Goal: Task Accomplishment & Management: Manage account settings

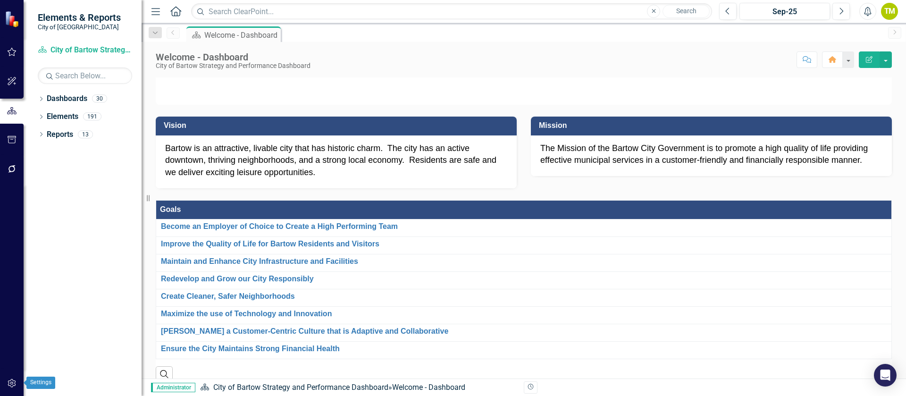
click at [11, 384] on icon "button" at bounding box center [12, 383] width 8 height 8
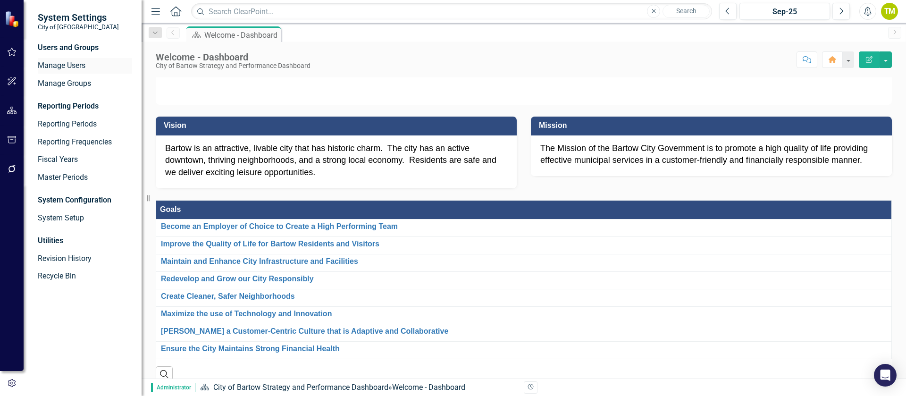
click at [46, 65] on link "Manage Users" at bounding box center [85, 65] width 94 height 11
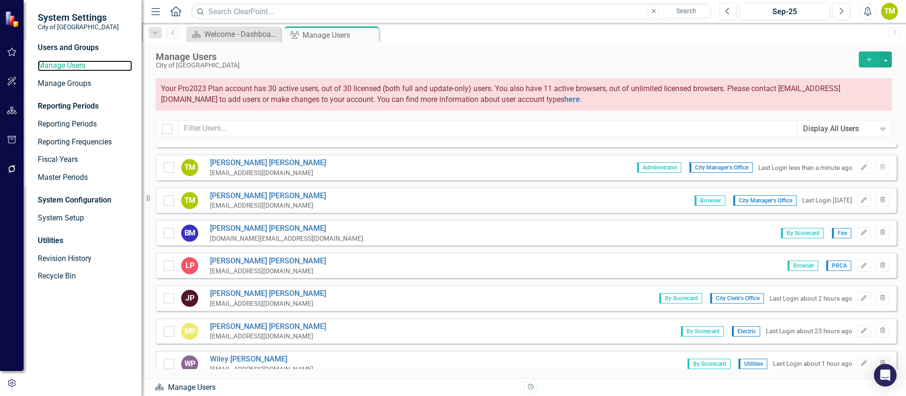
scroll to position [708, 0]
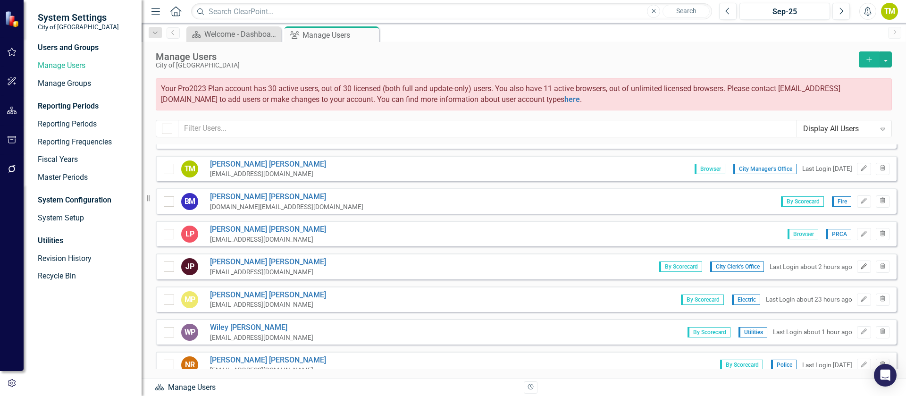
click at [860, 267] on icon "Edit" at bounding box center [863, 267] width 7 height 6
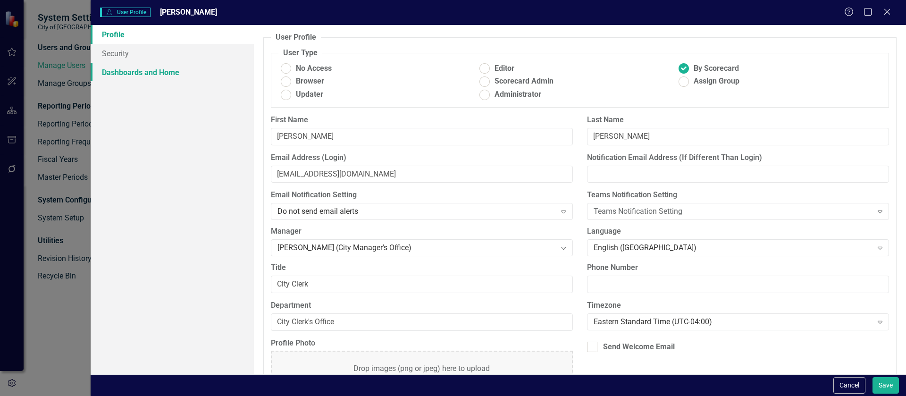
click at [117, 71] on link "Dashboards and Home" at bounding box center [172, 72] width 163 height 19
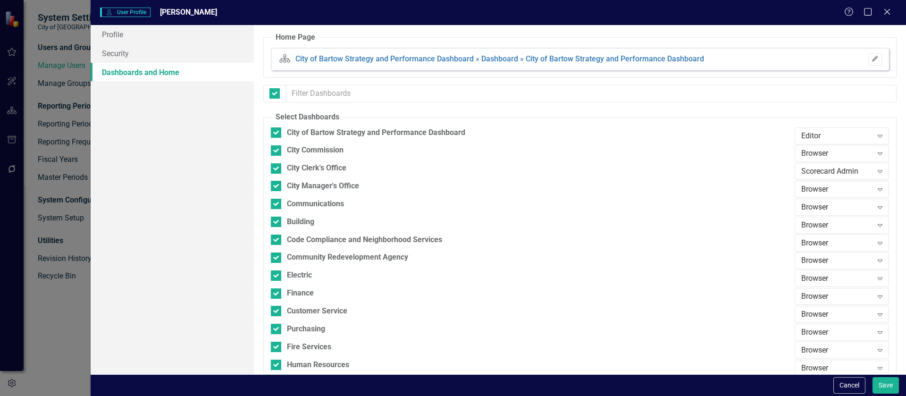
click at [871, 60] on icon "Edit" at bounding box center [874, 59] width 7 height 6
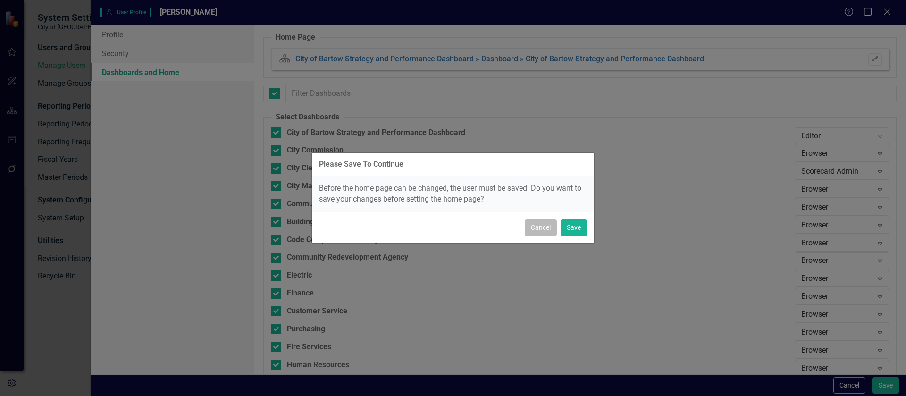
click at [541, 226] on button "Cancel" at bounding box center [541, 227] width 32 height 17
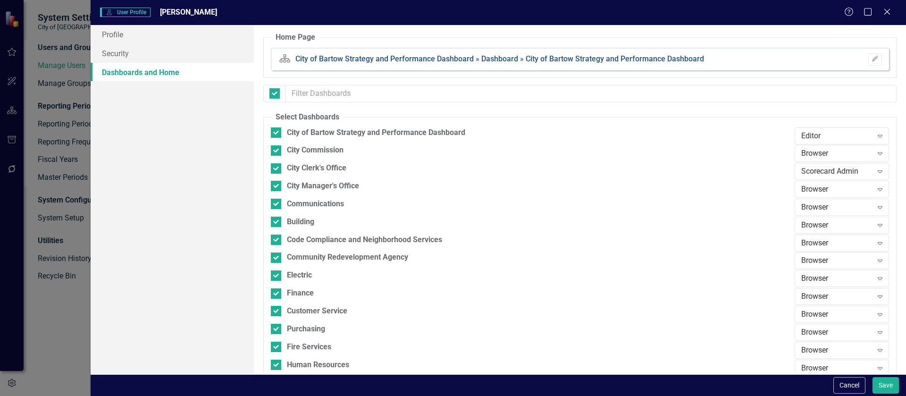
click at [444, 59] on link "City of Bartow Strategy and Performance Dashboard » Dashboard » City of Bartow …" at bounding box center [499, 58] width 409 height 9
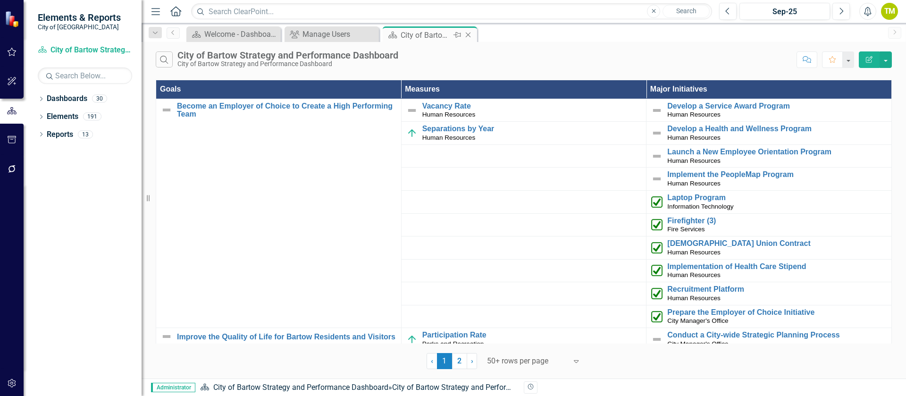
click at [470, 35] on icon "Close" at bounding box center [467, 35] width 9 height 8
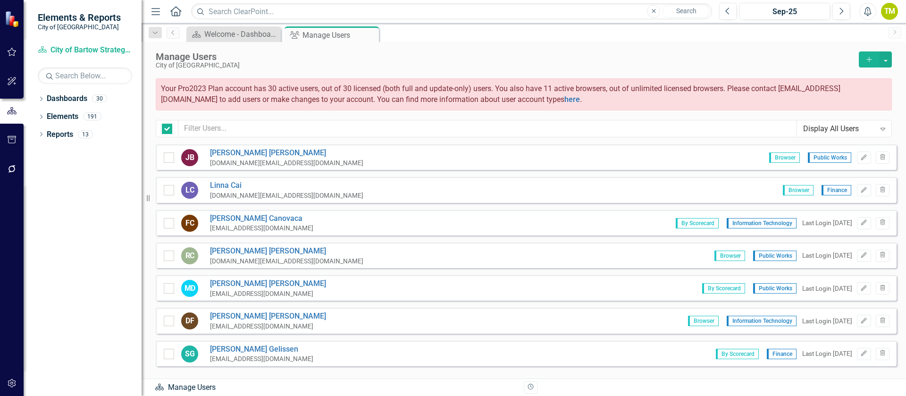
checkbox input "false"
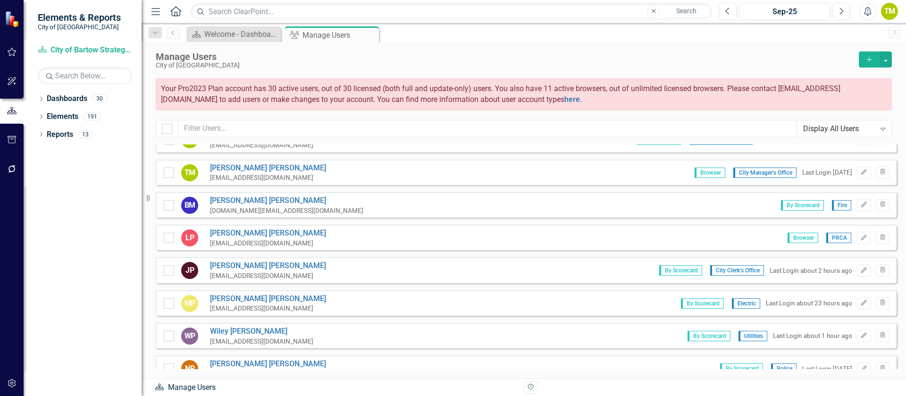
scroll to position [708, 0]
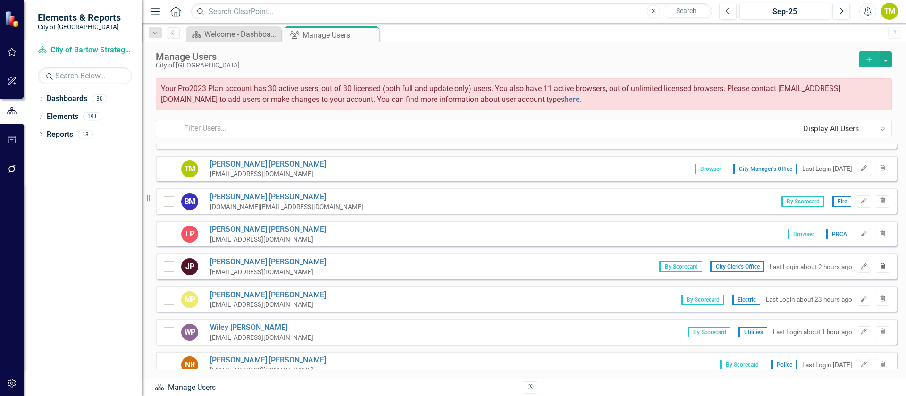
click at [879, 266] on icon "Trash" at bounding box center [882, 267] width 7 height 6
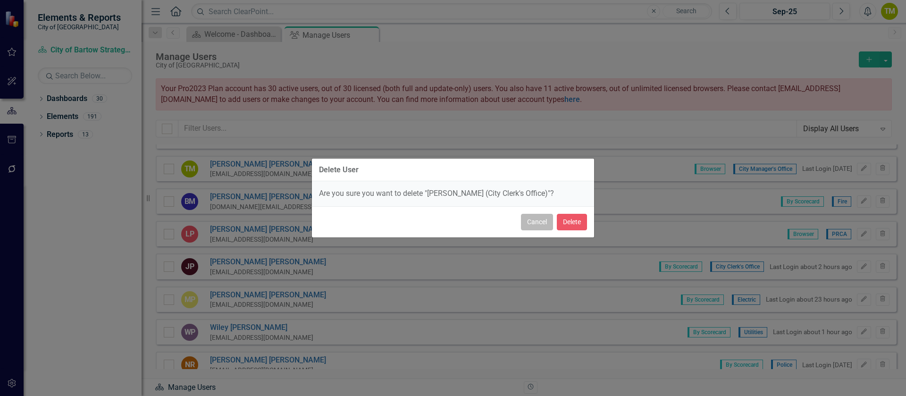
click at [538, 221] on button "Cancel" at bounding box center [537, 222] width 32 height 17
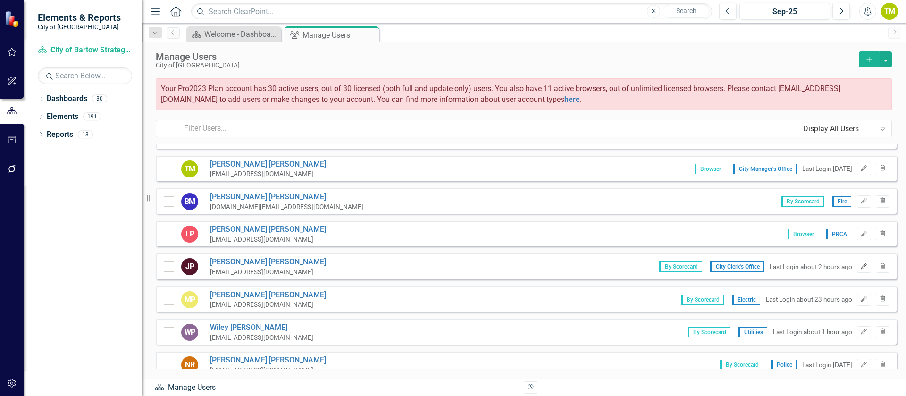
click at [857, 265] on button "Edit" at bounding box center [864, 266] width 14 height 12
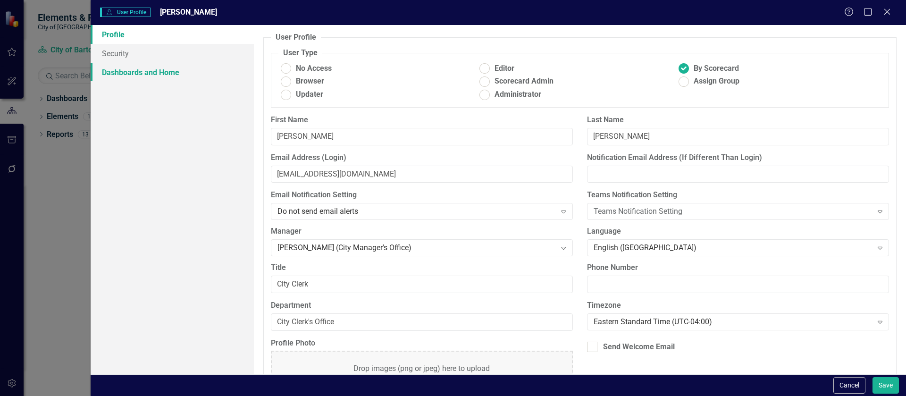
click at [159, 72] on link "Dashboards and Home" at bounding box center [172, 72] width 163 height 19
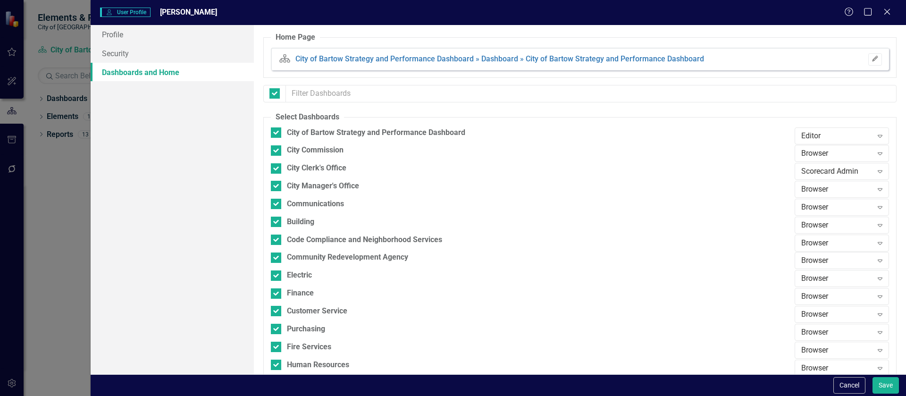
click at [872, 57] on icon "button" at bounding box center [875, 59] width 6 height 6
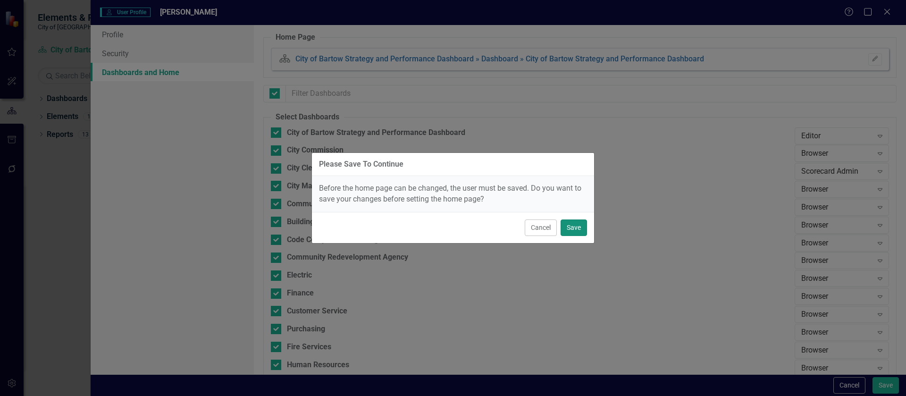
click at [573, 231] on button "Save" at bounding box center [574, 227] width 26 height 17
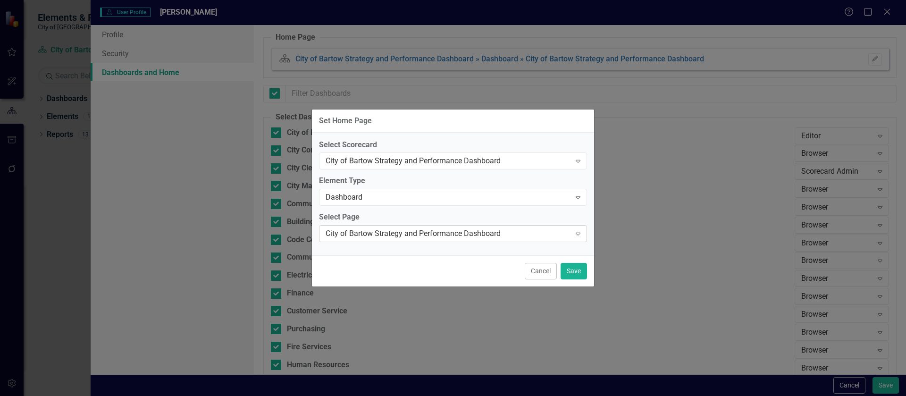
click at [579, 232] on icon "Expand" at bounding box center [577, 234] width 9 height 8
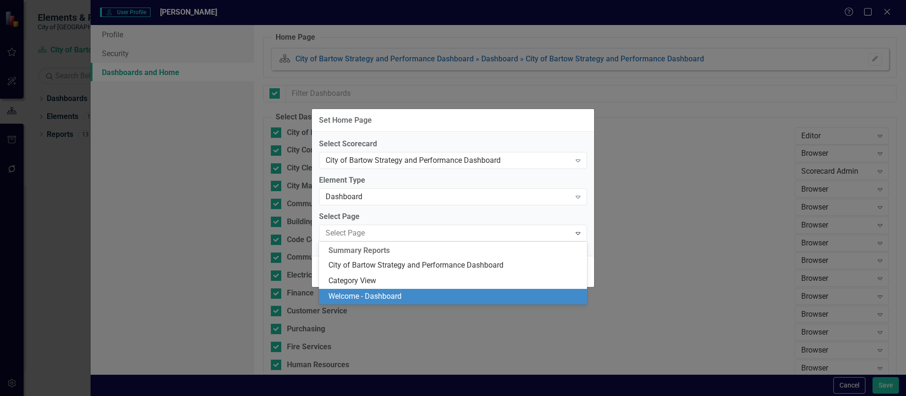
click at [503, 294] on div "Welcome - Dashboard" at bounding box center [454, 296] width 253 height 11
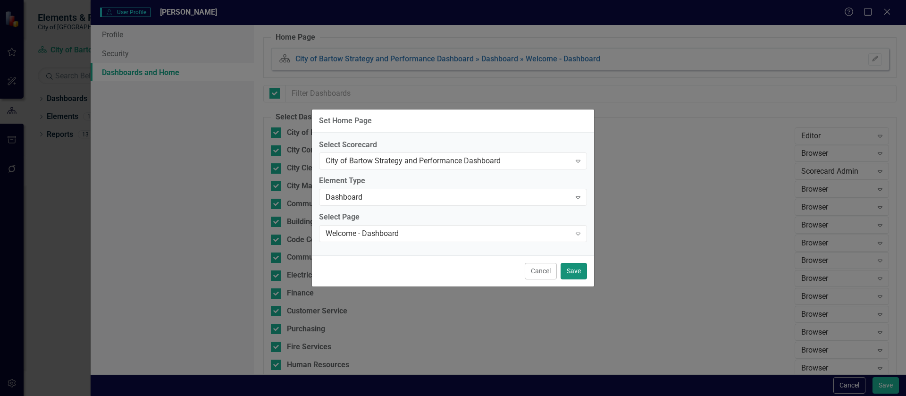
click at [575, 271] on button "Save" at bounding box center [574, 271] width 26 height 17
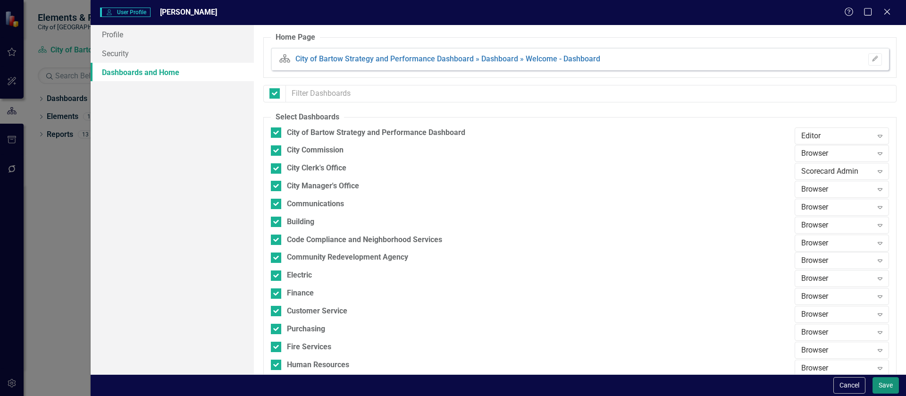
click at [889, 384] on button "Save" at bounding box center [885, 385] width 26 height 17
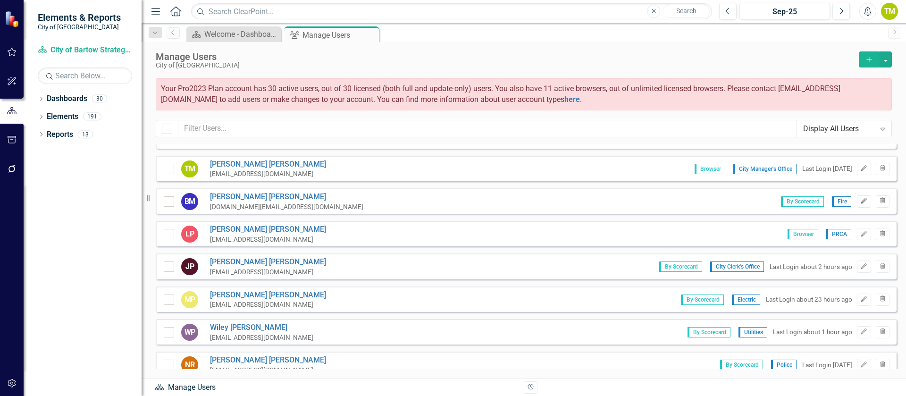
click at [860, 200] on icon "Edit" at bounding box center [863, 201] width 7 height 6
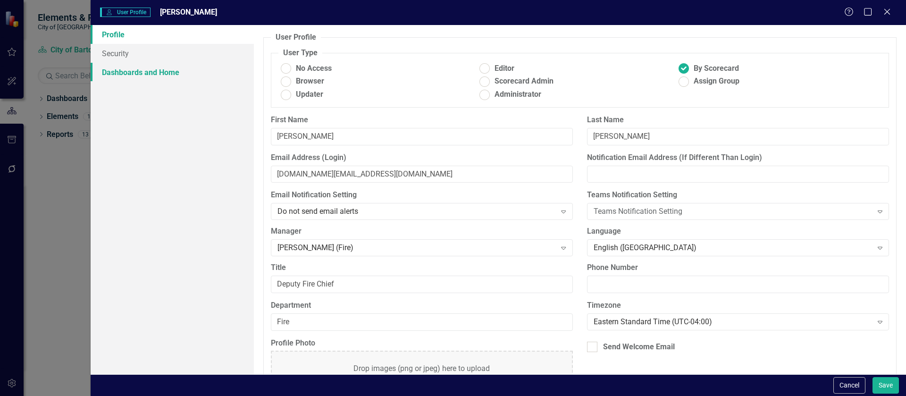
click at [168, 74] on link "Dashboards and Home" at bounding box center [172, 72] width 163 height 19
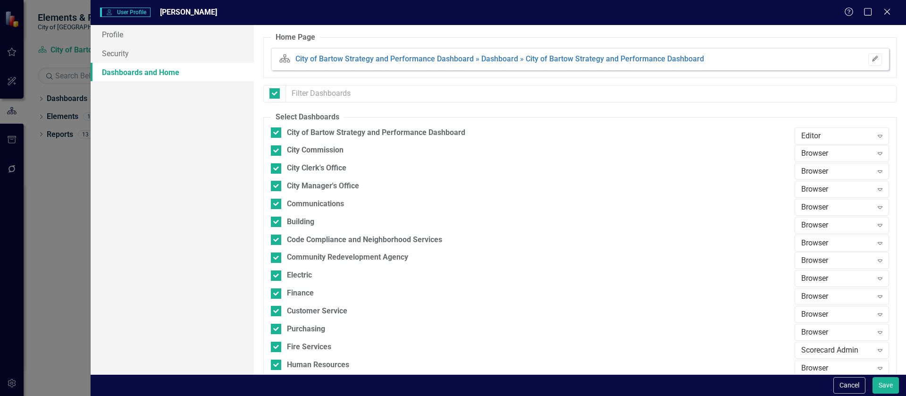
click at [871, 61] on icon "Edit" at bounding box center [874, 59] width 7 height 6
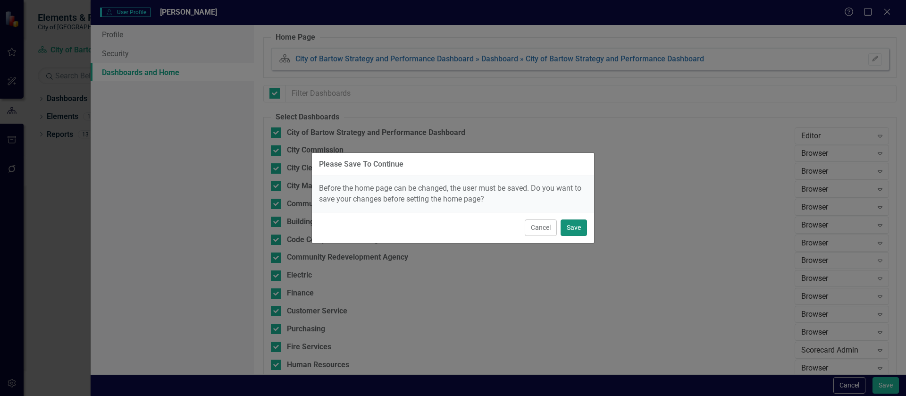
click at [579, 226] on button "Save" at bounding box center [574, 227] width 26 height 17
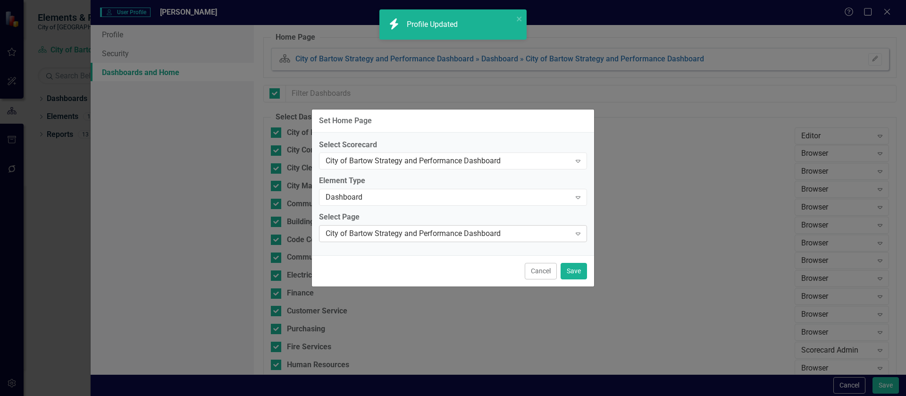
click at [488, 234] on div "City of Bartow Strategy and Performance Dashboard" at bounding box center [448, 233] width 245 height 11
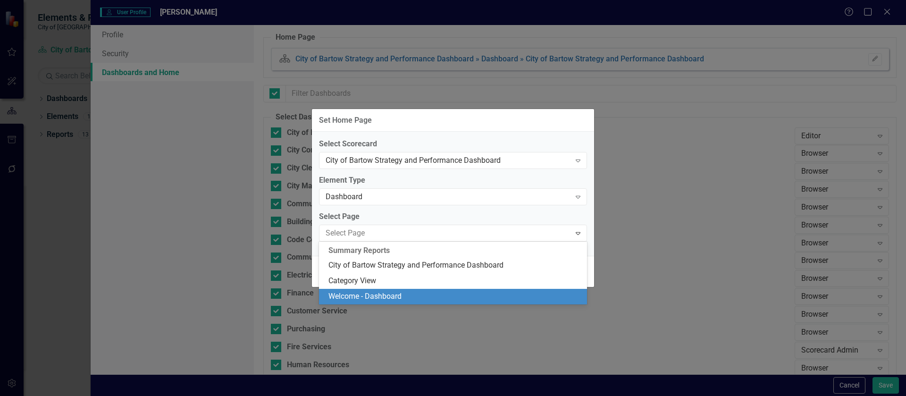
click at [434, 294] on div "Welcome - Dashboard" at bounding box center [454, 296] width 253 height 11
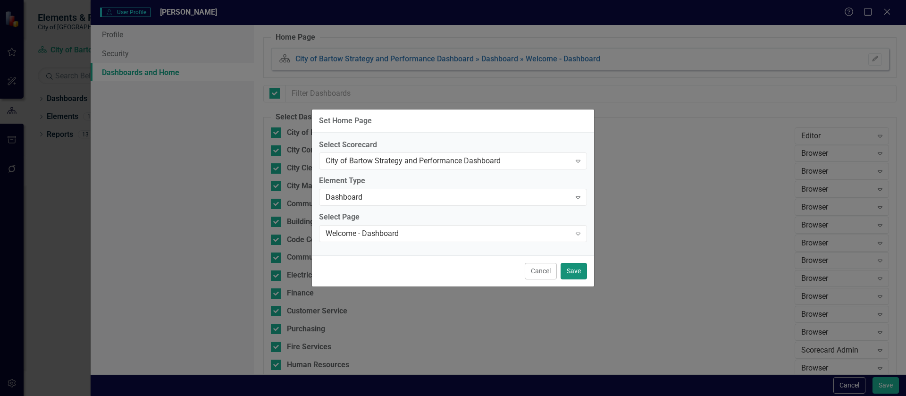
click at [571, 270] on button "Save" at bounding box center [574, 271] width 26 height 17
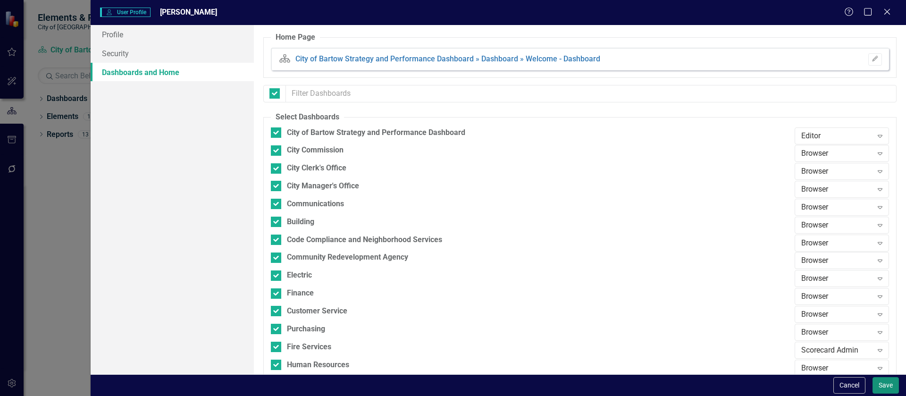
click at [891, 385] on button "Save" at bounding box center [885, 385] width 26 height 17
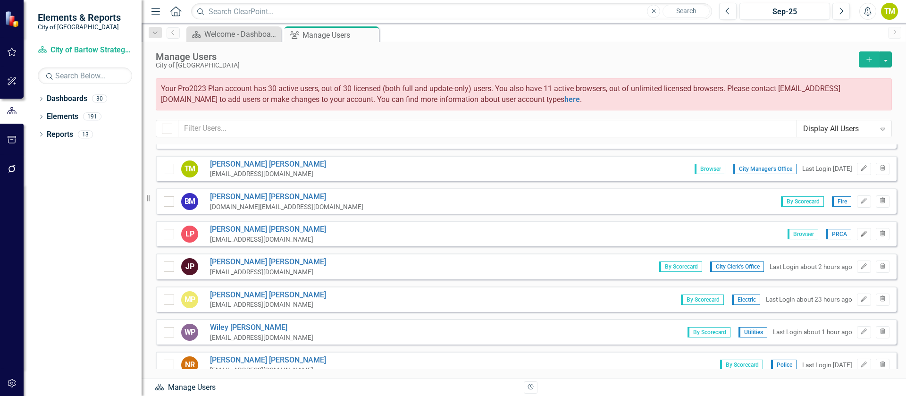
click at [861, 234] on icon "button" at bounding box center [864, 234] width 6 height 6
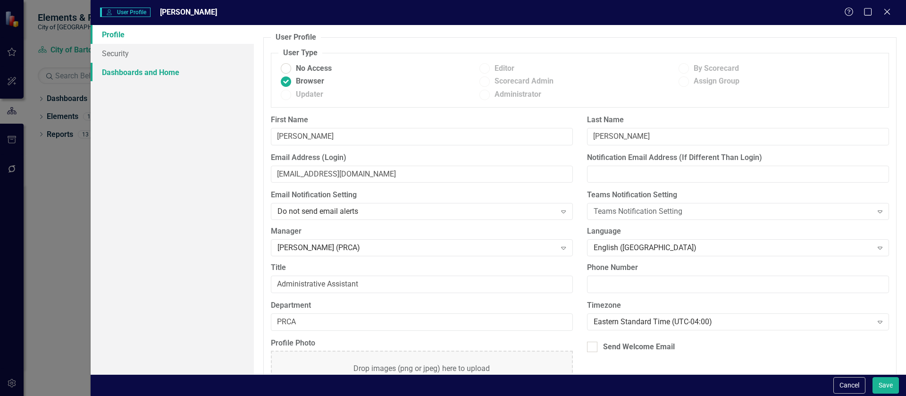
click at [149, 73] on link "Dashboards and Home" at bounding box center [172, 72] width 163 height 19
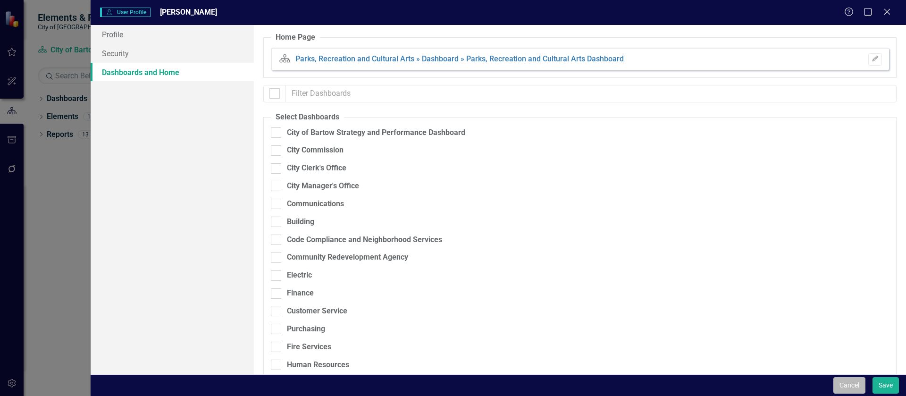
click at [847, 385] on button "Cancel" at bounding box center [849, 385] width 32 height 17
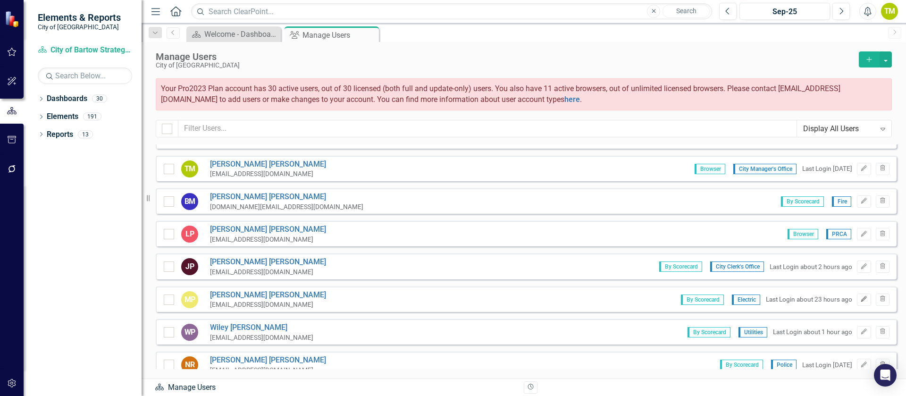
click at [860, 298] on icon "Edit" at bounding box center [863, 299] width 7 height 6
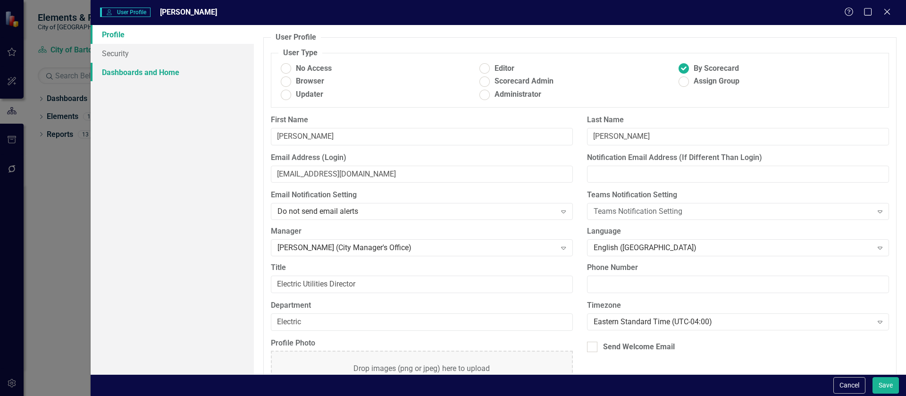
click at [118, 70] on link "Dashboards and Home" at bounding box center [172, 72] width 163 height 19
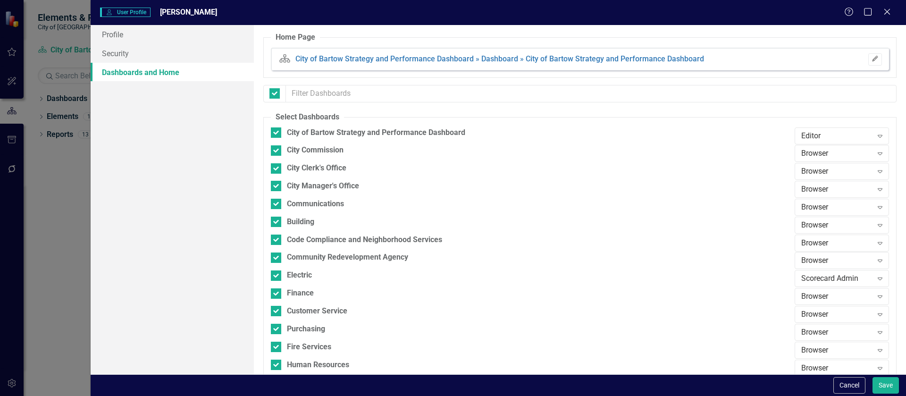
click at [871, 59] on icon "Edit" at bounding box center [874, 59] width 7 height 6
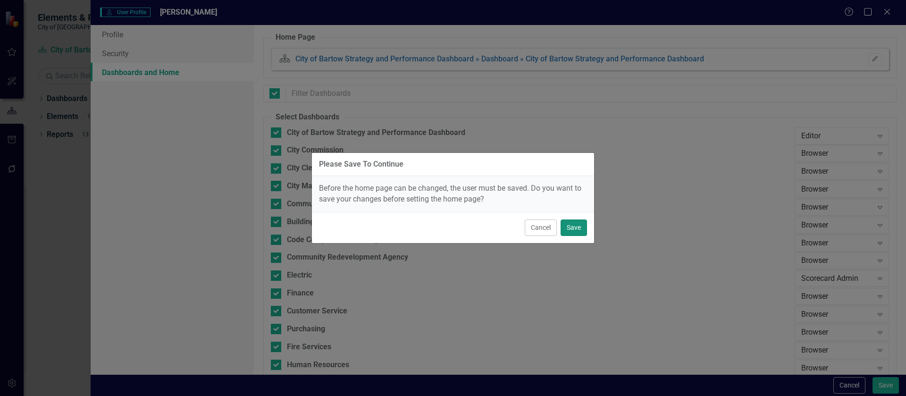
click at [575, 228] on button "Save" at bounding box center [574, 227] width 26 height 17
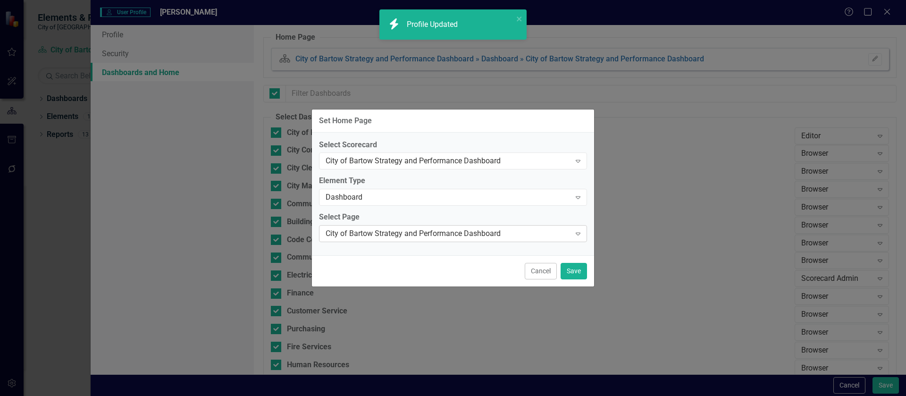
click at [448, 232] on div "City of Bartow Strategy and Performance Dashboard" at bounding box center [448, 233] width 245 height 11
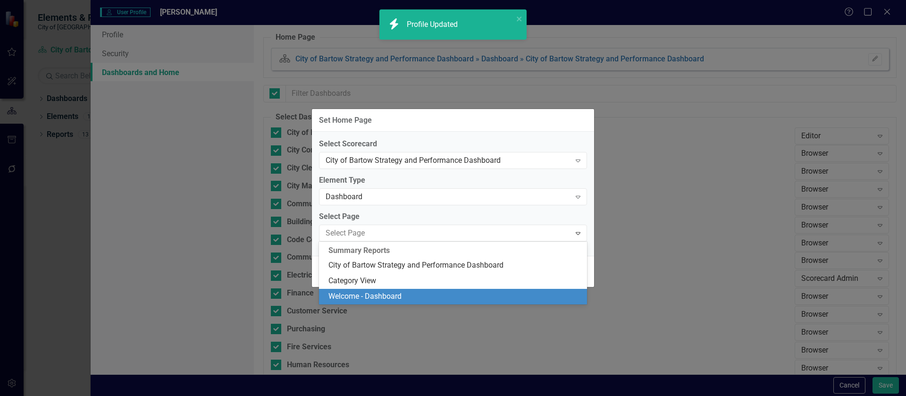
click at [431, 294] on div "Welcome - Dashboard" at bounding box center [454, 296] width 253 height 11
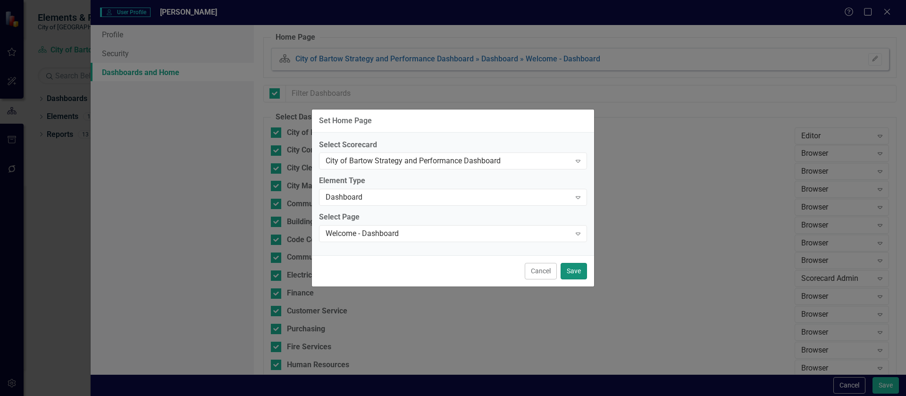
click at [577, 270] on button "Save" at bounding box center [574, 271] width 26 height 17
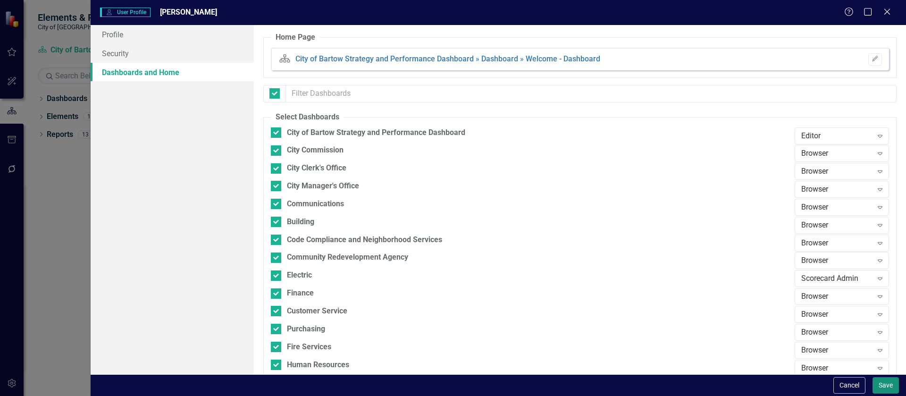
click at [894, 388] on button "Save" at bounding box center [885, 385] width 26 height 17
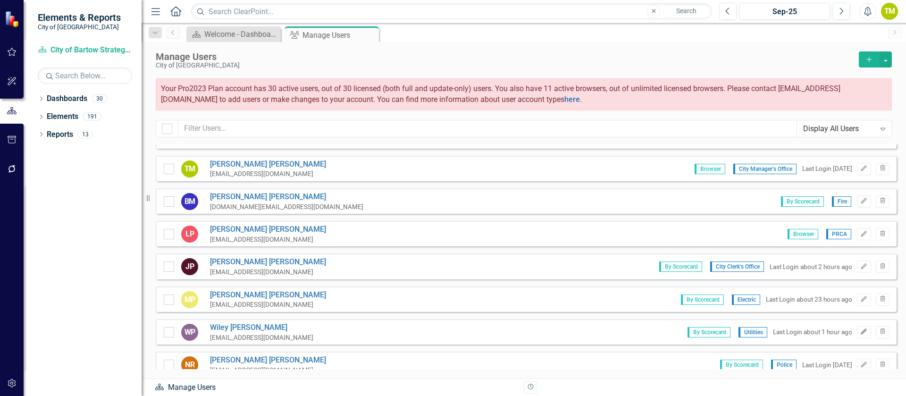
click at [860, 329] on icon "Edit" at bounding box center [863, 332] width 7 height 6
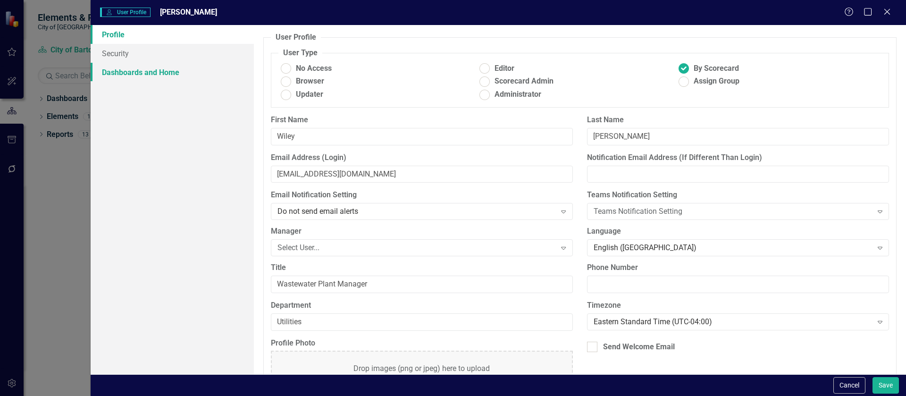
click at [123, 70] on link "Dashboards and Home" at bounding box center [172, 72] width 163 height 19
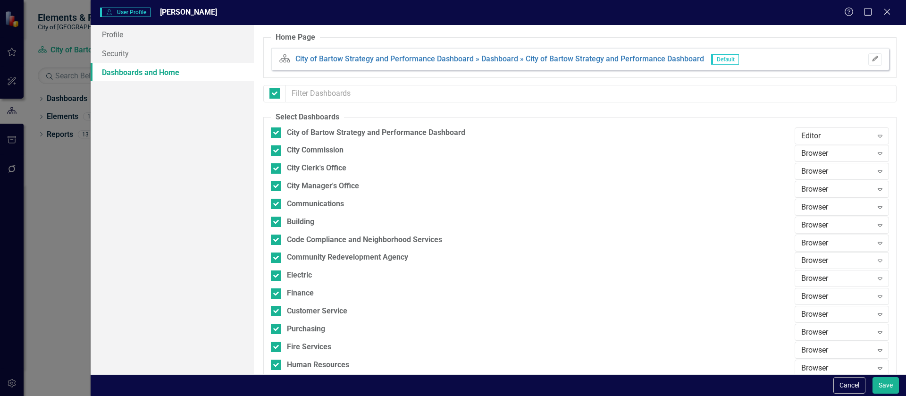
click at [871, 59] on icon "Edit" at bounding box center [874, 59] width 7 height 6
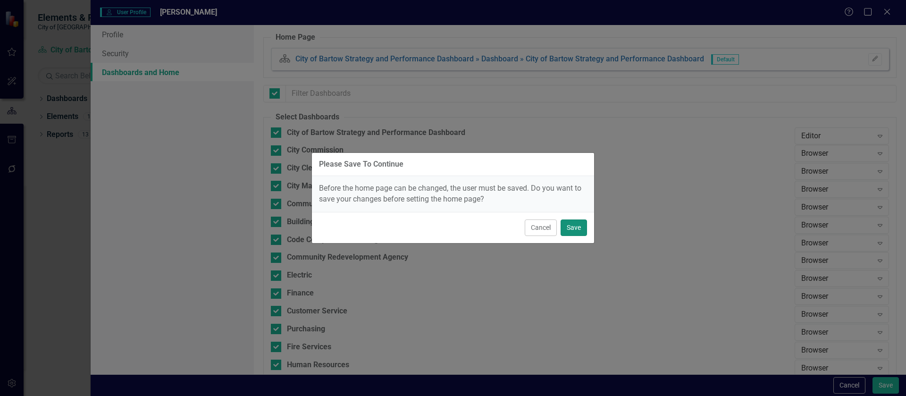
click at [569, 231] on button "Save" at bounding box center [574, 227] width 26 height 17
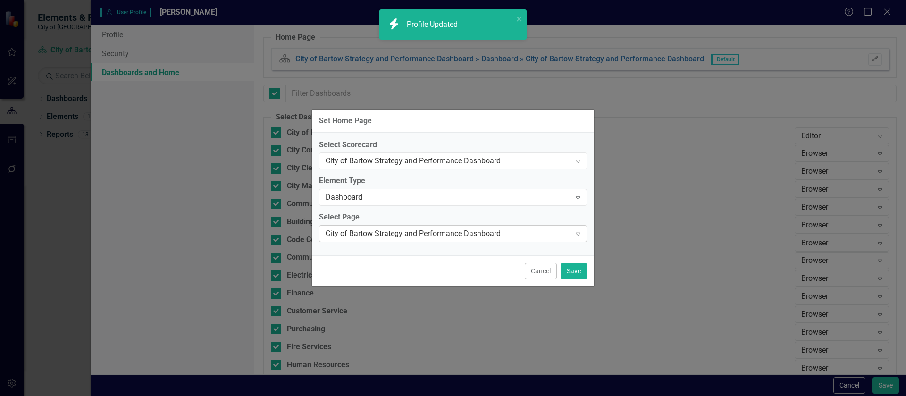
click at [459, 228] on div "City of Bartow Strategy and Performance Dashboard" at bounding box center [448, 233] width 245 height 11
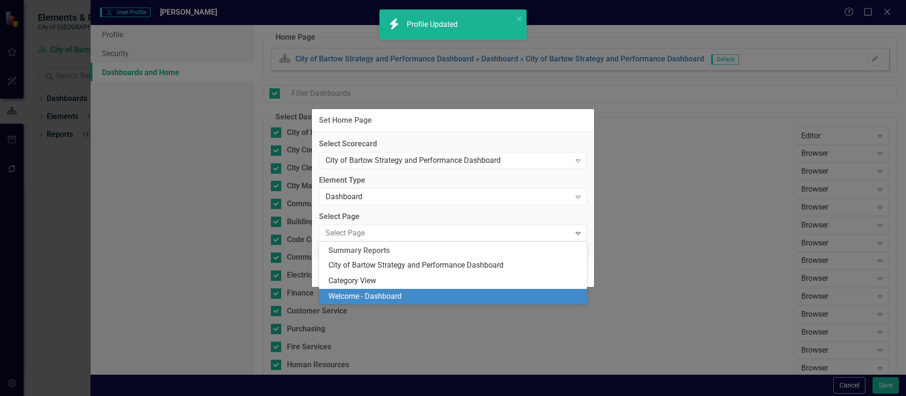
click at [415, 295] on div "Welcome - Dashboard" at bounding box center [454, 296] width 253 height 11
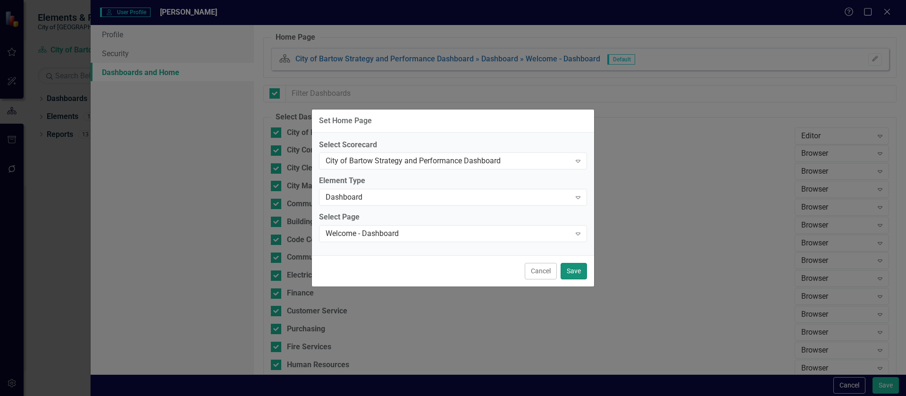
click at [572, 272] on button "Save" at bounding box center [574, 271] width 26 height 17
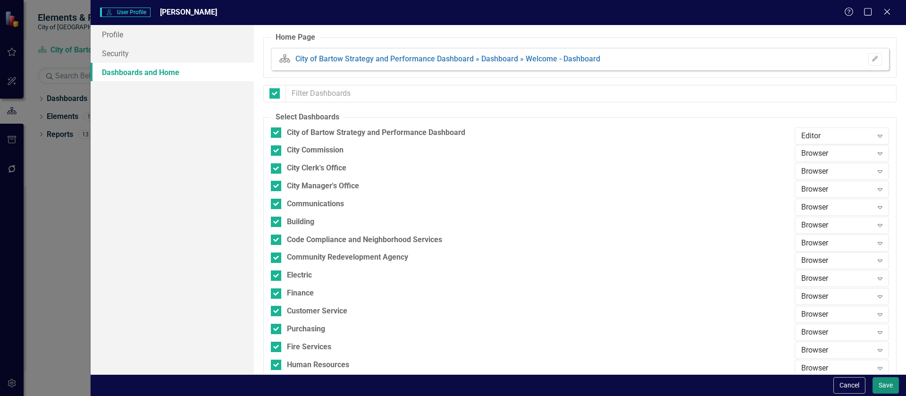
click at [885, 385] on button "Save" at bounding box center [885, 385] width 26 height 17
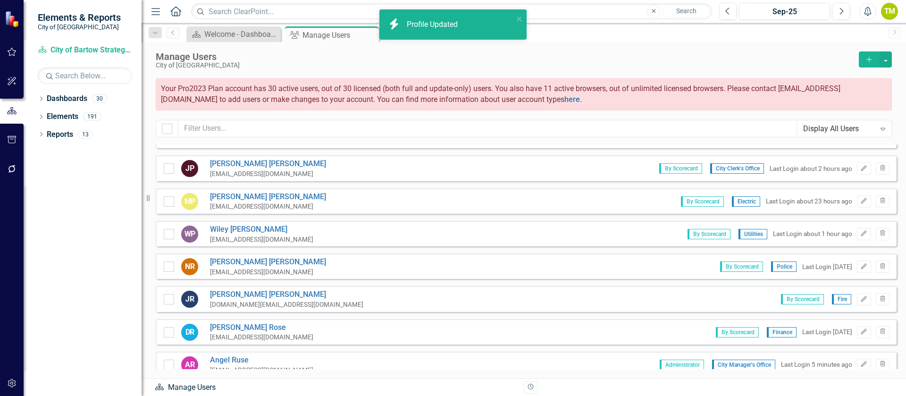
scroll to position [849, 0]
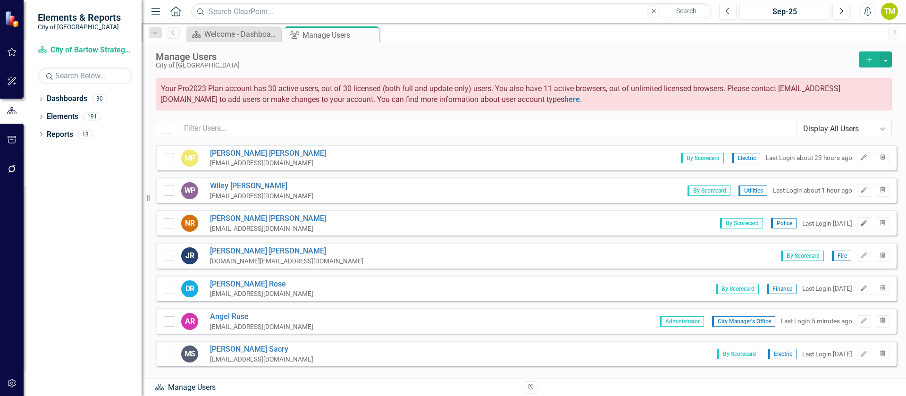
click at [857, 224] on button "Edit" at bounding box center [864, 223] width 14 height 12
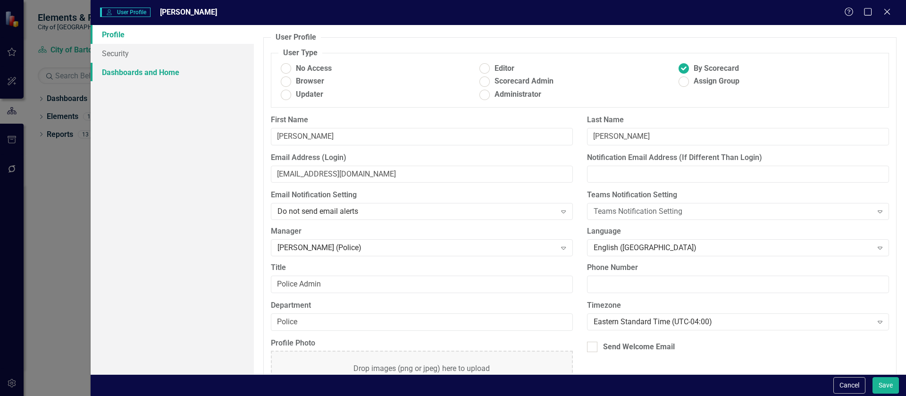
click at [149, 67] on link "Dashboards and Home" at bounding box center [172, 72] width 163 height 19
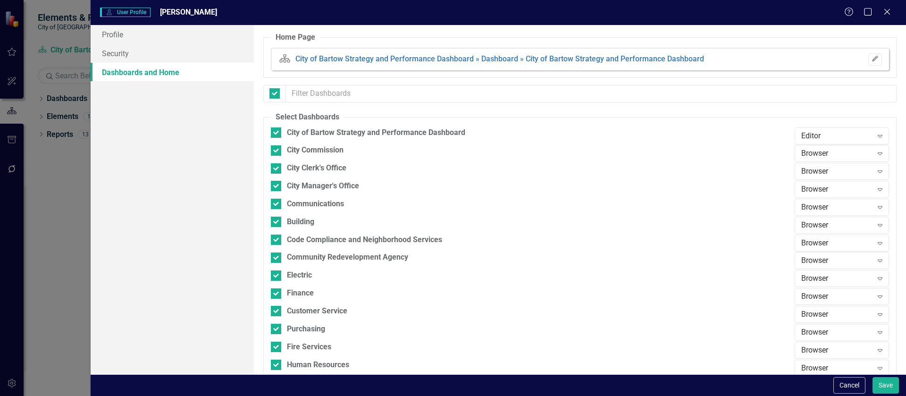
click at [872, 57] on icon "button" at bounding box center [875, 59] width 6 height 6
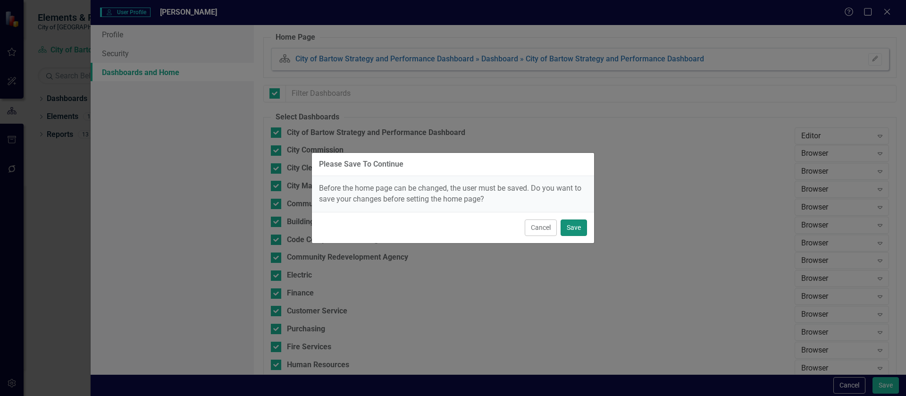
click at [570, 230] on button "Save" at bounding box center [574, 227] width 26 height 17
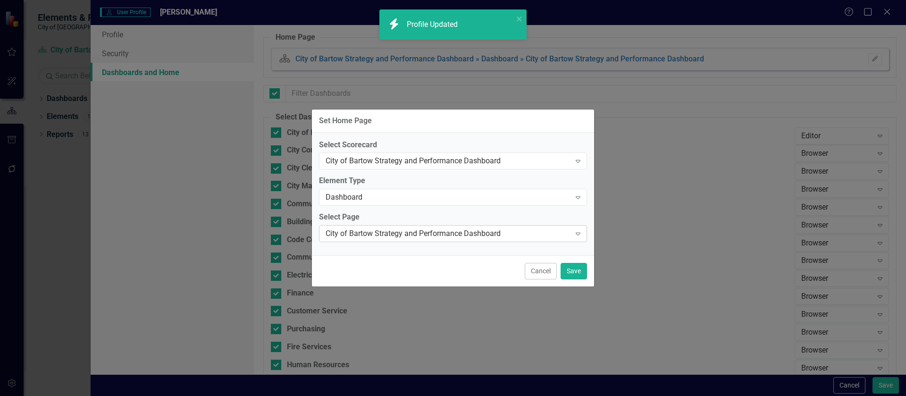
click at [496, 234] on div "City of Bartow Strategy and Performance Dashboard" at bounding box center [448, 233] width 245 height 11
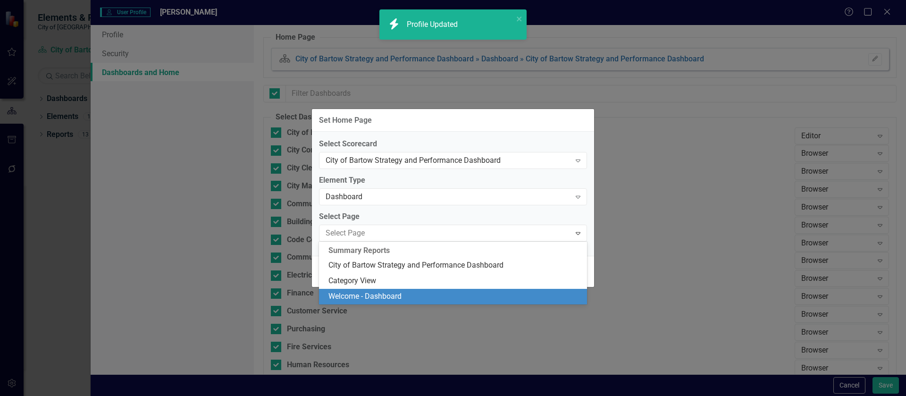
click at [474, 293] on div "Welcome - Dashboard" at bounding box center [454, 296] width 253 height 11
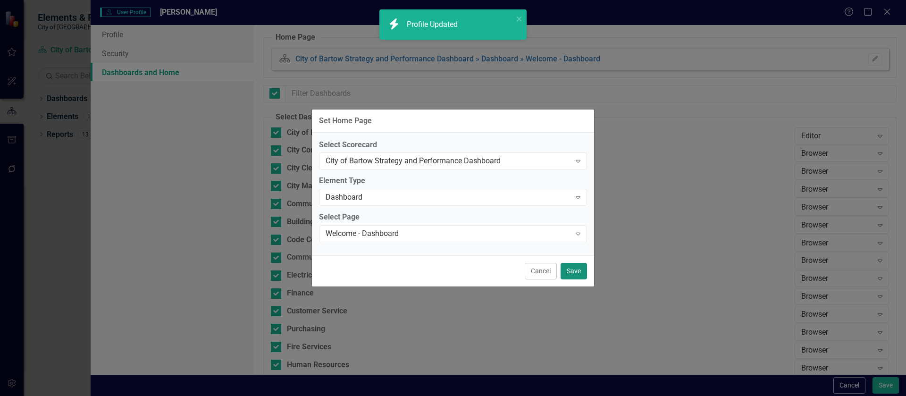
click at [571, 271] on button "Save" at bounding box center [574, 271] width 26 height 17
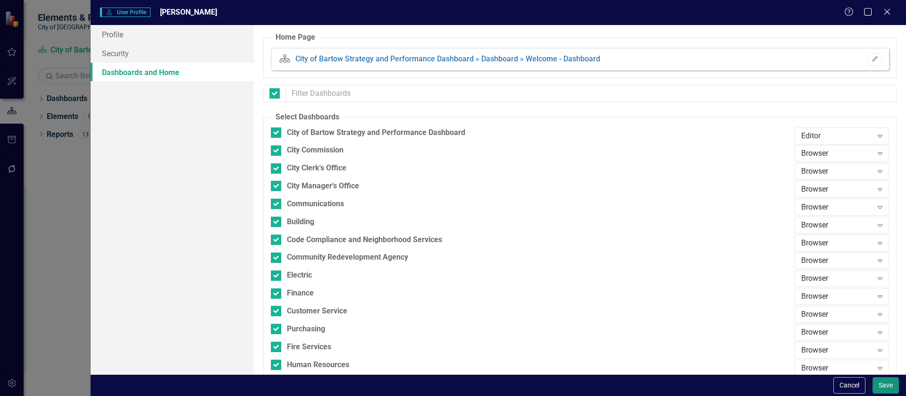
click at [881, 387] on button "Save" at bounding box center [885, 385] width 26 height 17
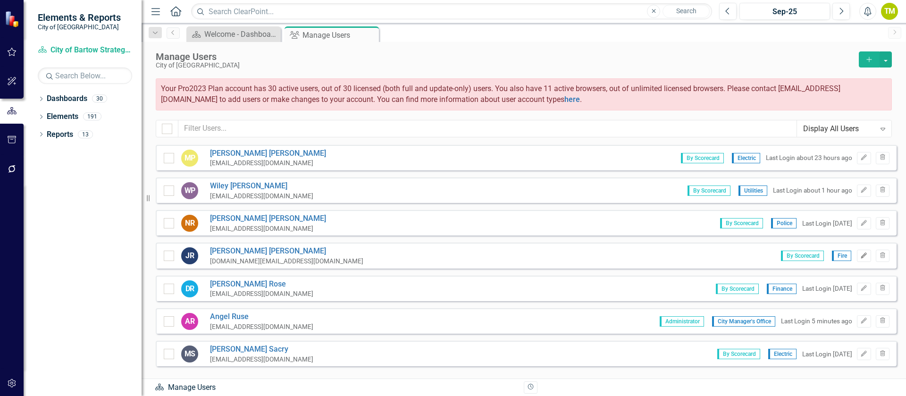
click at [860, 255] on icon "Edit" at bounding box center [863, 256] width 7 height 6
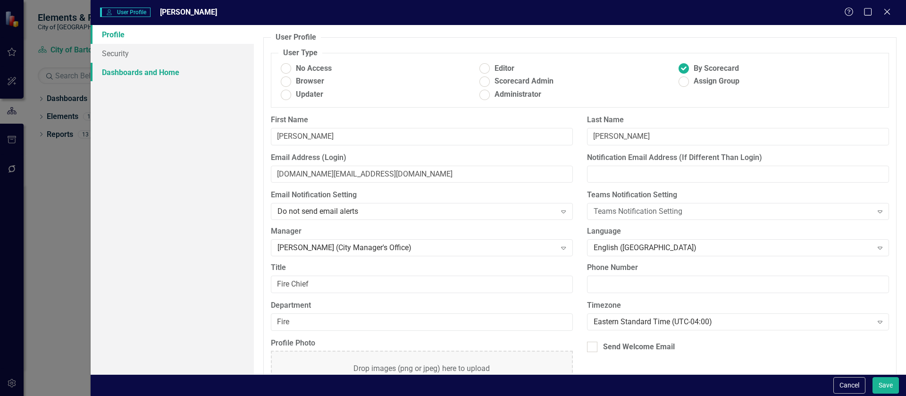
click at [144, 77] on link "Dashboards and Home" at bounding box center [172, 72] width 163 height 19
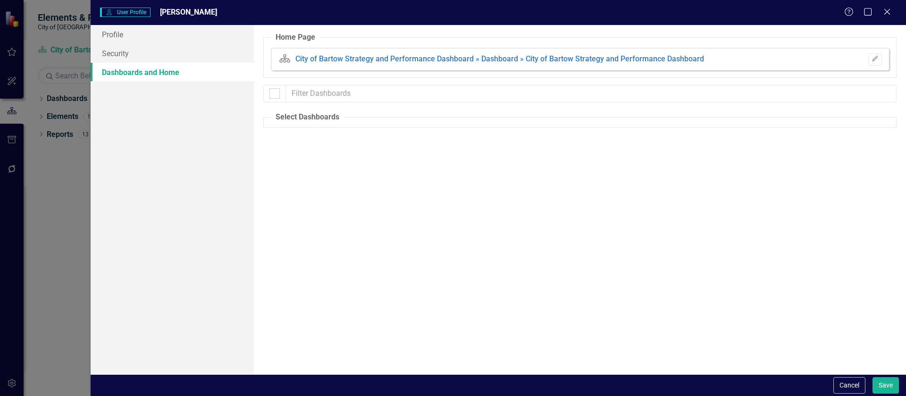
checkbox input "true"
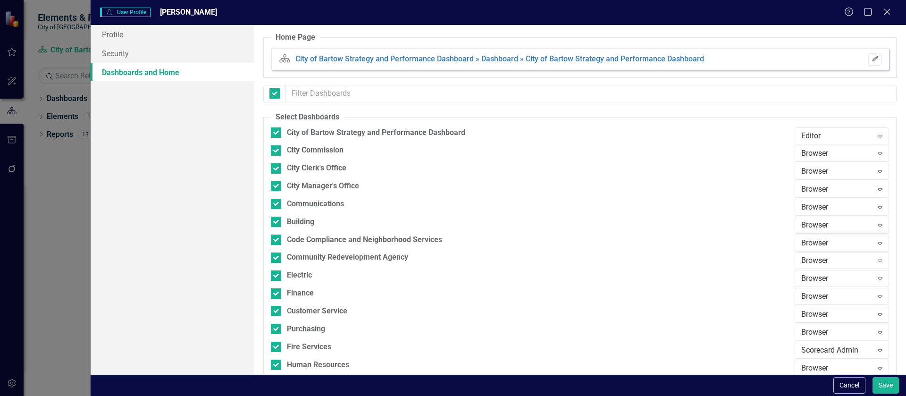
click at [873, 56] on button "Edit" at bounding box center [875, 59] width 14 height 12
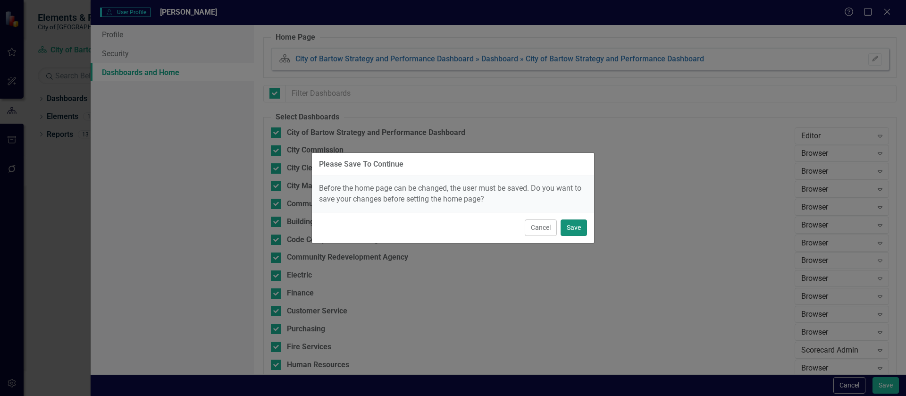
click at [577, 226] on button "Save" at bounding box center [574, 227] width 26 height 17
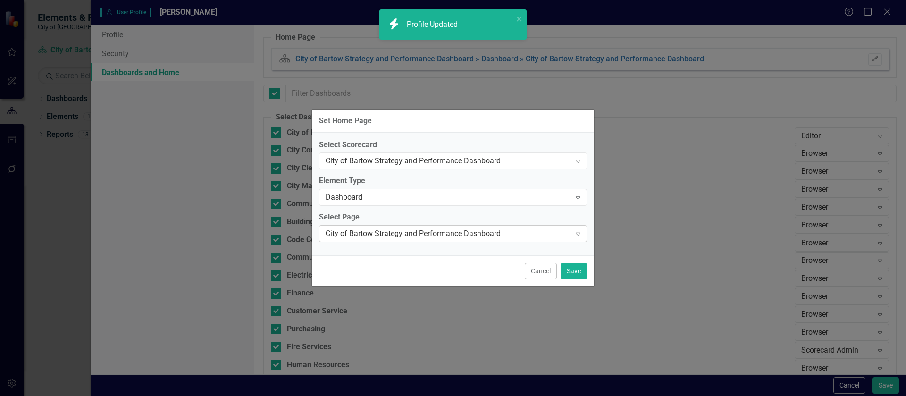
click at [436, 236] on div "City of Bartow Strategy and Performance Dashboard" at bounding box center [448, 233] width 245 height 11
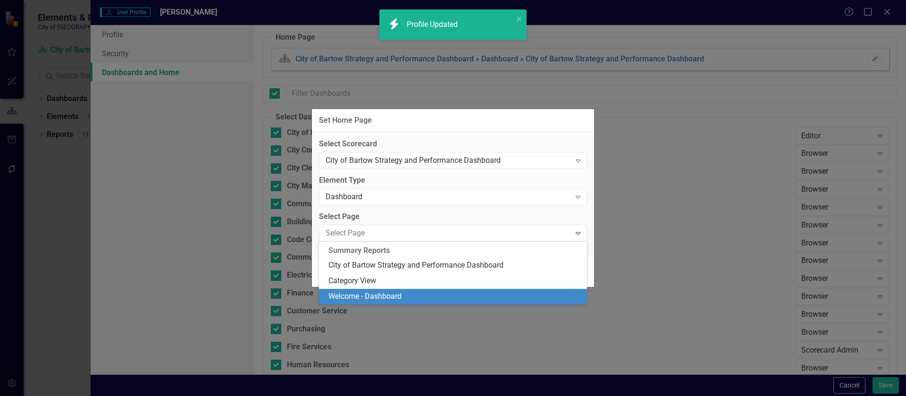
click at [395, 294] on div "Welcome - Dashboard" at bounding box center [454, 296] width 253 height 11
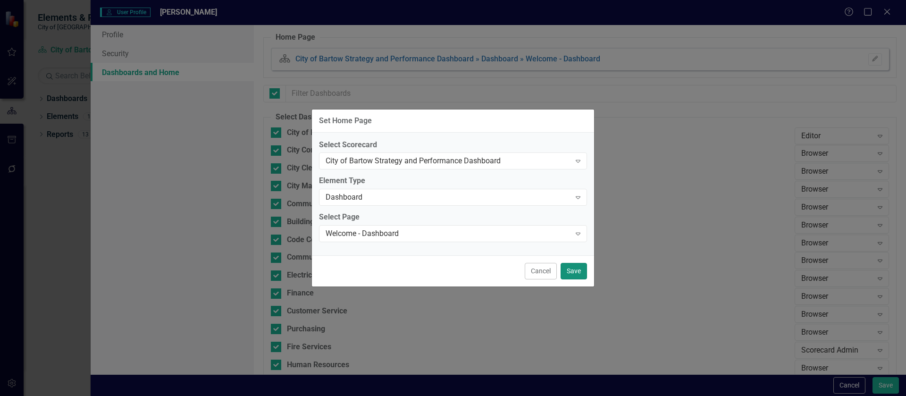
click at [570, 276] on button "Save" at bounding box center [574, 271] width 26 height 17
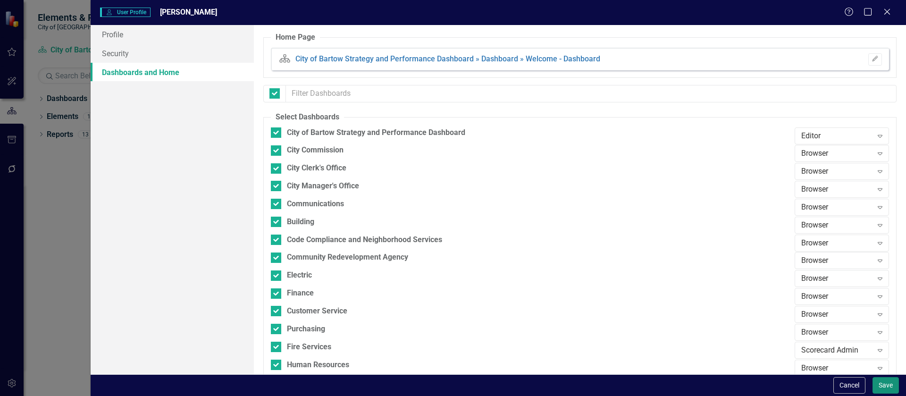
click at [880, 387] on button "Save" at bounding box center [885, 385] width 26 height 17
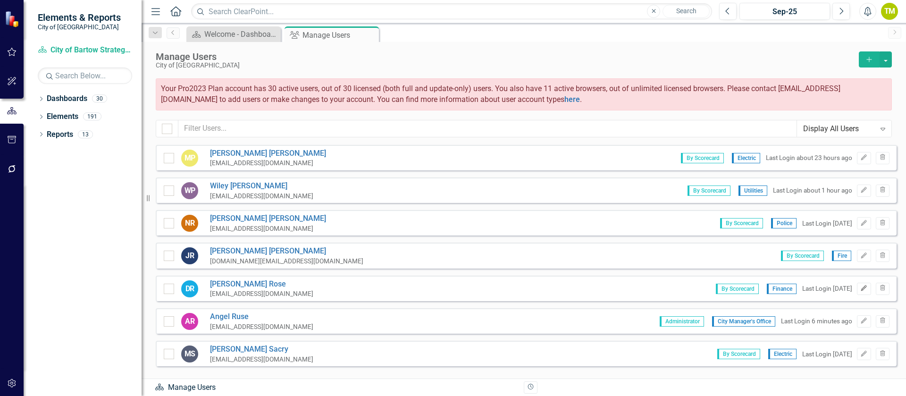
click at [860, 287] on icon "Edit" at bounding box center [863, 288] width 7 height 6
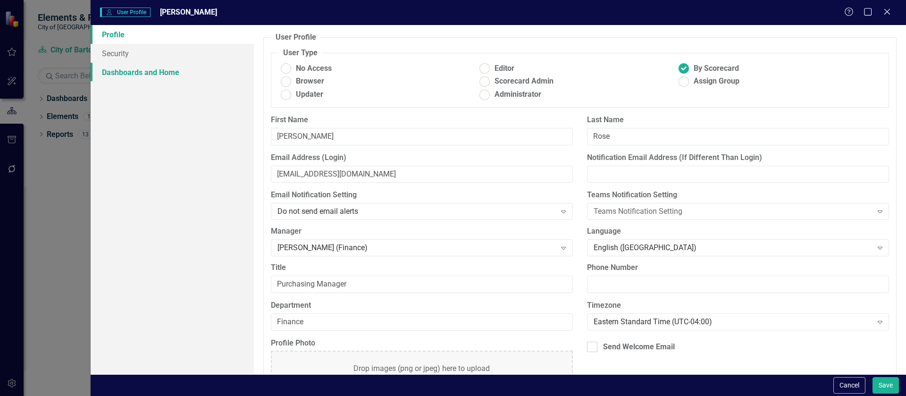
click at [150, 65] on link "Dashboards and Home" at bounding box center [172, 72] width 163 height 19
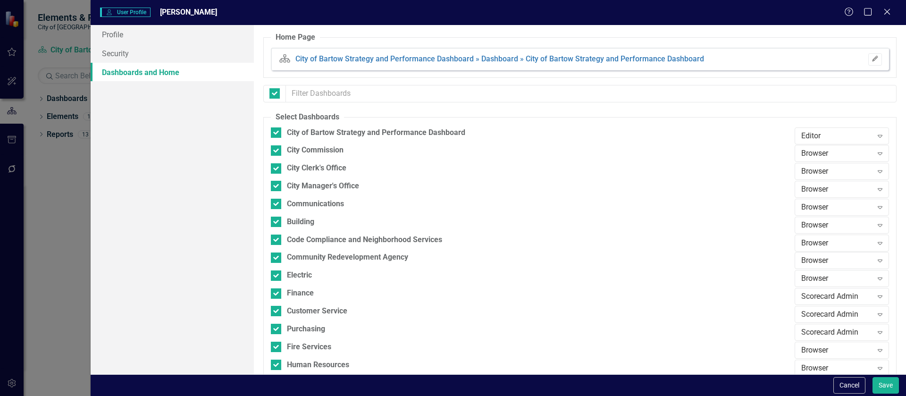
click at [872, 59] on icon "button" at bounding box center [875, 59] width 6 height 6
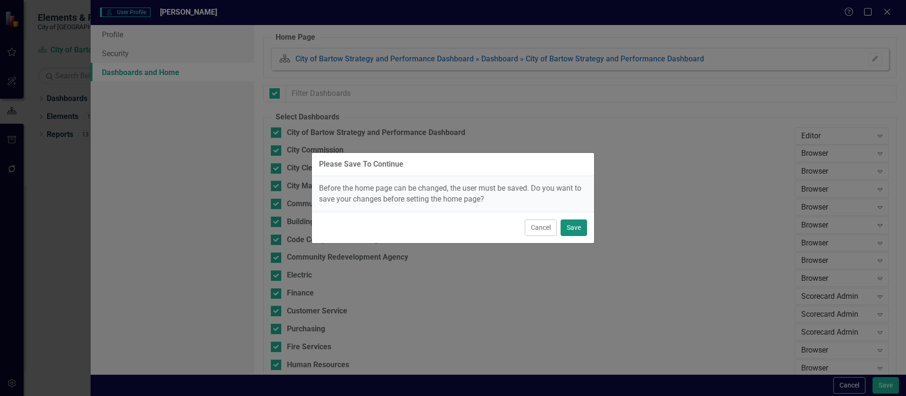
click at [574, 230] on button "Save" at bounding box center [574, 227] width 26 height 17
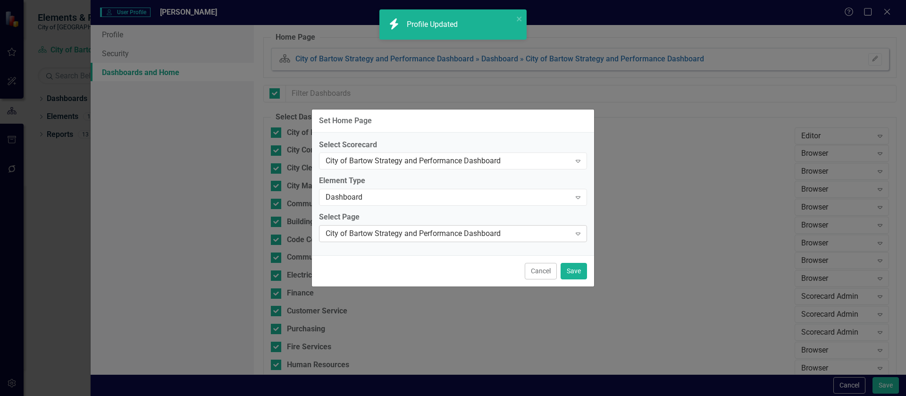
click at [416, 229] on div "City of Bartow Strategy and Performance Dashboard" at bounding box center [448, 233] width 245 height 11
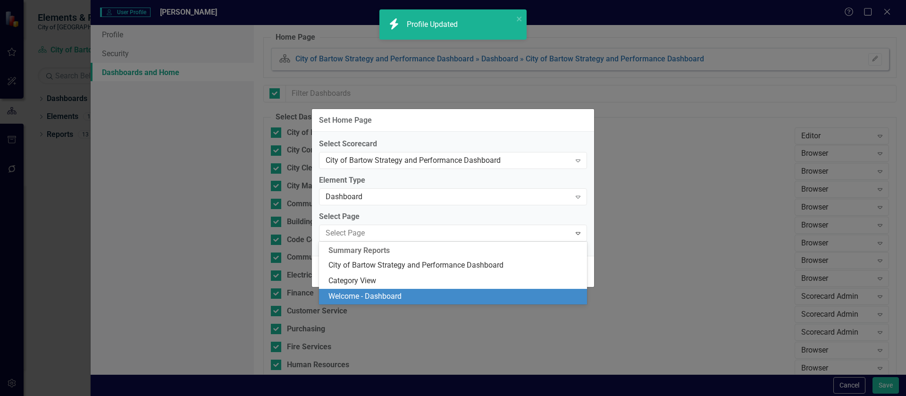
click at [394, 296] on div "Welcome - Dashboard" at bounding box center [454, 296] width 253 height 11
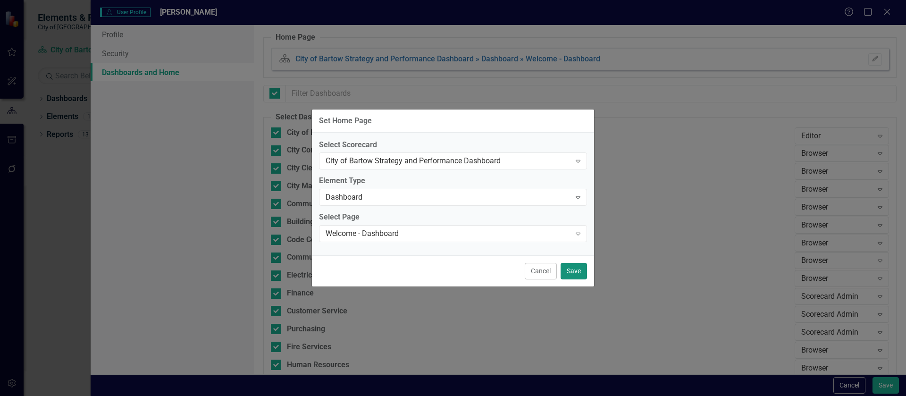
click at [572, 272] on button "Save" at bounding box center [574, 271] width 26 height 17
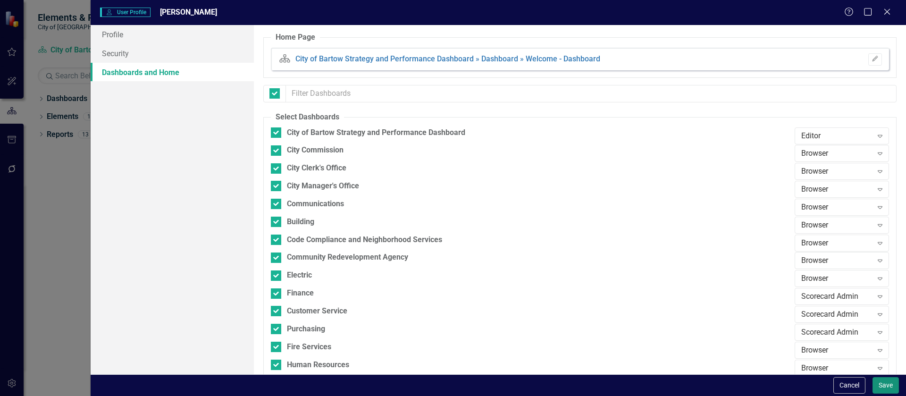
click at [883, 387] on button "Save" at bounding box center [885, 385] width 26 height 17
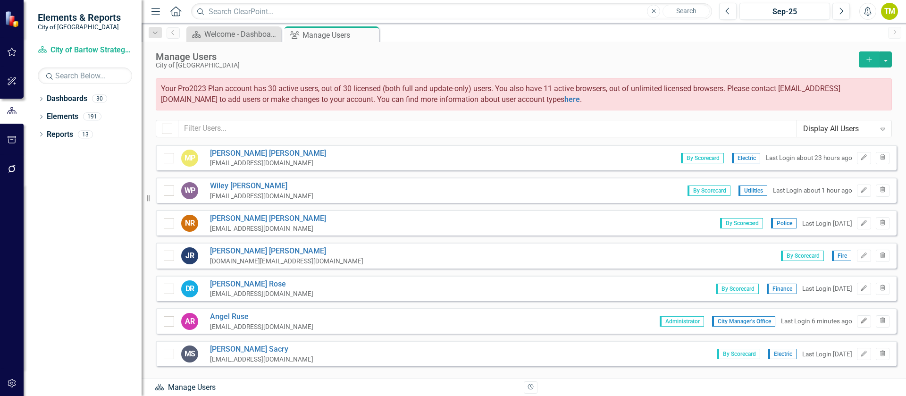
click at [860, 321] on icon "Edit" at bounding box center [863, 321] width 7 height 6
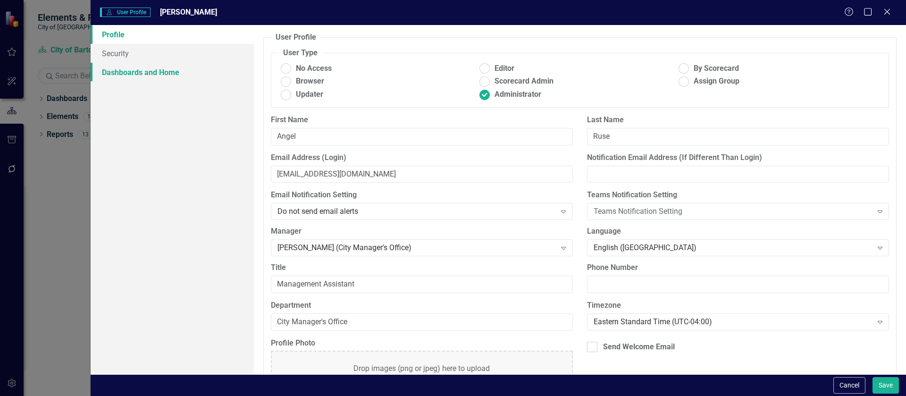
click at [142, 76] on link "Dashboards and Home" at bounding box center [172, 72] width 163 height 19
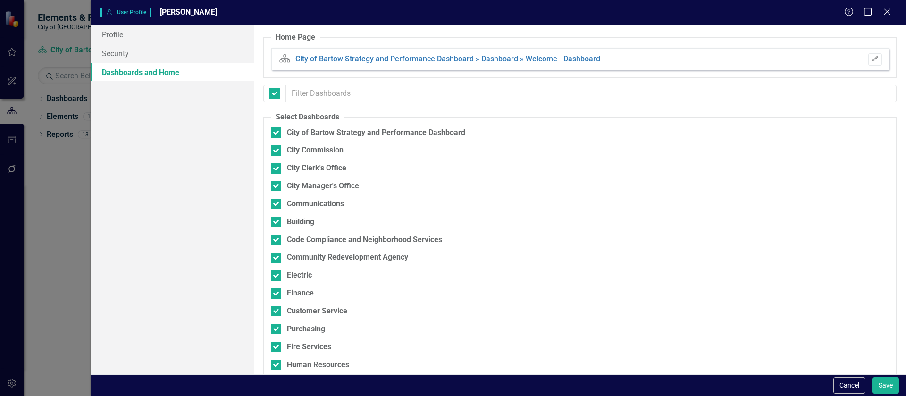
click at [848, 383] on button "Cancel" at bounding box center [849, 385] width 32 height 17
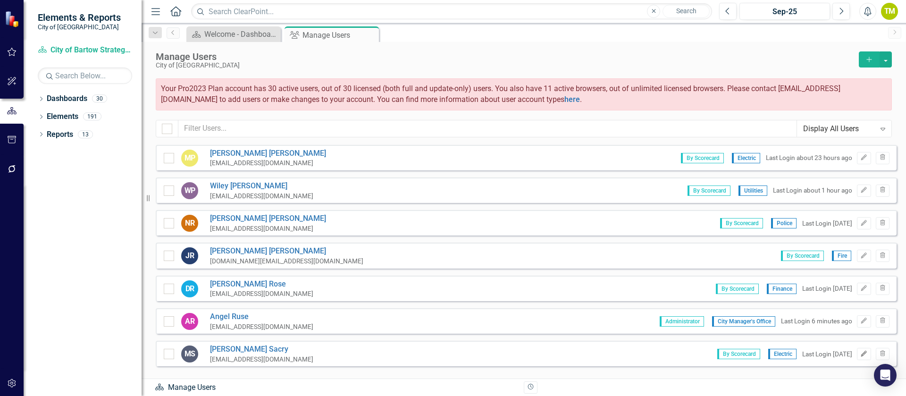
click at [860, 352] on icon "Edit" at bounding box center [863, 354] width 7 height 6
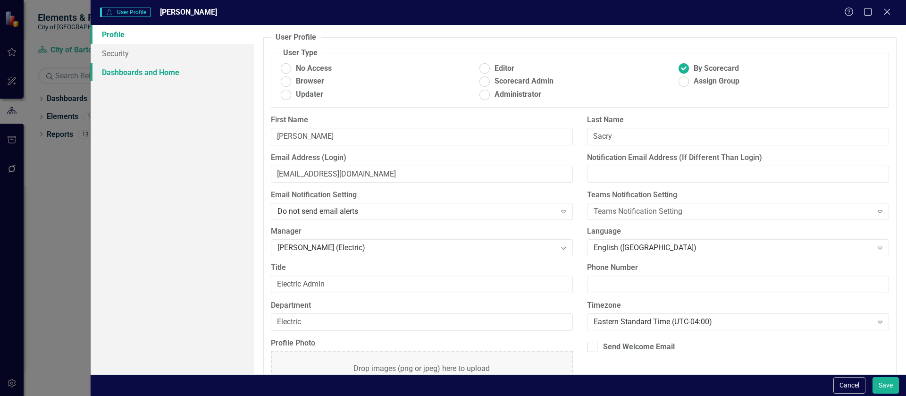
click at [151, 71] on link "Dashboards and Home" at bounding box center [172, 72] width 163 height 19
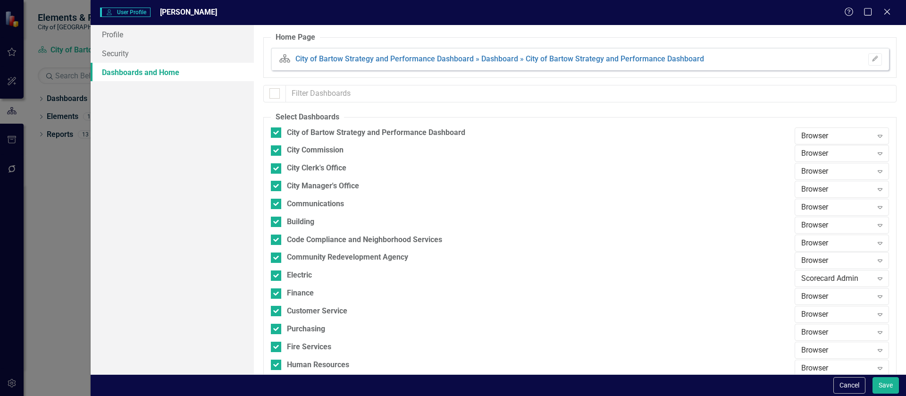
checkbox input "true"
click at [426, 61] on link "City of Bartow Strategy and Performance Dashboard » Dashboard » City of Bartow …" at bounding box center [499, 58] width 409 height 9
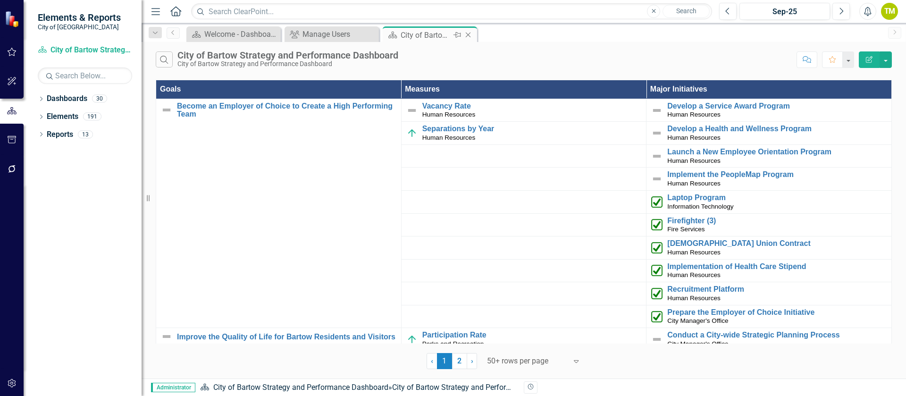
click at [471, 34] on icon "Close" at bounding box center [467, 35] width 9 height 8
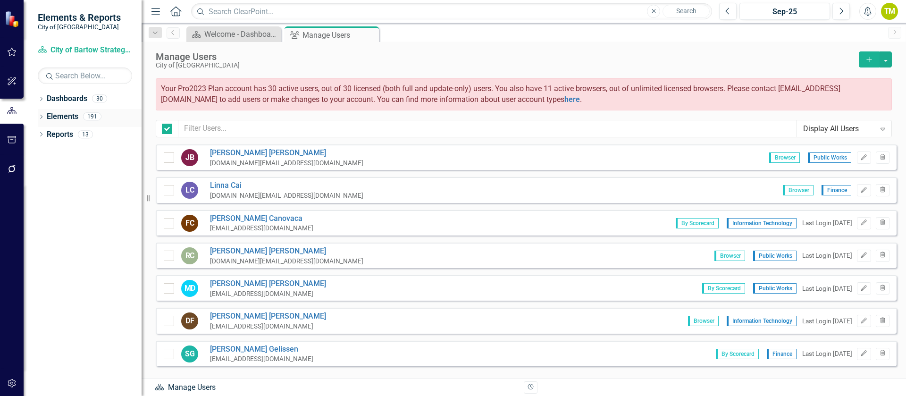
checkbox input "false"
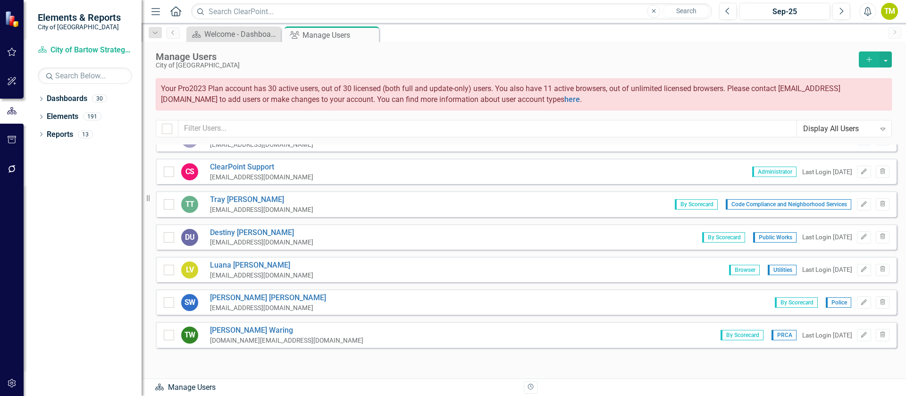
scroll to position [1172, 0]
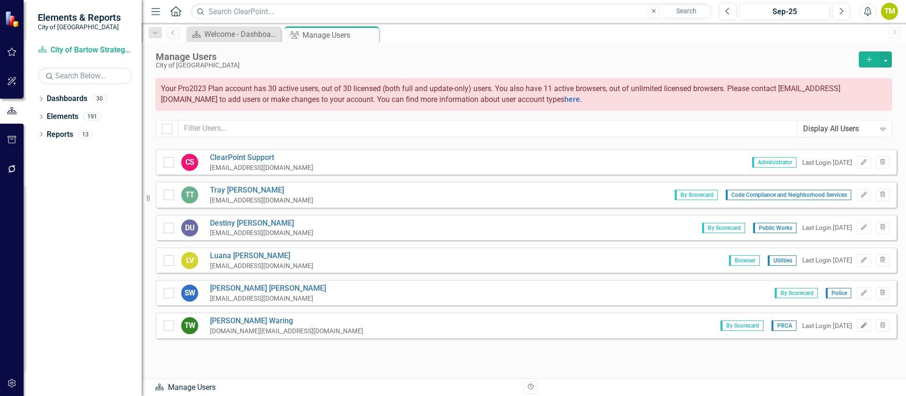
click at [860, 326] on icon "Edit" at bounding box center [863, 326] width 7 height 6
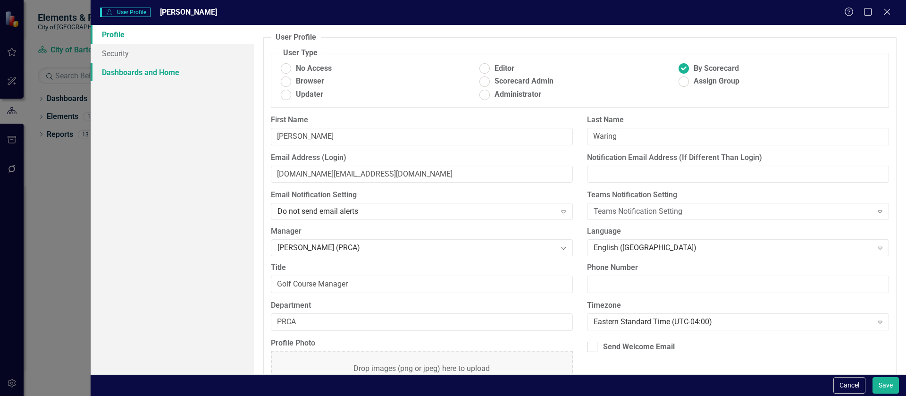
click at [165, 69] on link "Dashboards and Home" at bounding box center [172, 72] width 163 height 19
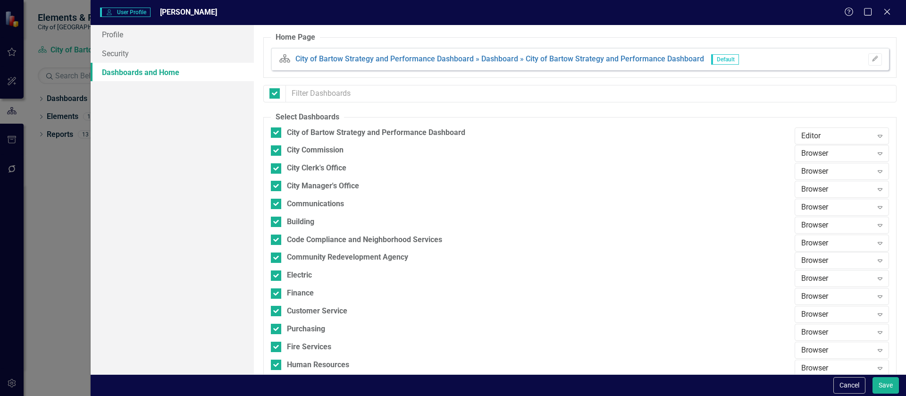
click at [876, 55] on div "Dashboard City of Bartow Strategy and Performance Dashboard » Dashboard » City …" at bounding box center [580, 59] width 618 height 23
click at [872, 57] on icon "button" at bounding box center [875, 59] width 6 height 6
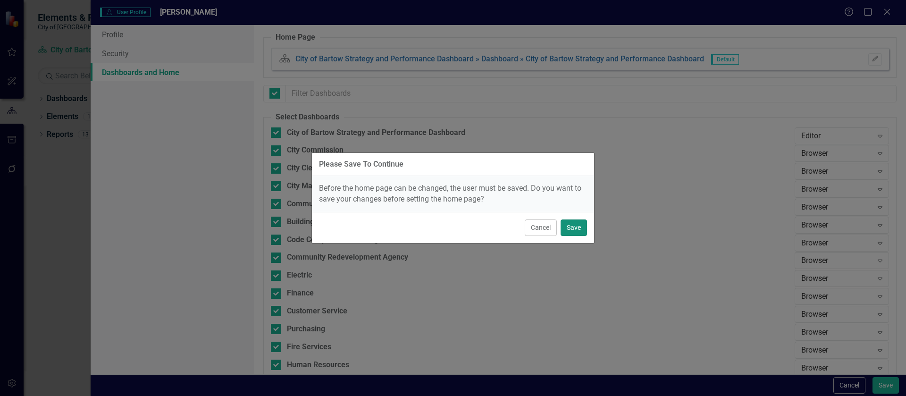
click at [572, 231] on button "Save" at bounding box center [574, 227] width 26 height 17
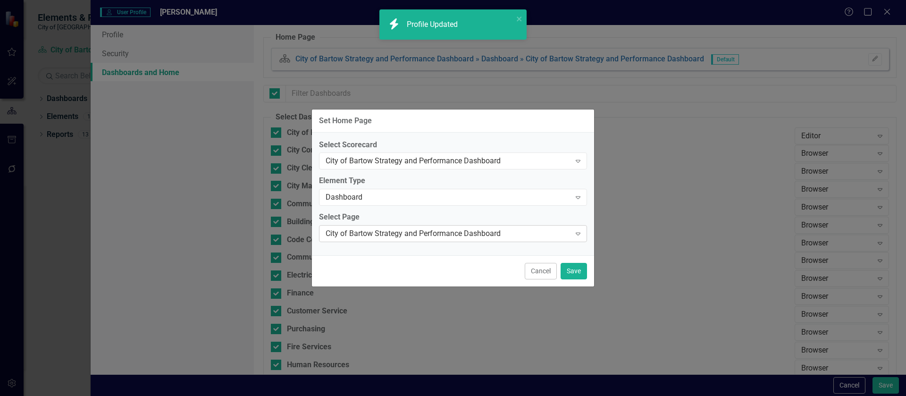
click at [469, 230] on div "City of Bartow Strategy and Performance Dashboard" at bounding box center [448, 233] width 245 height 11
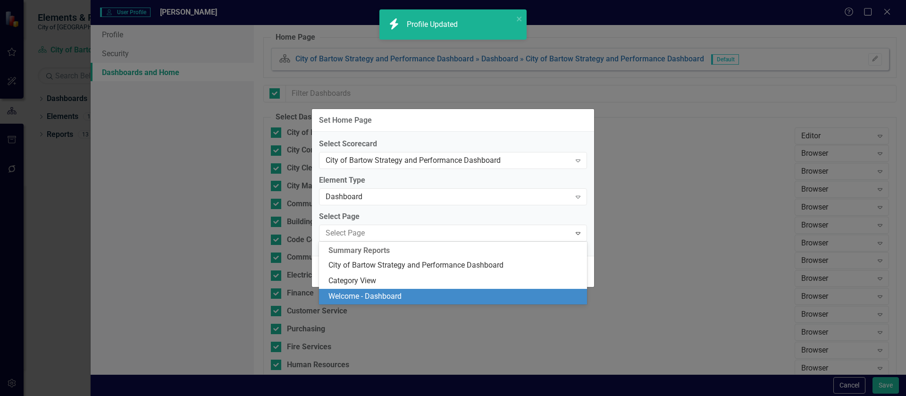
click at [465, 292] on div "Welcome - Dashboard" at bounding box center [454, 296] width 253 height 11
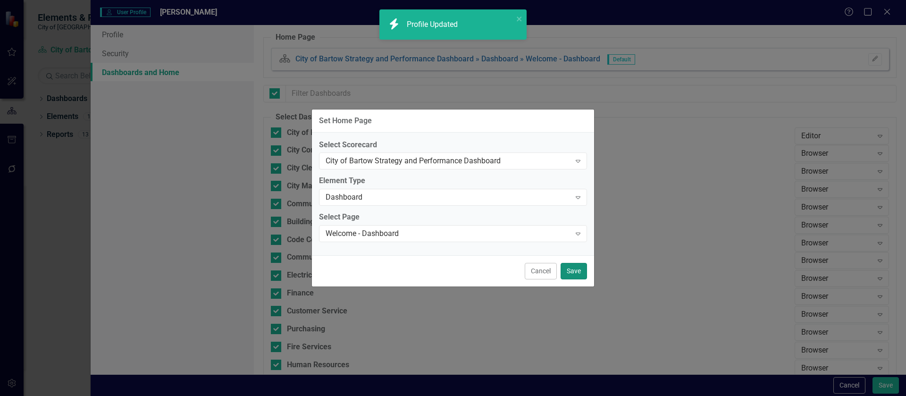
click at [572, 269] on button "Save" at bounding box center [574, 271] width 26 height 17
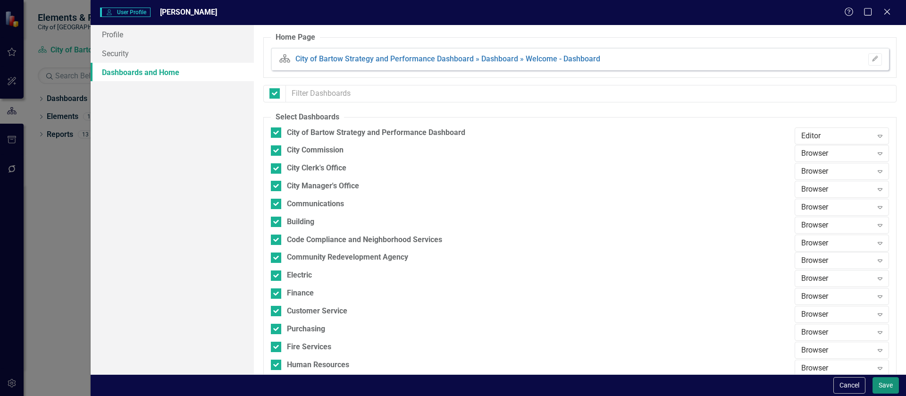
click at [885, 380] on button "Save" at bounding box center [885, 385] width 26 height 17
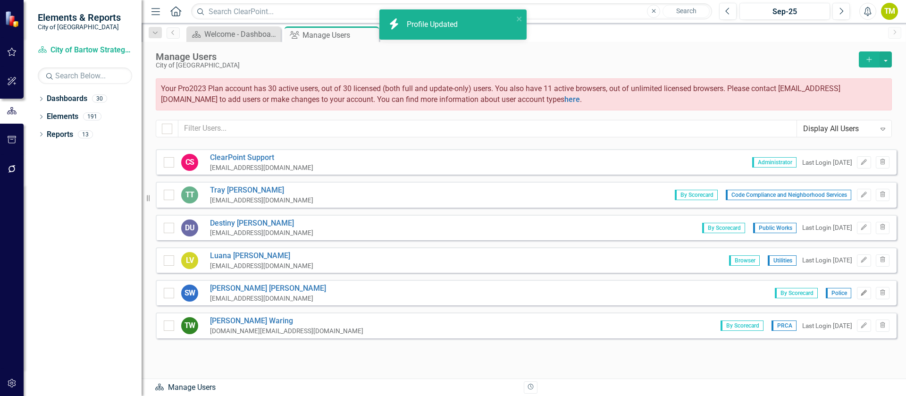
click at [860, 290] on icon "Edit" at bounding box center [863, 293] width 7 height 6
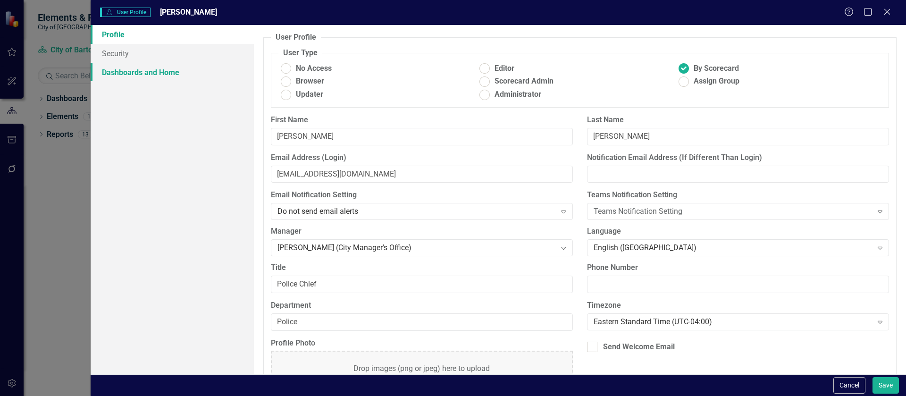
click at [130, 72] on link "Dashboards and Home" at bounding box center [172, 72] width 163 height 19
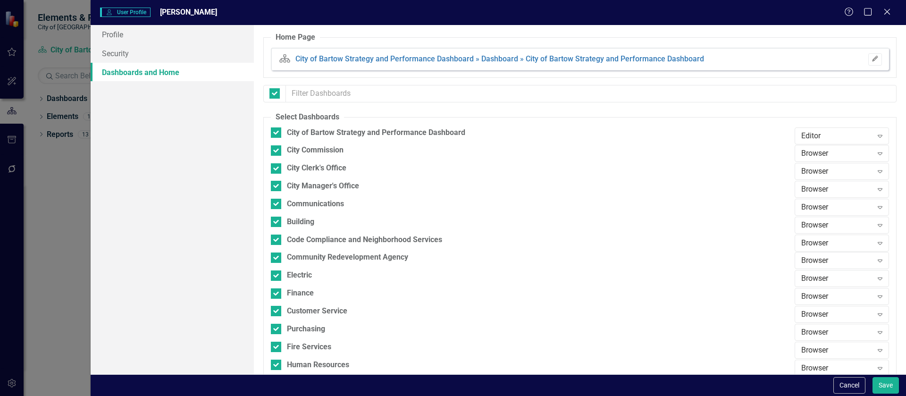
click at [871, 58] on icon "Edit" at bounding box center [874, 59] width 7 height 6
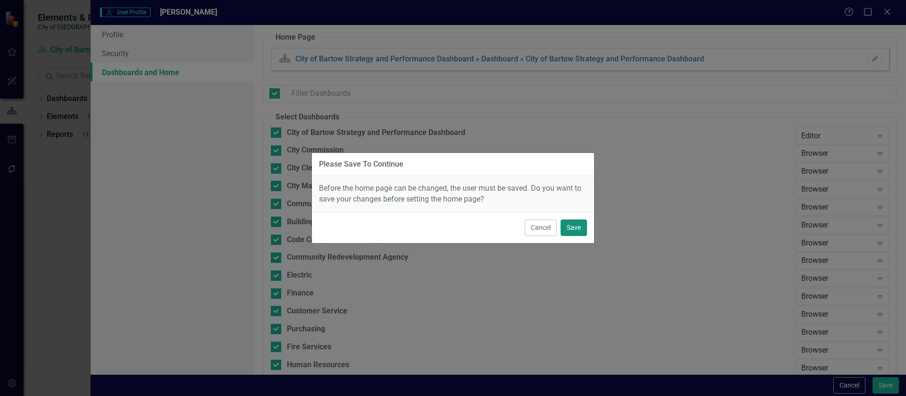
click at [578, 227] on button "Save" at bounding box center [574, 227] width 26 height 17
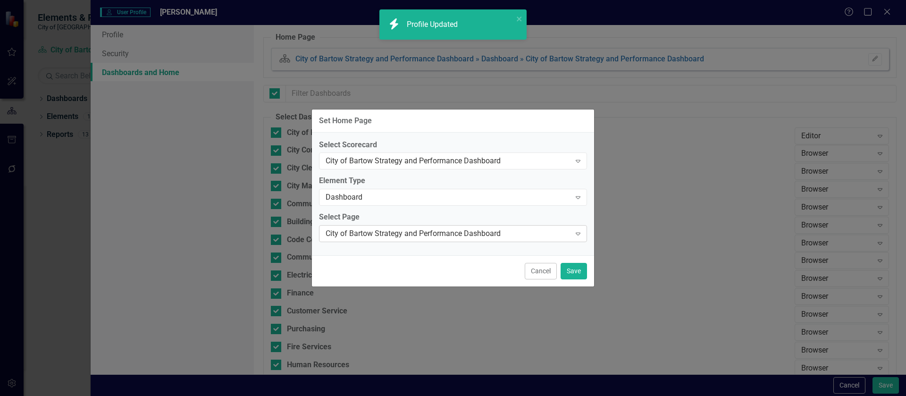
click at [417, 231] on div "City of Bartow Strategy and Performance Dashboard" at bounding box center [448, 233] width 245 height 11
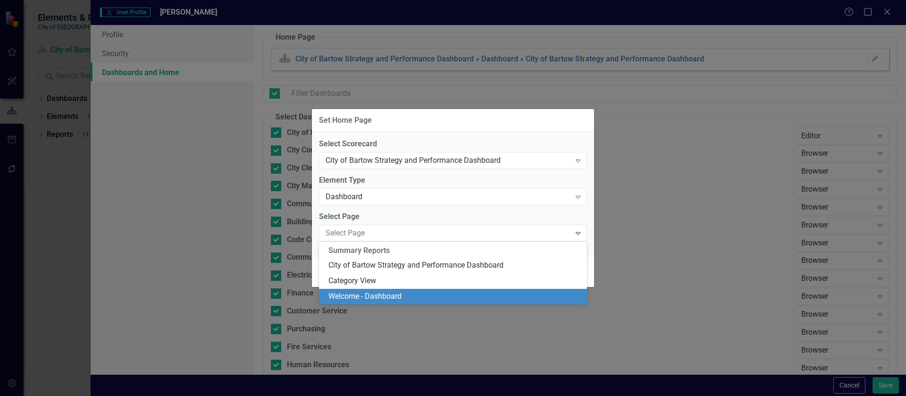
drag, startPoint x: 376, startPoint y: 293, endPoint x: 385, endPoint y: 288, distance: 10.6
click at [376, 293] on div "Welcome - Dashboard" at bounding box center [454, 296] width 253 height 11
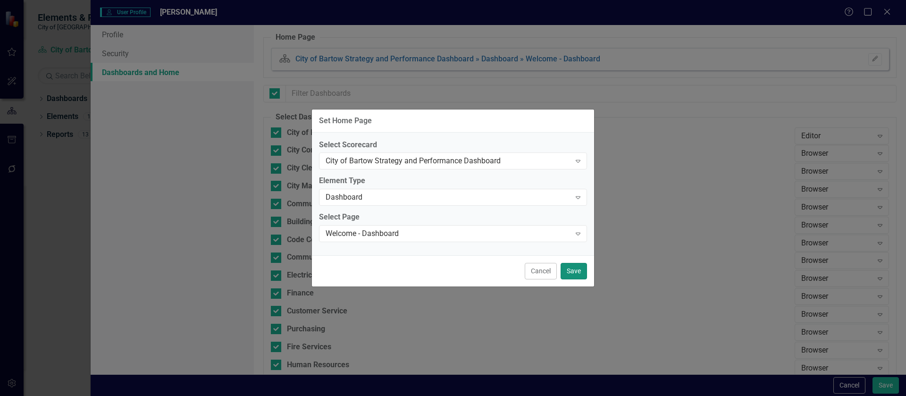
click at [576, 268] on button "Save" at bounding box center [574, 271] width 26 height 17
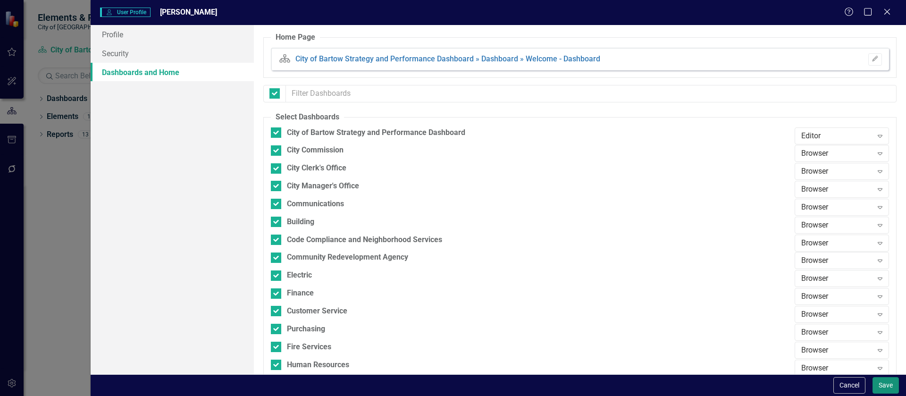
click at [888, 388] on button "Save" at bounding box center [885, 385] width 26 height 17
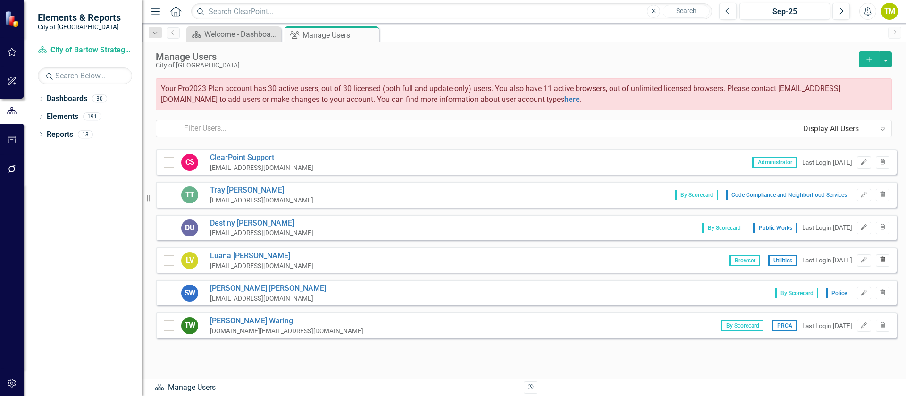
click at [879, 260] on icon "Trash" at bounding box center [882, 260] width 7 height 6
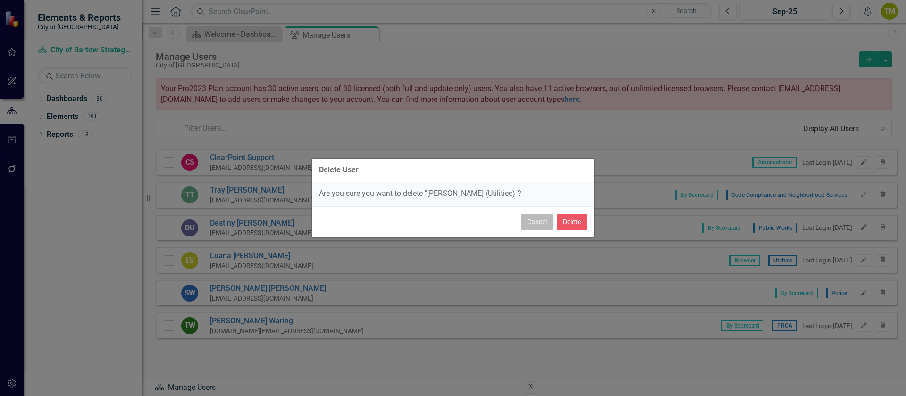
click at [533, 225] on button "Cancel" at bounding box center [537, 222] width 32 height 17
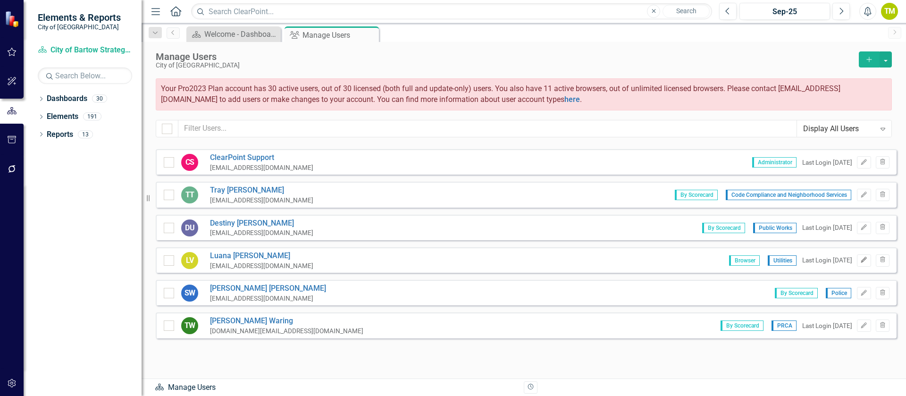
click at [860, 260] on icon "Edit" at bounding box center [863, 260] width 7 height 6
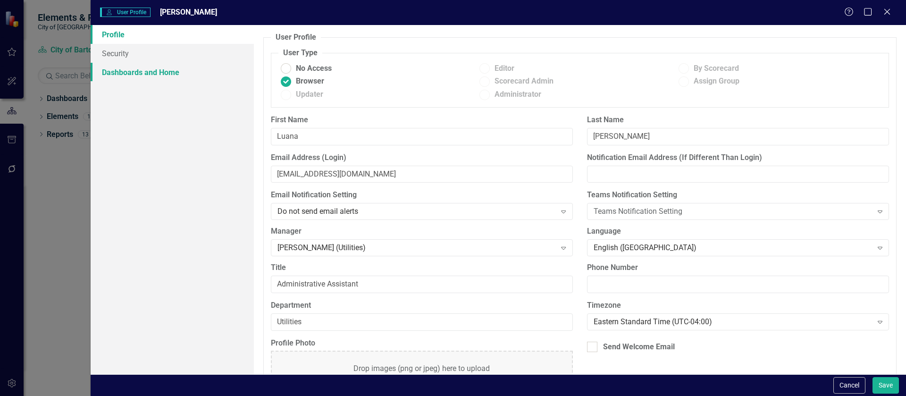
click at [114, 71] on link "Dashboards and Home" at bounding box center [172, 72] width 163 height 19
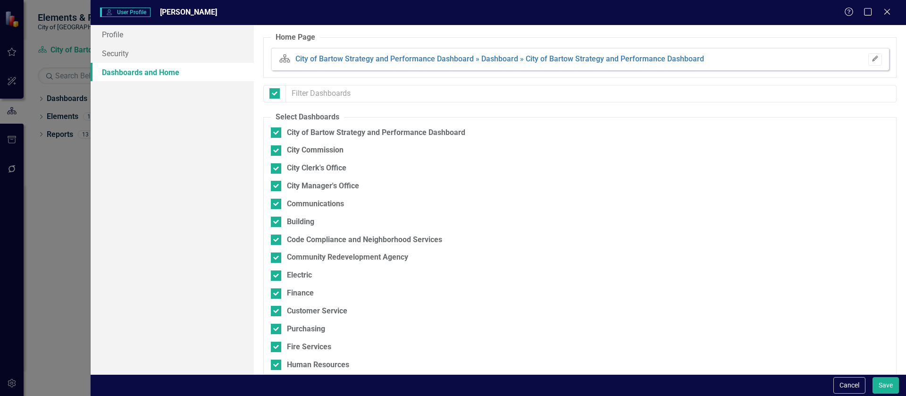
click at [871, 58] on icon "Edit" at bounding box center [874, 59] width 7 height 6
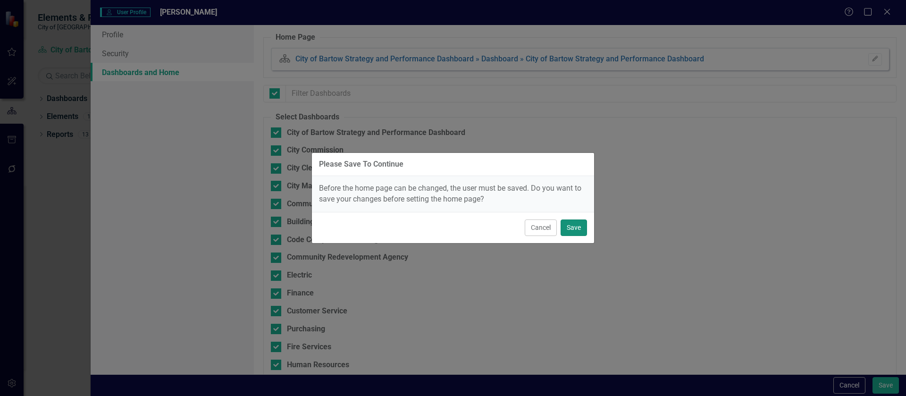
click at [577, 230] on button "Save" at bounding box center [574, 227] width 26 height 17
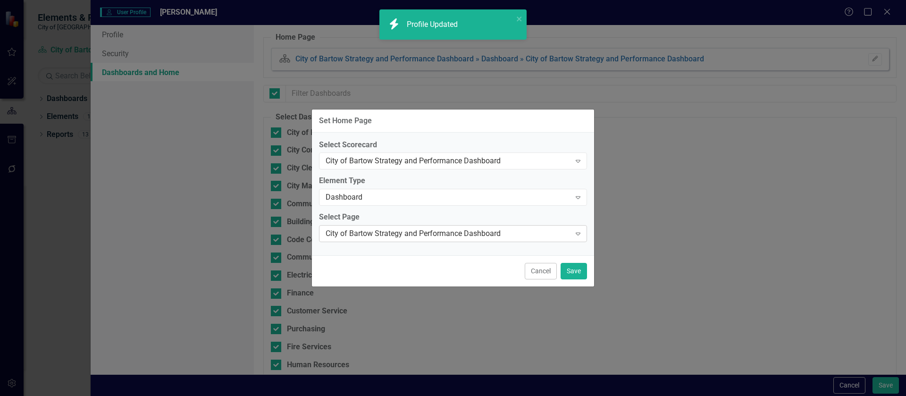
click at [427, 232] on div "City of Bartow Strategy and Performance Dashboard" at bounding box center [448, 233] width 245 height 11
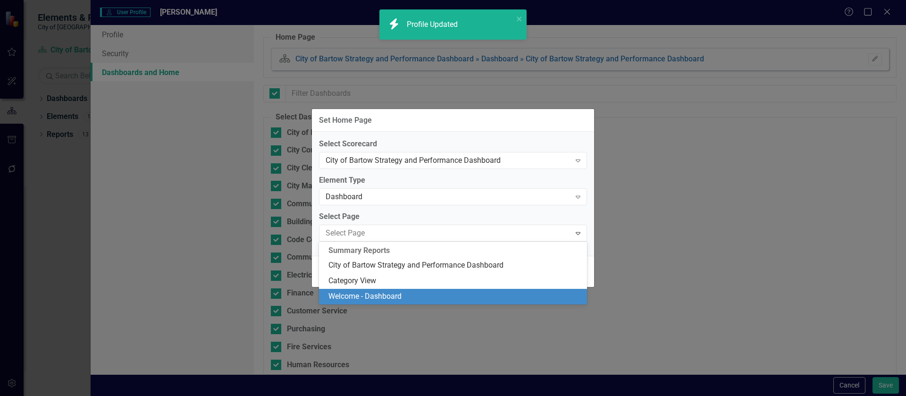
drag, startPoint x: 415, startPoint y: 294, endPoint x: 474, endPoint y: 287, distance: 59.5
click at [415, 294] on div "Welcome - Dashboard" at bounding box center [454, 296] width 253 height 11
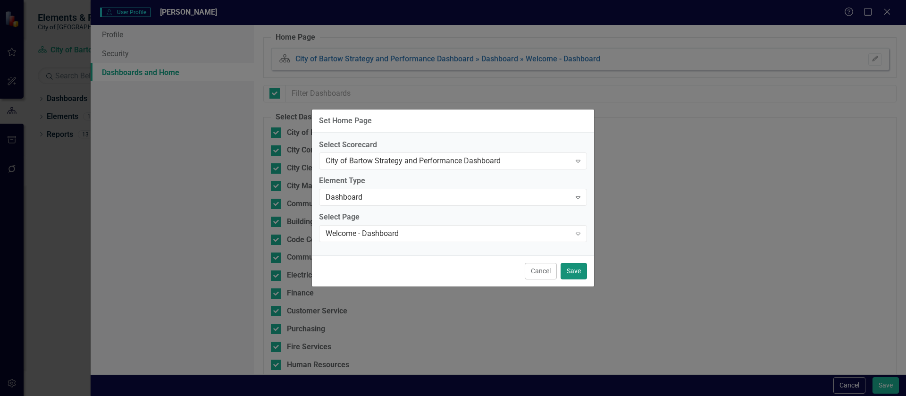
click at [575, 269] on button "Save" at bounding box center [574, 271] width 26 height 17
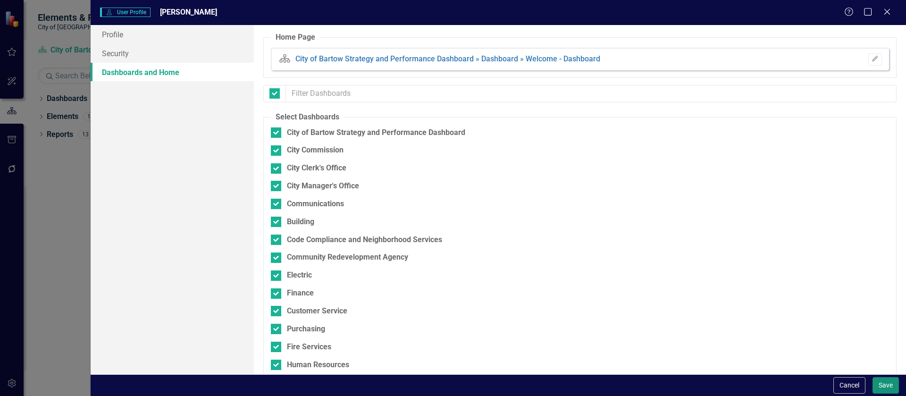
drag, startPoint x: 884, startPoint y: 380, endPoint x: 831, endPoint y: 355, distance: 58.3
click at [884, 379] on button "Save" at bounding box center [885, 385] width 26 height 17
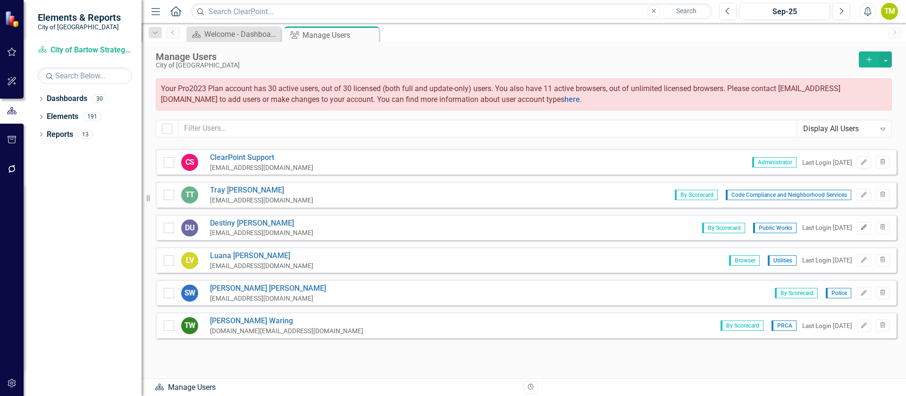
click at [860, 225] on icon "Edit" at bounding box center [863, 228] width 7 height 6
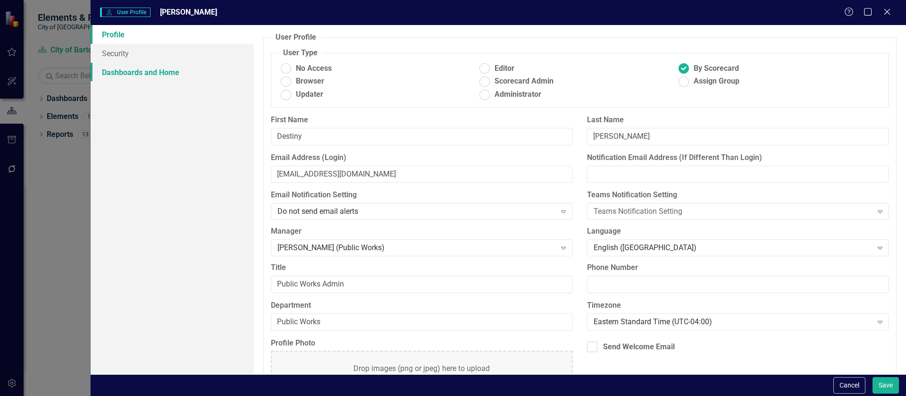
click at [117, 67] on link "Dashboards and Home" at bounding box center [172, 72] width 163 height 19
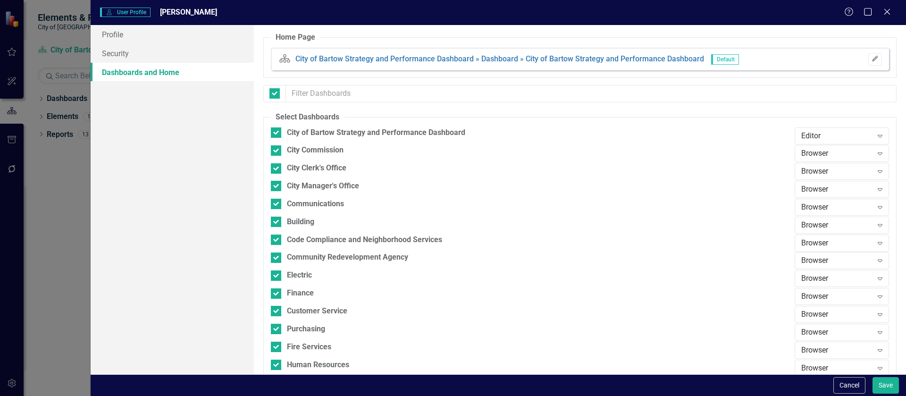
click at [871, 58] on icon "Edit" at bounding box center [874, 59] width 7 height 6
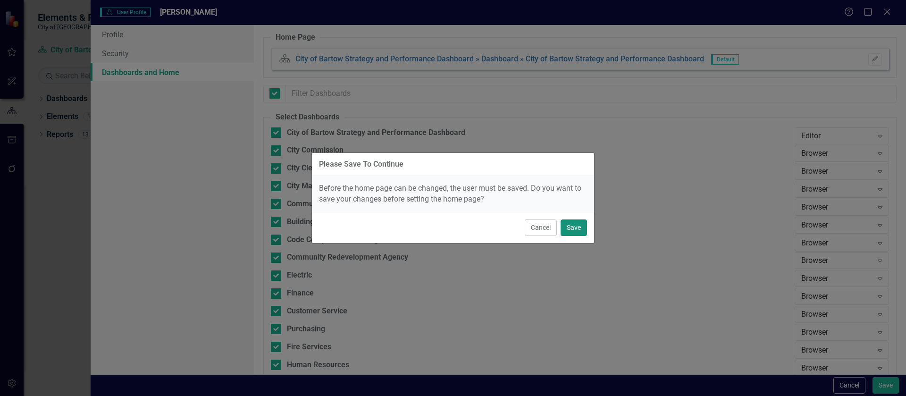
click at [578, 226] on button "Save" at bounding box center [574, 227] width 26 height 17
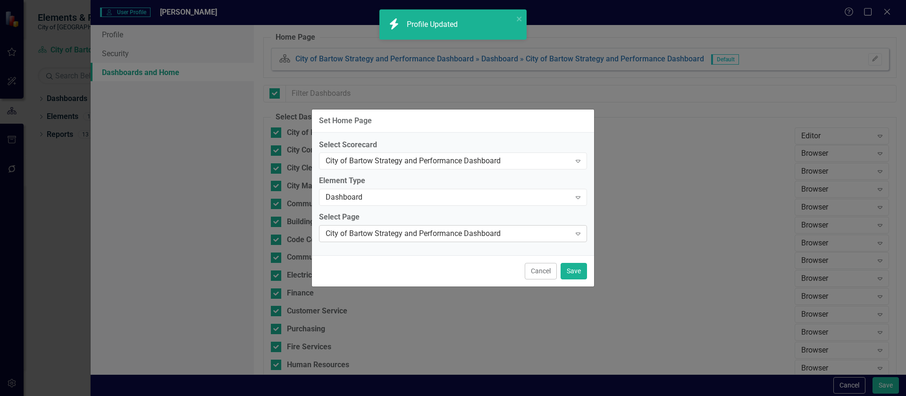
click at [450, 228] on div "City of Bartow Strategy and Performance Dashboard" at bounding box center [448, 233] width 245 height 11
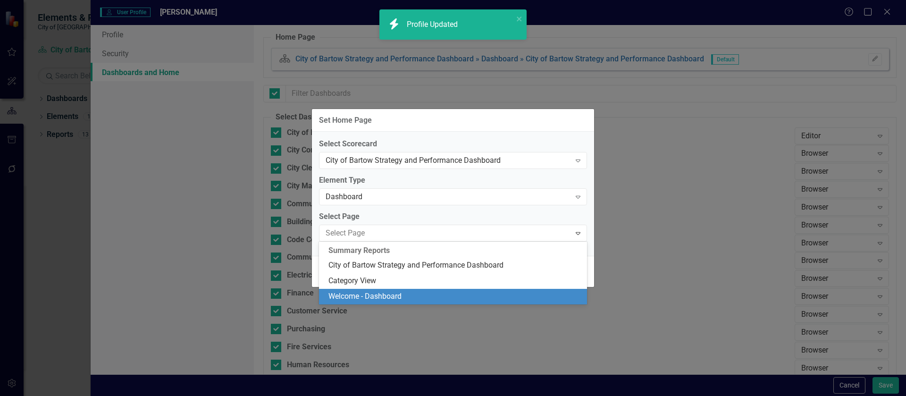
click at [431, 293] on div "Welcome - Dashboard" at bounding box center [454, 296] width 253 height 11
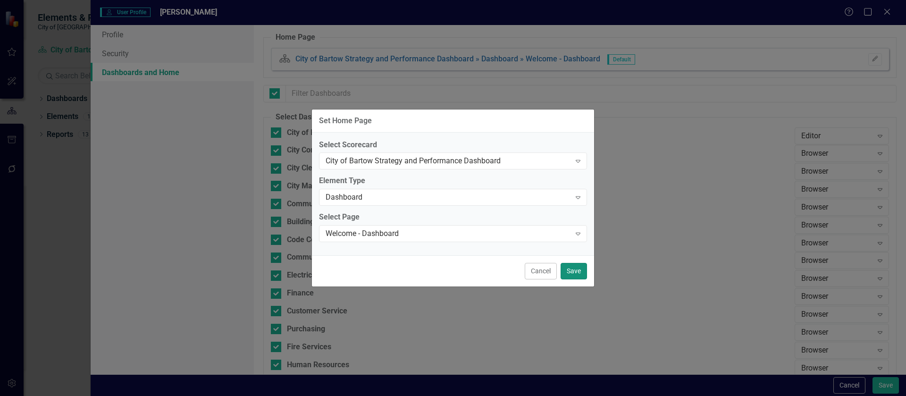
click at [572, 269] on button "Save" at bounding box center [574, 271] width 26 height 17
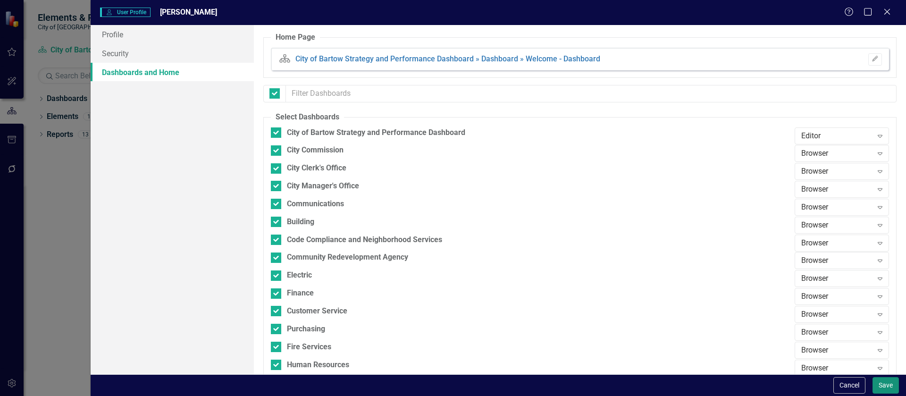
click at [887, 384] on button "Save" at bounding box center [885, 385] width 26 height 17
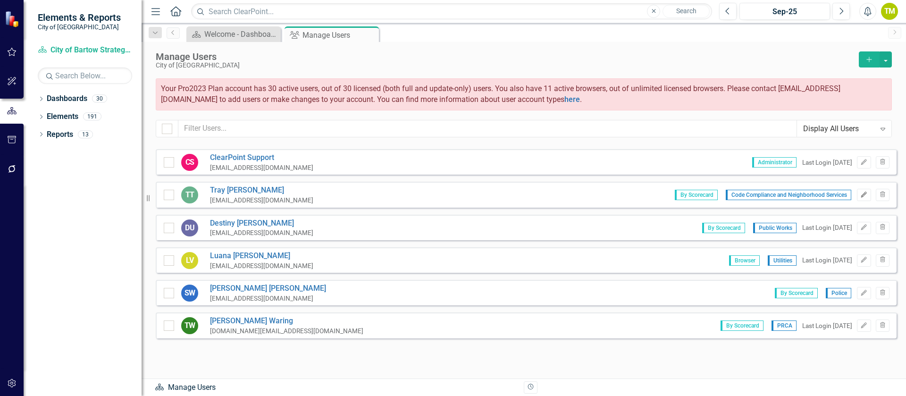
click at [861, 193] on icon "button" at bounding box center [864, 195] width 6 height 6
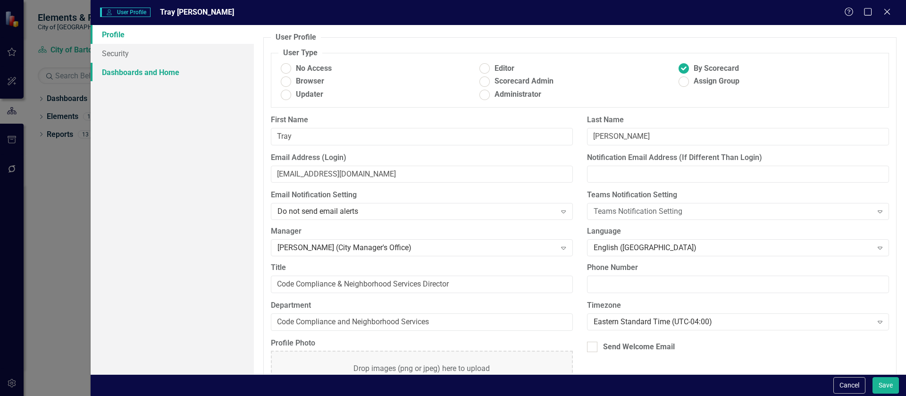
click at [128, 66] on link "Dashboards and Home" at bounding box center [172, 72] width 163 height 19
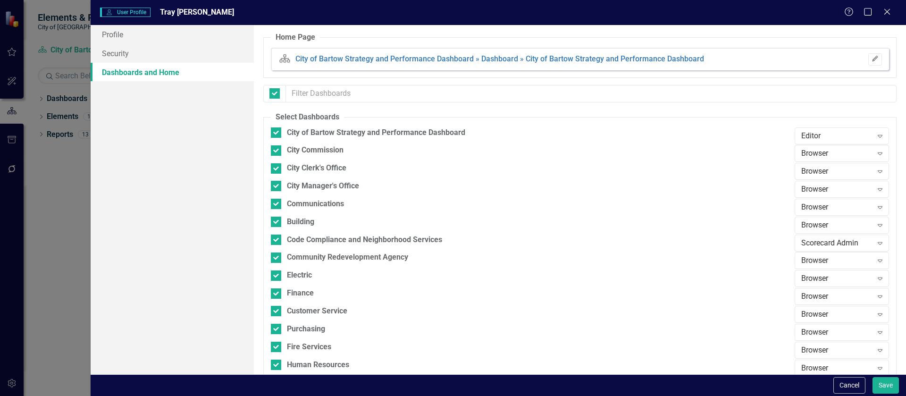
click at [871, 57] on icon "Edit" at bounding box center [874, 59] width 7 height 6
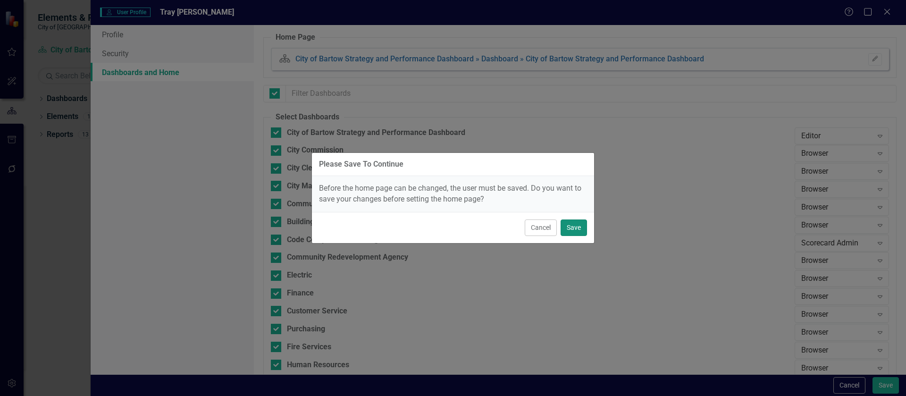
click at [575, 230] on button "Save" at bounding box center [574, 227] width 26 height 17
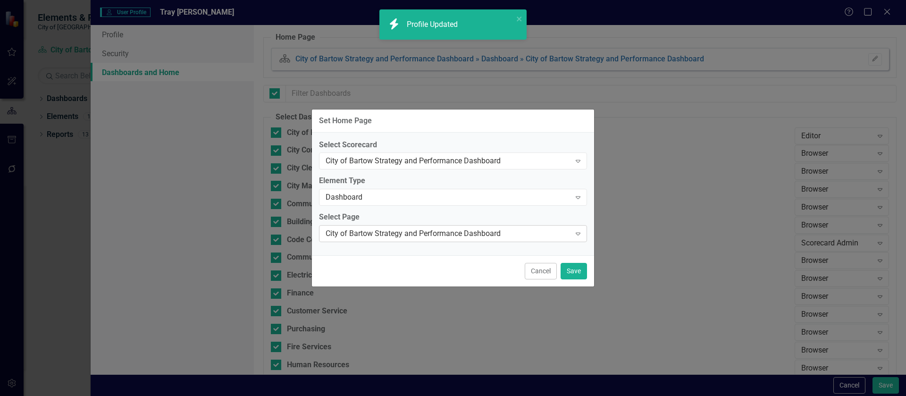
click at [531, 235] on div "City of Bartow Strategy and Performance Dashboard" at bounding box center [448, 233] width 245 height 11
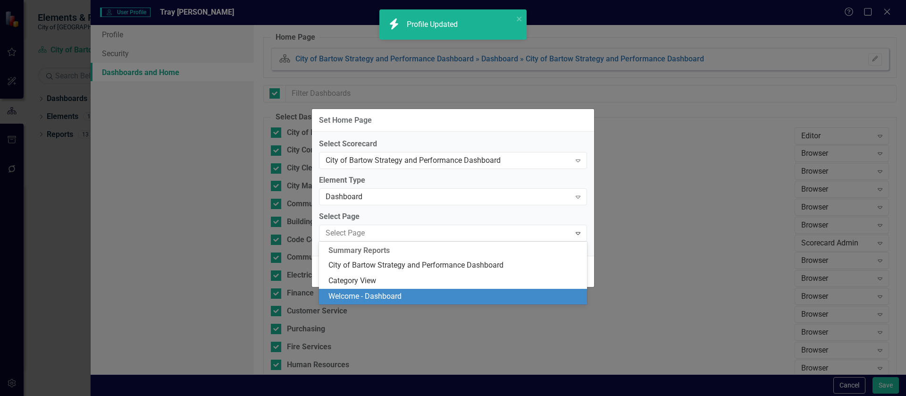
click at [501, 291] on div "Welcome - Dashboard" at bounding box center [454, 296] width 253 height 11
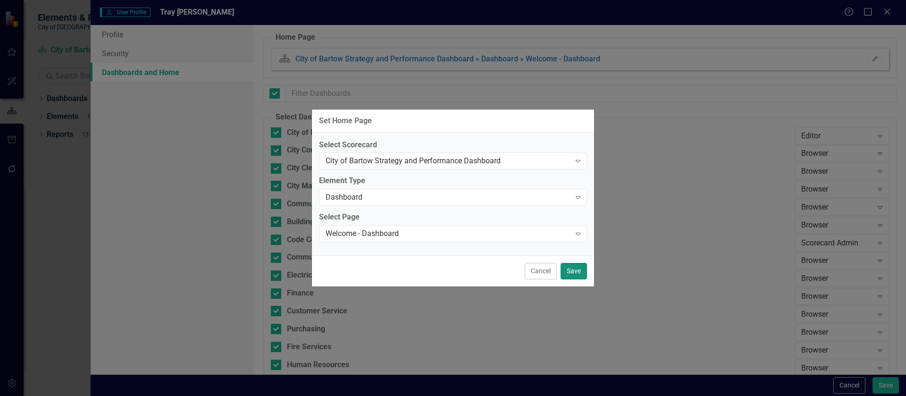
click at [568, 271] on button "Save" at bounding box center [574, 271] width 26 height 17
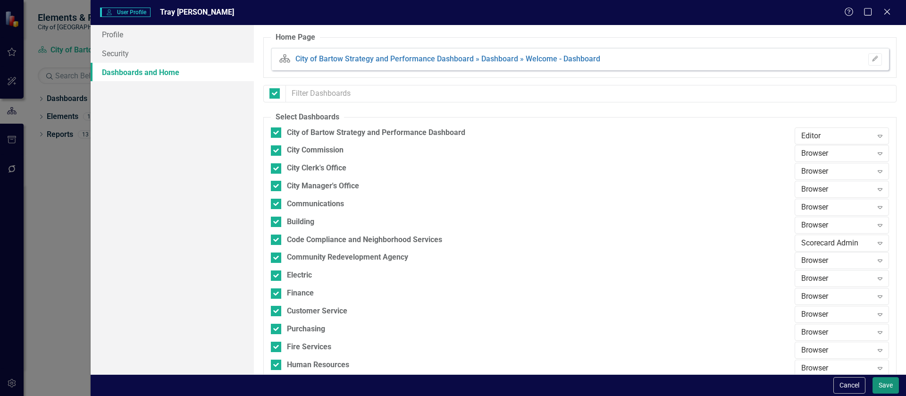
click at [884, 382] on button "Save" at bounding box center [885, 385] width 26 height 17
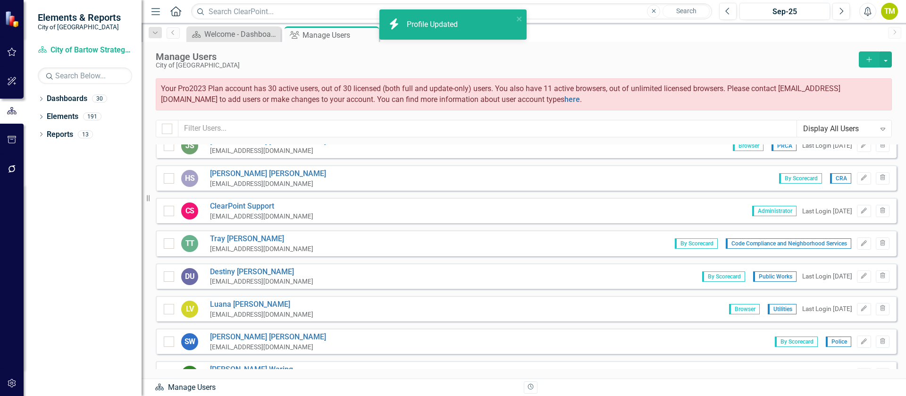
scroll to position [1101, 0]
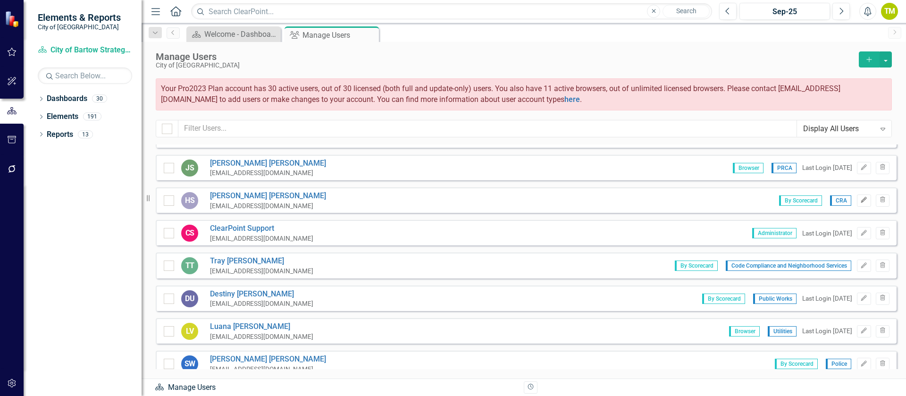
click at [860, 201] on icon "Edit" at bounding box center [863, 200] width 7 height 6
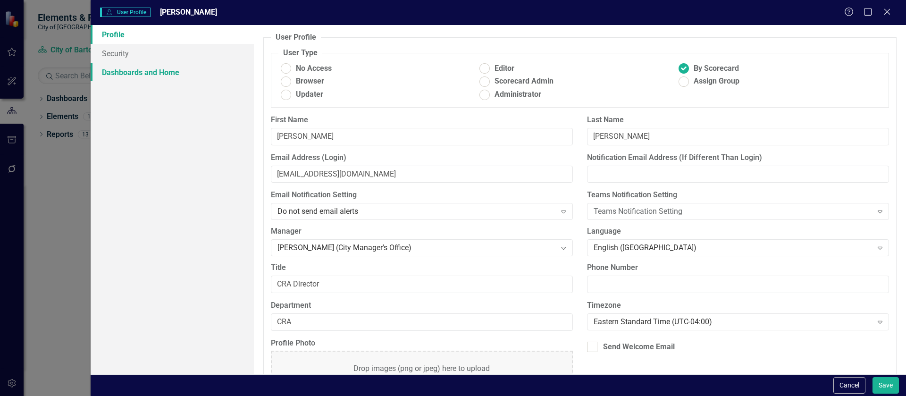
click at [137, 69] on link "Dashboards and Home" at bounding box center [172, 72] width 163 height 19
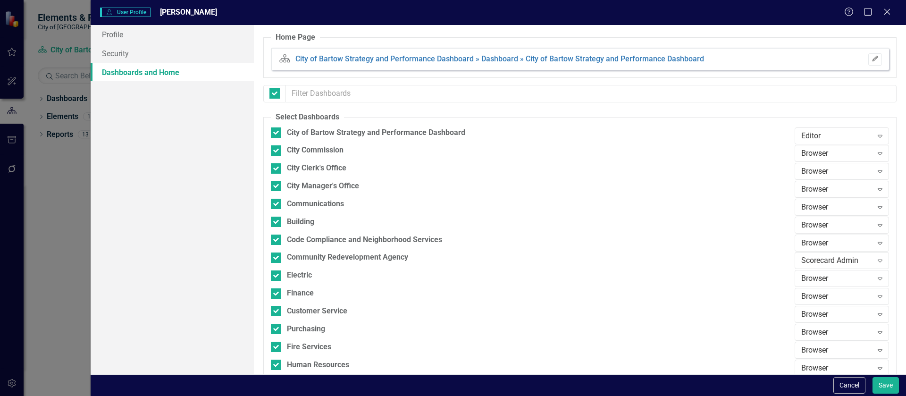
click at [872, 60] on button "Edit" at bounding box center [875, 59] width 14 height 12
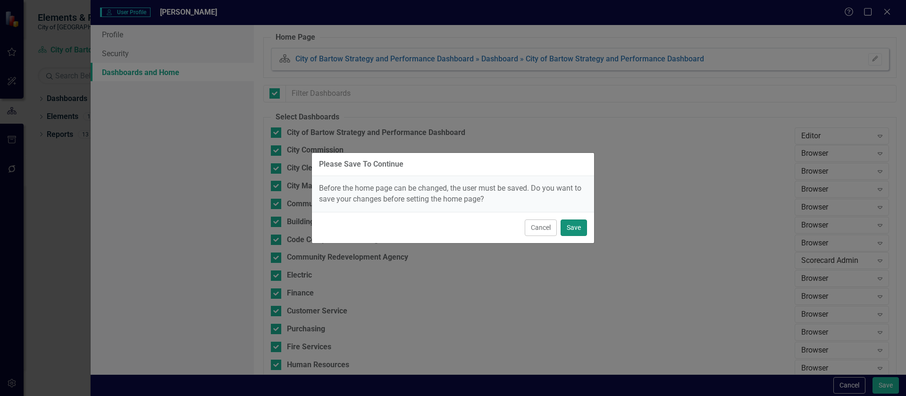
click at [575, 226] on button "Save" at bounding box center [574, 227] width 26 height 17
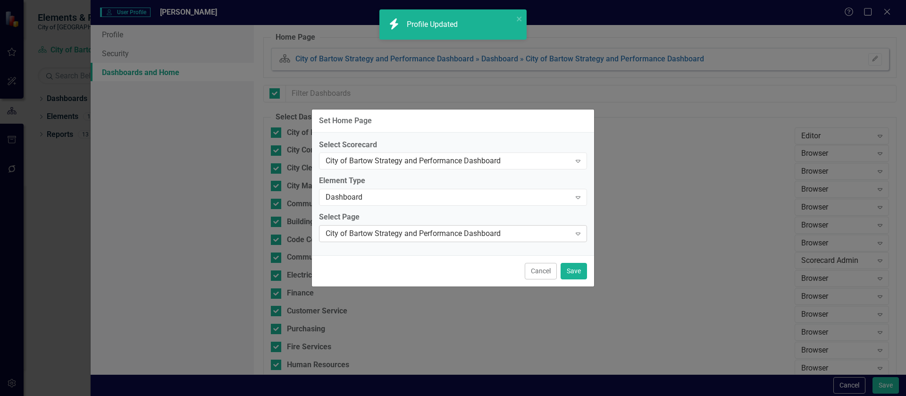
click at [453, 235] on div "City of Bartow Strategy and Performance Dashboard" at bounding box center [448, 233] width 245 height 11
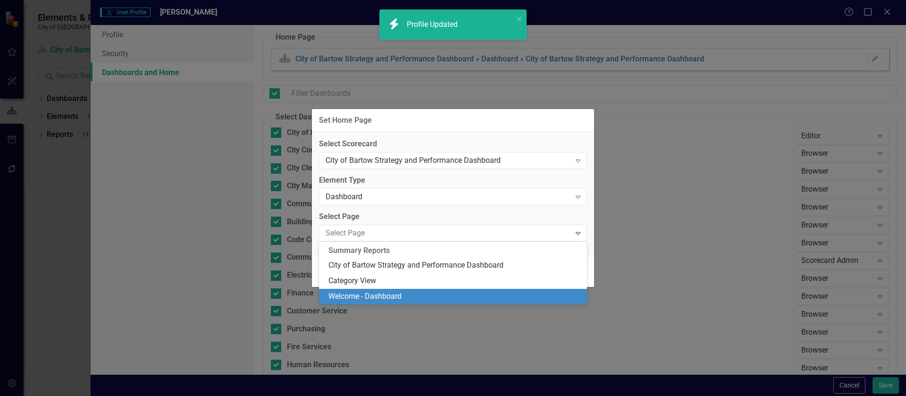
click at [442, 293] on div "Welcome - Dashboard" at bounding box center [454, 296] width 253 height 11
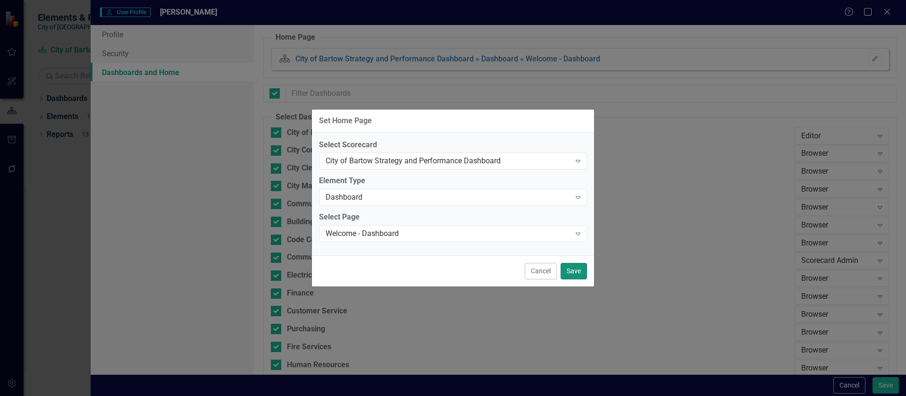
click at [574, 273] on button "Save" at bounding box center [574, 271] width 26 height 17
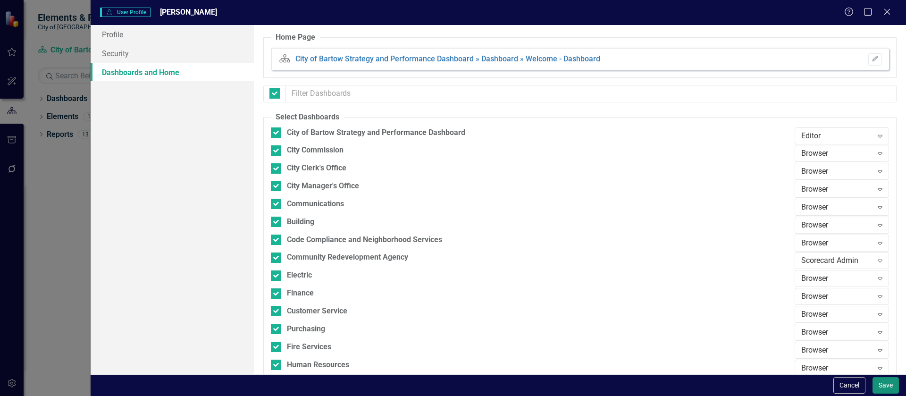
click at [888, 380] on button "Save" at bounding box center [885, 385] width 26 height 17
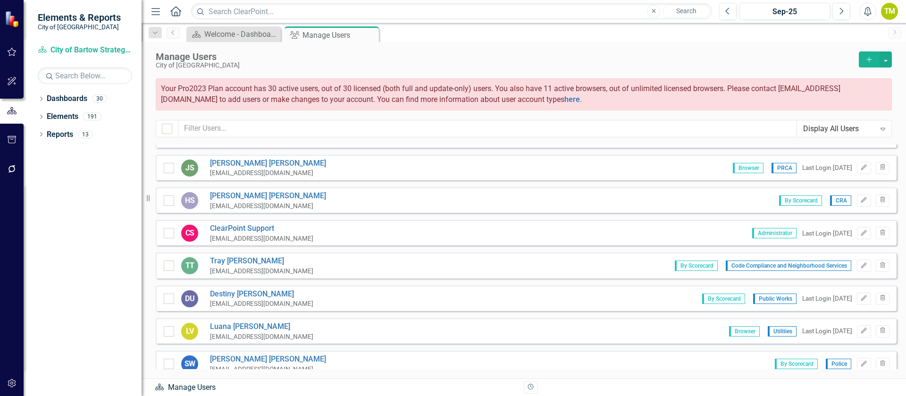
drag, startPoint x: 855, startPoint y: 169, endPoint x: 843, endPoint y: 169, distance: 12.3
click at [860, 168] on icon "Edit" at bounding box center [863, 168] width 7 height 6
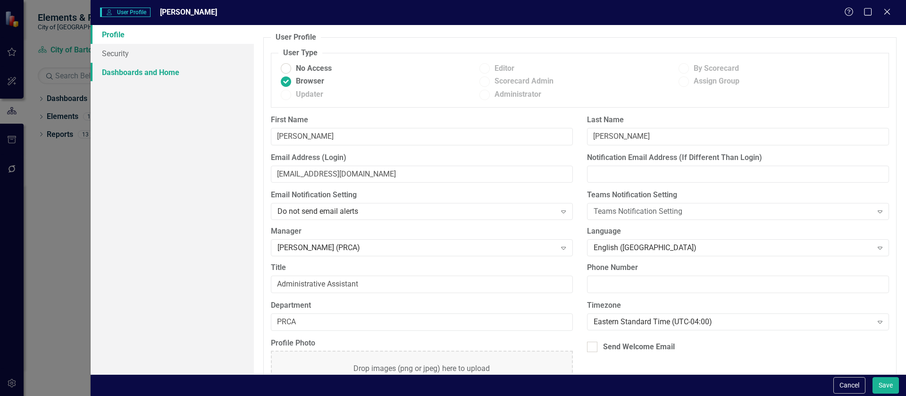
click at [113, 72] on link "Dashboards and Home" at bounding box center [172, 72] width 163 height 19
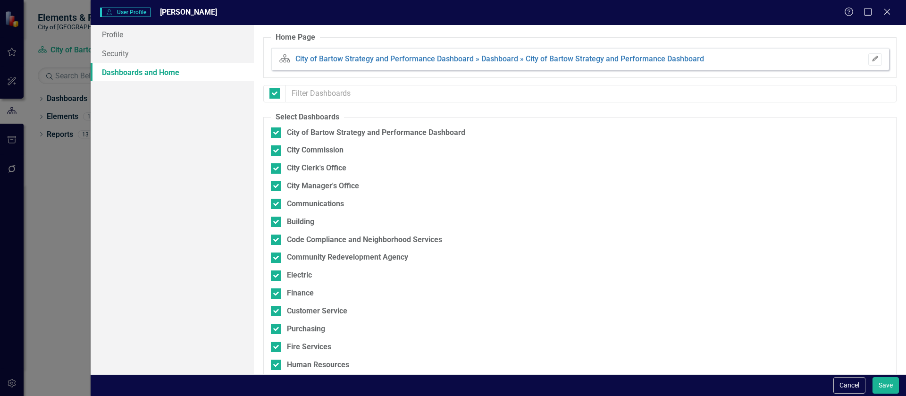
click at [872, 56] on button "Edit" at bounding box center [875, 59] width 14 height 12
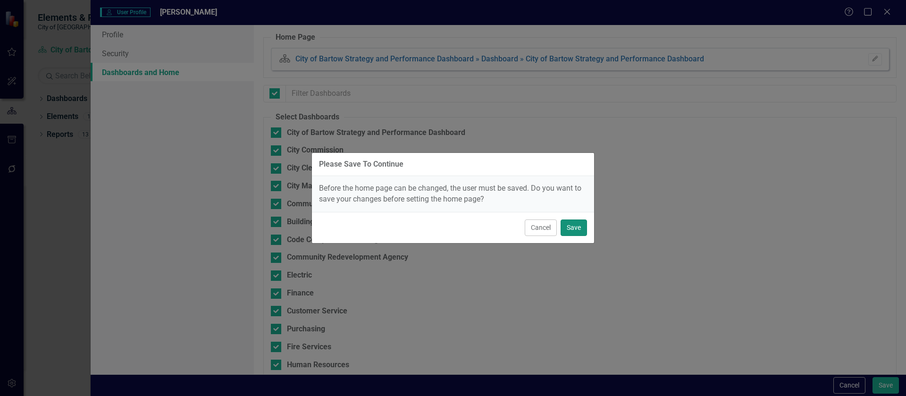
click at [579, 227] on button "Save" at bounding box center [574, 227] width 26 height 17
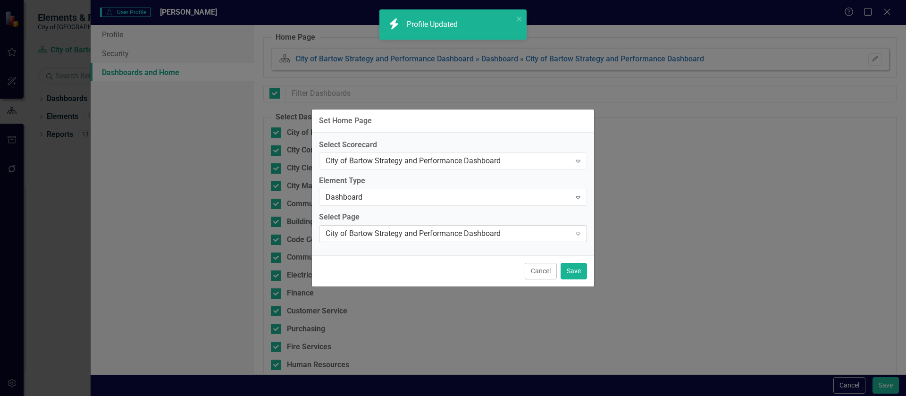
click at [404, 239] on div "City of Bartow Strategy and Performance Dashboard Expand" at bounding box center [453, 233] width 268 height 17
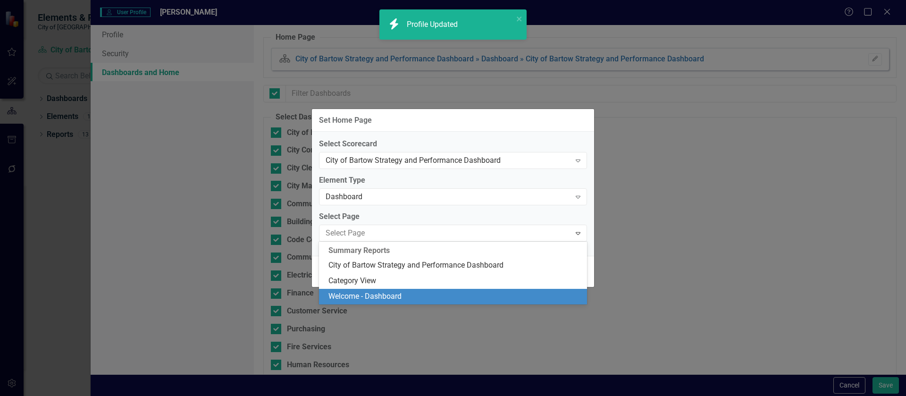
click at [396, 294] on div "Welcome - Dashboard" at bounding box center [454, 296] width 253 height 11
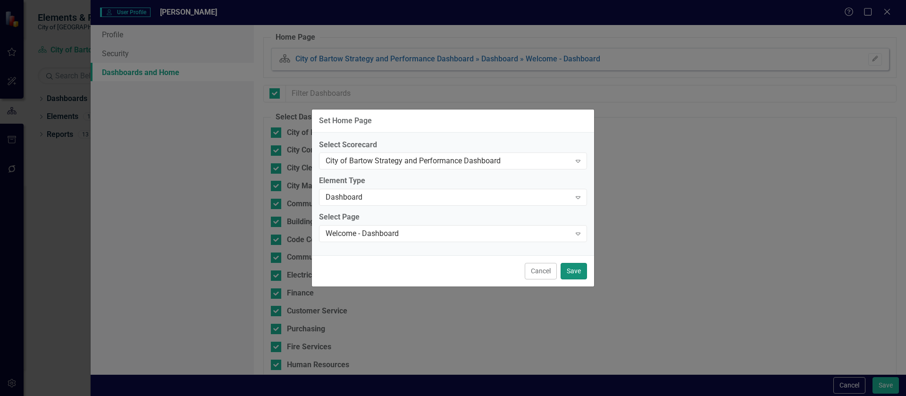
click at [575, 273] on button "Save" at bounding box center [574, 271] width 26 height 17
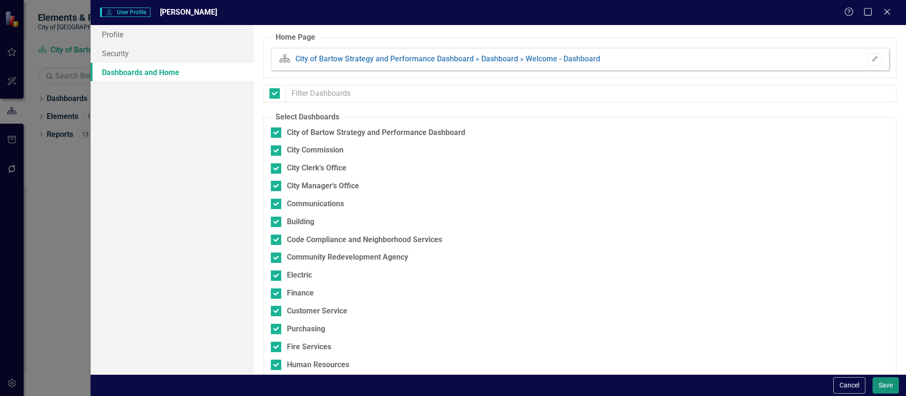
click at [879, 387] on button "Save" at bounding box center [885, 385] width 26 height 17
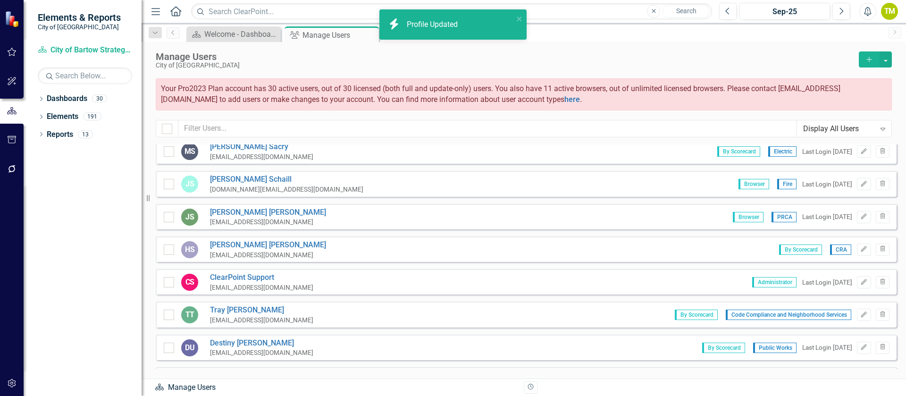
scroll to position [1030, 0]
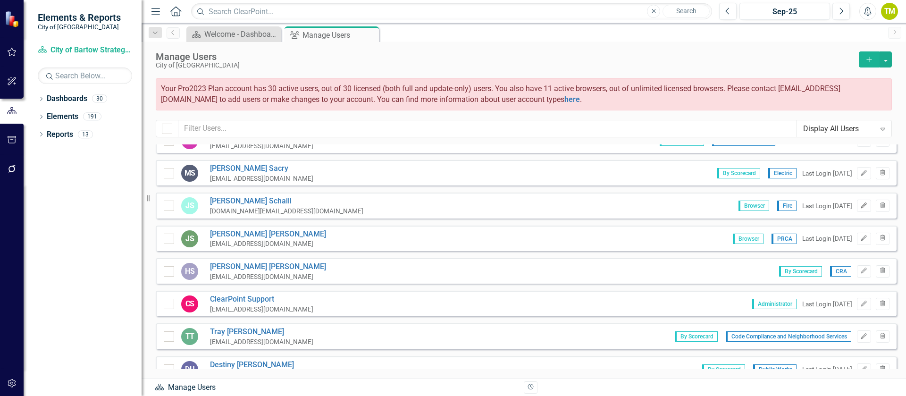
click at [860, 204] on icon "Edit" at bounding box center [863, 206] width 7 height 6
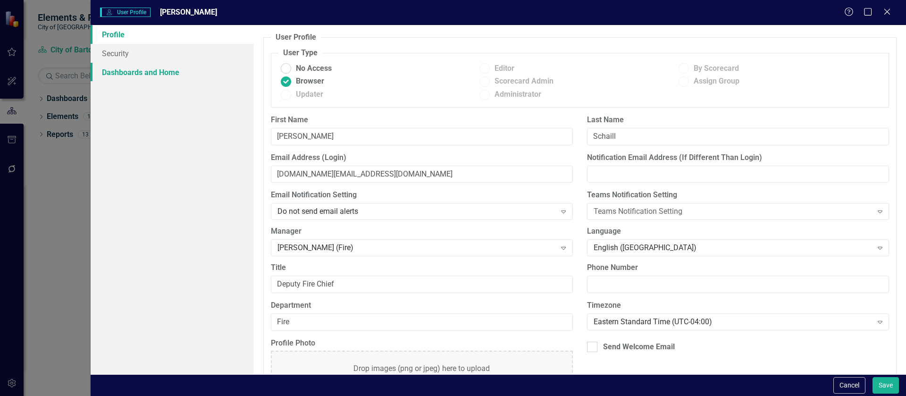
click at [135, 69] on link "Dashboards and Home" at bounding box center [172, 72] width 163 height 19
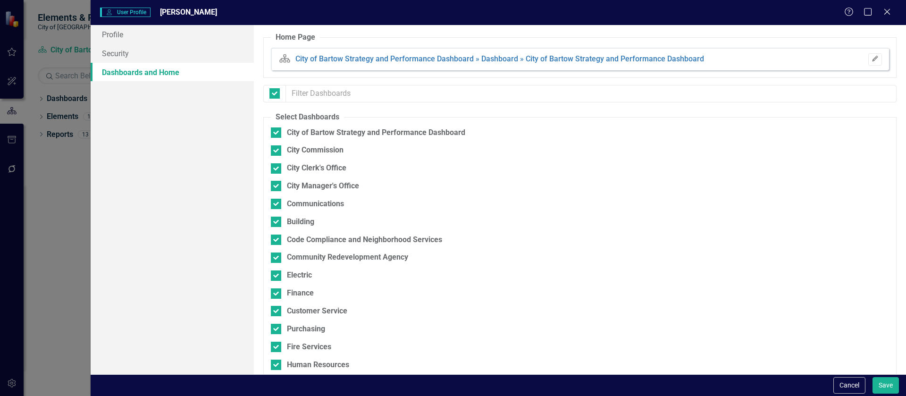
click at [872, 60] on icon "button" at bounding box center [875, 59] width 6 height 6
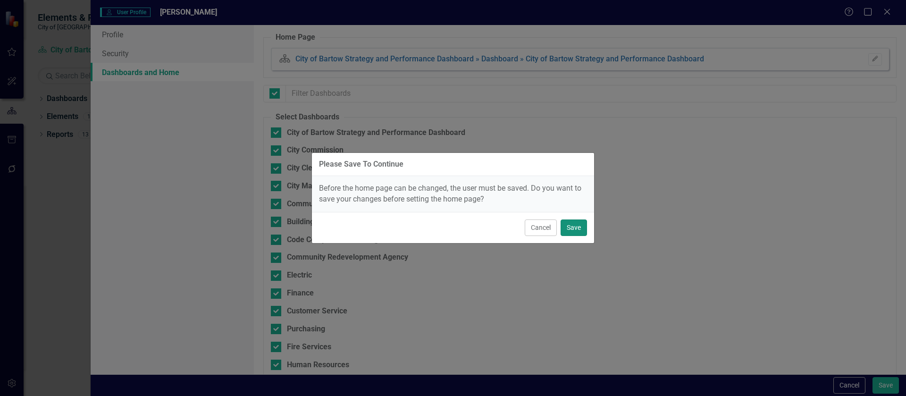
click at [570, 227] on button "Save" at bounding box center [574, 227] width 26 height 17
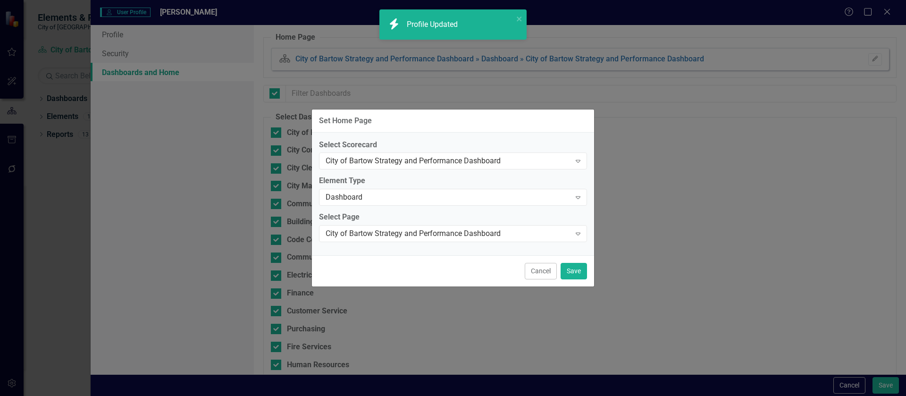
click at [444, 243] on div "Select Scorecard City of Bartow Strategy and Performance Dashboard Expand Eleme…" at bounding box center [453, 194] width 282 height 123
click at [444, 239] on div "City of Bartow Strategy and Performance Dashboard Expand" at bounding box center [453, 233] width 268 height 17
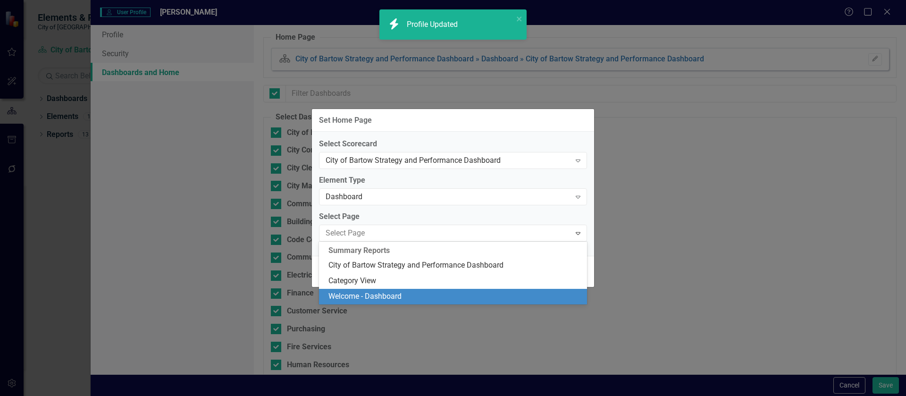
click at [422, 292] on div "Welcome - Dashboard" at bounding box center [454, 296] width 253 height 11
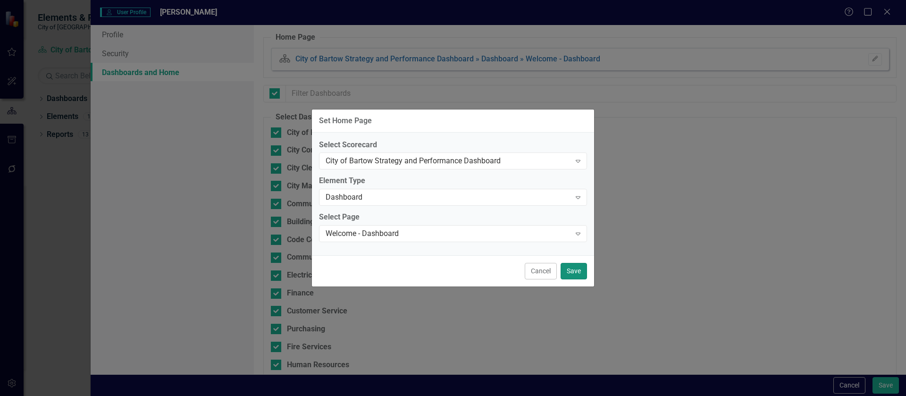
click at [574, 274] on button "Save" at bounding box center [574, 271] width 26 height 17
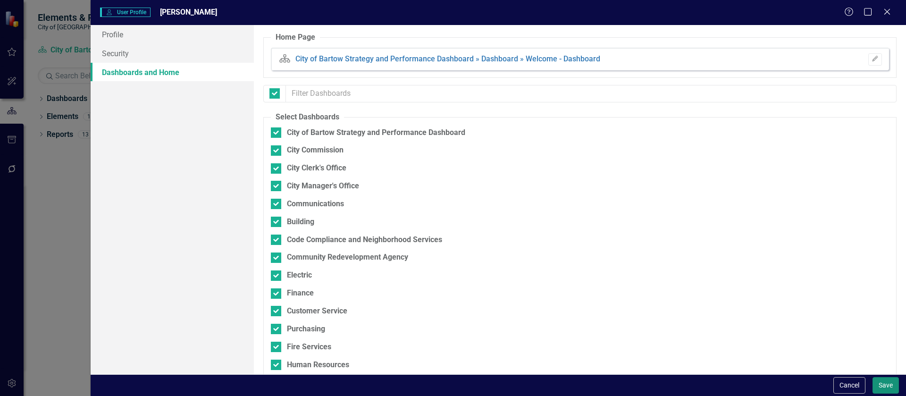
click at [884, 384] on button "Save" at bounding box center [885, 385] width 26 height 17
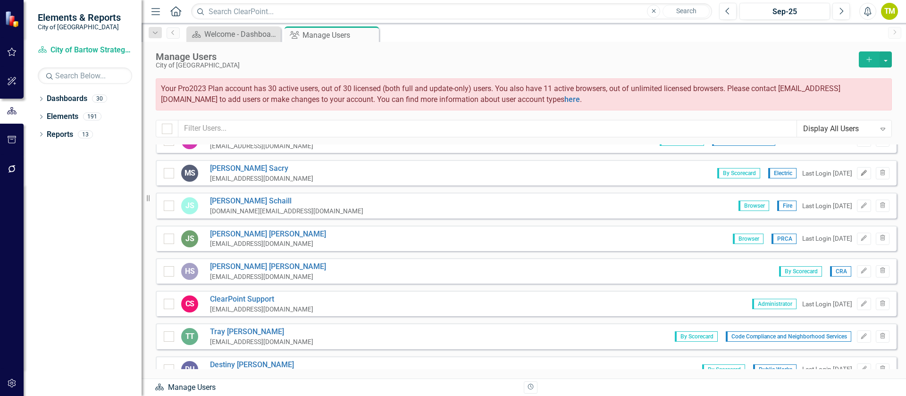
click at [860, 172] on icon "Edit" at bounding box center [863, 173] width 7 height 6
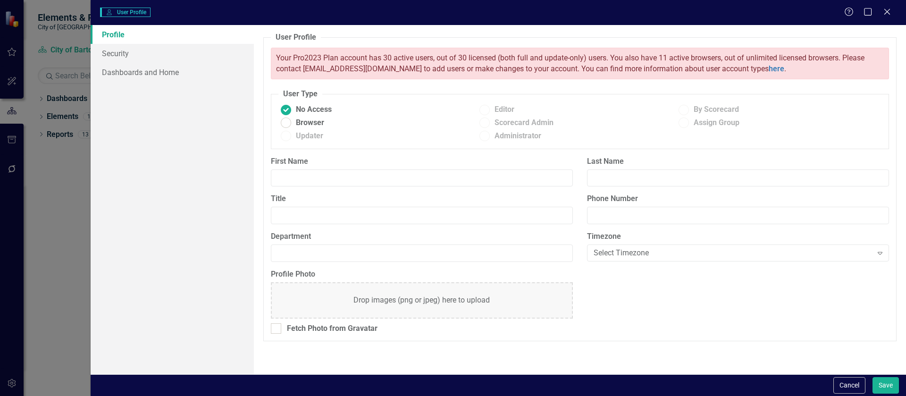
type input "Mary"
type input "Sacry"
type input "Electric Admin"
type input "Electric"
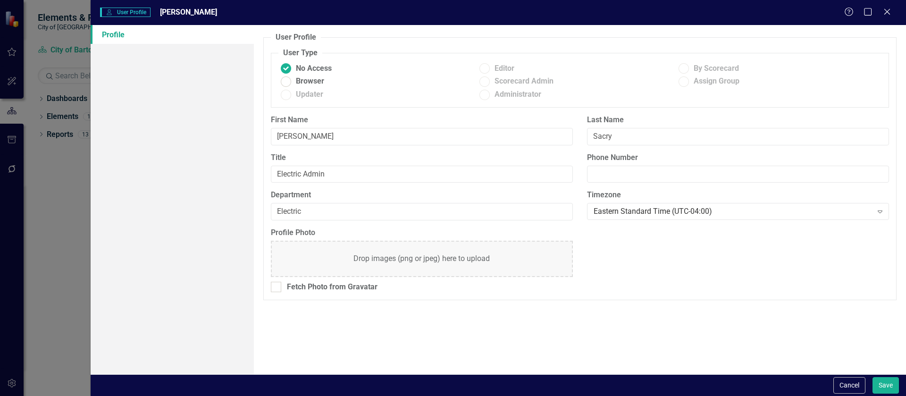
radio input "false"
radio input "true"
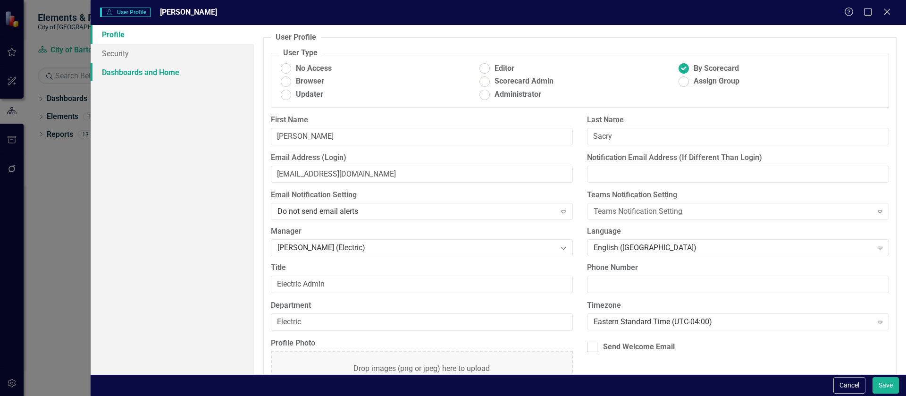
click at [143, 71] on link "Dashboards and Home" at bounding box center [172, 72] width 163 height 19
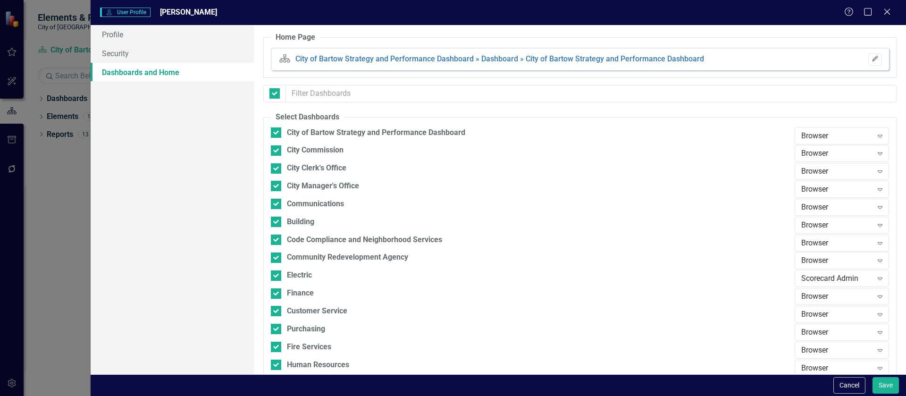
click at [872, 58] on icon "button" at bounding box center [875, 59] width 6 height 6
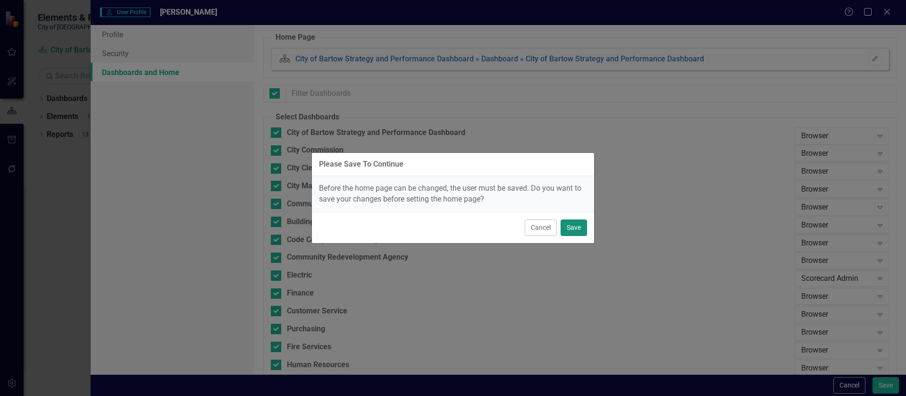
click at [578, 227] on button "Save" at bounding box center [574, 227] width 26 height 17
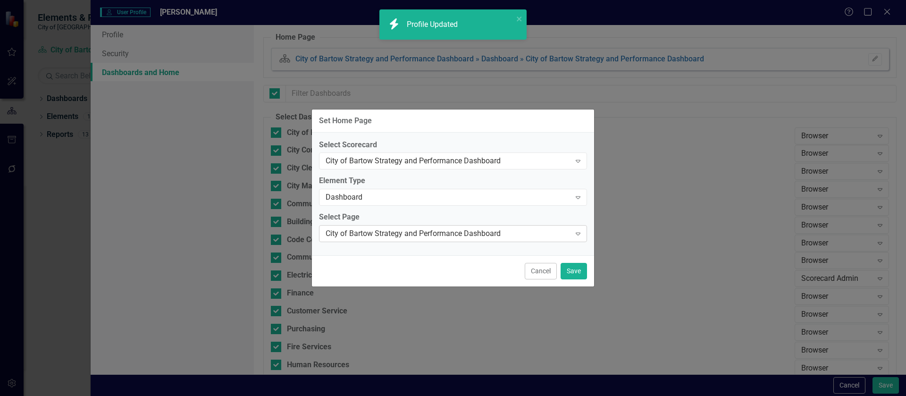
click at [424, 232] on div "City of Bartow Strategy and Performance Dashboard" at bounding box center [448, 233] width 245 height 11
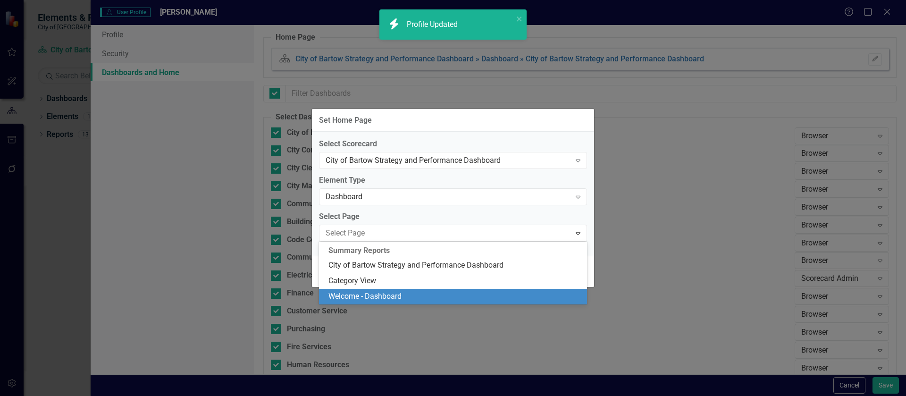
click at [397, 290] on div "Welcome - Dashboard" at bounding box center [453, 297] width 268 height 16
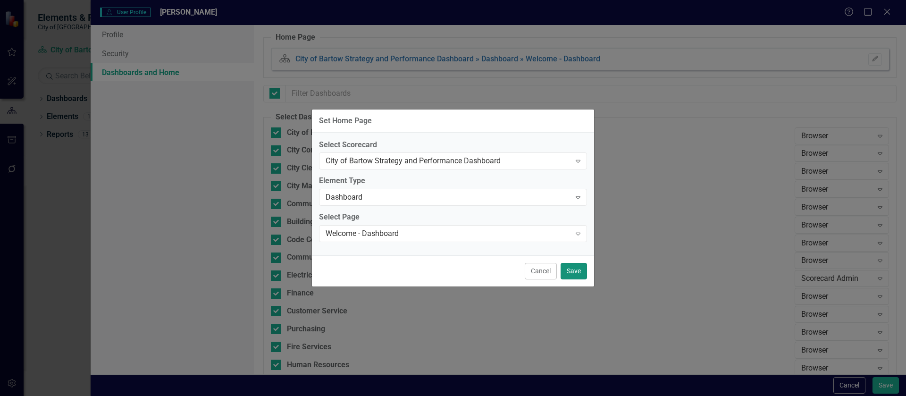
click at [574, 273] on button "Save" at bounding box center [574, 271] width 26 height 17
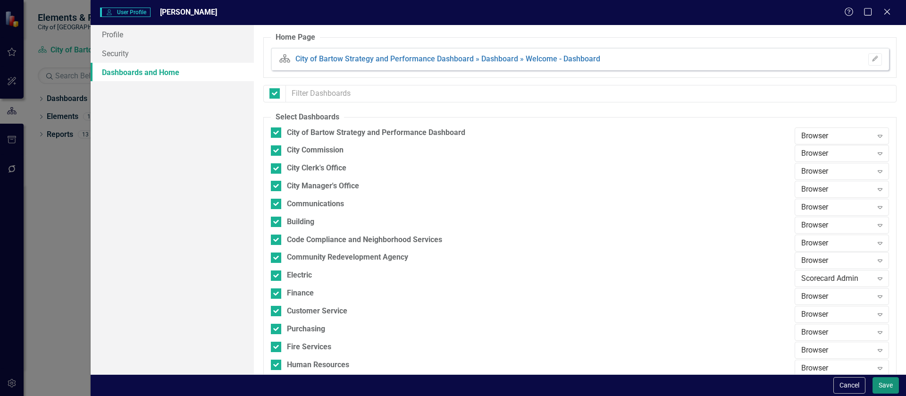
click at [883, 385] on button "Save" at bounding box center [885, 385] width 26 height 17
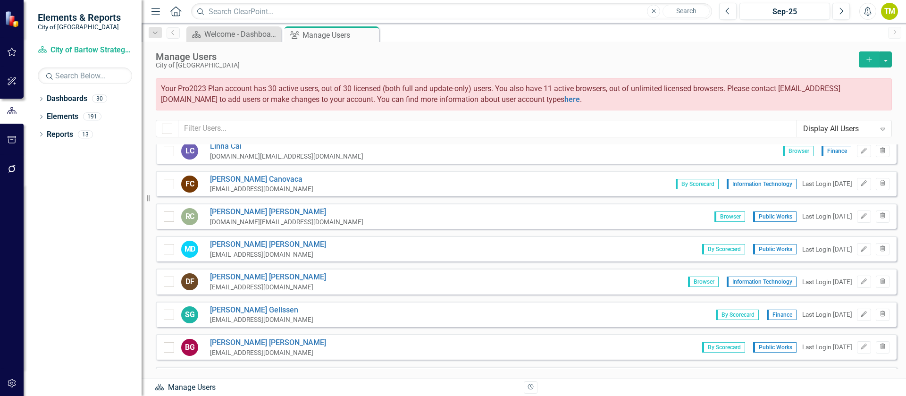
scroll to position [0, 0]
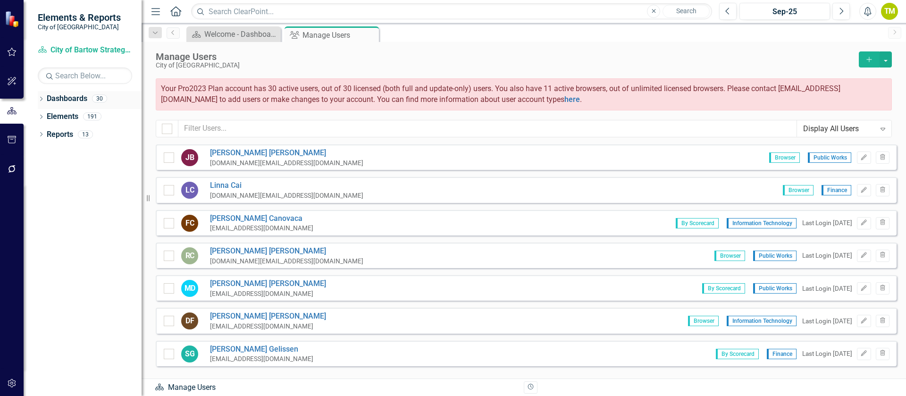
click at [40, 100] on icon "Dropdown" at bounding box center [41, 99] width 7 height 5
click at [43, 114] on icon "Dropdown" at bounding box center [45, 116] width 7 height 6
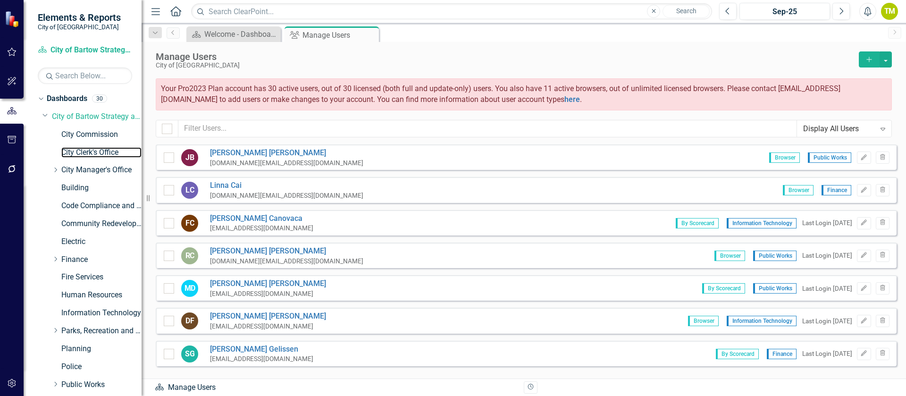
click at [61, 152] on link "City Clerk's Office" at bounding box center [101, 152] width 80 height 11
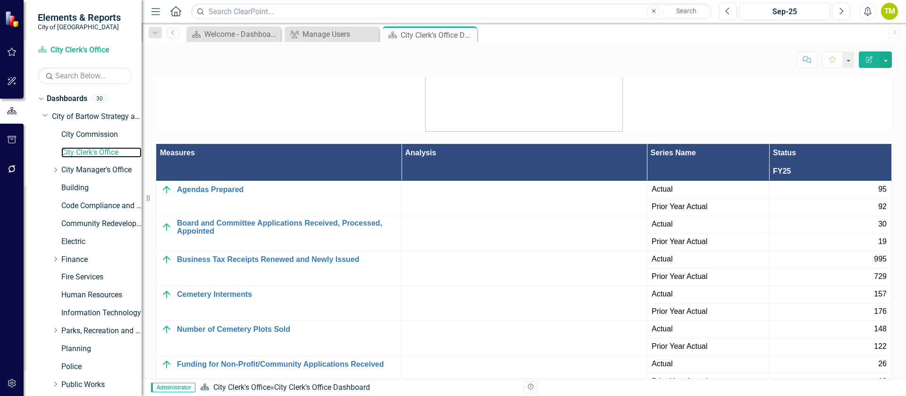
scroll to position [1285, 0]
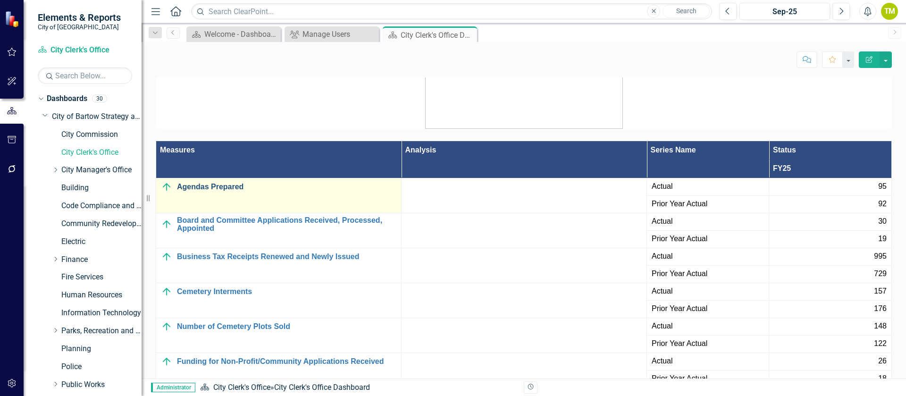
click at [235, 185] on link "Agendas Prepared" at bounding box center [286, 187] width 219 height 8
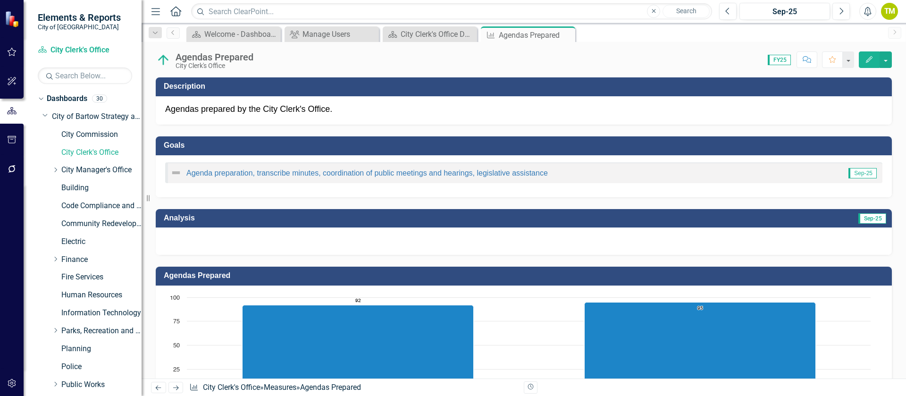
click at [285, 241] on div at bounding box center [524, 240] width 736 height 27
click at [285, 239] on div at bounding box center [524, 240] width 736 height 27
click at [615, 244] on div at bounding box center [524, 240] width 736 height 27
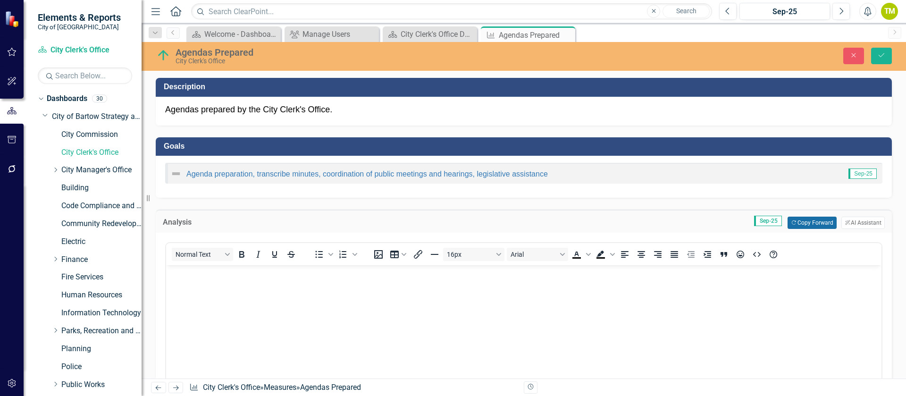
click at [792, 225] on button "Copy Forward Copy Forward" at bounding box center [811, 223] width 49 height 12
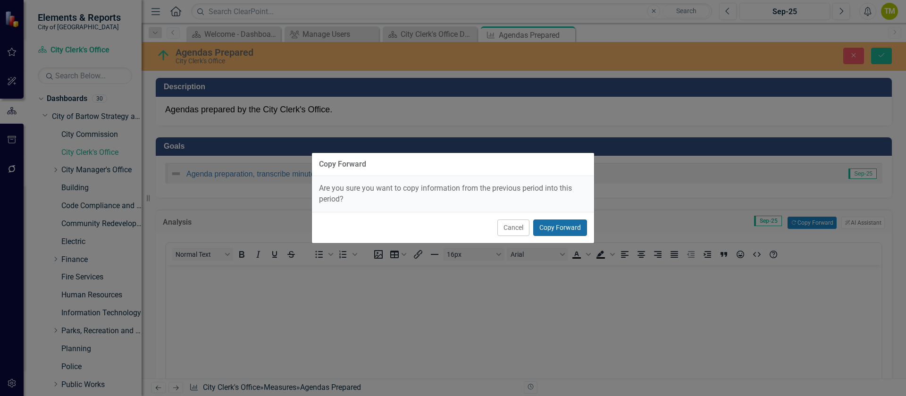
drag, startPoint x: 566, startPoint y: 225, endPoint x: 542, endPoint y: 283, distance: 62.8
click at [566, 224] on button "Copy Forward" at bounding box center [560, 227] width 54 height 17
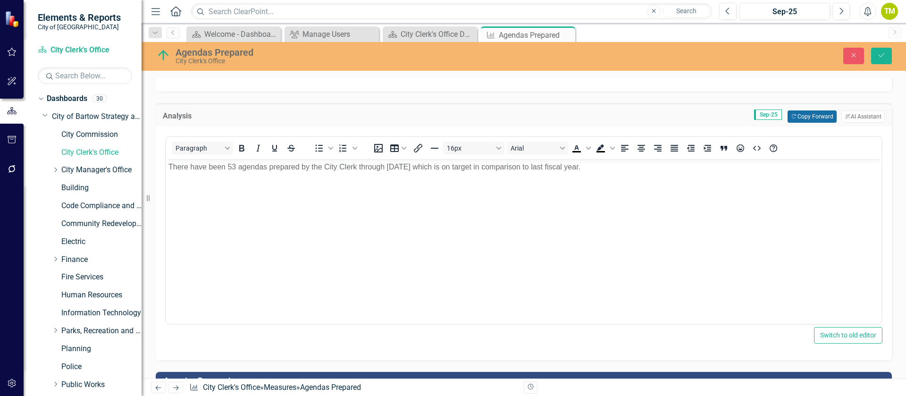
scroll to position [77, 0]
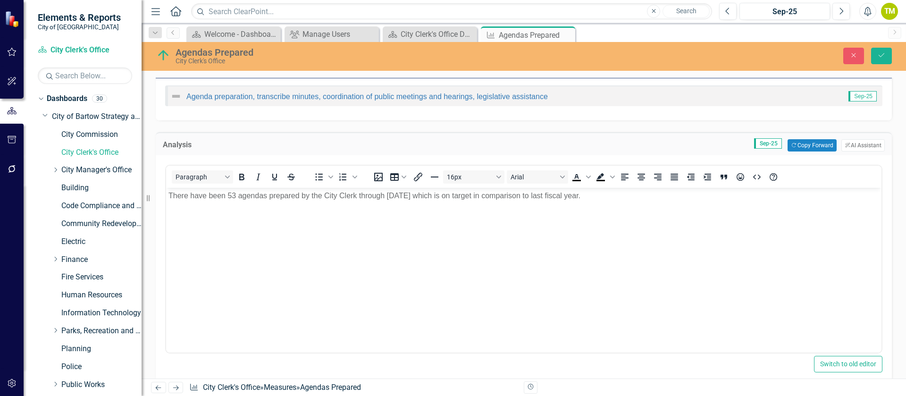
drag, startPoint x: 233, startPoint y: 197, endPoint x: 217, endPoint y: 197, distance: 15.6
click at [232, 197] on p "There have been 53 agendas prepared by the City Clerk through May of 2025 which…" at bounding box center [523, 195] width 711 height 11
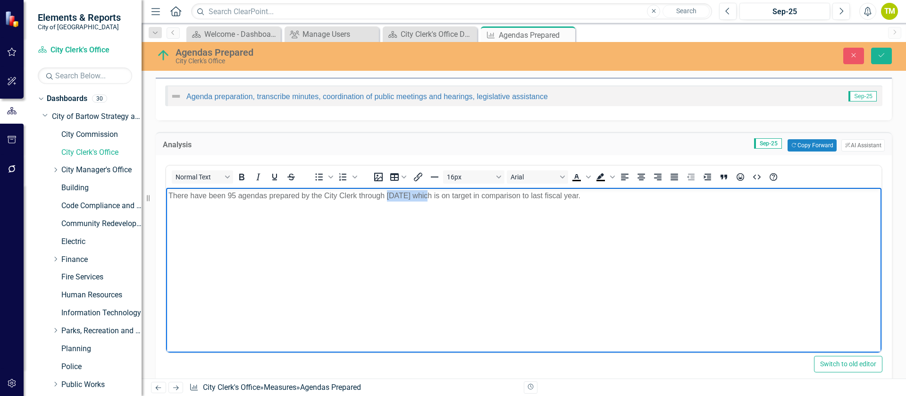
drag, startPoint x: 388, startPoint y: 195, endPoint x: 426, endPoint y: 193, distance: 37.8
click at [427, 192] on p "There have been 95 agendas prepared by the City Clerk through May of 2025 which…" at bounding box center [523, 195] width 711 height 11
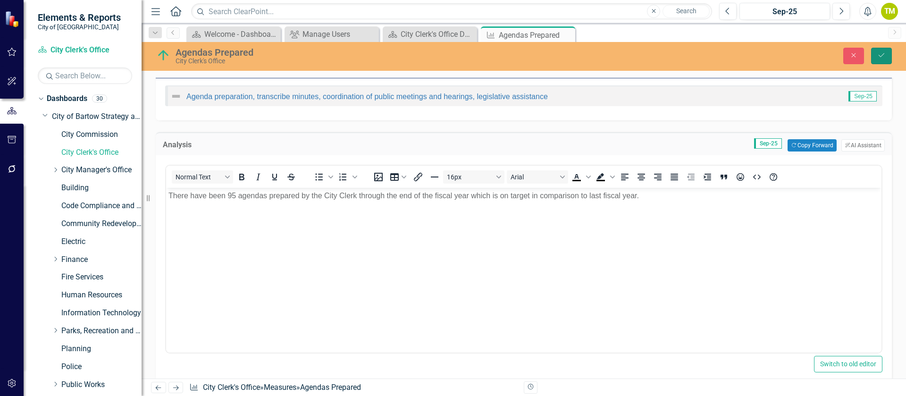
click at [888, 56] on button "Save" at bounding box center [881, 56] width 21 height 17
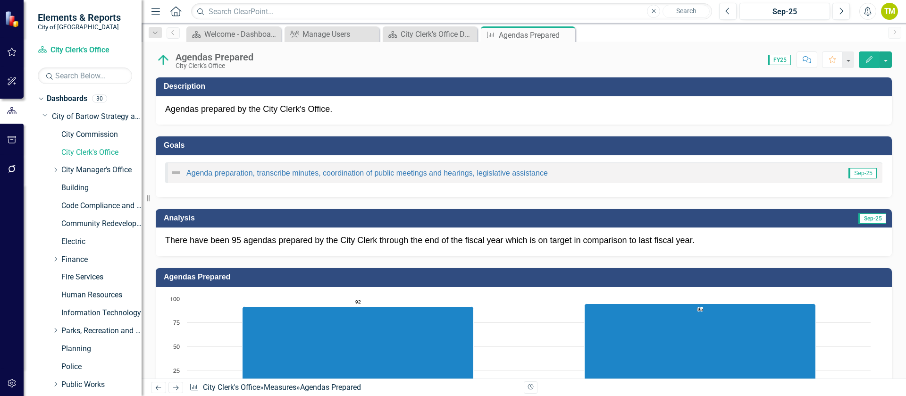
click at [174, 386] on icon "Next" at bounding box center [176, 388] width 8 height 6
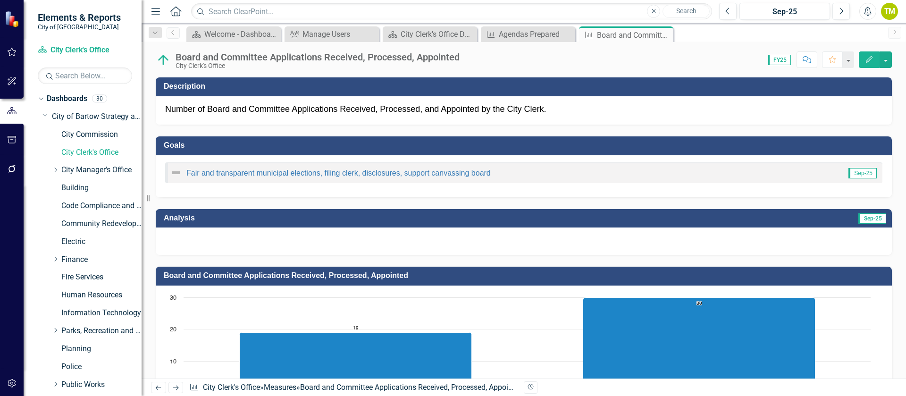
click at [260, 238] on div at bounding box center [524, 240] width 736 height 27
click at [260, 237] on div at bounding box center [524, 240] width 736 height 27
click at [262, 239] on div at bounding box center [524, 240] width 736 height 27
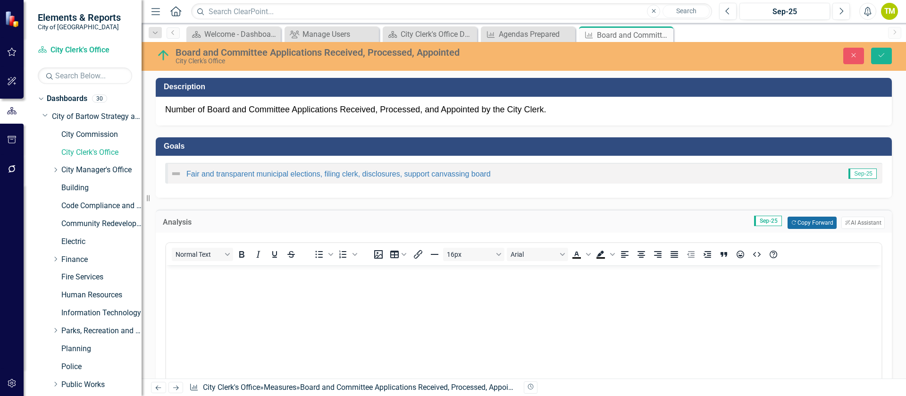
click at [807, 223] on button "Copy Forward Copy Forward" at bounding box center [811, 223] width 49 height 12
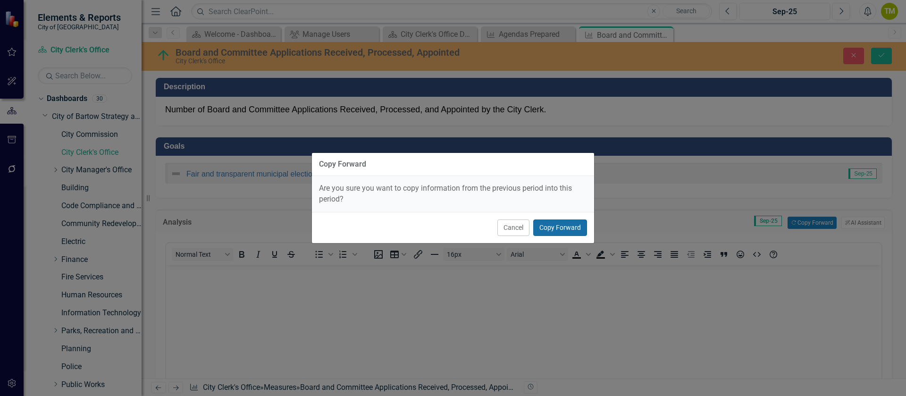
drag, startPoint x: 553, startPoint y: 227, endPoint x: 516, endPoint y: 278, distance: 63.4
click at [554, 227] on button "Copy Forward" at bounding box center [560, 227] width 54 height 17
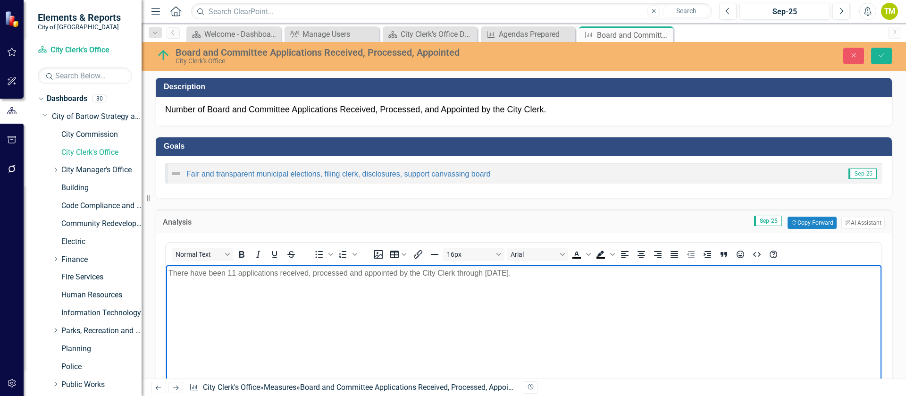
click at [228, 272] on p "There have been 11 applications received, processed and appointed by the City C…" at bounding box center [523, 273] width 711 height 11
drag, startPoint x: 456, startPoint y: 272, endPoint x: 529, endPoint y: 266, distance: 72.9
click at [526, 268] on p "There have been 30 applications received, processed and appointed by the City C…" at bounding box center [523, 273] width 711 height 11
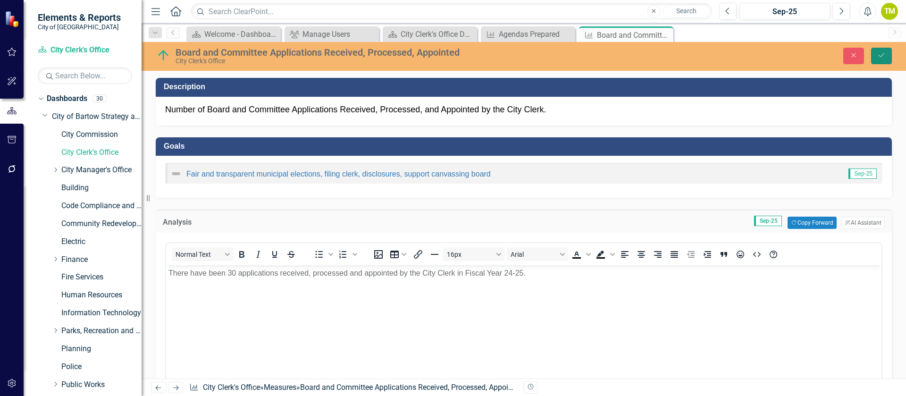
click at [880, 58] on icon "Save" at bounding box center [881, 55] width 8 height 7
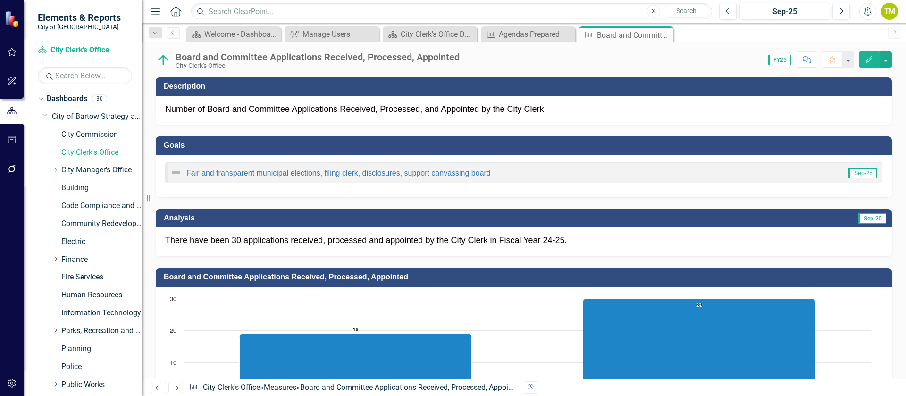
click at [175, 387] on icon "Next" at bounding box center [176, 388] width 8 height 6
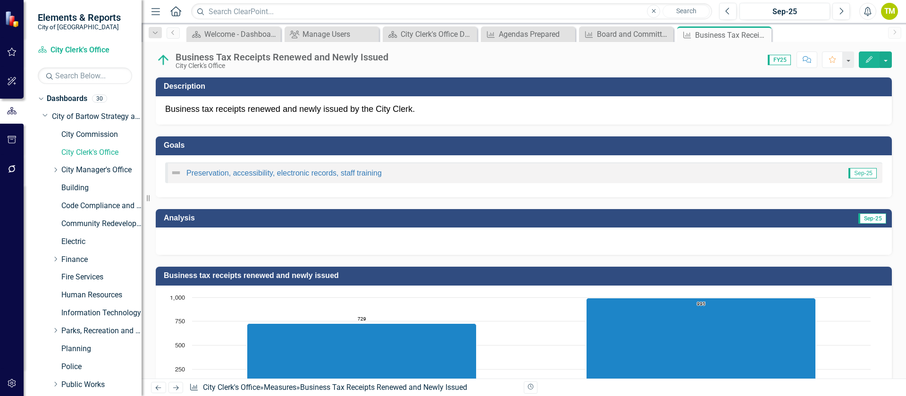
click at [307, 238] on div at bounding box center [524, 240] width 736 height 27
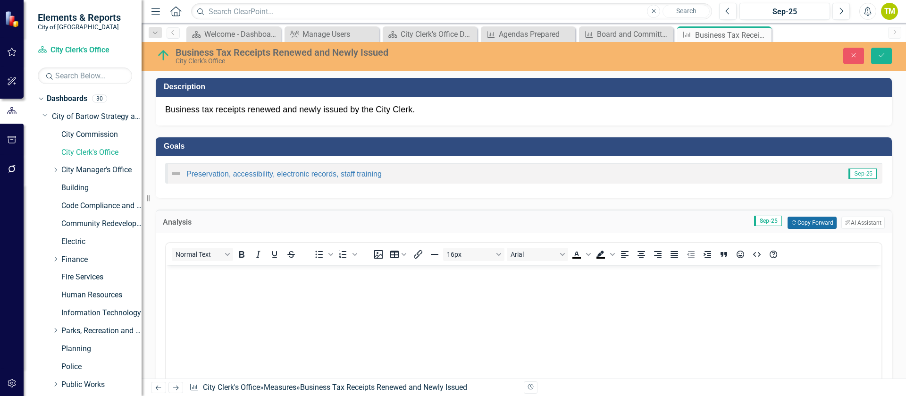
click at [808, 220] on button "Copy Forward Copy Forward" at bounding box center [811, 223] width 49 height 12
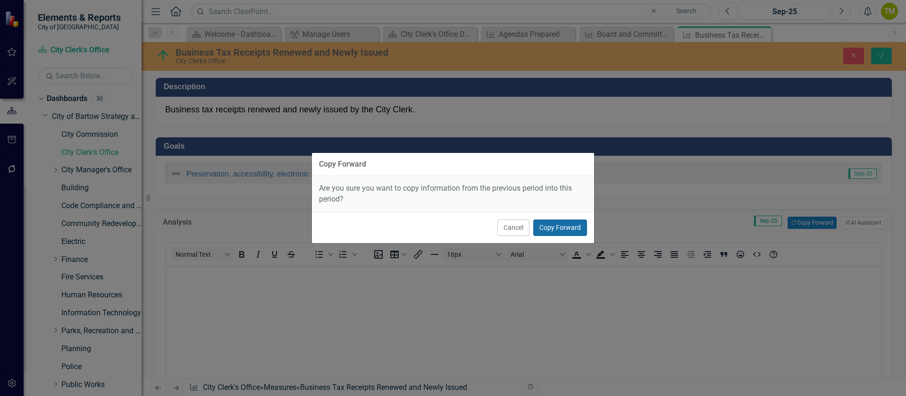
click at [561, 229] on button "Copy Forward" at bounding box center [560, 227] width 54 height 17
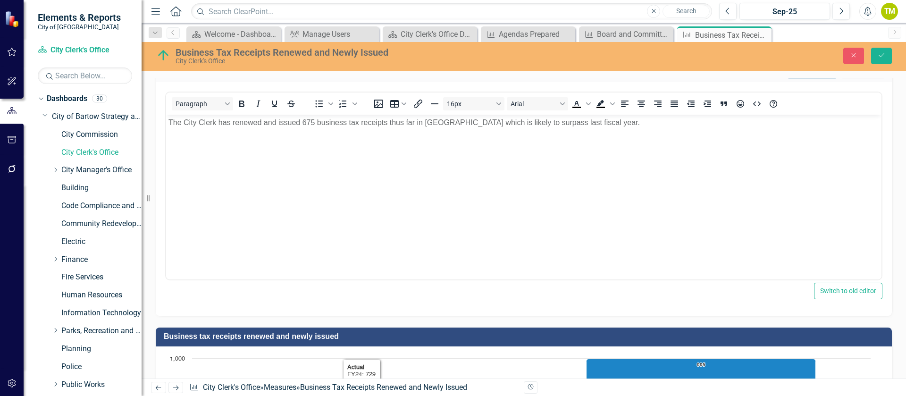
scroll to position [71, 0]
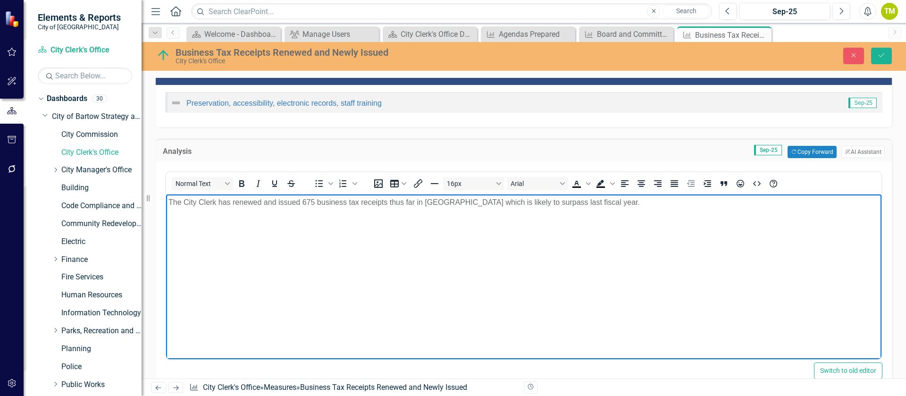
click at [303, 204] on p "The City Clerk has renewed and issued 675 business tax receipts thus far in FY2…" at bounding box center [523, 202] width 711 height 11
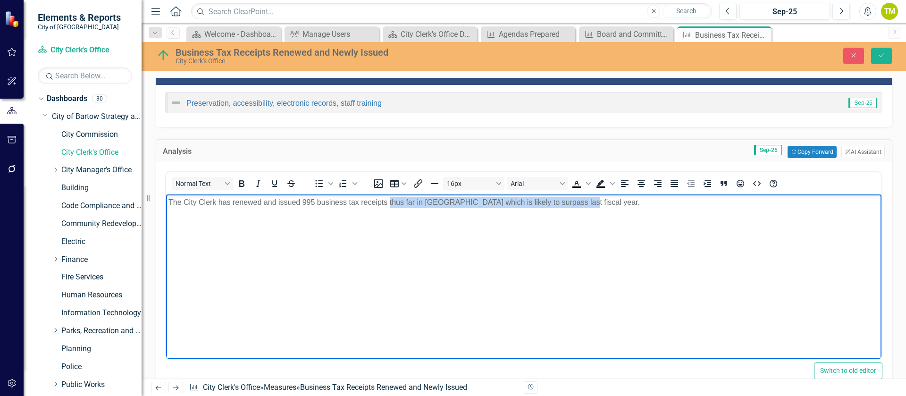
drag, startPoint x: 389, startPoint y: 203, endPoint x: 577, endPoint y: 199, distance: 188.3
click at [577, 199] on p "The City Clerk has renewed and issued 995 business tax receipts thus far in FY2…" at bounding box center [523, 202] width 711 height 11
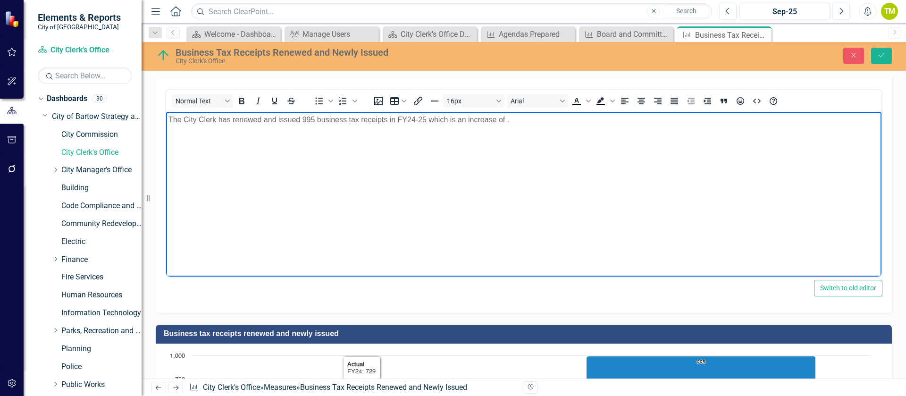
scroll to position [148, 0]
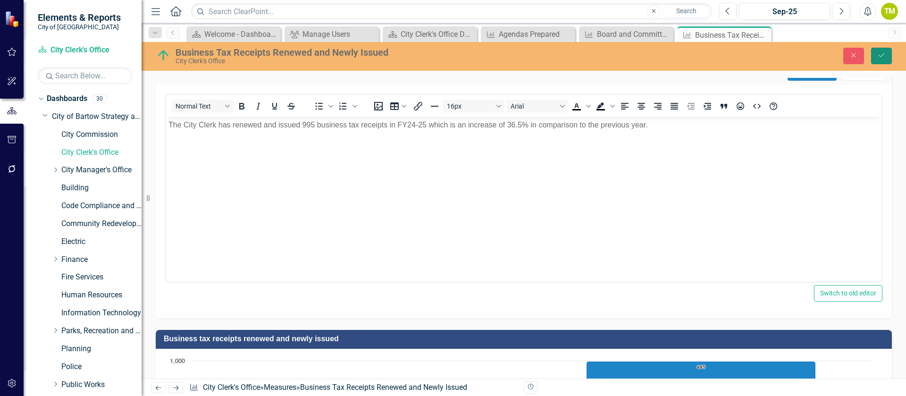
click at [880, 54] on icon "Save" at bounding box center [881, 55] width 8 height 7
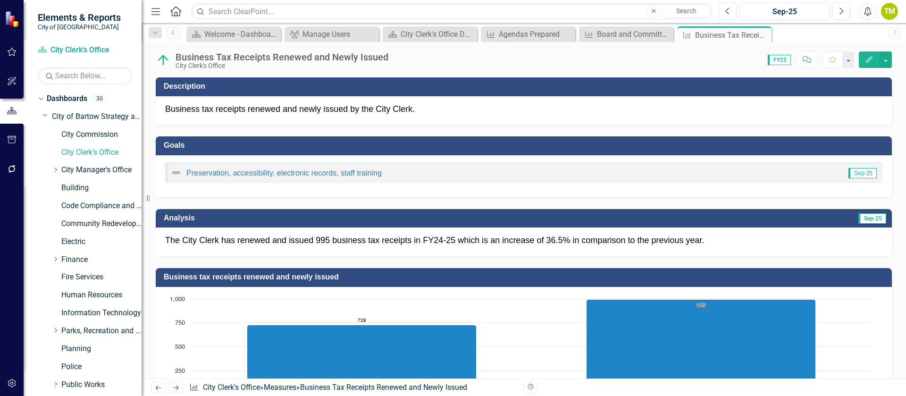
click at [389, 185] on div "Preservation, accessibility, electronic records, staff training Sep-25" at bounding box center [524, 176] width 736 height 42
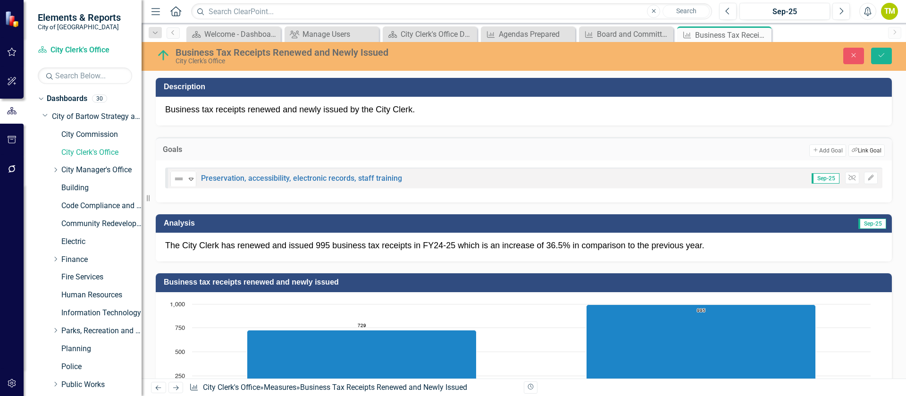
click at [863, 147] on button "Link Tag Link Goal" at bounding box center [866, 150] width 36 height 12
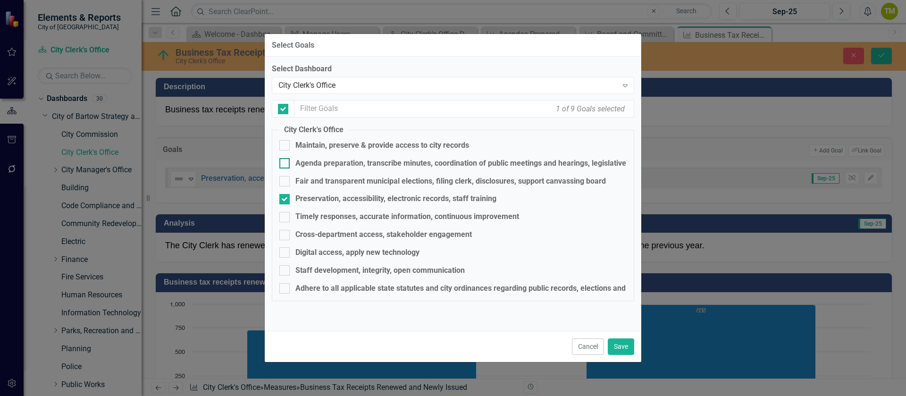
checkbox input "false"
click at [457, 86] on div "City Clerk's Office" at bounding box center [447, 85] width 339 height 11
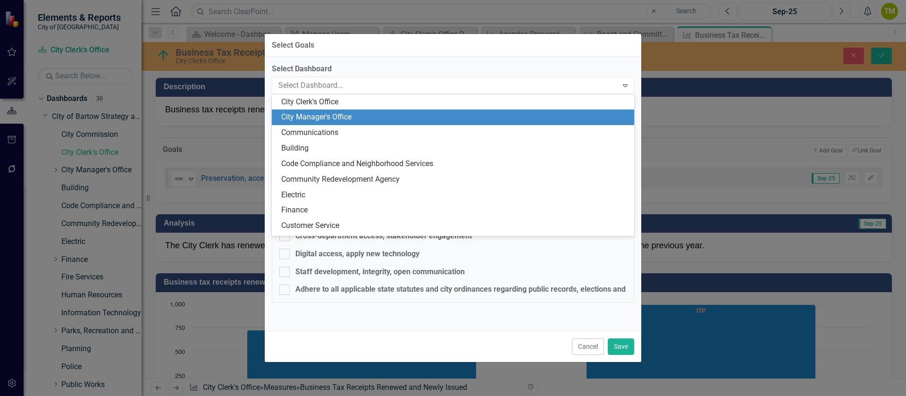
scroll to position [0, 0]
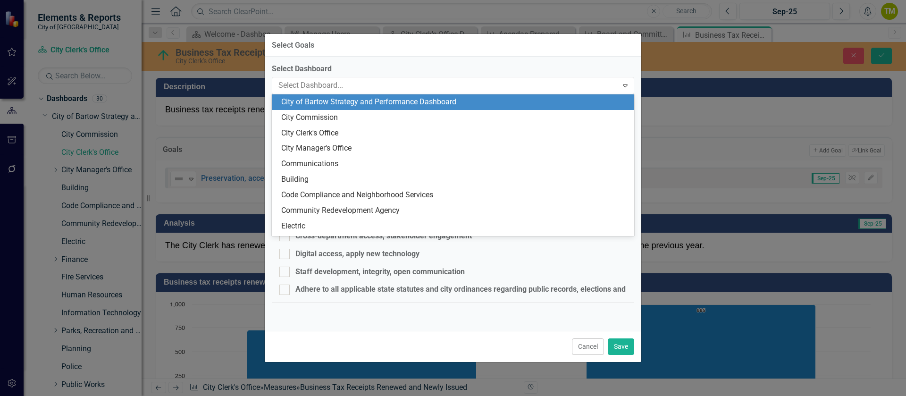
click at [394, 103] on div "City of Bartow Strategy and Performance Dashboard" at bounding box center [454, 102] width 347 height 11
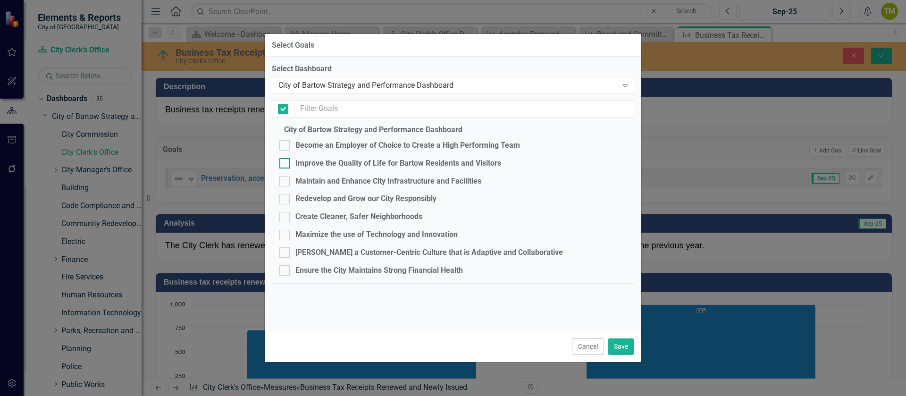
checkbox input "false"
click at [350, 270] on div "Ensure the City Maintains Strong Financial Health" at bounding box center [379, 270] width 168 height 11
click at [285, 270] on input "Ensure the City Maintains Strong Financial Health" at bounding box center [282, 268] width 6 height 6
checkbox input "true"
click at [328, 199] on div "Redevelop and Grow our City Responsibly" at bounding box center [365, 198] width 141 height 11
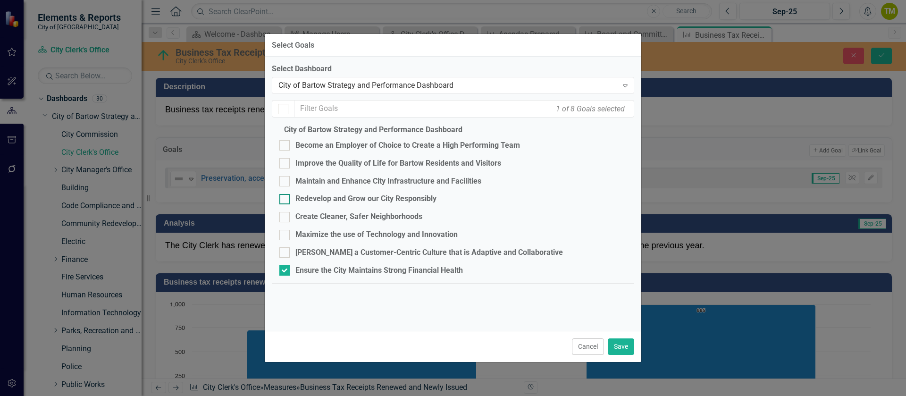
click at [285, 199] on input "Redevelop and Grow our City Responsibly" at bounding box center [282, 197] width 6 height 6
checkbox input "true"
click at [622, 347] on button "Save" at bounding box center [621, 346] width 26 height 17
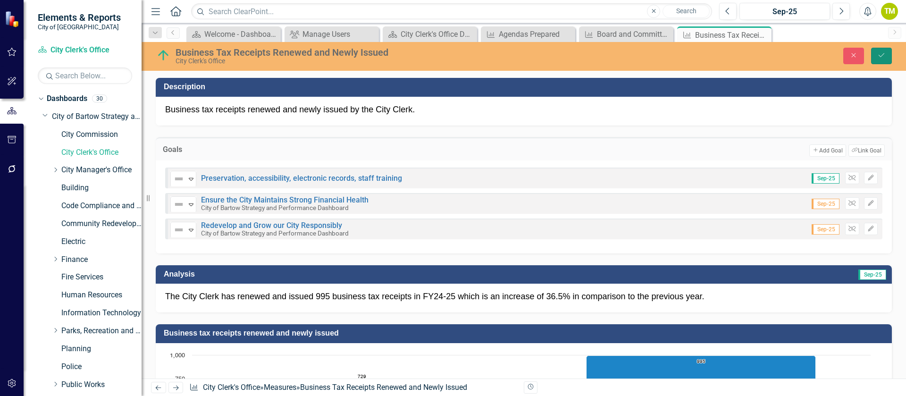
click at [874, 58] on button "Save" at bounding box center [881, 56] width 21 height 17
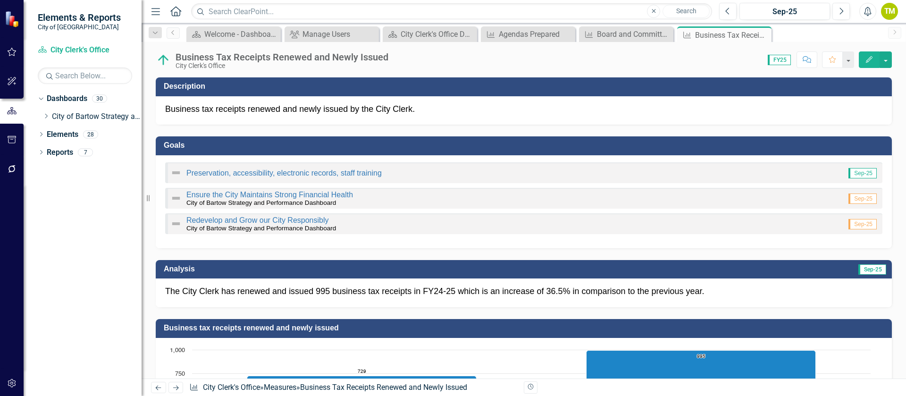
click at [176, 387] on icon at bounding box center [176, 387] width 6 height 5
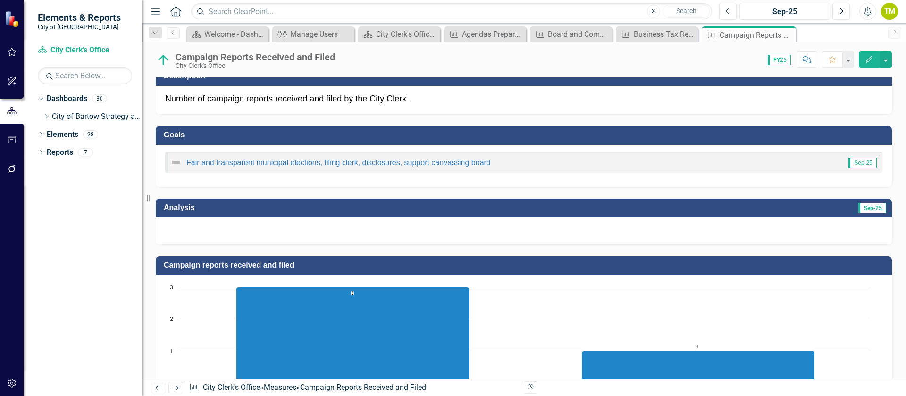
scroll to position [8, 0]
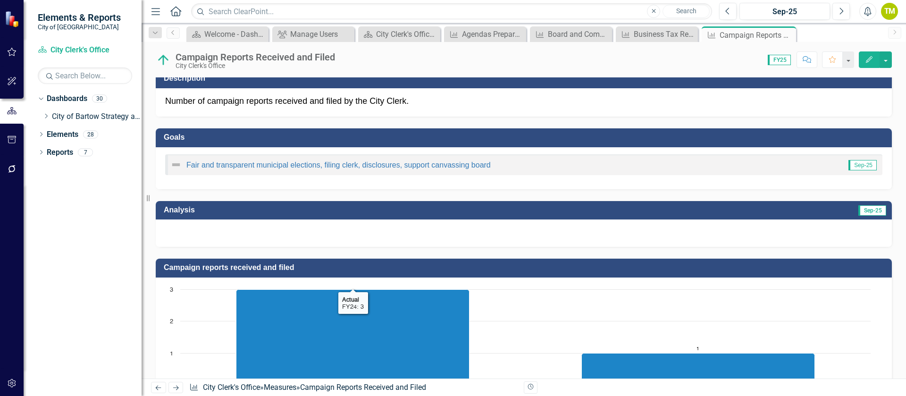
click at [253, 243] on div at bounding box center [524, 232] width 736 height 27
click at [253, 242] on div at bounding box center [524, 232] width 736 height 27
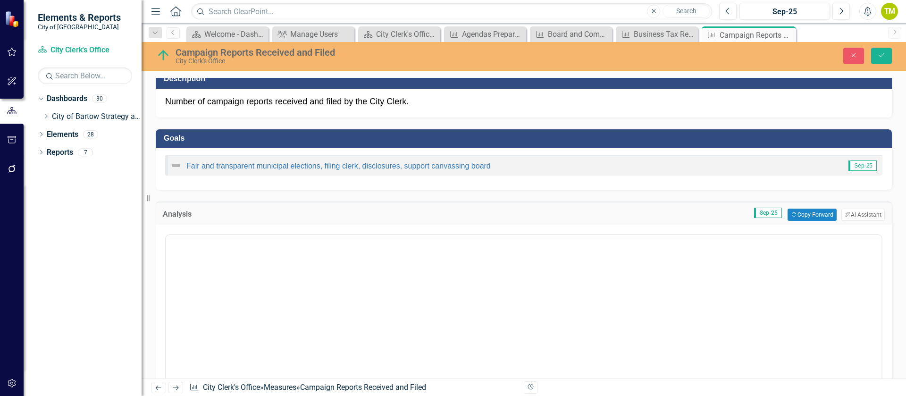
scroll to position [0, 0]
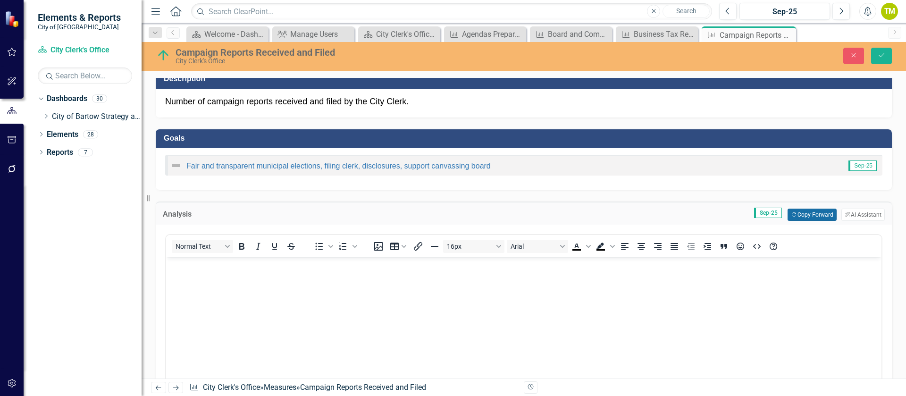
click at [801, 216] on button "Copy Forward Copy Forward" at bounding box center [811, 215] width 49 height 12
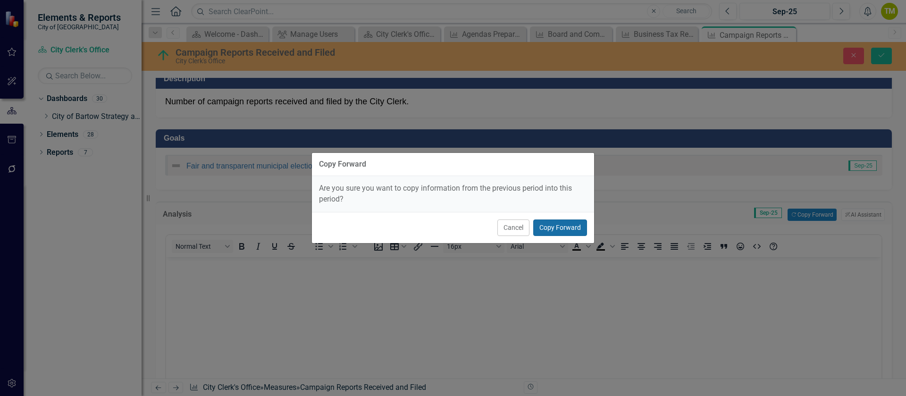
click at [581, 227] on button "Copy Forward" at bounding box center [560, 227] width 54 height 17
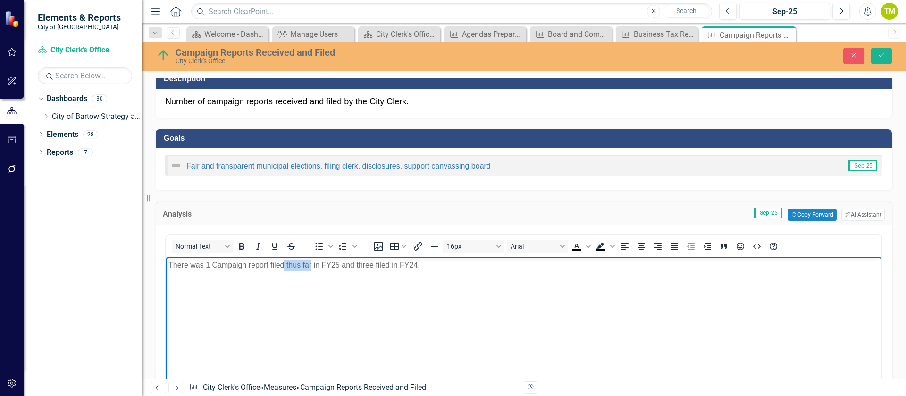
drag, startPoint x: 285, startPoint y: 265, endPoint x: 311, endPoint y: 263, distance: 26.0
click at [311, 263] on p "There was 1 Campaign report filed thus far in FY25 and three filed in FY24." at bounding box center [523, 265] width 711 height 11
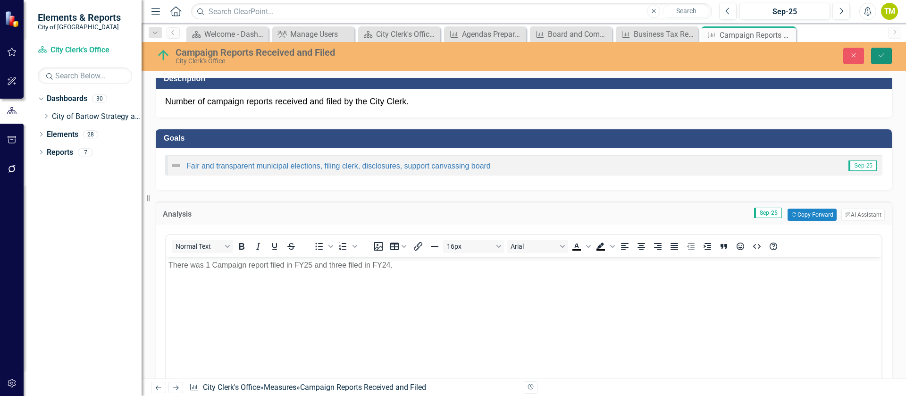
click at [880, 60] on button "Save" at bounding box center [881, 56] width 21 height 17
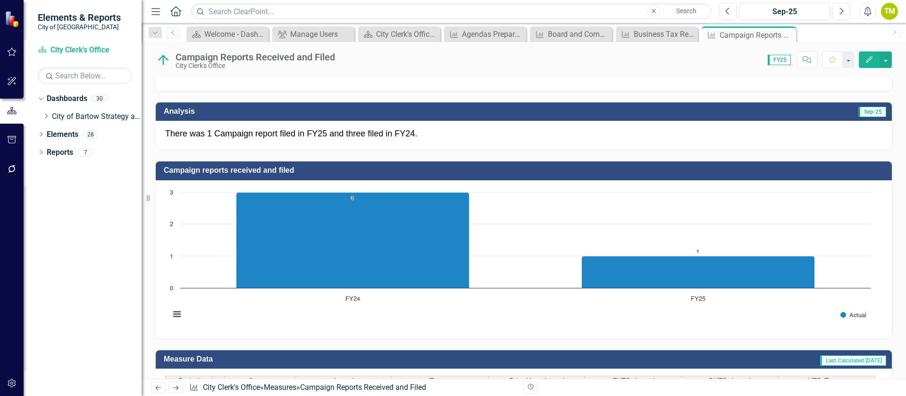
scroll to position [221, 0]
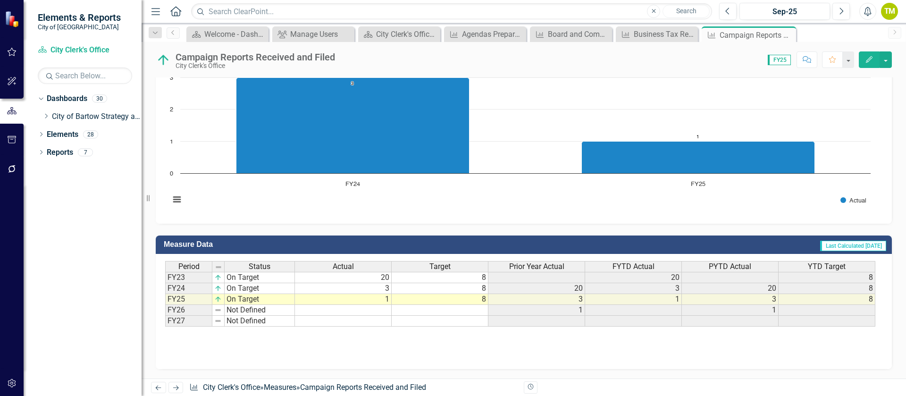
click at [177, 388] on icon "Next" at bounding box center [176, 388] width 8 height 6
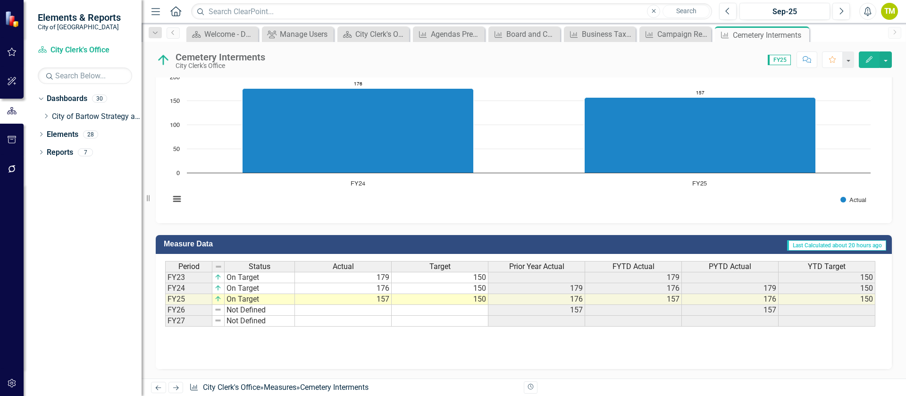
scroll to position [79, 0]
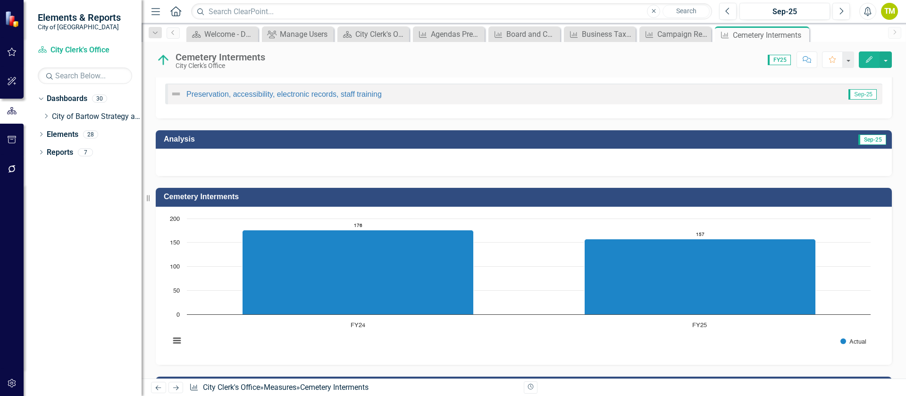
click at [227, 161] on div at bounding box center [524, 162] width 736 height 27
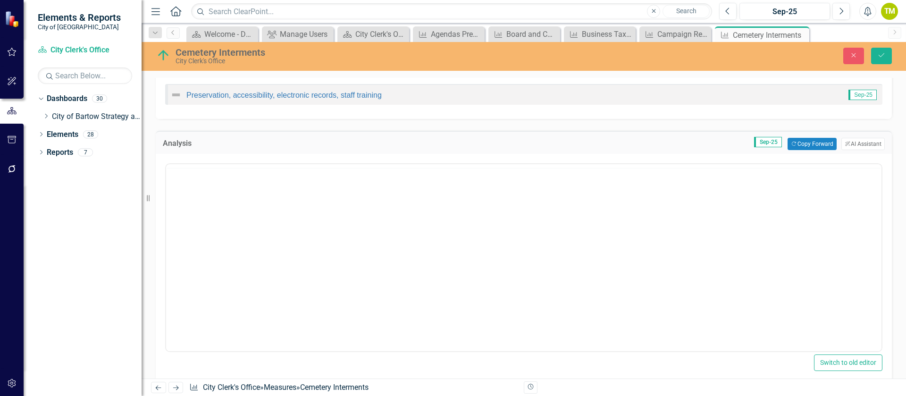
scroll to position [0, 0]
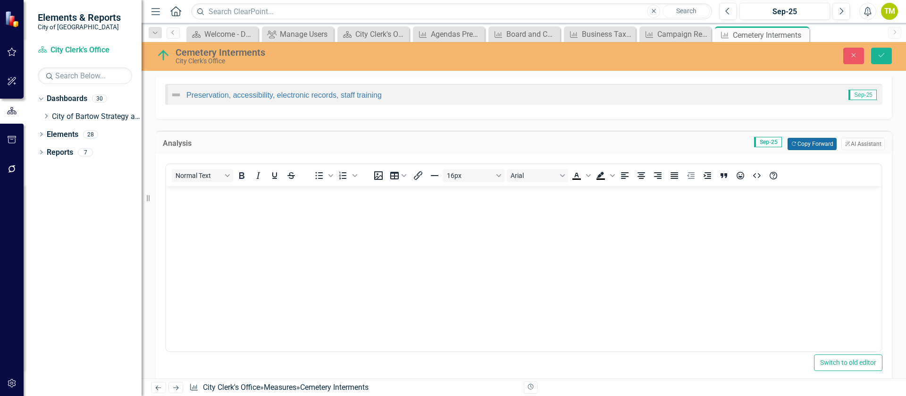
click at [796, 141] on button "Copy Forward Copy Forward" at bounding box center [811, 144] width 49 height 12
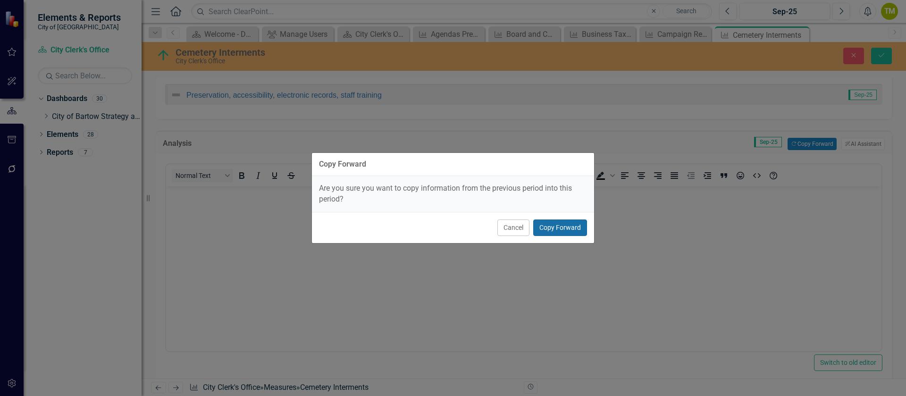
click at [559, 221] on button "Copy Forward" at bounding box center [560, 227] width 54 height 17
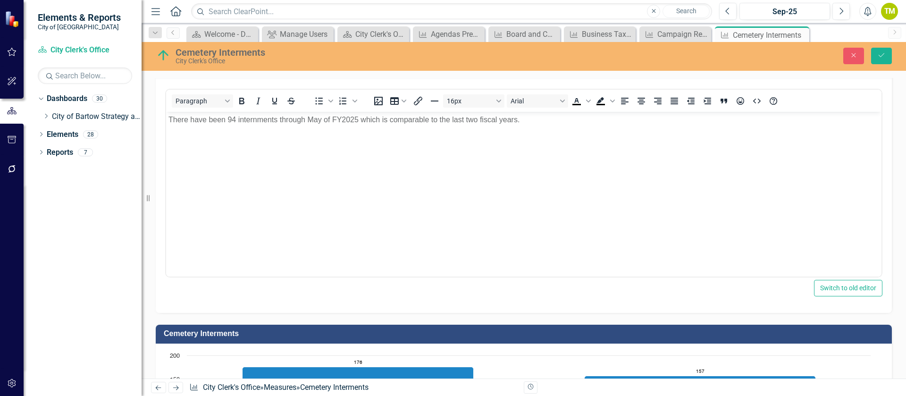
scroll to position [150, 0]
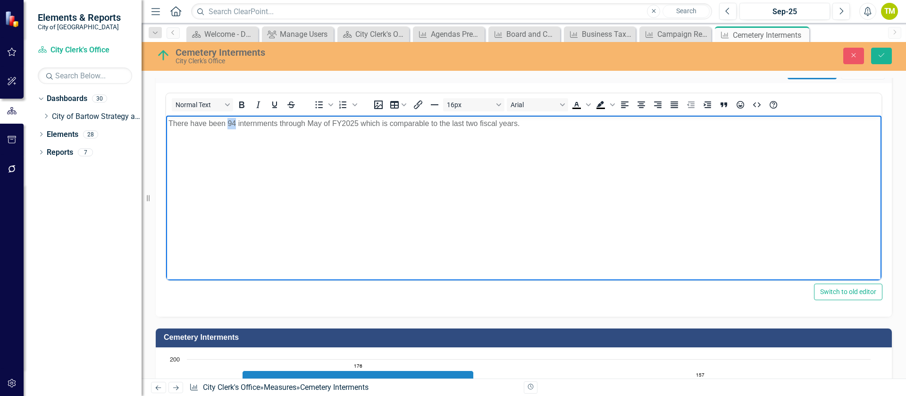
drag, startPoint x: 228, startPoint y: 124, endPoint x: 235, endPoint y: 122, distance: 7.0
click at [235, 122] on p "There have been 94 internments through May of FY2025 which is comparable to the…" at bounding box center [523, 123] width 711 height 11
drag, startPoint x: 284, startPoint y: 122, endPoint x: 335, endPoint y: 121, distance: 51.0
click at [335, 121] on p "There have been 157 internments through May of FY2025 which is comparable to th…" at bounding box center [523, 123] width 711 height 11
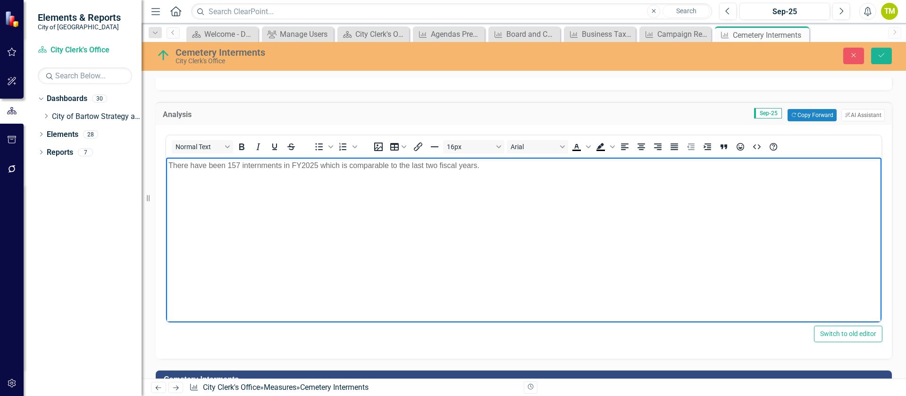
scroll to position [79, 0]
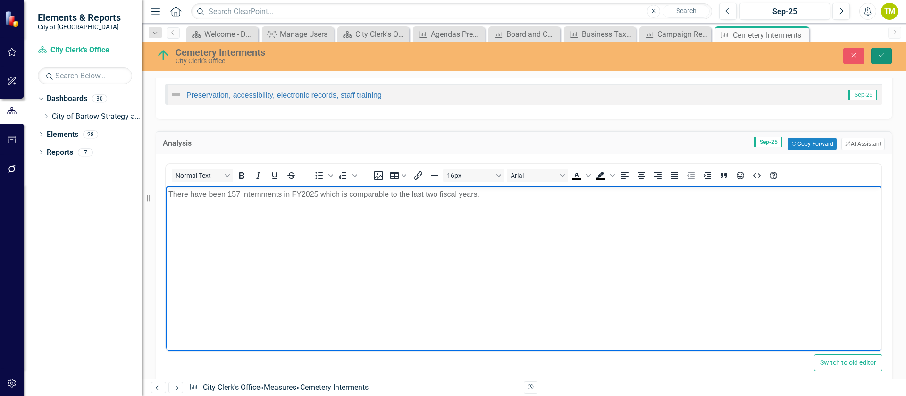
click at [886, 56] on button "Save" at bounding box center [881, 56] width 21 height 17
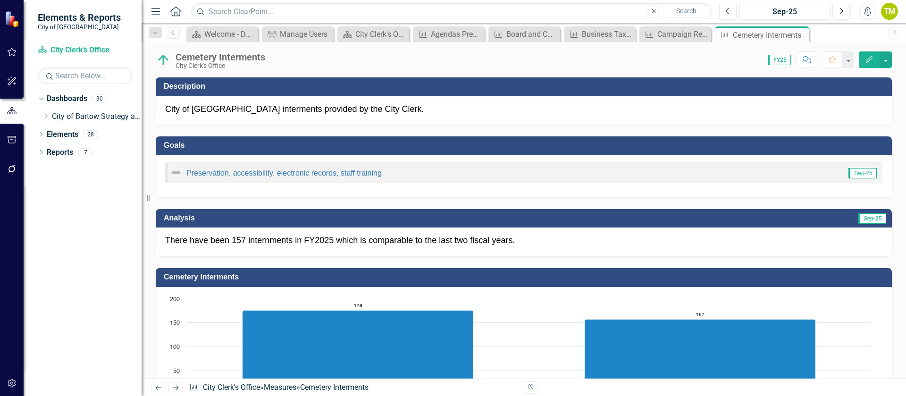
click at [176, 387] on icon "Next" at bounding box center [176, 388] width 8 height 6
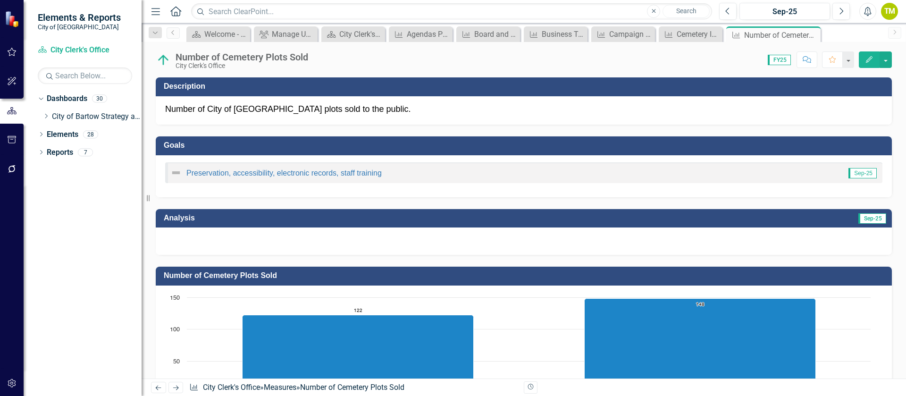
click at [313, 242] on div at bounding box center [524, 240] width 736 height 27
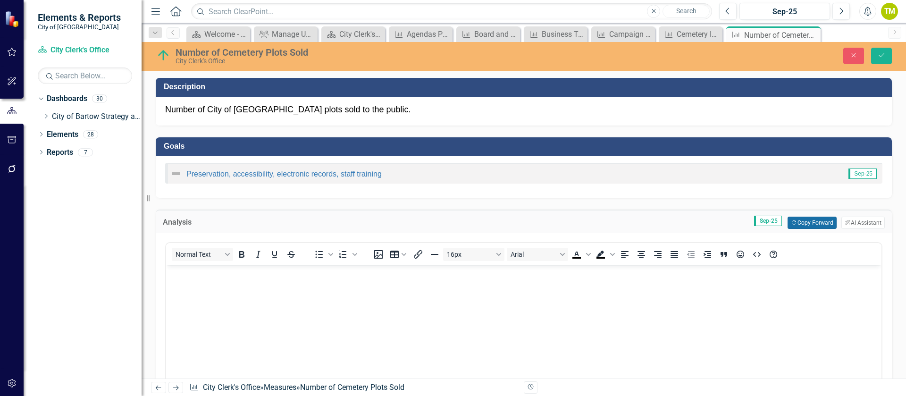
click at [811, 219] on button "Copy Forward Copy Forward" at bounding box center [811, 223] width 49 height 12
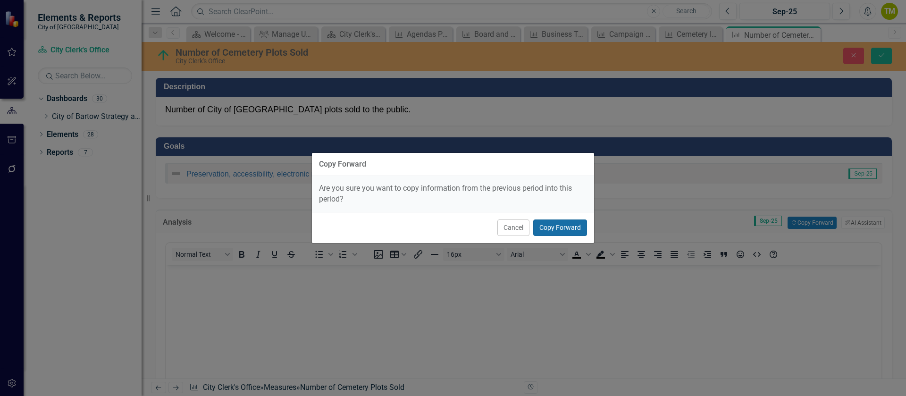
click at [552, 229] on button "Copy Forward" at bounding box center [560, 227] width 54 height 17
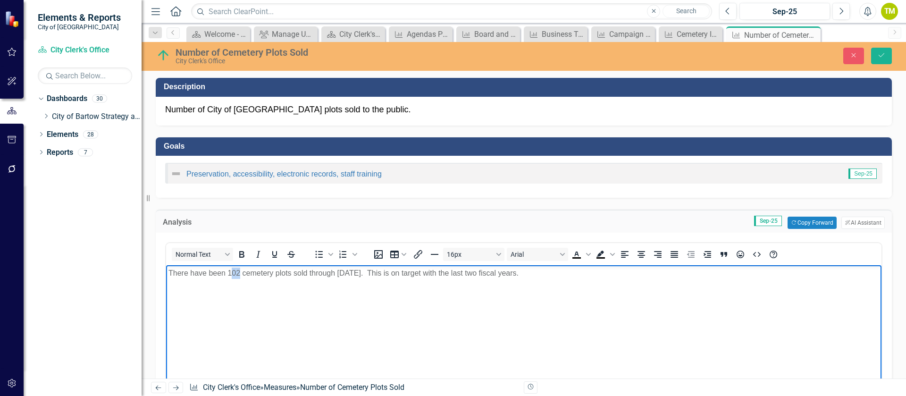
drag, startPoint x: 231, startPoint y: 273, endPoint x: 239, endPoint y: 271, distance: 8.7
click at [239, 271] on p "There have been 102 cemetery plots sold through May 2025. This is on target wit…" at bounding box center [523, 273] width 711 height 11
drag, startPoint x: 309, startPoint y: 273, endPoint x: 352, endPoint y: 272, distance: 43.9
click at [352, 272] on p "There have been 148 cemetery plots sold through May 2025. This is on target wit…" at bounding box center [523, 273] width 711 height 11
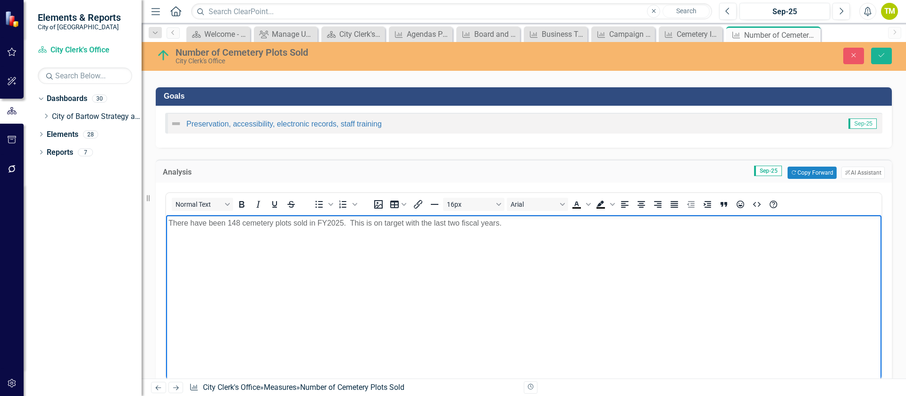
scroll to position [71, 0]
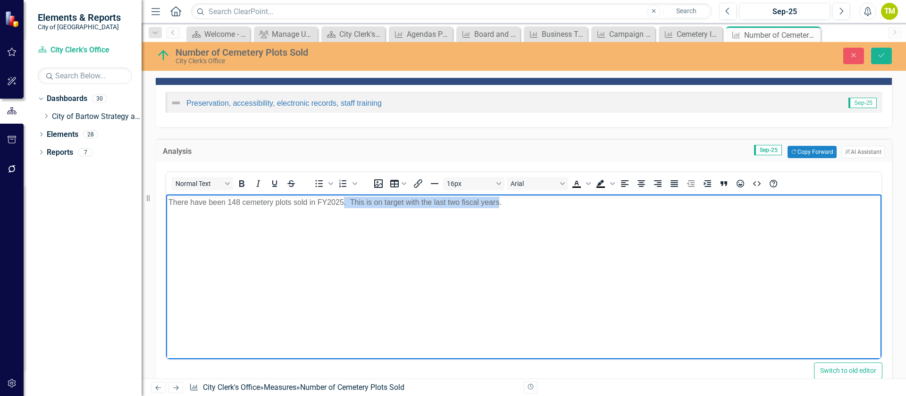
drag, startPoint x: 343, startPoint y: 201, endPoint x: 501, endPoint y: 201, distance: 157.1
click at [499, 199] on p "There have been 148 cemetery plots sold in FY2025. This is on target with the l…" at bounding box center [523, 202] width 711 height 11
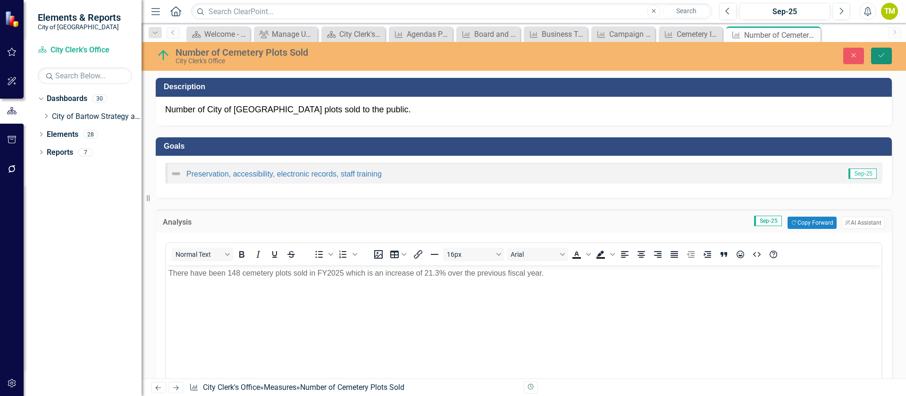
click at [879, 57] on icon "Save" at bounding box center [881, 55] width 8 height 7
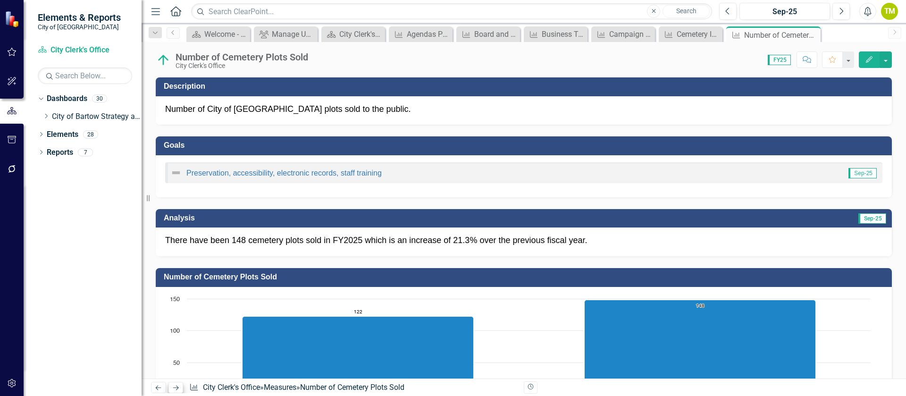
scroll to position [142, 0]
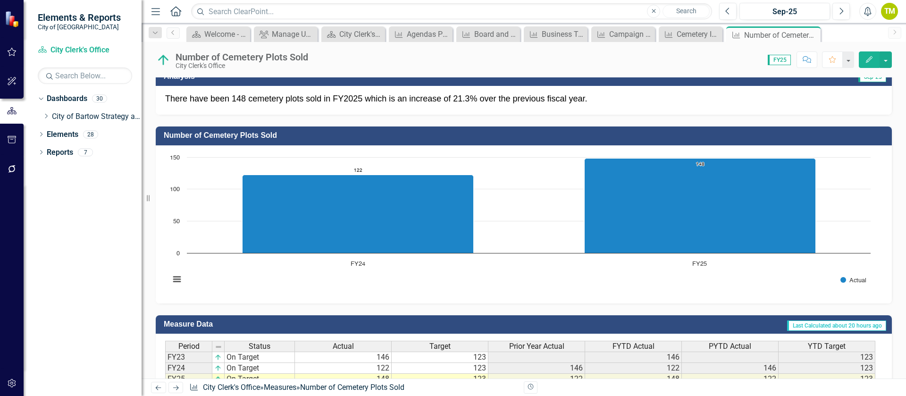
click at [176, 388] on icon "Next" at bounding box center [176, 388] width 8 height 6
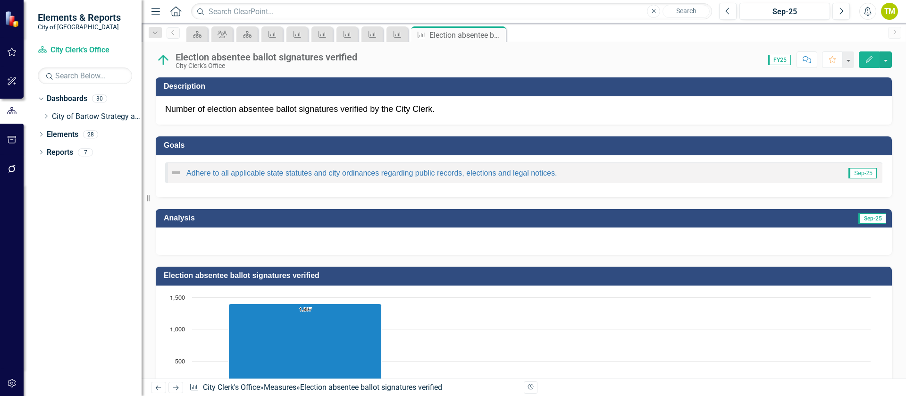
click at [193, 247] on div at bounding box center [524, 240] width 736 height 27
click at [193, 246] on div at bounding box center [524, 240] width 736 height 27
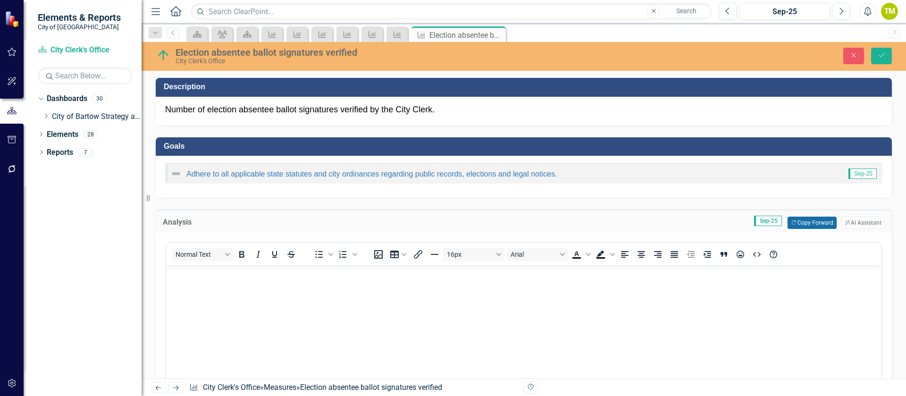
click at [801, 220] on button "Copy Forward Copy Forward" at bounding box center [811, 223] width 49 height 12
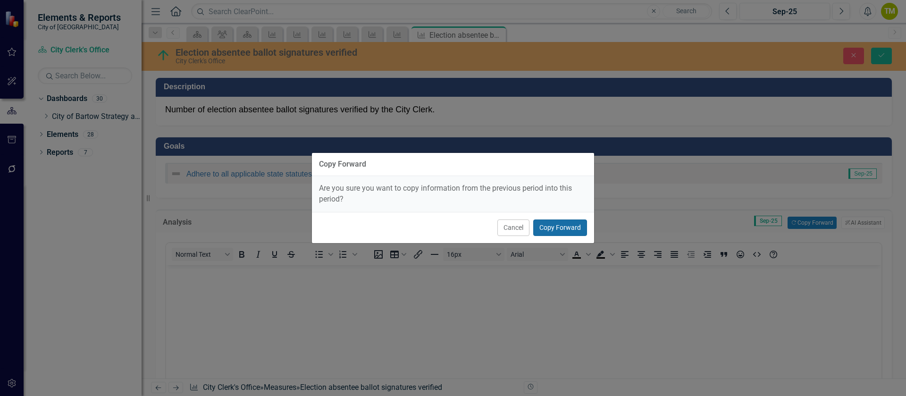
drag, startPoint x: 562, startPoint y: 228, endPoint x: 532, endPoint y: 238, distance: 32.2
click at [563, 228] on button "Copy Forward" at bounding box center [560, 227] width 54 height 17
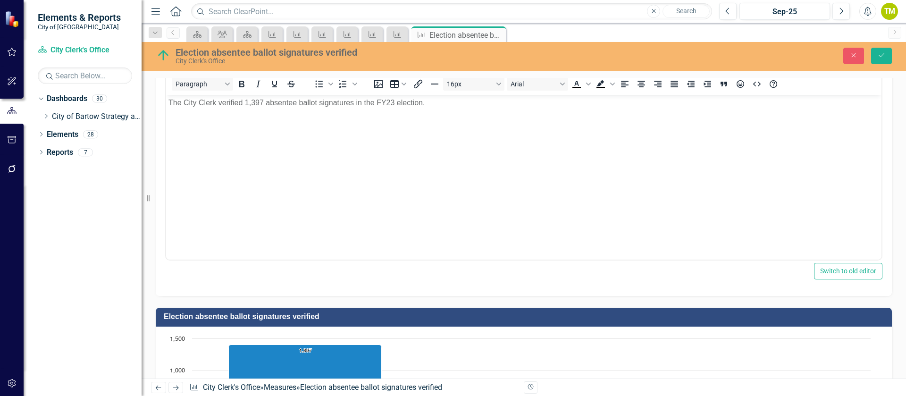
scroll to position [71, 0]
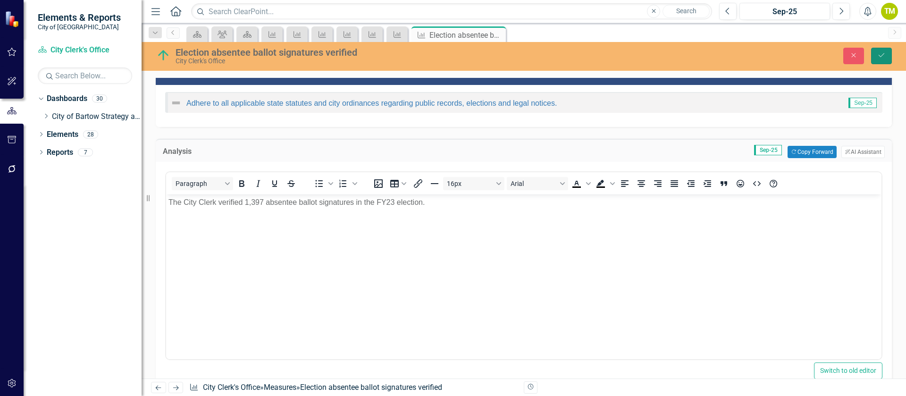
click at [884, 53] on icon "Save" at bounding box center [881, 55] width 8 height 7
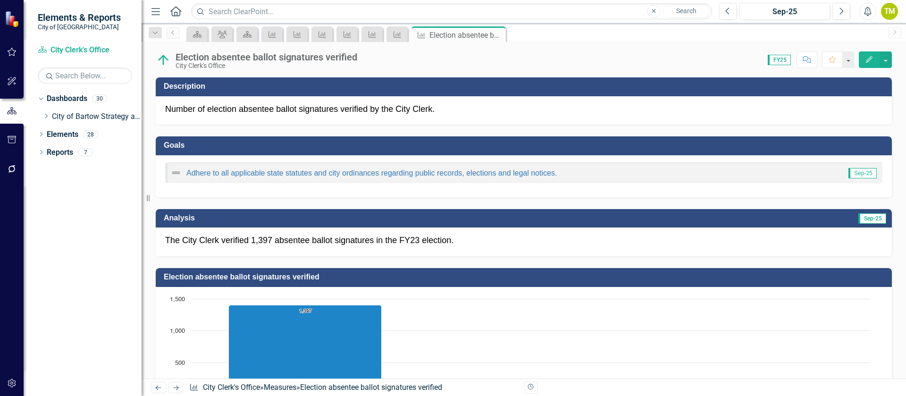
click at [177, 392] on link "Next" at bounding box center [175, 387] width 15 height 11
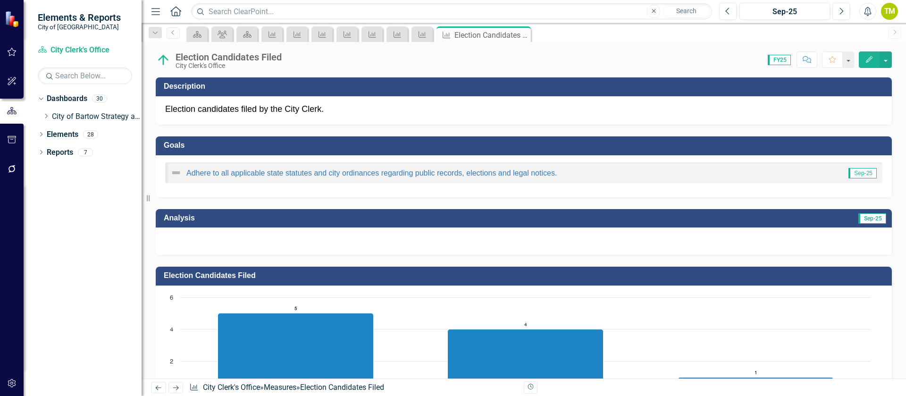
click at [212, 243] on div at bounding box center [524, 240] width 736 height 27
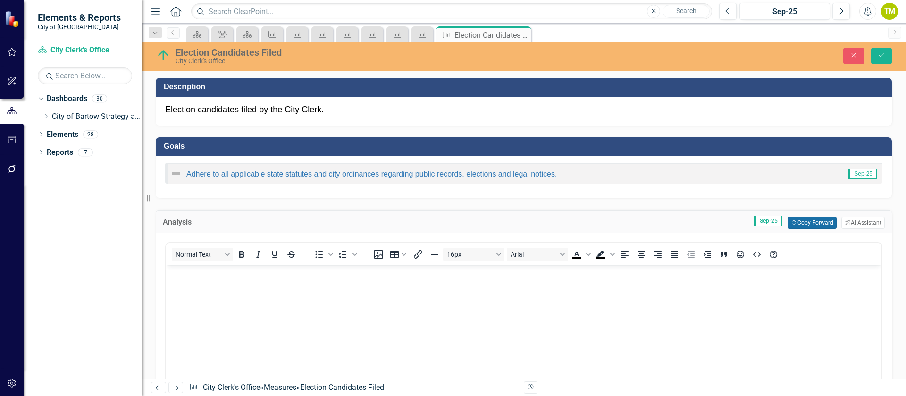
click at [808, 221] on button "Copy Forward Copy Forward" at bounding box center [811, 223] width 49 height 12
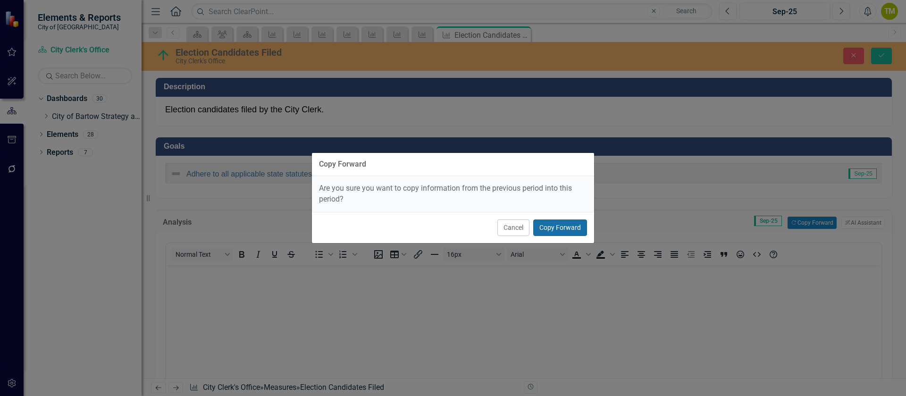
click at [572, 224] on button "Copy Forward" at bounding box center [560, 227] width 54 height 17
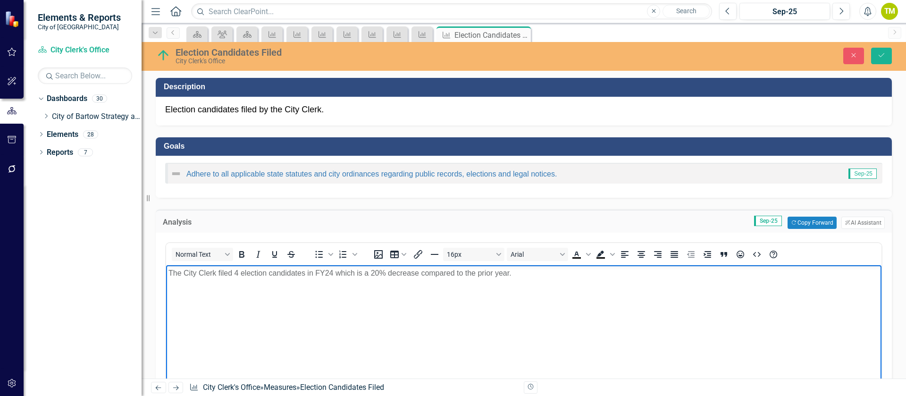
click at [234, 271] on p "The City Clerk filed 4 election candidates in FY24 which is a 20% decrease comp…" at bounding box center [523, 273] width 711 height 11
click at [331, 274] on p "The City Clerk filed 1 election candidates in FY24 which is a 20% decrease comp…" at bounding box center [523, 273] width 711 height 11
drag, startPoint x: 335, startPoint y: 274, endPoint x: 508, endPoint y: 279, distance: 173.7
click at [508, 276] on p "The City Clerk filed 1 election candidates in FY25 which is a 20% decrease comp…" at bounding box center [523, 273] width 711 height 11
click at [887, 54] on button "Save" at bounding box center [881, 56] width 21 height 17
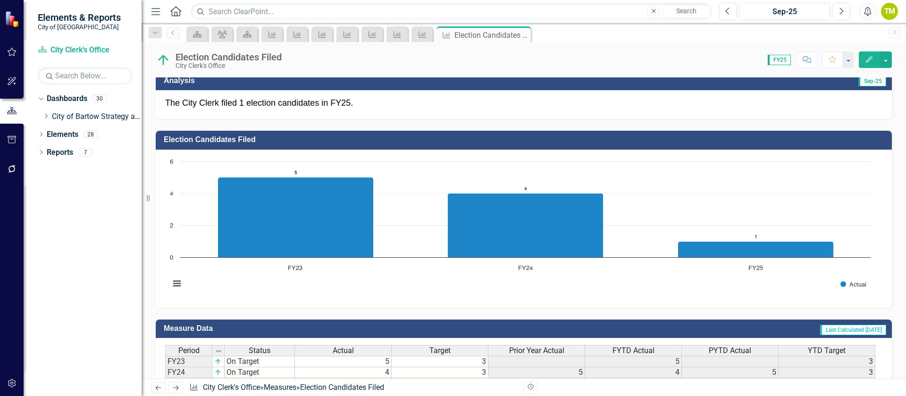
scroll to position [142, 0]
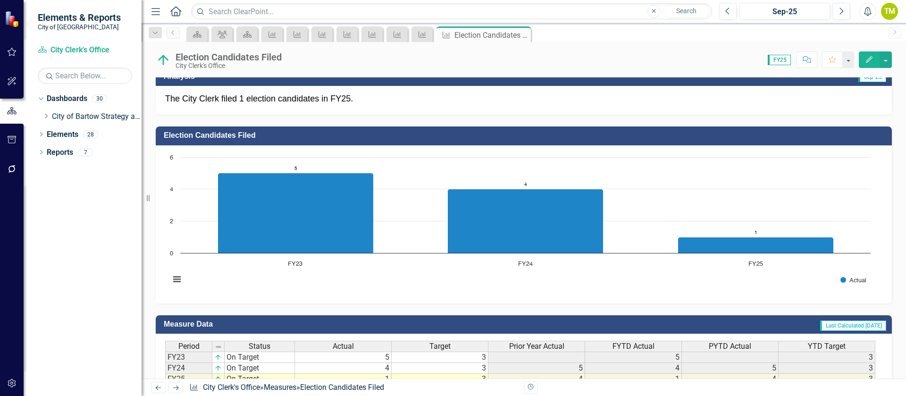
click at [174, 383] on link "Next" at bounding box center [175, 387] width 15 height 11
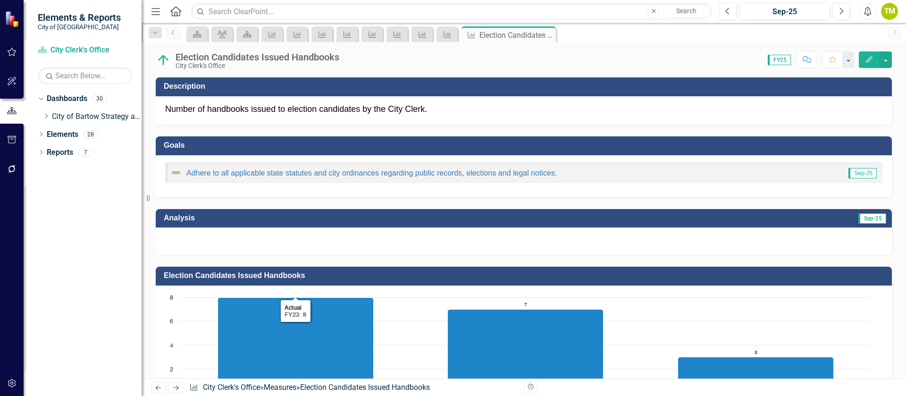
click at [220, 243] on div at bounding box center [524, 240] width 736 height 27
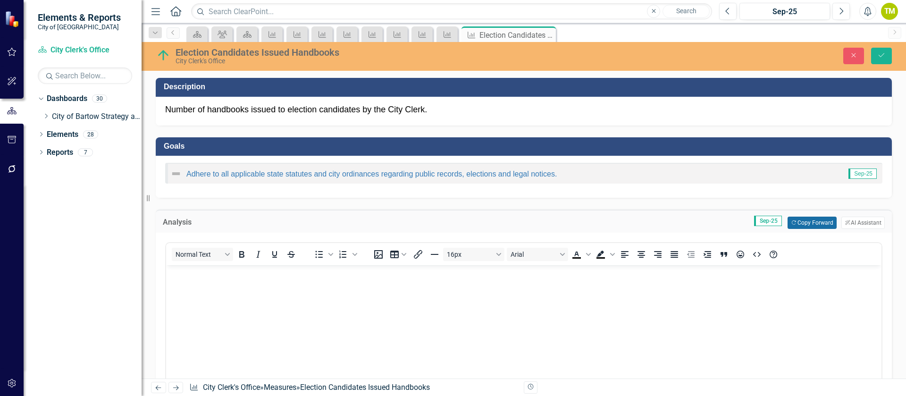
click at [809, 224] on button "Copy Forward Copy Forward" at bounding box center [811, 223] width 49 height 12
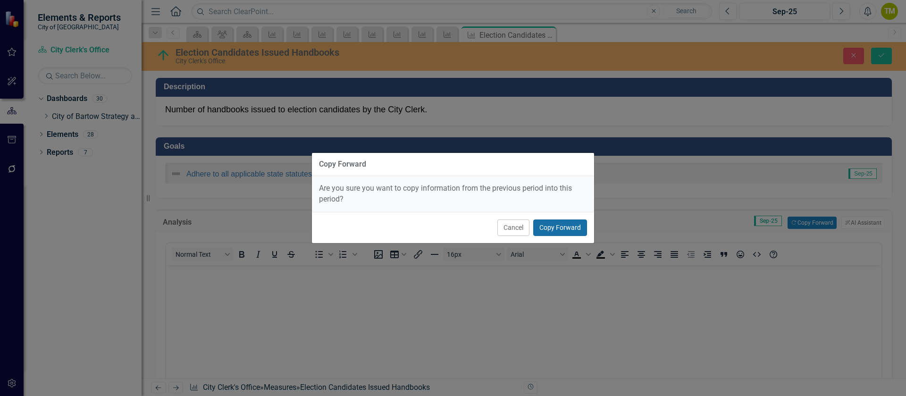
click at [572, 226] on button "Copy Forward" at bounding box center [560, 227] width 54 height 17
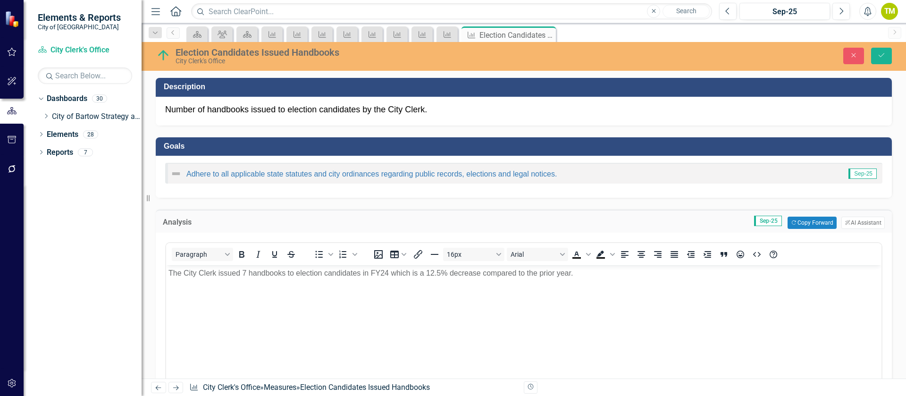
click at [242, 272] on p "The City Clerk issued 7 handbooks to election candidates in FY24 which is a 12.…" at bounding box center [523, 273] width 711 height 11
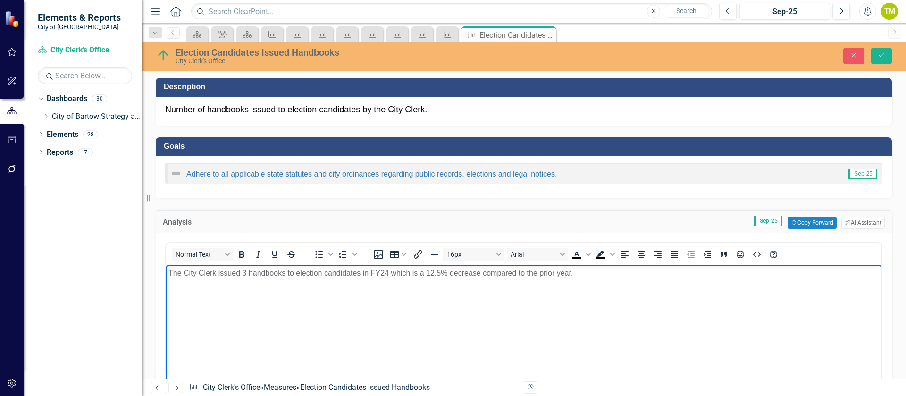
drag, startPoint x: 385, startPoint y: 272, endPoint x: 381, endPoint y: 274, distance: 4.9
click at [385, 272] on p "The City Clerk issued 3 handbooks to election candidates in FY24 which is a 12.…" at bounding box center [523, 273] width 711 height 11
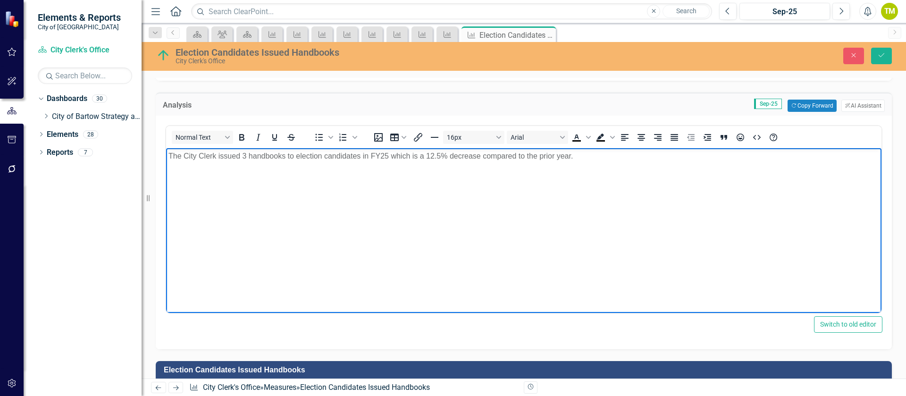
scroll to position [71, 0]
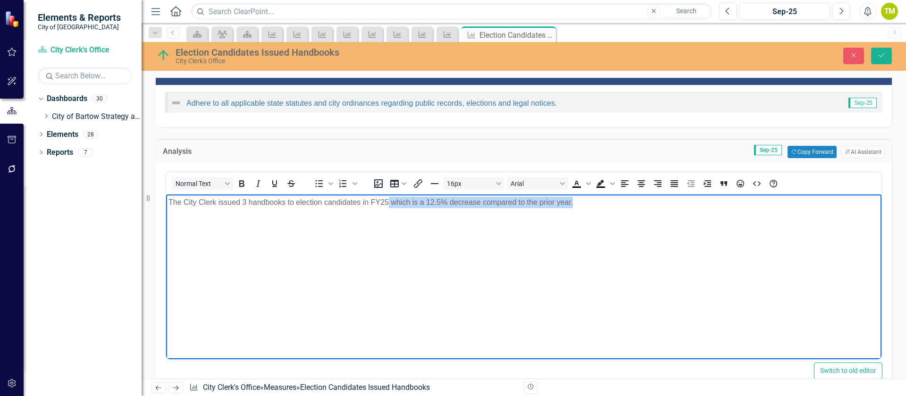
drag, startPoint x: 388, startPoint y: 203, endPoint x: 572, endPoint y: 206, distance: 184.0
click at [572, 206] on p "The City Clerk issued 3 handbooks to election candidates in FY25 which is a 12.…" at bounding box center [523, 202] width 711 height 11
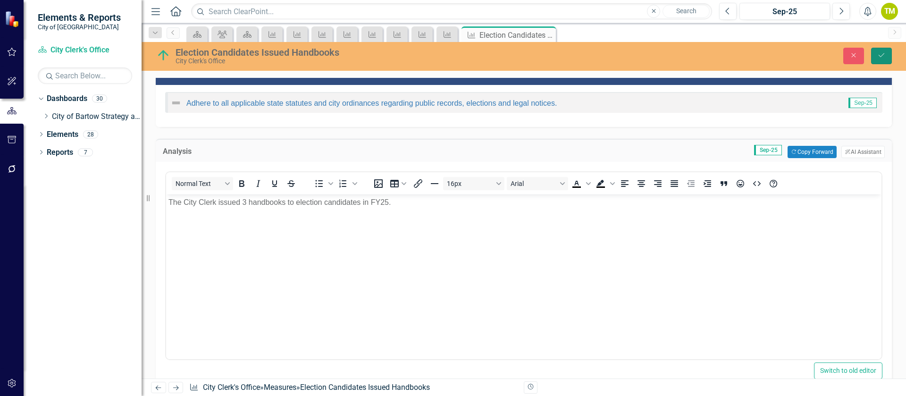
click at [886, 58] on button "Save" at bounding box center [881, 56] width 21 height 17
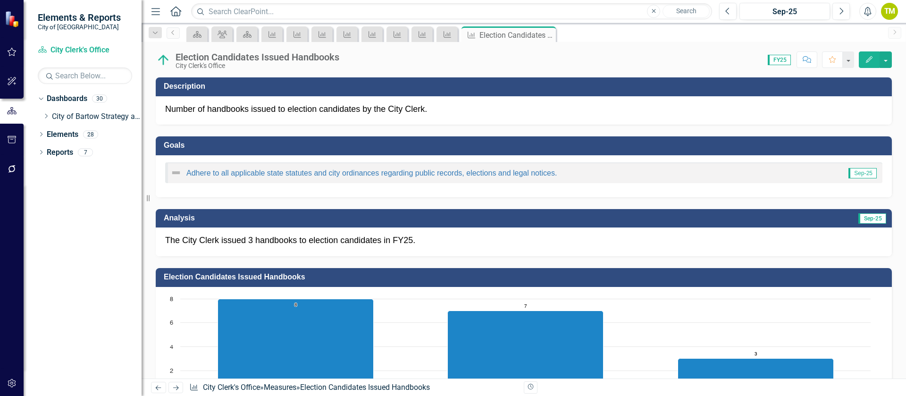
click at [175, 389] on icon "Next" at bounding box center [176, 388] width 8 height 6
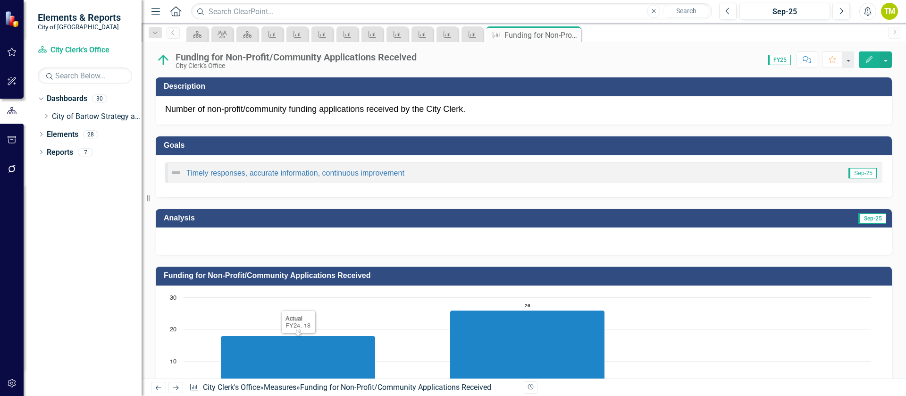
scroll to position [71, 0]
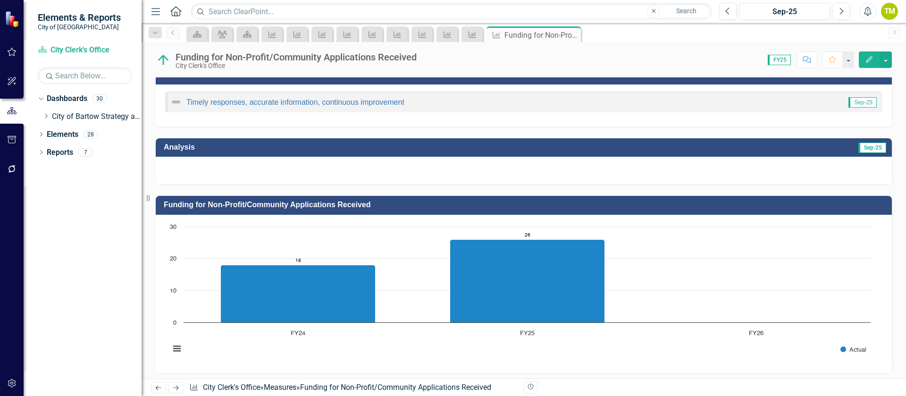
click at [325, 361] on rect "Interactive chart" at bounding box center [520, 293] width 710 height 142
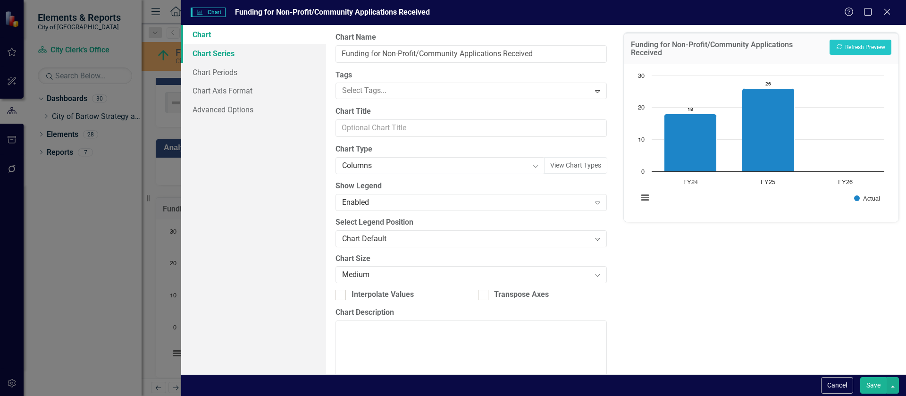
click at [226, 56] on link "Chart Series" at bounding box center [253, 53] width 145 height 19
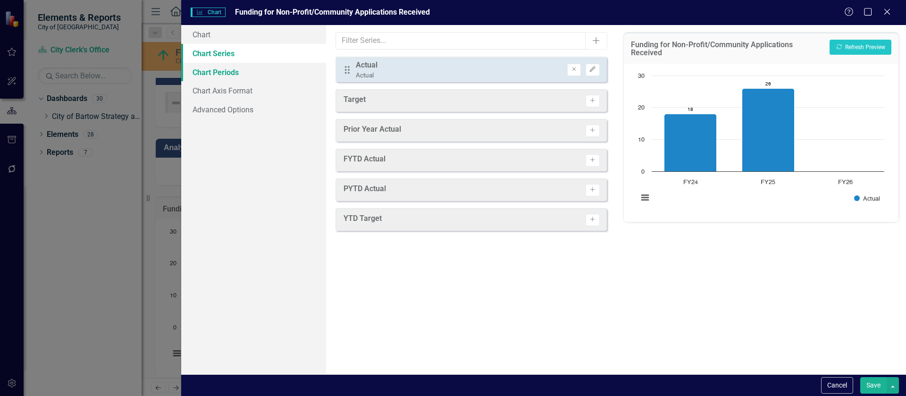
click at [222, 67] on link "Chart Periods" at bounding box center [253, 72] width 145 height 19
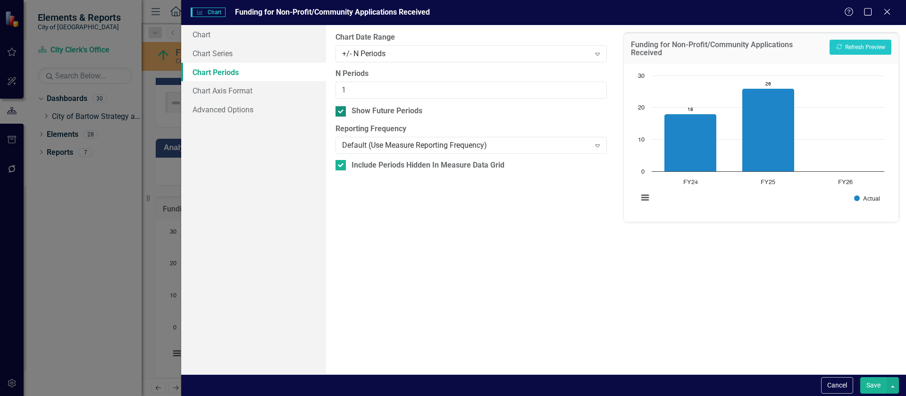
click at [341, 114] on div at bounding box center [340, 111] width 10 height 10
click at [341, 112] on input "Show Future Periods" at bounding box center [338, 109] width 6 height 6
checkbox input "false"
click at [871, 382] on button "Save" at bounding box center [873, 385] width 26 height 17
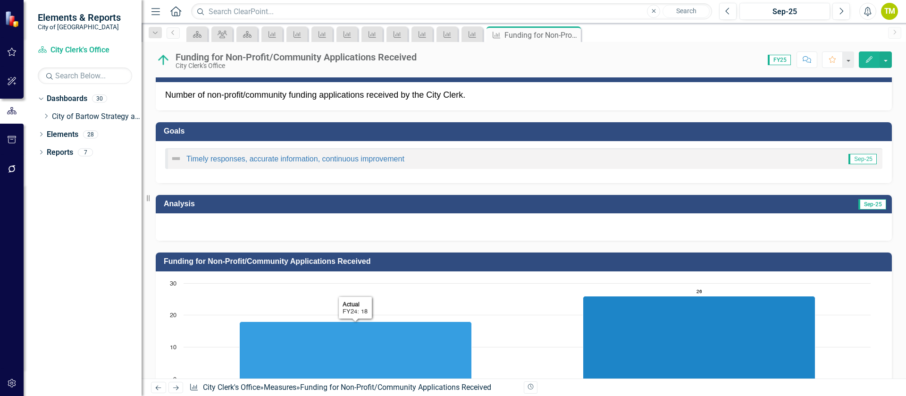
scroll to position [0, 0]
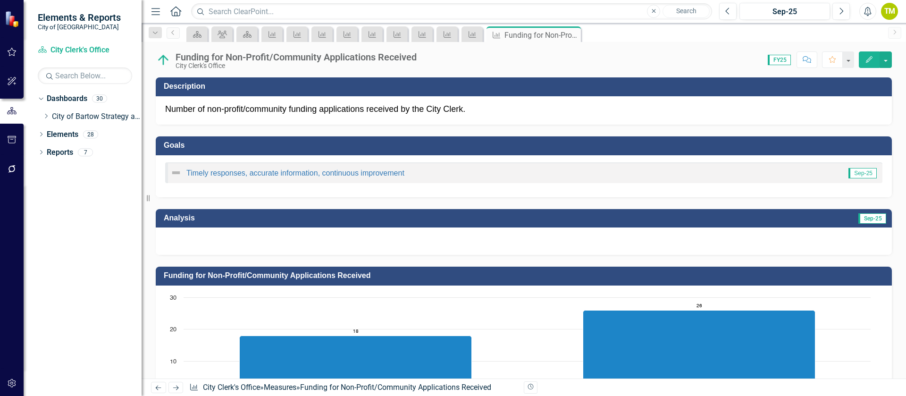
click at [215, 244] on div at bounding box center [524, 240] width 736 height 27
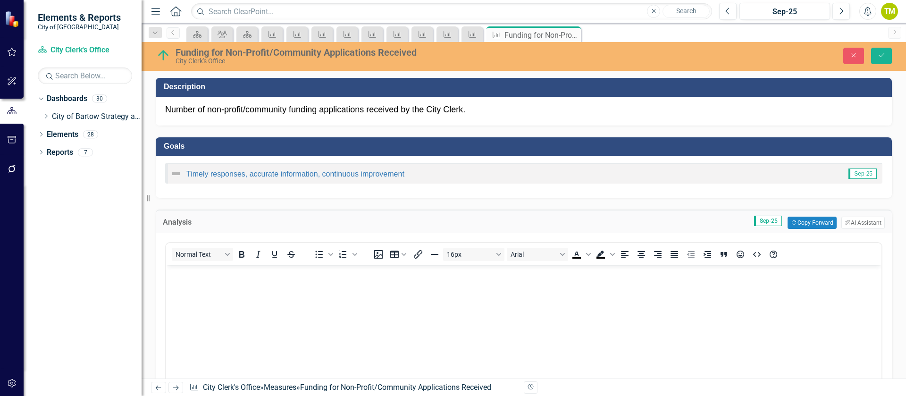
click at [797, 215] on div "Analysis Sep-25 Copy Forward Copy Forward ClearPoint AI AI Assistant" at bounding box center [524, 220] width 736 height 23
click at [798, 220] on button "Copy Forward Copy Forward" at bounding box center [811, 223] width 49 height 12
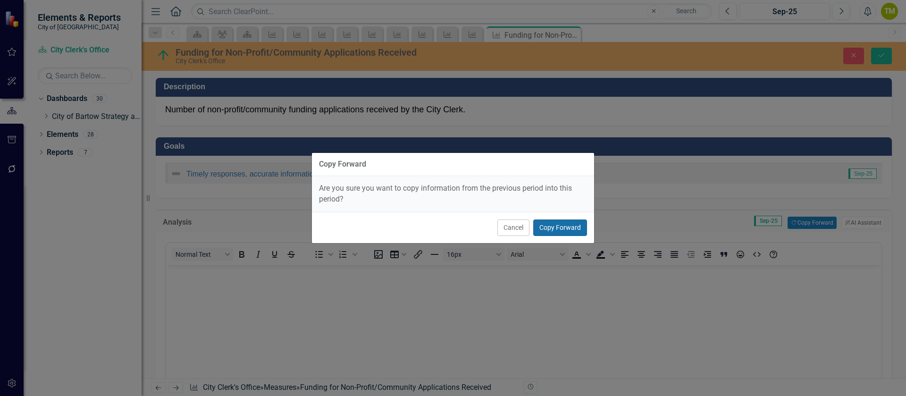
click at [547, 229] on button "Copy Forward" at bounding box center [560, 227] width 54 height 17
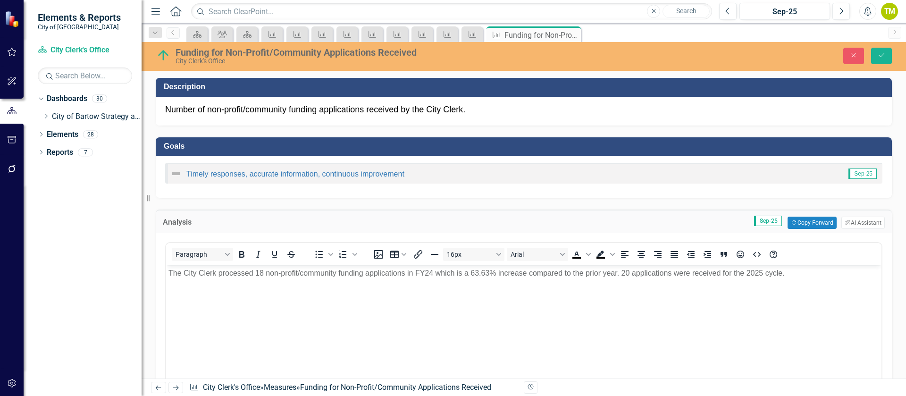
click at [256, 271] on p "The City Clerk processed 18 non-profit/community funding applications in FY24 w…" at bounding box center [523, 273] width 711 height 11
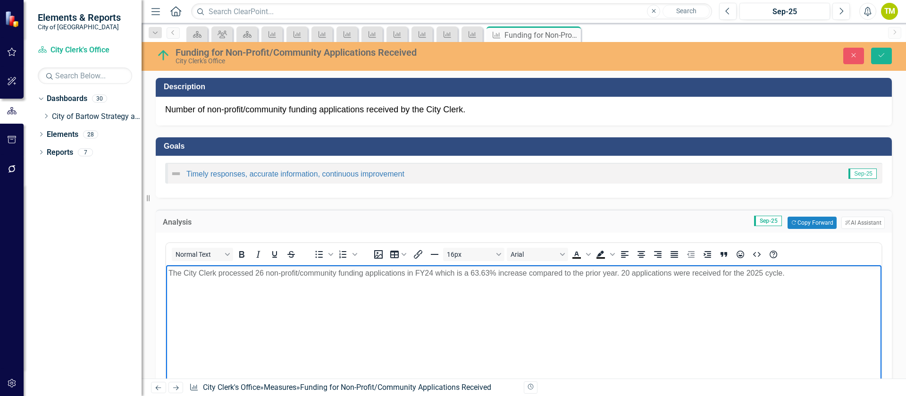
click at [429, 270] on p "The City Clerk processed 26 non-profit/community funding applications in FY24 w…" at bounding box center [523, 273] width 711 height 11
click at [470, 270] on p "The City Clerk processed 26 non-profit/community funding applications in FY25 w…" at bounding box center [523, 273] width 711 height 11
drag, startPoint x: 616, startPoint y: 274, endPoint x: 781, endPoint y: 272, distance: 165.2
click at [780, 272] on p "The City Clerk processed 26 non-profit/community funding applications in FY25 w…" at bounding box center [523, 273] width 711 height 11
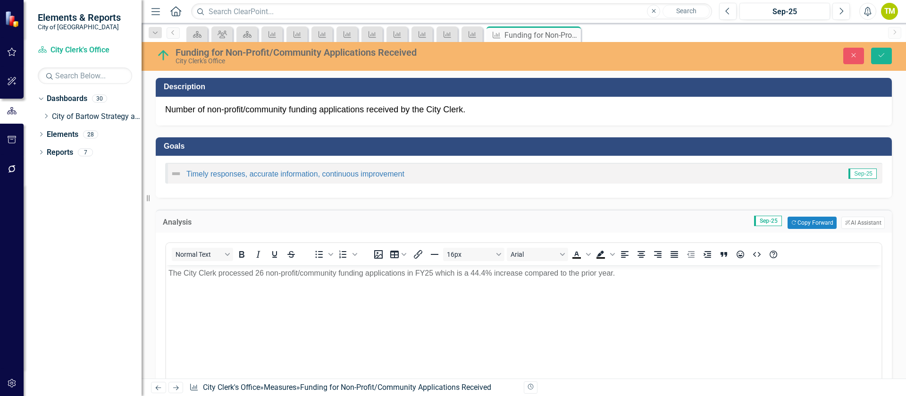
click at [310, 195] on div "Timely responses, accurate information, continuous improvement Sep-25" at bounding box center [524, 177] width 736 height 42
click at [308, 189] on div "Timely responses, accurate information, continuous improvement Sep-25" at bounding box center [524, 177] width 736 height 42
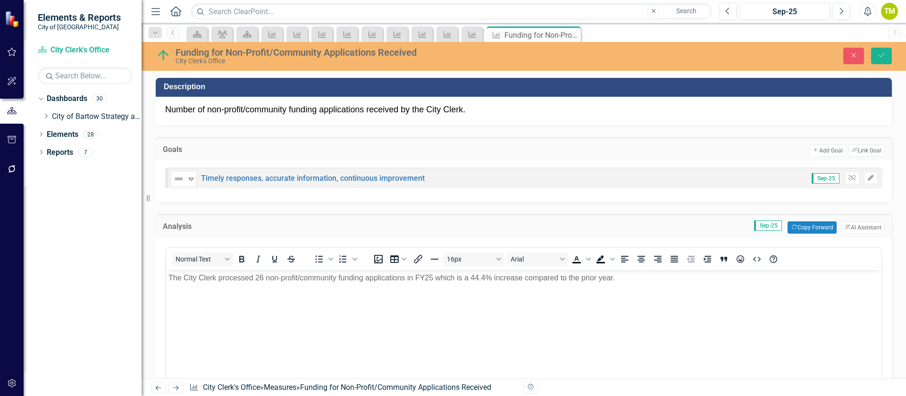
click at [867, 178] on icon "Edit" at bounding box center [870, 178] width 7 height 6
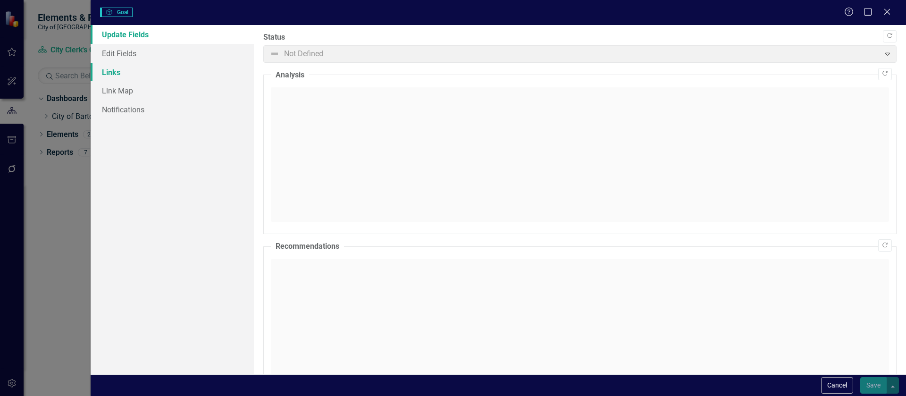
click at [120, 76] on link "Links" at bounding box center [172, 72] width 163 height 19
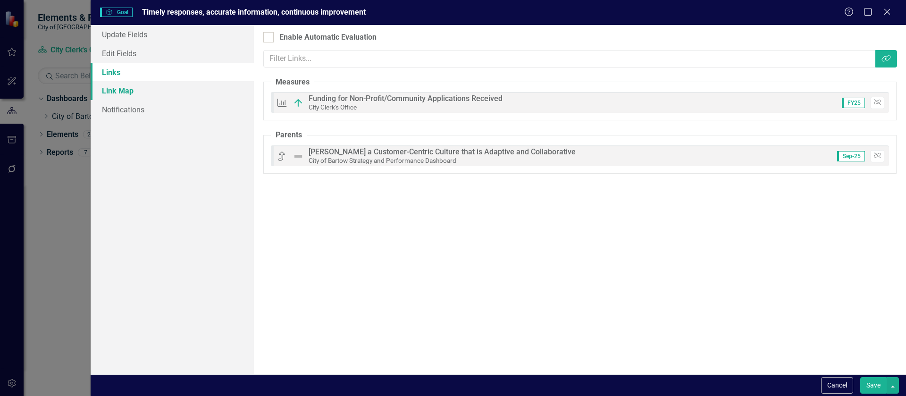
click at [108, 88] on link "Link Map" at bounding box center [172, 90] width 163 height 19
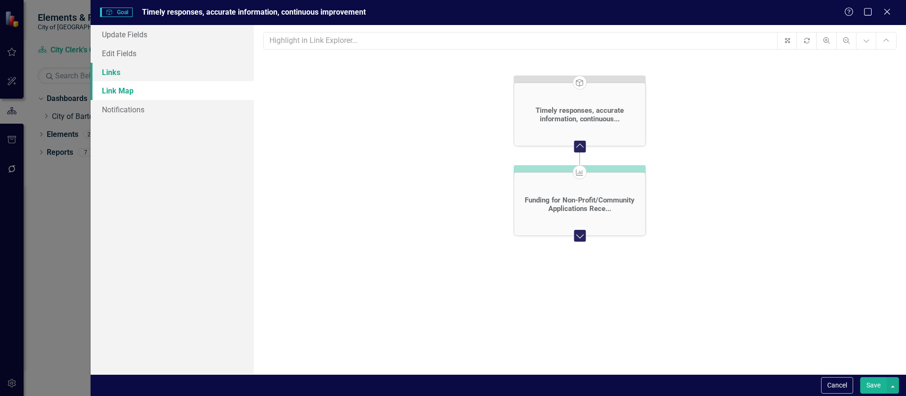
click at [110, 71] on link "Links" at bounding box center [172, 72] width 163 height 19
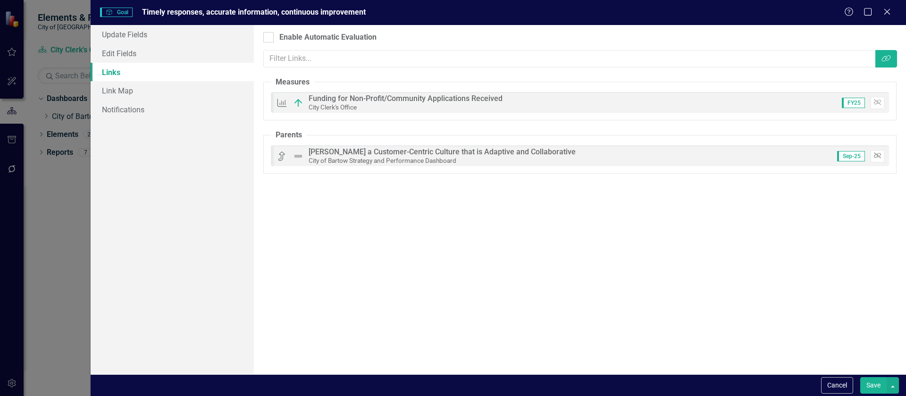
click at [877, 157] on icon "Unlink" at bounding box center [877, 156] width 7 height 6
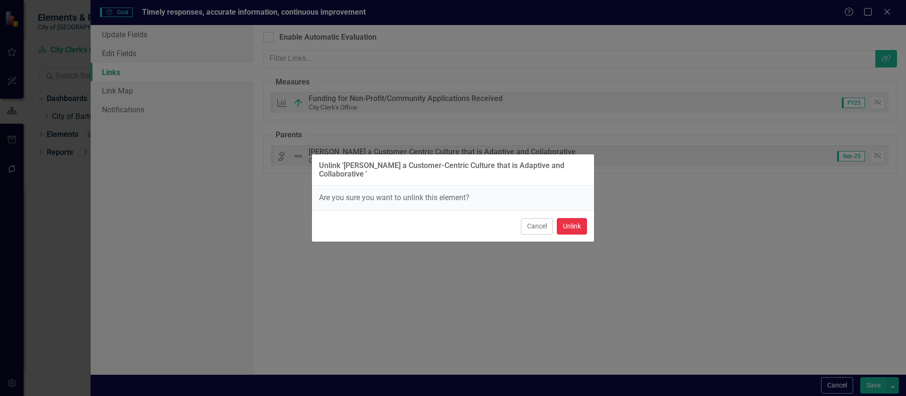
click at [565, 219] on button "Unlink" at bounding box center [572, 226] width 30 height 17
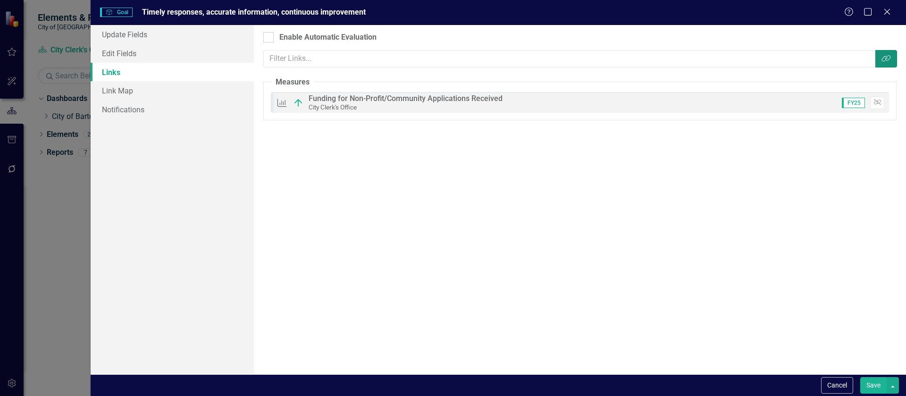
click at [885, 57] on icon "Link Tag" at bounding box center [885, 59] width 9 height 8
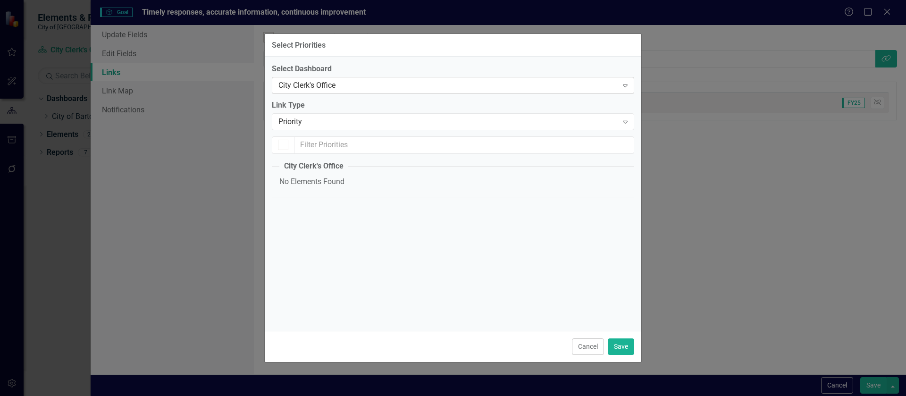
click at [336, 85] on div "City Clerk's Office" at bounding box center [447, 85] width 339 height 11
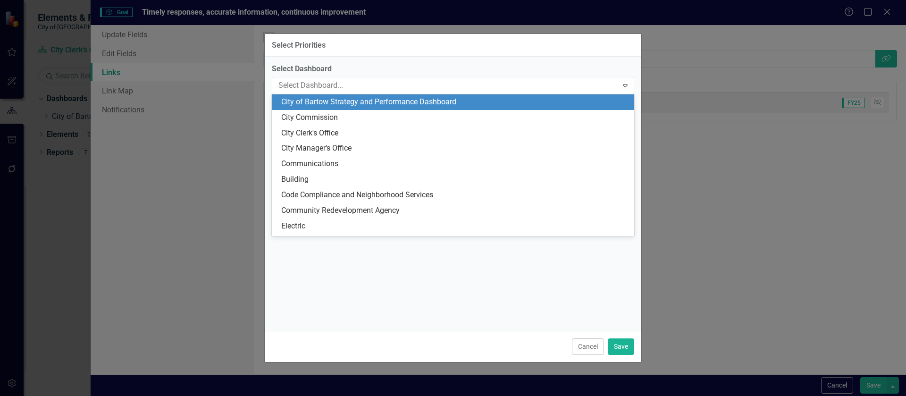
click at [335, 102] on div "City of Bartow Strategy and Performance Dashboard" at bounding box center [454, 102] width 347 height 11
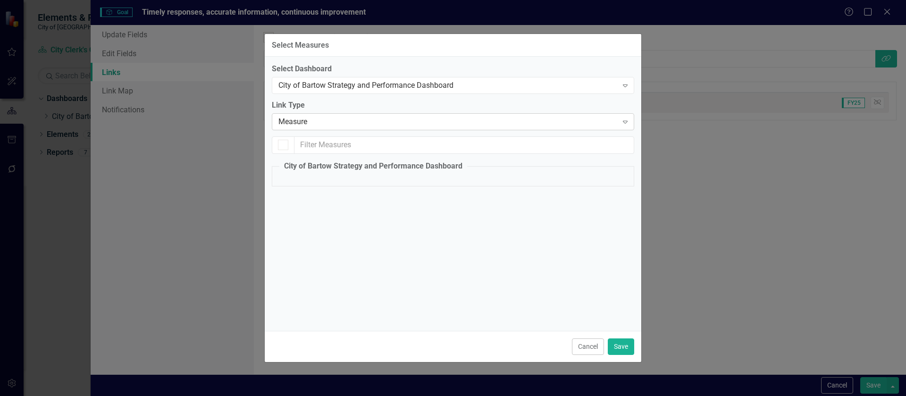
click at [293, 119] on div "Measure" at bounding box center [447, 122] width 339 height 11
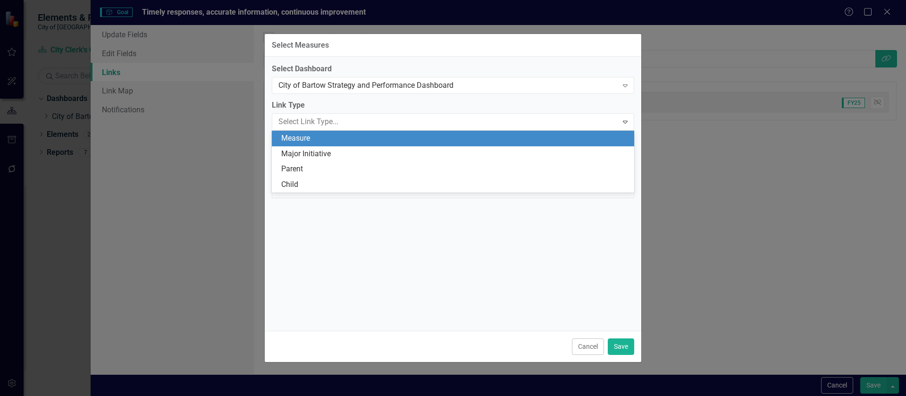
click at [293, 138] on div "Measure" at bounding box center [454, 138] width 347 height 11
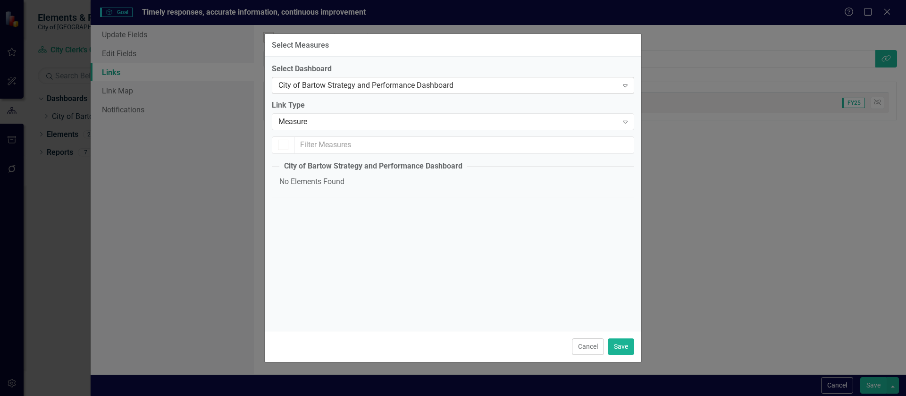
click at [448, 83] on div "City of Bartow Strategy and Performance Dashboard" at bounding box center [447, 85] width 339 height 11
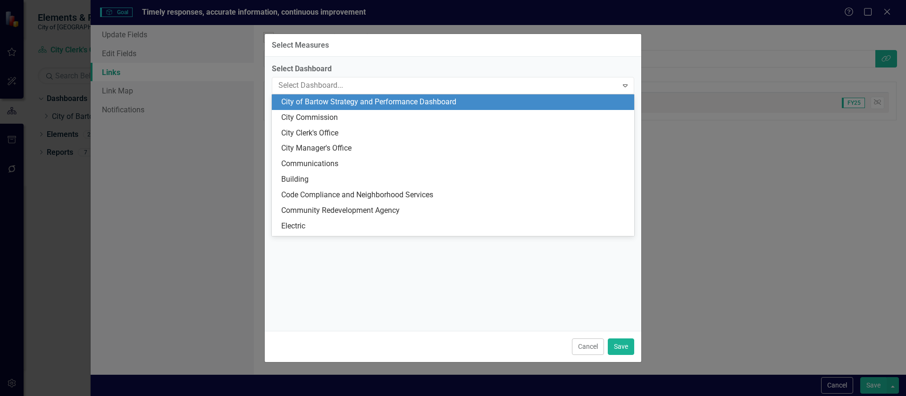
click at [450, 105] on div "City of Bartow Strategy and Performance Dashboard" at bounding box center [454, 102] width 347 height 11
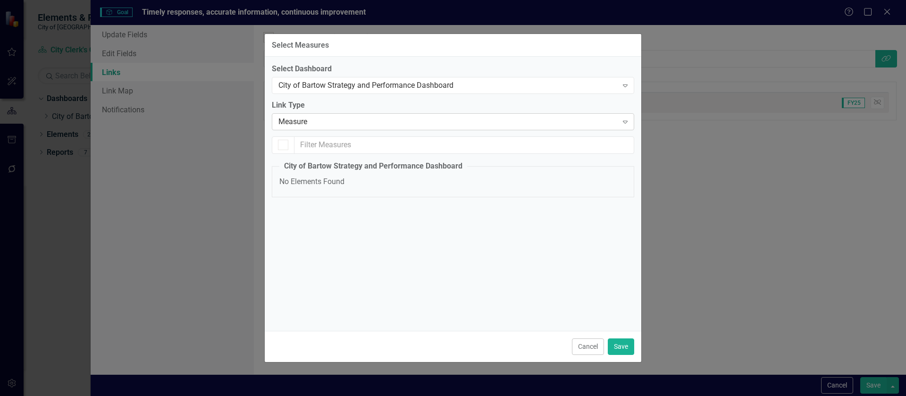
click at [438, 123] on div "Measure" at bounding box center [447, 122] width 339 height 11
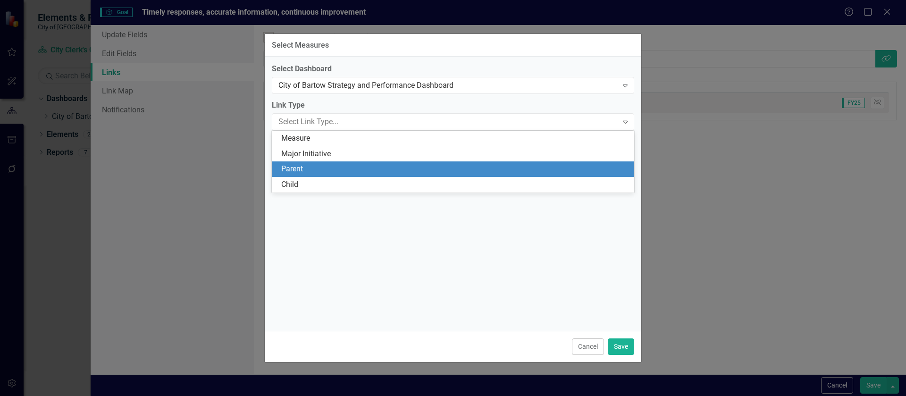
click at [359, 171] on div "Parent" at bounding box center [454, 169] width 347 height 11
checkbox input "false"
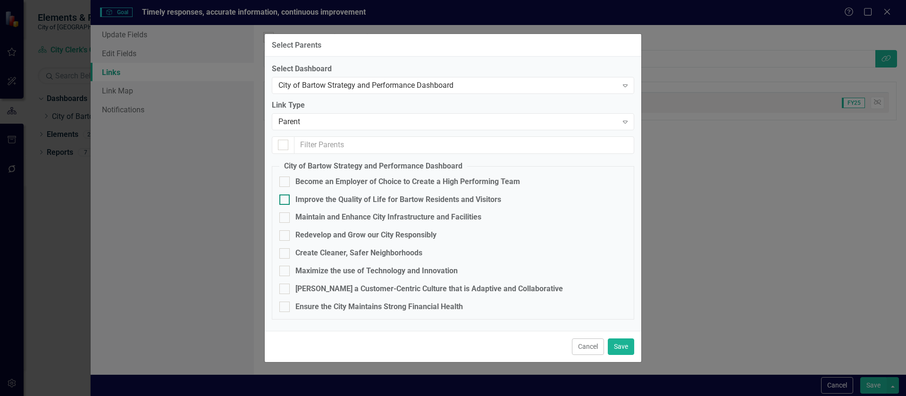
click at [331, 198] on div "Improve the Quality of Life for Bartow Residents and Visitors" at bounding box center [398, 199] width 206 height 11
click at [285, 198] on input "Improve the Quality of Life for Bartow Residents and Visitors" at bounding box center [282, 197] width 6 height 6
checkbox input "true"
click at [618, 346] on button "Save" at bounding box center [621, 346] width 26 height 17
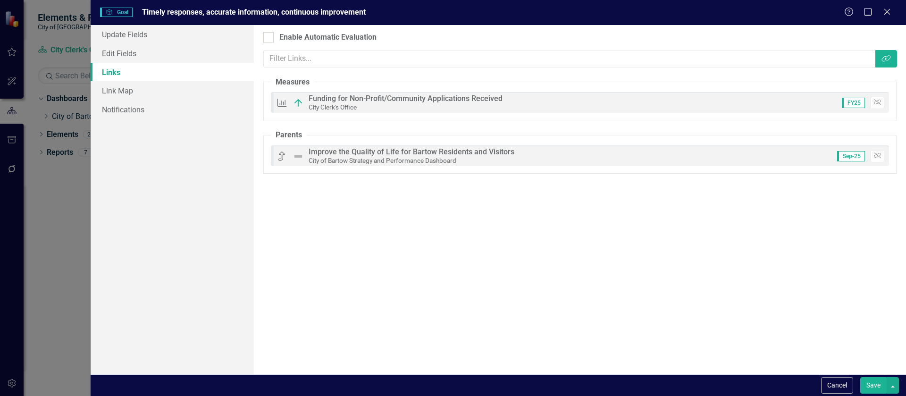
click at [869, 384] on button "Save" at bounding box center [873, 385] width 26 height 17
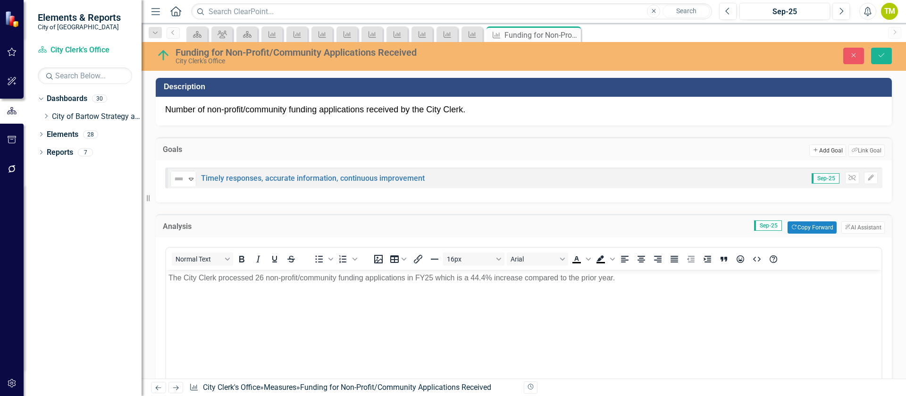
click at [819, 153] on button "Add Add Goal" at bounding box center [827, 150] width 36 height 12
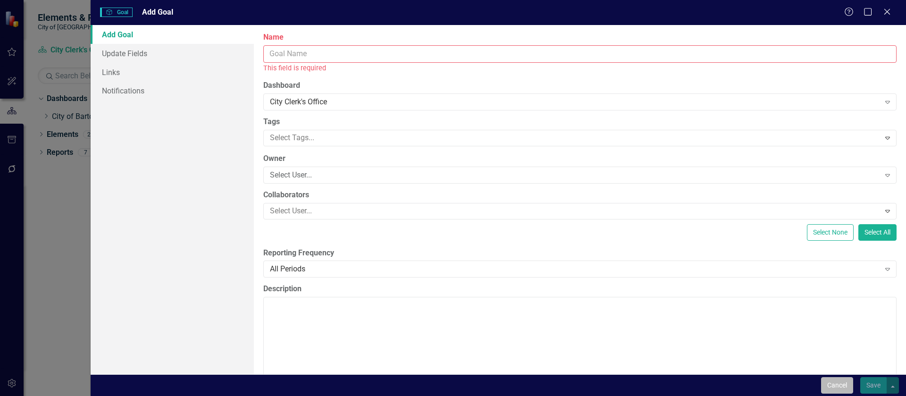
click at [824, 387] on button "Cancel" at bounding box center [837, 385] width 32 height 17
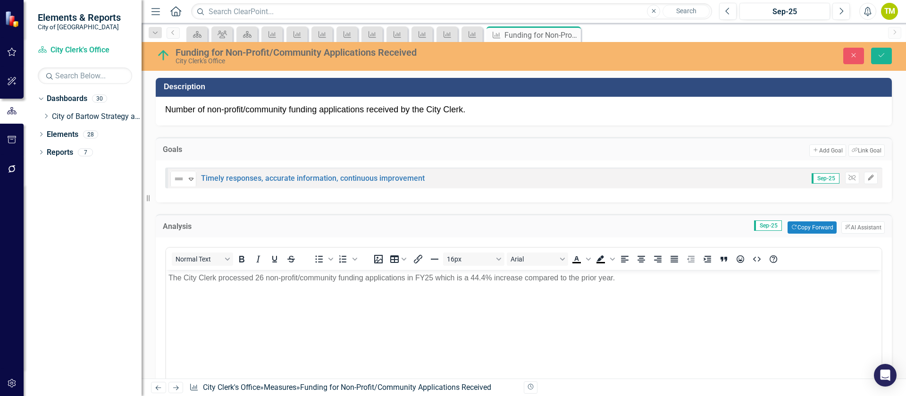
click at [867, 177] on icon "Edit" at bounding box center [870, 178] width 7 height 6
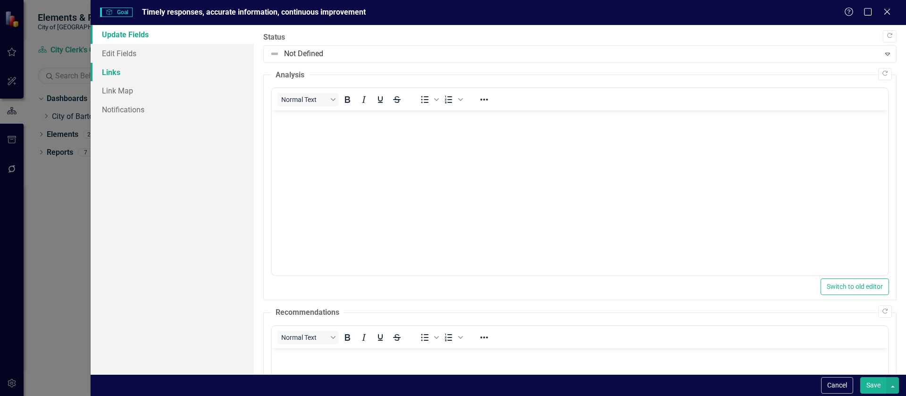
click at [109, 74] on link "Links" at bounding box center [172, 72] width 163 height 19
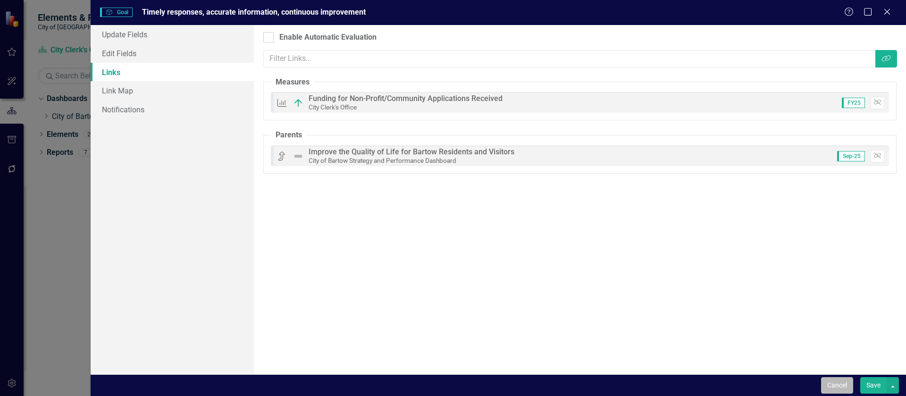
click at [837, 389] on button "Cancel" at bounding box center [837, 385] width 32 height 17
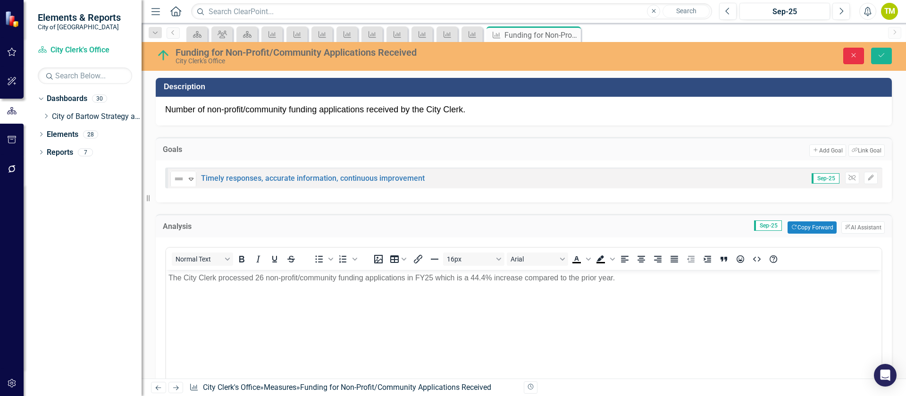
click at [852, 57] on icon "Close" at bounding box center [853, 55] width 8 height 7
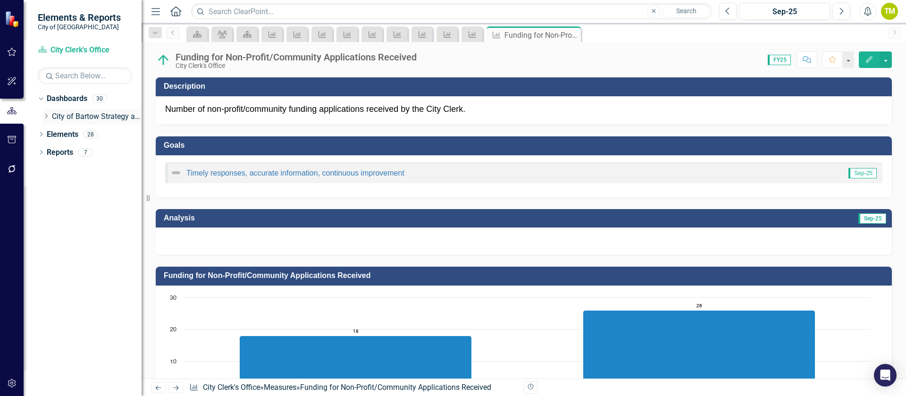
click at [46, 115] on icon "Dropdown" at bounding box center [45, 116] width 7 height 6
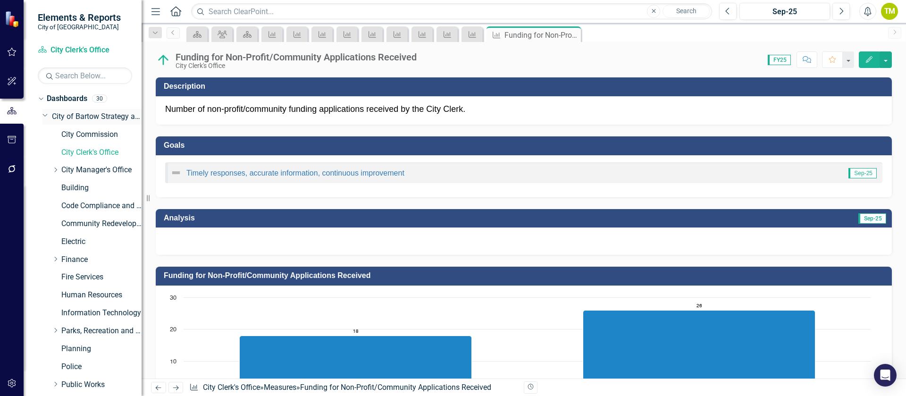
click at [68, 118] on link "City of Bartow Strategy and Performance Dashboard" at bounding box center [97, 116] width 90 height 11
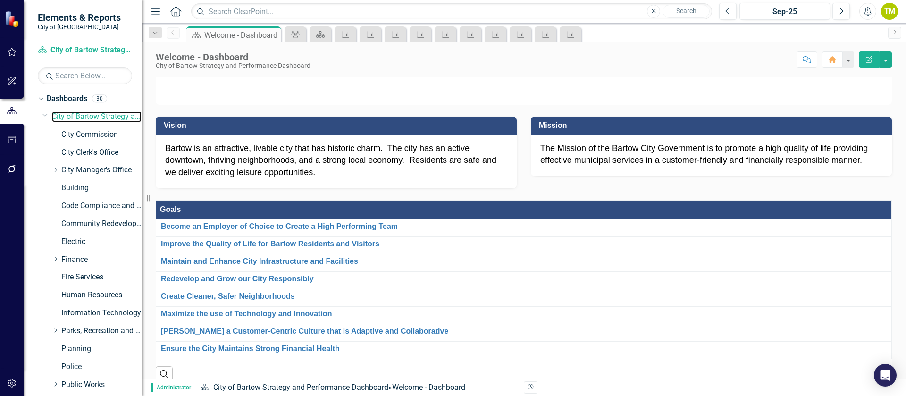
scroll to position [71, 0]
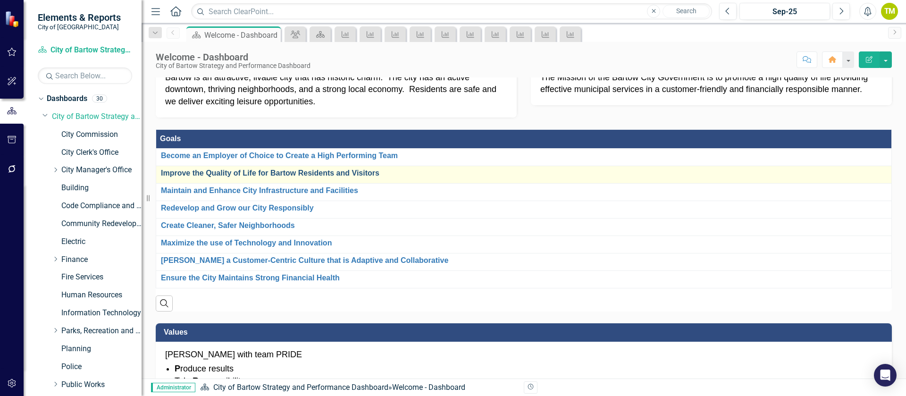
click at [204, 177] on link "Improve the Quality of Life for Bartow Residents and Visitors" at bounding box center [524, 173] width 726 height 8
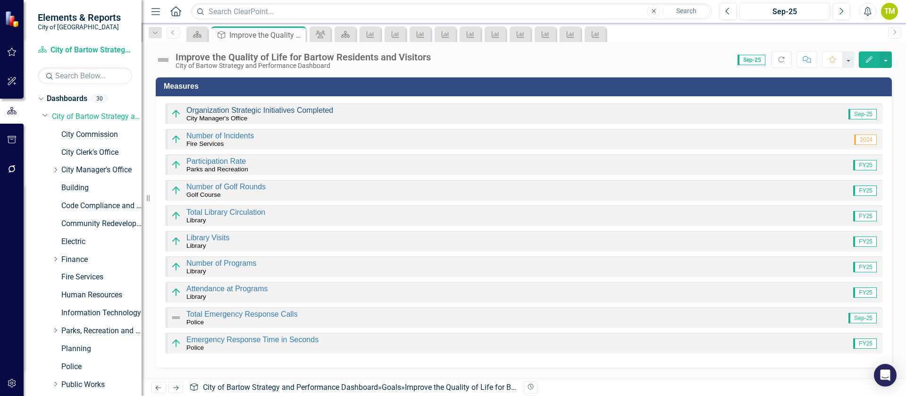
click at [271, 109] on link "Organization Strategic Initiatives Completed" at bounding box center [259, 110] width 147 height 8
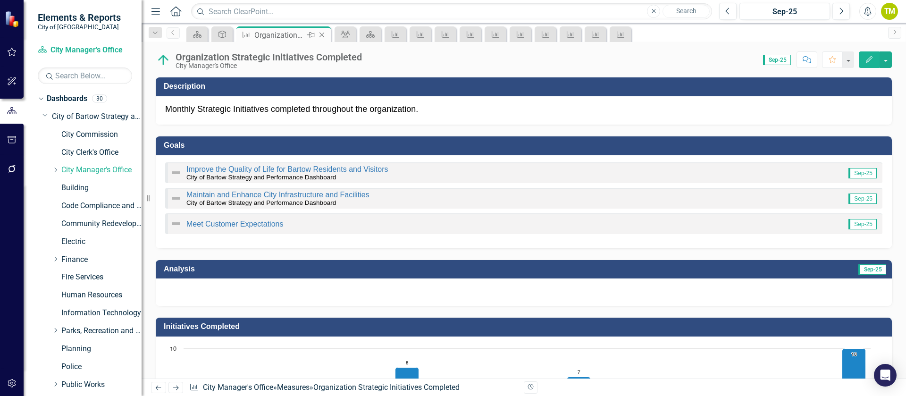
click at [325, 34] on icon "Close" at bounding box center [321, 35] width 9 height 8
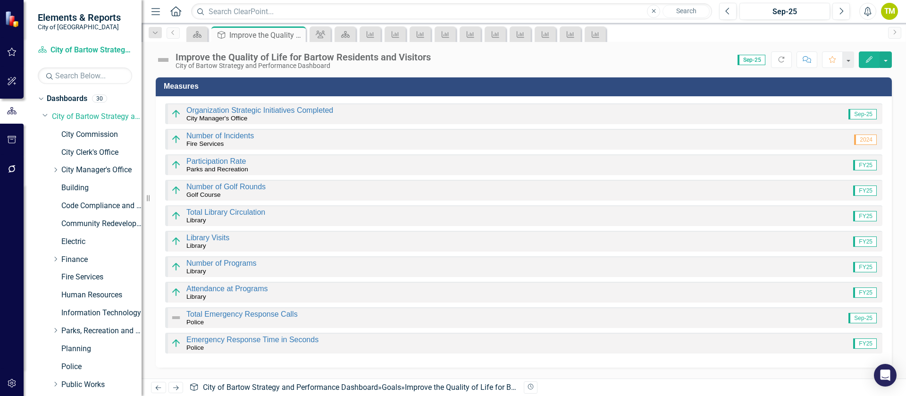
scroll to position [71, 0]
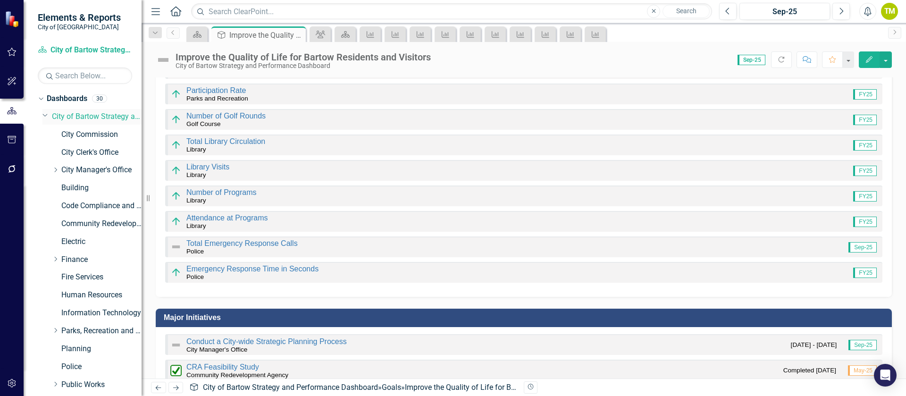
click at [67, 116] on link "City of Bartow Strategy and Performance Dashboard" at bounding box center [97, 116] width 90 height 11
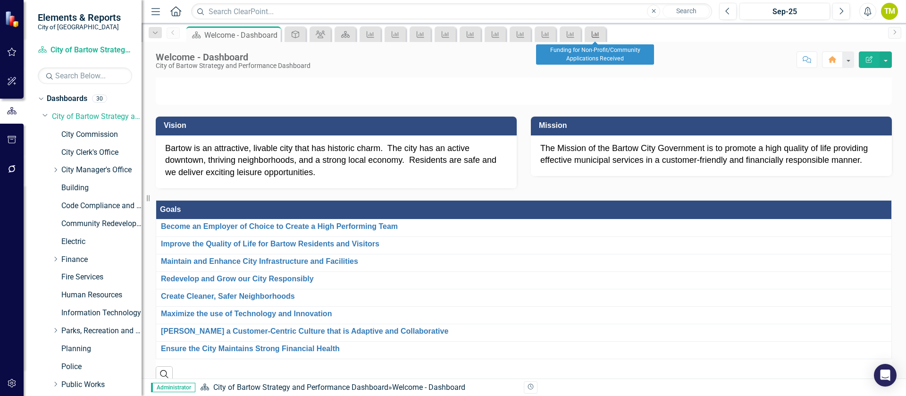
click at [602, 32] on link "Measure" at bounding box center [595, 34] width 17 height 12
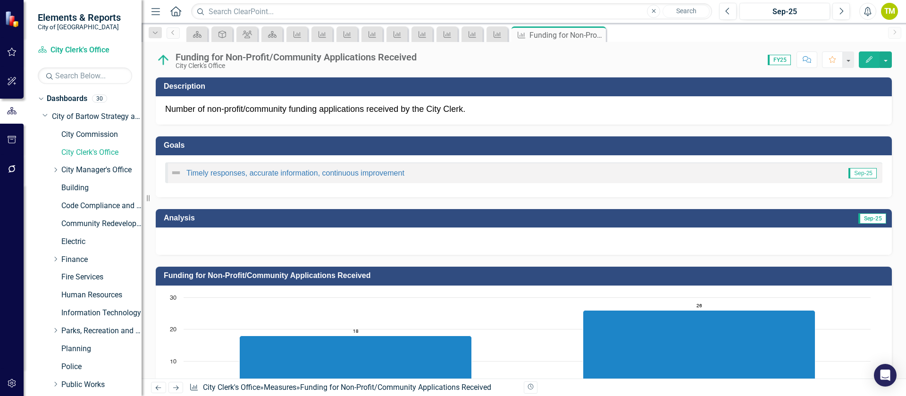
click at [174, 386] on icon "Next" at bounding box center [176, 388] width 8 height 6
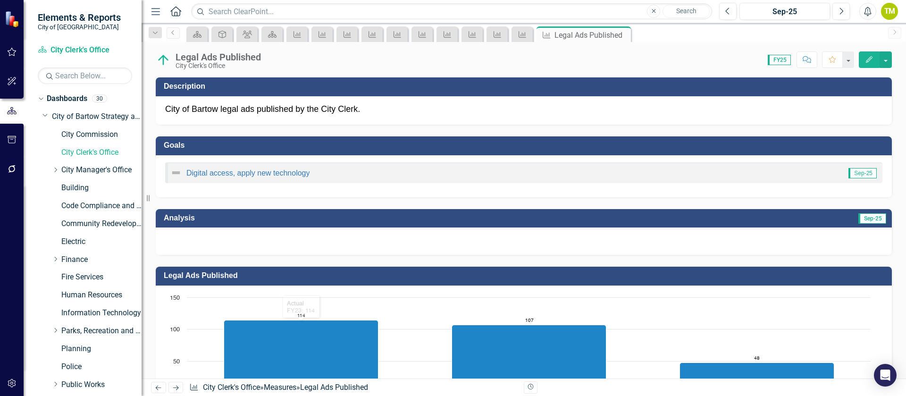
click at [378, 236] on div at bounding box center [524, 240] width 736 height 27
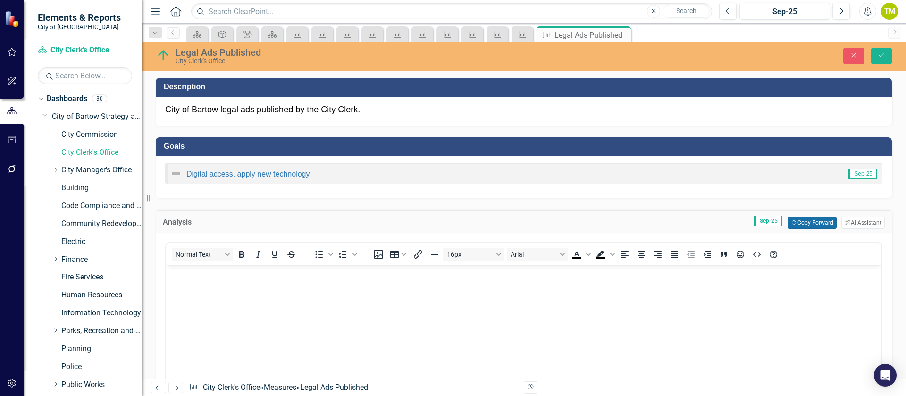
click at [816, 221] on button "Copy Forward Copy Forward" at bounding box center [811, 223] width 49 height 12
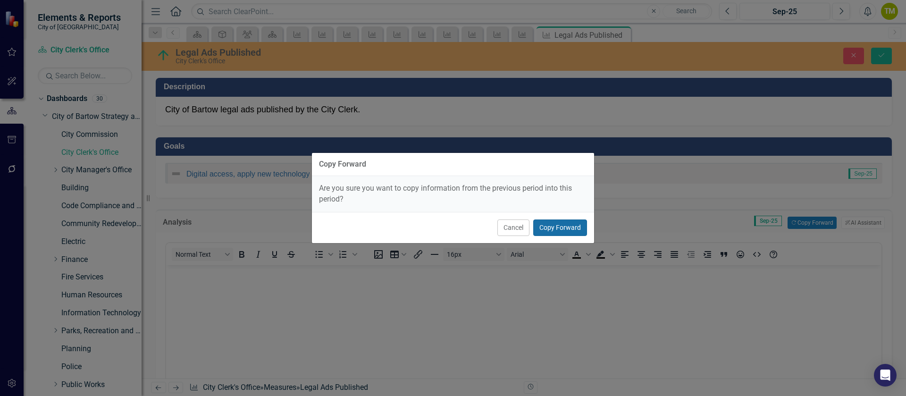
click at [576, 229] on button "Copy Forward" at bounding box center [560, 227] width 54 height 17
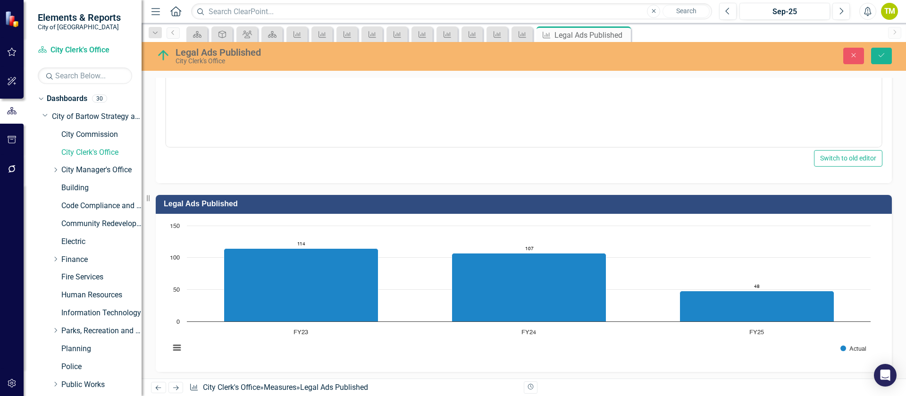
scroll to position [71, 0]
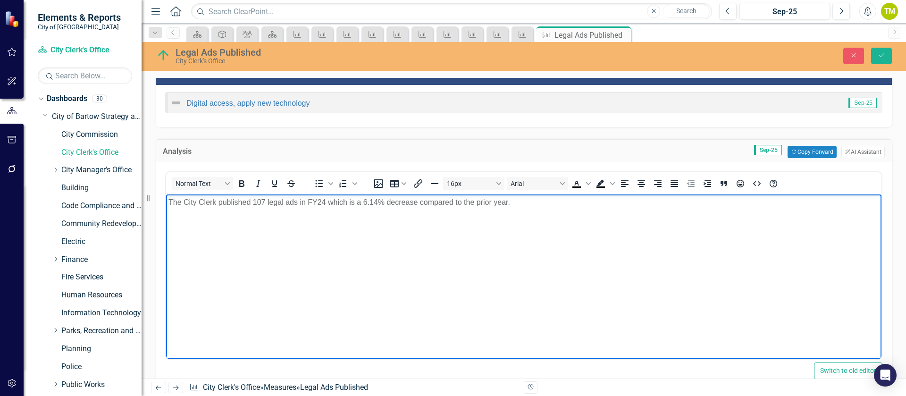
click at [253, 202] on p "The City Clerk published 107 legal ads in FY24 which is a 6.14% decrease compar…" at bounding box center [523, 202] width 711 height 11
click at [318, 202] on p "The City Clerk published 48 legal ads in FY24 which is a 6.14% decrease compare…" at bounding box center [523, 202] width 711 height 11
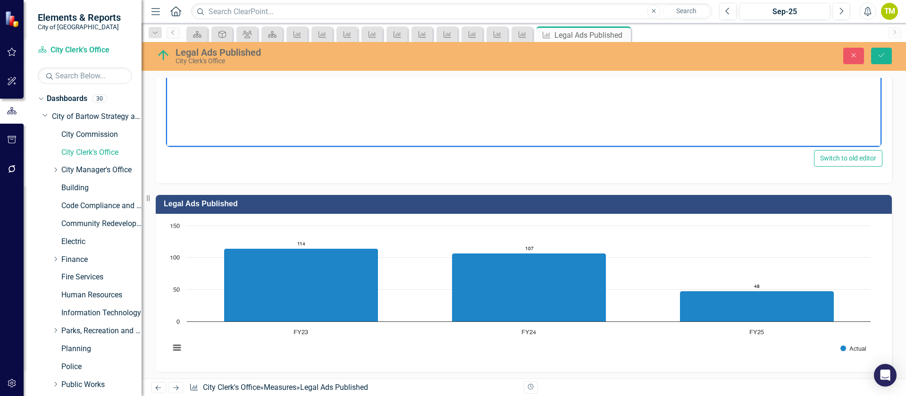
scroll to position [142, 0]
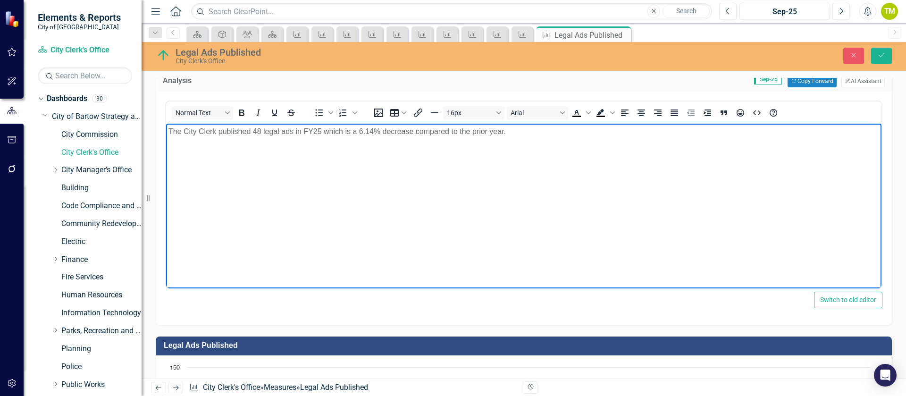
click at [359, 131] on p "The City Clerk published 48 legal ads in FY25 which is a 6.14% decrease compare…" at bounding box center [523, 131] width 711 height 11
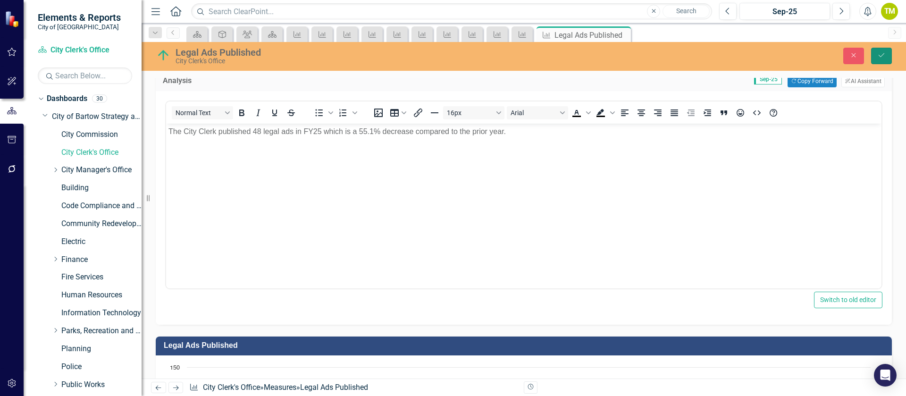
click at [879, 48] on button "Save" at bounding box center [881, 56] width 21 height 17
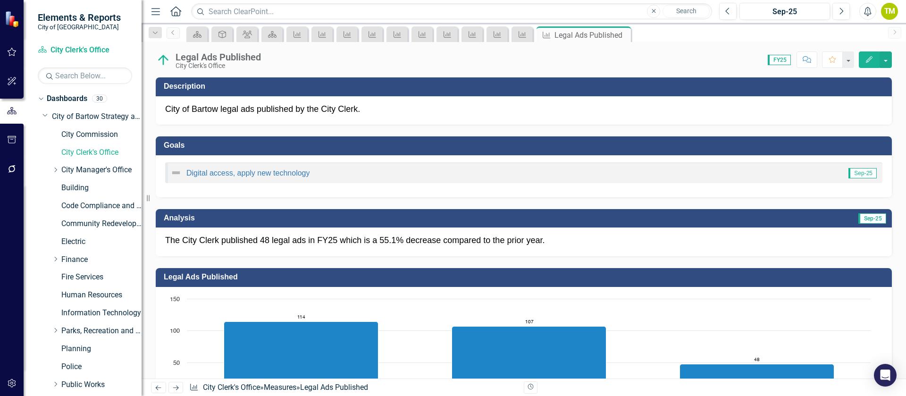
click at [178, 385] on icon "Next" at bounding box center [176, 388] width 8 height 6
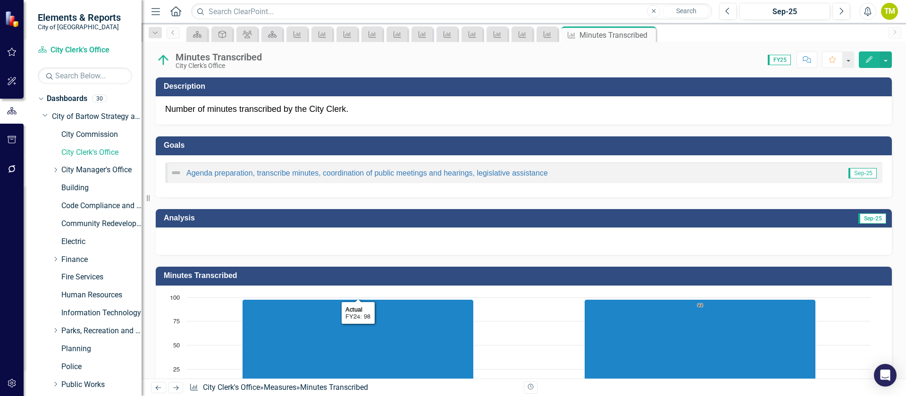
click at [273, 241] on div at bounding box center [524, 240] width 736 height 27
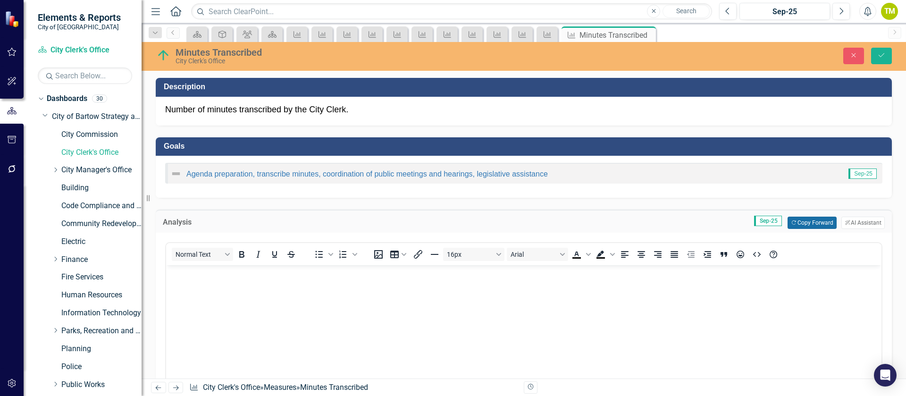
click at [803, 218] on button "Copy Forward Copy Forward" at bounding box center [811, 223] width 49 height 12
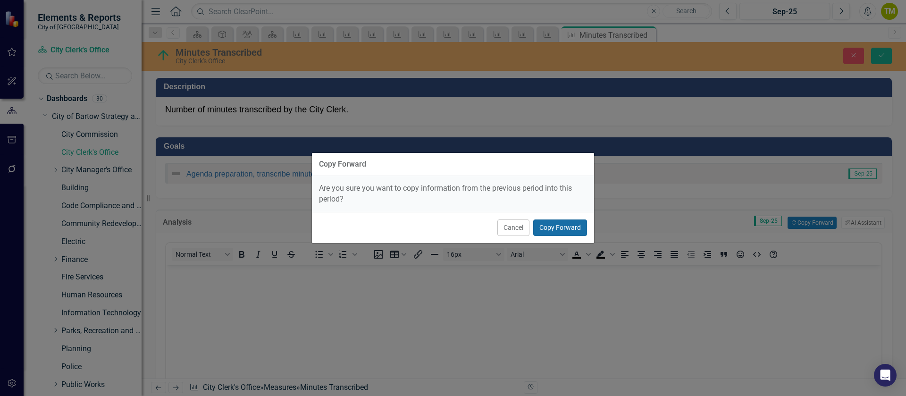
click at [546, 226] on button "Copy Forward" at bounding box center [560, 227] width 54 height 17
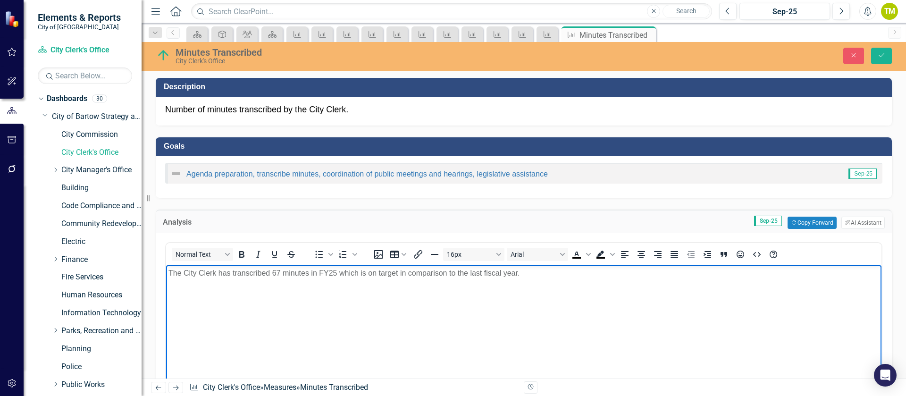
click at [271, 273] on p "The City Clerk has transcribed 67 minutes in FY25 which is on target in compari…" at bounding box center [523, 273] width 711 height 11
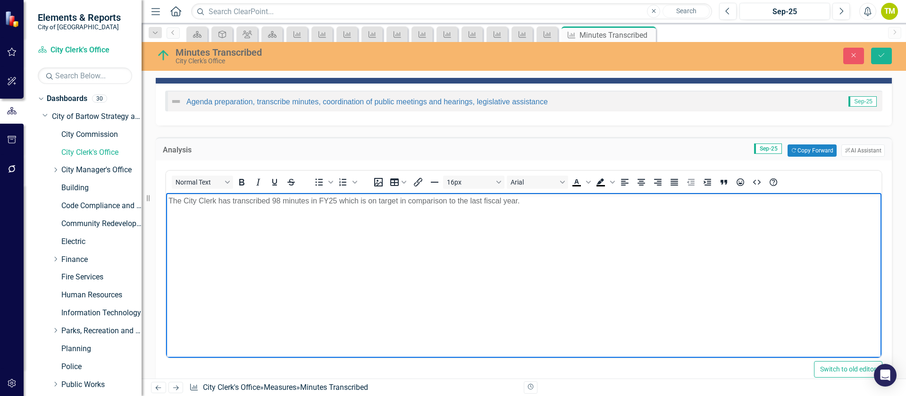
scroll to position [71, 0]
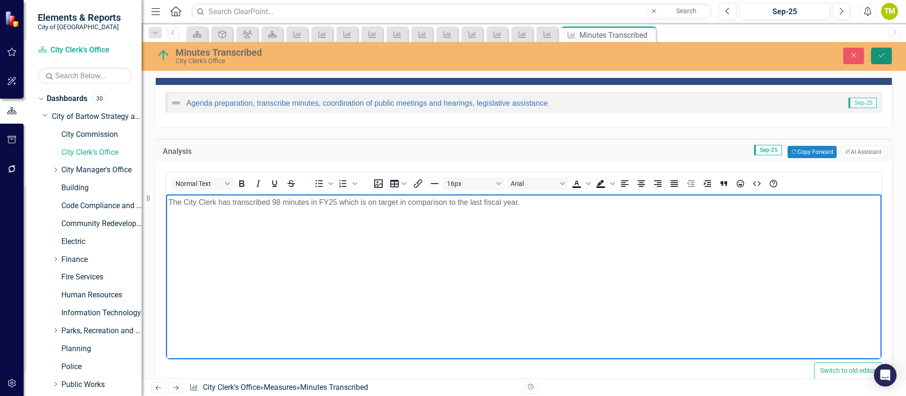
click at [879, 54] on icon "Save" at bounding box center [881, 55] width 8 height 7
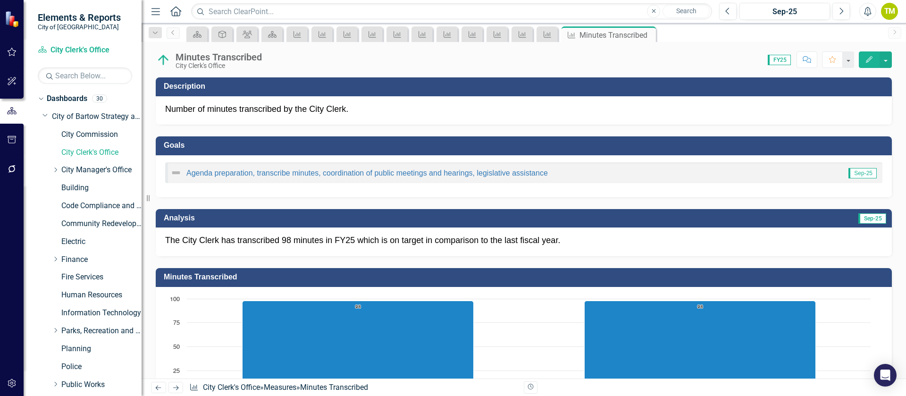
click at [173, 388] on icon "Next" at bounding box center [176, 388] width 8 height 6
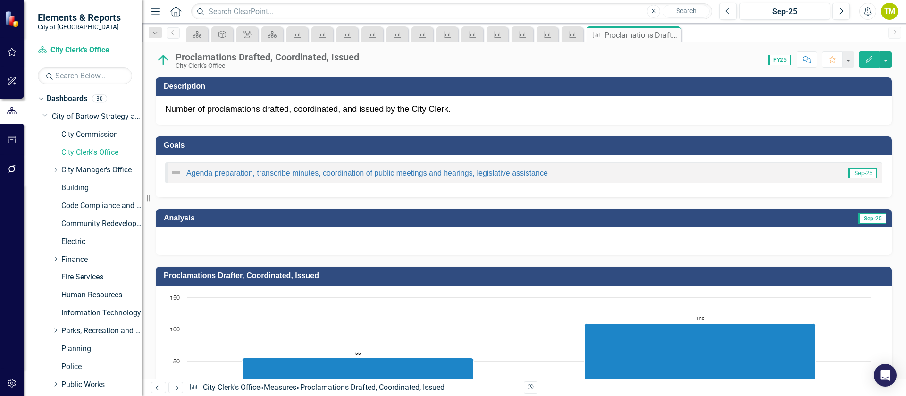
click at [440, 242] on div at bounding box center [524, 240] width 736 height 27
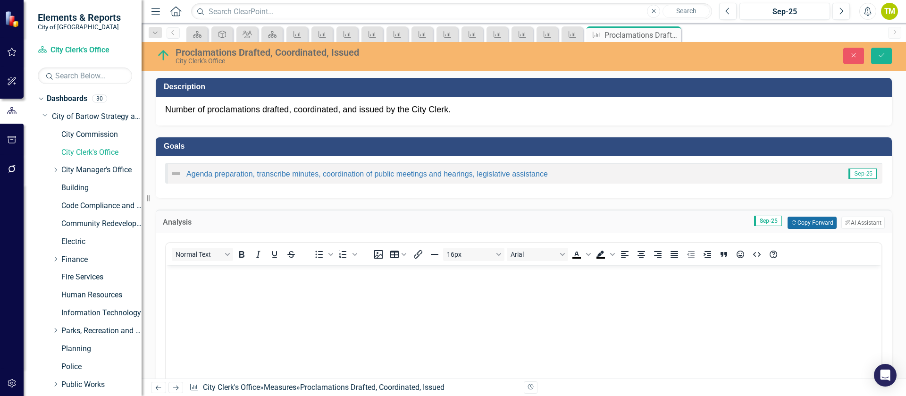
click at [796, 220] on button "Copy Forward Copy Forward" at bounding box center [811, 223] width 49 height 12
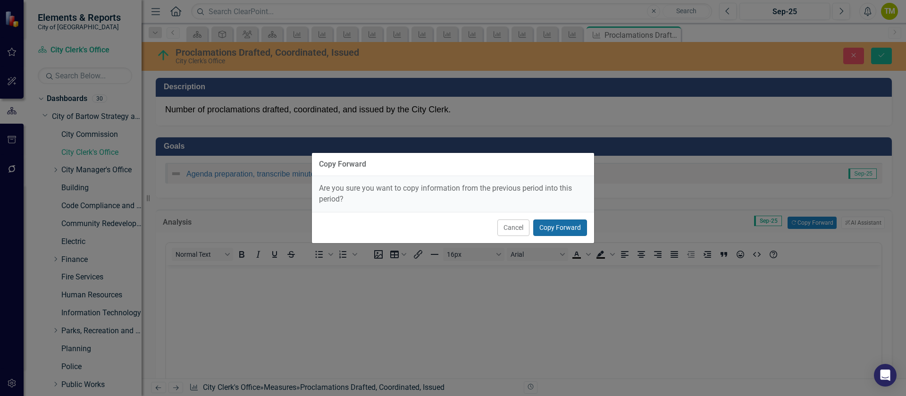
click at [559, 228] on button "Copy Forward" at bounding box center [560, 227] width 54 height 17
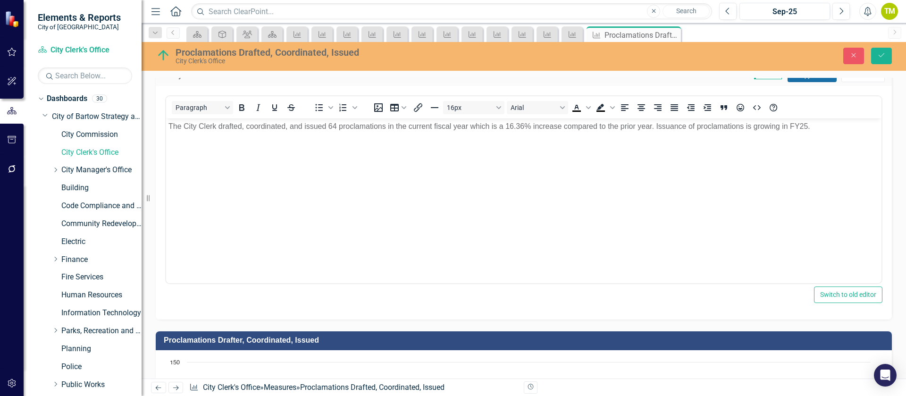
scroll to position [142, 0]
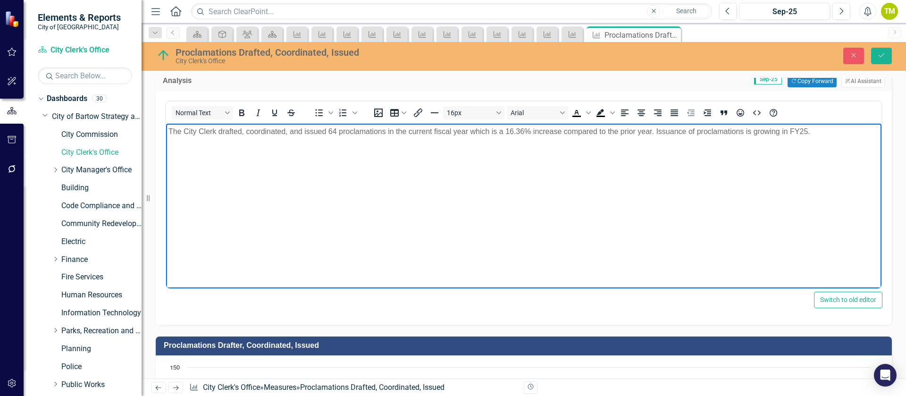
click at [507, 130] on p "The City Clerk drafted, coordinated, and issued 64 proclamations in the current…" at bounding box center [523, 131] width 711 height 11
drag, startPoint x: 651, startPoint y: 130, endPoint x: 813, endPoint y: 127, distance: 161.4
click at [813, 127] on p "The City Clerk drafted, coordinated, and issued 64 proclamations in the current…" at bounding box center [523, 131] width 711 height 11
click at [884, 57] on icon "Save" at bounding box center [881, 55] width 8 height 7
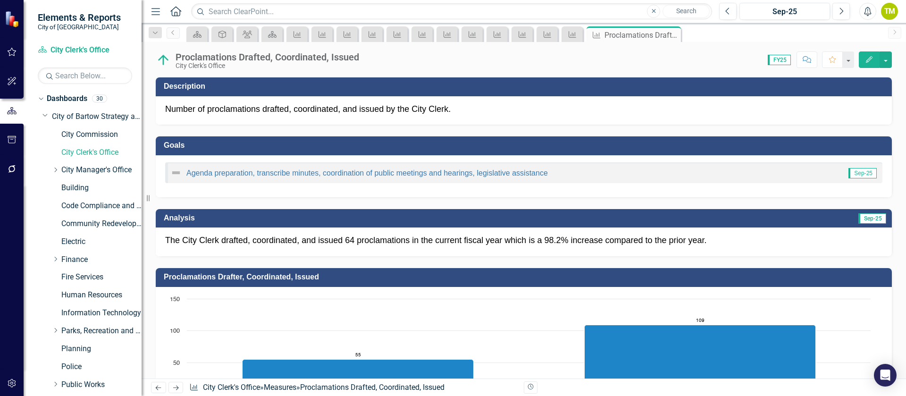
click at [237, 186] on div "Agenda preparation, transcribe minutes, coordination of public meetings and hea…" at bounding box center [524, 176] width 736 height 42
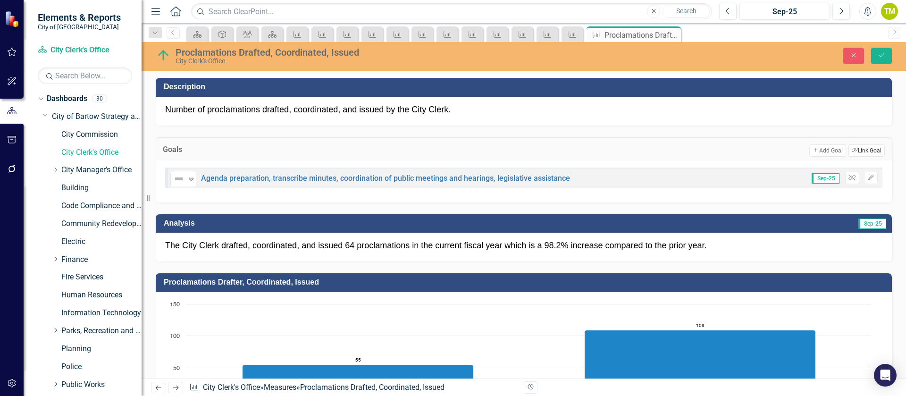
click at [861, 149] on button "Link Tag Link Goal" at bounding box center [866, 150] width 36 height 12
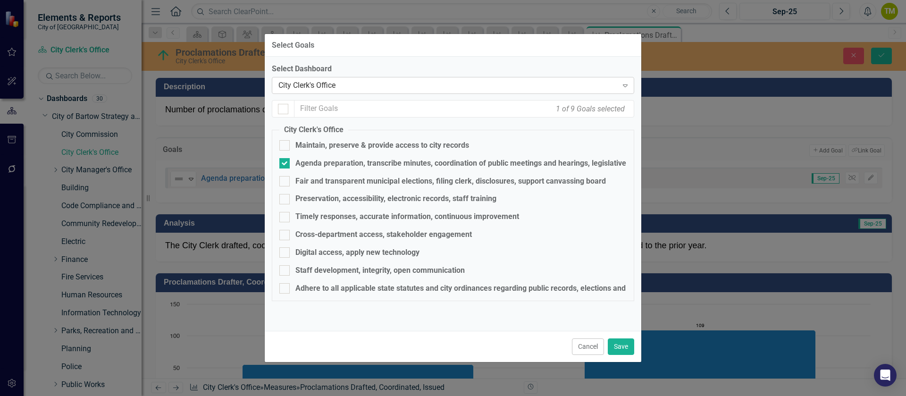
click at [318, 84] on div "City Clerk's Office" at bounding box center [447, 85] width 339 height 11
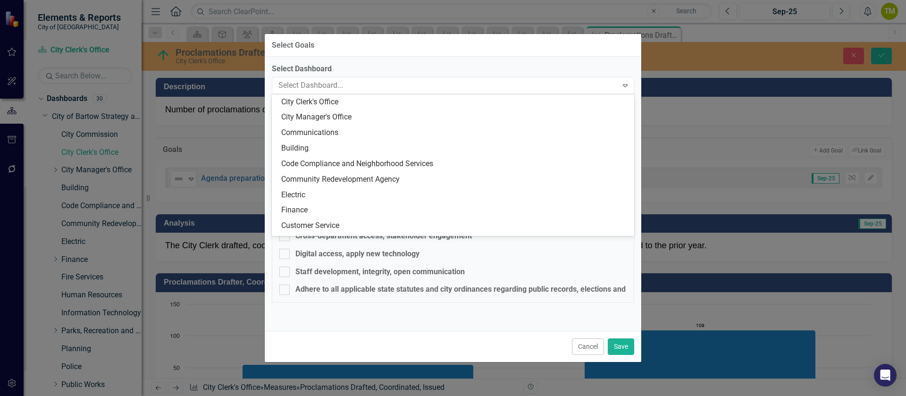
scroll to position [0, 0]
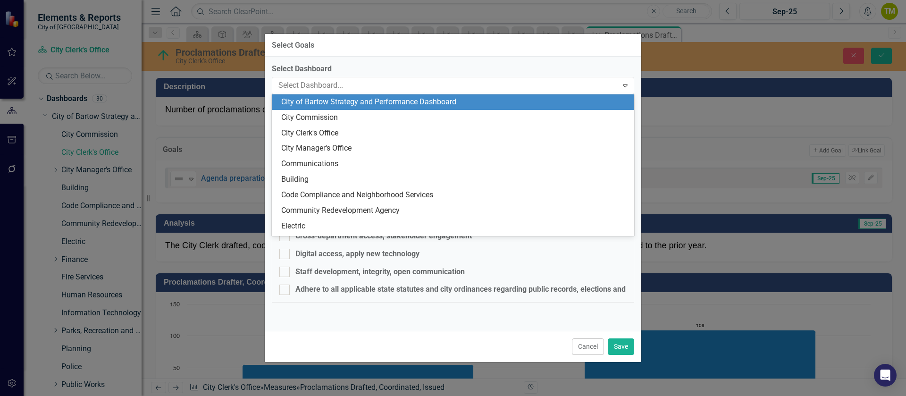
click at [315, 97] on div "City of Bartow Strategy and Performance Dashboard" at bounding box center [454, 102] width 347 height 11
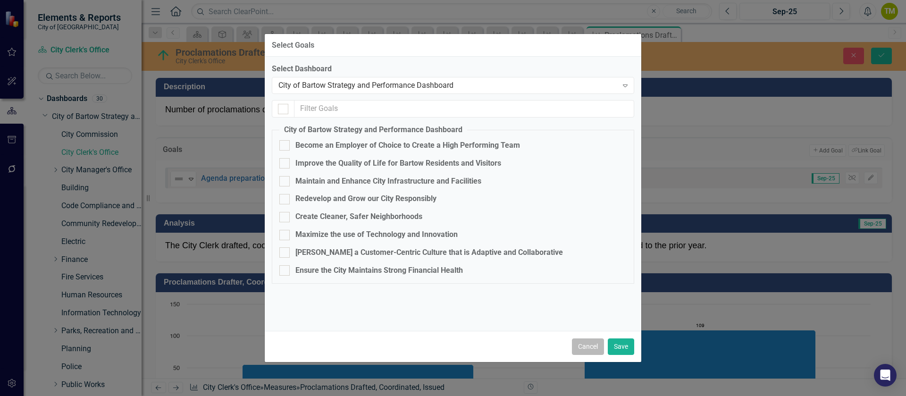
click at [592, 344] on button "Cancel" at bounding box center [588, 346] width 32 height 17
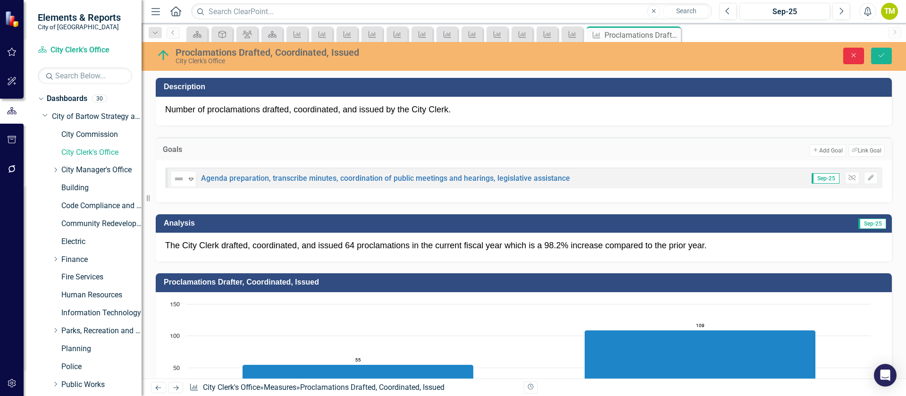
click at [851, 57] on icon "Close" at bounding box center [853, 55] width 8 height 7
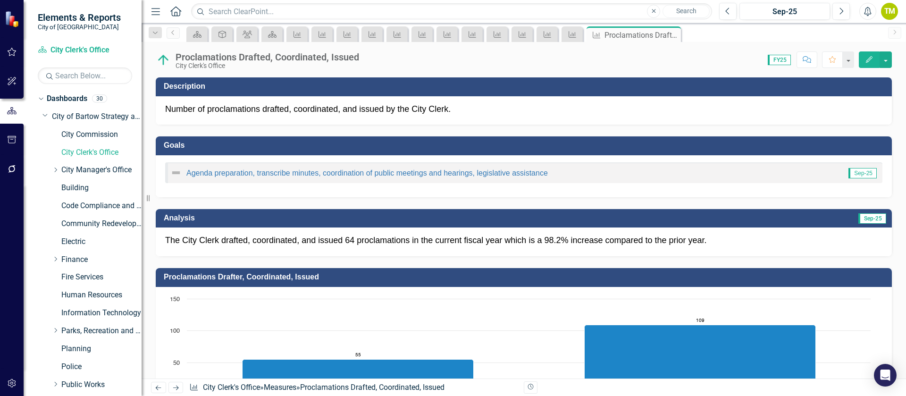
scroll to position [71, 0]
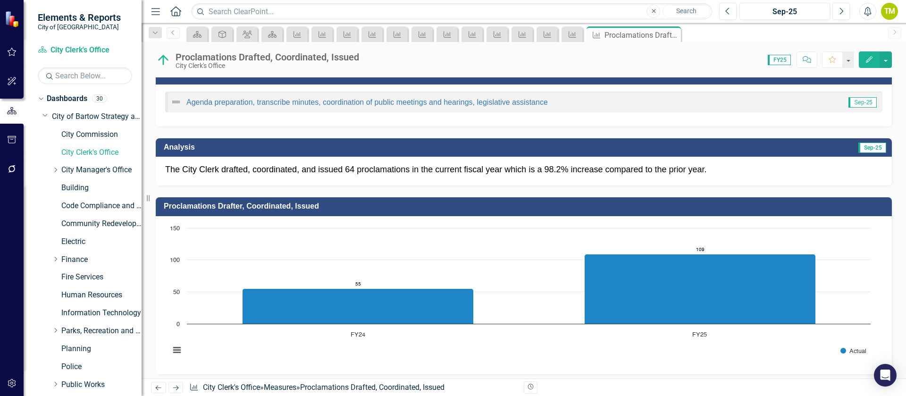
click at [301, 179] on div "The City Clerk drafted, coordinated, and issued 64 proclamations in the current…" at bounding box center [524, 171] width 736 height 29
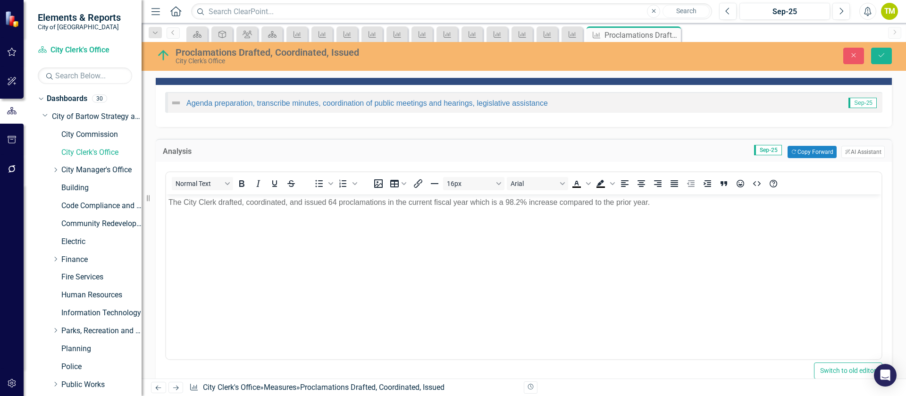
scroll to position [0, 0]
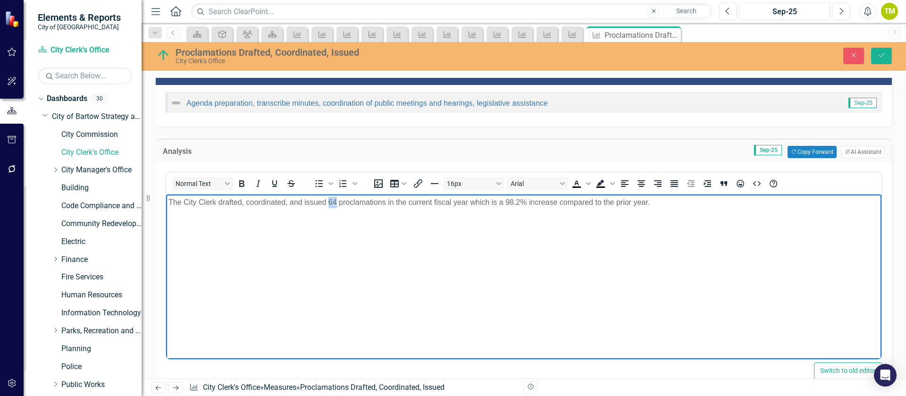
drag, startPoint x: 329, startPoint y: 201, endPoint x: 337, endPoint y: 200, distance: 7.8
click at [337, 201] on p "The City Clerk drafted, coordinated, and issued 64 proclamations in the current…" at bounding box center [523, 202] width 711 height 11
click at [879, 52] on icon "Save" at bounding box center [881, 55] width 8 height 7
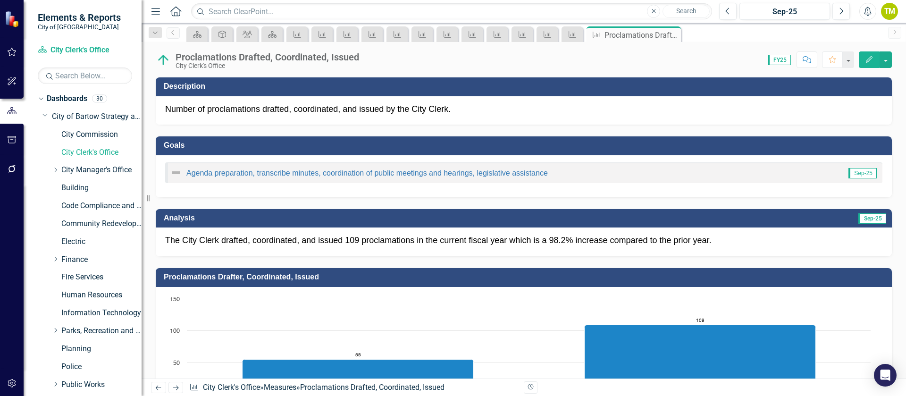
drag, startPoint x: 177, startPoint y: 386, endPoint x: 173, endPoint y: 381, distance: 6.7
click at [177, 385] on icon "Next" at bounding box center [176, 388] width 8 height 6
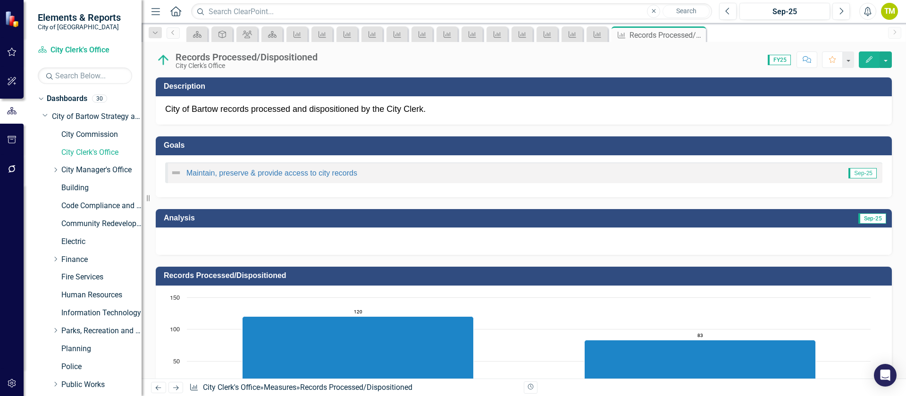
click at [204, 243] on div at bounding box center [524, 240] width 736 height 27
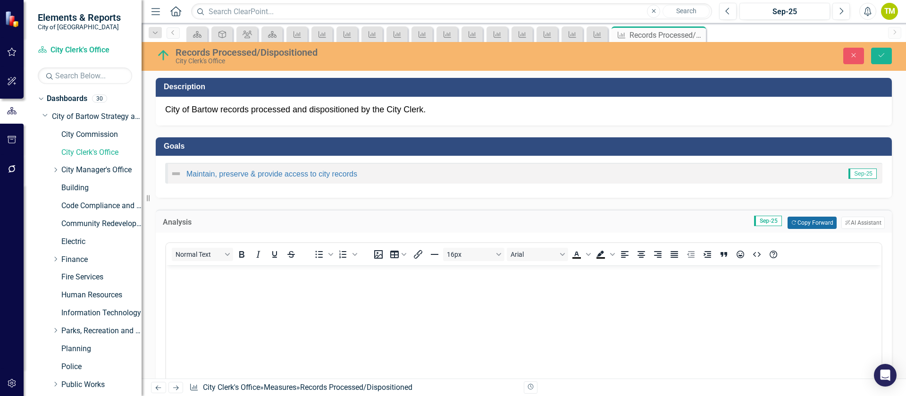
click at [810, 225] on button "Copy Forward Copy Forward" at bounding box center [811, 223] width 49 height 12
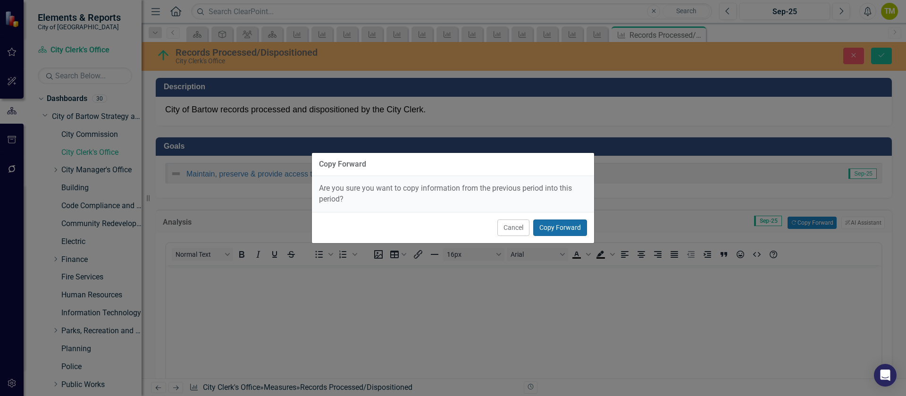
click at [553, 226] on button "Copy Forward" at bounding box center [560, 227] width 54 height 17
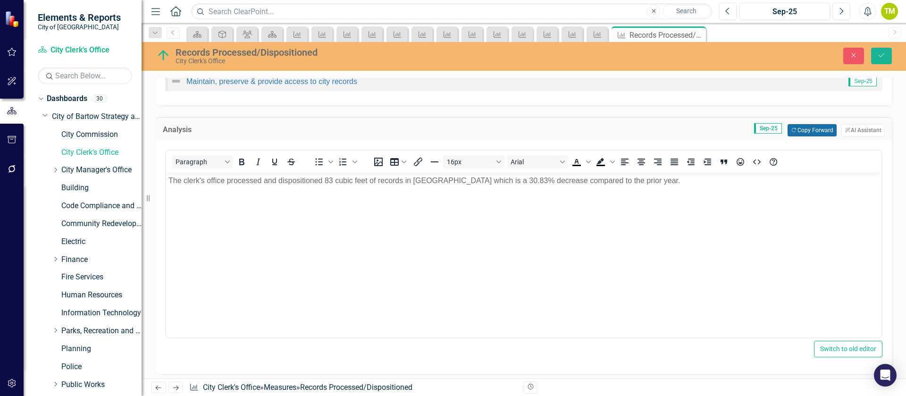
scroll to position [71, 0]
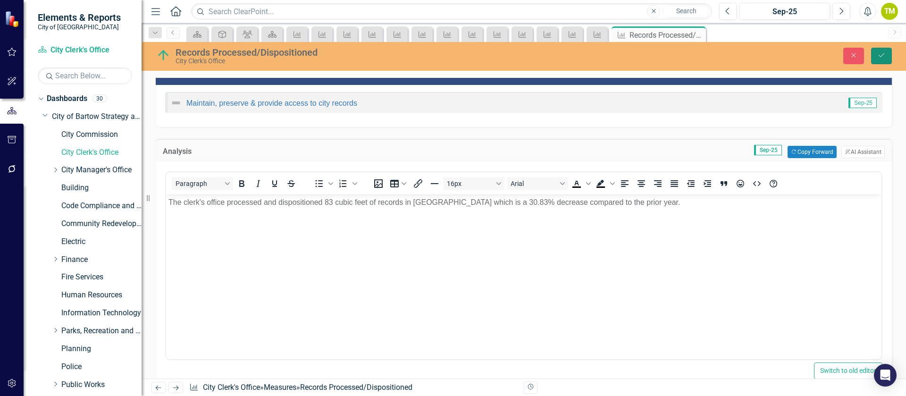
click at [881, 57] on icon "Save" at bounding box center [881, 55] width 8 height 7
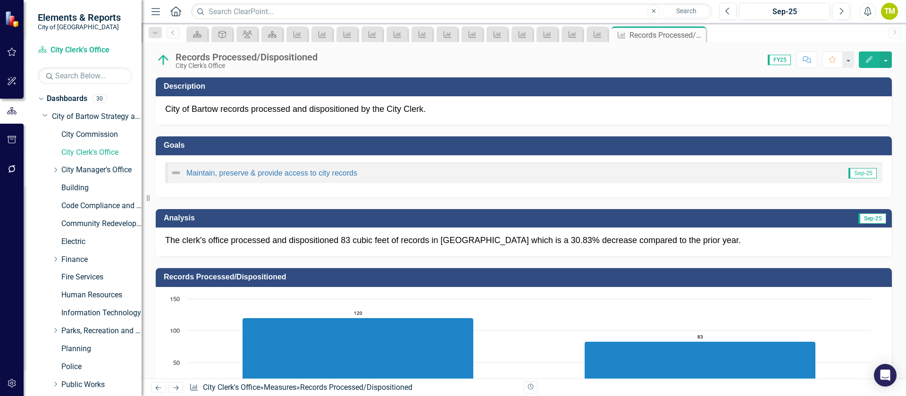
click at [177, 386] on icon "Next" at bounding box center [176, 388] width 8 height 6
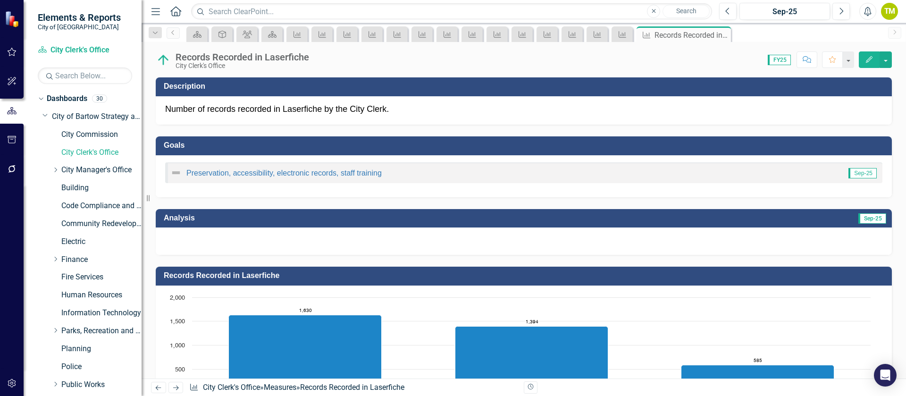
click at [388, 242] on div at bounding box center [524, 240] width 736 height 27
click at [389, 242] on div at bounding box center [524, 240] width 736 height 27
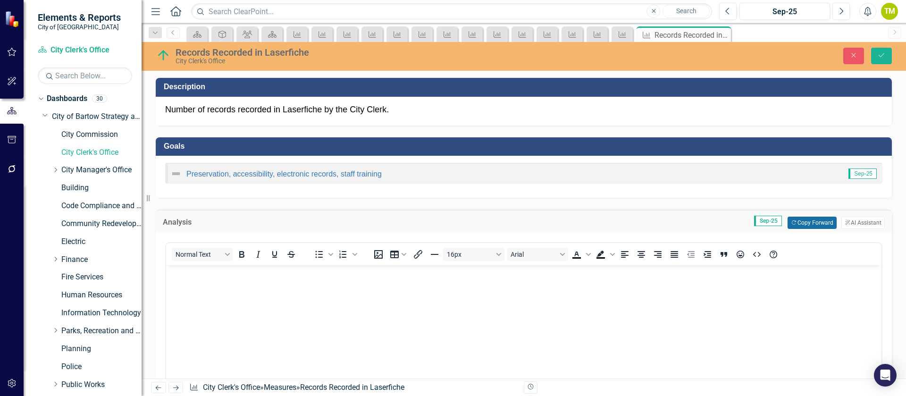
click at [809, 221] on button "Copy Forward Copy Forward" at bounding box center [811, 223] width 49 height 12
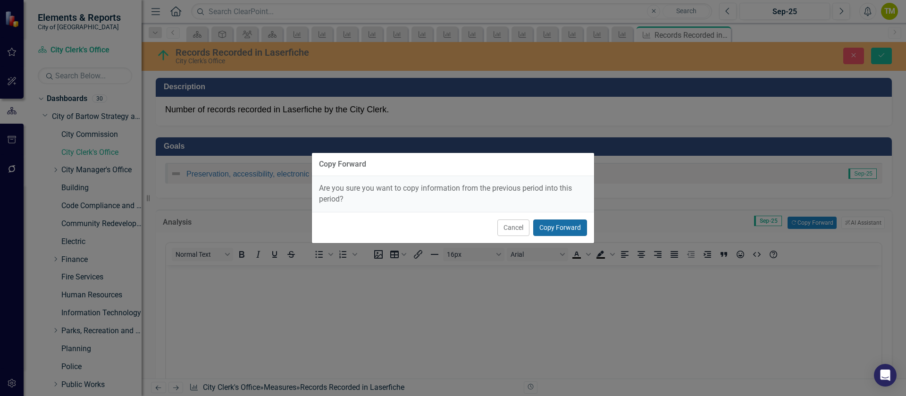
click at [580, 225] on button "Copy Forward" at bounding box center [560, 227] width 54 height 17
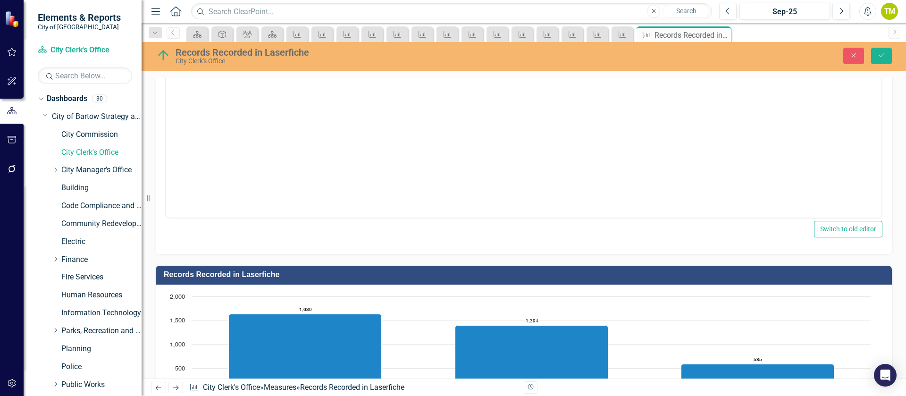
scroll to position [142, 0]
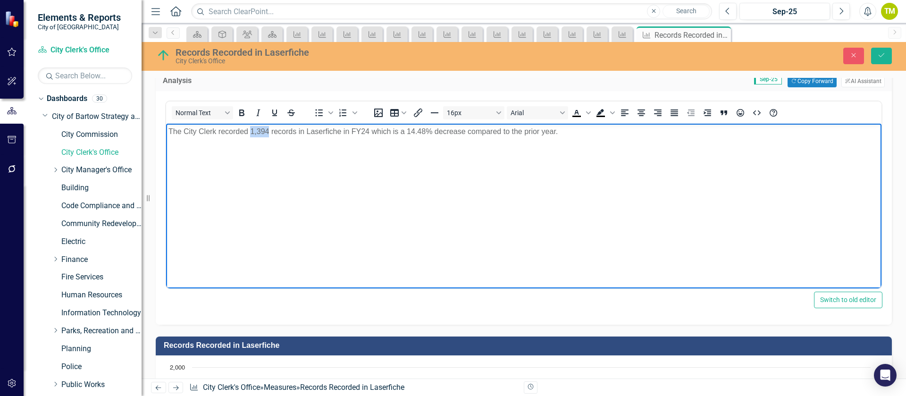
drag, startPoint x: 251, startPoint y: 132, endPoint x: 269, endPoint y: 131, distance: 18.9
click at [269, 131] on p "The City Clerk recorded 1,394 records in Laserfiche in FY24 which is a 14.48% d…" at bounding box center [523, 131] width 711 height 11
click at [357, 130] on p "The City Clerk recorded 585 records in Laserfiche in FY24 which is a 14.48% dec…" at bounding box center [523, 131] width 711 height 11
click at [401, 132] on p "The City Clerk recorded 585 records in Laserfiche in FY25 which is a 14.48% dec…" at bounding box center [523, 131] width 711 height 11
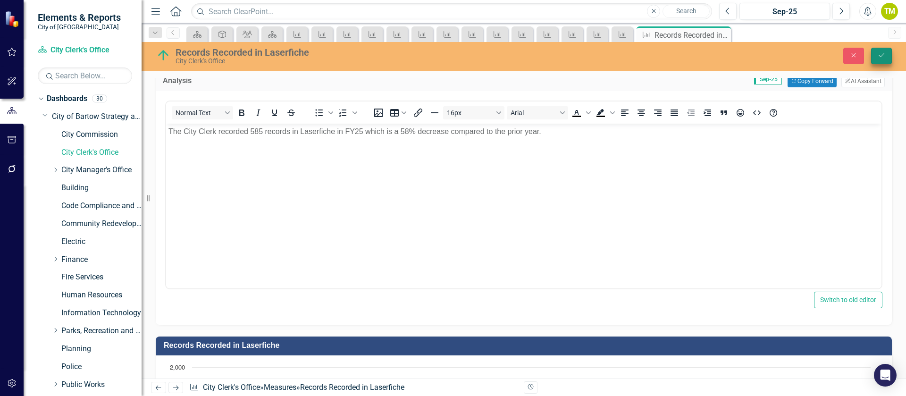
click at [884, 54] on icon "Save" at bounding box center [881, 55] width 8 height 7
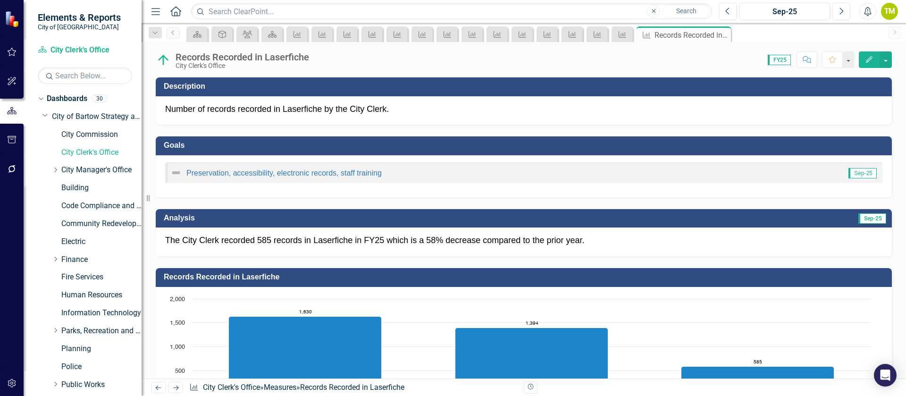
click at [179, 388] on icon "Next" at bounding box center [176, 388] width 8 height 6
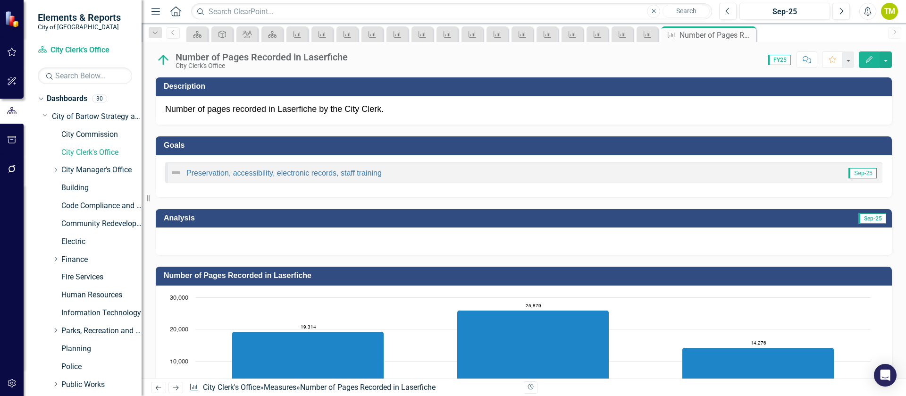
click at [196, 243] on div at bounding box center [524, 240] width 736 height 27
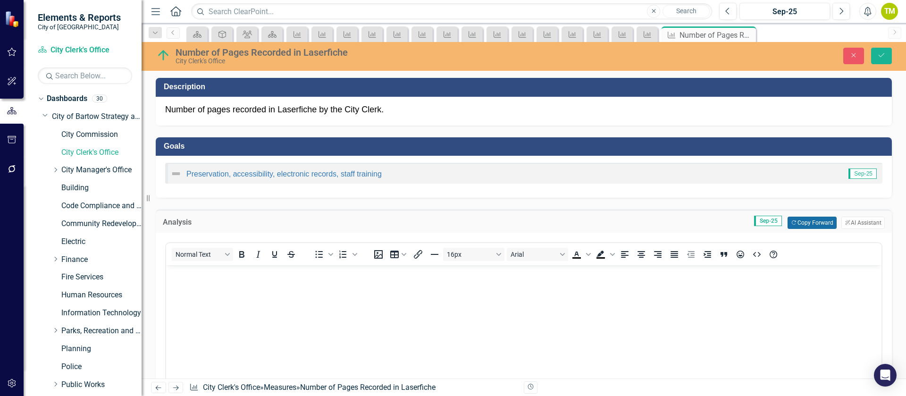
click at [804, 220] on button "Copy Forward Copy Forward" at bounding box center [811, 223] width 49 height 12
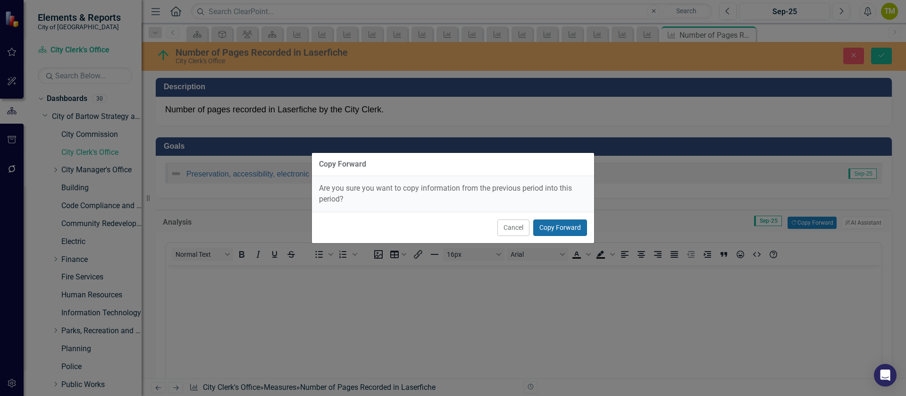
click at [576, 226] on button "Copy Forward" at bounding box center [560, 227] width 54 height 17
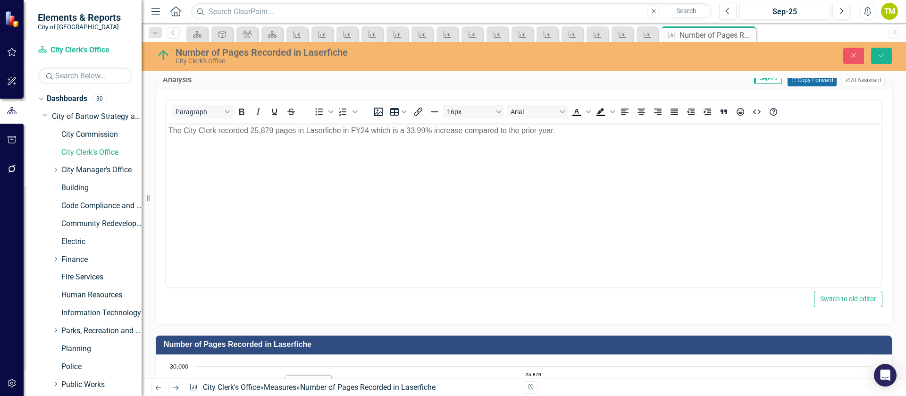
scroll to position [142, 0]
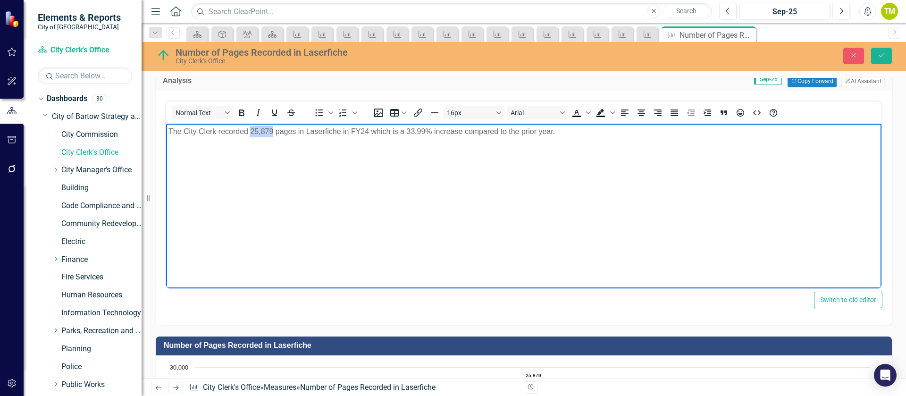
drag, startPoint x: 251, startPoint y: 131, endPoint x: 272, endPoint y: 128, distance: 21.8
click at [272, 128] on p "The City Clerk recorded 25,879 pages in Laserfiche in FY24 which is a 33.99% in…" at bounding box center [523, 131] width 711 height 11
click at [365, 131] on p "The City Clerk recorded 14,276 pages in Laserfiche in FY24 which is a 33.99% in…" at bounding box center [523, 131] width 711 height 11
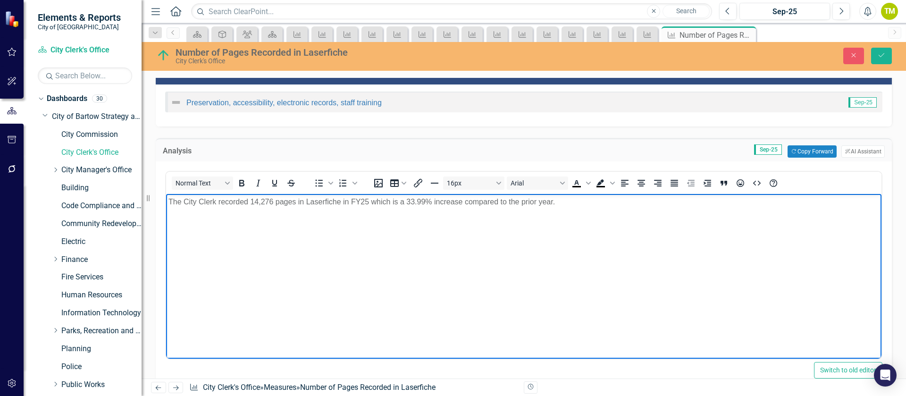
scroll to position [71, 0]
click at [408, 200] on p "The City Clerk recorded 14,276 pages in Laserfiche in FY25 which is a 33.99% in…" at bounding box center [523, 202] width 711 height 11
click at [430, 201] on p "The City Clerk recorded 14,276 pages in Laserfiche in FY25 which is a 44.8% inc…" at bounding box center [523, 202] width 711 height 11
click at [887, 54] on button "Save" at bounding box center [881, 56] width 21 height 17
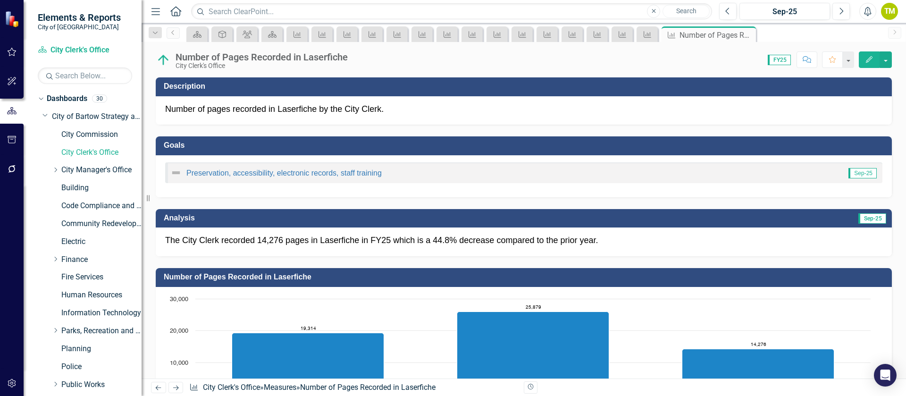
click at [178, 389] on icon "Next" at bounding box center [176, 388] width 8 height 6
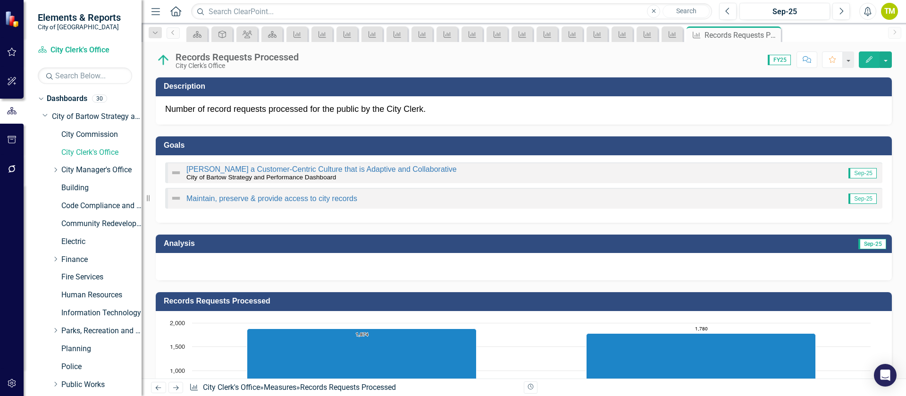
click at [412, 262] on div at bounding box center [524, 266] width 736 height 27
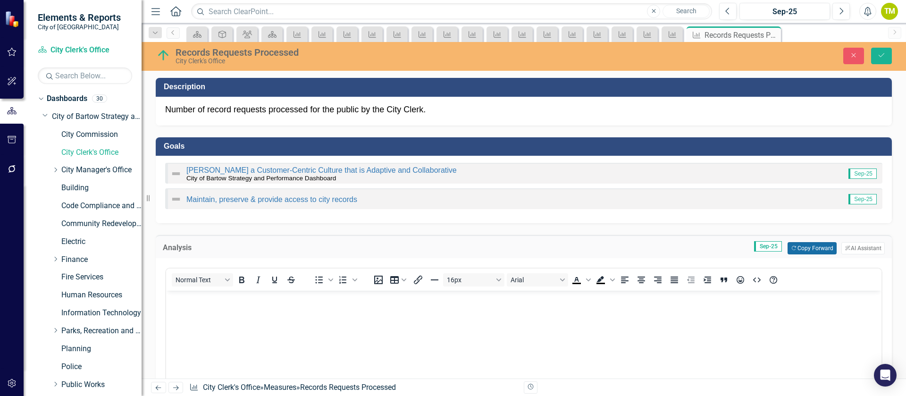
click at [808, 247] on button "Copy Forward Copy Forward" at bounding box center [811, 248] width 49 height 12
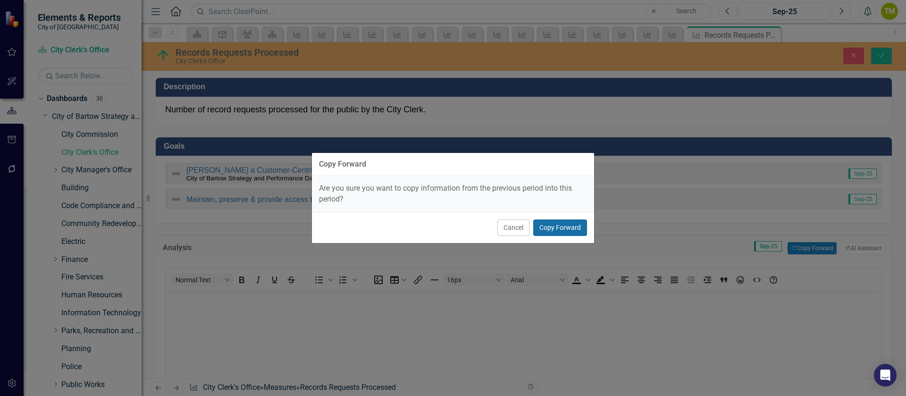
click at [545, 230] on button "Copy Forward" at bounding box center [560, 227] width 54 height 17
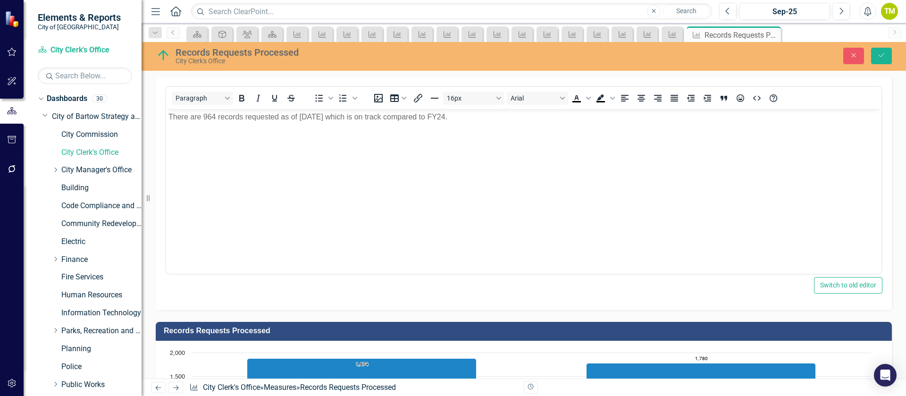
scroll to position [142, 0]
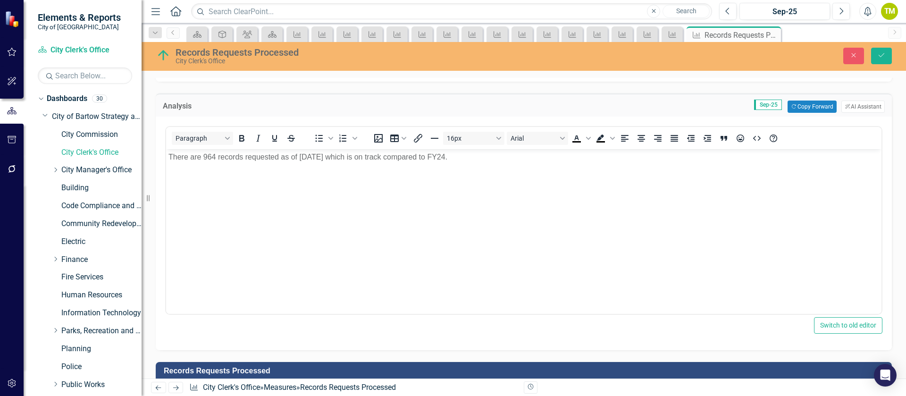
click at [204, 158] on p "There are 964 records requested as of May 2025 which is on track compared to FY…" at bounding box center [523, 156] width 711 height 11
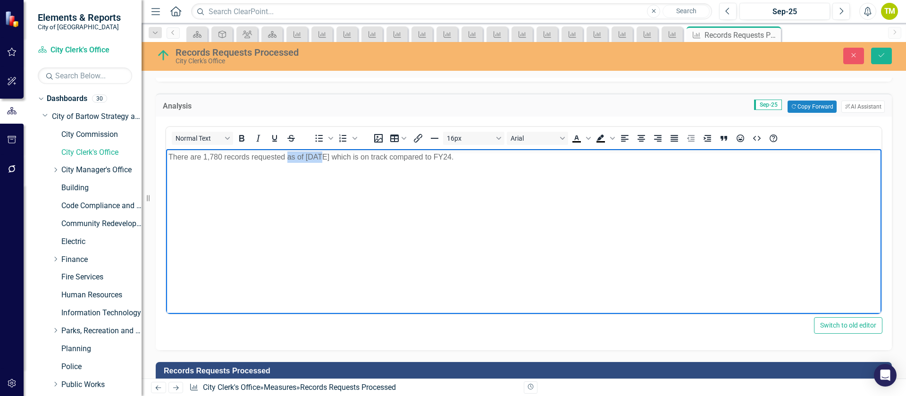
drag, startPoint x: 288, startPoint y: 157, endPoint x: 321, endPoint y: 155, distance: 33.5
click at [321, 155] on p "There are 1,780 records requested as of May 2025 which is on track compared to …" at bounding box center [523, 156] width 711 height 11
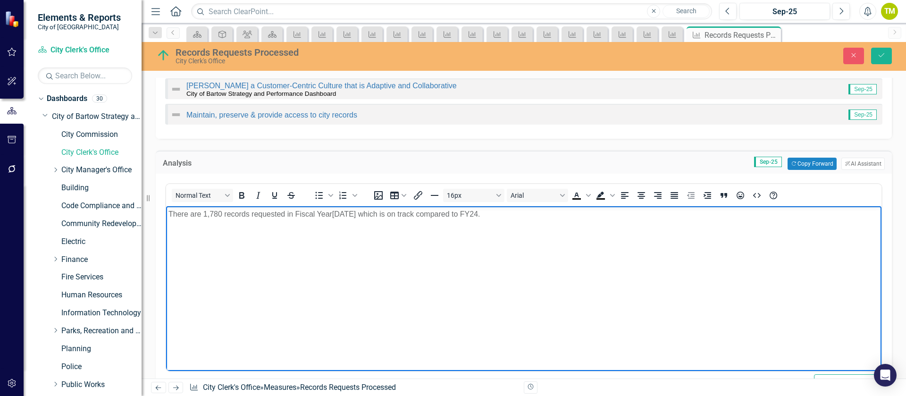
scroll to position [71, 0]
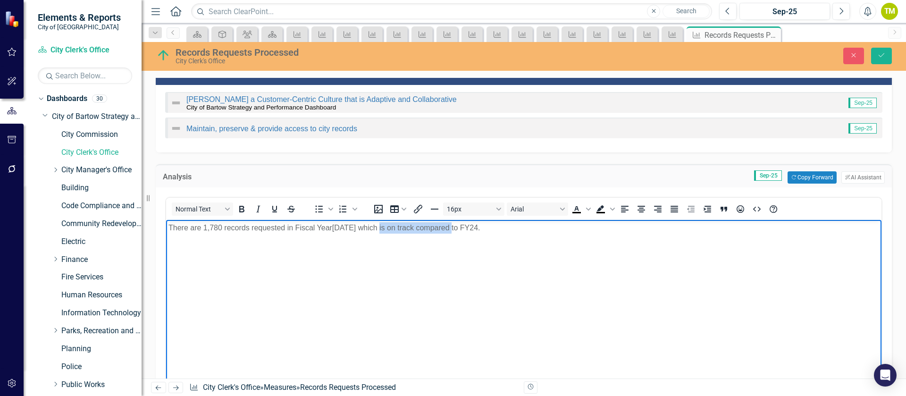
drag, startPoint x: 379, startPoint y: 227, endPoint x: 450, endPoint y: 221, distance: 71.0
click at [450, 221] on body "There are 1,780 records requested in Fiscal Year2025 which is on track compared…" at bounding box center [523, 291] width 715 height 142
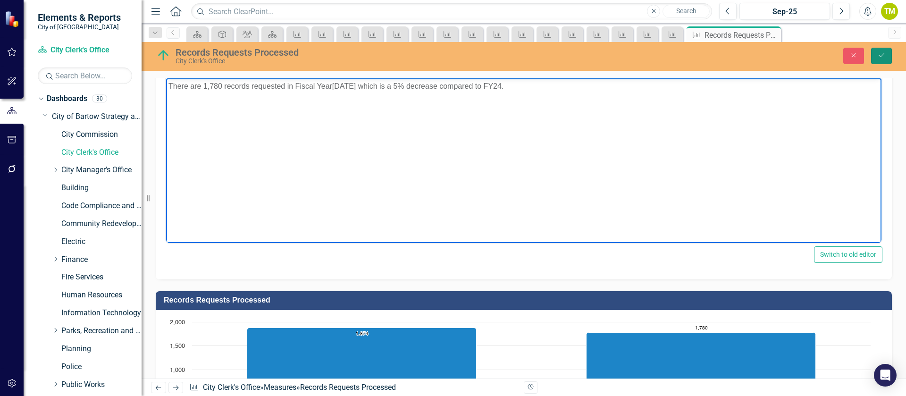
click at [874, 59] on button "Save" at bounding box center [881, 56] width 21 height 17
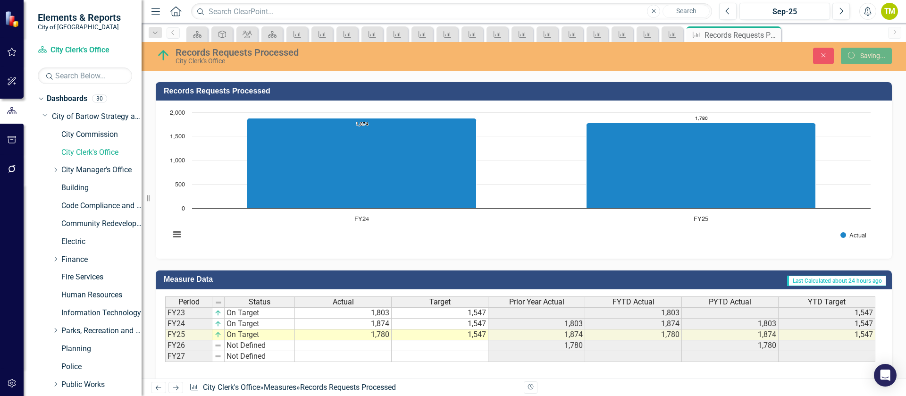
scroll to position [208, 0]
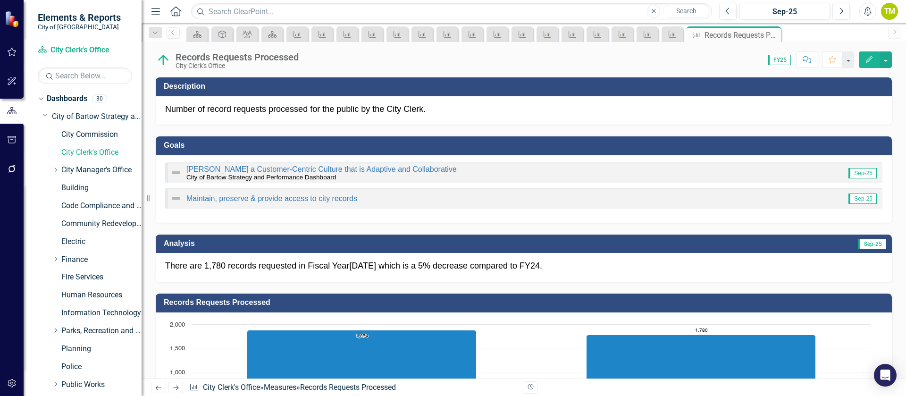
click at [745, 158] on div "Foster a Customer-Centric Culture that is Adaptive and Collaborative City of Ba…" at bounding box center [524, 188] width 736 height 67
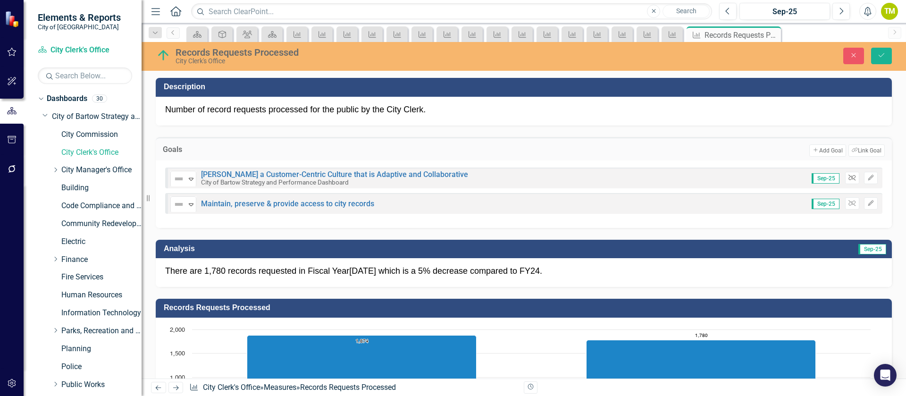
click at [848, 176] on icon "Unlink" at bounding box center [851, 178] width 7 height 6
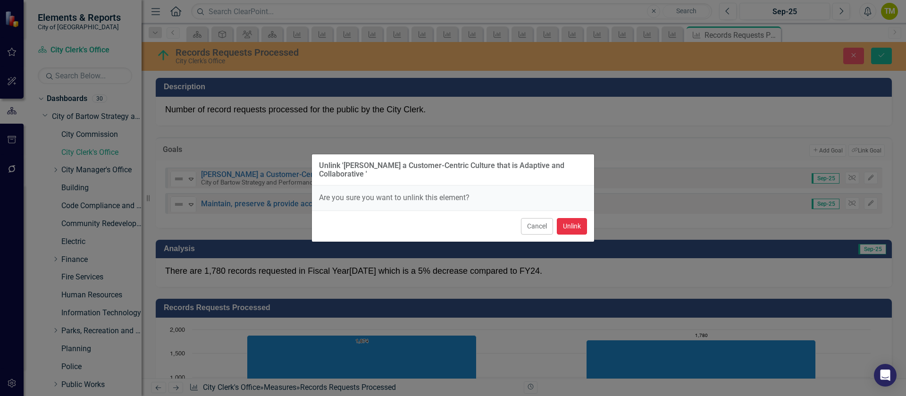
click at [571, 218] on button "Unlink" at bounding box center [572, 226] width 30 height 17
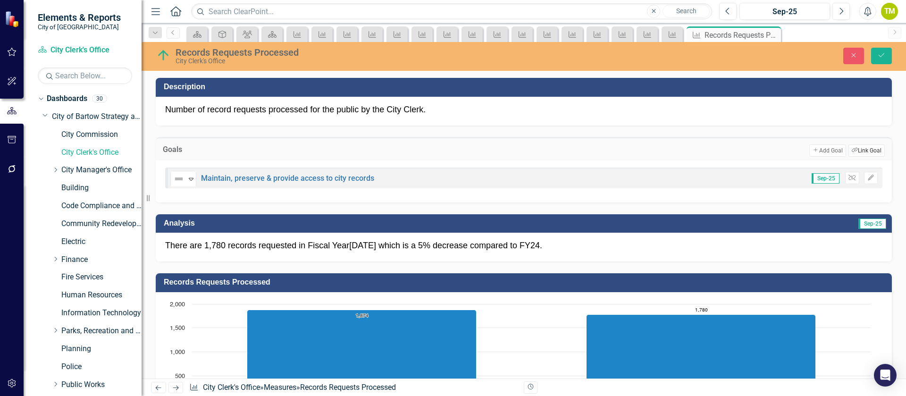
click at [854, 151] on button "Link Tag Link Goal" at bounding box center [866, 150] width 36 height 12
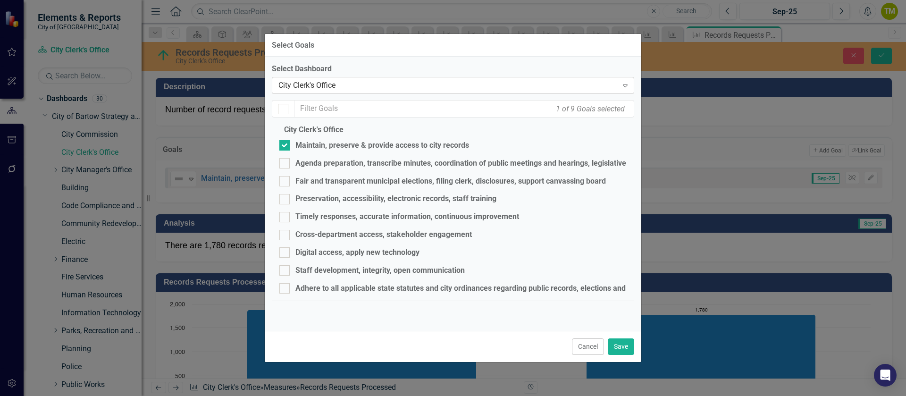
click at [326, 82] on div "City Clerk's Office" at bounding box center [447, 85] width 339 height 11
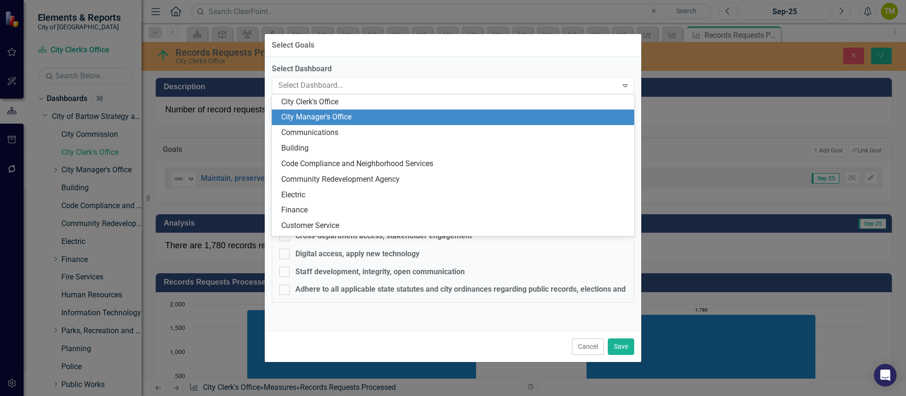
scroll to position [0, 0]
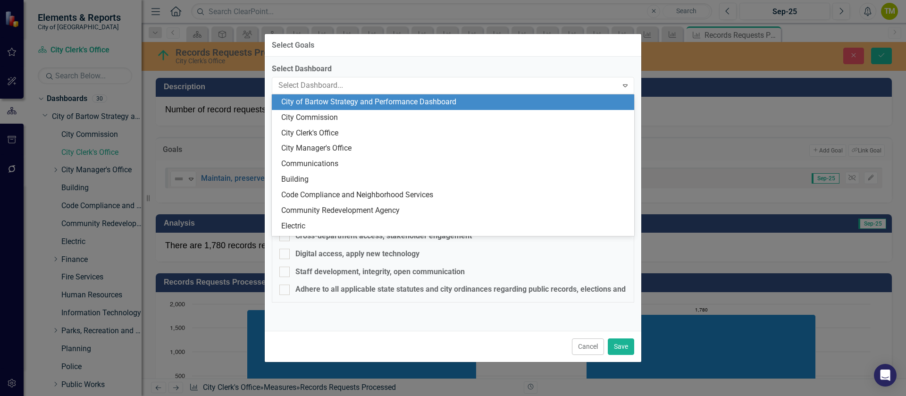
click at [322, 106] on div "City of Bartow Strategy and Performance Dashboard" at bounding box center [454, 102] width 347 height 11
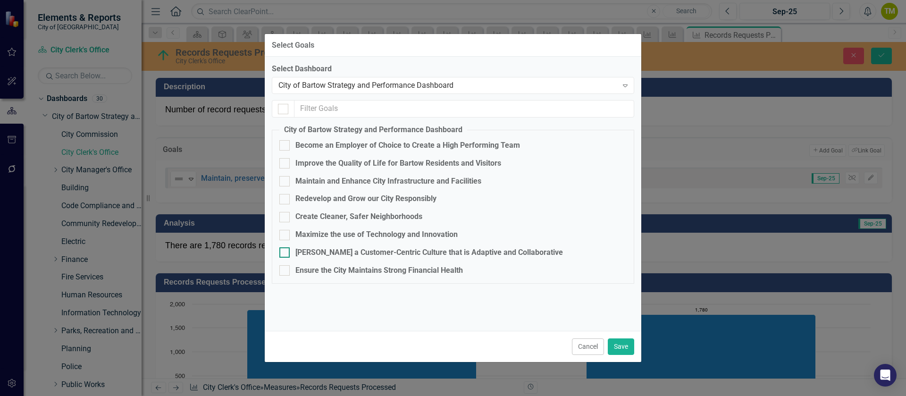
click at [281, 252] on input "[PERSON_NAME] a Customer-Centric Culture that is Adaptive and Collaborative" at bounding box center [282, 250] width 6 height 6
checkbox input "true"
click at [620, 345] on button "Save" at bounding box center [621, 346] width 26 height 17
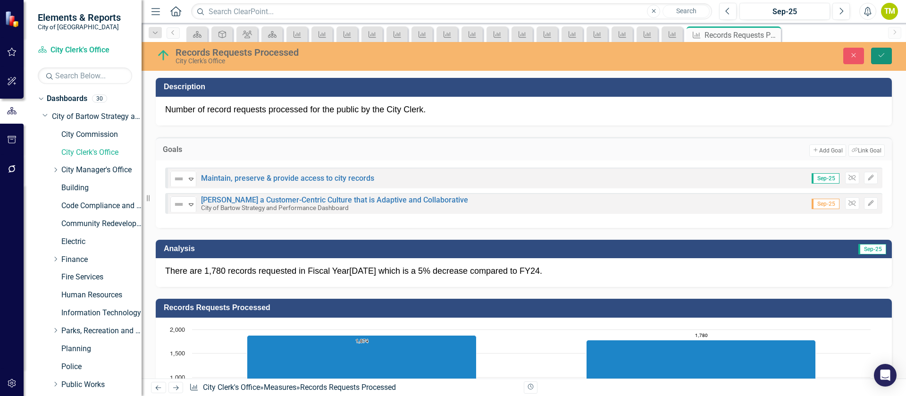
click at [885, 56] on icon "Save" at bounding box center [881, 55] width 8 height 7
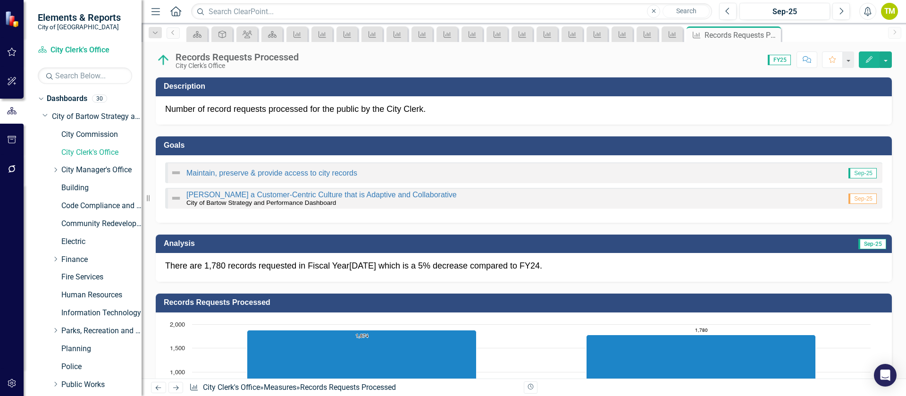
click at [178, 386] on icon "Next" at bounding box center [176, 388] width 8 height 6
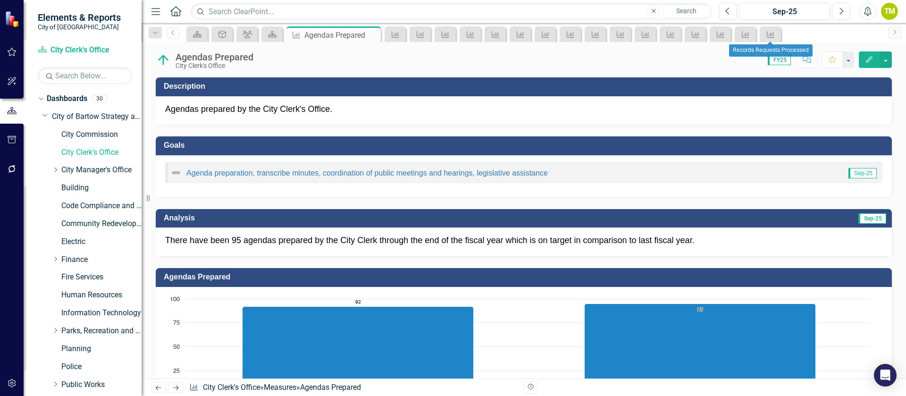
click at [779, 33] on div "Measure" at bounding box center [770, 34] width 21 height 16
click at [770, 37] on icon "Measure" at bounding box center [770, 35] width 9 height 8
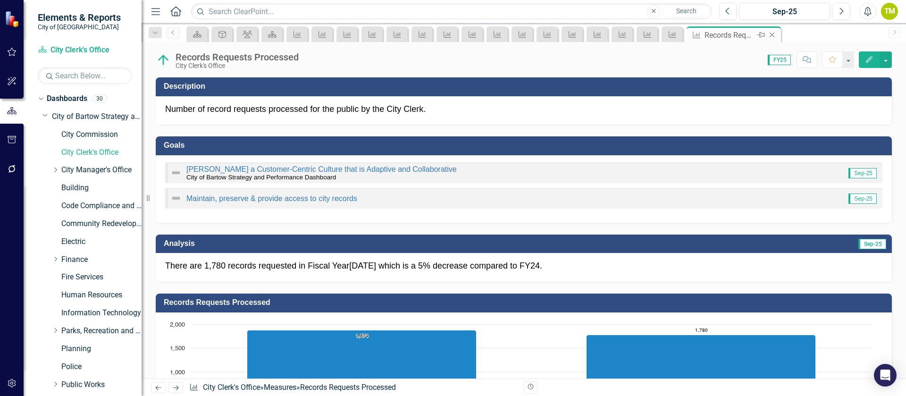
click at [775, 34] on icon "Close" at bounding box center [771, 35] width 9 height 8
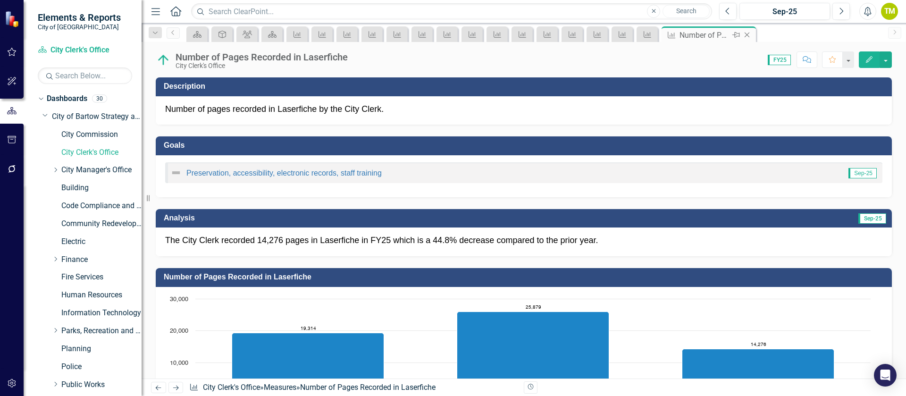
click at [747, 32] on icon "Close" at bounding box center [746, 35] width 9 height 8
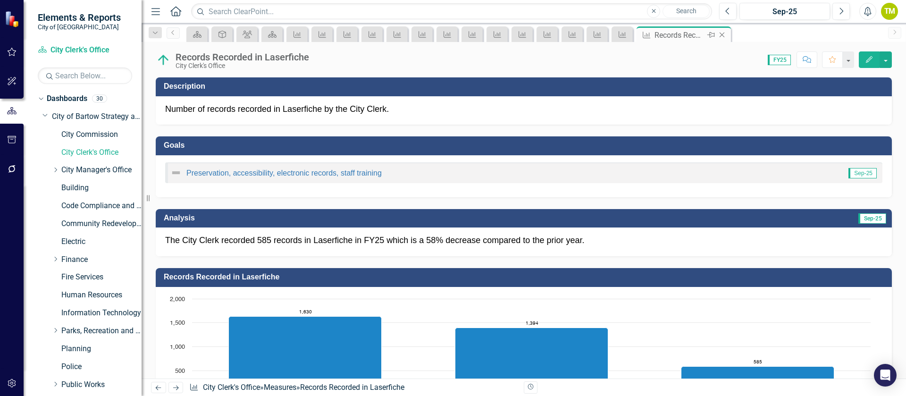
click at [724, 33] on icon at bounding box center [722, 35] width 5 height 5
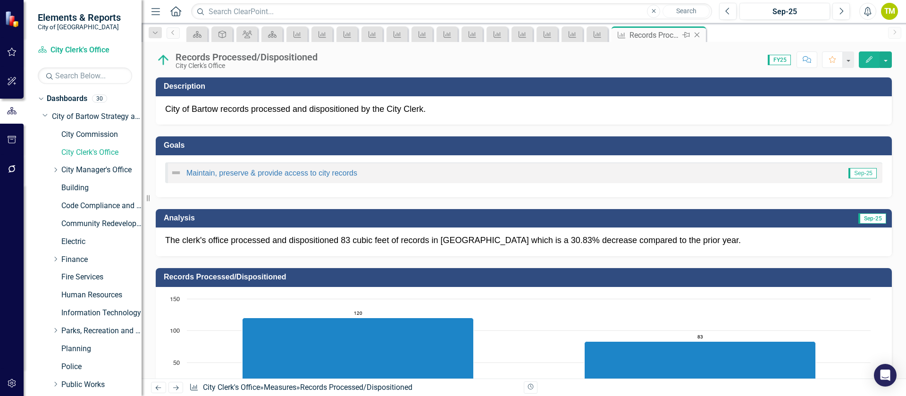
click at [699, 34] on icon "Close" at bounding box center [696, 35] width 9 height 8
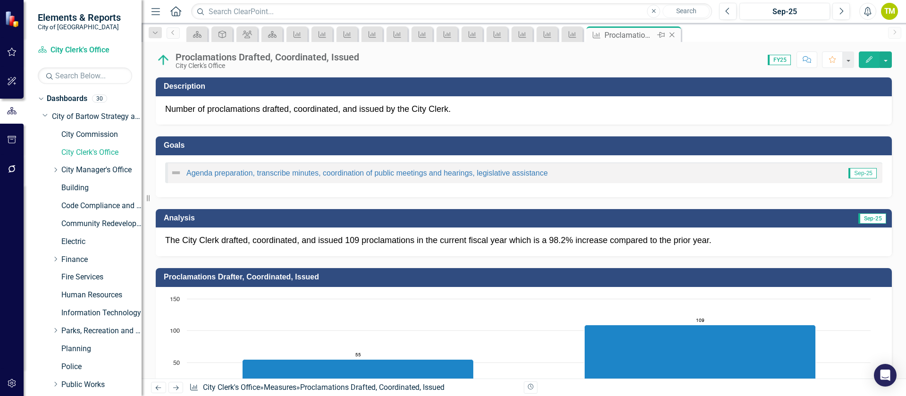
click at [675, 33] on icon "Close" at bounding box center [671, 35] width 9 height 8
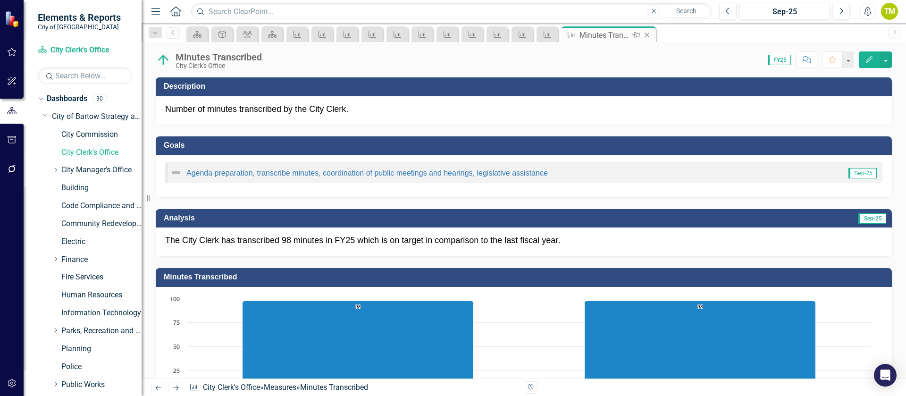
click at [647, 35] on icon "Close" at bounding box center [646, 35] width 9 height 8
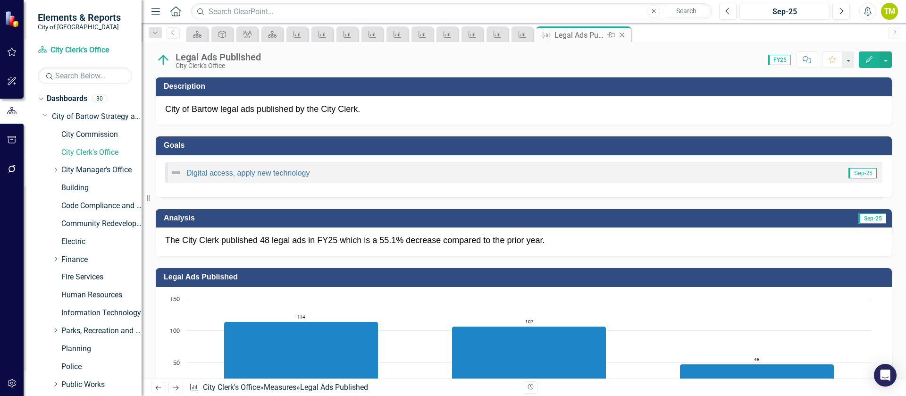
click at [624, 33] on icon at bounding box center [622, 35] width 5 height 5
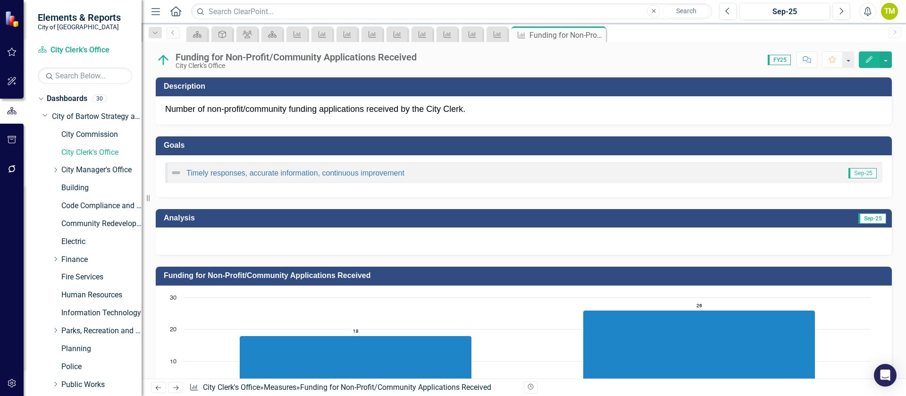
click at [0, 0] on icon "Close" at bounding box center [0, 0] width 0 height 0
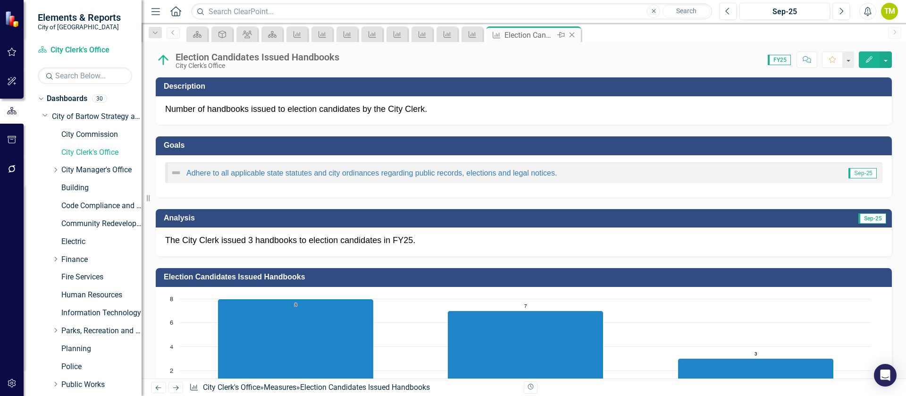
click at [573, 33] on icon "Close" at bounding box center [571, 35] width 9 height 8
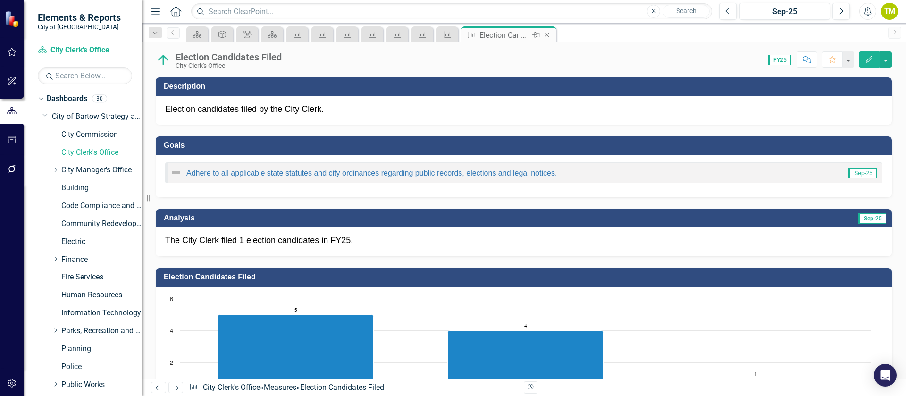
click at [545, 32] on icon "Close" at bounding box center [546, 35] width 9 height 8
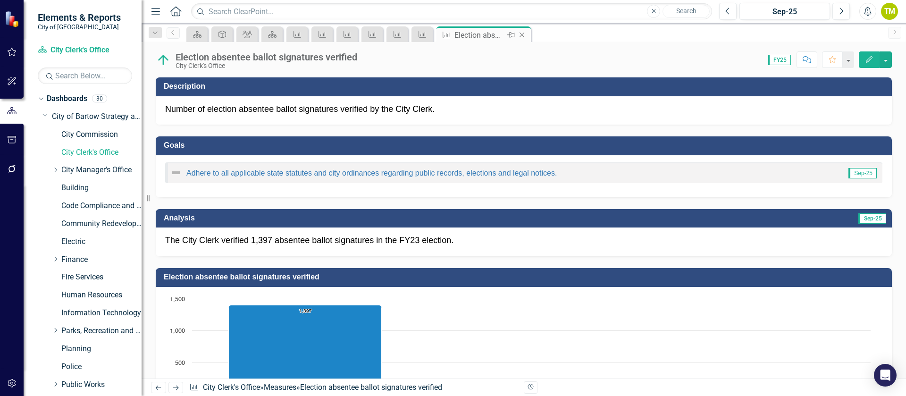
click at [527, 36] on div "Close" at bounding box center [523, 35] width 12 height 12
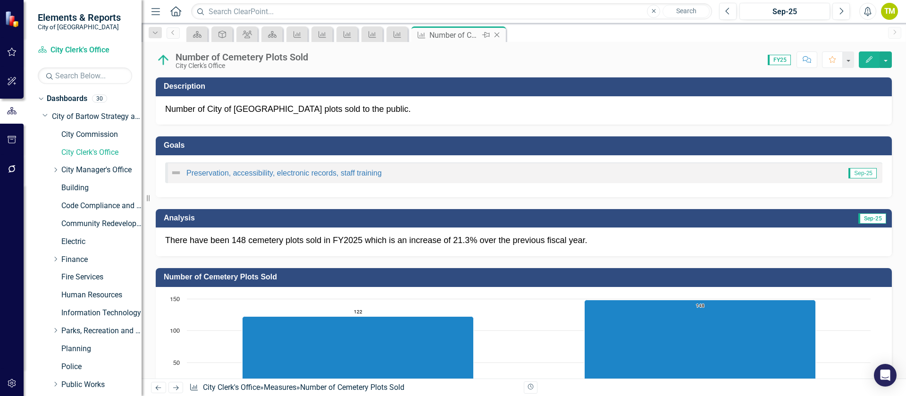
click at [497, 33] on icon "Close" at bounding box center [496, 35] width 9 height 8
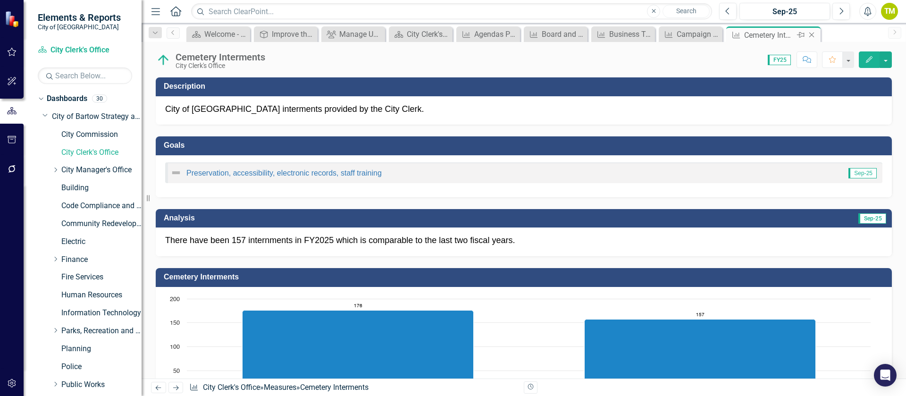
click at [811, 34] on icon at bounding box center [811, 35] width 5 height 5
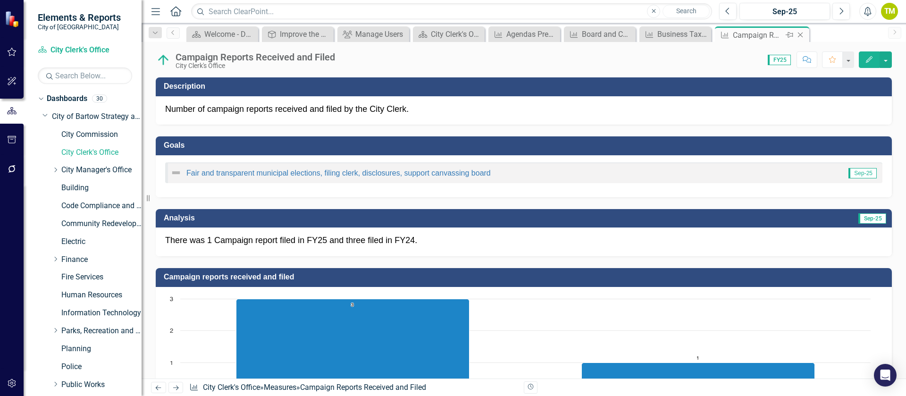
click at [800, 34] on icon at bounding box center [800, 35] width 5 height 5
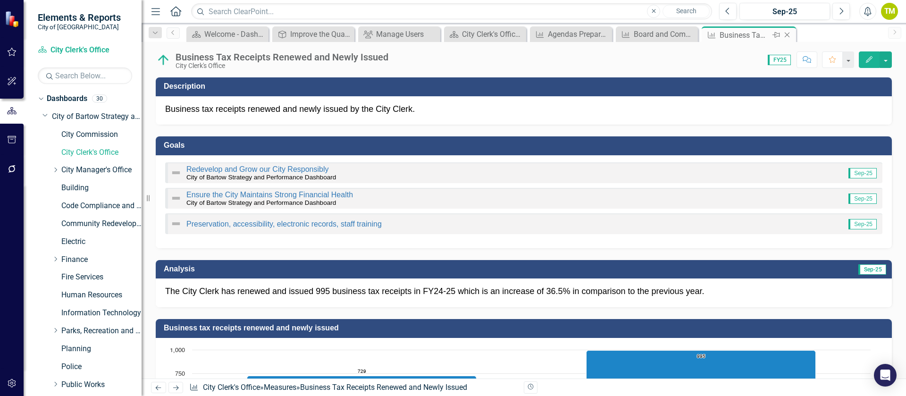
click at [790, 33] on icon "Close" at bounding box center [786, 35] width 9 height 8
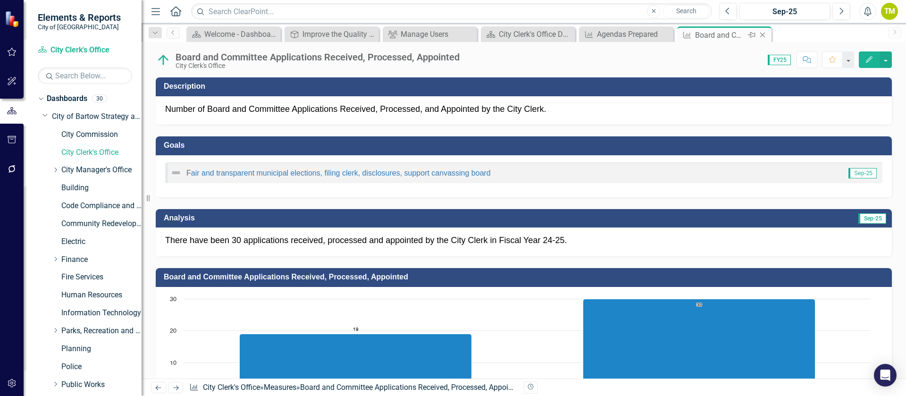
click at [763, 35] on icon at bounding box center [762, 35] width 5 height 5
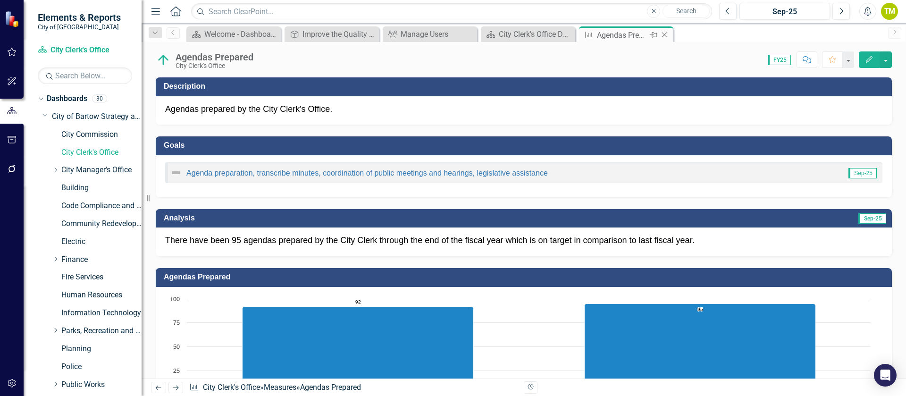
click at [665, 33] on icon "Close" at bounding box center [664, 35] width 9 height 8
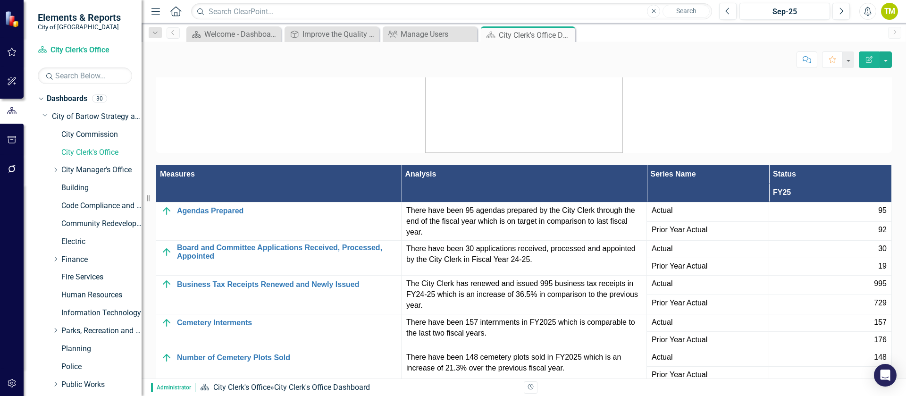
scroll to position [1274, 0]
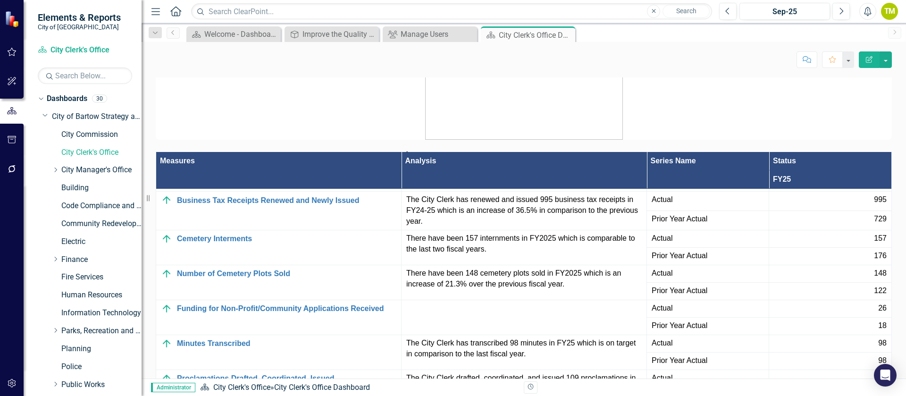
scroll to position [104, 0]
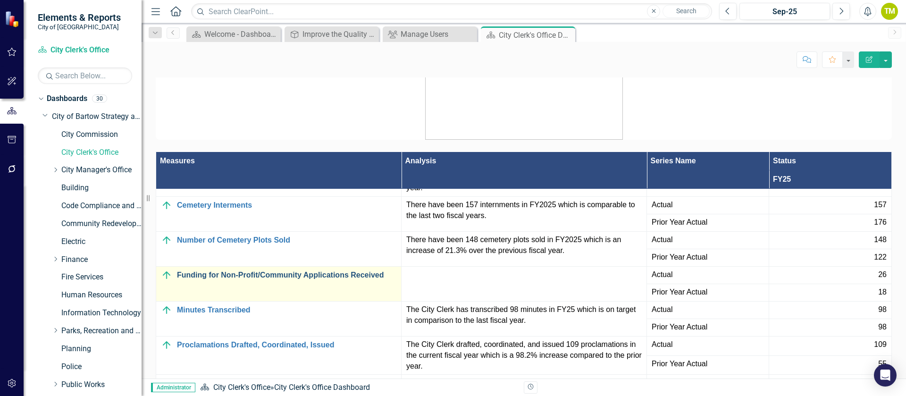
click at [305, 275] on link "Funding for Non-Profit/Community Applications Received" at bounding box center [286, 275] width 219 height 8
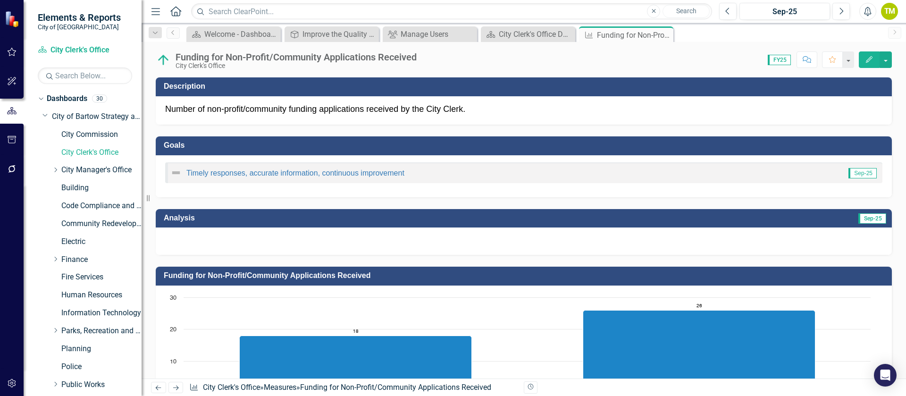
click at [303, 236] on div at bounding box center [524, 240] width 736 height 27
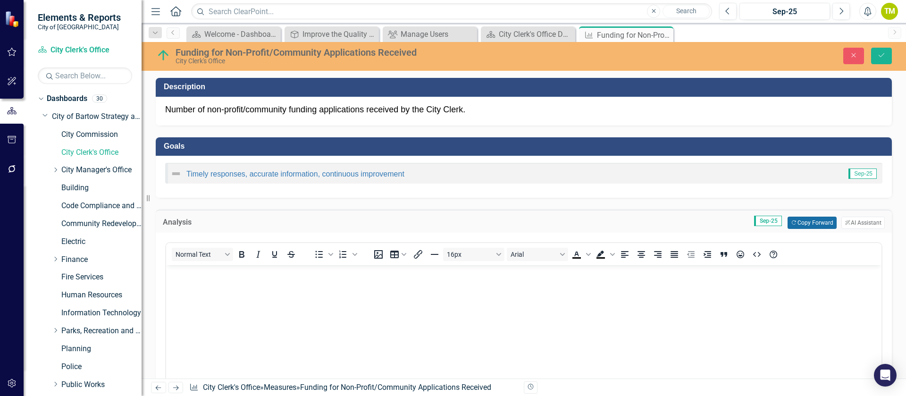
click at [807, 220] on button "Copy Forward Copy Forward" at bounding box center [811, 223] width 49 height 12
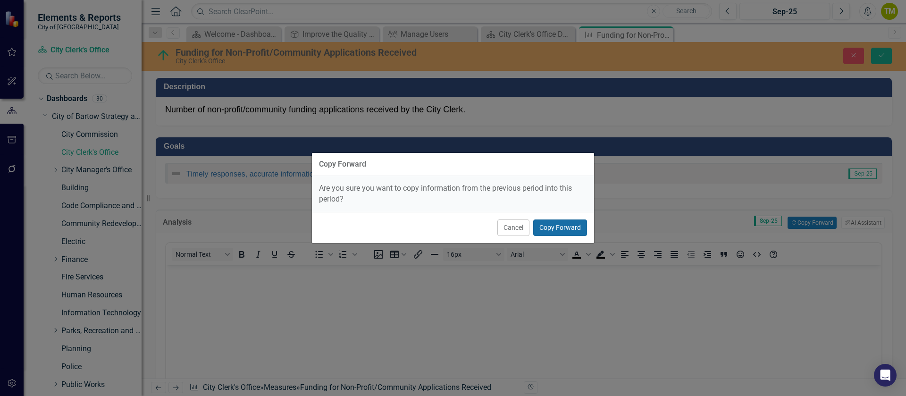
click at [570, 226] on button "Copy Forward" at bounding box center [560, 227] width 54 height 17
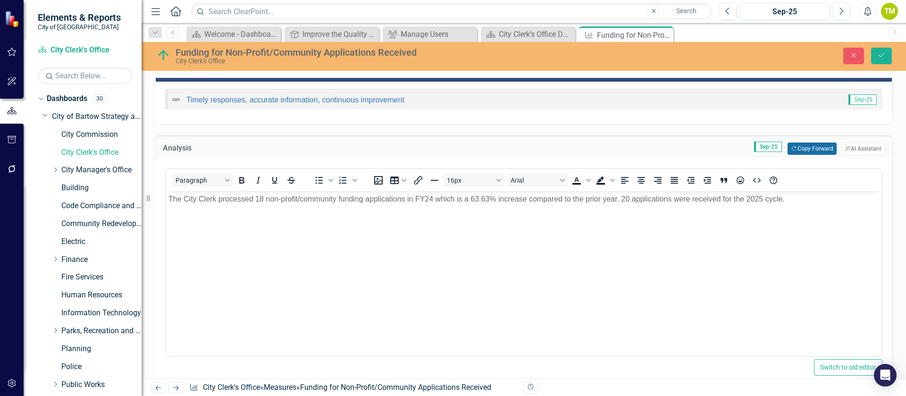
scroll to position [71, 0]
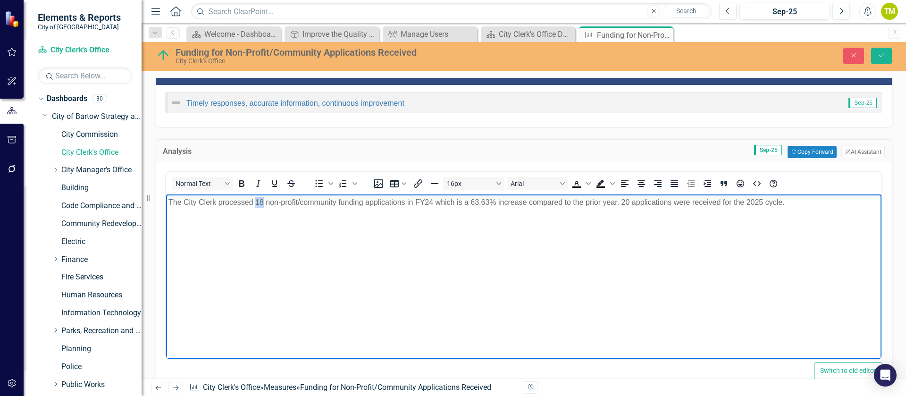
drag, startPoint x: 256, startPoint y: 200, endPoint x: 263, endPoint y: 200, distance: 7.1
click at [263, 200] on p "The City Clerk processed 18 non-profit/community funding applications in FY24 w…" at bounding box center [523, 202] width 711 height 11
click at [429, 202] on p "The City Clerk processed 26 non-profit/community funding applications in FY24 w…" at bounding box center [523, 202] width 711 height 11
click at [470, 201] on p "The City Clerk processed 26 non-profit/community funding applications in FY25 w…" at bounding box center [523, 202] width 711 height 11
drag, startPoint x: 617, startPoint y: 203, endPoint x: 782, endPoint y: 202, distance: 165.1
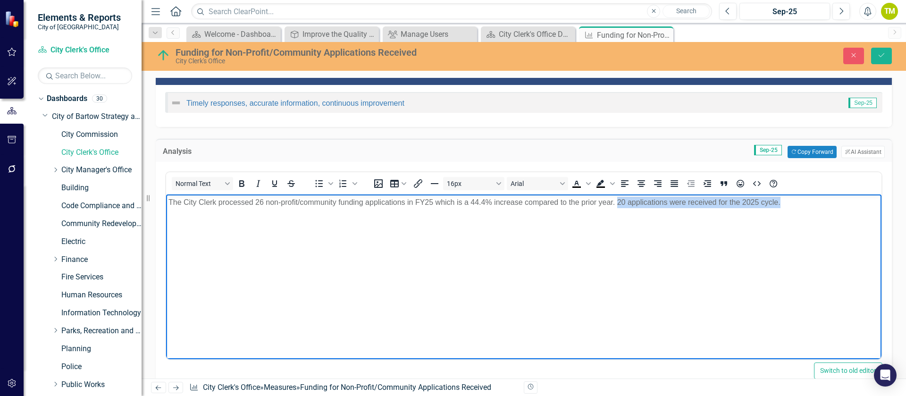
click at [782, 202] on p "The City Clerk processed 26 non-profit/community funding applications in FY25 w…" at bounding box center [523, 202] width 711 height 11
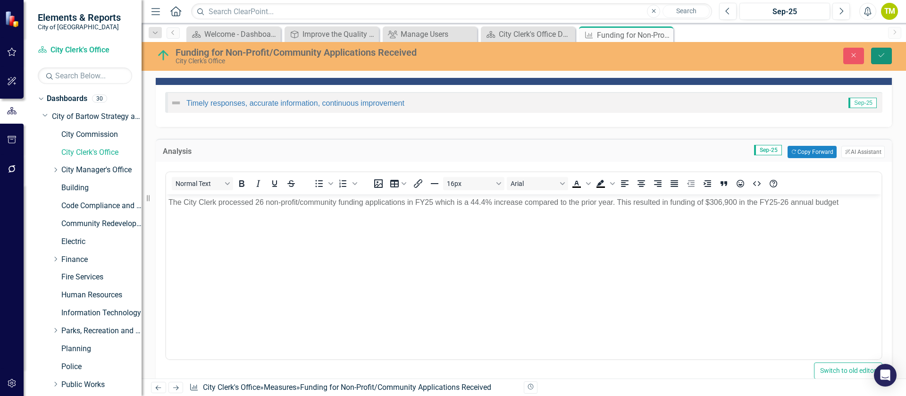
click at [880, 61] on button "Save" at bounding box center [881, 56] width 21 height 17
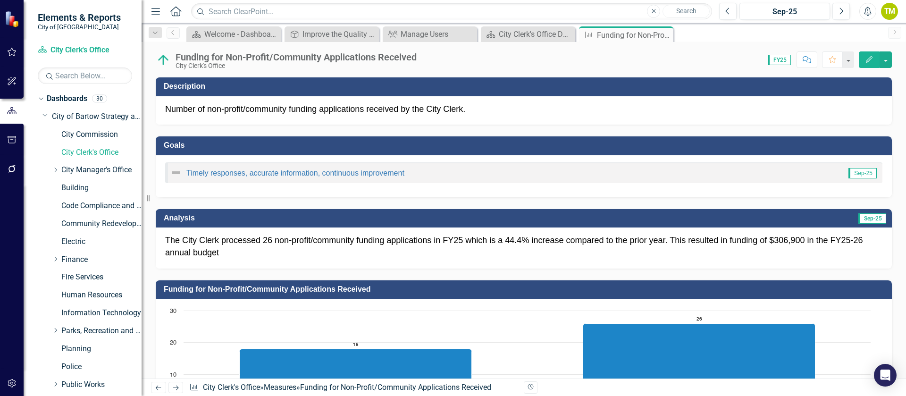
click at [234, 192] on div "Timely responses, accurate information, continuous improvement Sep-25" at bounding box center [524, 176] width 736 height 42
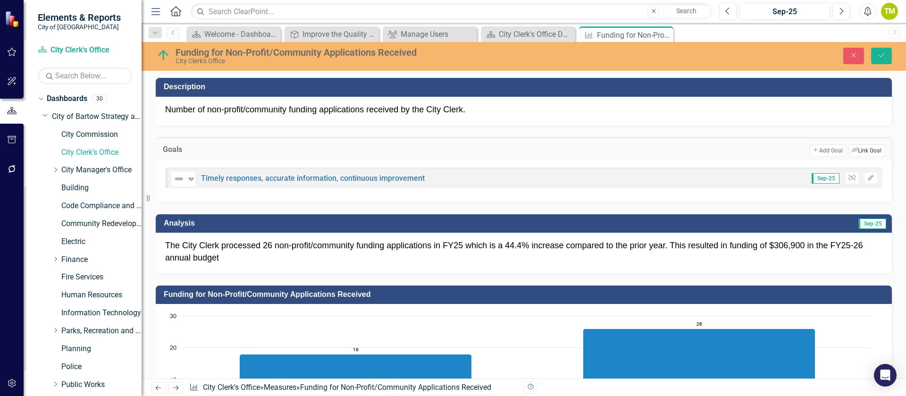
click at [857, 148] on button "Link Tag Link Goal" at bounding box center [866, 150] width 36 height 12
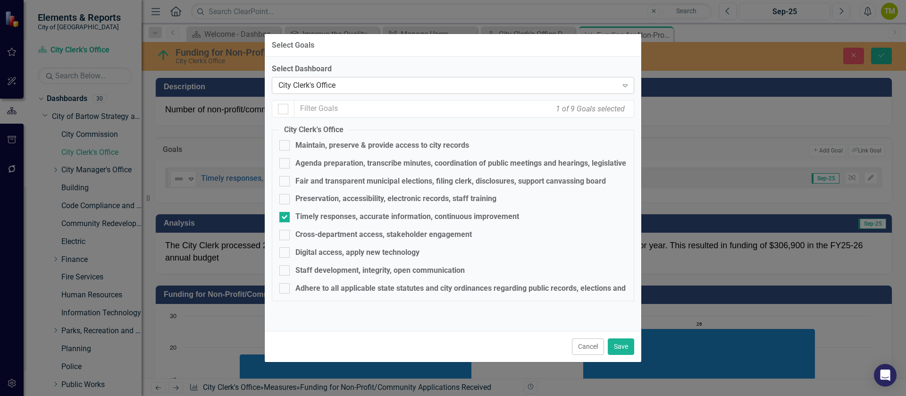
click at [342, 83] on div "City Clerk's Office" at bounding box center [447, 85] width 339 height 11
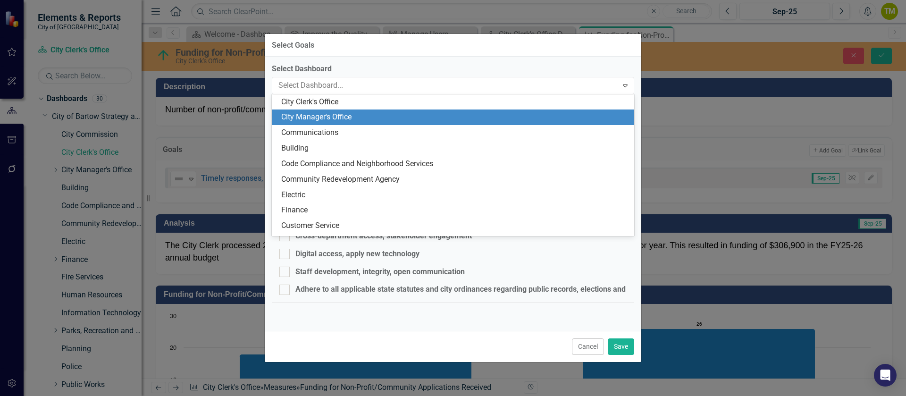
scroll to position [0, 0]
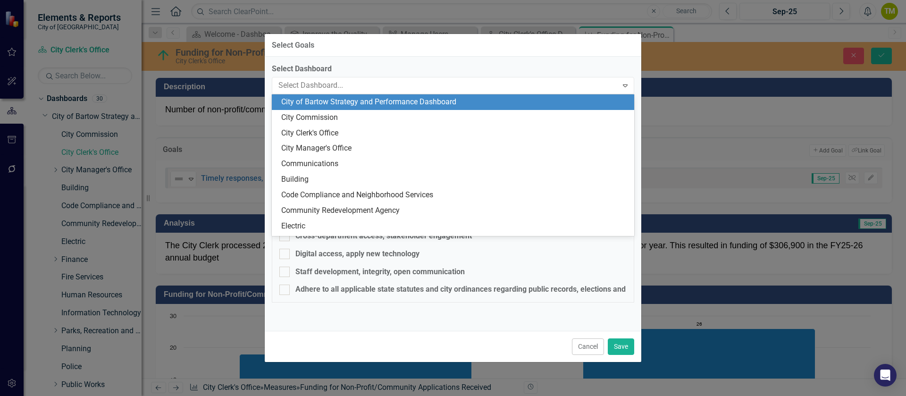
click at [324, 100] on div "City of Bartow Strategy and Performance Dashboard" at bounding box center [454, 102] width 347 height 11
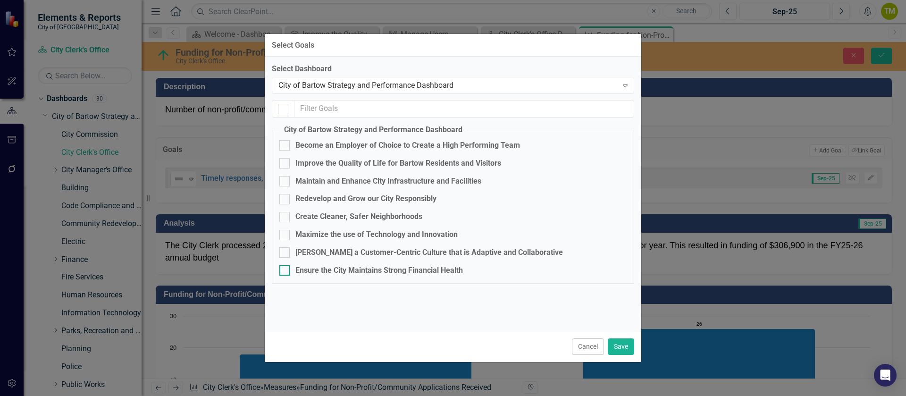
click at [305, 268] on div "Ensure the City Maintains Strong Financial Health" at bounding box center [379, 270] width 168 height 11
click at [285, 268] on input "Ensure the City Maintains Strong Financial Health" at bounding box center [282, 268] width 6 height 6
checkbox input "true"
click at [614, 340] on button "Save" at bounding box center [621, 346] width 26 height 17
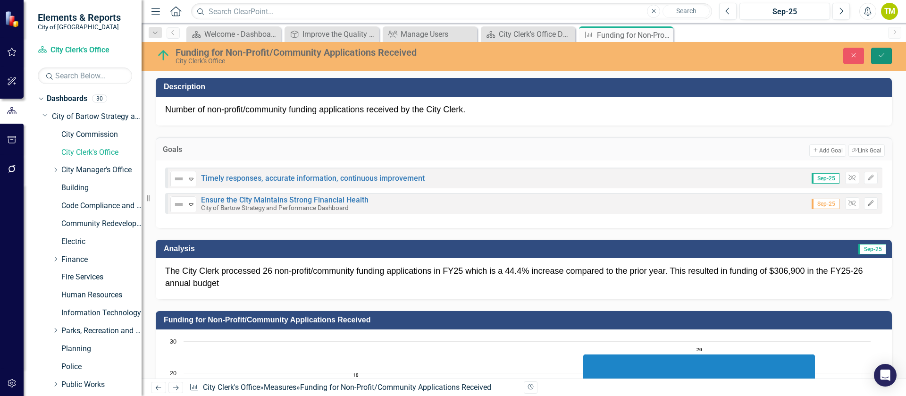
click at [880, 58] on icon "Save" at bounding box center [881, 55] width 8 height 7
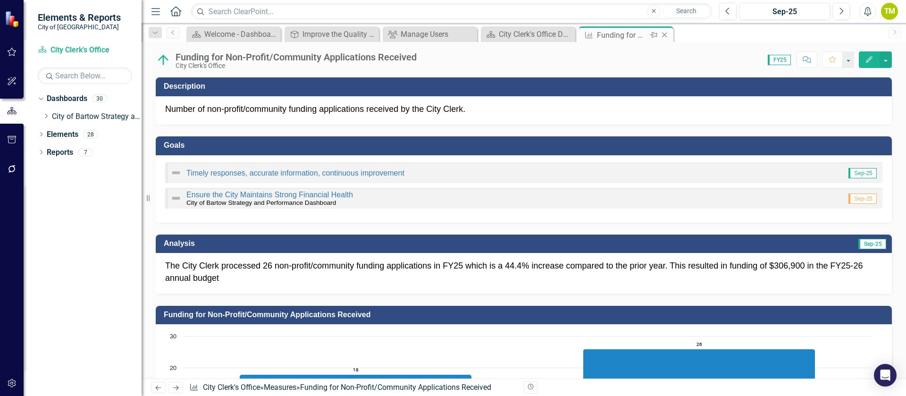
click at [666, 35] on icon "Close" at bounding box center [664, 35] width 9 height 8
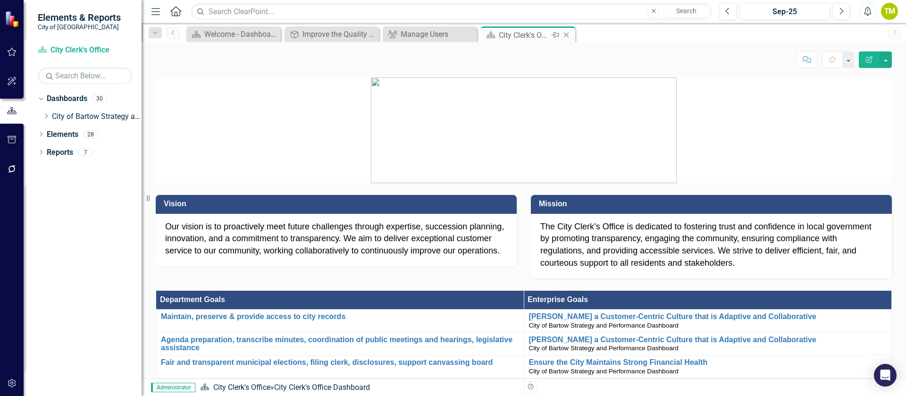
click at [566, 31] on icon "Close" at bounding box center [565, 35] width 9 height 8
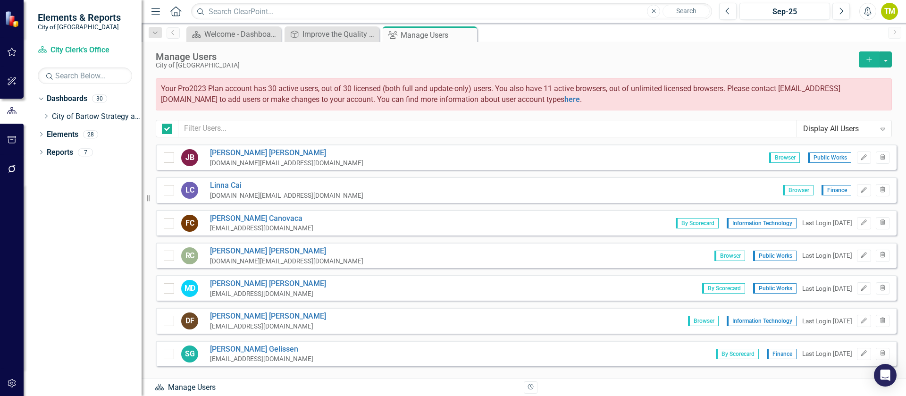
checkbox input "false"
click at [470, 36] on icon "Close" at bounding box center [467, 35] width 9 height 8
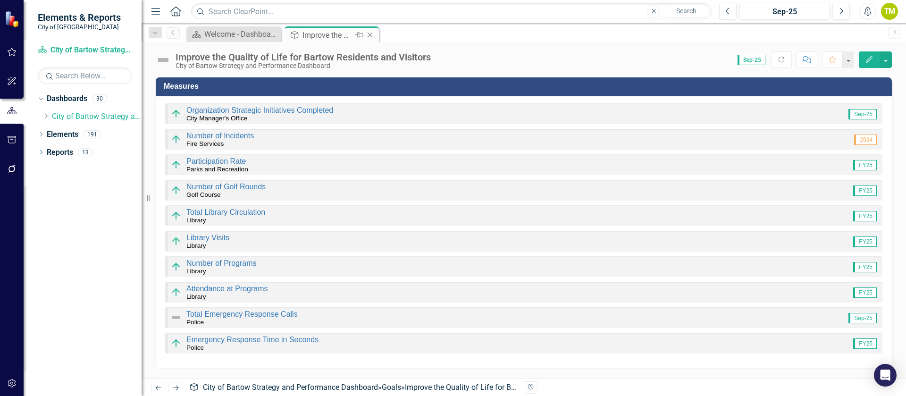
click at [371, 34] on icon "Close" at bounding box center [369, 35] width 9 height 8
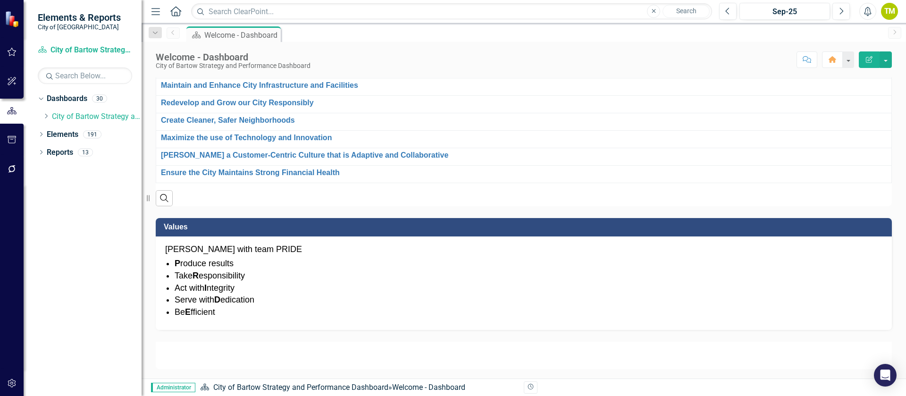
scroll to position [615, 0]
click at [46, 116] on icon "Dropdown" at bounding box center [45, 116] width 7 height 6
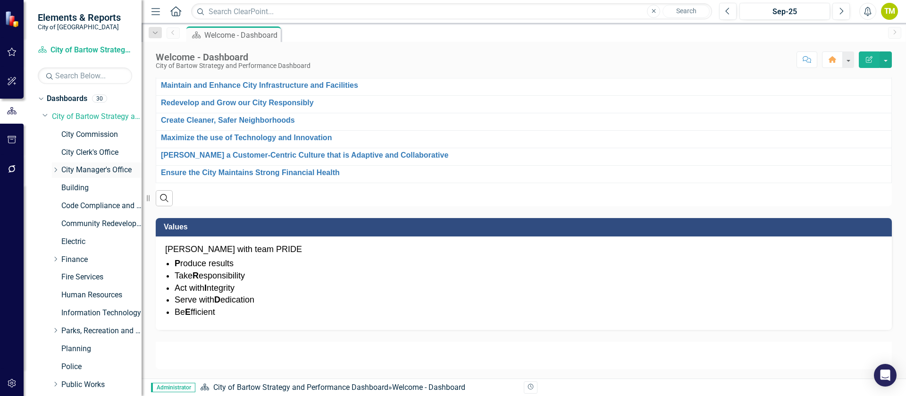
click at [72, 169] on link "City Manager's Office" at bounding box center [101, 170] width 80 height 11
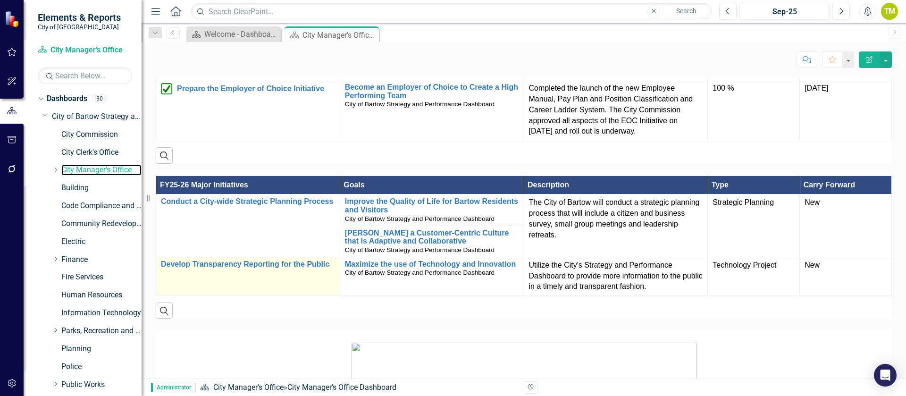
scroll to position [637, 0]
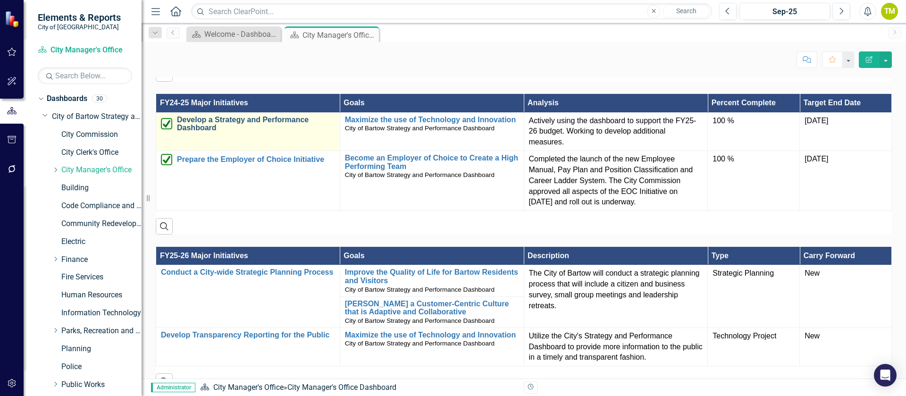
click at [202, 126] on link "Develop a Strategy and Performance Dashboard" at bounding box center [256, 124] width 158 height 17
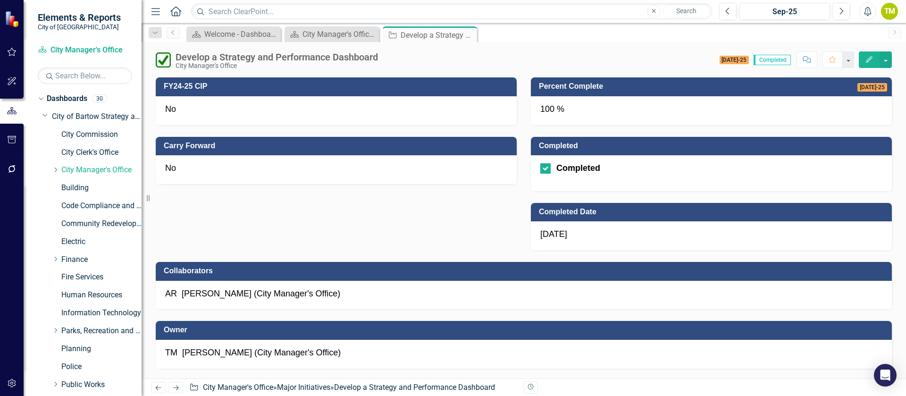
scroll to position [566, 0]
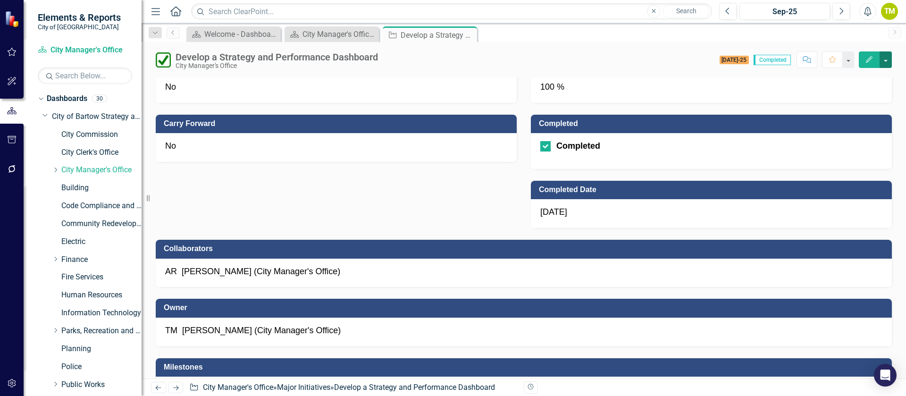
click at [887, 59] on button "button" at bounding box center [886, 59] width 12 height 17
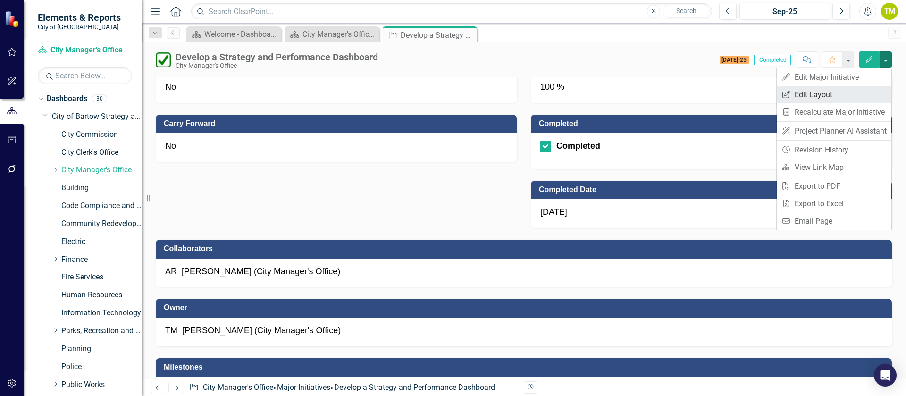
click at [836, 89] on link "Edit Report Edit Layout" at bounding box center [834, 94] width 115 height 17
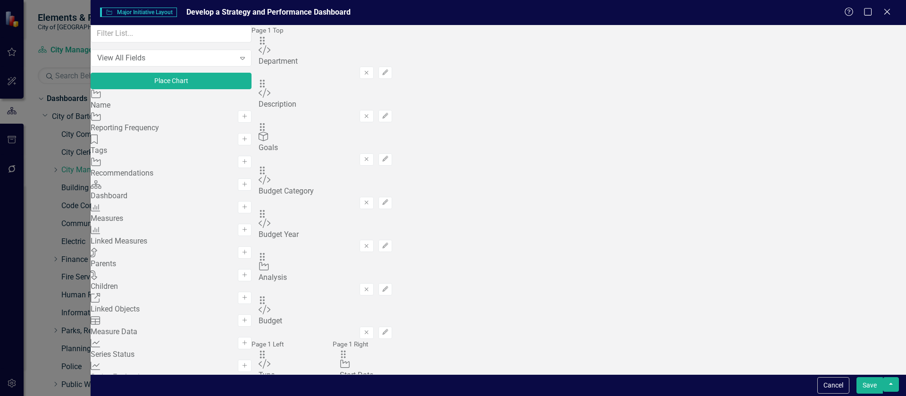
scroll to position [142, 0]
drag, startPoint x: 392, startPoint y: 362, endPoint x: 395, endPoint y: 253, distance: 109.0
drag, startPoint x: 327, startPoint y: 361, endPoint x: 334, endPoint y: 101, distance: 260.1
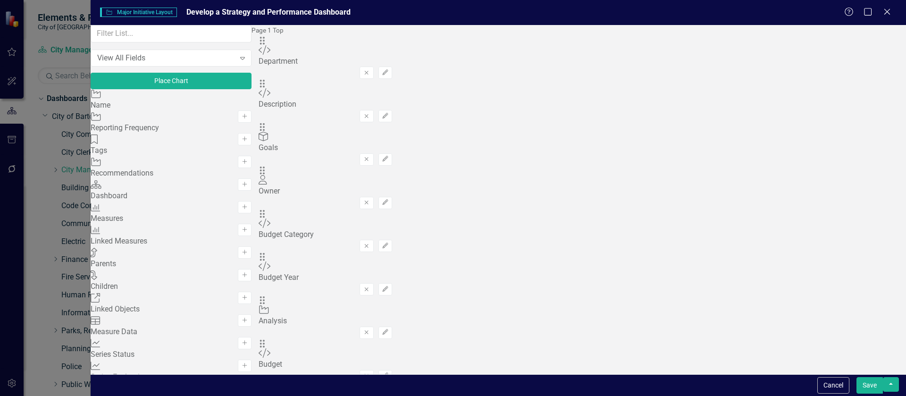
click at [868, 382] on button "Save" at bounding box center [869, 385] width 26 height 17
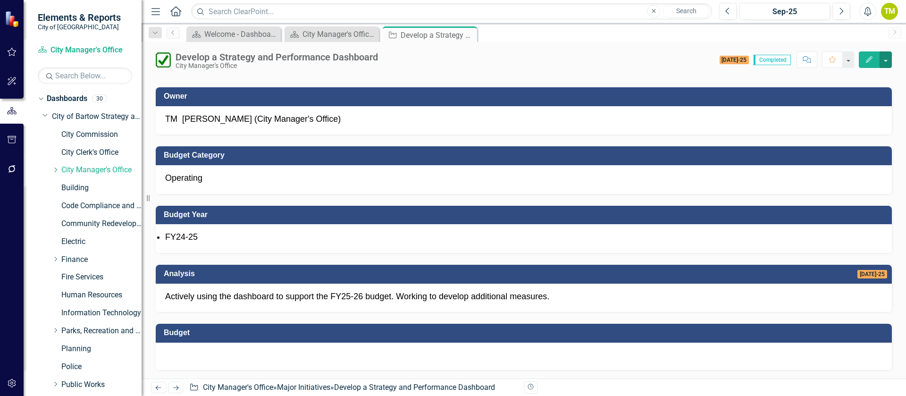
scroll to position [150, 0]
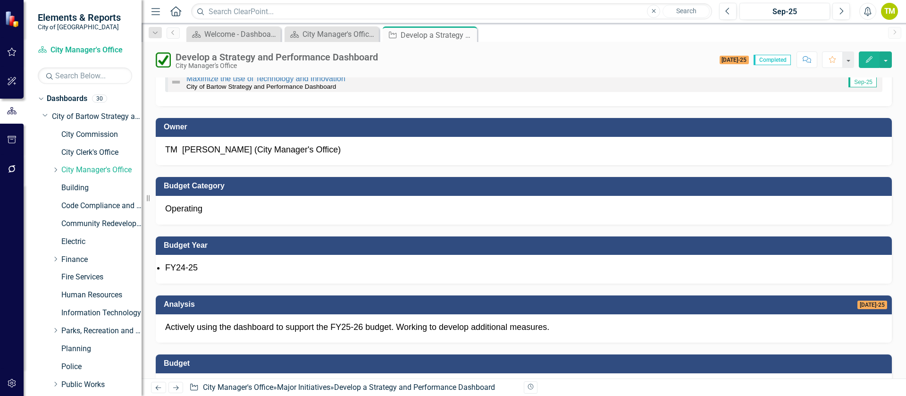
click at [172, 386] on icon "Next" at bounding box center [176, 388] width 8 height 6
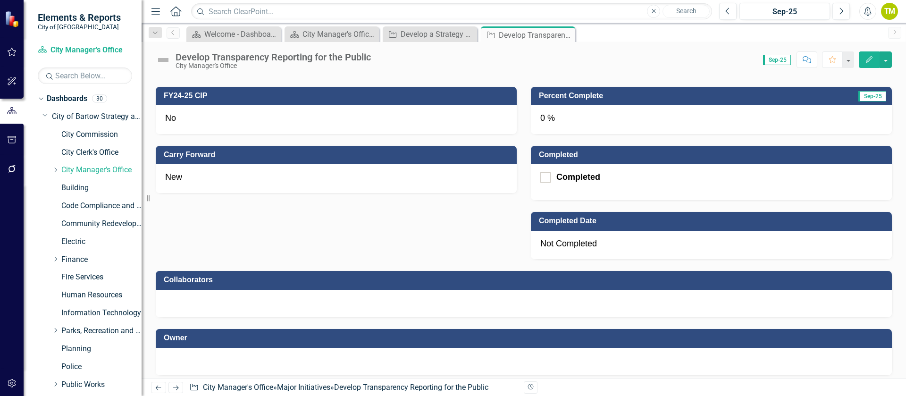
scroll to position [566, 0]
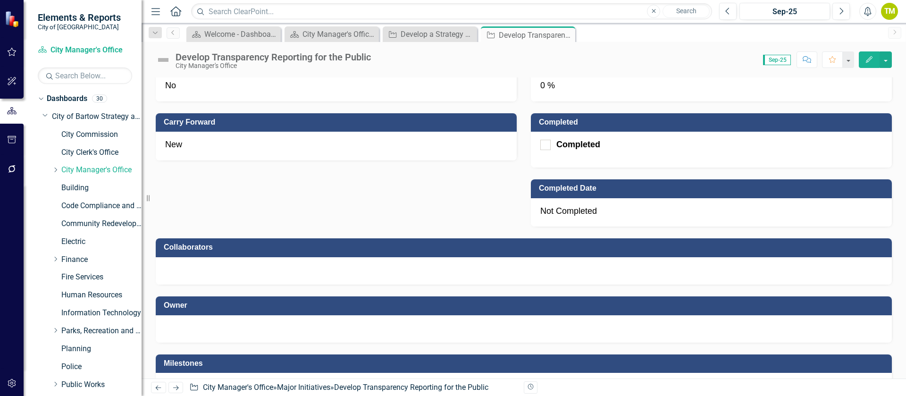
click at [292, 322] on div at bounding box center [523, 322] width 717 height 0
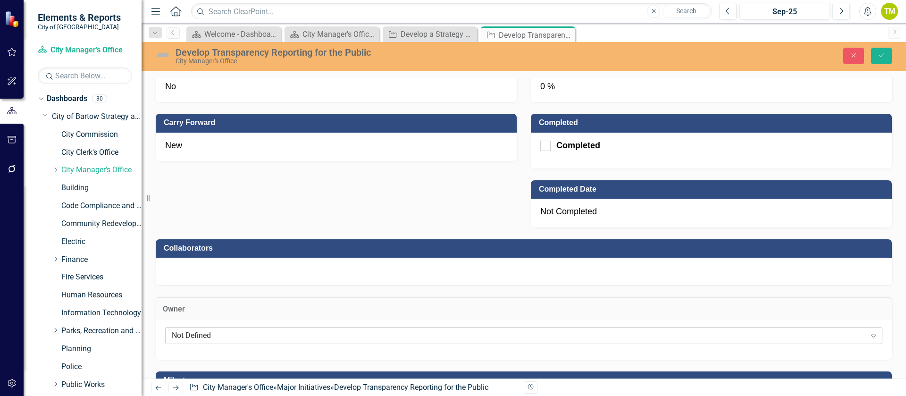
click at [291, 330] on div "Not Defined" at bounding box center [519, 335] width 694 height 11
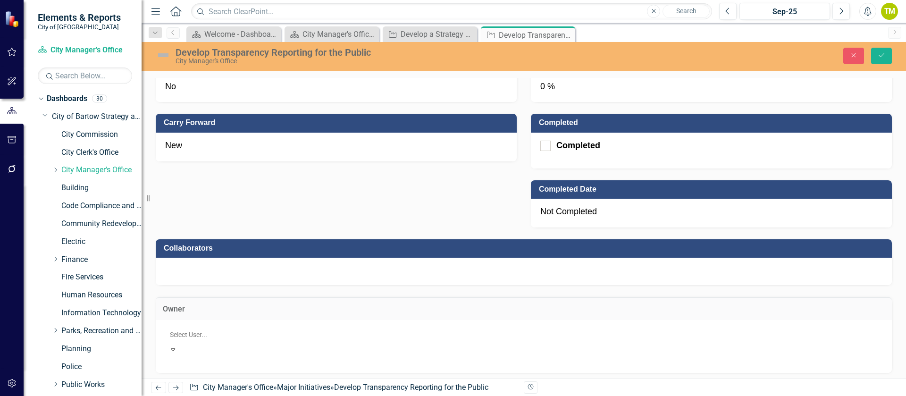
scroll to position [212, 0]
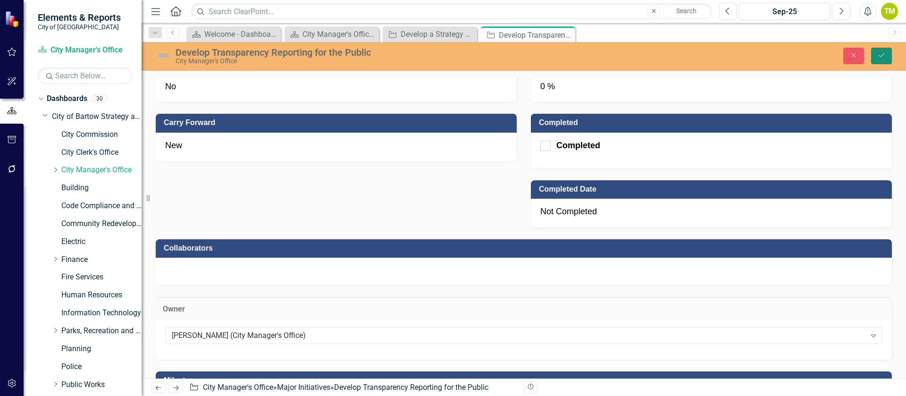
click at [888, 55] on button "Save" at bounding box center [881, 56] width 21 height 17
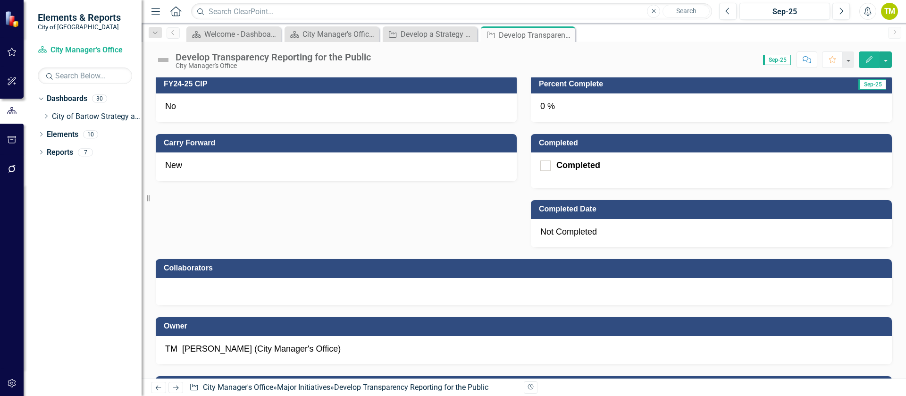
scroll to position [566, 0]
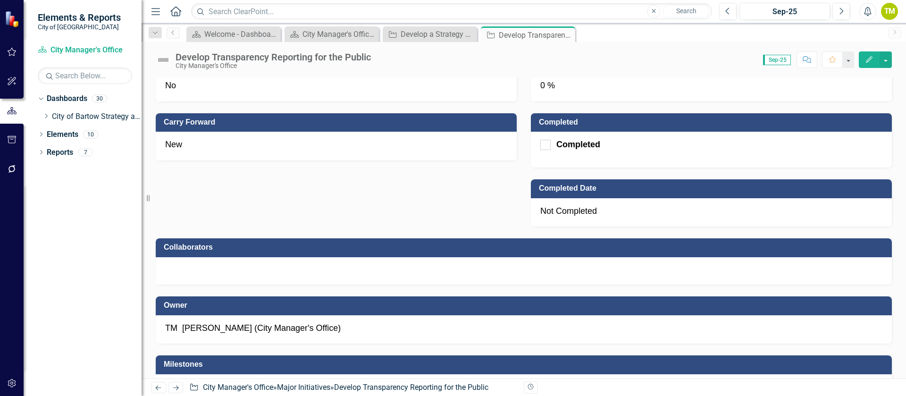
click at [394, 261] on div at bounding box center [524, 270] width 736 height 27
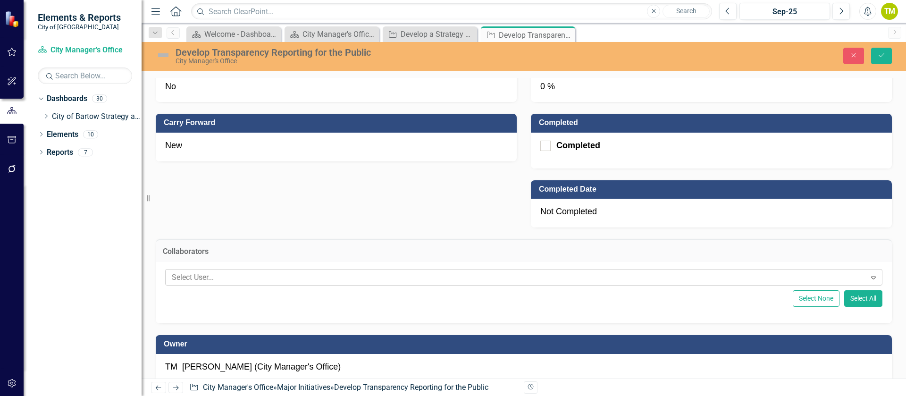
click at [389, 272] on div at bounding box center [517, 277] width 698 height 13
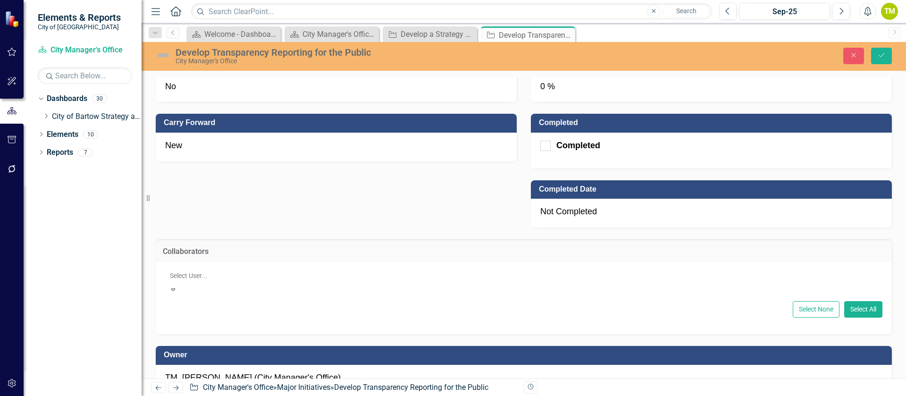
scroll to position [373, 0]
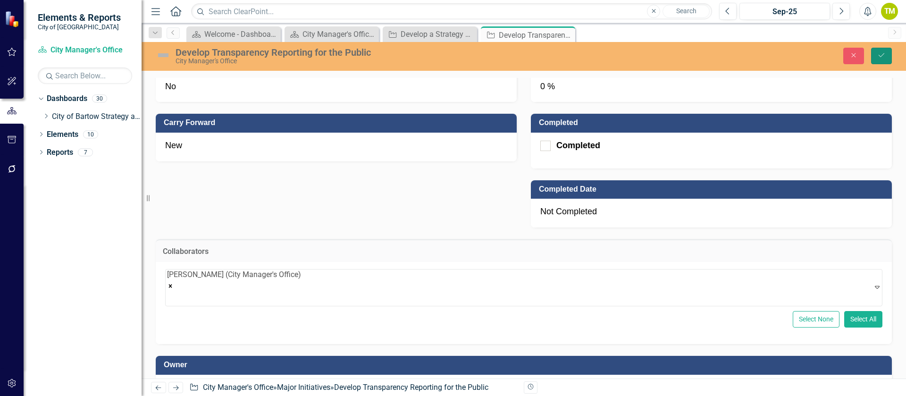
click at [886, 56] on button "Save" at bounding box center [881, 56] width 21 height 17
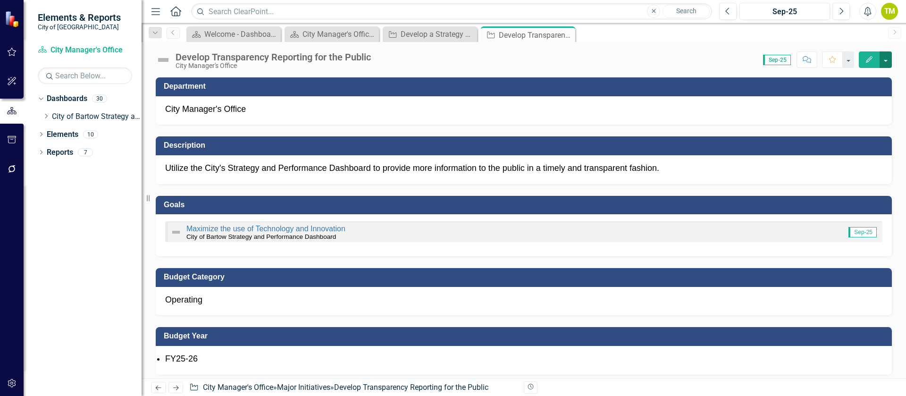
click at [887, 60] on button "button" at bounding box center [886, 59] width 12 height 17
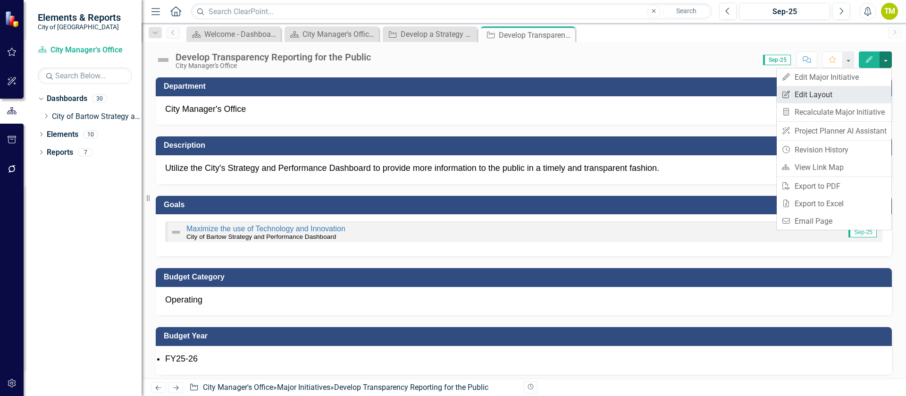
click at [838, 91] on link "Edit Report Edit Layout" at bounding box center [834, 94] width 115 height 17
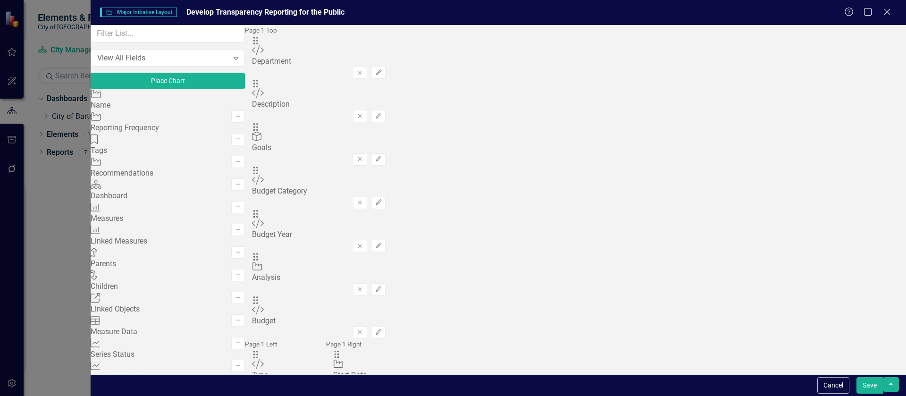
scroll to position [142, 0]
drag, startPoint x: 372, startPoint y: 361, endPoint x: 397, endPoint y: 266, distance: 98.1
drag, startPoint x: 327, startPoint y: 366, endPoint x: 344, endPoint y: 122, distance: 244.1
click at [896, 384] on button "button" at bounding box center [891, 384] width 16 height 15
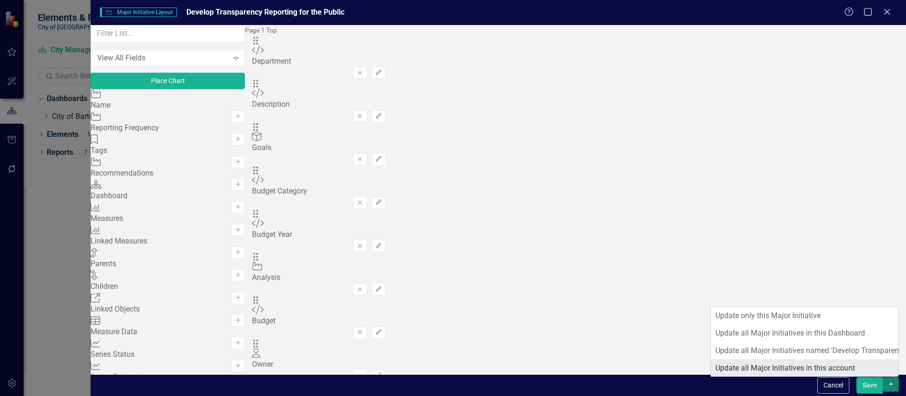
click at [821, 368] on link "Update all Major Initiatives in this account" at bounding box center [805, 367] width 188 height 17
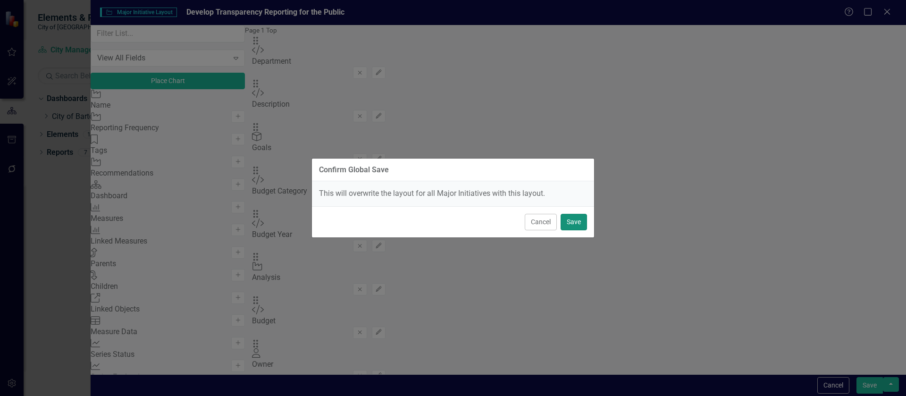
click at [569, 220] on button "Save" at bounding box center [574, 222] width 26 height 17
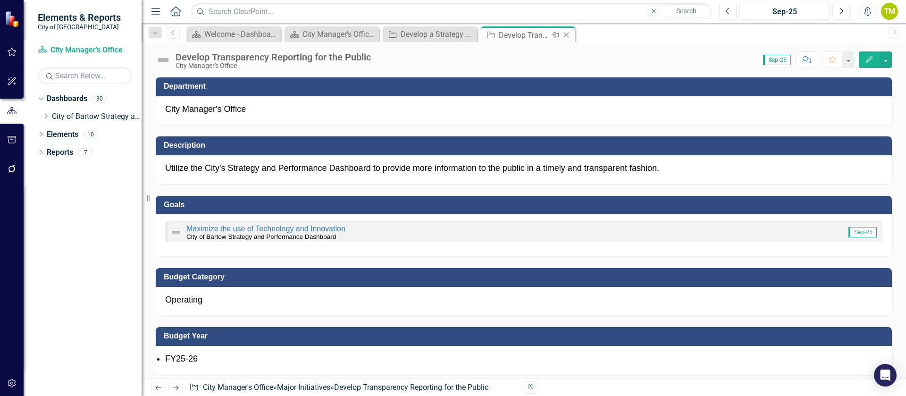
click at [570, 35] on icon "Close" at bounding box center [565, 35] width 9 height 8
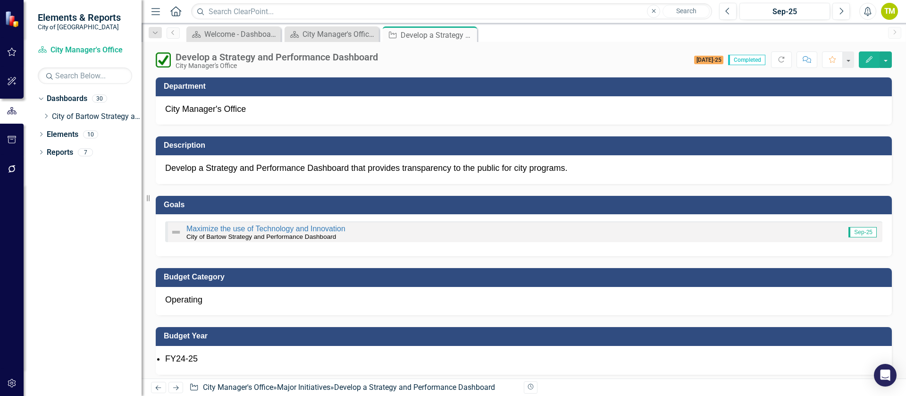
click at [174, 385] on icon "Next" at bounding box center [176, 388] width 8 height 6
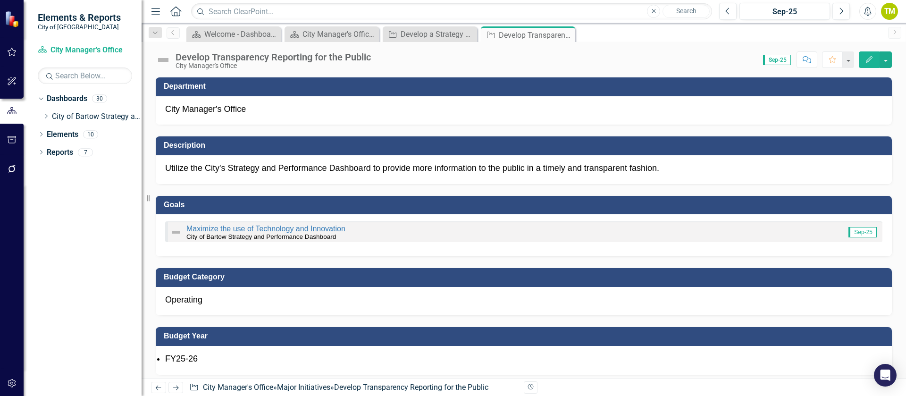
click at [174, 385] on icon "Next" at bounding box center [176, 388] width 8 height 6
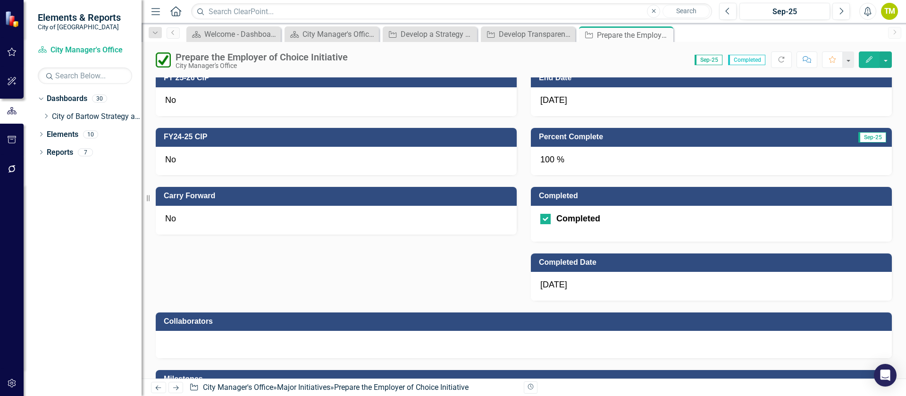
scroll to position [637, 0]
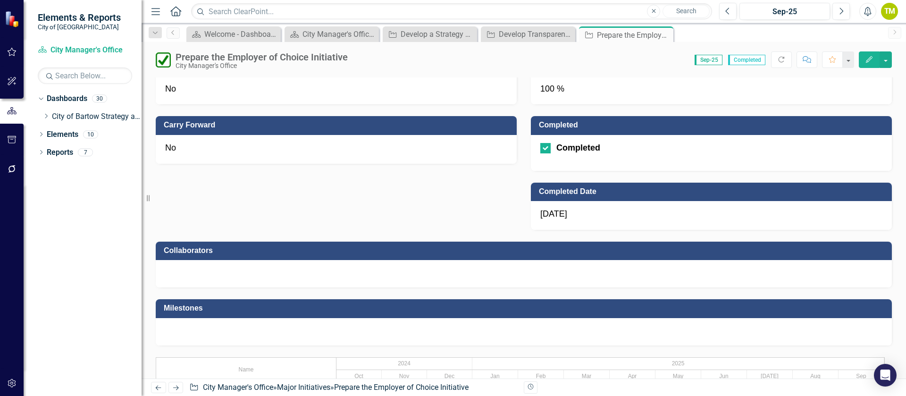
click at [361, 269] on div at bounding box center [524, 273] width 736 height 27
click at [362, 269] on div at bounding box center [524, 273] width 736 height 27
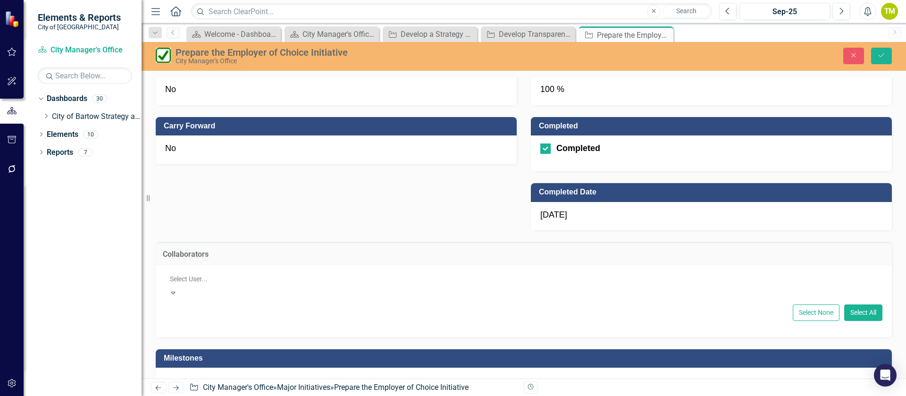
click at [255, 273] on div at bounding box center [524, 278] width 717 height 11
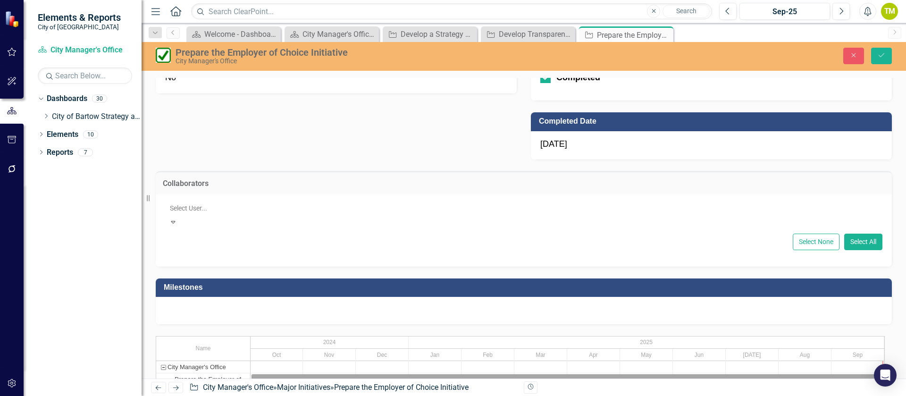
scroll to position [160, 0]
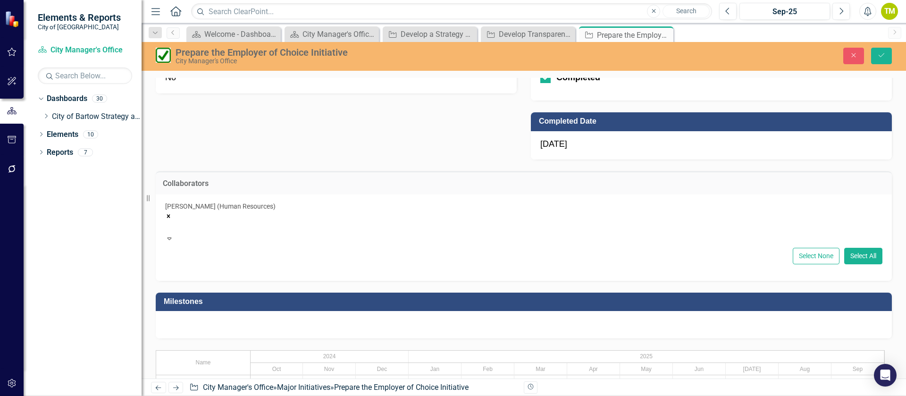
click at [228, 223] on div at bounding box center [524, 226] width 717 height 11
click at [290, 394] on div "Peter Lear (Finance)" at bounding box center [454, 399] width 891 height 11
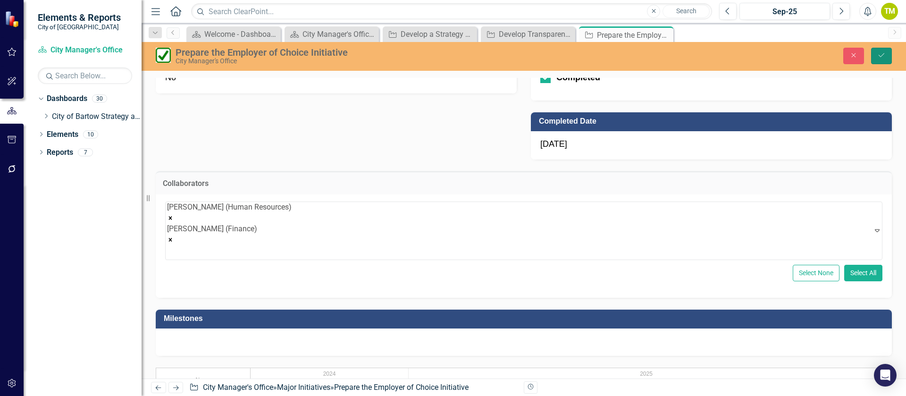
click at [884, 53] on icon "Save" at bounding box center [881, 55] width 8 height 7
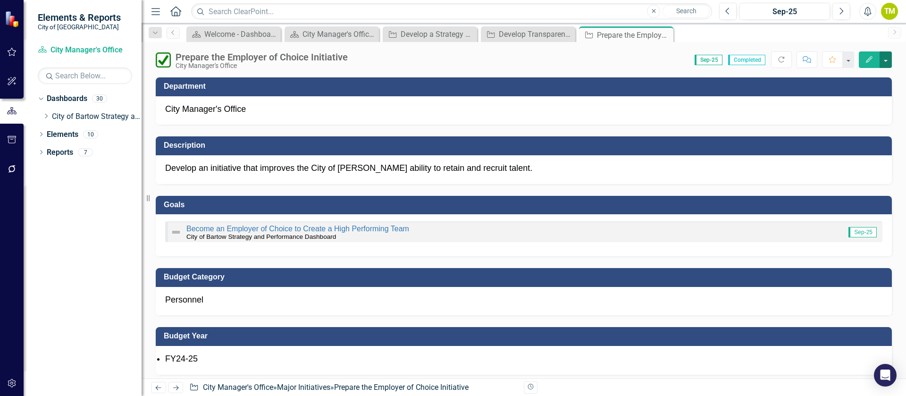
click at [888, 56] on button "button" at bounding box center [886, 59] width 12 height 17
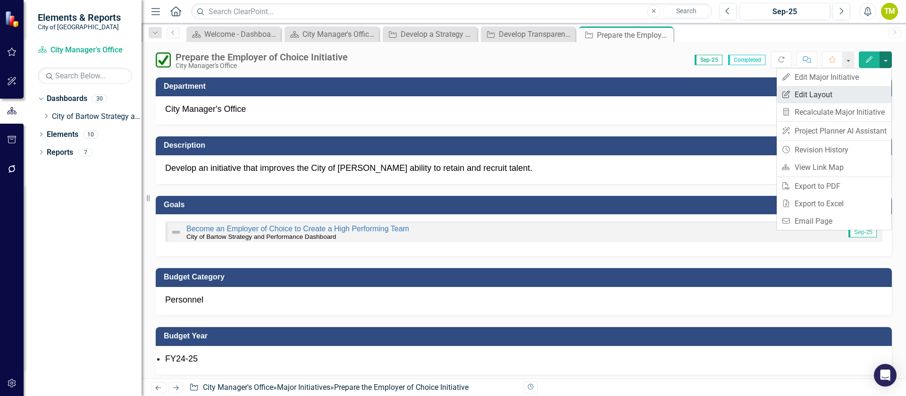
click at [850, 96] on link "Edit Report Edit Layout" at bounding box center [834, 94] width 115 height 17
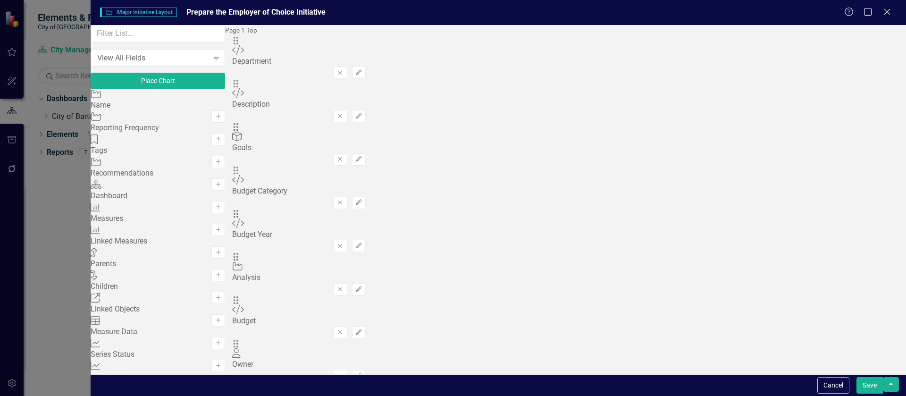
scroll to position [71, 0]
click at [347, 305] on div "Custom Budget" at bounding box center [299, 316] width 134 height 22
drag, startPoint x: 324, startPoint y: 173, endPoint x: 338, endPoint y: 145, distance: 31.0
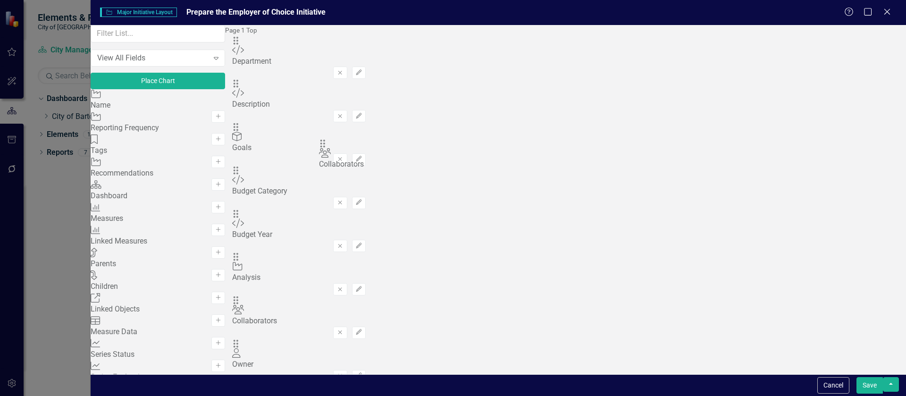
drag, startPoint x: 322, startPoint y: 247, endPoint x: 335, endPoint y: 150, distance: 98.4
click at [114, 42] on input "text" at bounding box center [158, 33] width 134 height 17
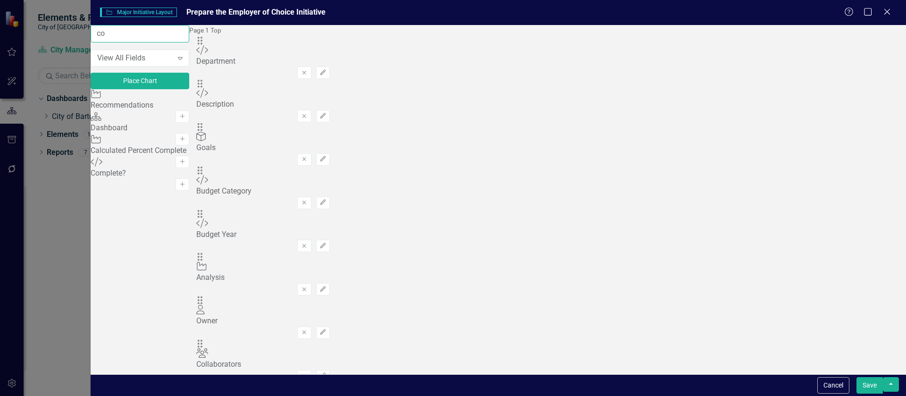
type input "c"
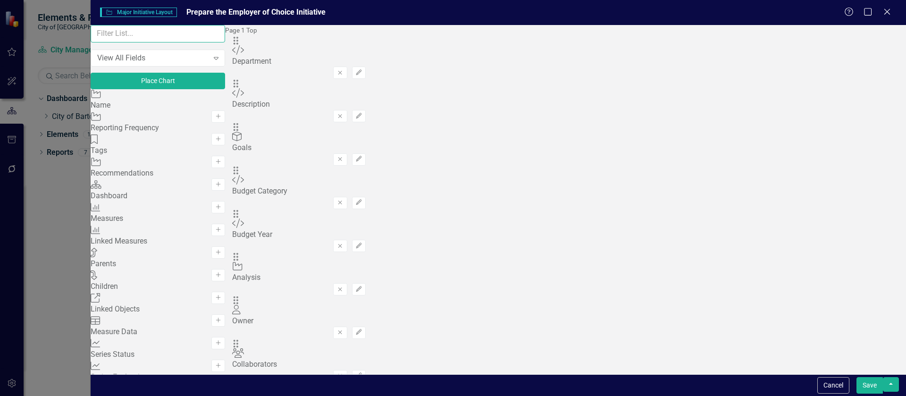
scroll to position [47, 0]
click at [221, 62] on icon "Expand" at bounding box center [215, 58] width 9 height 8
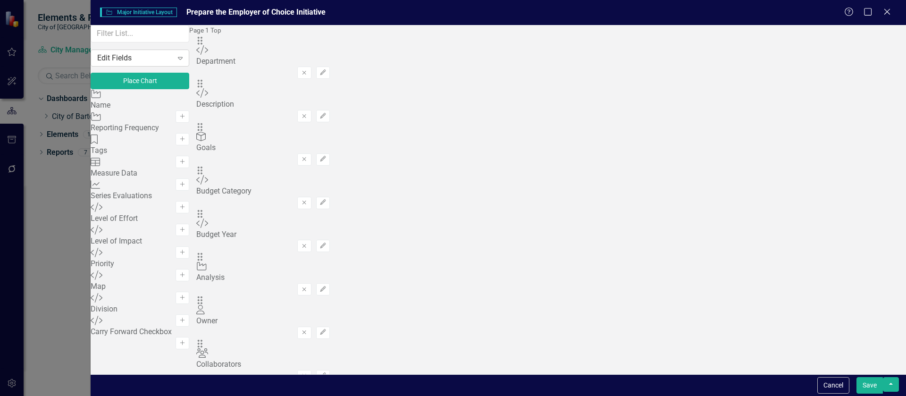
click at [185, 62] on icon "Expand" at bounding box center [180, 58] width 9 height 8
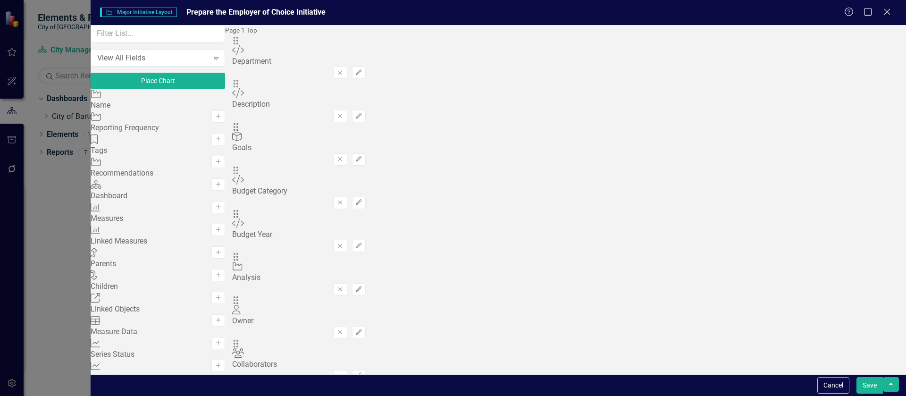
scroll to position [236, 0]
click at [894, 383] on button "button" at bounding box center [891, 384] width 16 height 15
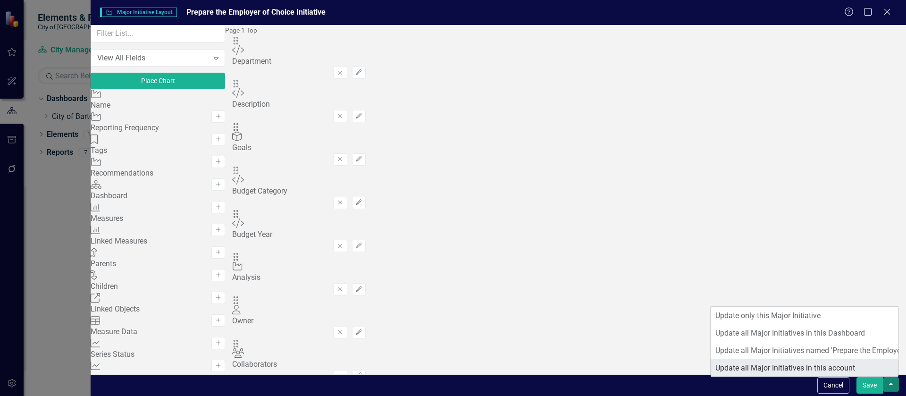
click at [805, 367] on link "Update all Major Initiatives in this account" at bounding box center [805, 367] width 188 height 17
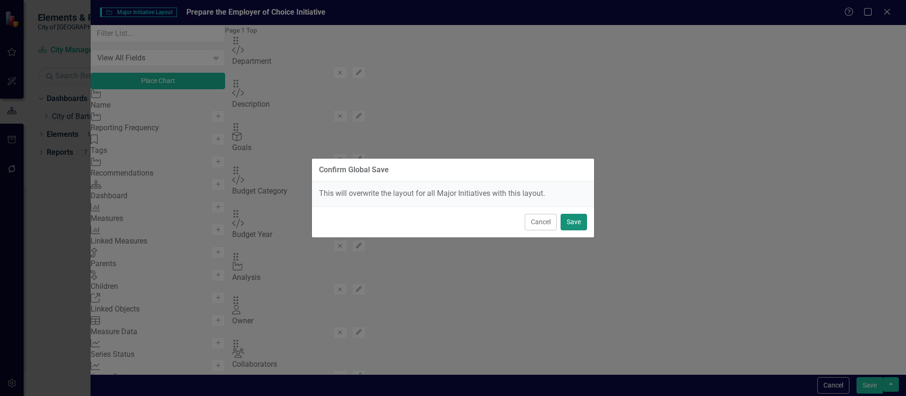
click at [572, 225] on button "Save" at bounding box center [574, 222] width 26 height 17
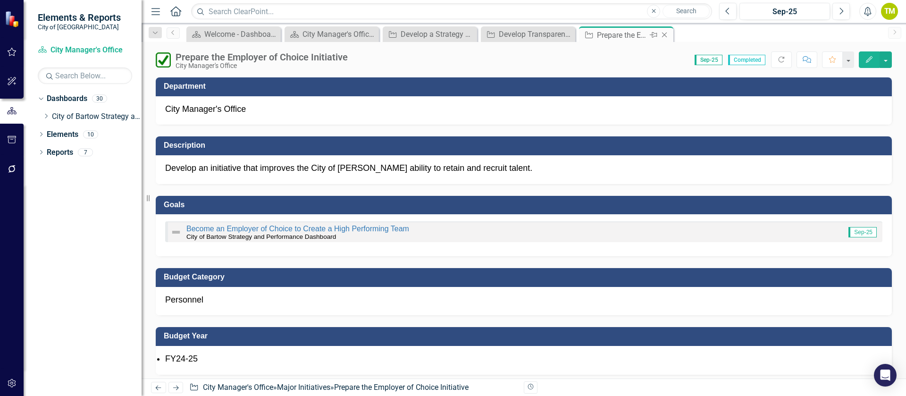
click at [667, 34] on icon "Close" at bounding box center [664, 35] width 9 height 8
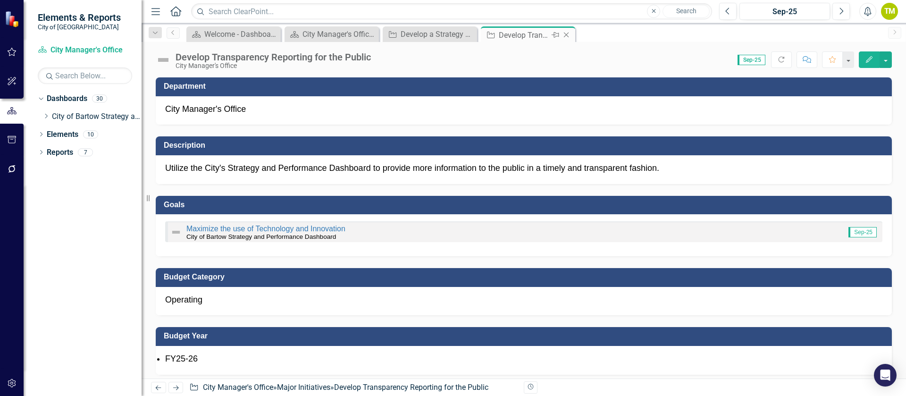
click at [569, 34] on icon "Close" at bounding box center [565, 35] width 9 height 8
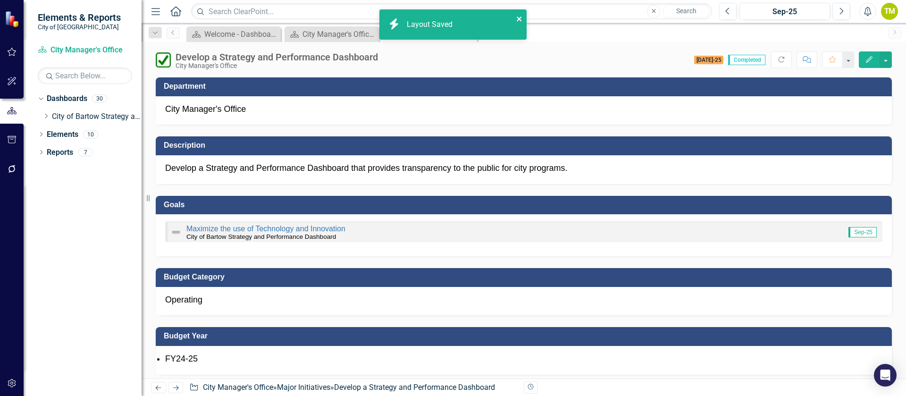
click at [518, 17] on icon "close" at bounding box center [519, 19] width 5 height 5
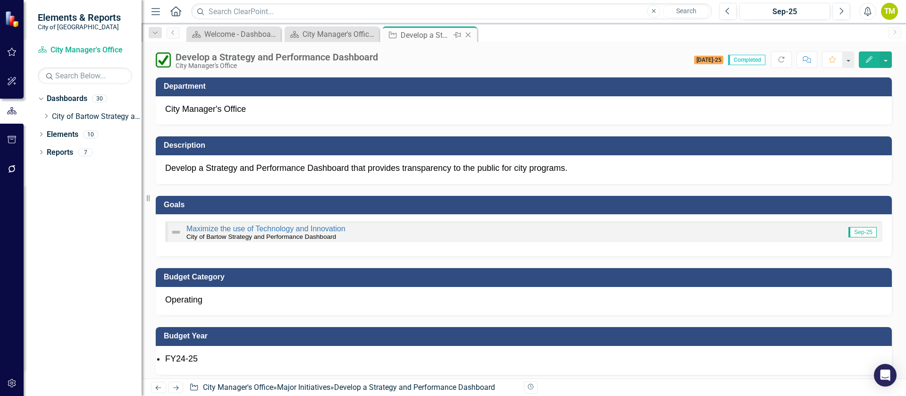
click at [469, 37] on icon "Close" at bounding box center [467, 35] width 9 height 8
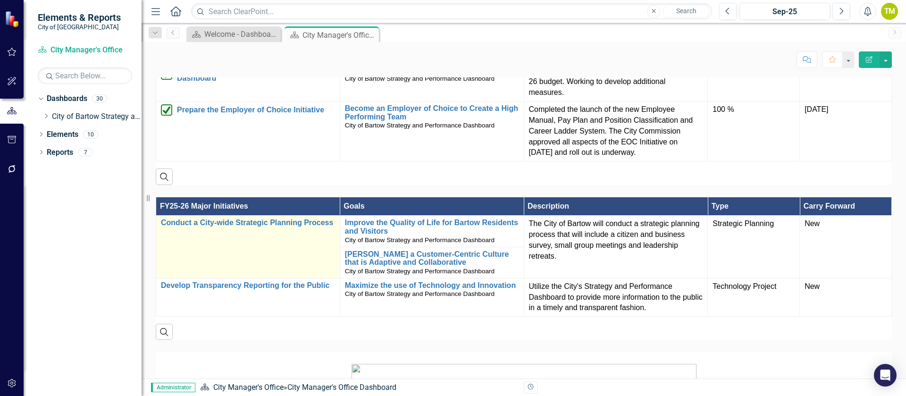
scroll to position [708, 0]
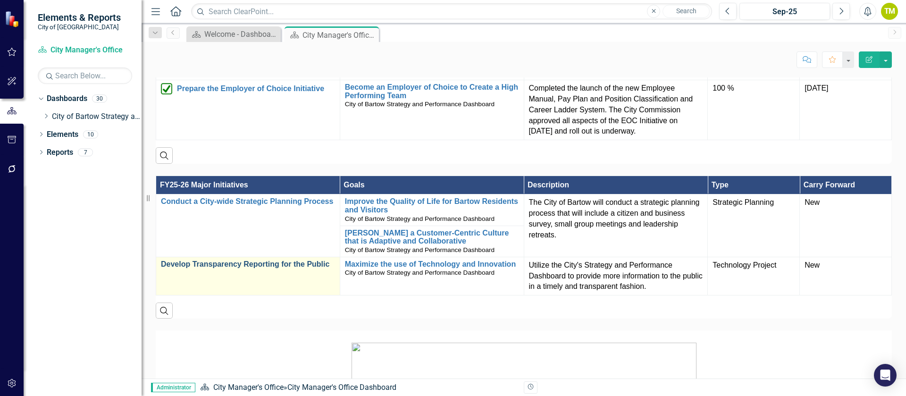
click at [301, 265] on link "Develop Transparency Reporting for the Public" at bounding box center [248, 264] width 174 height 8
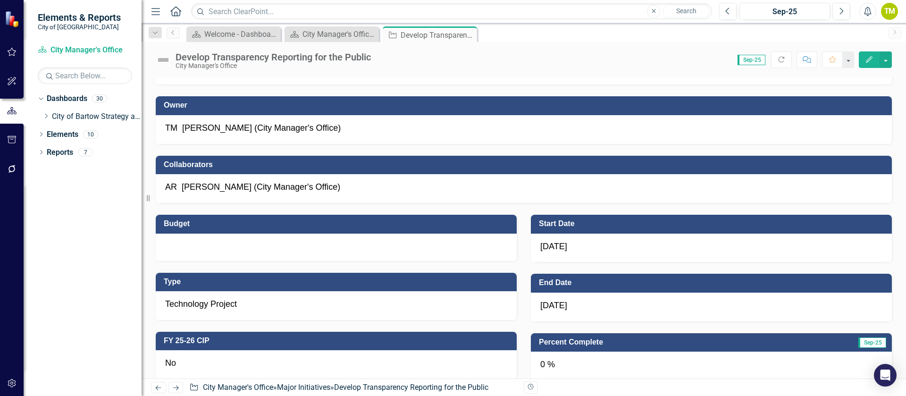
scroll to position [354, 0]
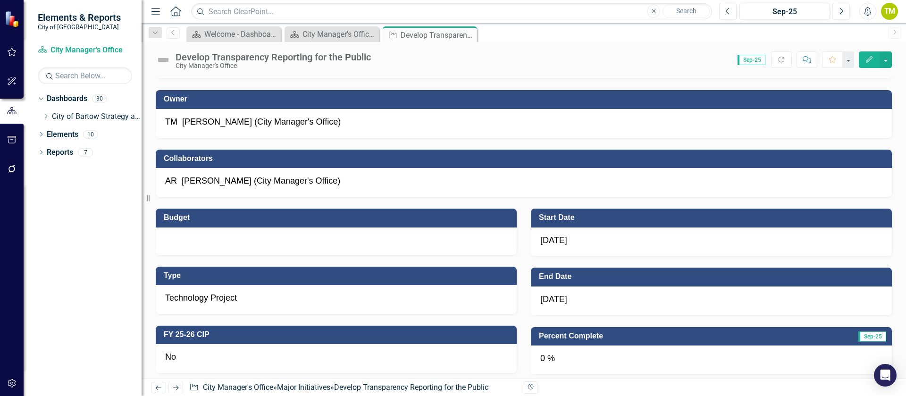
click at [176, 388] on icon "Next" at bounding box center [176, 388] width 8 height 6
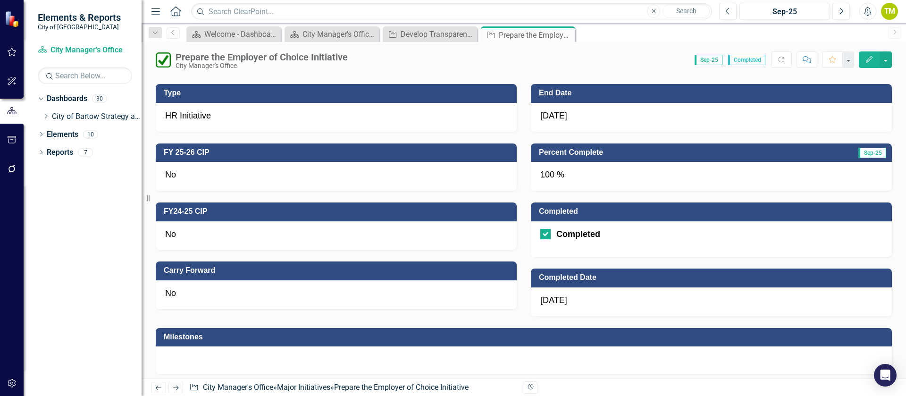
scroll to position [495, 0]
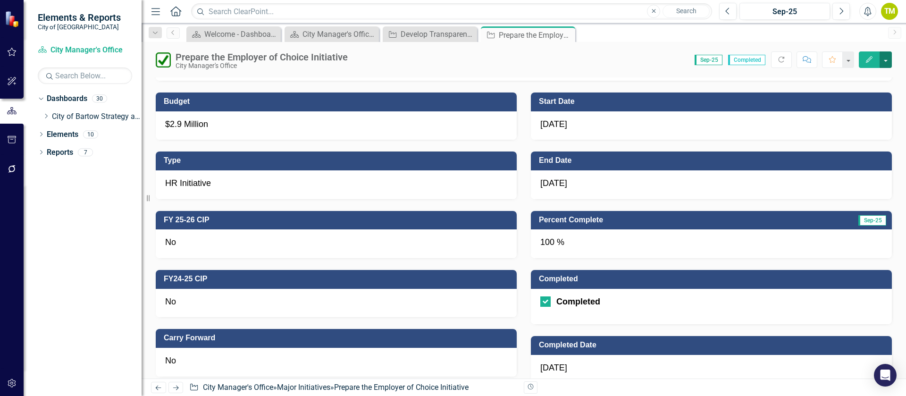
click at [885, 60] on button "button" at bounding box center [886, 59] width 12 height 17
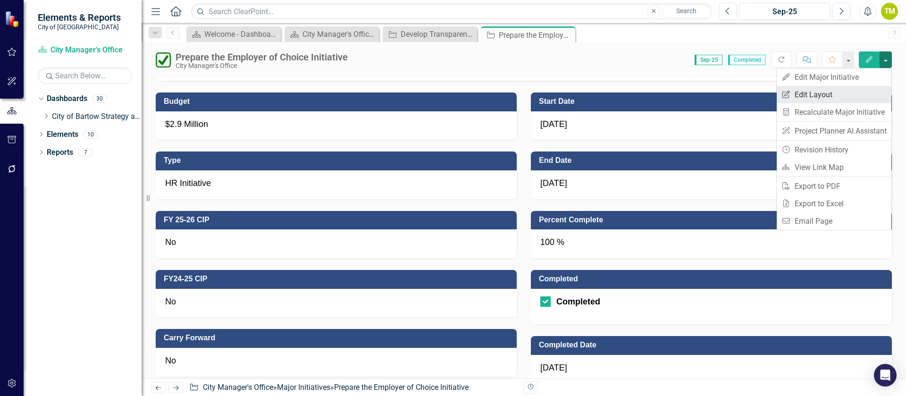
click at [827, 99] on link "Edit Report Edit Layout" at bounding box center [834, 94] width 115 height 17
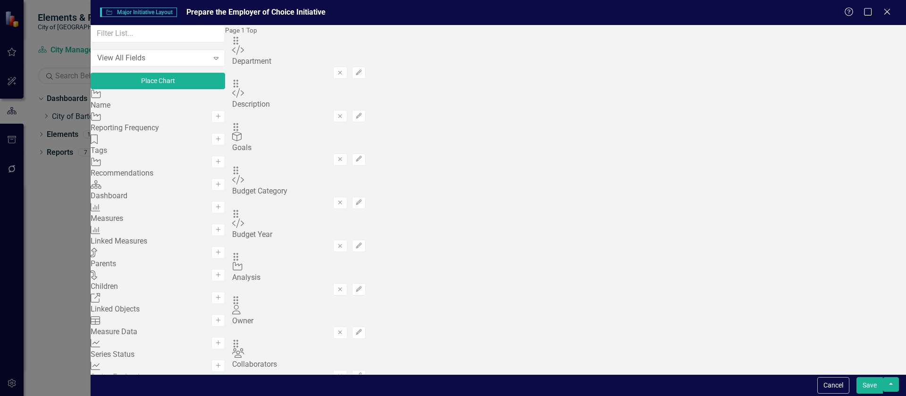
scroll to position [71, 0]
drag, startPoint x: 325, startPoint y: 82, endPoint x: 337, endPoint y: 279, distance: 198.1
drag, startPoint x: 326, startPoint y: 83, endPoint x: 329, endPoint y: 298, distance: 214.7
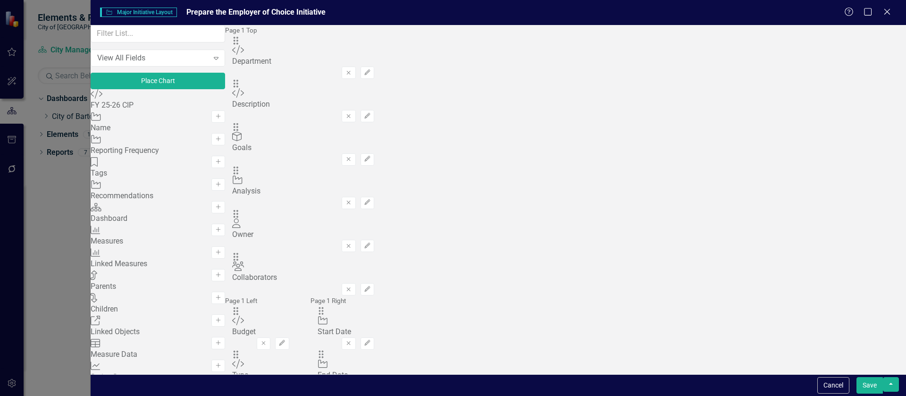
click at [893, 384] on button "button" at bounding box center [891, 384] width 16 height 15
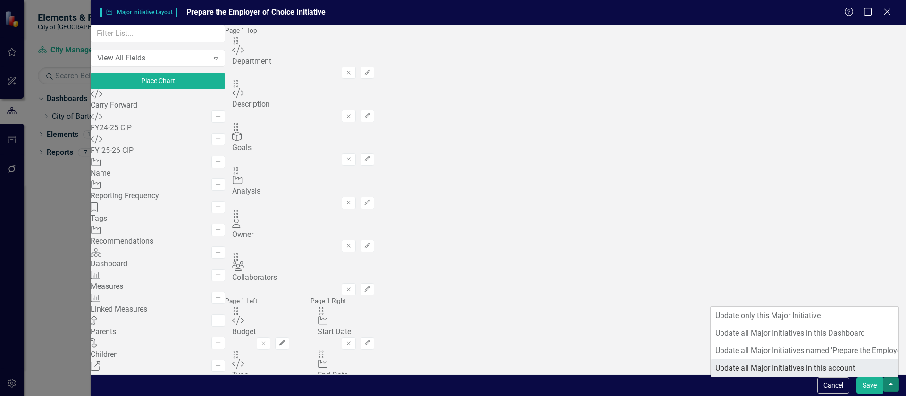
click at [778, 360] on link "Update all Major Initiatives in this account" at bounding box center [805, 367] width 188 height 17
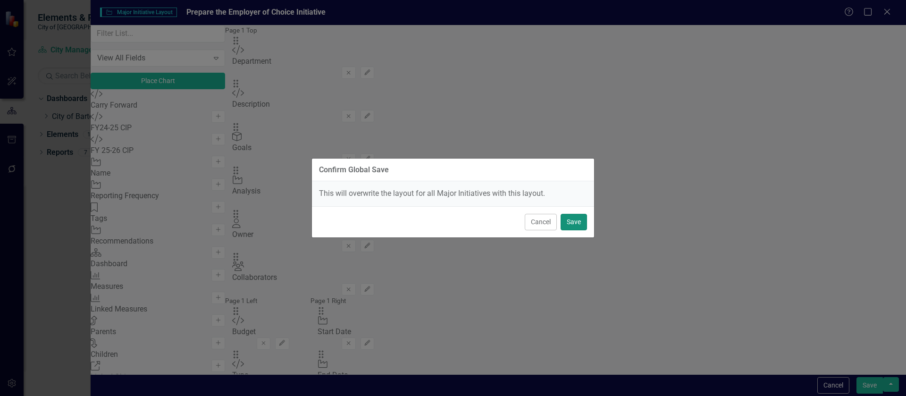
click at [576, 225] on button "Save" at bounding box center [574, 222] width 26 height 17
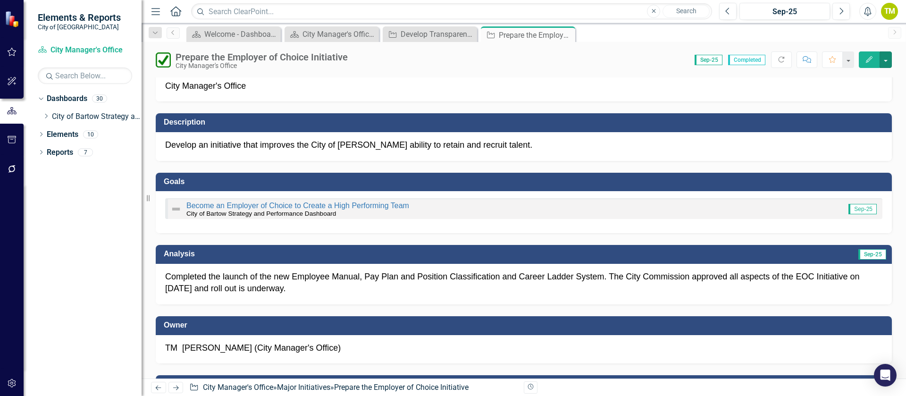
scroll to position [0, 0]
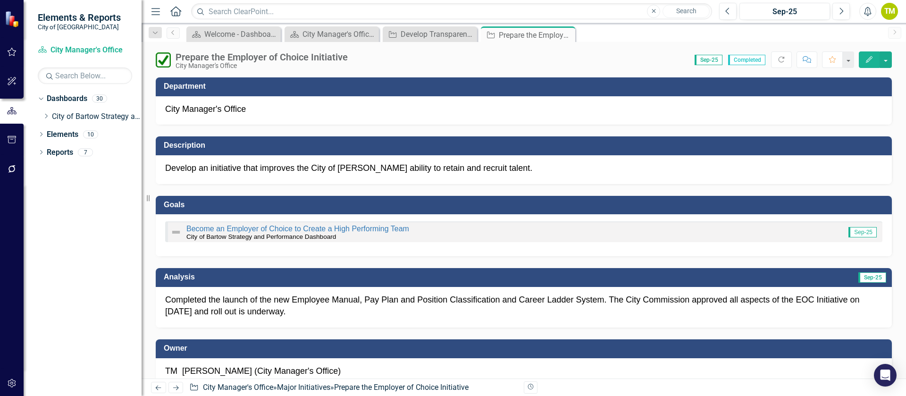
click at [178, 385] on icon "Next" at bounding box center [176, 388] width 8 height 6
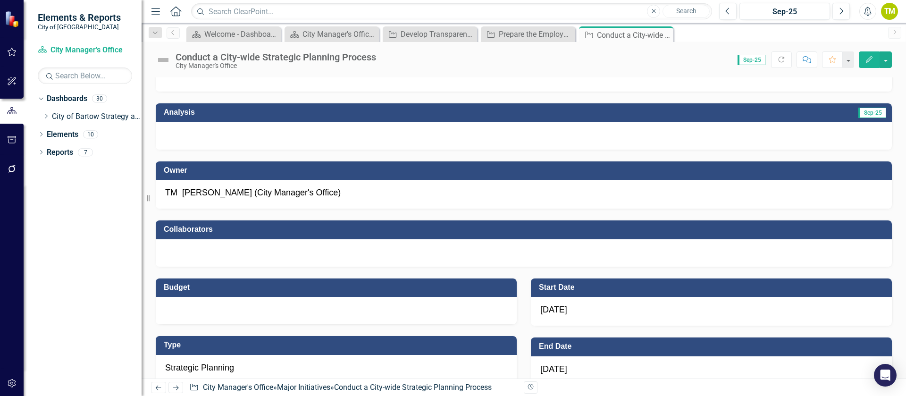
scroll to position [212, 0]
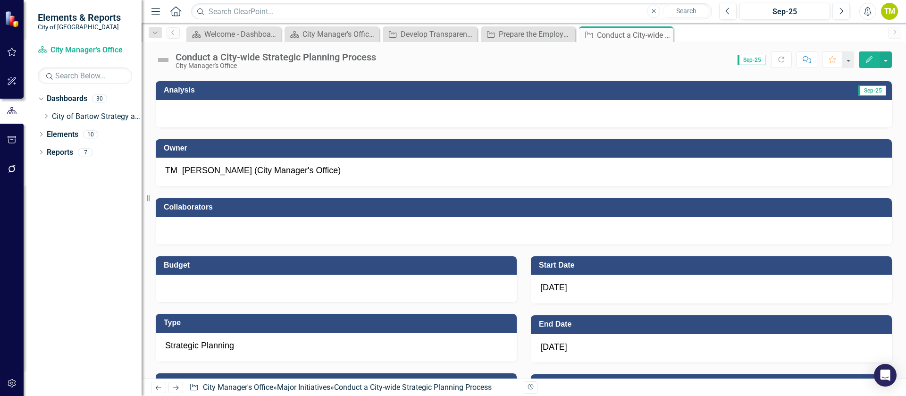
click at [324, 229] on div at bounding box center [524, 230] width 736 height 27
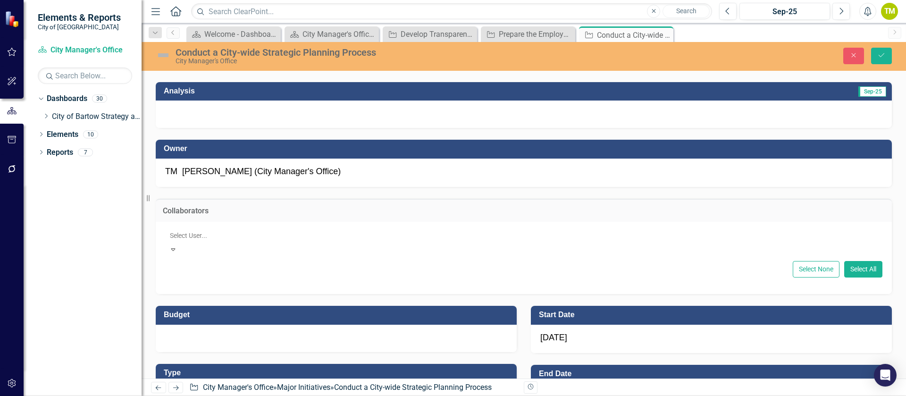
click at [315, 237] on div at bounding box center [524, 235] width 717 height 11
drag, startPoint x: 299, startPoint y: 306, endPoint x: 312, endPoint y: 299, distance: 15.0
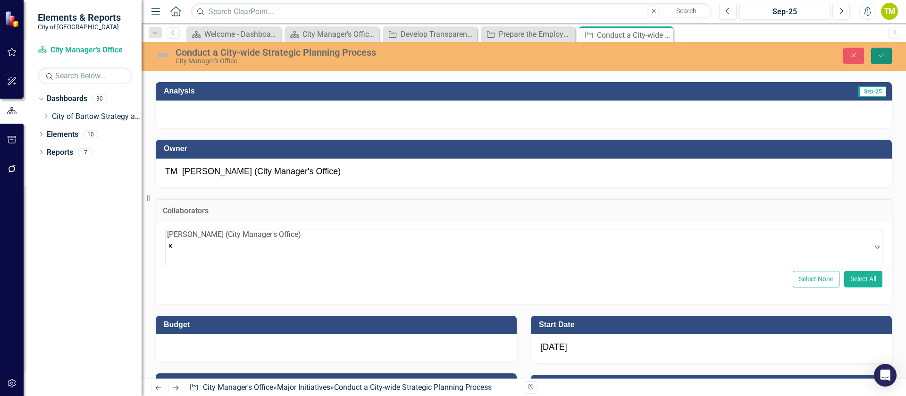
click at [880, 55] on icon "Save" at bounding box center [881, 55] width 8 height 7
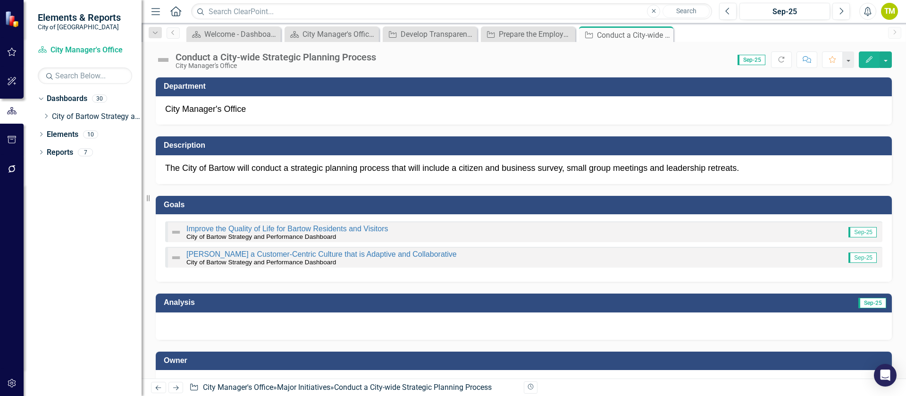
click at [176, 385] on icon "Next" at bounding box center [176, 388] width 8 height 6
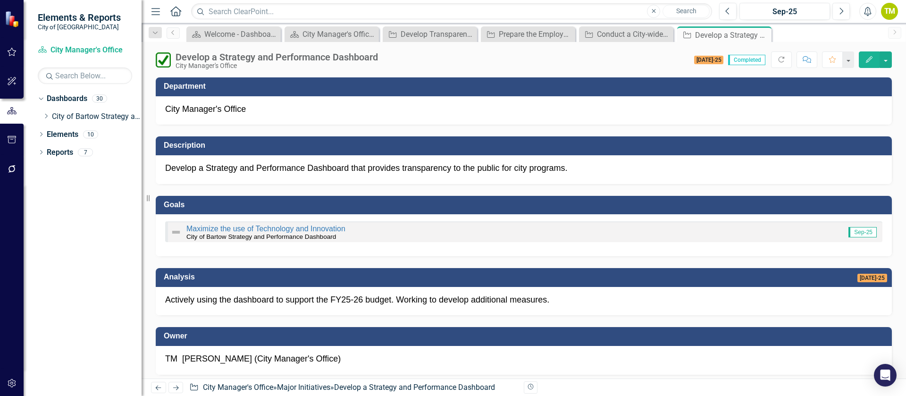
click at [176, 385] on icon "Next" at bounding box center [176, 388] width 8 height 6
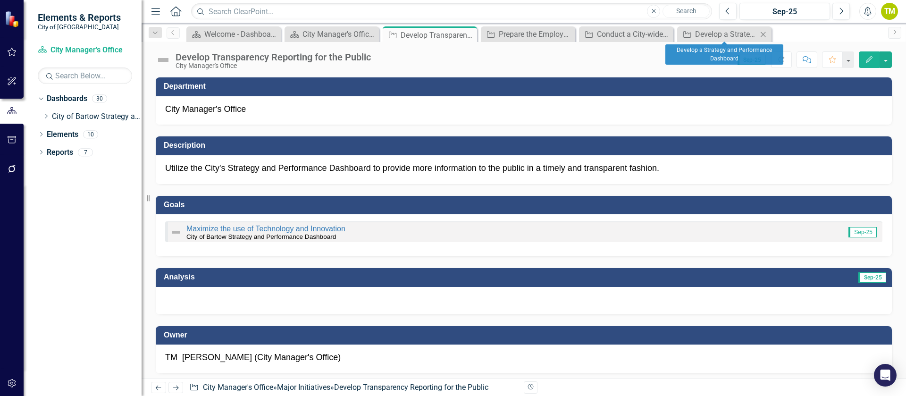
click at [761, 33] on icon "Close" at bounding box center [762, 35] width 9 height 8
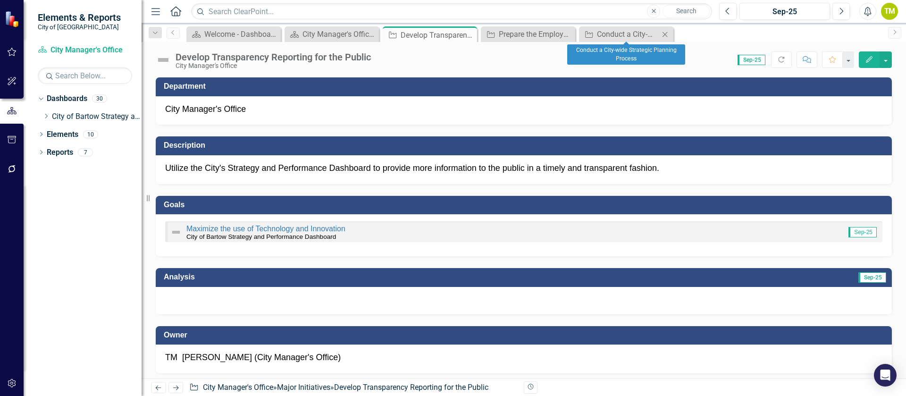
click at [666, 36] on icon "Close" at bounding box center [664, 35] width 9 height 8
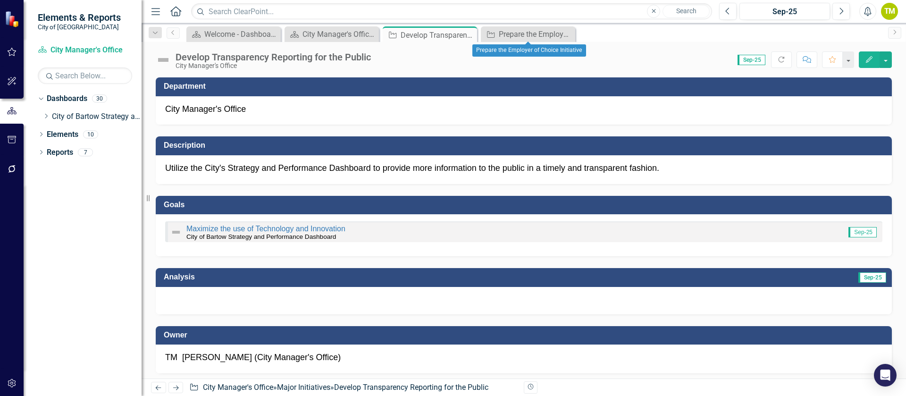
click at [0, 0] on icon "Close" at bounding box center [0, 0] width 0 height 0
click at [469, 35] on icon "Close" at bounding box center [467, 35] width 9 height 8
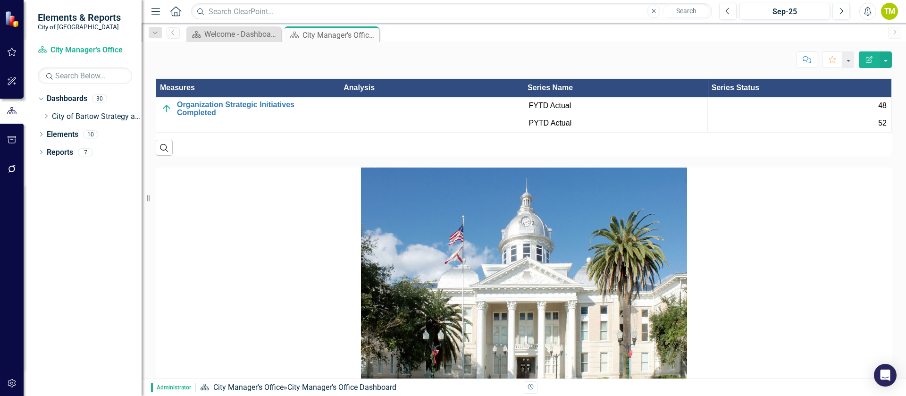
scroll to position [1699, 0]
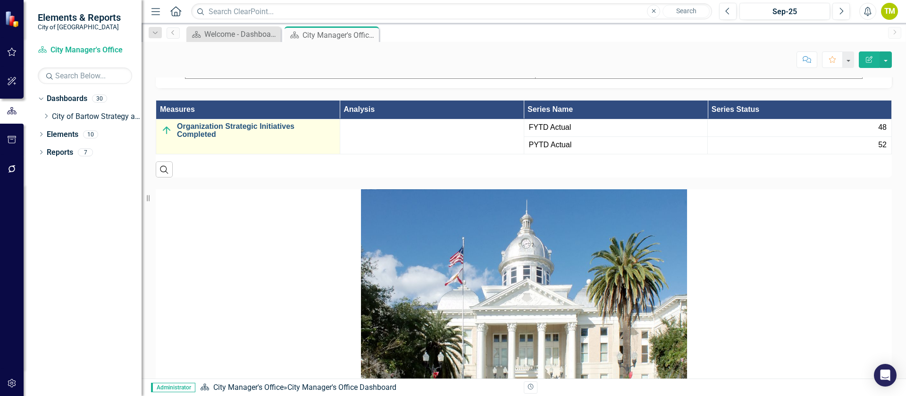
click at [265, 127] on link "Organization Strategic Initiatives Completed" at bounding box center [256, 130] width 158 height 17
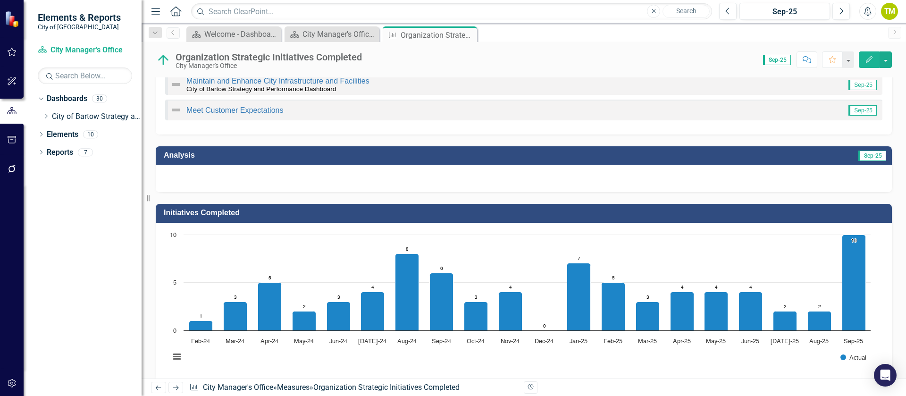
scroll to position [142, 0]
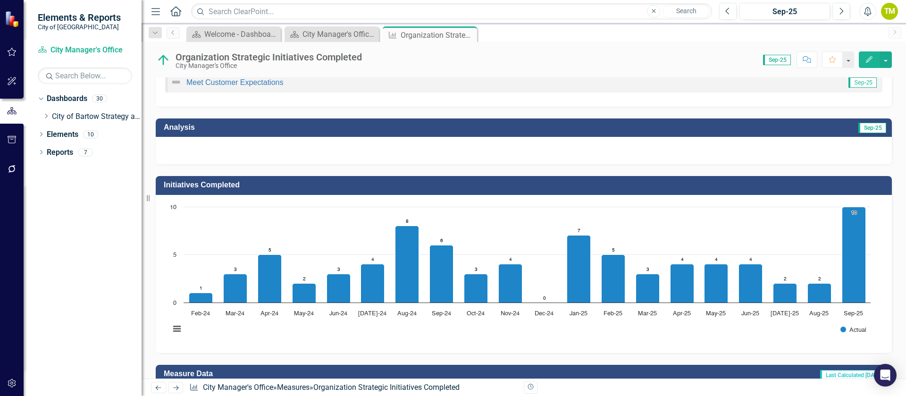
click at [430, 151] on div at bounding box center [524, 150] width 736 height 27
drag, startPoint x: 430, startPoint y: 151, endPoint x: 430, endPoint y: 145, distance: 5.7
click at [430, 146] on div at bounding box center [524, 150] width 736 height 27
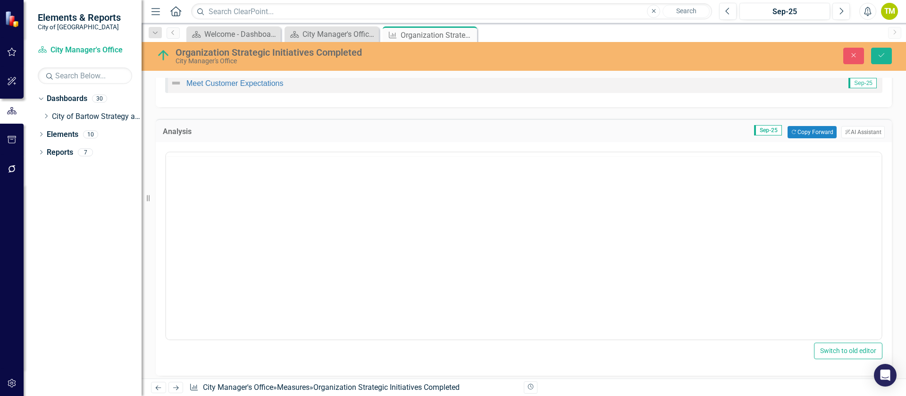
scroll to position [0, 0]
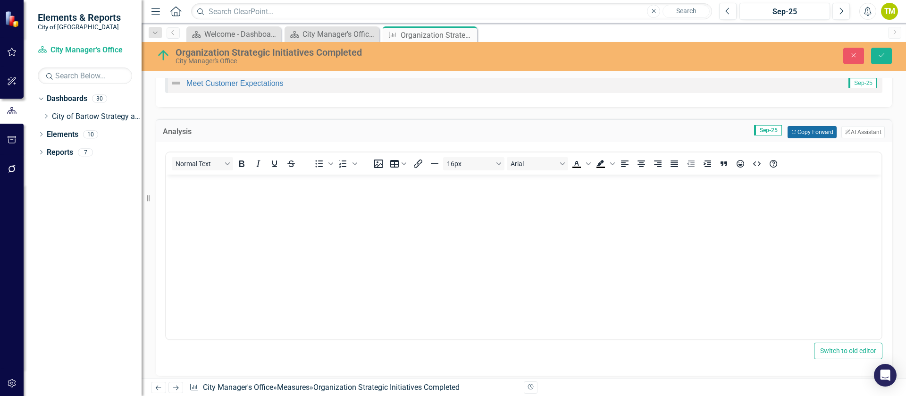
click at [810, 132] on button "Copy Forward Copy Forward" at bounding box center [811, 132] width 49 height 12
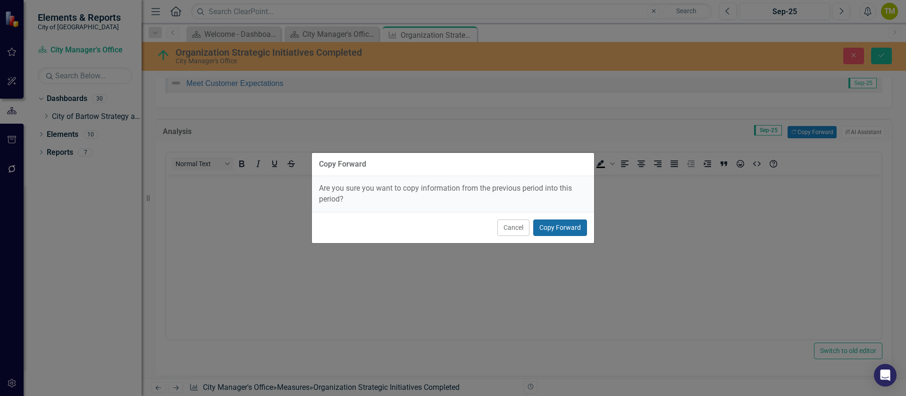
click at [558, 222] on button "Copy Forward" at bounding box center [560, 227] width 54 height 17
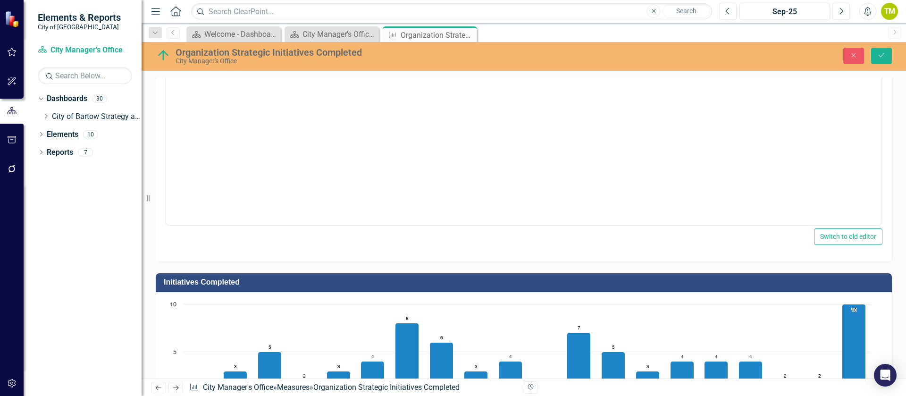
scroll to position [212, 0]
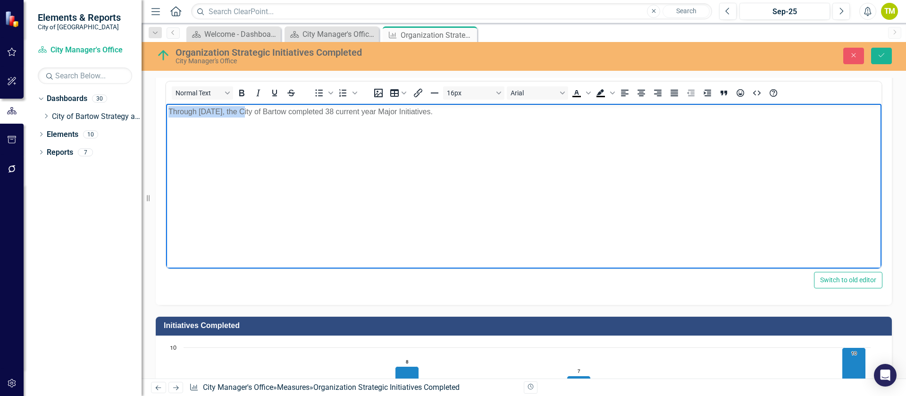
drag, startPoint x: 169, startPoint y: 112, endPoint x: 244, endPoint y: 110, distance: 75.1
click at [244, 110] on p "Through August 2025, the City of Bartow completed 38 current year Major Initiat…" at bounding box center [523, 111] width 711 height 11
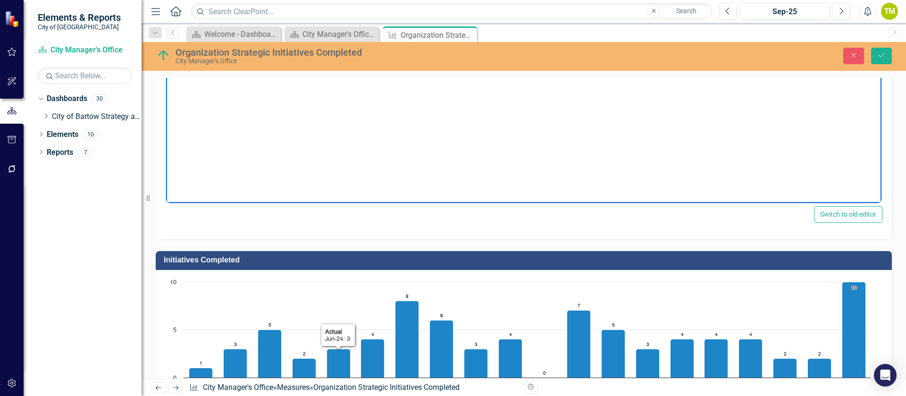
scroll to position [142, 0]
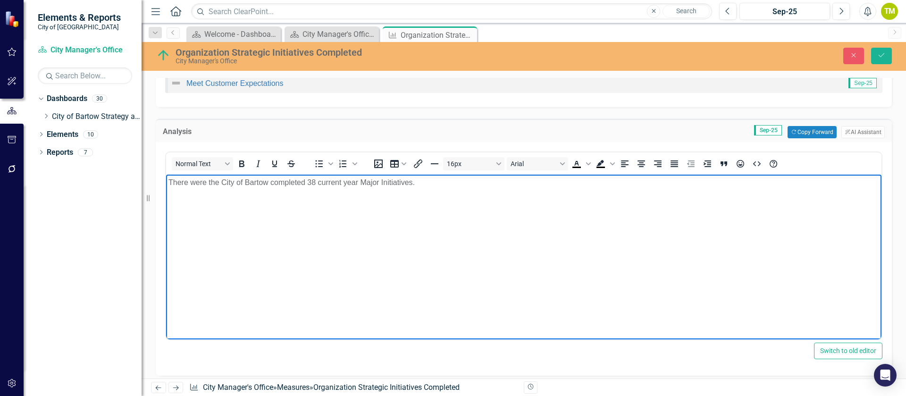
click at [308, 181] on p "There were the City of Bartow completed 38 current year Major Initiatives." at bounding box center [523, 182] width 711 height 11
click at [317, 182] on p "There were the City of Bartow completed 48 current year Major Initiatives." at bounding box center [523, 182] width 711 height 11
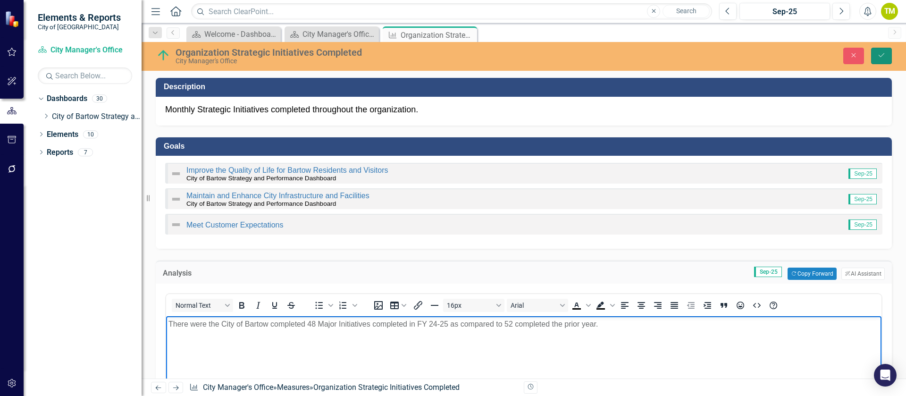
click at [878, 53] on icon "Save" at bounding box center [881, 55] width 8 height 7
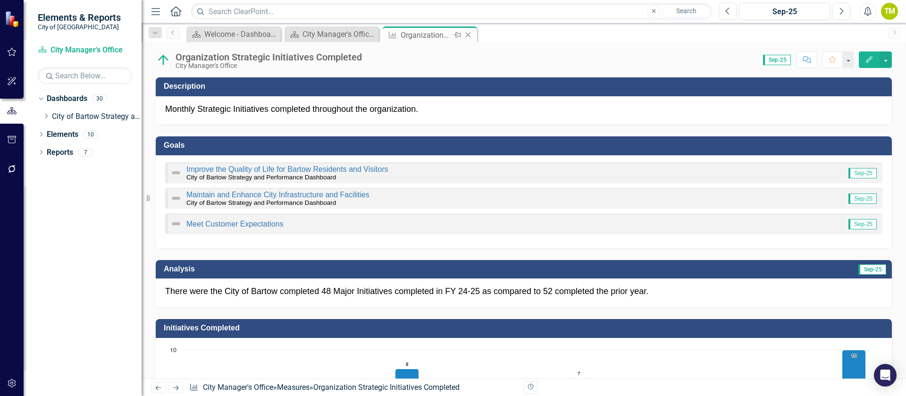
click at [472, 32] on icon "Close" at bounding box center [467, 35] width 9 height 8
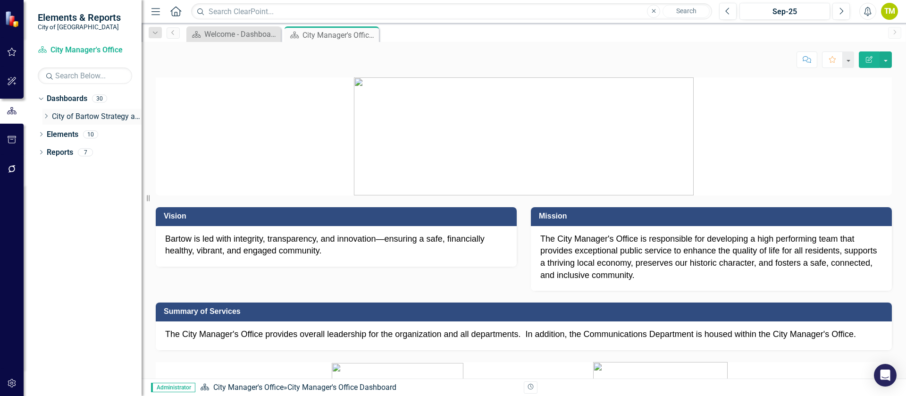
click at [46, 115] on icon "Dropdown" at bounding box center [45, 116] width 7 height 6
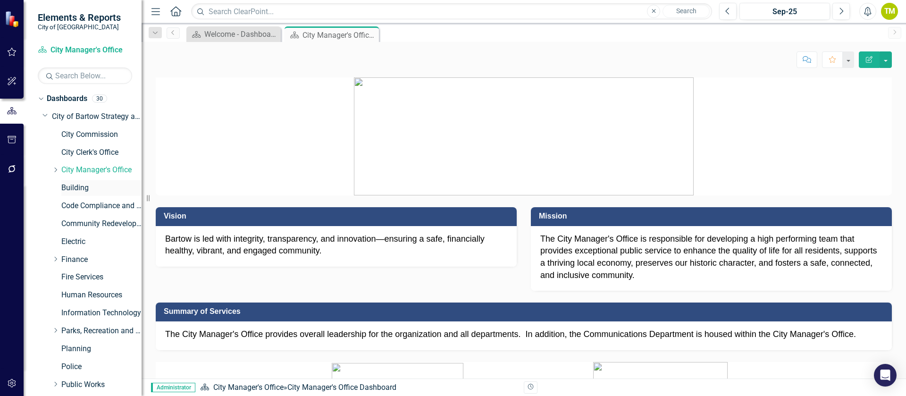
click at [70, 187] on link "Building" at bounding box center [101, 188] width 80 height 11
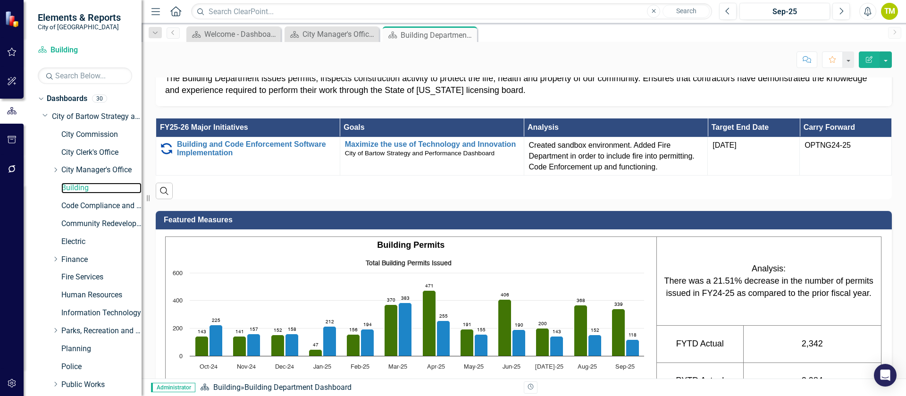
scroll to position [354, 0]
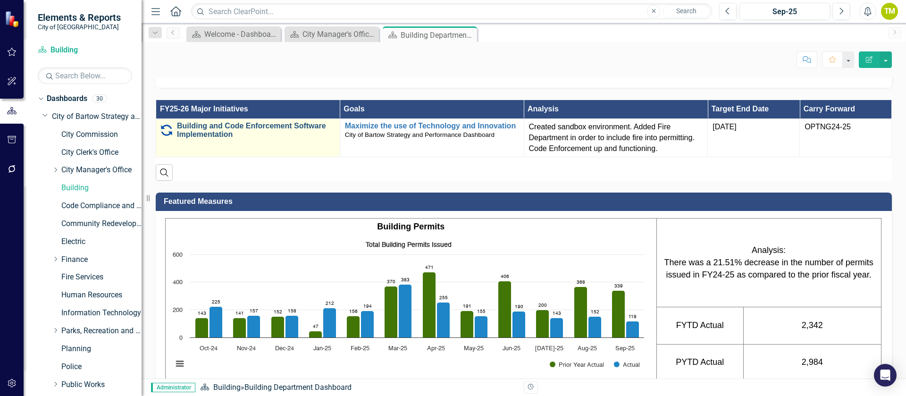
click at [210, 138] on link "Building and Code Enforcement Software Implementation" at bounding box center [256, 130] width 158 height 17
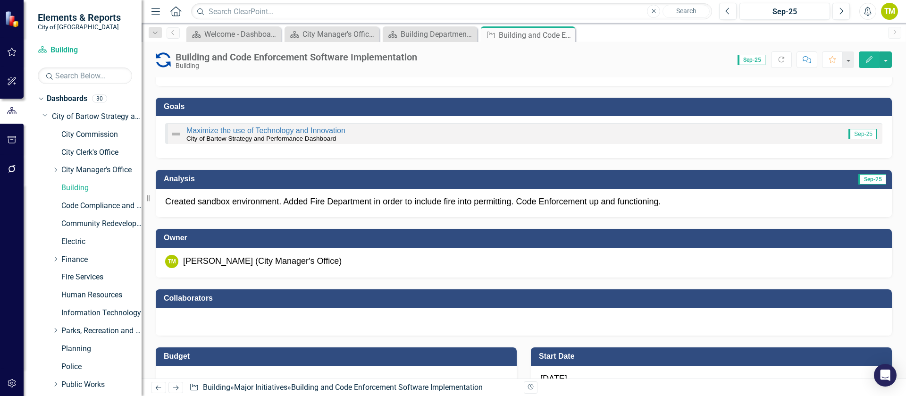
scroll to position [142, 0]
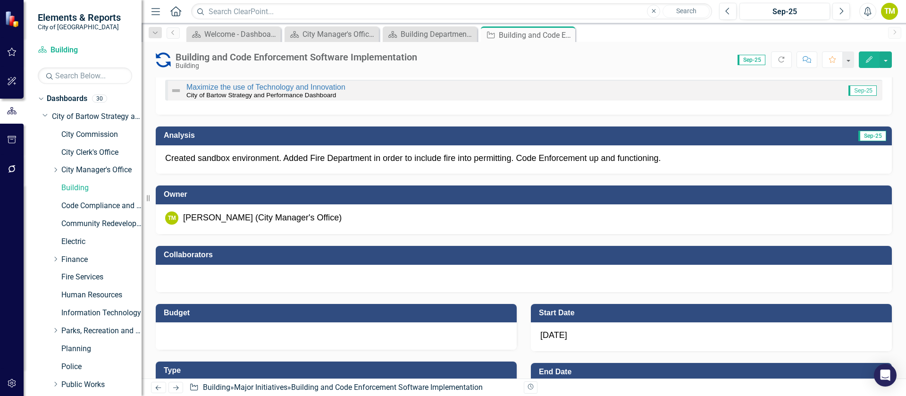
click at [241, 220] on div "[PERSON_NAME] (City Manager's Office)" at bounding box center [262, 218] width 159 height 12
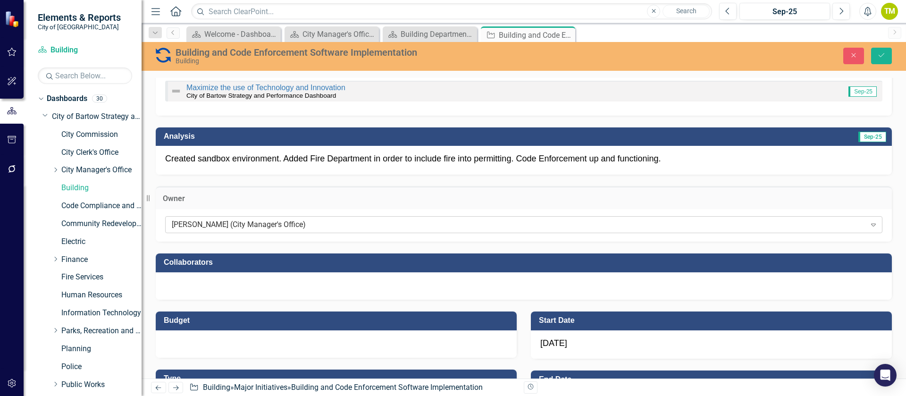
click at [243, 224] on div "[PERSON_NAME] (City Manager's Office)" at bounding box center [519, 224] width 694 height 11
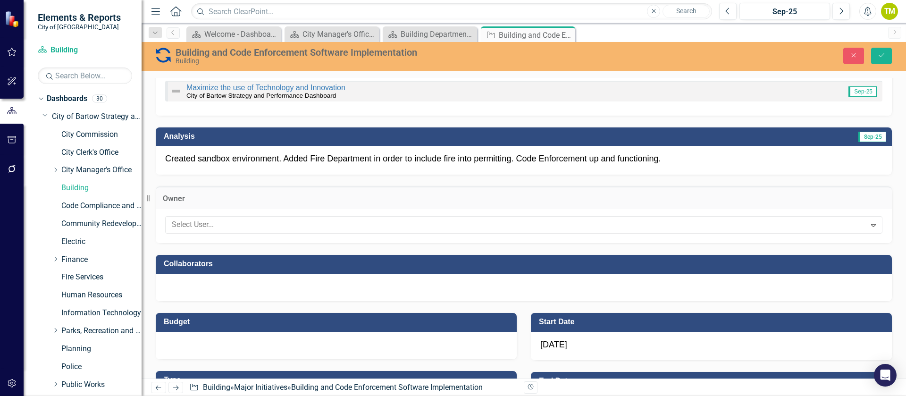
scroll to position [200, 0]
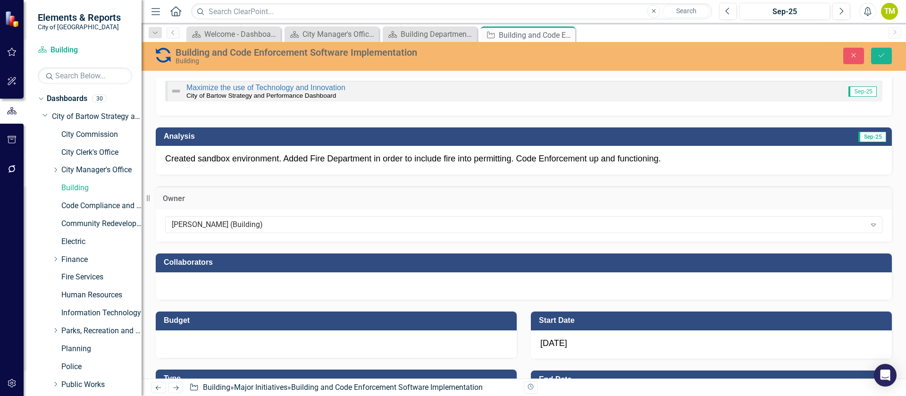
click at [211, 284] on div at bounding box center [524, 285] width 736 height 27
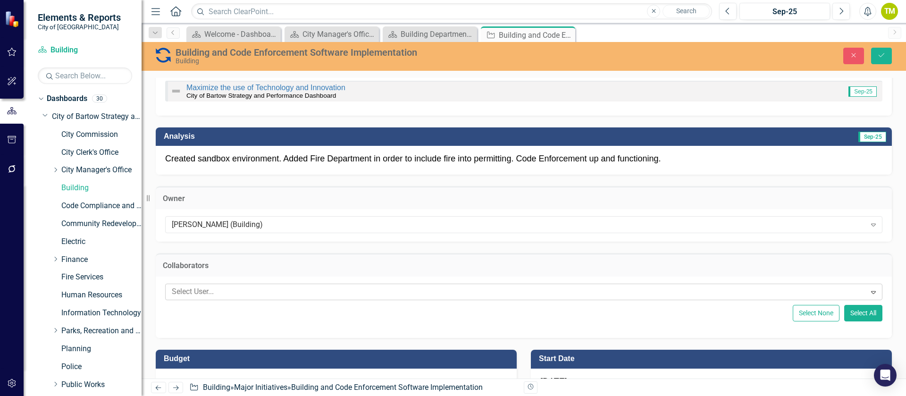
click at [325, 293] on div at bounding box center [517, 291] width 698 height 13
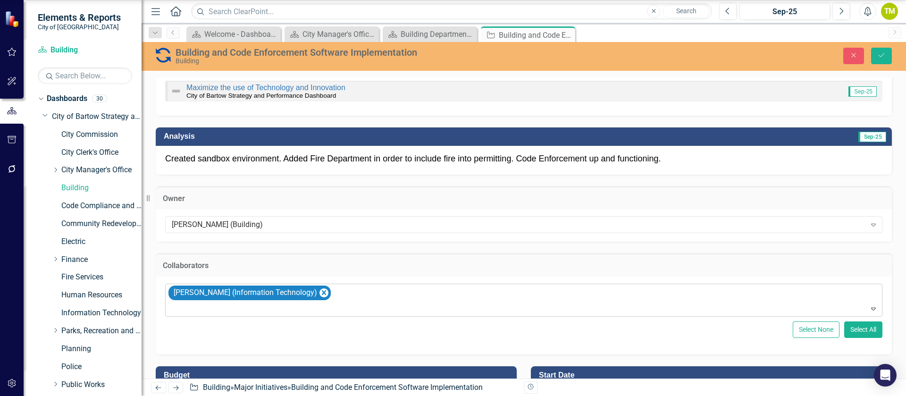
click at [271, 303] on div at bounding box center [524, 308] width 713 height 13
click at [272, 303] on div at bounding box center [524, 308] width 713 height 13
click at [306, 306] on div at bounding box center [524, 308] width 713 height 13
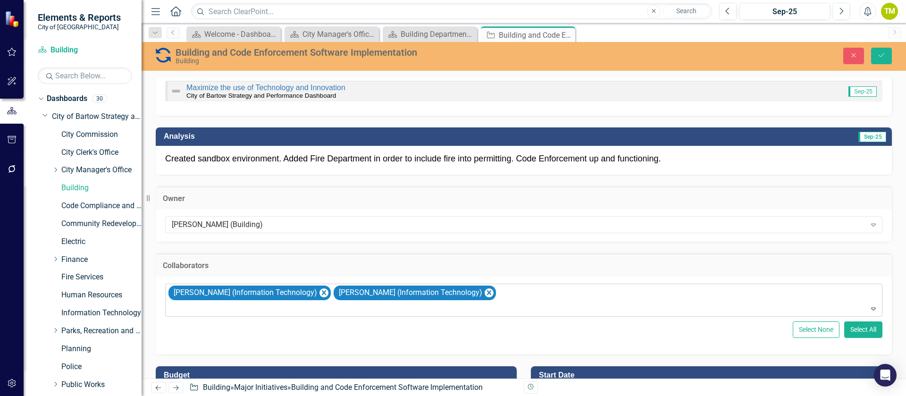
click at [306, 306] on div at bounding box center [524, 308] width 713 height 13
click at [878, 60] on button "Save" at bounding box center [881, 56] width 21 height 17
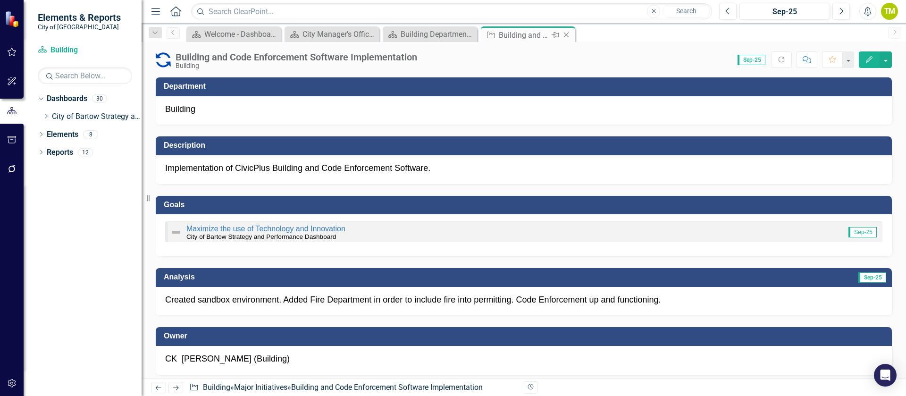
click at [568, 30] on div "Close" at bounding box center [567, 35] width 12 height 12
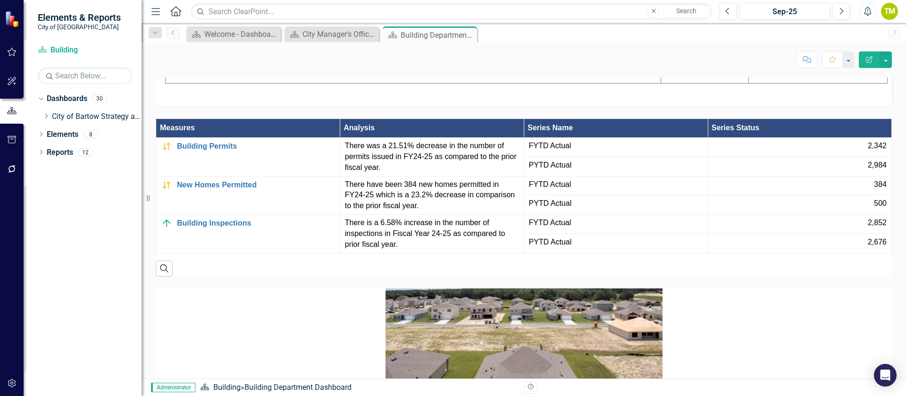
scroll to position [849, 0]
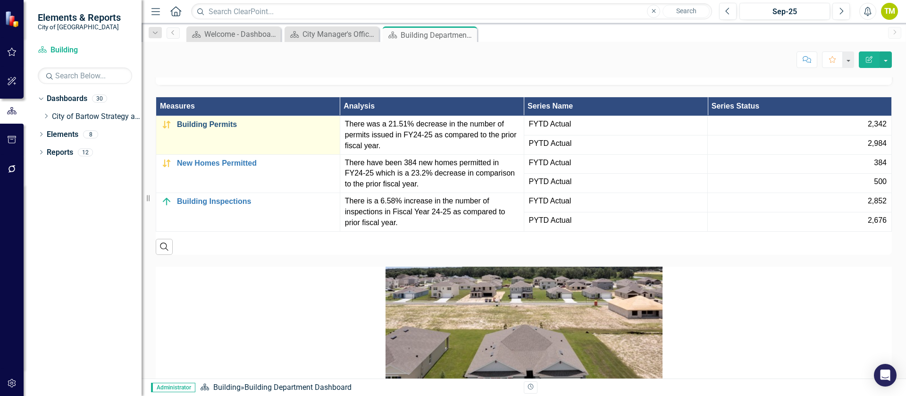
click at [230, 129] on link "Building Permits" at bounding box center [256, 124] width 158 height 8
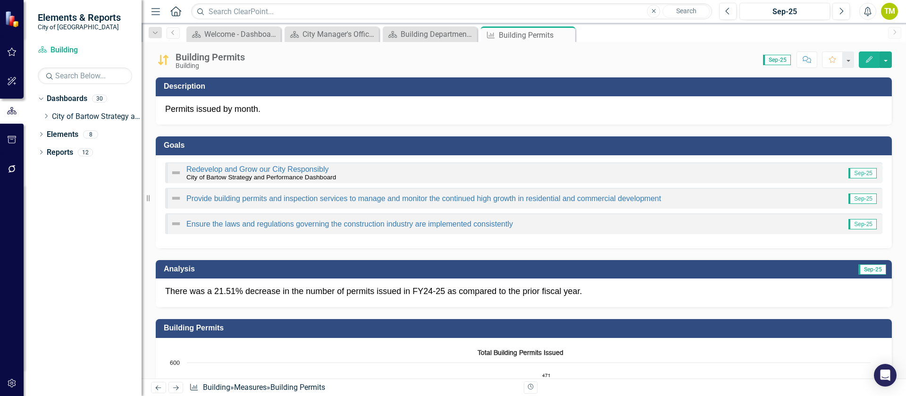
click at [170, 382] on link "Next" at bounding box center [175, 387] width 15 height 11
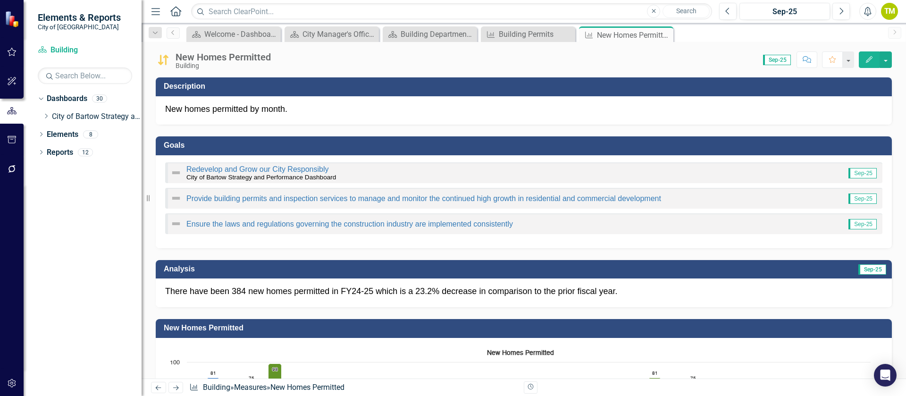
click at [170, 382] on link "Next" at bounding box center [175, 387] width 15 height 11
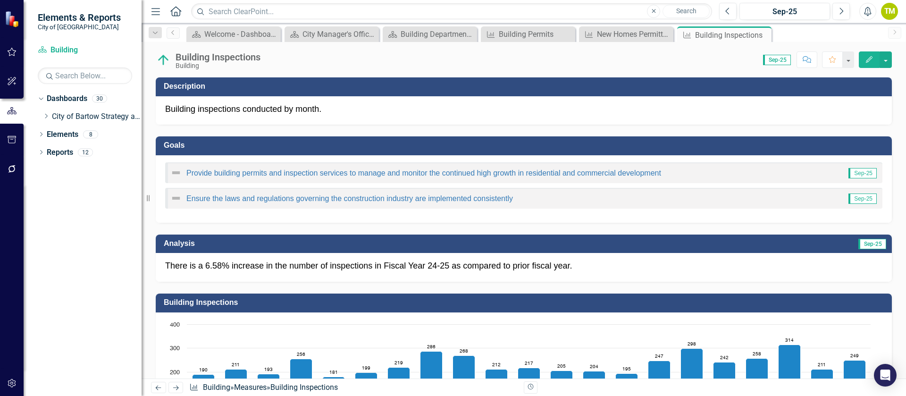
click at [729, 158] on div "Provide building permits and inspection services to manage and monitor the cont…" at bounding box center [524, 188] width 736 height 67
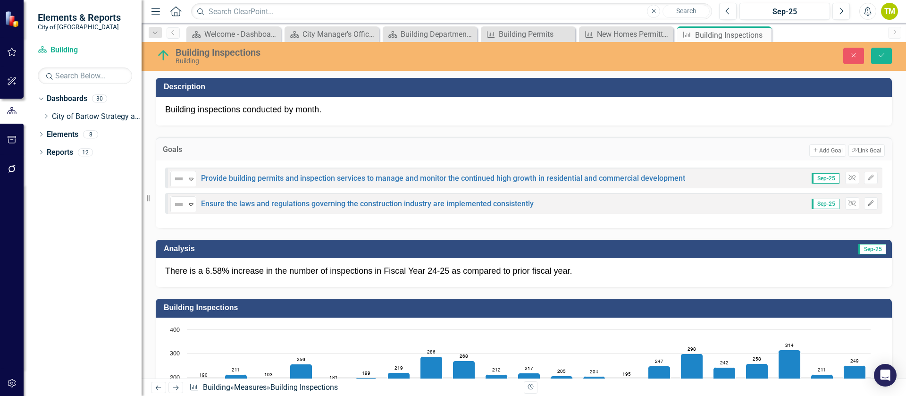
click at [729, 158] on div "Goals Add Add Goal Link Tag Link Goal" at bounding box center [524, 148] width 736 height 23
click at [858, 152] on button "Link Tag Link Goal" at bounding box center [866, 150] width 36 height 12
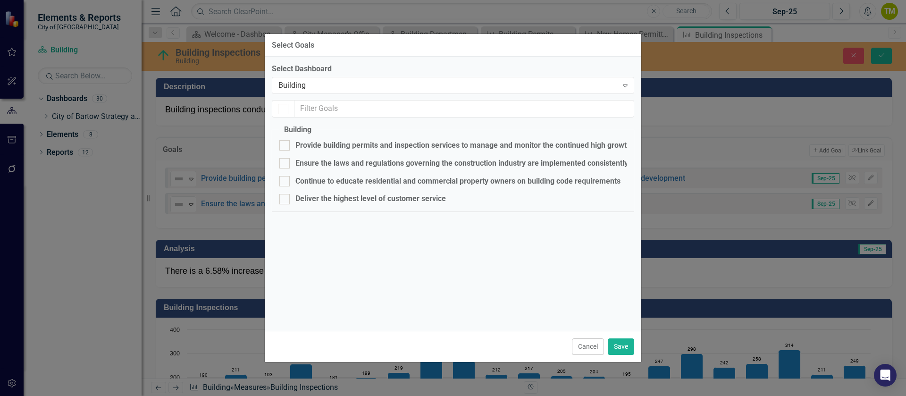
checkbox input "true"
checkbox input "false"
click at [325, 84] on div "Building" at bounding box center [447, 85] width 339 height 11
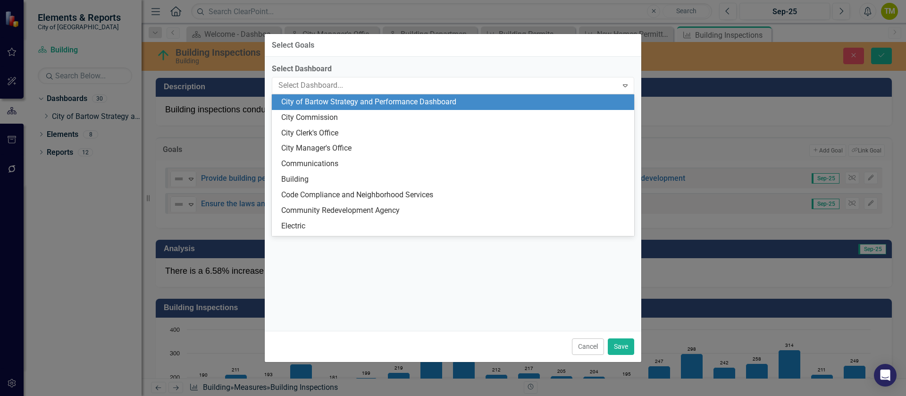
click at [572, 98] on div "City of Bartow Strategy and Performance Dashboard" at bounding box center [454, 102] width 347 height 11
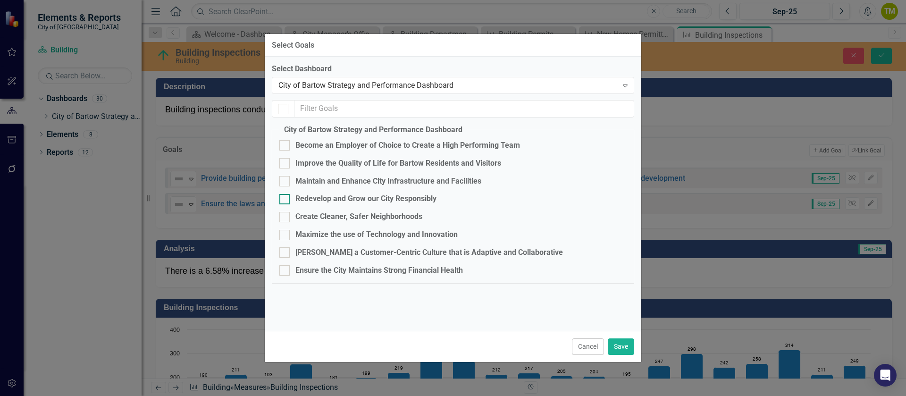
click at [343, 202] on div "Redevelop and Grow our City Responsibly" at bounding box center [365, 198] width 141 height 11
click at [285, 200] on input "Redevelop and Grow our City Responsibly" at bounding box center [282, 197] width 6 height 6
checkbox input "true"
click at [620, 347] on button "Save" at bounding box center [621, 346] width 26 height 17
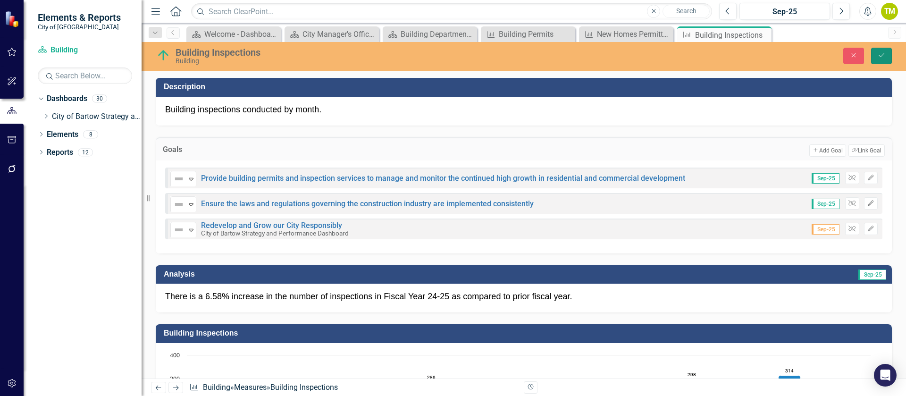
click at [881, 57] on icon "Save" at bounding box center [881, 55] width 8 height 7
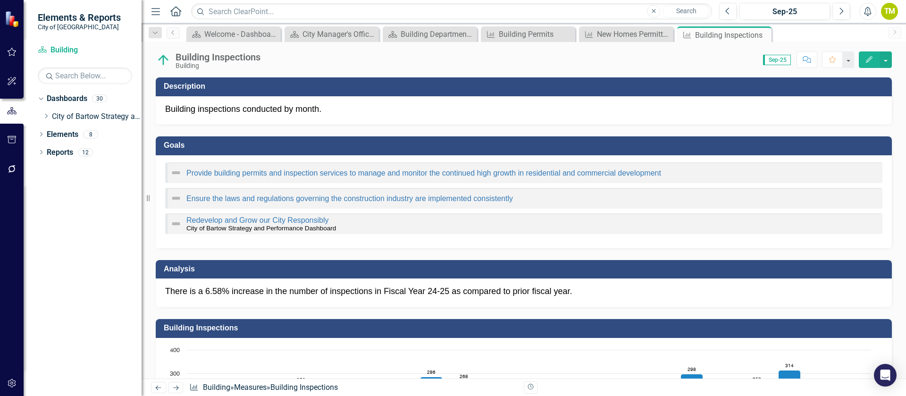
click at [0, 0] on icon "Close" at bounding box center [0, 0] width 0 height 0
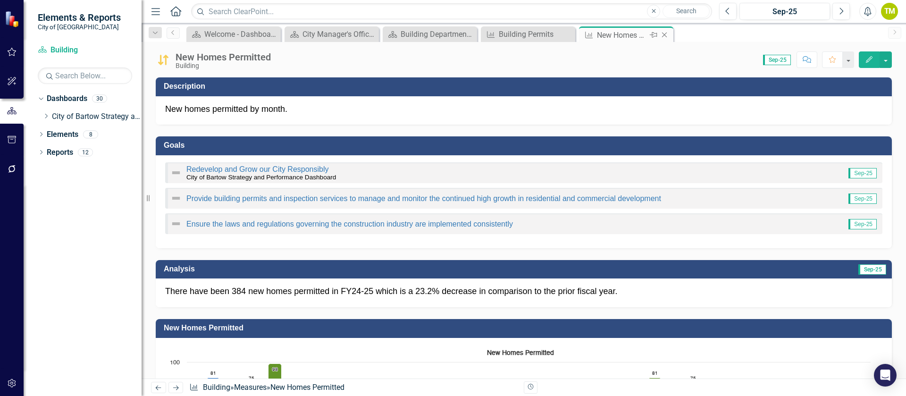
click at [665, 33] on icon "Close" at bounding box center [664, 35] width 9 height 8
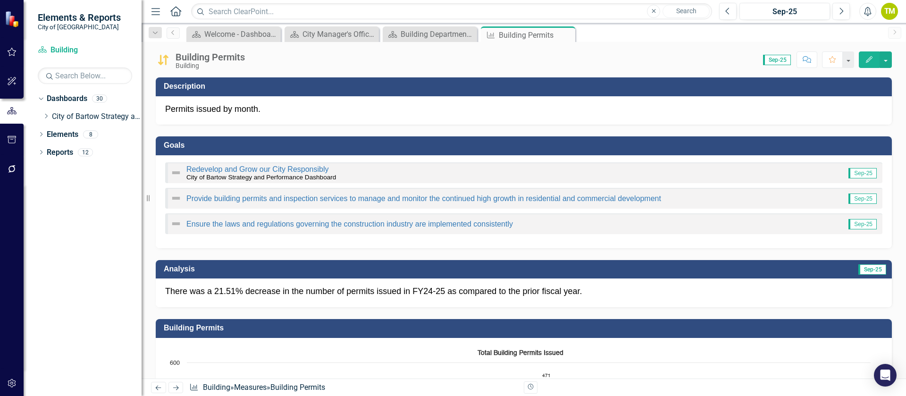
click at [0, 0] on icon at bounding box center [0, 0] width 0 height 0
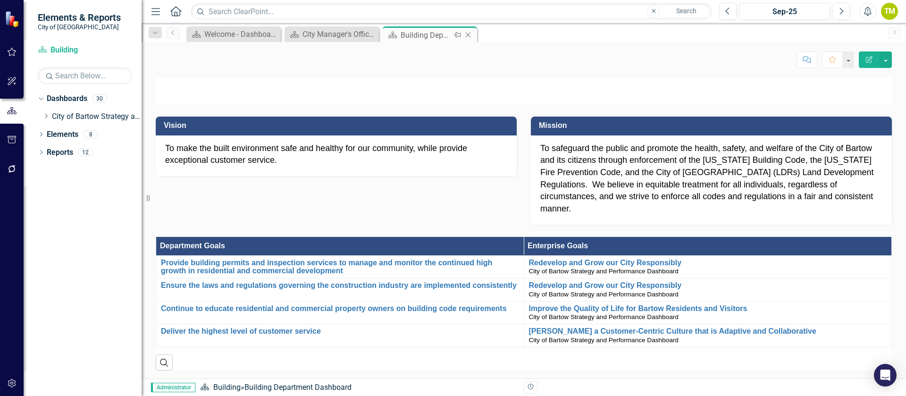
click at [469, 32] on icon "Close" at bounding box center [467, 35] width 9 height 8
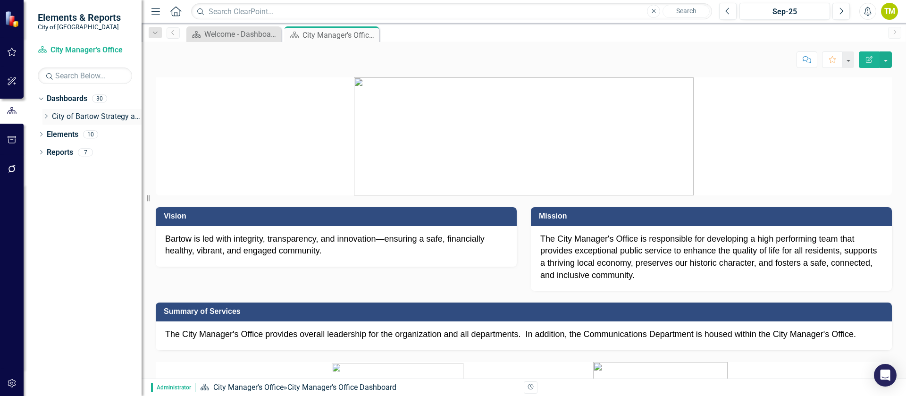
click at [44, 117] on icon "Dropdown" at bounding box center [45, 116] width 7 height 6
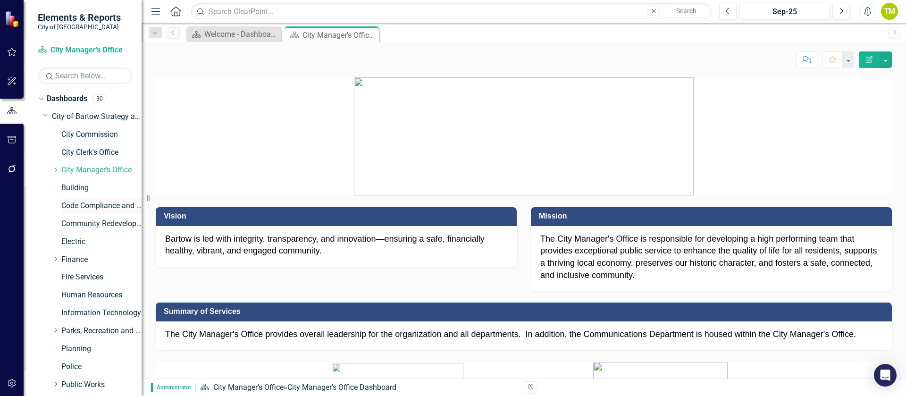
click at [96, 207] on link "Code Compliance and Neighborhood Services" at bounding box center [101, 206] width 80 height 11
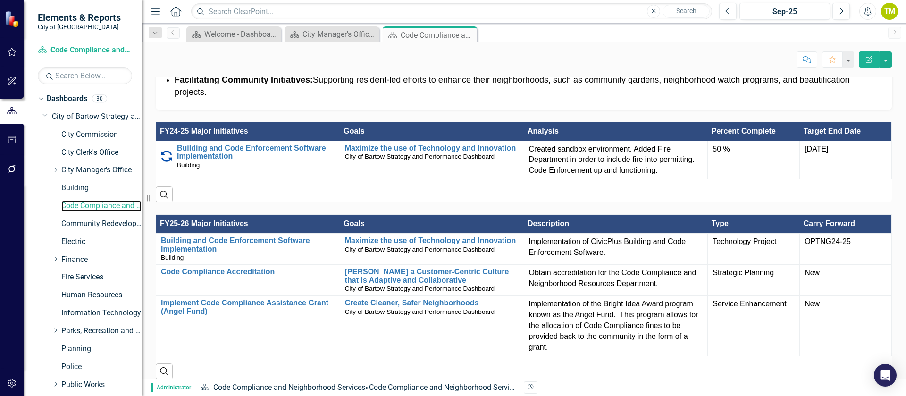
scroll to position [708, 0]
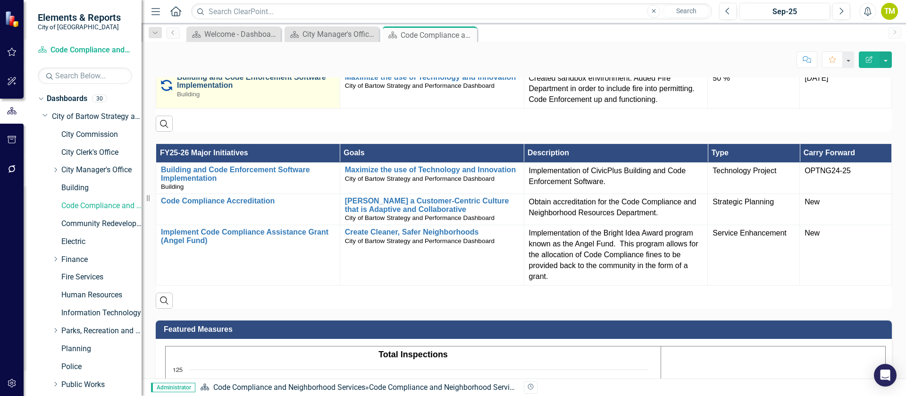
click at [207, 90] on link "Building and Code Enforcement Software Implementation" at bounding box center [256, 81] width 158 height 17
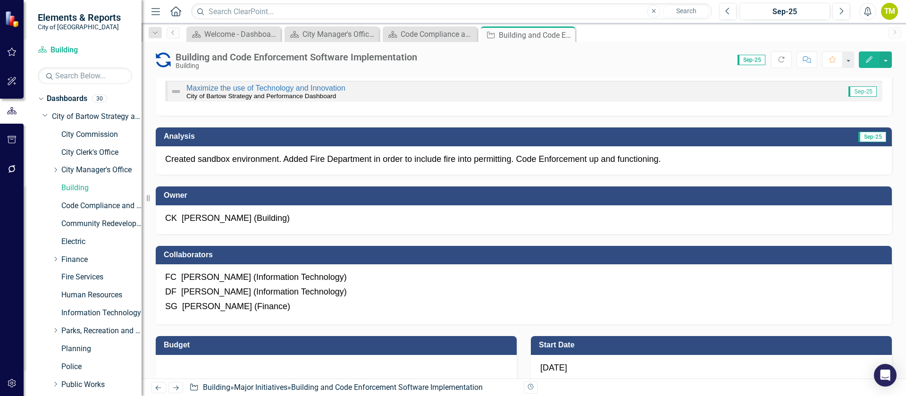
scroll to position [142, 0]
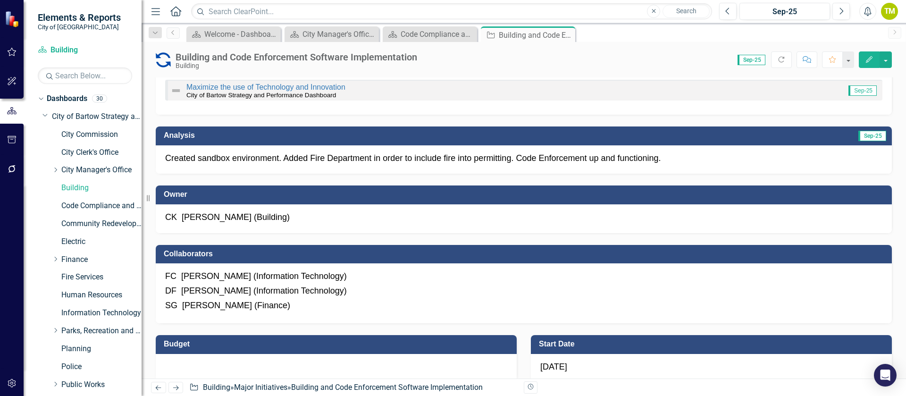
click at [420, 275] on div "FC Frank Canovaca (Information Technology)" at bounding box center [523, 276] width 717 height 12
click at [419, 274] on div "FC Frank Canovaca (Information Technology)" at bounding box center [523, 276] width 717 height 12
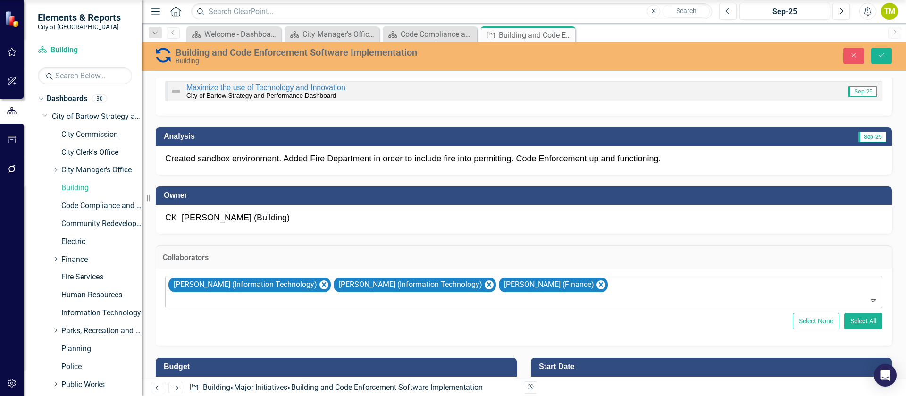
click at [654, 287] on div "Frank Canovaca (Information Technology) Dan Francoeur (Information Technology) …" at bounding box center [524, 292] width 715 height 32
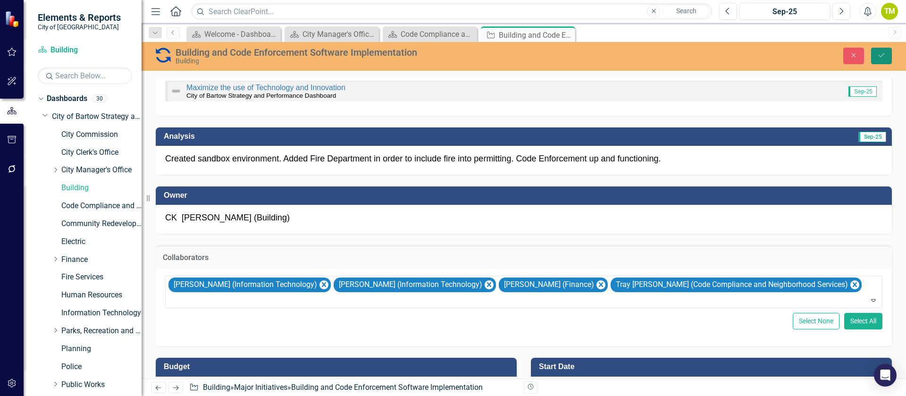
click at [884, 57] on icon "Save" at bounding box center [881, 55] width 8 height 7
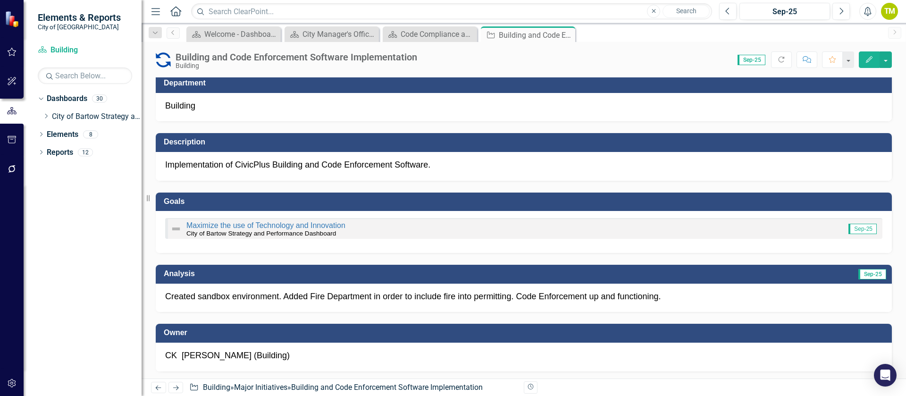
scroll to position [0, 0]
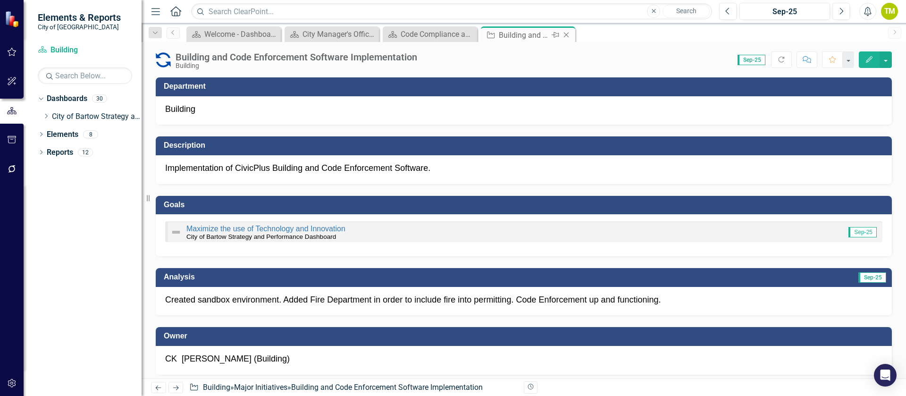
click at [567, 34] on icon "Close" at bounding box center [565, 35] width 9 height 8
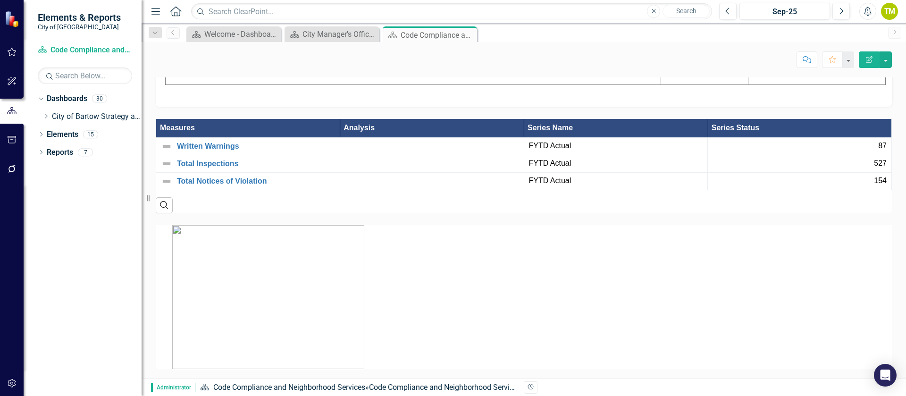
scroll to position [1228, 0]
click at [209, 142] on link "Written Warnings" at bounding box center [256, 146] width 158 height 8
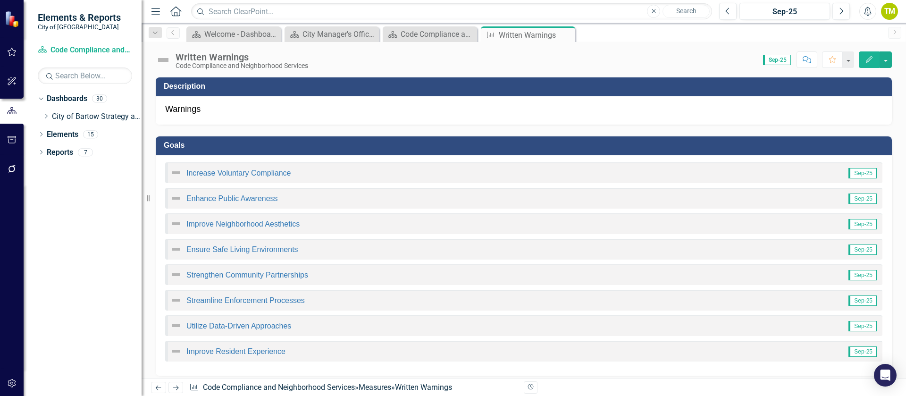
click at [302, 161] on div "Increase Voluntary Compliance Sep-25 Enhance Public Awareness Sep-25 Improve Ne…" at bounding box center [524, 265] width 736 height 220
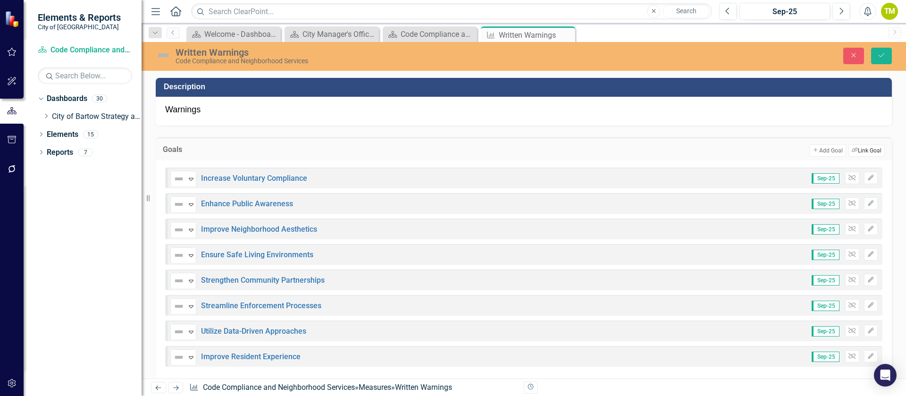
click at [867, 151] on button "Link Tag Link Goal" at bounding box center [866, 150] width 36 height 12
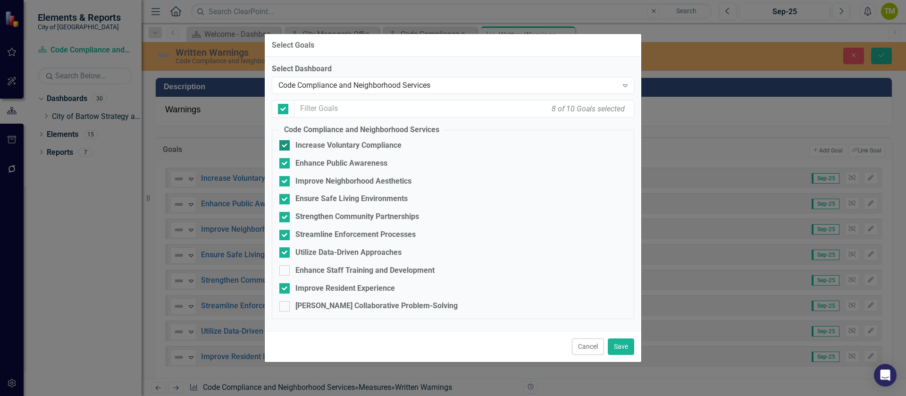
checkbox input "false"
click at [337, 86] on div "Code Compliance and Neighborhood Services" at bounding box center [447, 85] width 339 height 11
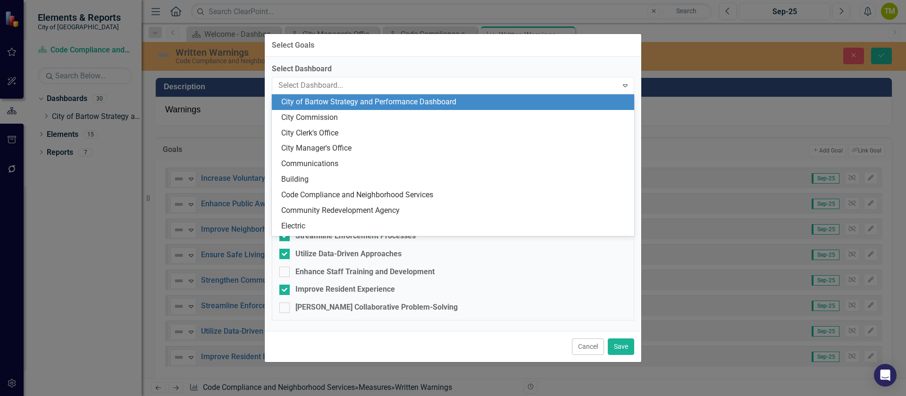
click at [335, 98] on div "City of Bartow Strategy and Performance Dashboard" at bounding box center [454, 102] width 347 height 11
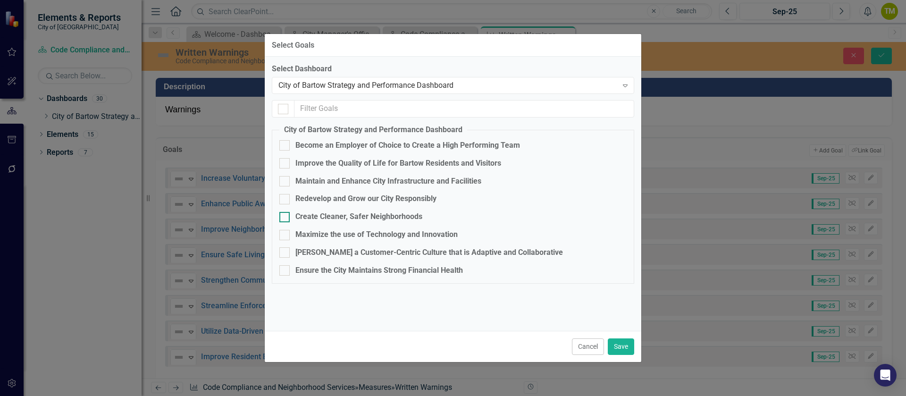
click at [306, 213] on div "Create Cleaner, Safer Neighborhoods" at bounding box center [358, 216] width 127 height 11
click at [285, 213] on input "Create Cleaner, Safer Neighborhoods" at bounding box center [282, 215] width 6 height 6
checkbox input "true"
click at [617, 341] on button "Save" at bounding box center [621, 346] width 26 height 17
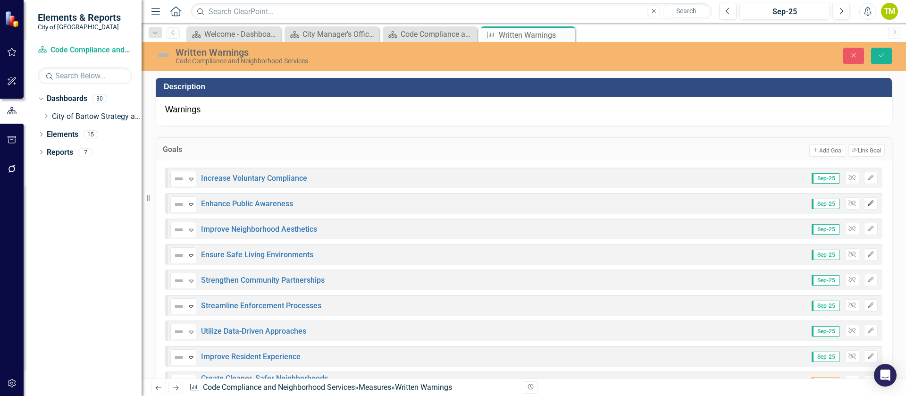
click at [867, 202] on icon "Edit" at bounding box center [870, 204] width 7 height 6
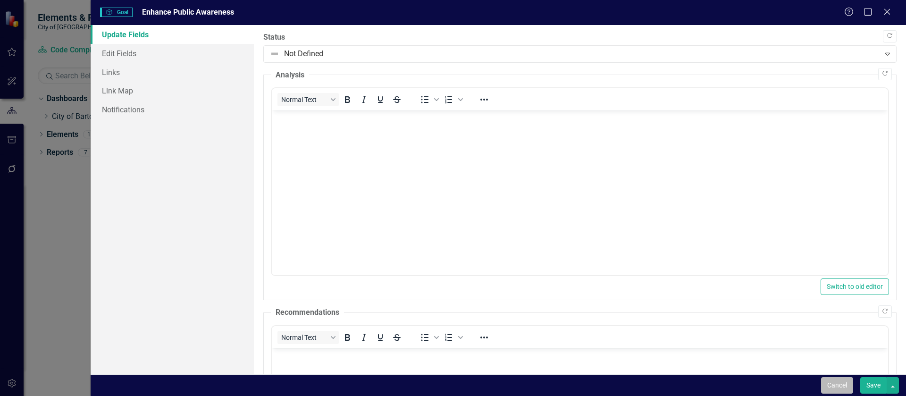
click at [833, 386] on button "Cancel" at bounding box center [837, 385] width 32 height 17
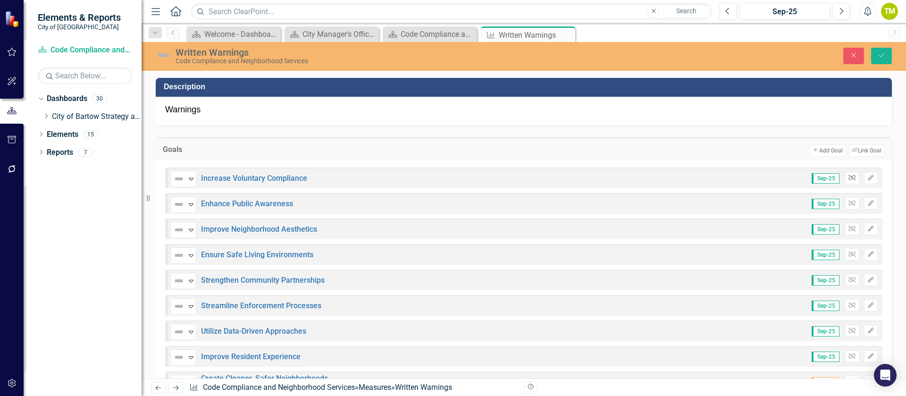
click at [848, 177] on icon "Unlink" at bounding box center [851, 178] width 7 height 6
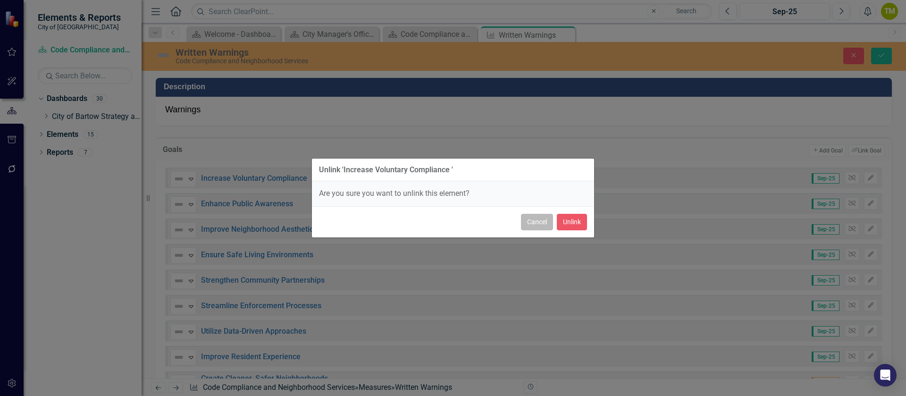
click at [534, 226] on button "Cancel" at bounding box center [537, 222] width 32 height 17
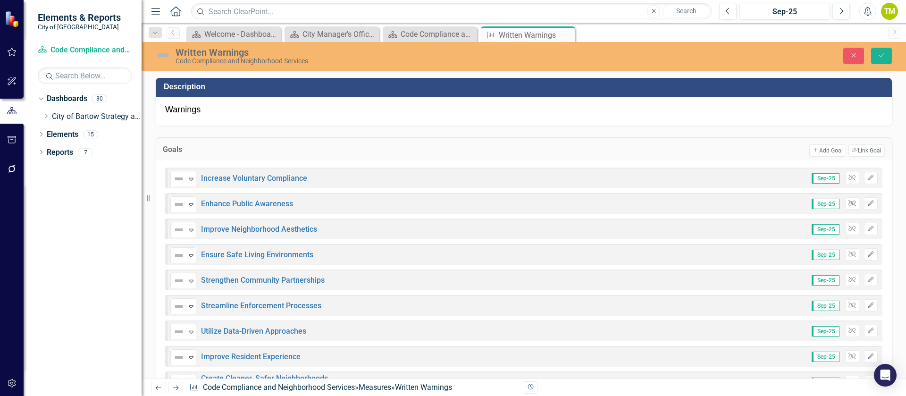
click at [848, 204] on icon "Unlink" at bounding box center [851, 204] width 7 height 6
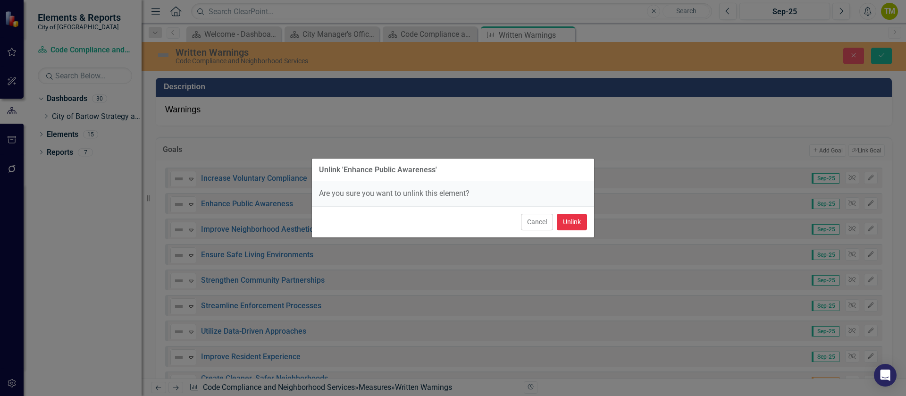
click at [568, 221] on button "Unlink" at bounding box center [572, 222] width 30 height 17
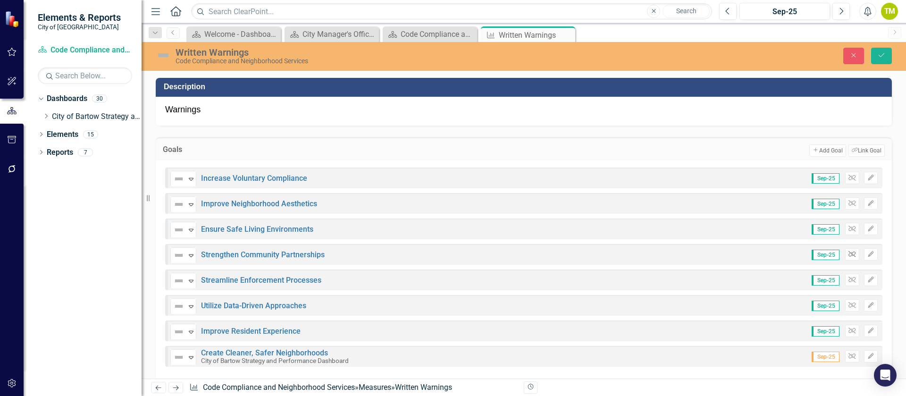
click at [845, 257] on button "Unlink" at bounding box center [852, 254] width 14 height 12
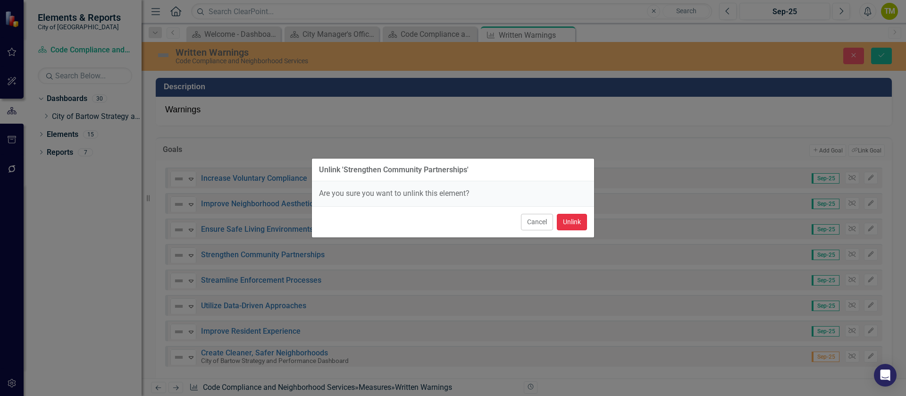
click at [576, 222] on button "Unlink" at bounding box center [572, 222] width 30 height 17
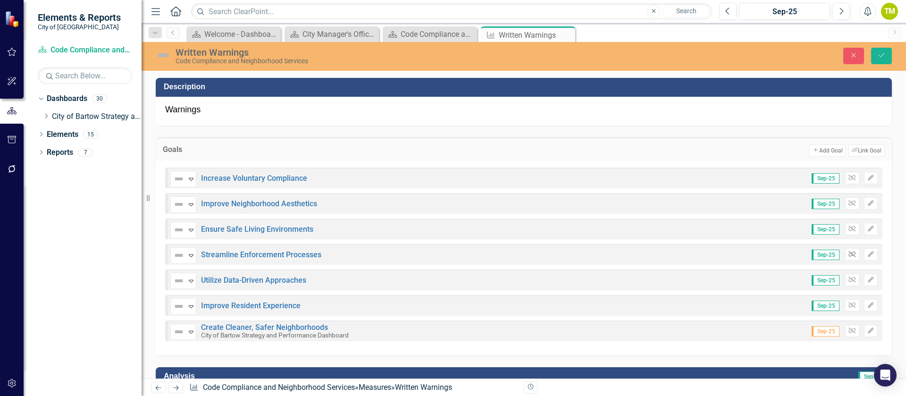
click at [849, 255] on button "Unlink" at bounding box center [852, 254] width 14 height 12
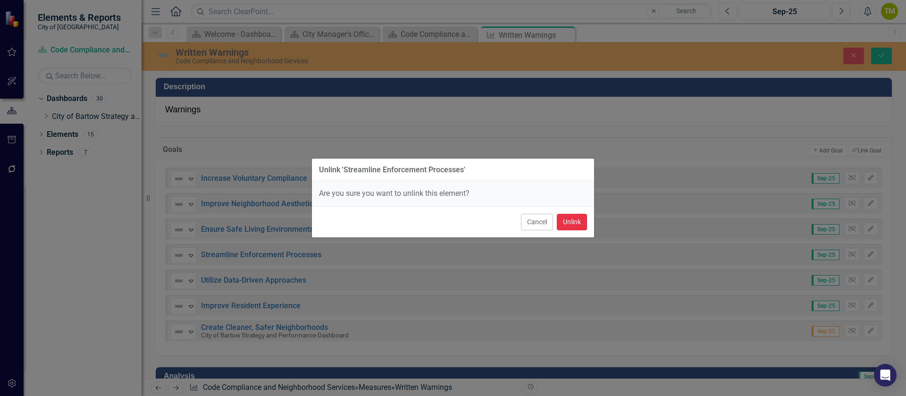
click at [577, 223] on button "Unlink" at bounding box center [572, 222] width 30 height 17
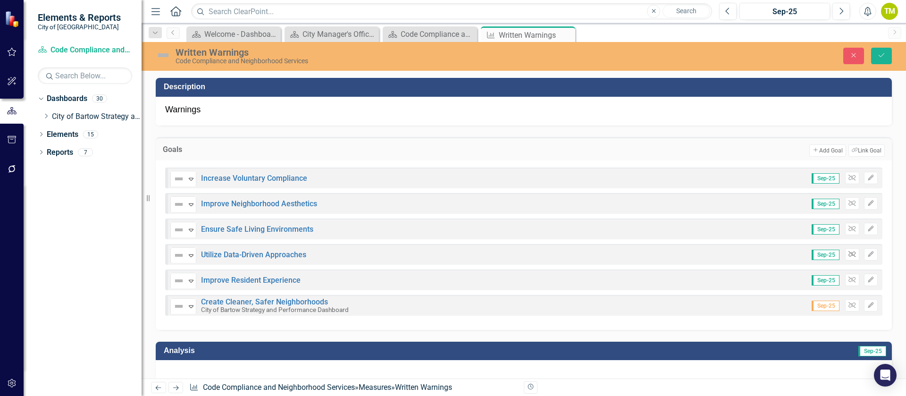
click at [848, 254] on icon "Unlink" at bounding box center [851, 254] width 7 height 6
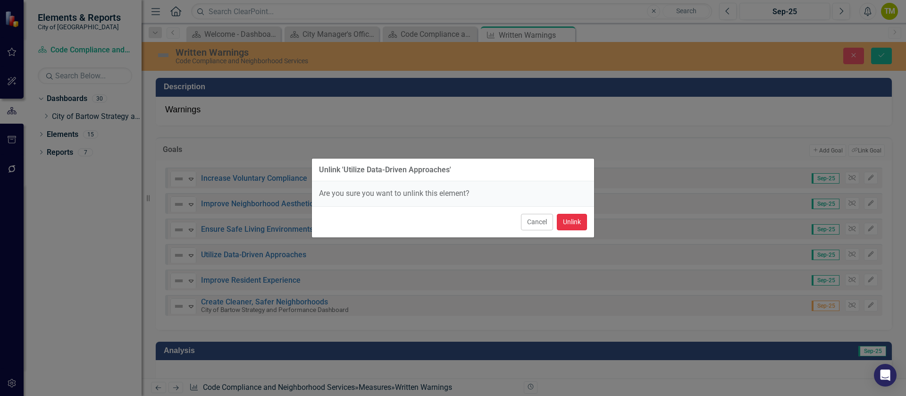
click at [575, 218] on button "Unlink" at bounding box center [572, 222] width 30 height 17
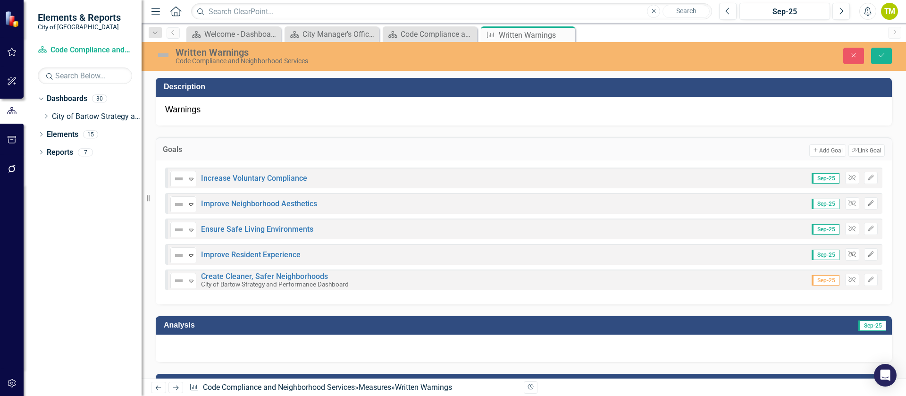
click at [848, 255] on icon "Unlink" at bounding box center [851, 254] width 7 height 6
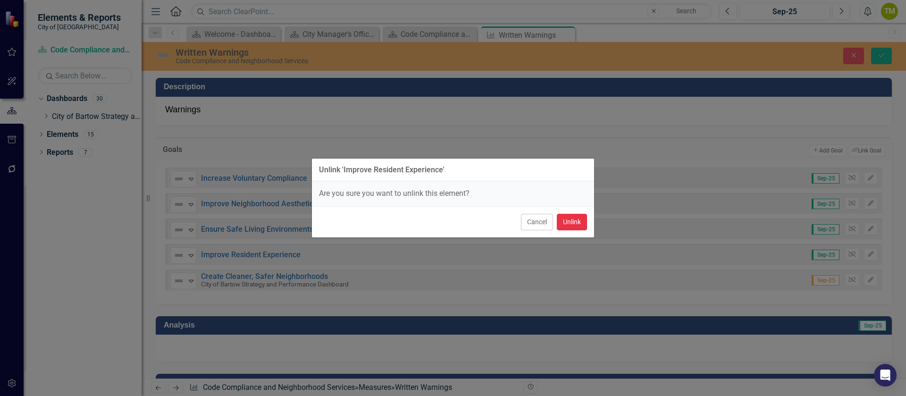
click at [565, 220] on button "Unlink" at bounding box center [572, 222] width 30 height 17
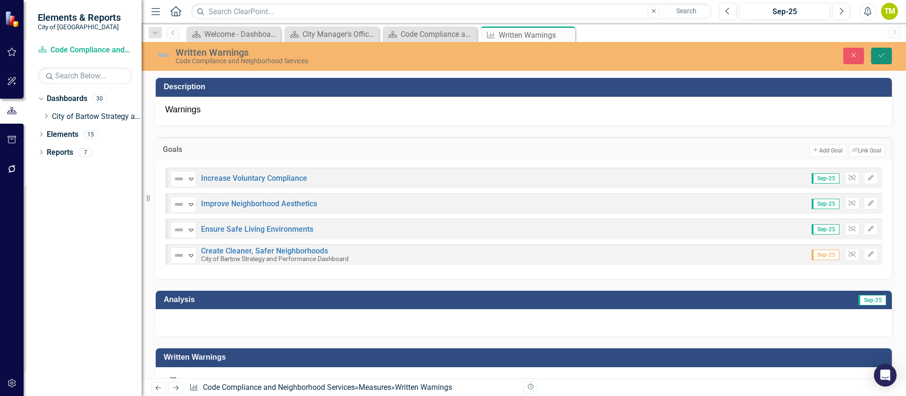
click at [880, 52] on icon "Save" at bounding box center [881, 55] width 8 height 7
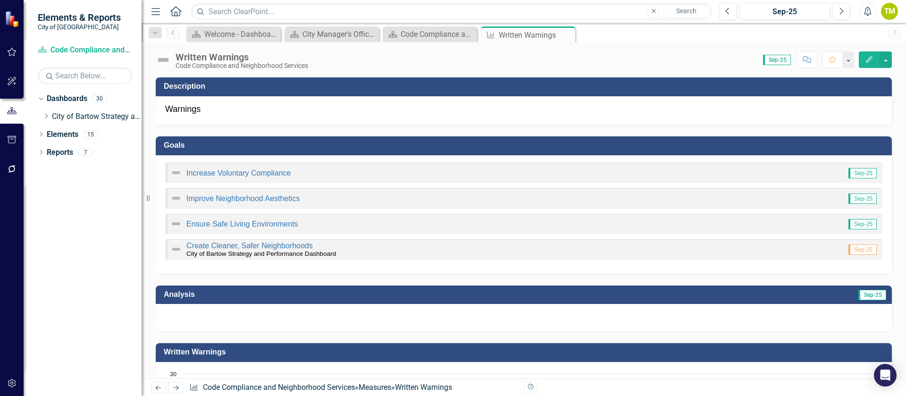
click at [176, 386] on icon "Next" at bounding box center [176, 388] width 8 height 6
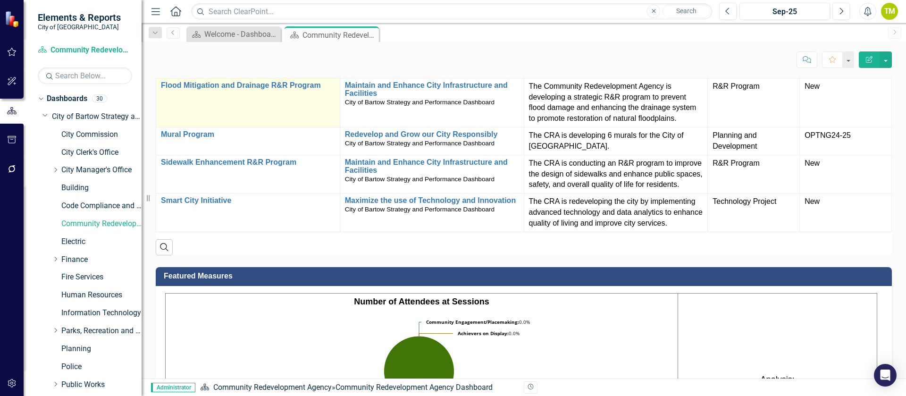
scroll to position [566, 0]
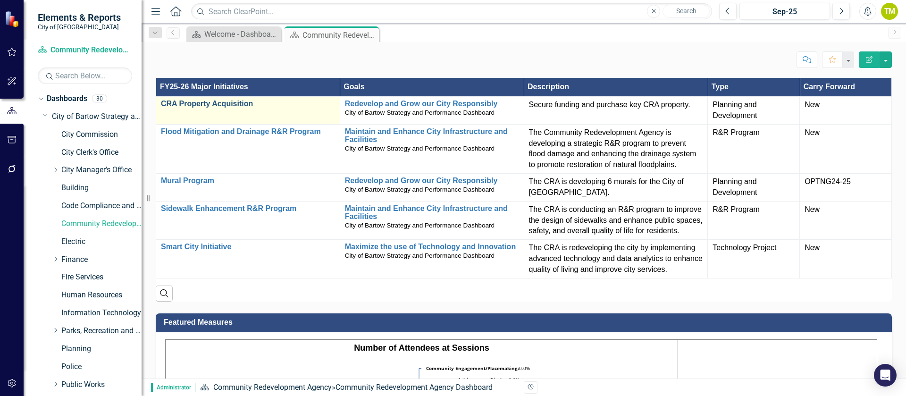
click at [201, 108] on link "CRA Property Acquisition" at bounding box center [248, 104] width 174 height 8
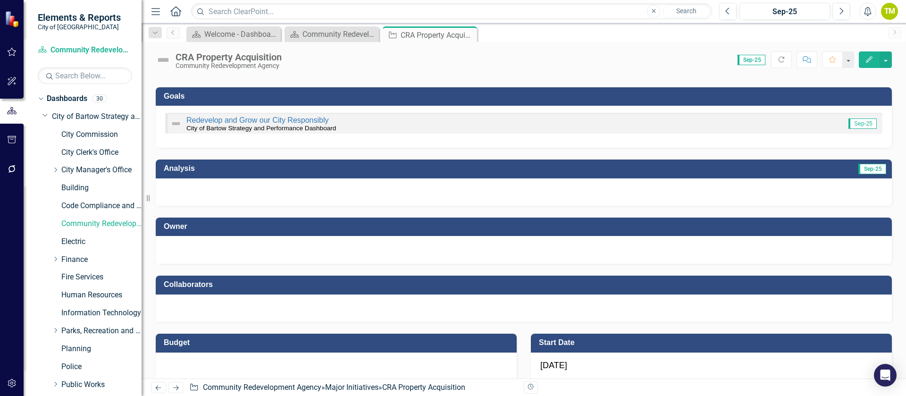
scroll to position [142, 0]
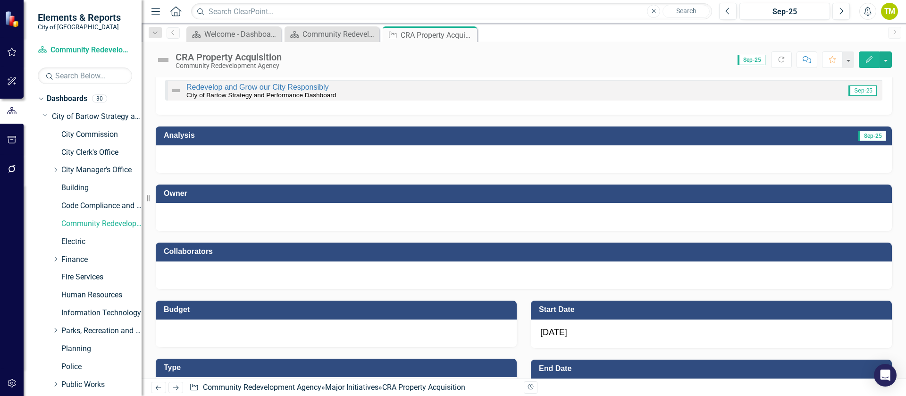
click at [205, 216] on div at bounding box center [523, 215] width 717 height 11
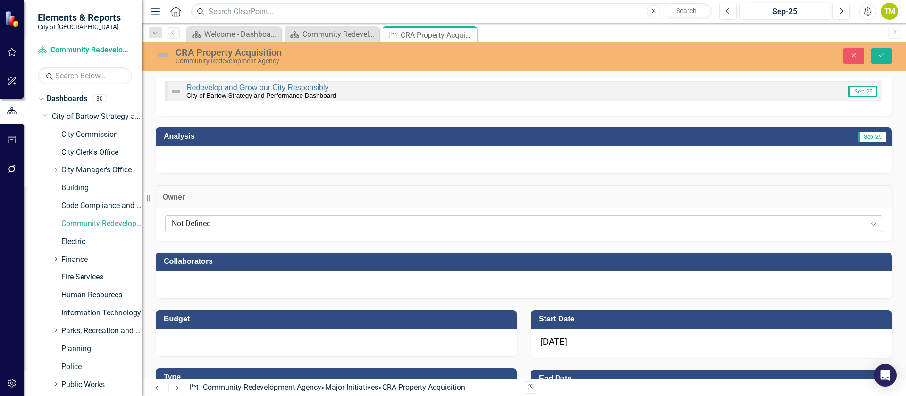
click at [211, 224] on div "Not Defined" at bounding box center [519, 223] width 694 height 11
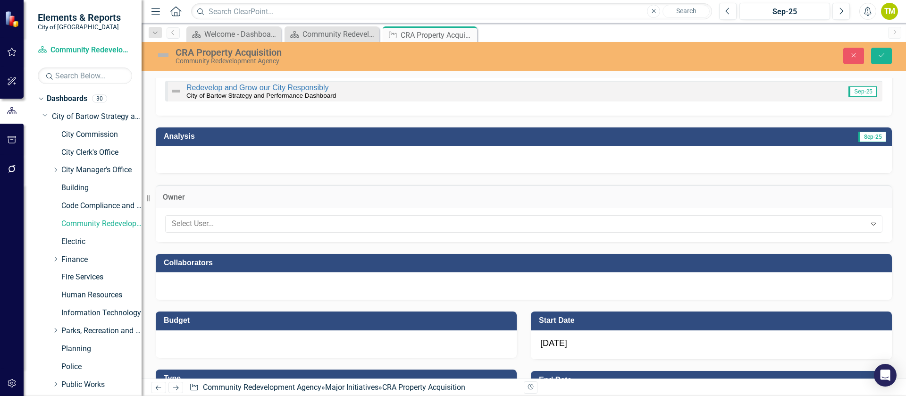
scroll to position [525, 0]
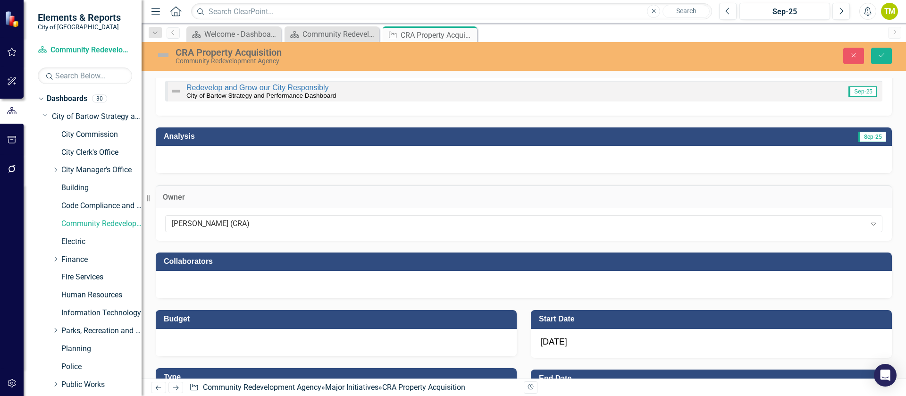
click at [308, 285] on div at bounding box center [524, 284] width 736 height 27
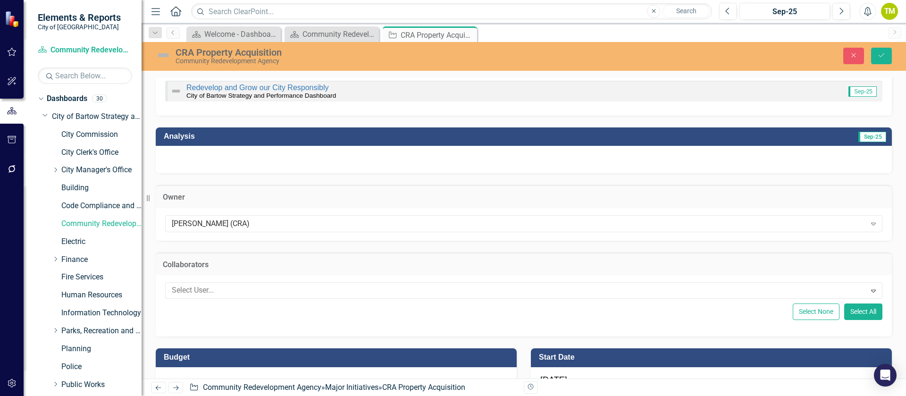
click at [308, 285] on div at bounding box center [517, 290] width 698 height 13
click at [884, 54] on icon "Save" at bounding box center [881, 55] width 8 height 7
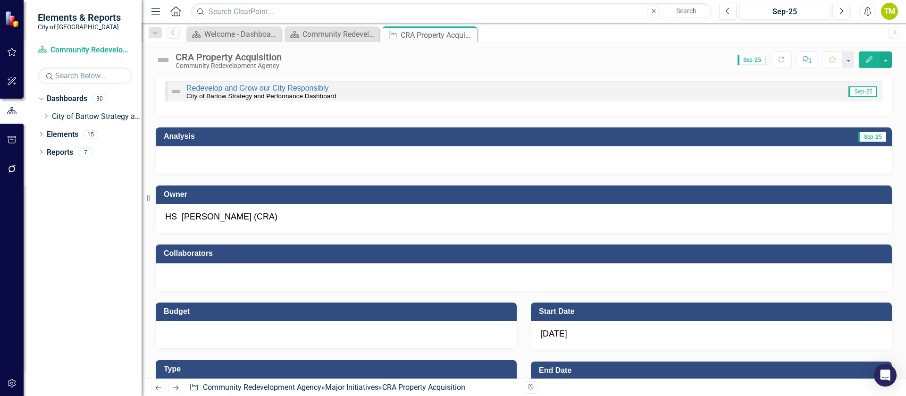
scroll to position [142, 0]
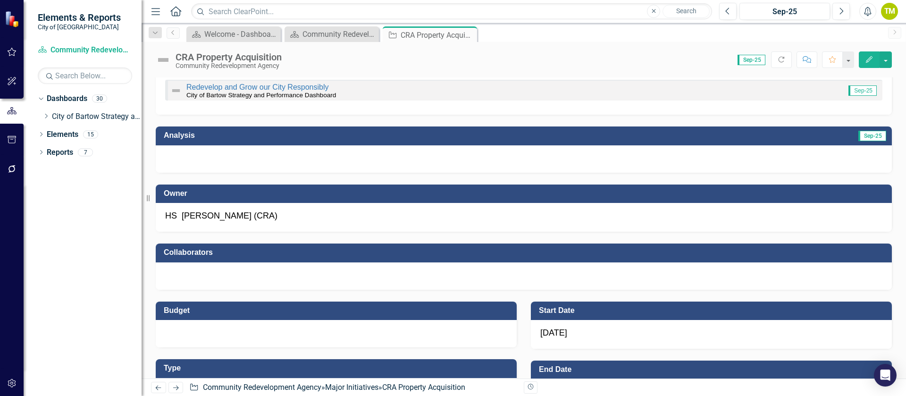
click at [186, 281] on div at bounding box center [524, 275] width 736 height 27
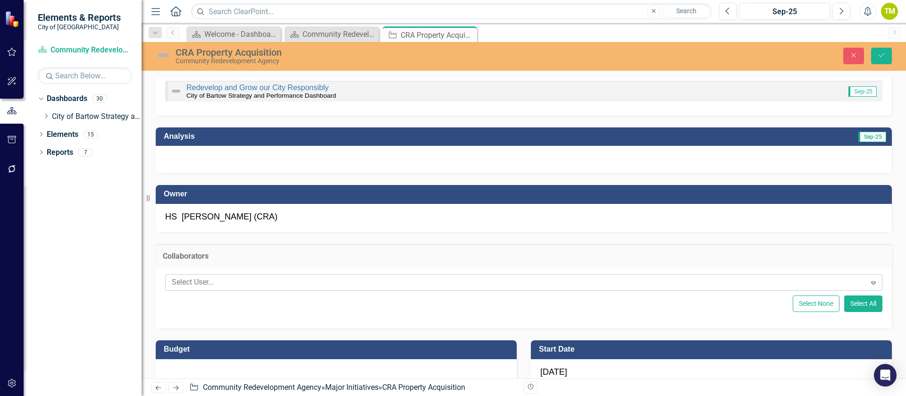
click at [186, 282] on div at bounding box center [517, 282] width 698 height 13
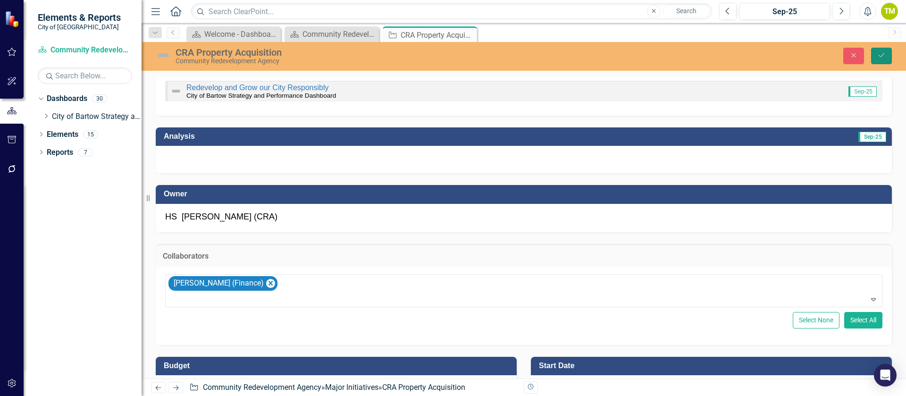
click at [887, 52] on button "Save" at bounding box center [881, 56] width 21 height 17
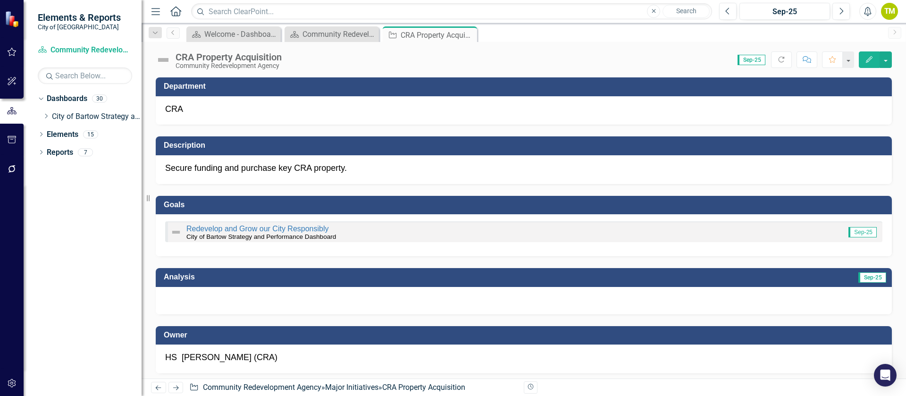
click at [178, 388] on icon at bounding box center [176, 387] width 6 height 5
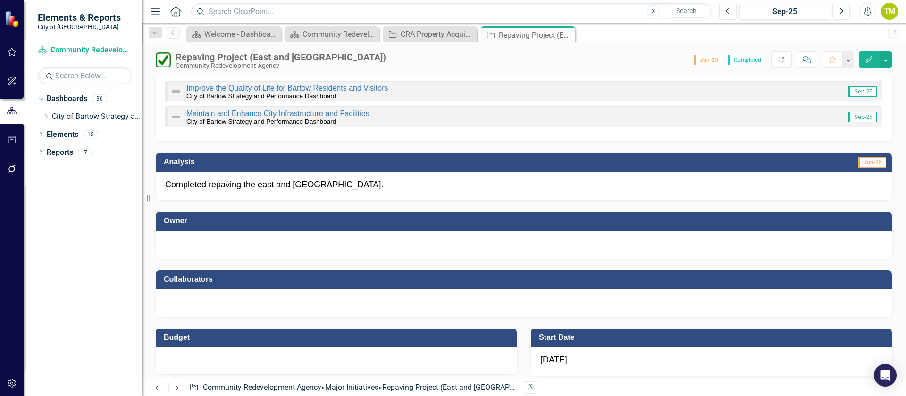
scroll to position [142, 0]
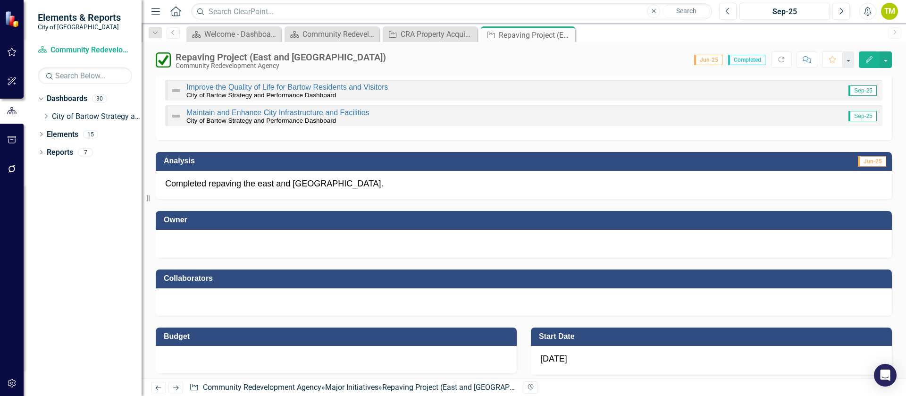
click at [297, 243] on div at bounding box center [523, 242] width 717 height 11
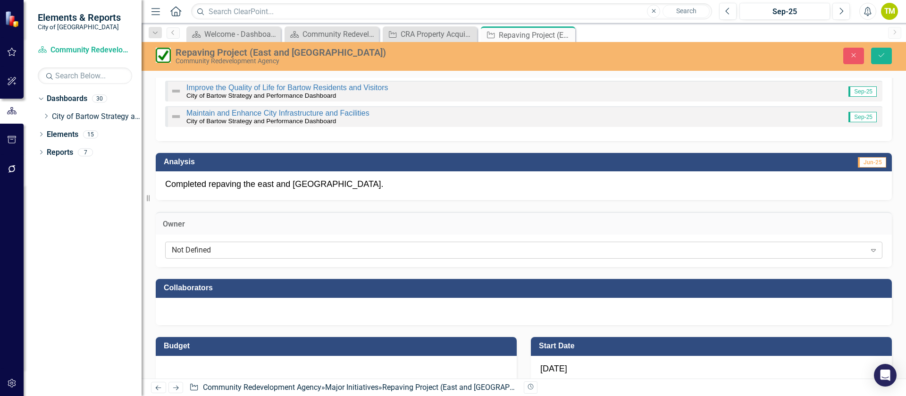
click at [275, 247] on div "Not Defined" at bounding box center [519, 250] width 694 height 11
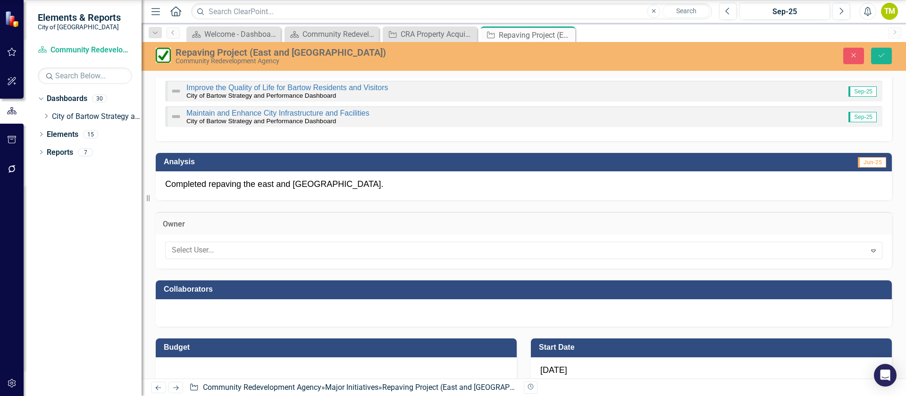
scroll to position [525, 0]
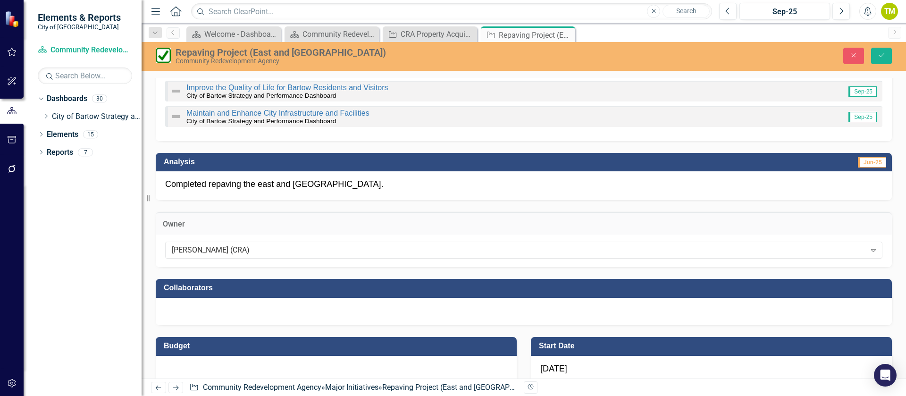
click at [238, 316] on div at bounding box center [524, 311] width 736 height 27
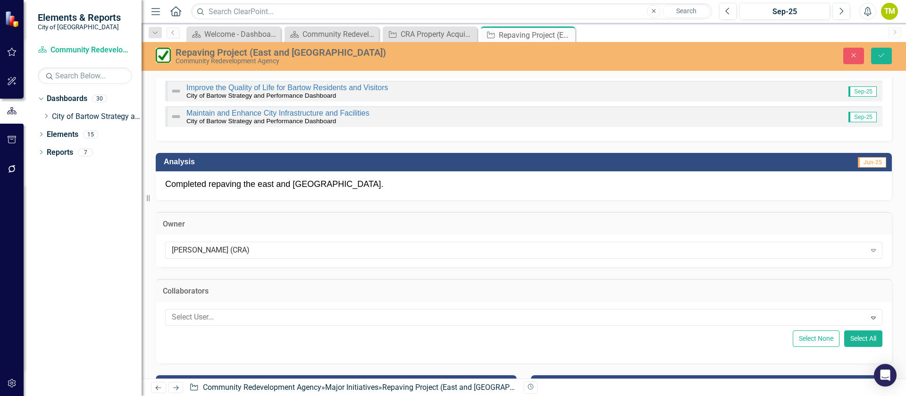
click at [238, 316] on div at bounding box center [517, 317] width 698 height 13
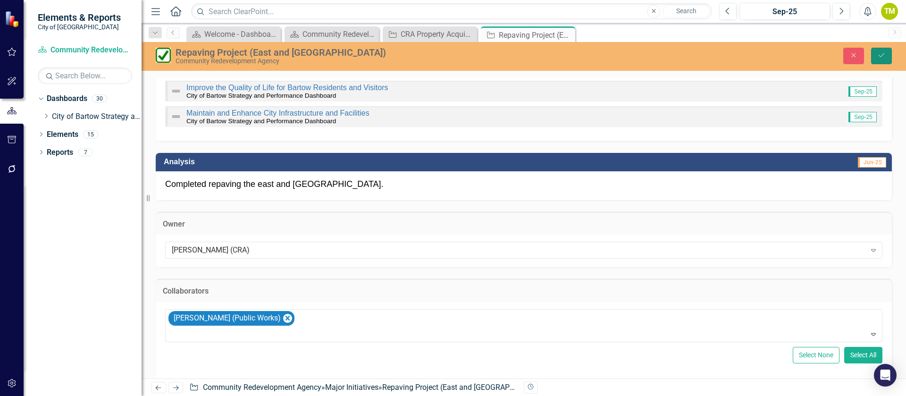
click at [881, 55] on icon "Save" at bounding box center [881, 55] width 8 height 7
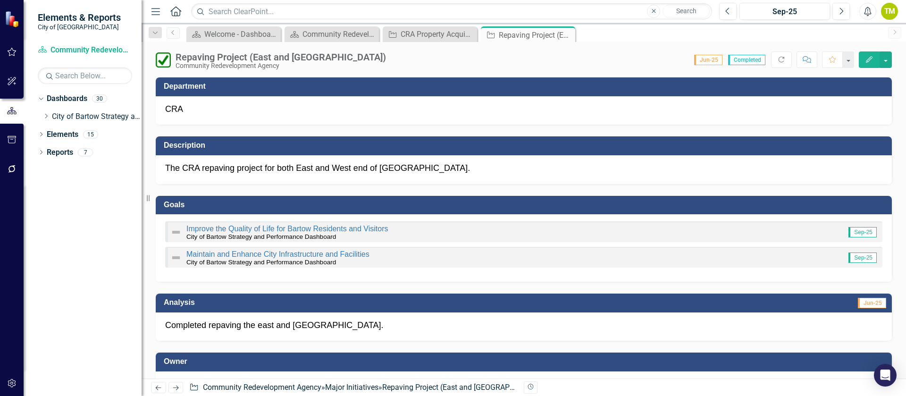
click at [174, 388] on icon "Next" at bounding box center [176, 388] width 8 height 6
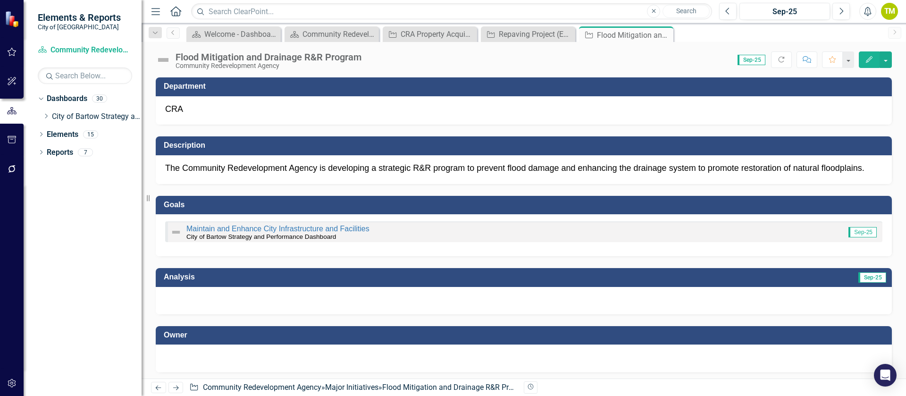
click at [202, 306] on div at bounding box center [524, 300] width 736 height 27
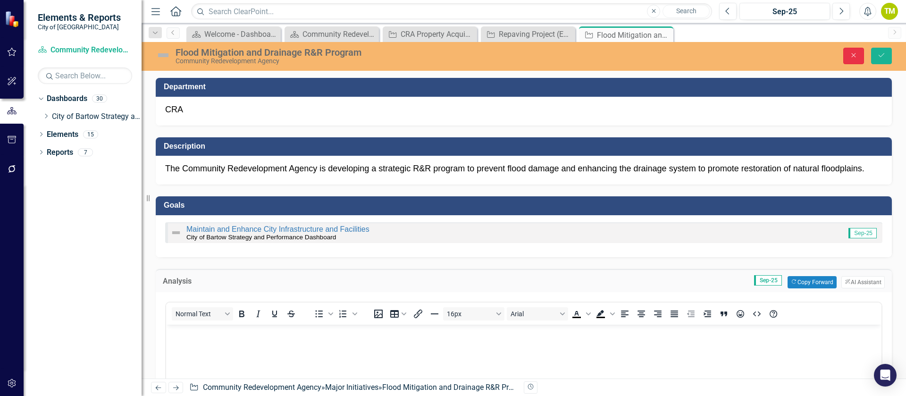
click at [853, 56] on icon "Close" at bounding box center [853, 55] width 8 height 7
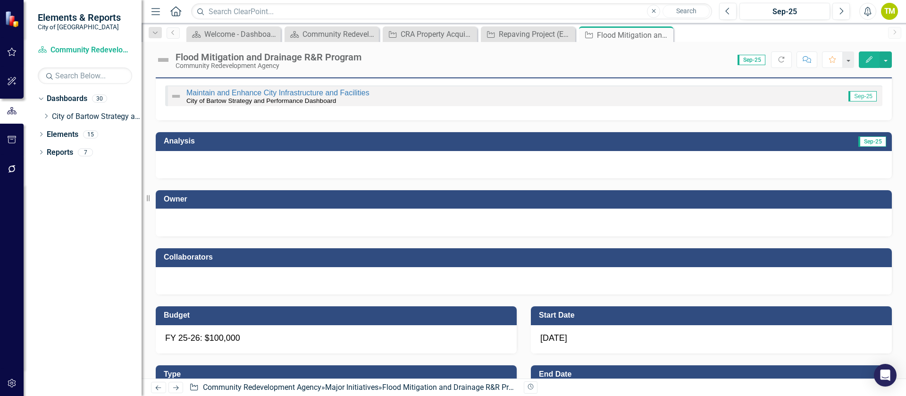
scroll to position [142, 0]
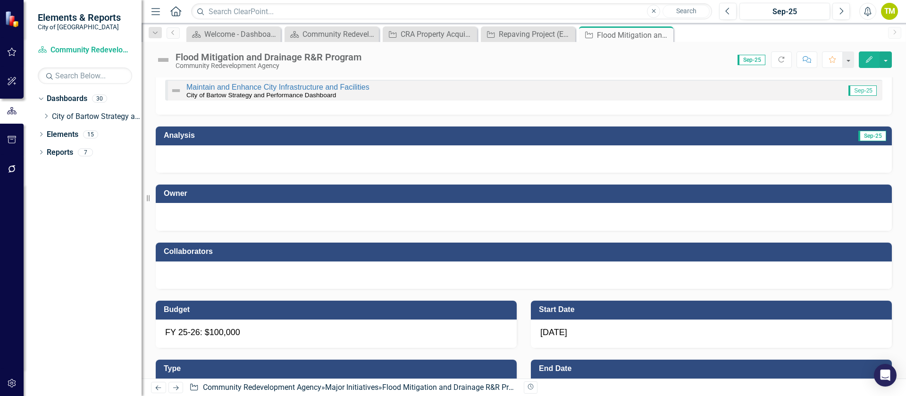
click at [311, 214] on div at bounding box center [523, 215] width 717 height 11
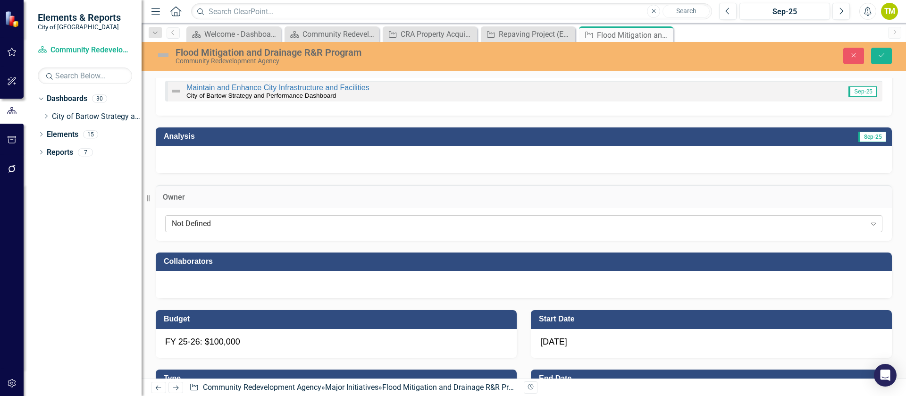
click at [869, 223] on icon "Expand" at bounding box center [873, 224] width 9 height 8
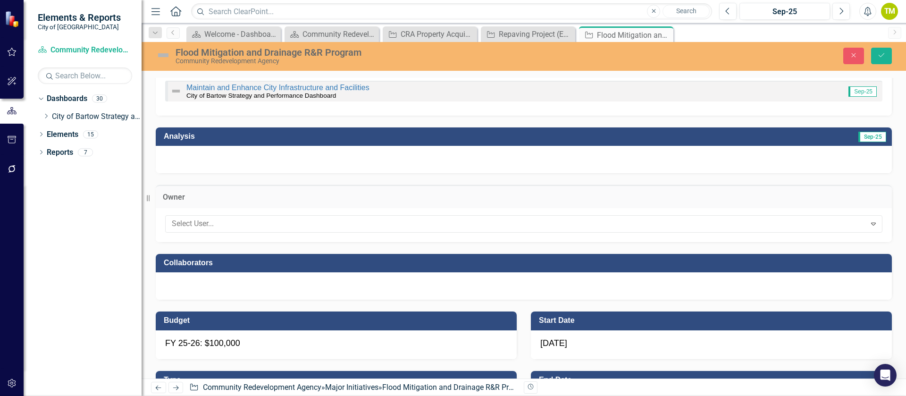
scroll to position [495, 0]
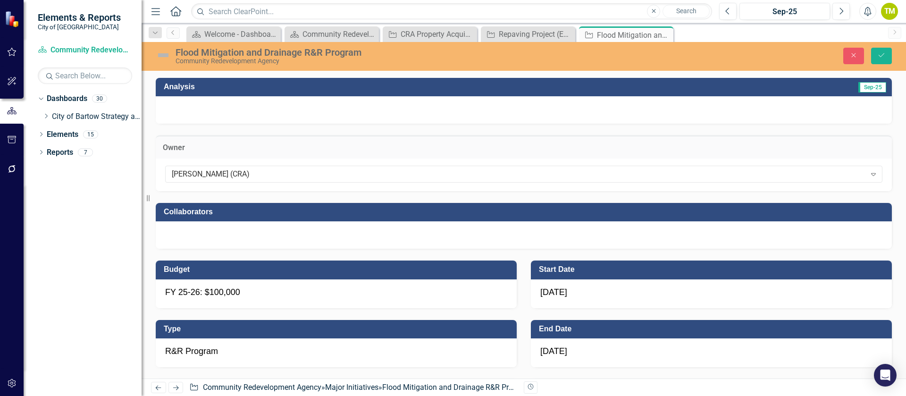
scroll to position [212, 0]
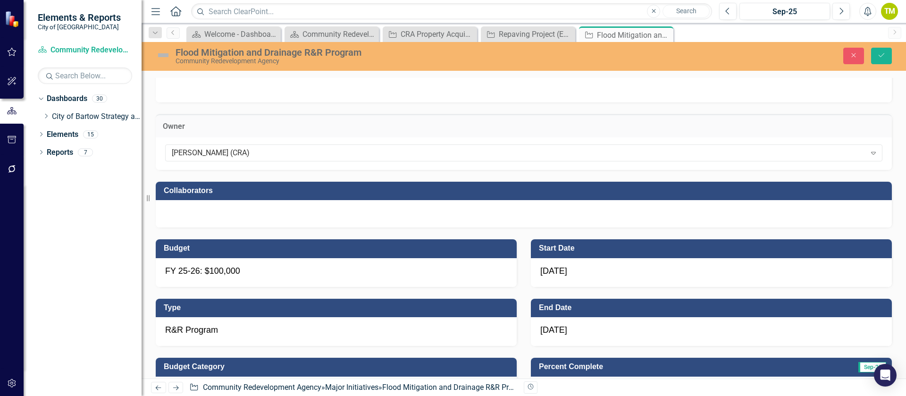
click at [253, 214] on div at bounding box center [524, 213] width 736 height 27
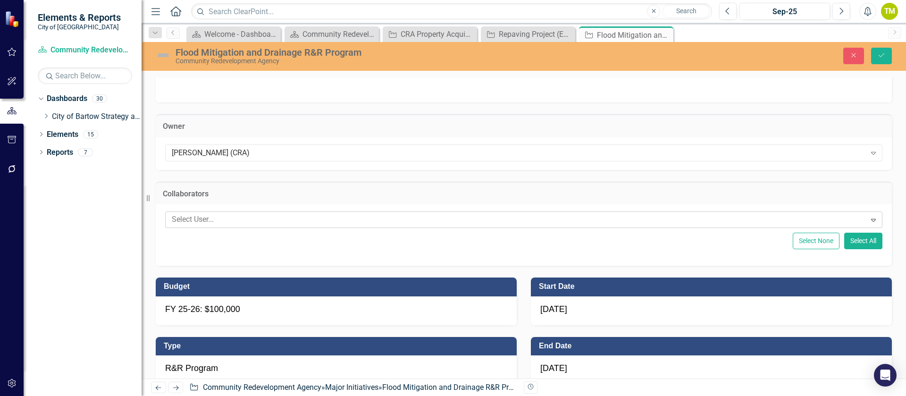
click at [270, 222] on div at bounding box center [517, 219] width 698 height 13
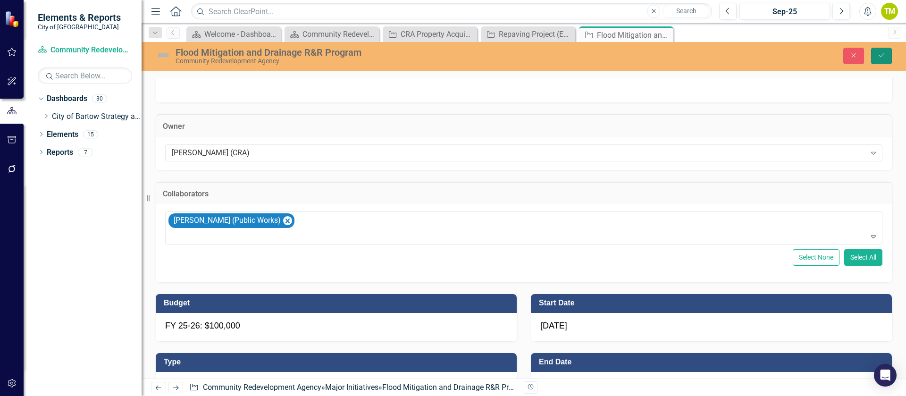
click at [880, 54] on icon "Save" at bounding box center [881, 55] width 8 height 7
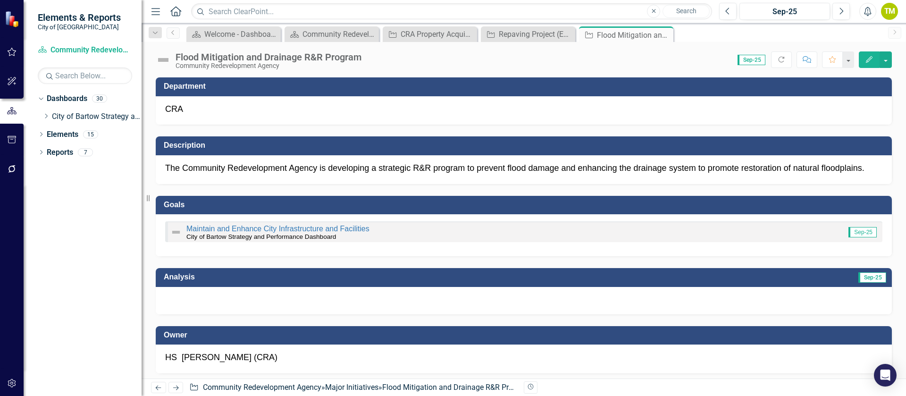
click at [174, 385] on icon "Next" at bounding box center [176, 388] width 8 height 6
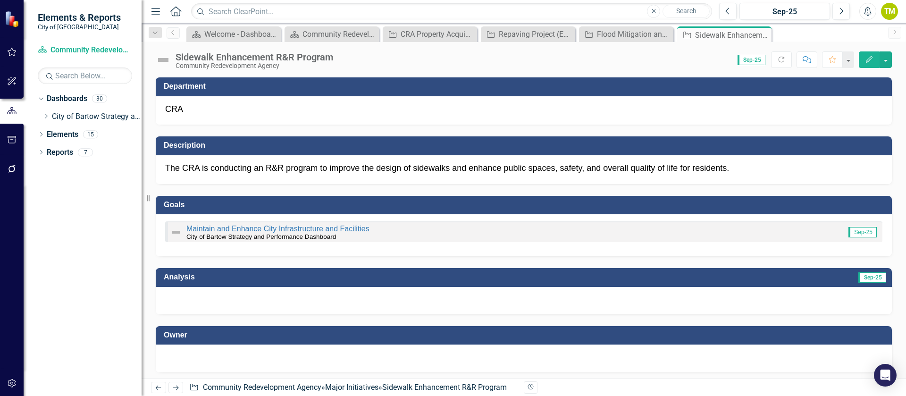
scroll to position [71, 0]
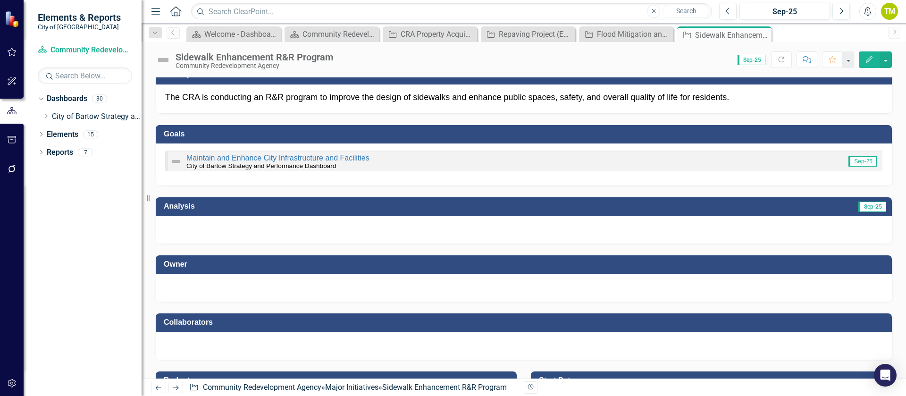
click at [186, 287] on div at bounding box center [523, 286] width 717 height 11
click at [186, 288] on div at bounding box center [523, 286] width 717 height 11
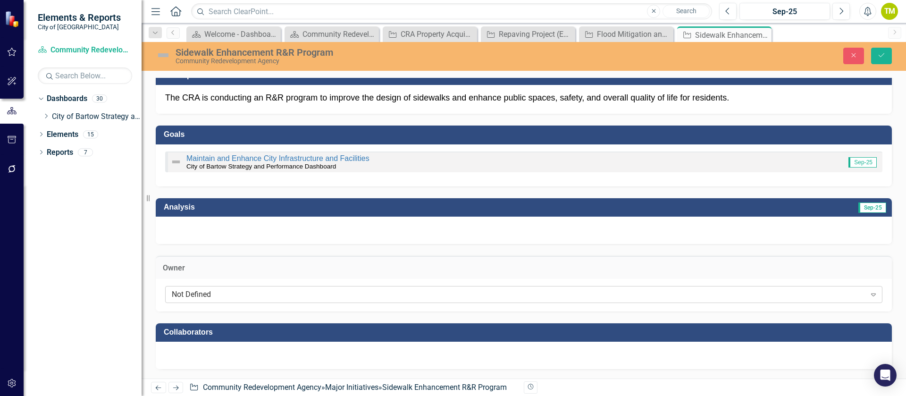
click at [192, 295] on div "Not Defined" at bounding box center [519, 294] width 694 height 11
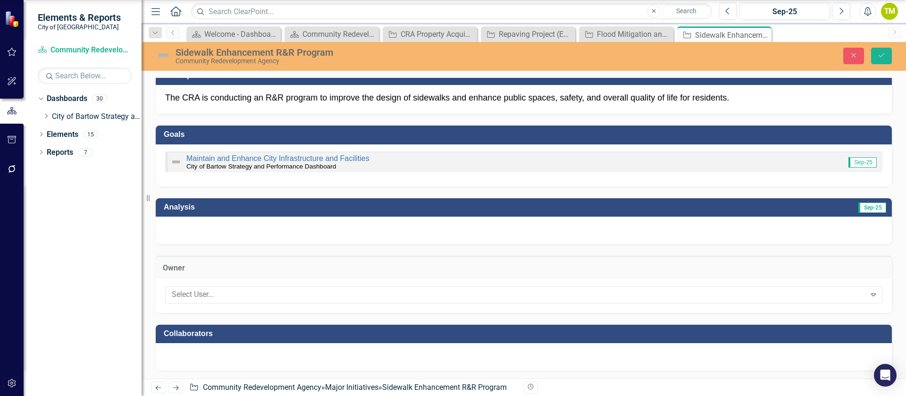
scroll to position [495, 0]
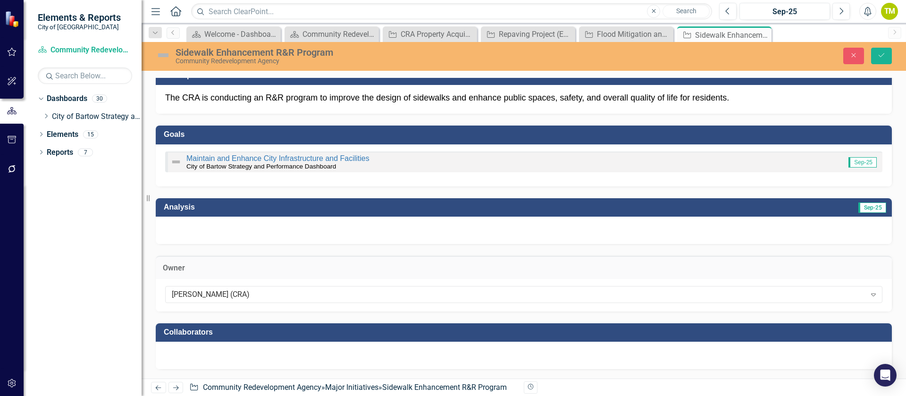
click at [223, 363] on div at bounding box center [524, 355] width 736 height 27
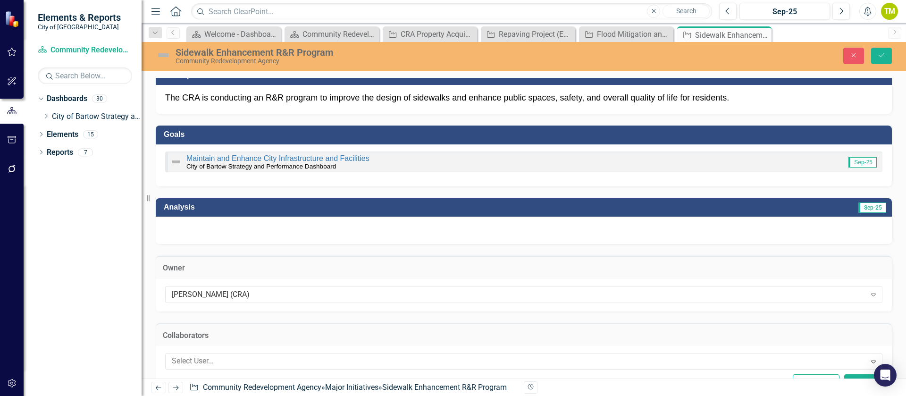
click at [223, 363] on div at bounding box center [517, 361] width 698 height 13
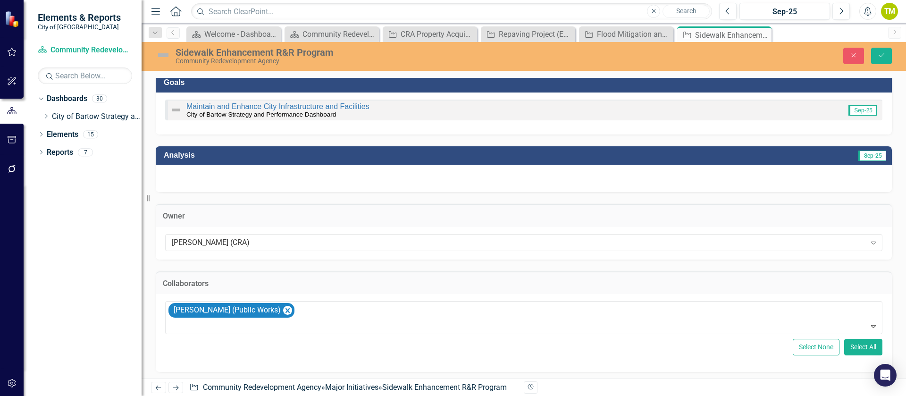
scroll to position [142, 0]
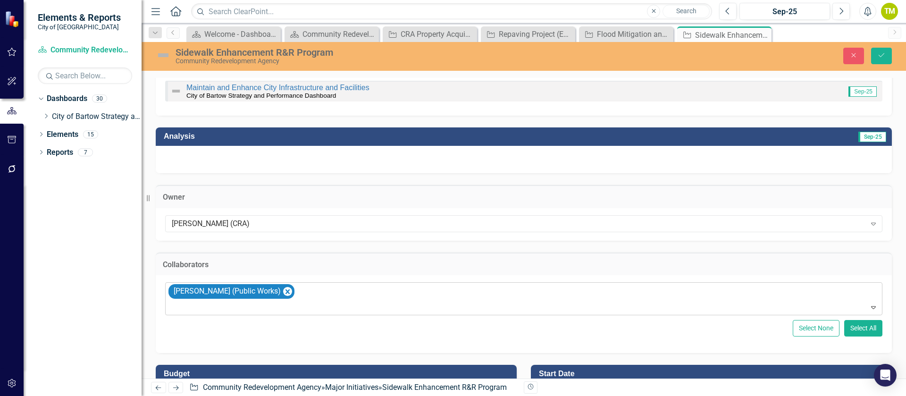
click at [229, 310] on div at bounding box center [524, 307] width 713 height 13
click at [231, 311] on div at bounding box center [524, 307] width 713 height 13
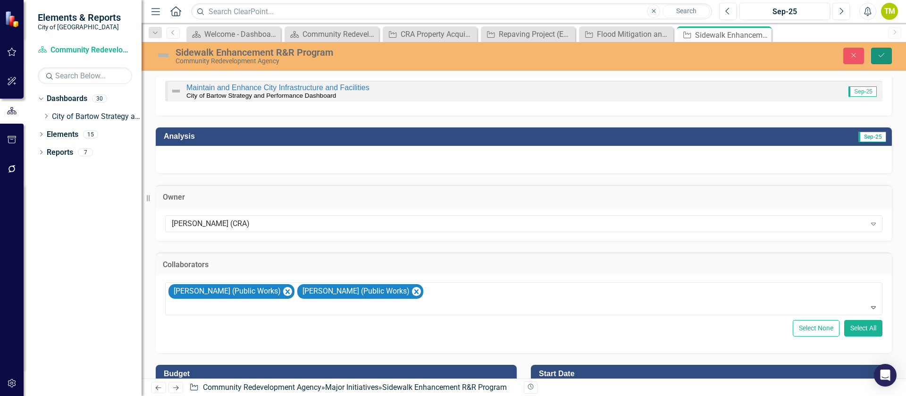
click at [876, 58] on button "Save" at bounding box center [881, 56] width 21 height 17
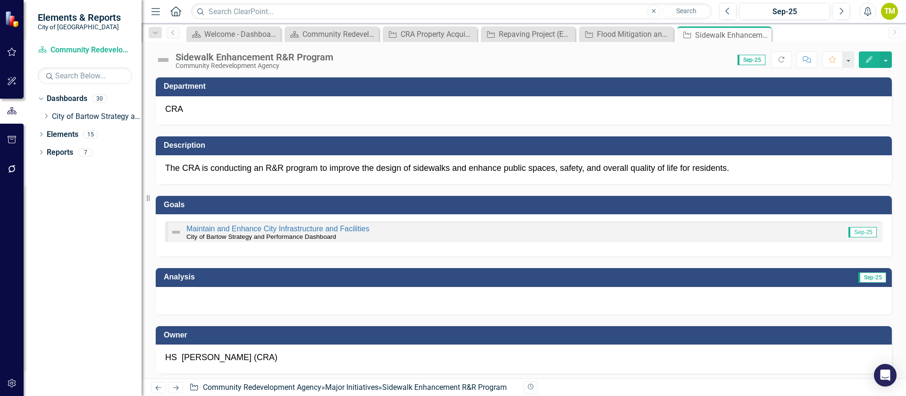
drag, startPoint x: 767, startPoint y: 33, endPoint x: 767, endPoint y: 39, distance: 6.1
click at [0, 0] on icon "Close" at bounding box center [0, 0] width 0 height 0
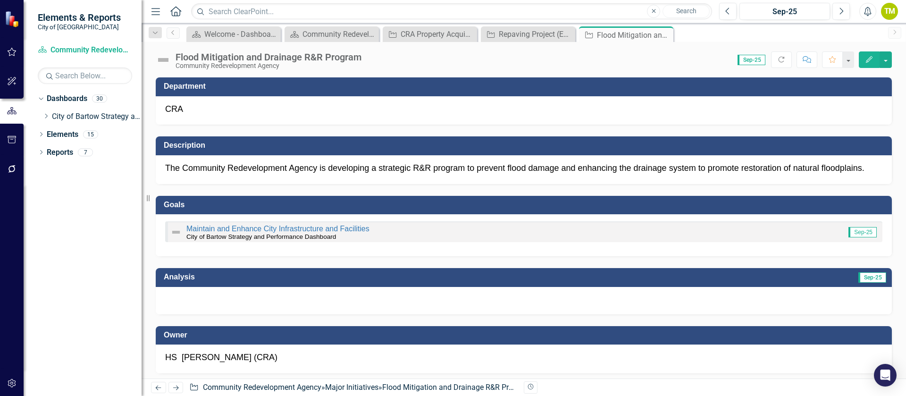
scroll to position [142, 0]
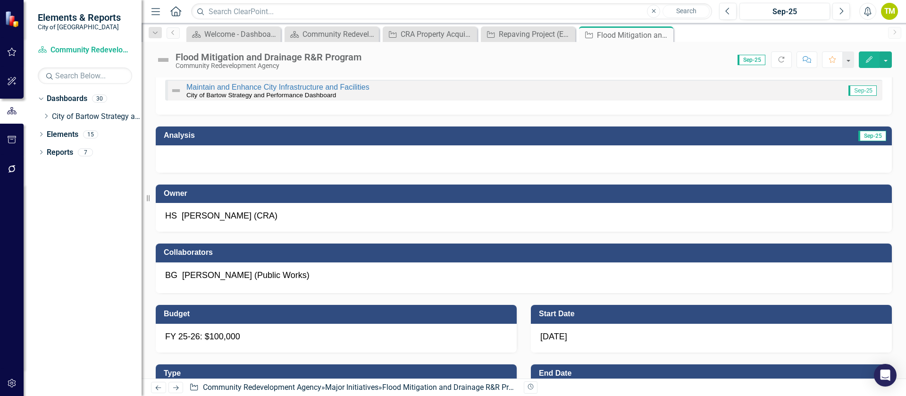
click at [282, 287] on div "BG [PERSON_NAME] (Public Works)" at bounding box center [524, 277] width 736 height 31
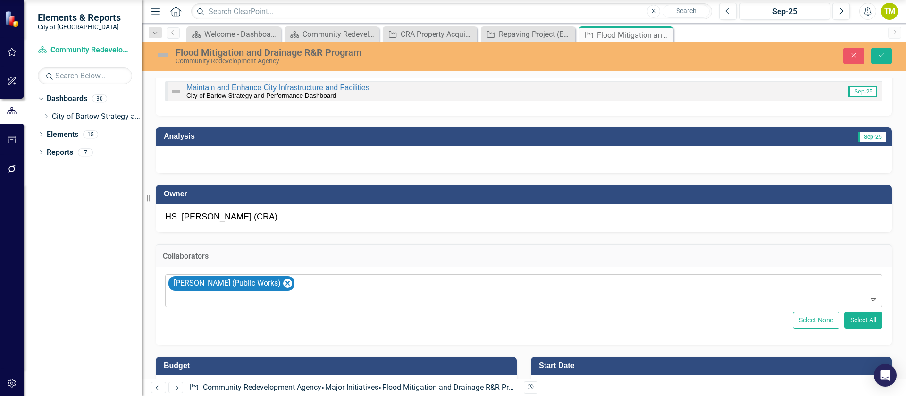
click at [285, 295] on div at bounding box center [524, 299] width 713 height 13
click at [877, 60] on button "Save" at bounding box center [881, 56] width 21 height 17
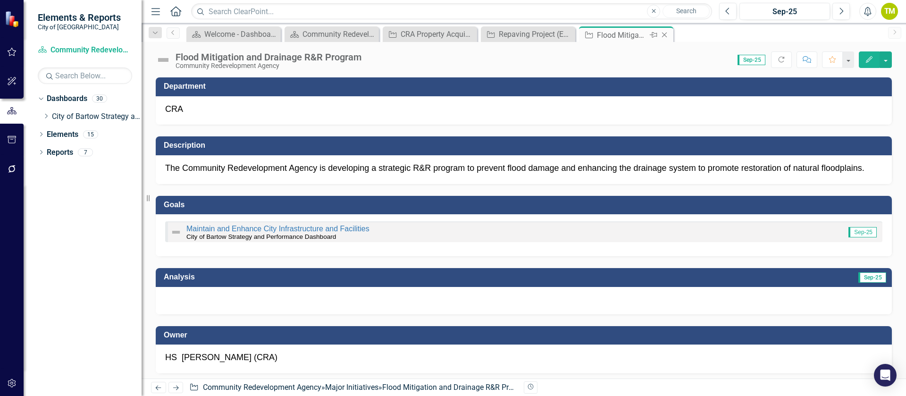
click at [666, 33] on icon at bounding box center [664, 35] width 5 height 5
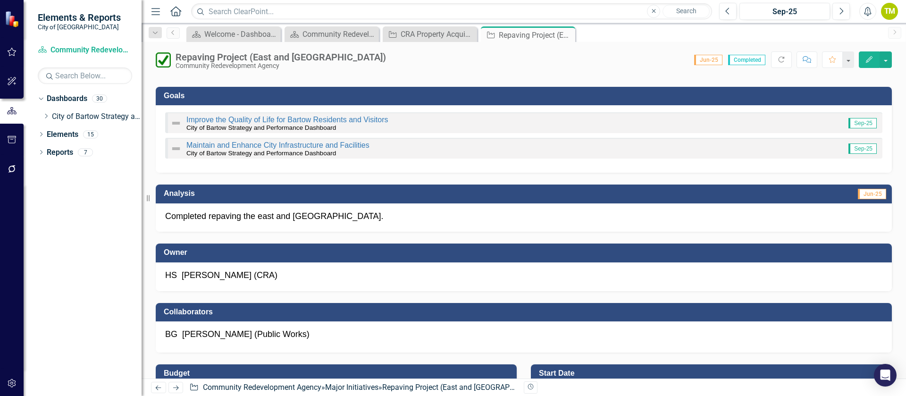
scroll to position [142, 0]
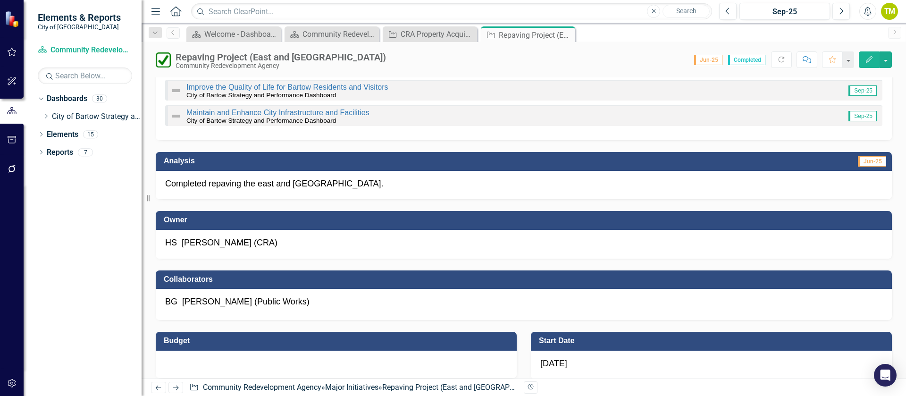
click at [388, 312] on div "BG [PERSON_NAME] (Public Works)" at bounding box center [524, 304] width 736 height 31
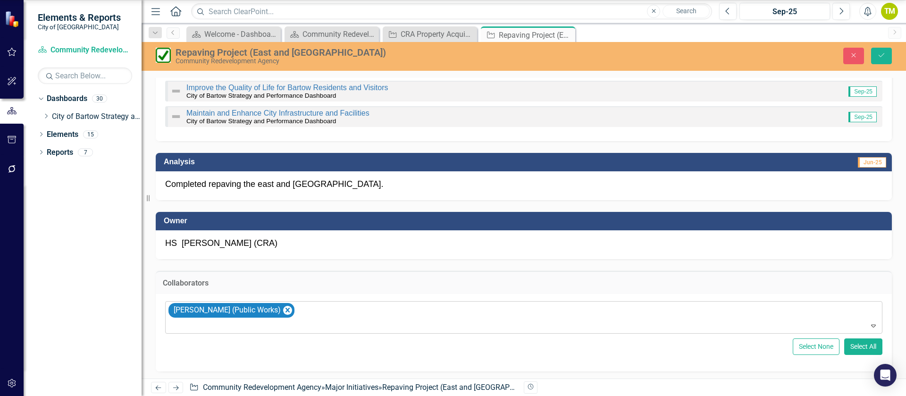
click at [387, 317] on div "[PERSON_NAME] (Public Works)" at bounding box center [524, 318] width 715 height 32
click at [886, 55] on button "Save" at bounding box center [881, 56] width 21 height 17
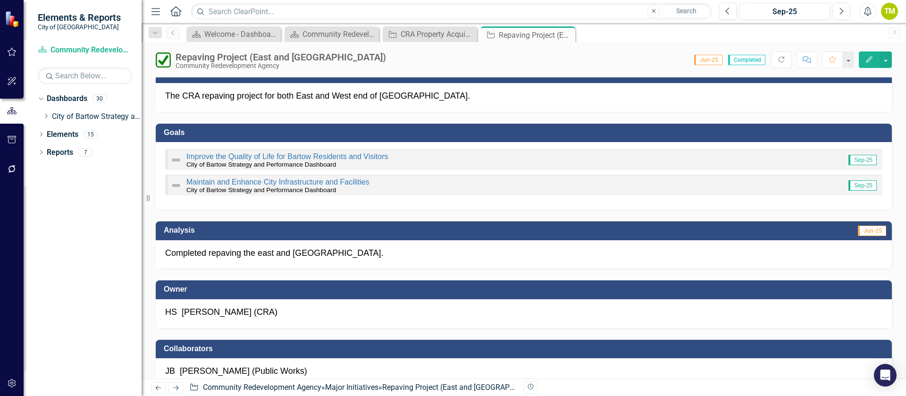
scroll to position [71, 0]
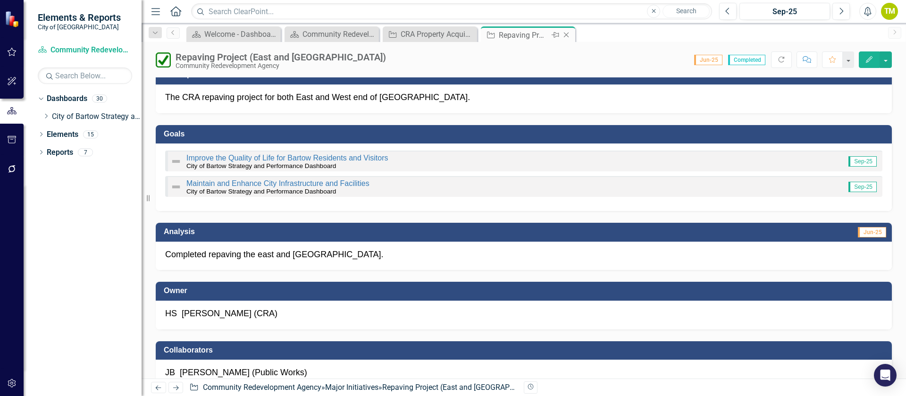
click at [569, 34] on icon "Close" at bounding box center [565, 35] width 9 height 8
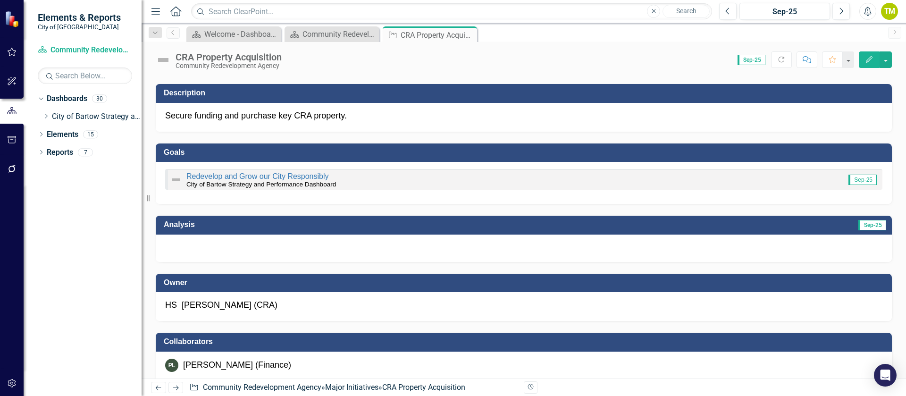
scroll to position [71, 0]
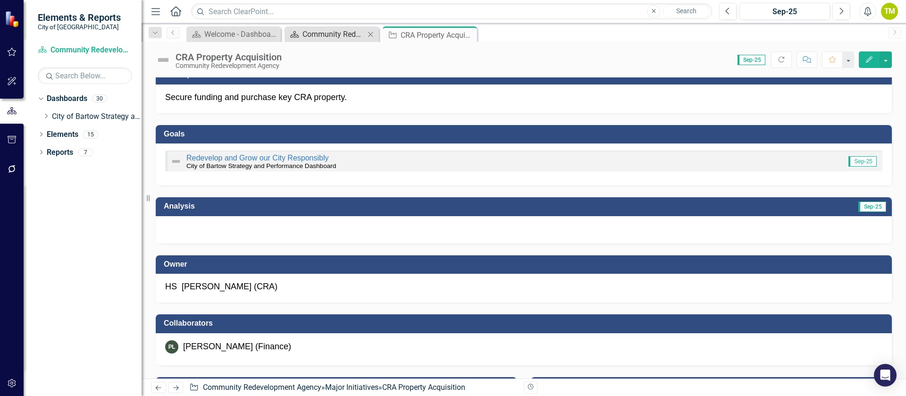
click at [343, 34] on div "Community Redevelopment Agency Dashboard" at bounding box center [333, 34] width 62 height 12
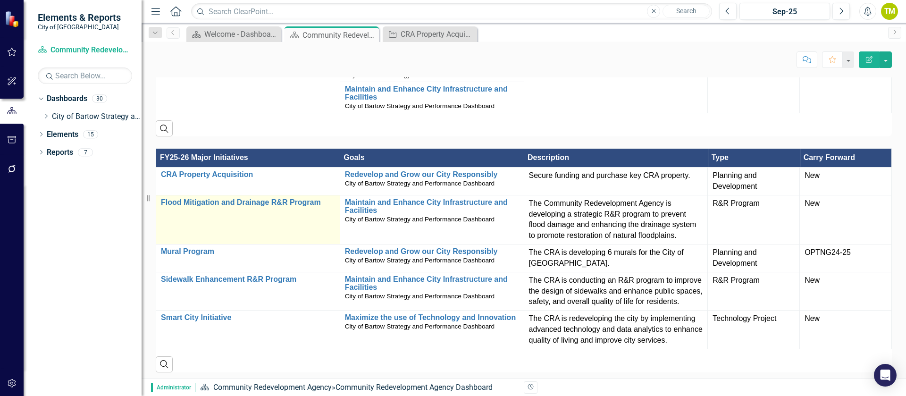
scroll to position [566, 0]
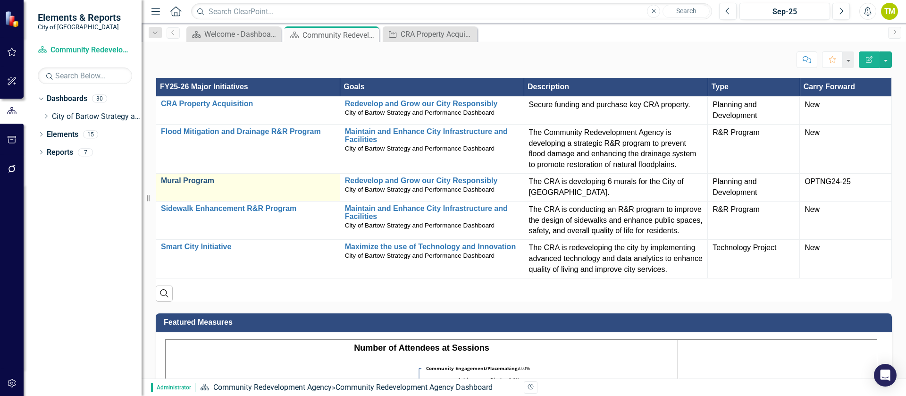
click at [201, 185] on link "Mural Program" at bounding box center [248, 180] width 174 height 8
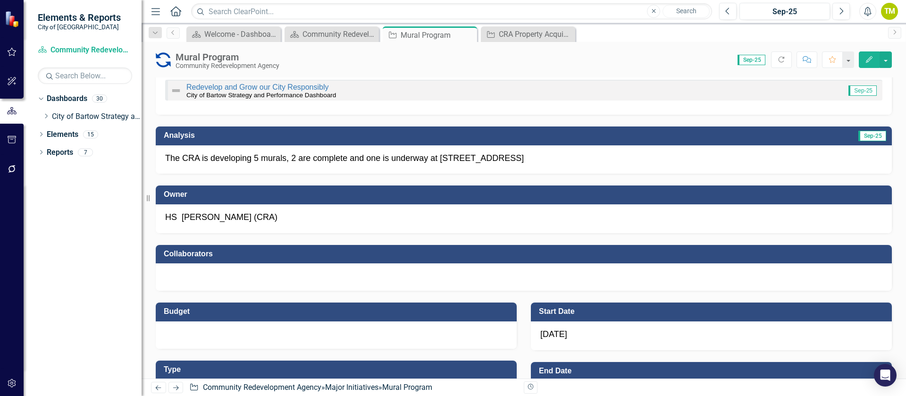
scroll to position [212, 0]
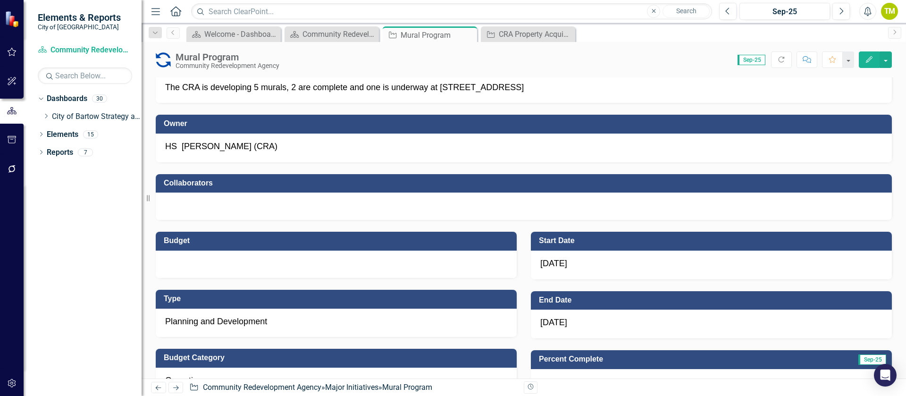
click at [176, 385] on icon "Next" at bounding box center [176, 388] width 8 height 6
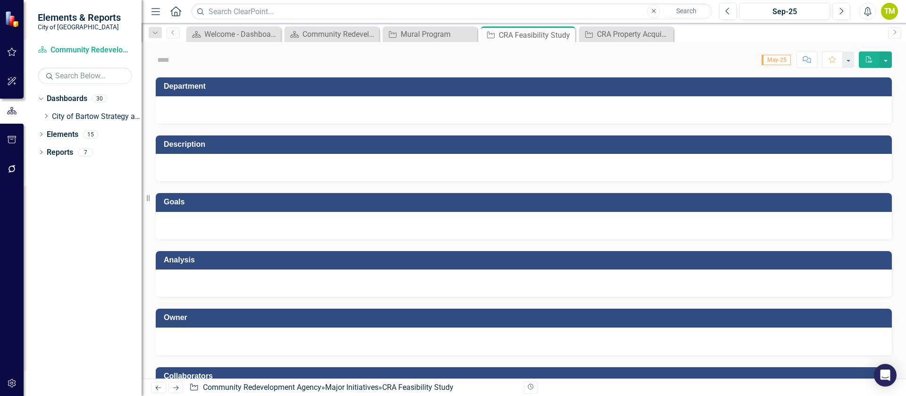
checkbox input "true"
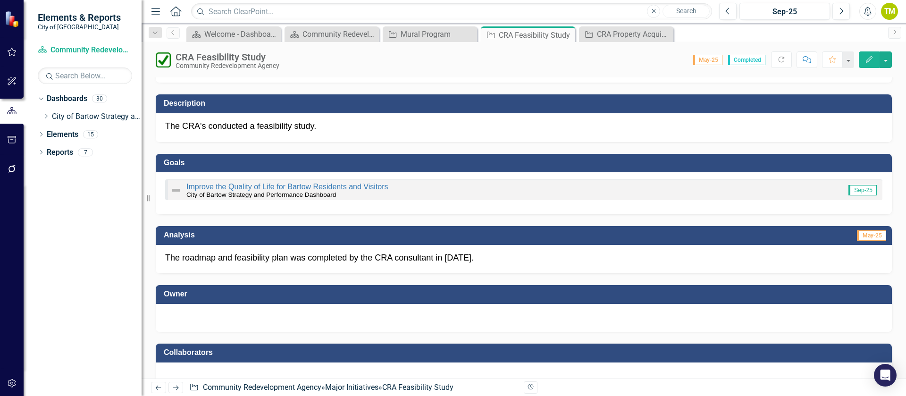
scroll to position [71, 0]
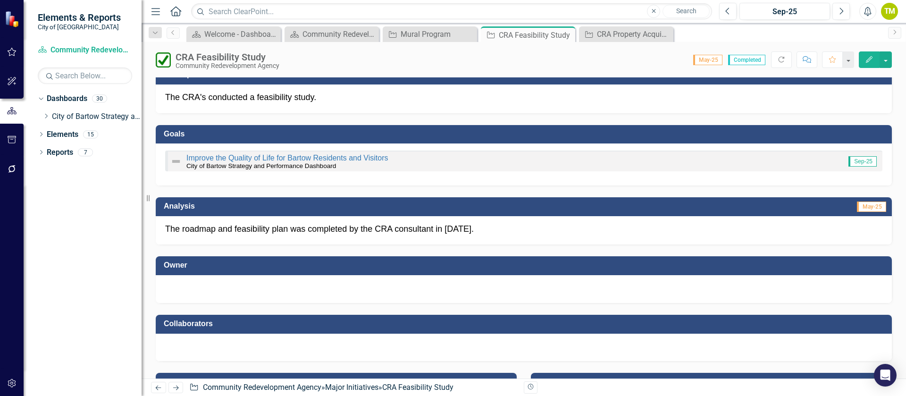
click at [233, 282] on div at bounding box center [523, 287] width 717 height 11
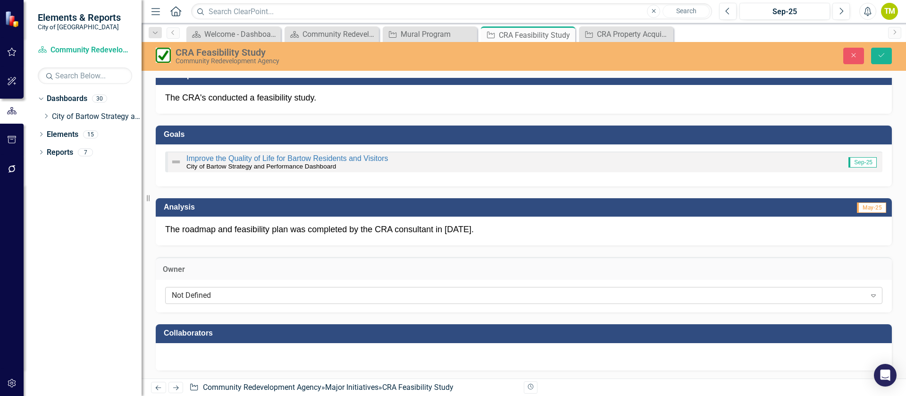
click at [230, 289] on div "Not Defined Expand" at bounding box center [523, 295] width 717 height 17
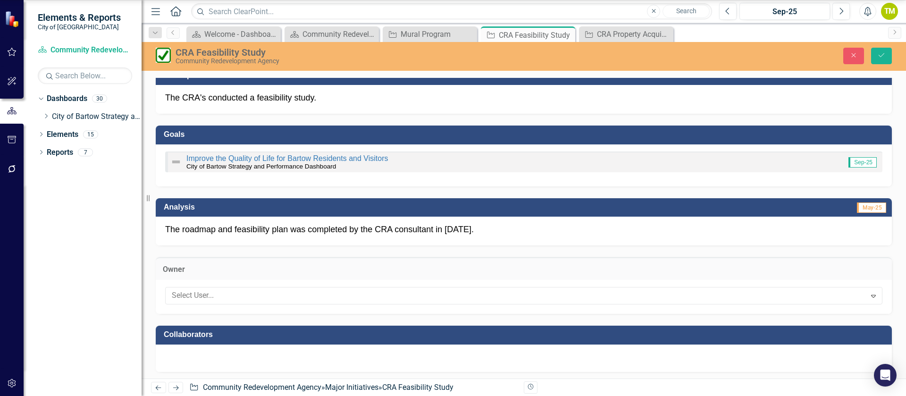
scroll to position [525, 0]
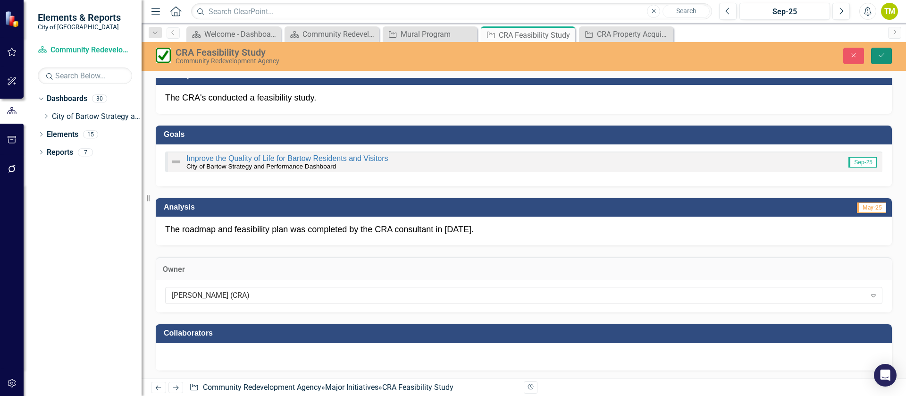
click at [883, 54] on icon "Save" at bounding box center [881, 55] width 8 height 7
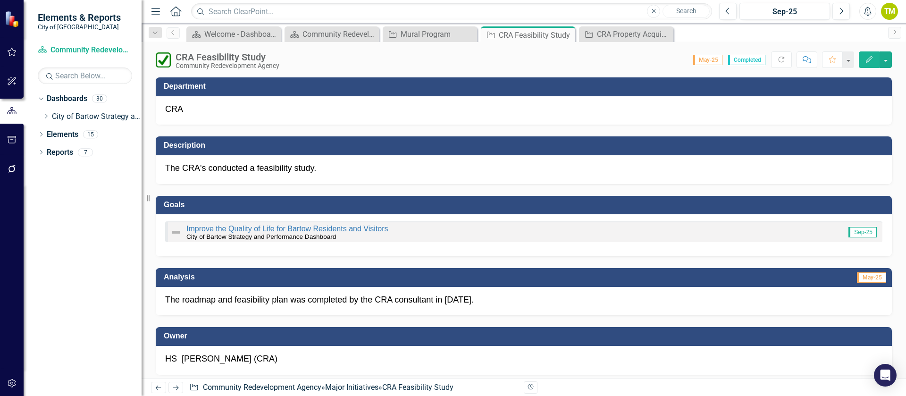
click at [178, 387] on icon at bounding box center [176, 387] width 6 height 5
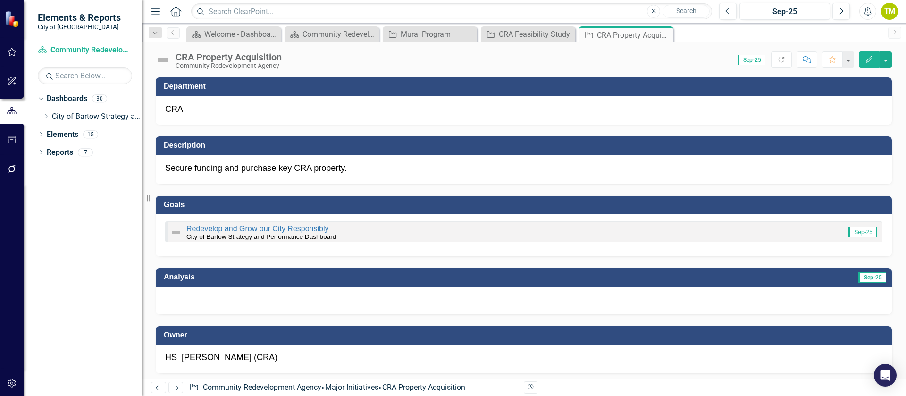
click at [181, 387] on link "Next" at bounding box center [175, 387] width 15 height 11
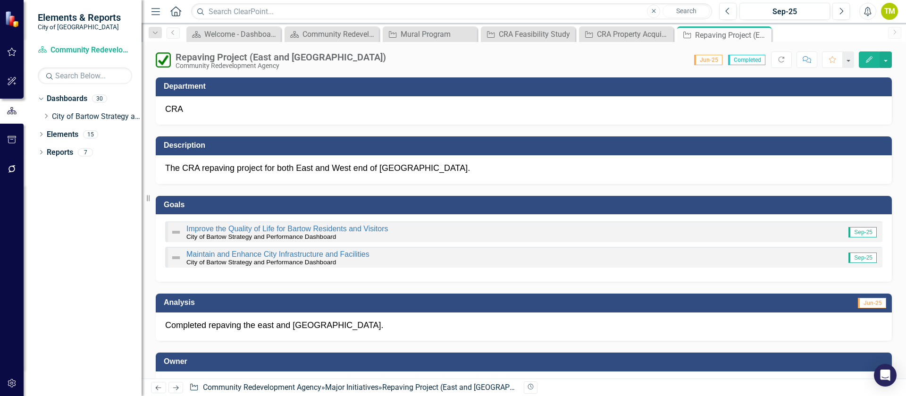
click at [181, 387] on link "Next" at bounding box center [175, 387] width 15 height 11
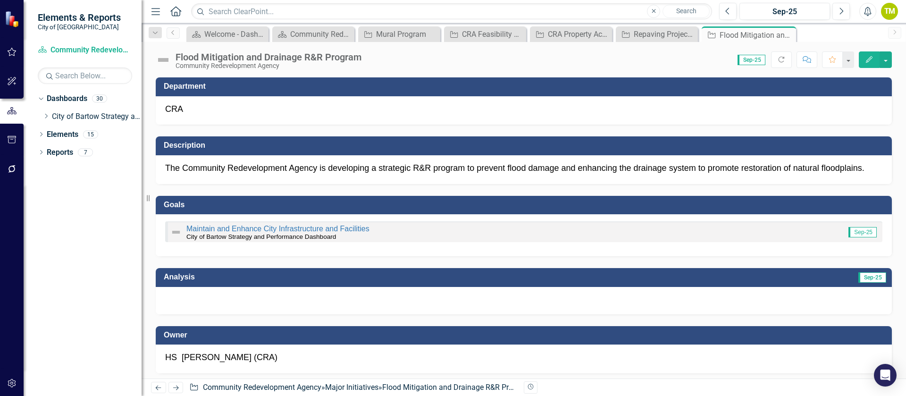
click at [181, 387] on link "Next" at bounding box center [175, 387] width 15 height 11
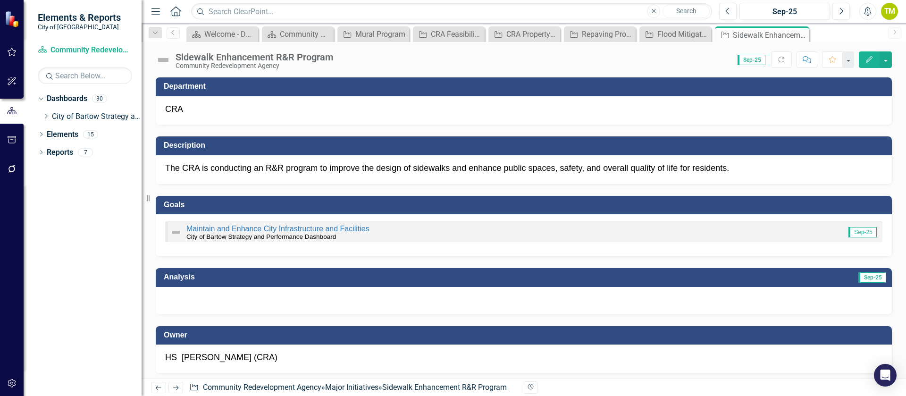
click at [181, 387] on link "Next" at bounding box center [175, 387] width 15 height 11
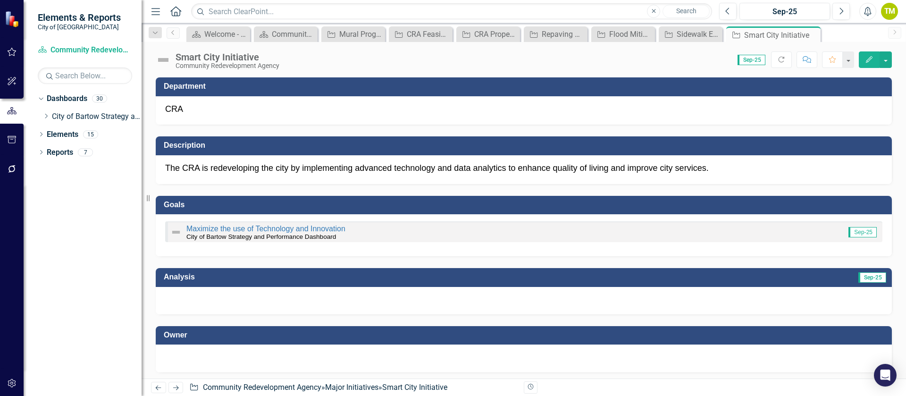
click at [196, 369] on div at bounding box center [524, 358] width 736 height 28
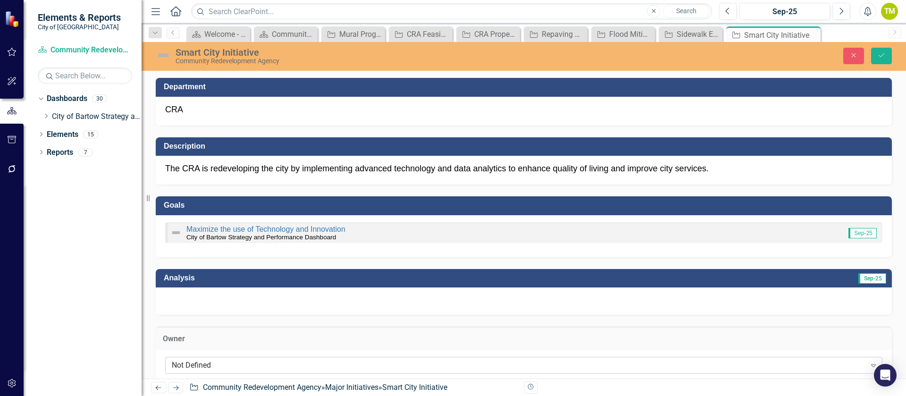
click at [196, 361] on div "Not Defined" at bounding box center [519, 365] width 694 height 11
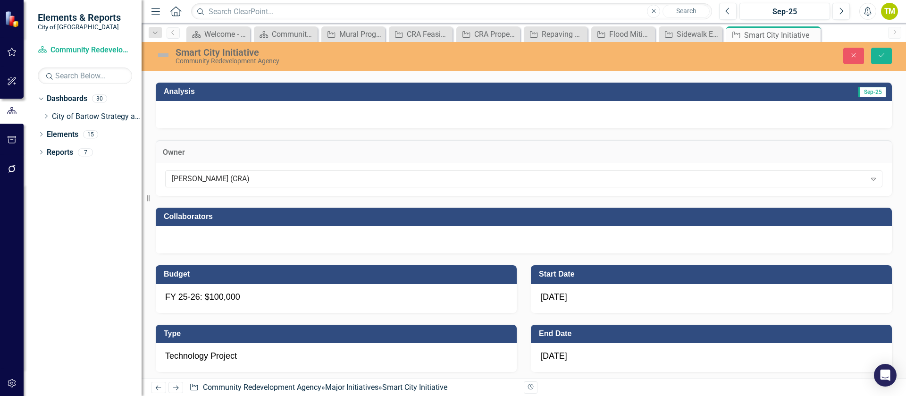
scroll to position [212, 0]
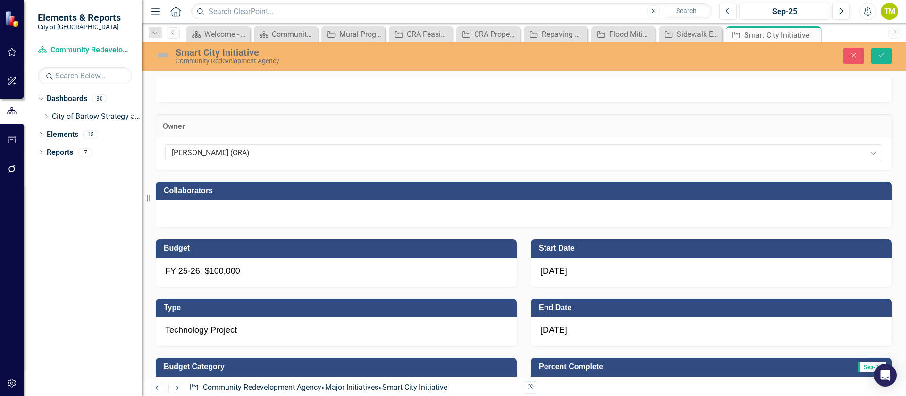
click at [210, 218] on div at bounding box center [524, 213] width 736 height 27
click at [211, 218] on div at bounding box center [524, 213] width 736 height 27
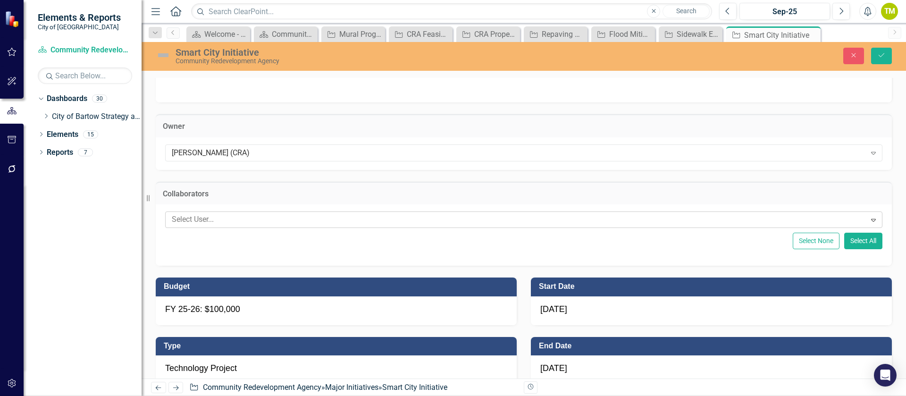
click at [218, 219] on div at bounding box center [517, 219] width 698 height 13
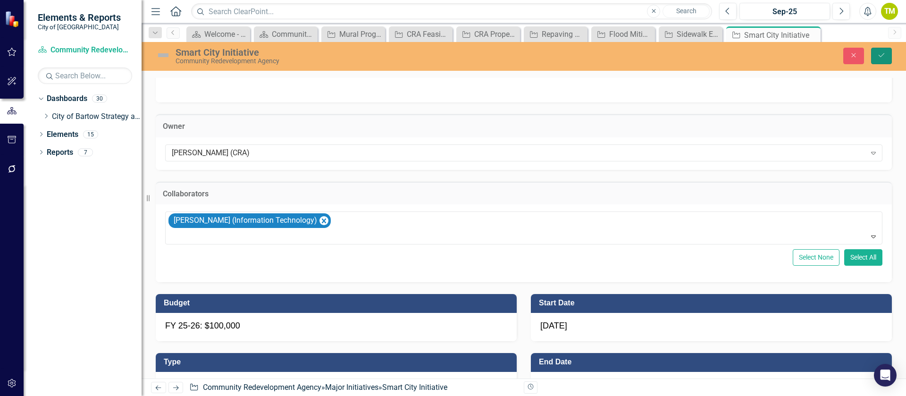
click at [888, 55] on button "Save" at bounding box center [881, 56] width 21 height 17
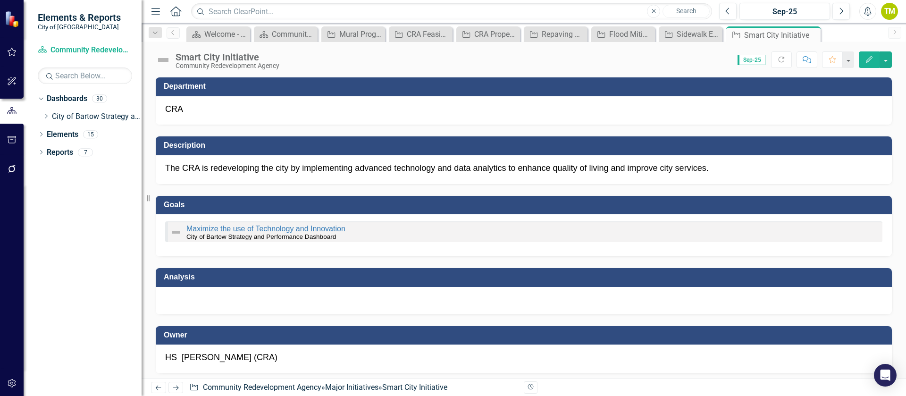
click at [179, 385] on icon "Next" at bounding box center [176, 388] width 8 height 6
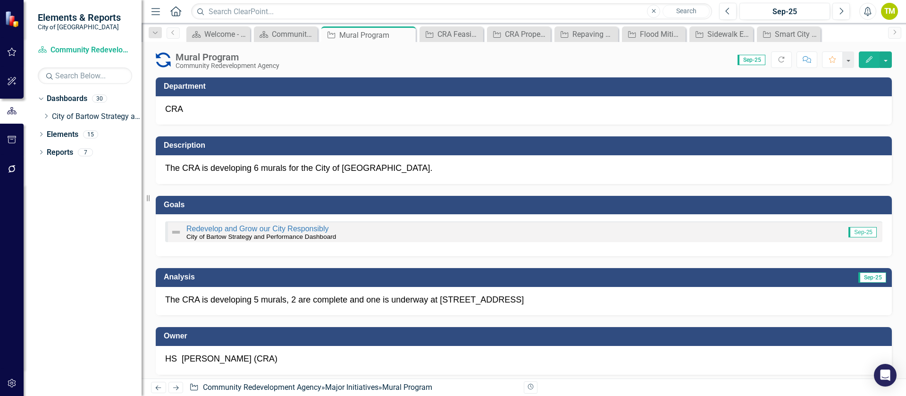
click at [176, 387] on icon "Next" at bounding box center [176, 388] width 8 height 6
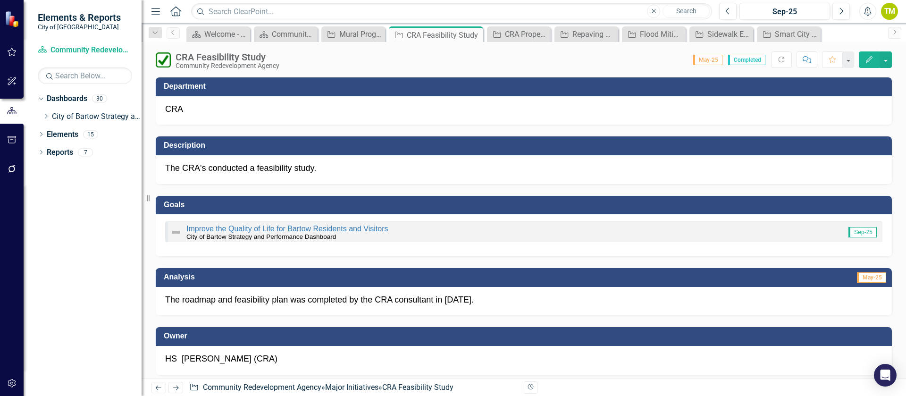
click at [176, 387] on icon "Next" at bounding box center [176, 388] width 8 height 6
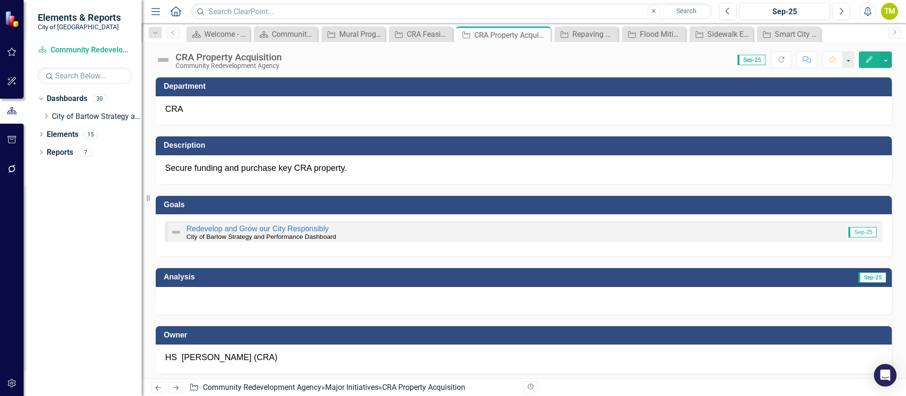
click at [176, 387] on icon "Next" at bounding box center [176, 388] width 8 height 6
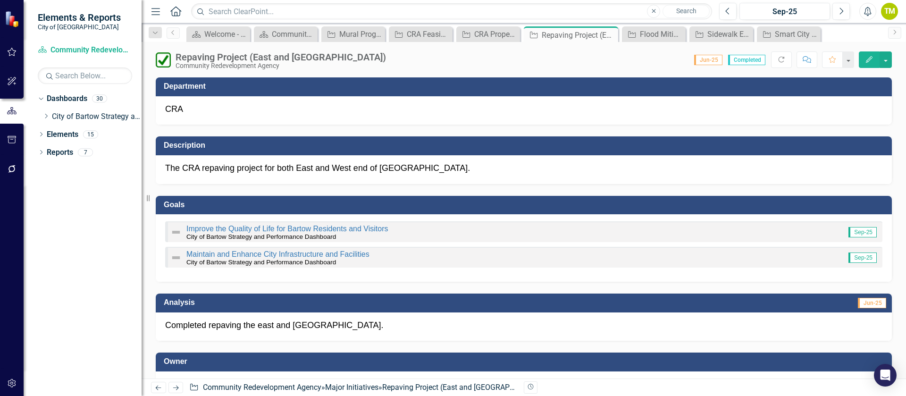
click at [176, 387] on icon "Next" at bounding box center [176, 388] width 8 height 6
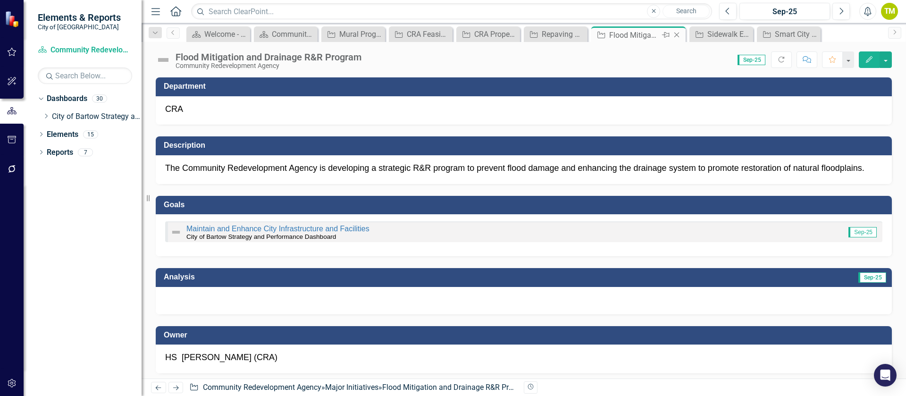
click at [679, 35] on icon "Close" at bounding box center [676, 35] width 9 height 8
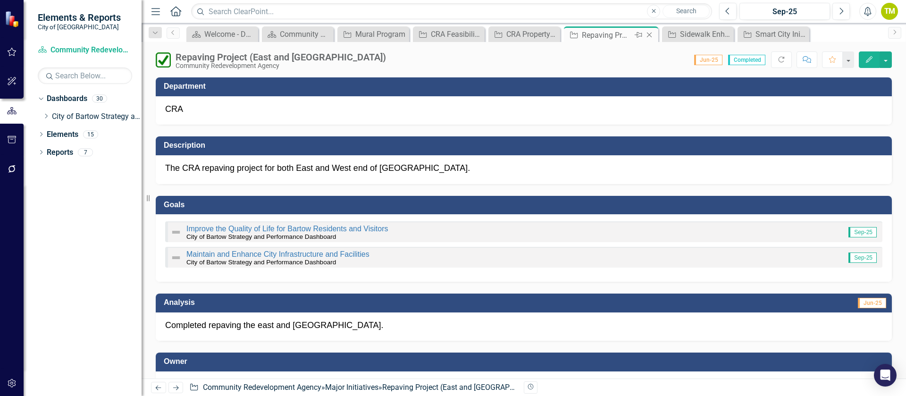
click at [653, 34] on icon "Close" at bounding box center [649, 35] width 9 height 8
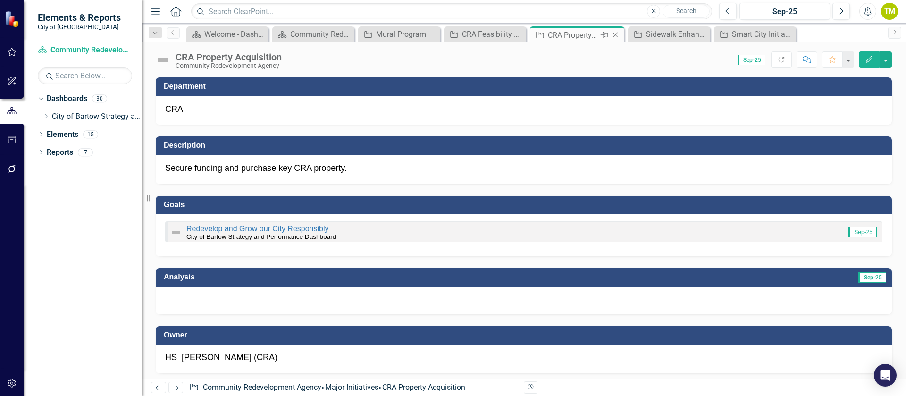
click at [612, 33] on icon "Close" at bounding box center [615, 35] width 9 height 8
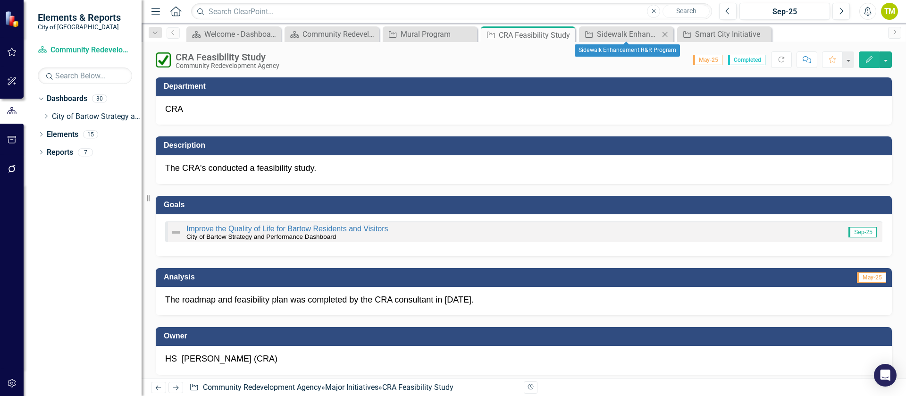
click at [662, 32] on icon "Close" at bounding box center [664, 35] width 9 height 8
drag, startPoint x: 669, startPoint y: 35, endPoint x: 657, endPoint y: 33, distance: 12.0
click at [0, 0] on icon "Close" at bounding box center [0, 0] width 0 height 0
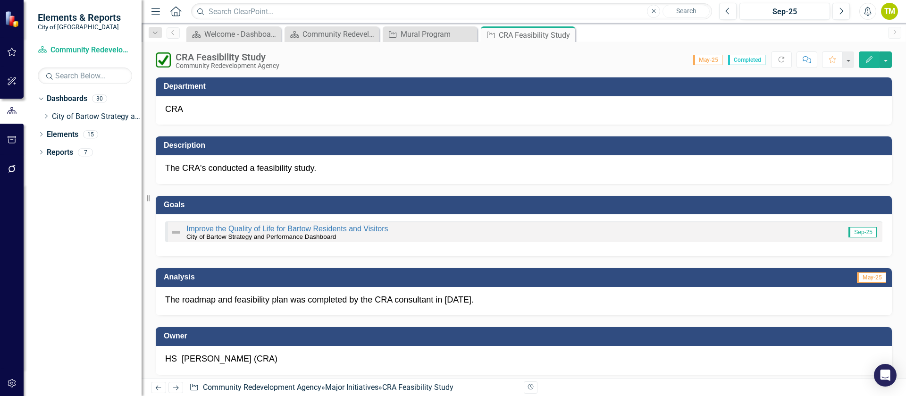
drag, startPoint x: 570, startPoint y: 34, endPoint x: 538, endPoint y: 36, distance: 31.6
click at [0, 0] on icon "Close" at bounding box center [0, 0] width 0 height 0
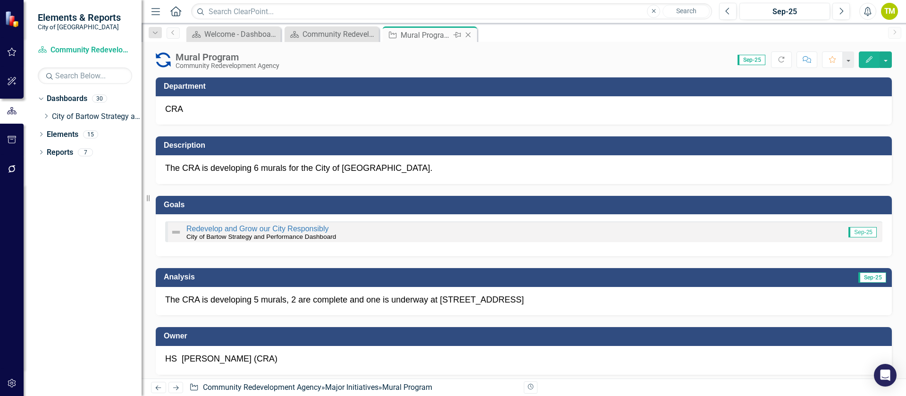
click at [465, 36] on icon "Close" at bounding box center [467, 35] width 9 height 8
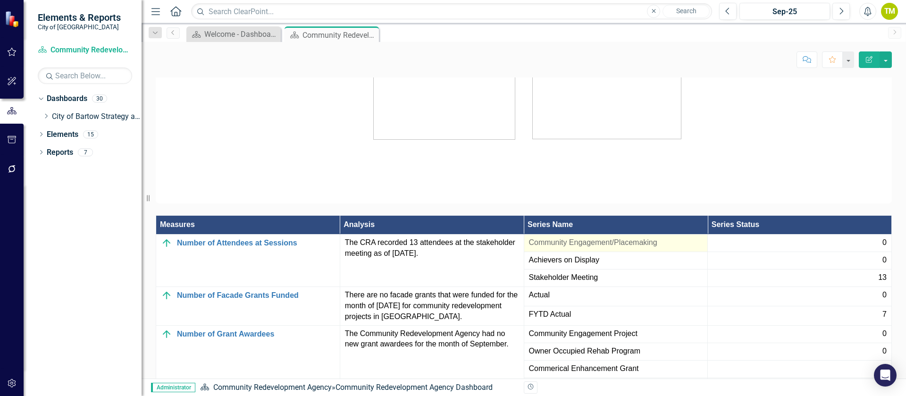
scroll to position [1203, 0]
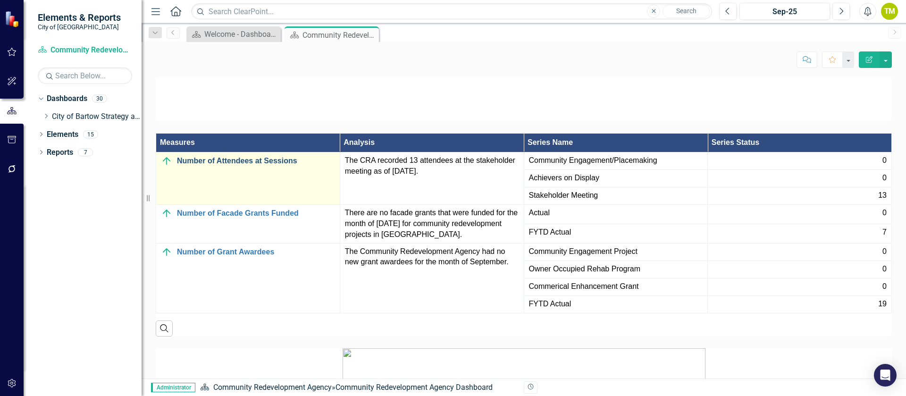
click at [262, 165] on link "Number of Attendees at Sessions" at bounding box center [256, 161] width 158 height 8
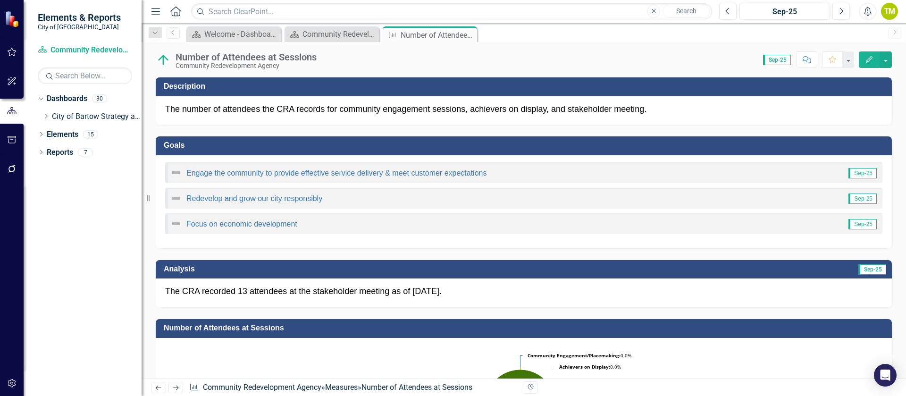
click at [321, 233] on div "Focus on economic development Sep-25" at bounding box center [523, 223] width 717 height 21
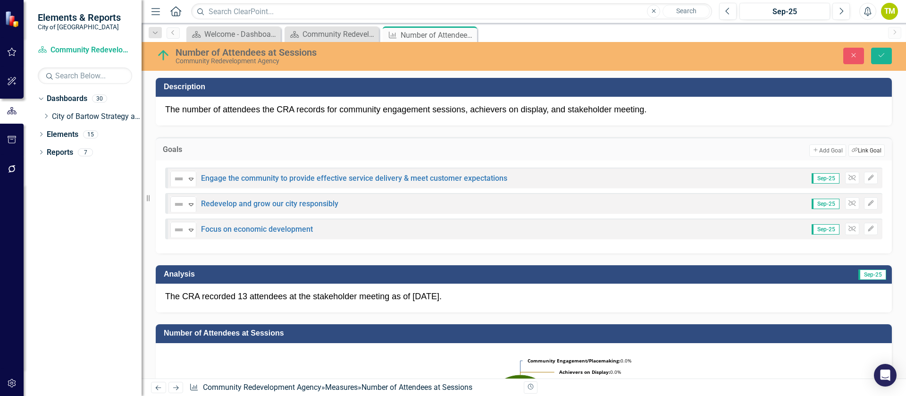
click at [859, 148] on button "Link Tag Link Goal" at bounding box center [866, 150] width 36 height 12
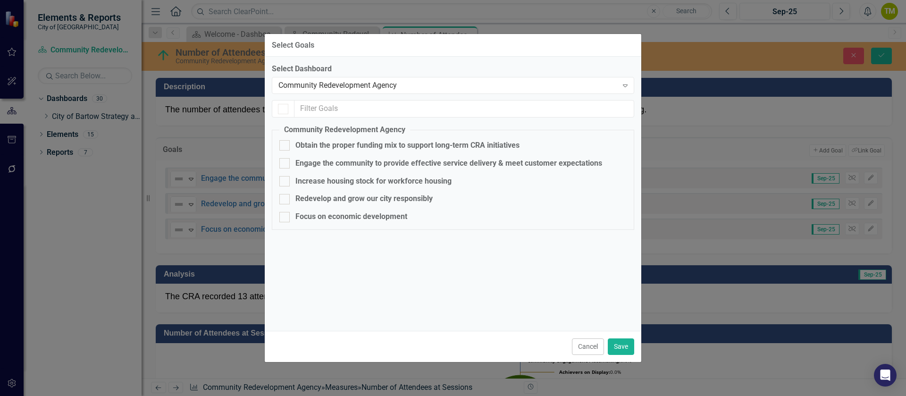
checkbox input "true"
checkbox input "false"
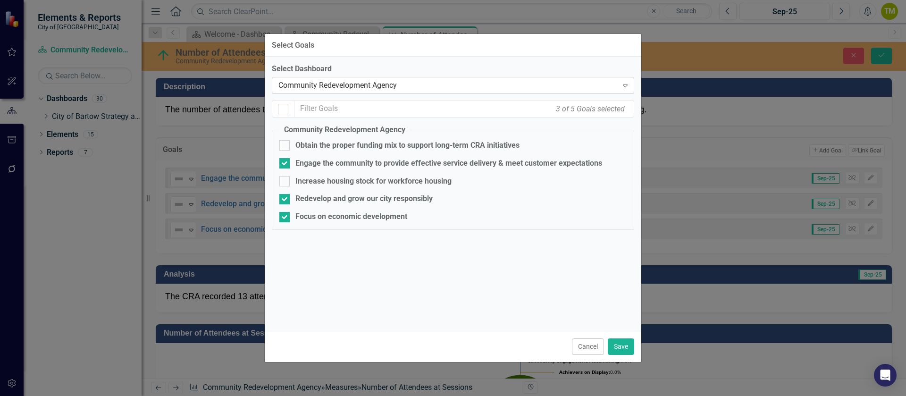
click at [334, 84] on div "Community Redevelopment Agency" at bounding box center [447, 85] width 339 height 11
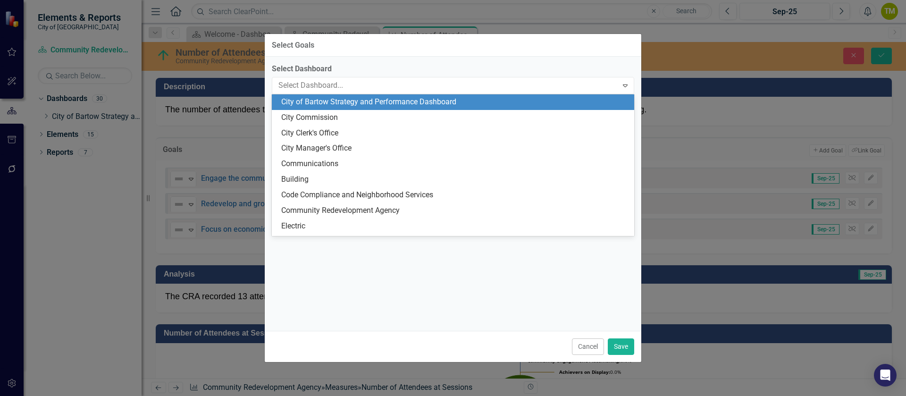
click at [335, 104] on div "City of Bartow Strategy and Performance Dashboard" at bounding box center [454, 102] width 347 height 11
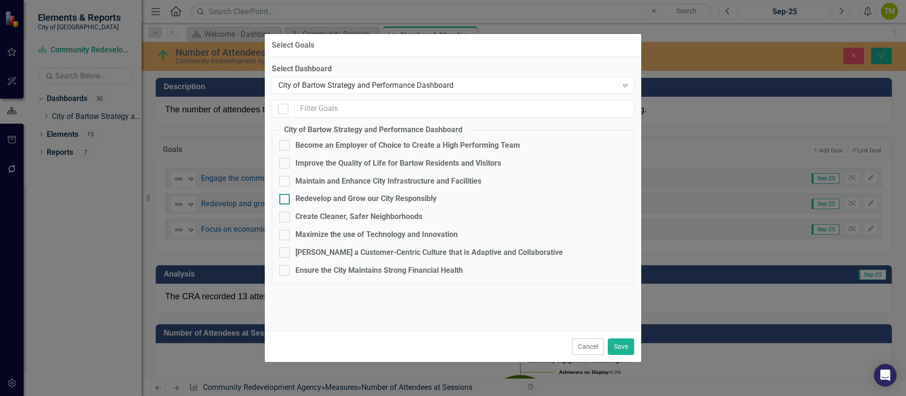
click at [402, 200] on div "Redevelop and Grow our City Responsibly" at bounding box center [365, 198] width 141 height 11
click at [285, 200] on input "Redevelop and Grow our City Responsibly" at bounding box center [282, 197] width 6 height 6
checkbox input "true"
click at [618, 350] on button "Save" at bounding box center [621, 346] width 26 height 17
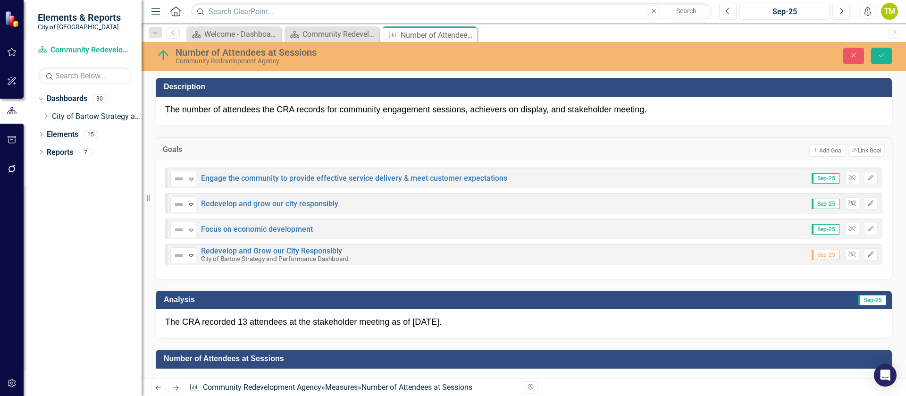
click at [848, 202] on icon "Unlink" at bounding box center [851, 204] width 7 height 6
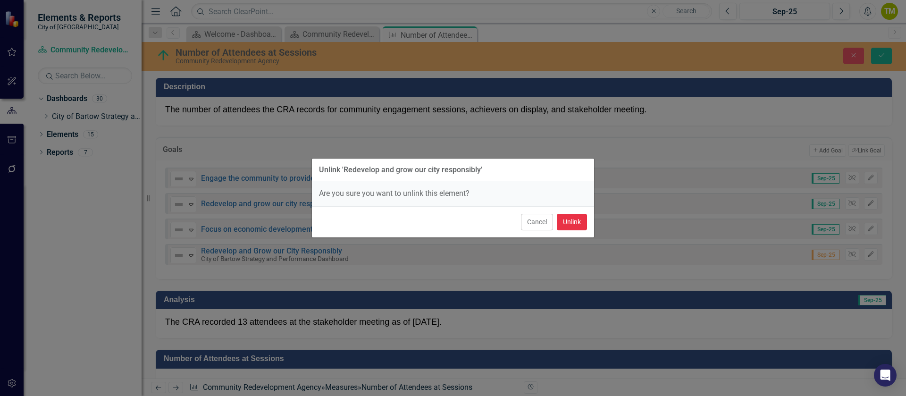
click at [574, 218] on button "Unlink" at bounding box center [572, 222] width 30 height 17
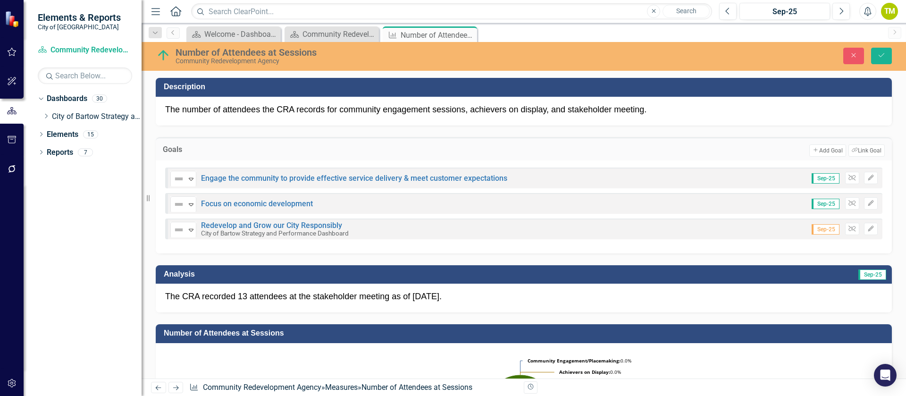
click at [372, 47] on div "Number of Attendees at Sessions" at bounding box center [372, 52] width 393 height 10
click at [372, 48] on div "Number of Attendees at Sessions" at bounding box center [372, 52] width 393 height 10
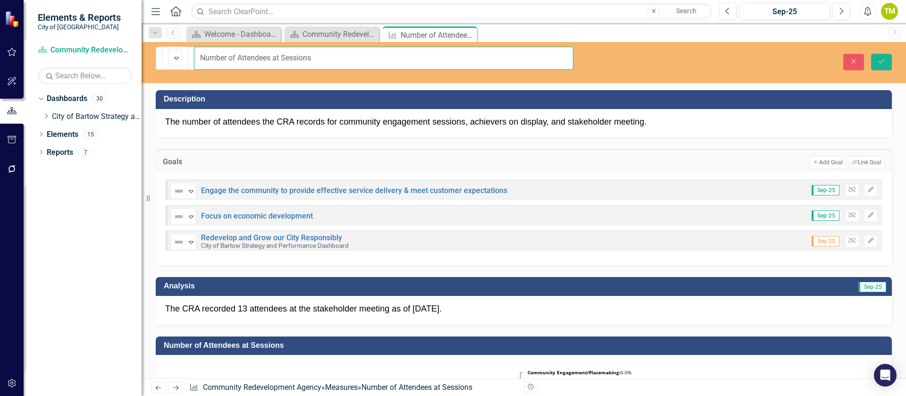
click at [273, 54] on input "Number of Attendees at Sessions" at bounding box center [383, 58] width 379 height 23
type input "Number of Attendees at CRA Sessions"
click at [880, 58] on icon "Save" at bounding box center [881, 61] width 8 height 7
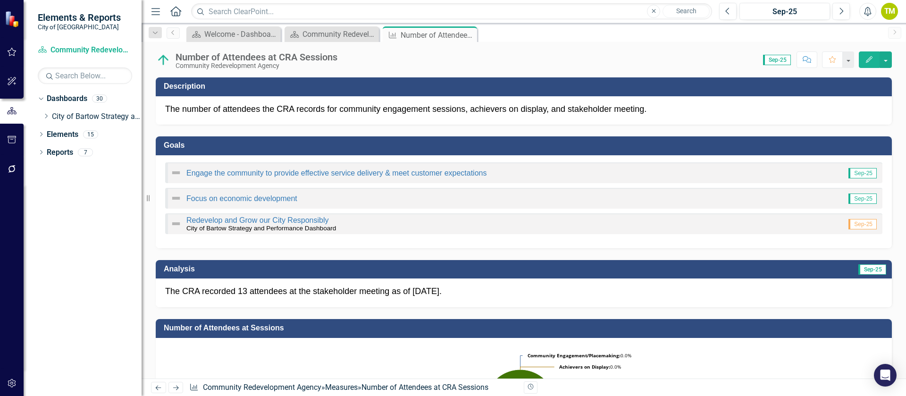
click at [179, 388] on icon "Next" at bounding box center [176, 388] width 8 height 6
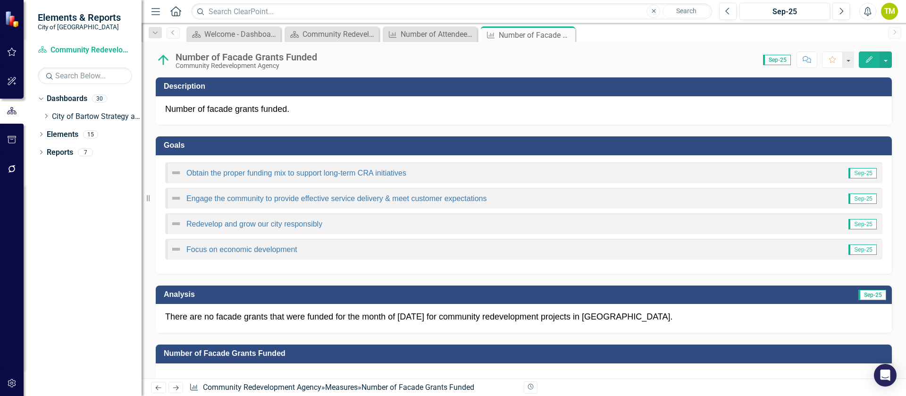
click at [400, 254] on div "Focus on economic development Sep-25" at bounding box center [523, 249] width 717 height 21
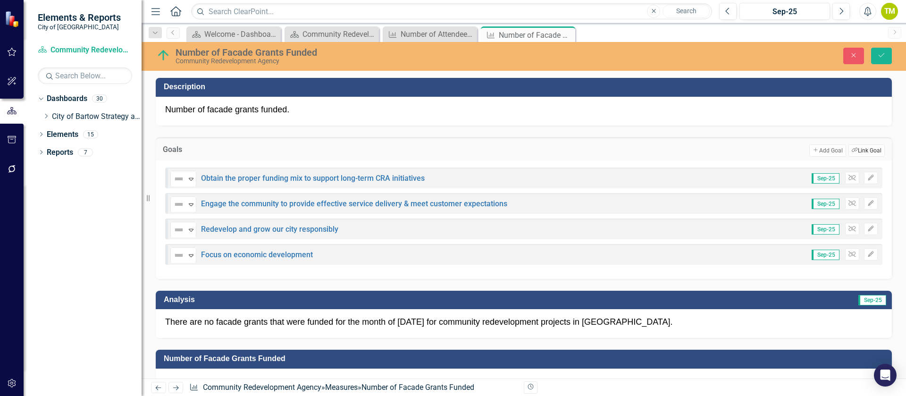
click at [855, 150] on button "Link Tag Link Goal" at bounding box center [866, 150] width 36 height 12
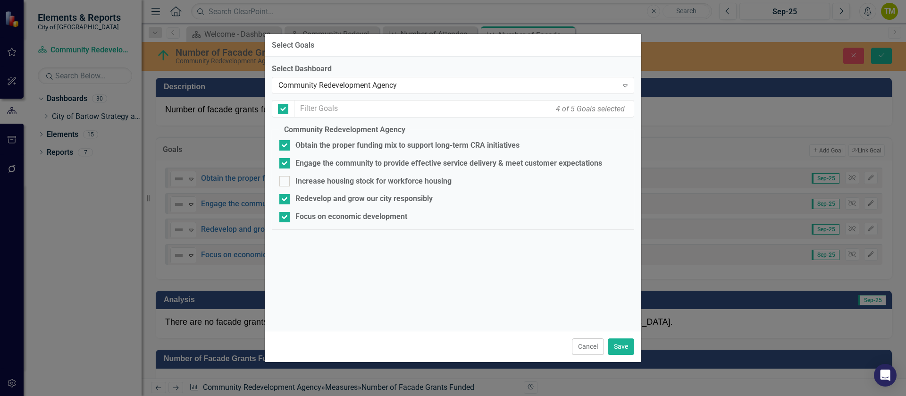
checkbox input "false"
click at [395, 82] on div "Community Redevelopment Agency" at bounding box center [447, 85] width 339 height 11
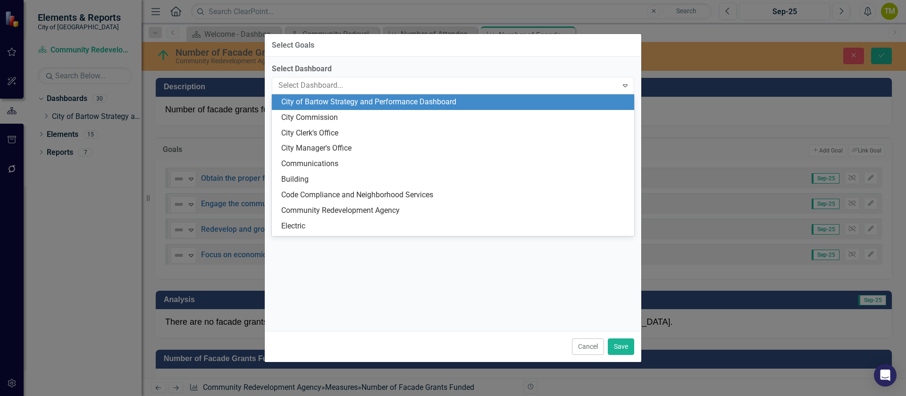
click at [392, 103] on div "City of Bartow Strategy and Performance Dashboard" at bounding box center [454, 102] width 347 height 11
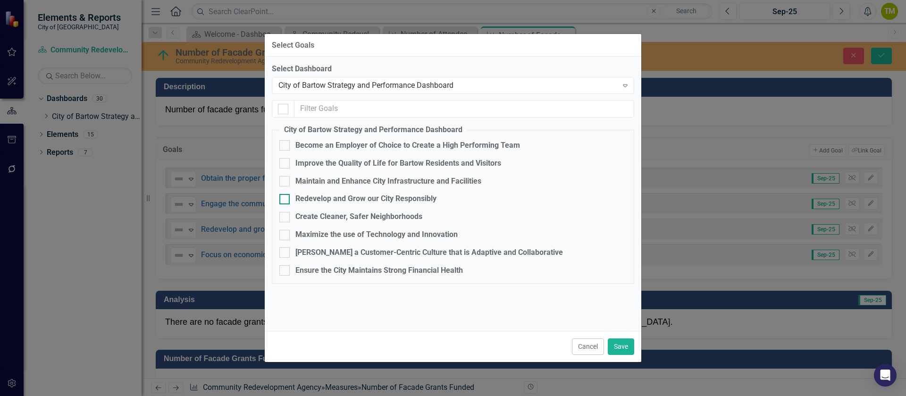
click at [314, 200] on div "Redevelop and Grow our City Responsibly" at bounding box center [365, 198] width 141 height 11
click at [285, 200] on input "Redevelop and Grow our City Responsibly" at bounding box center [282, 197] width 6 height 6
checkbox input "true"
click at [622, 342] on button "Save" at bounding box center [621, 346] width 26 height 17
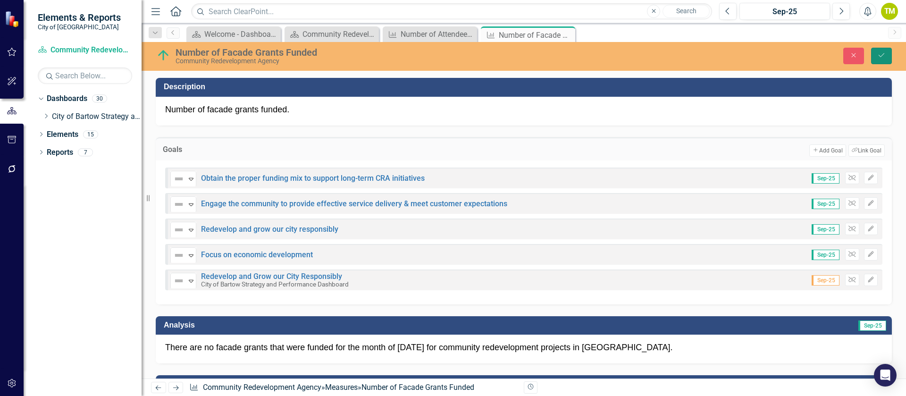
drag, startPoint x: 880, startPoint y: 55, endPoint x: 664, endPoint y: 210, distance: 265.7
click at [880, 55] on icon "Save" at bounding box center [881, 55] width 8 height 7
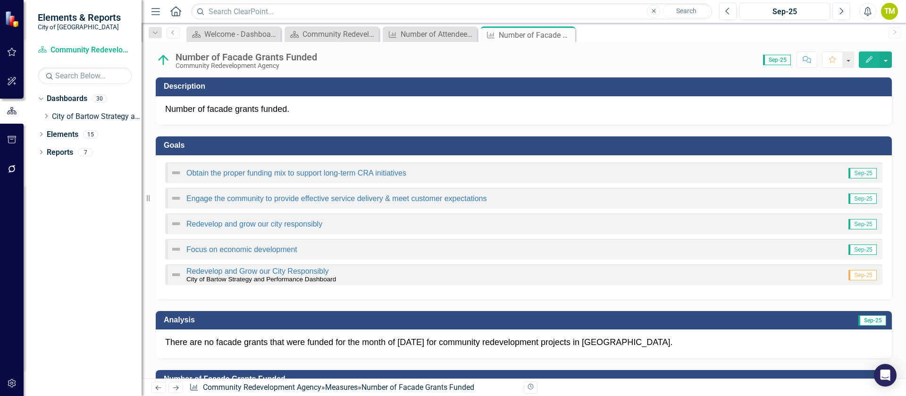
click at [176, 385] on icon "Next" at bounding box center [176, 388] width 8 height 6
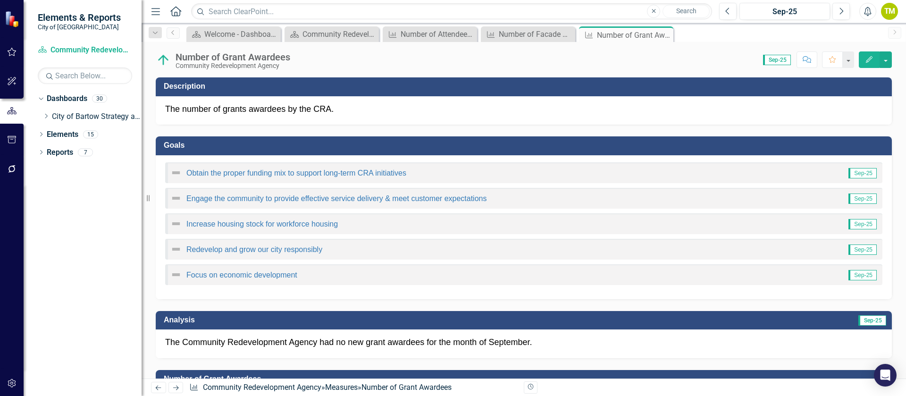
click at [227, 52] on div "Number of Grant Awardees" at bounding box center [233, 57] width 115 height 10
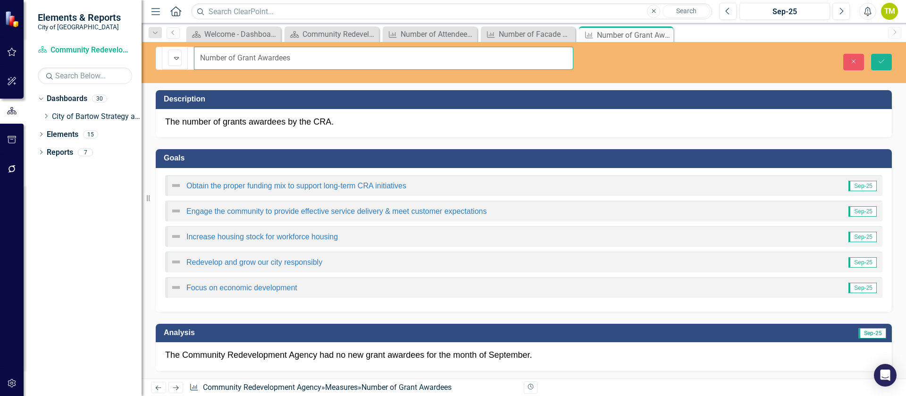
click at [225, 53] on input "Number of Grant Awardees" at bounding box center [383, 58] width 379 height 23
type input "Number of CRA Grant Awardees"
drag, startPoint x: 878, startPoint y: 59, endPoint x: 725, endPoint y: 167, distance: 186.9
click at [879, 59] on button "Save" at bounding box center [881, 62] width 21 height 17
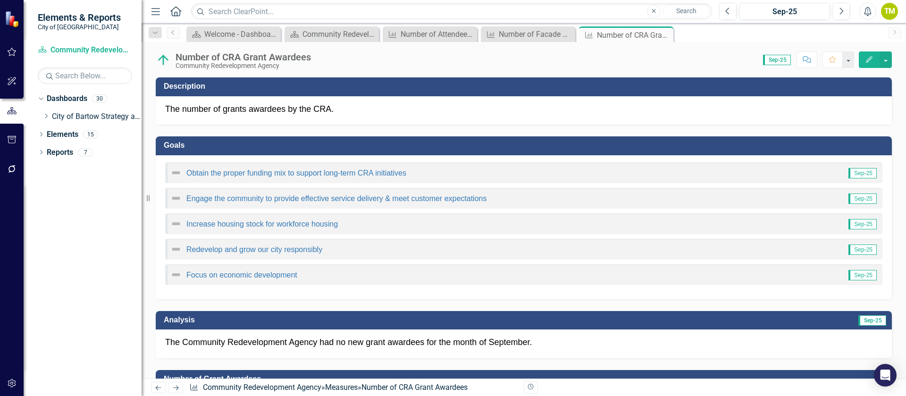
click at [458, 274] on div "Focus on economic development Sep-25" at bounding box center [523, 274] width 717 height 21
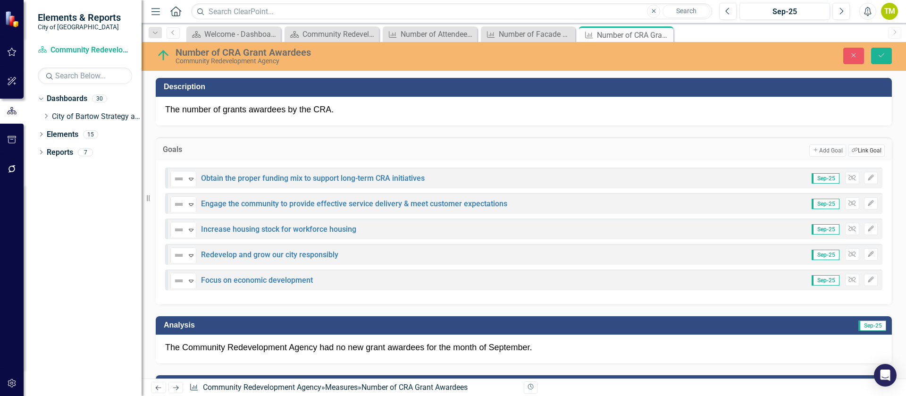
click at [855, 146] on button "Link Tag Link Goal" at bounding box center [866, 150] width 36 height 12
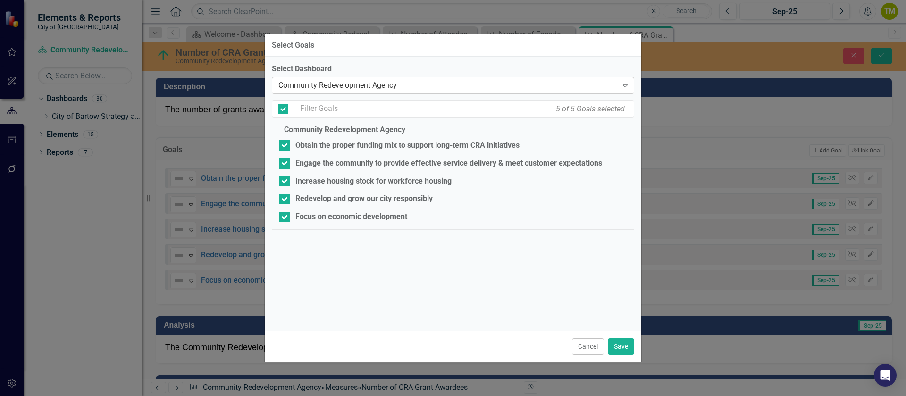
click at [379, 78] on div "Community Redevelopment Agency Expand" at bounding box center [453, 85] width 362 height 17
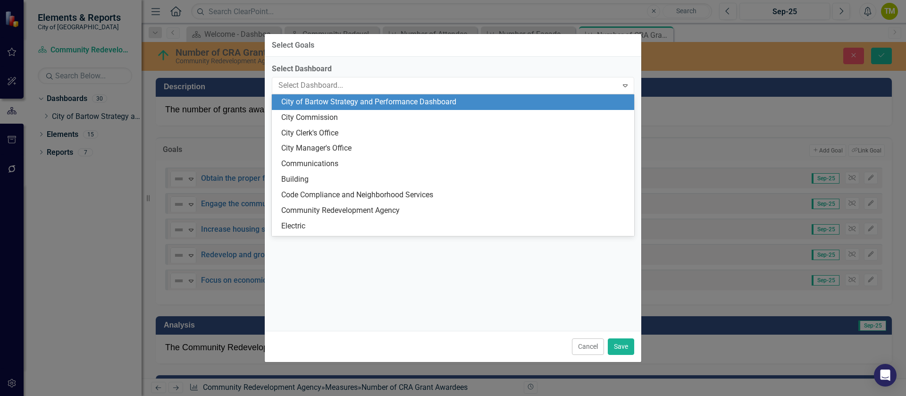
click at [385, 106] on div "City of Bartow Strategy and Performance Dashboard" at bounding box center [454, 102] width 347 height 11
checkbox input "false"
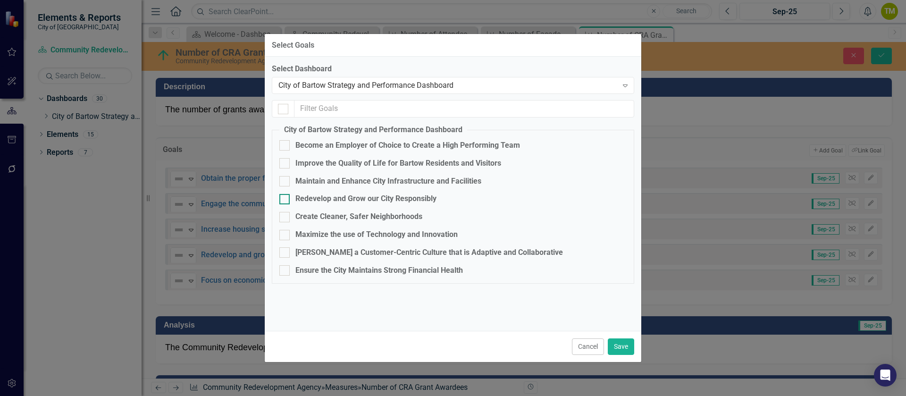
click at [338, 196] on div "Redevelop and Grow our City Responsibly" at bounding box center [365, 198] width 141 height 11
click at [285, 196] on input "Redevelop and Grow our City Responsibly" at bounding box center [282, 197] width 6 height 6
checkbox input "true"
click at [612, 344] on button "Save" at bounding box center [621, 346] width 26 height 17
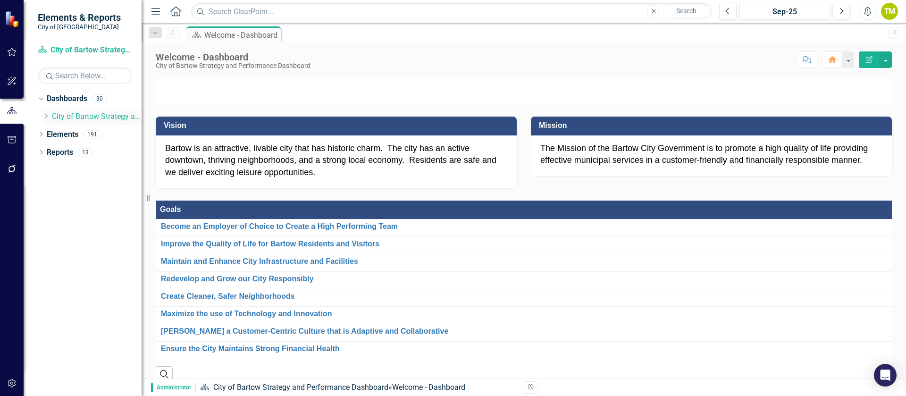
click at [49, 115] on icon "Dropdown" at bounding box center [45, 116] width 7 height 6
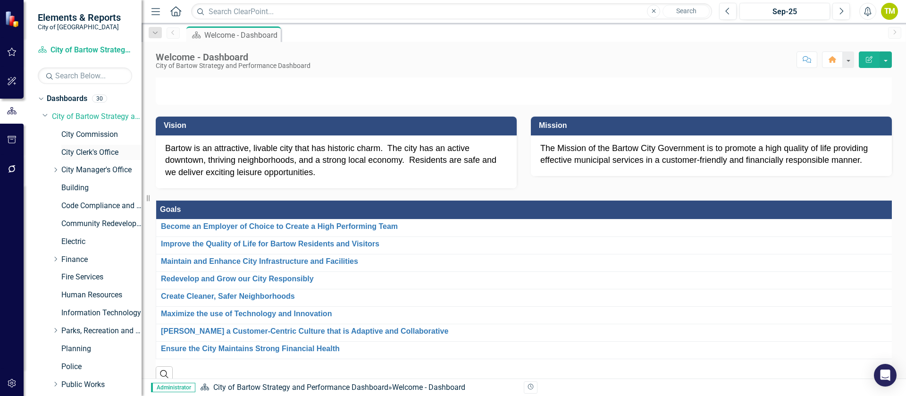
click at [91, 151] on link "City Clerk's Office" at bounding box center [101, 152] width 80 height 11
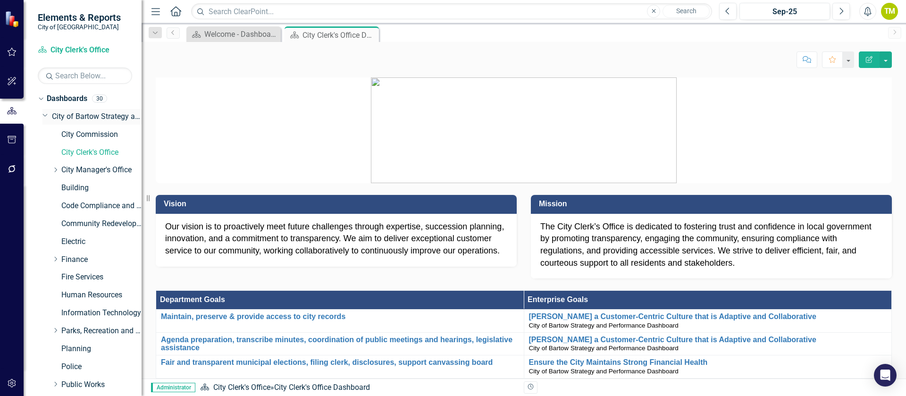
click at [66, 116] on link "City of Bartow Strategy and Performance Dashboard" at bounding box center [97, 116] width 90 height 11
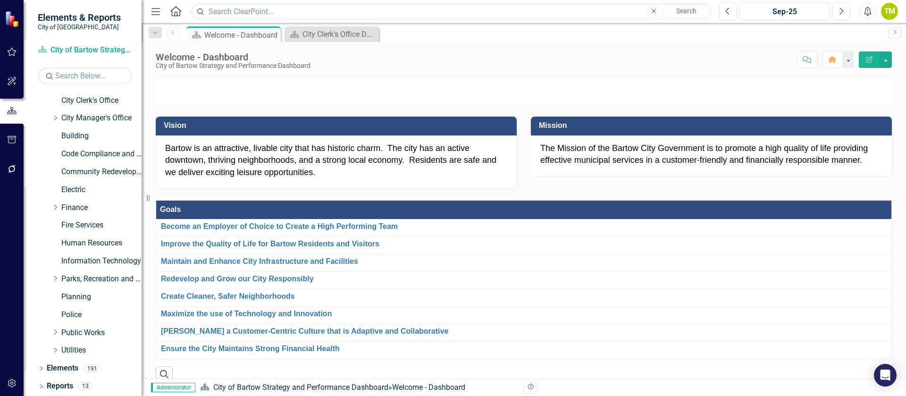
scroll to position [52, 0]
click at [56, 363] on link "Elements" at bounding box center [63, 367] width 32 height 11
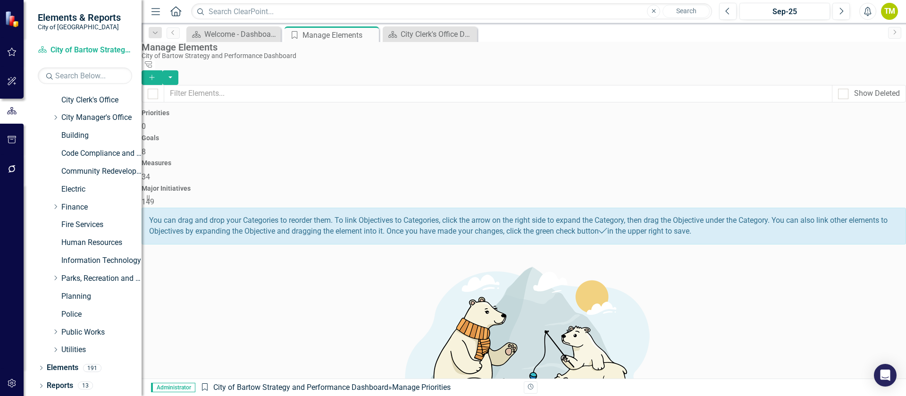
click at [437, 134] on div "Goals 8" at bounding box center [524, 145] width 764 height 23
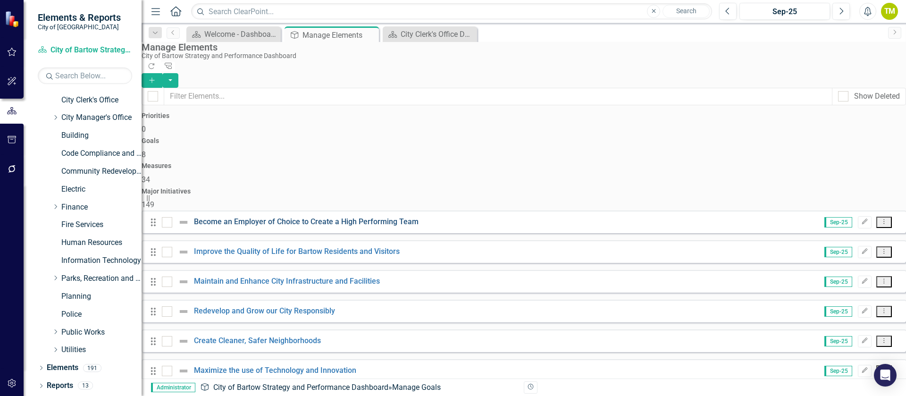
click at [328, 217] on link "Become an Employer of Choice to Create a High Performing Team" at bounding box center [306, 221] width 225 height 9
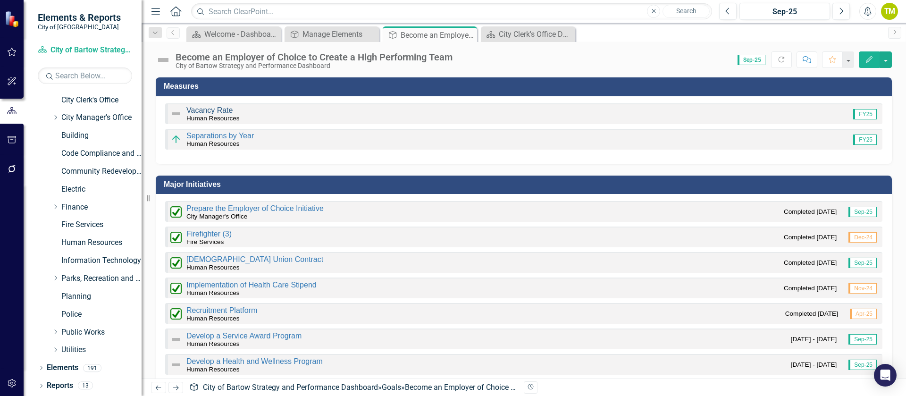
click at [217, 110] on link "Vacancy Rate" at bounding box center [209, 110] width 46 height 8
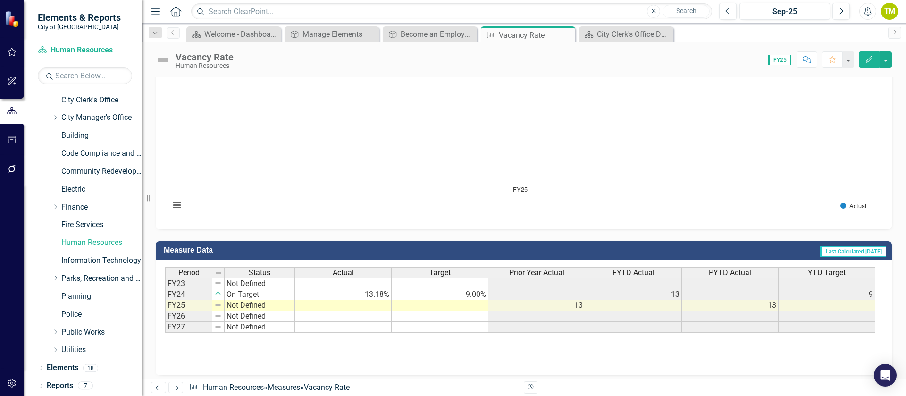
scroll to position [246, 0]
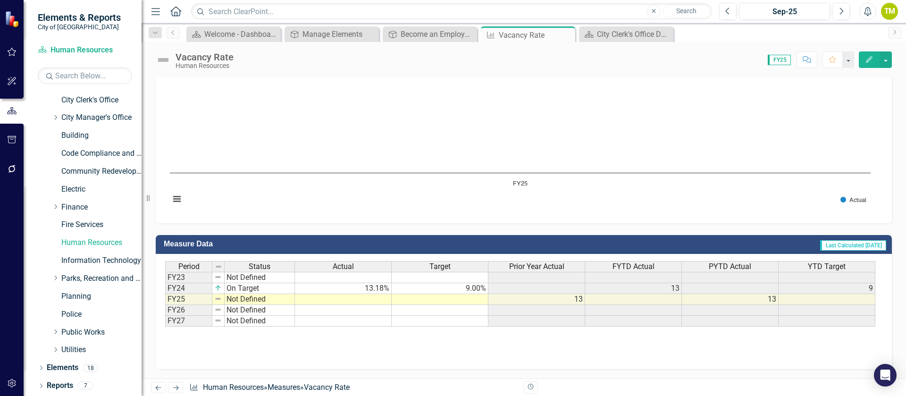
click at [567, 242] on td "Last Calculated [DATE]" at bounding box center [678, 245] width 418 height 16
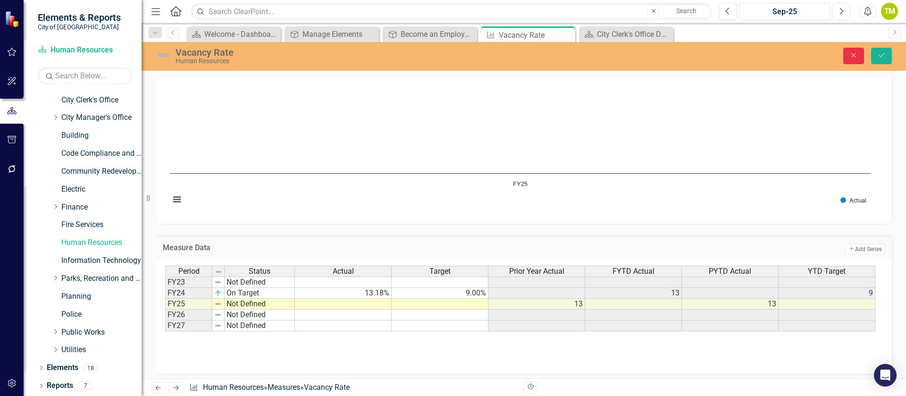
click at [845, 59] on button "Close" at bounding box center [853, 56] width 21 height 17
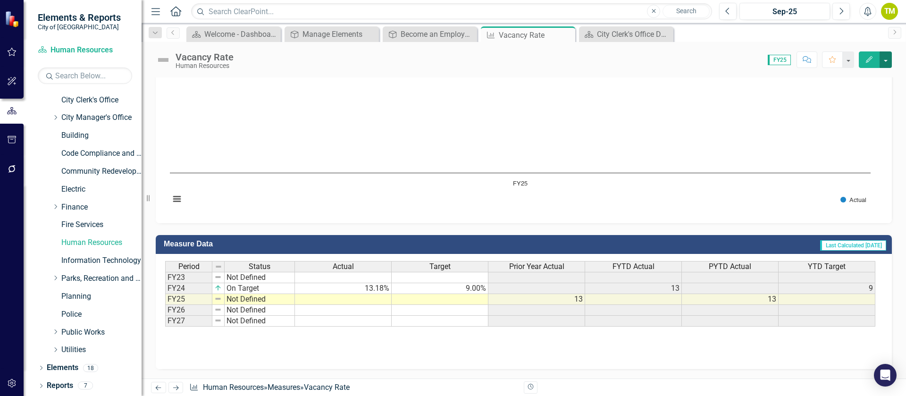
click at [887, 59] on button "button" at bounding box center [886, 59] width 12 height 17
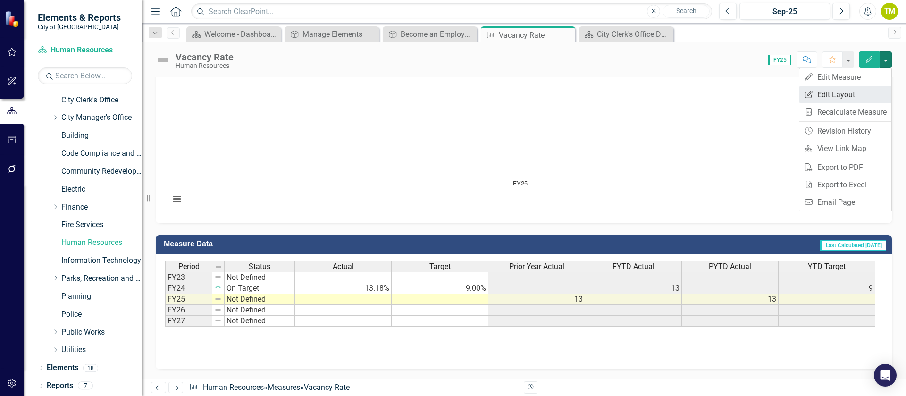
click at [849, 92] on link "Edit Report Edit Layout" at bounding box center [845, 94] width 92 height 17
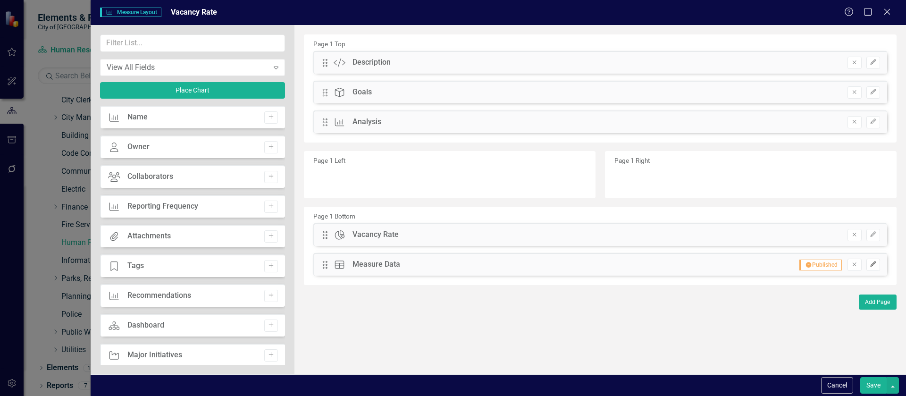
click at [869, 265] on button "Edit" at bounding box center [873, 265] width 14 height 12
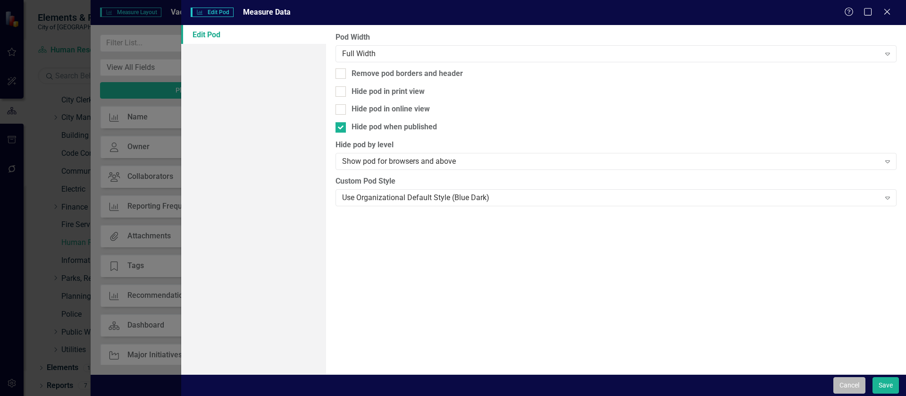
click at [854, 385] on button "Cancel" at bounding box center [849, 385] width 32 height 17
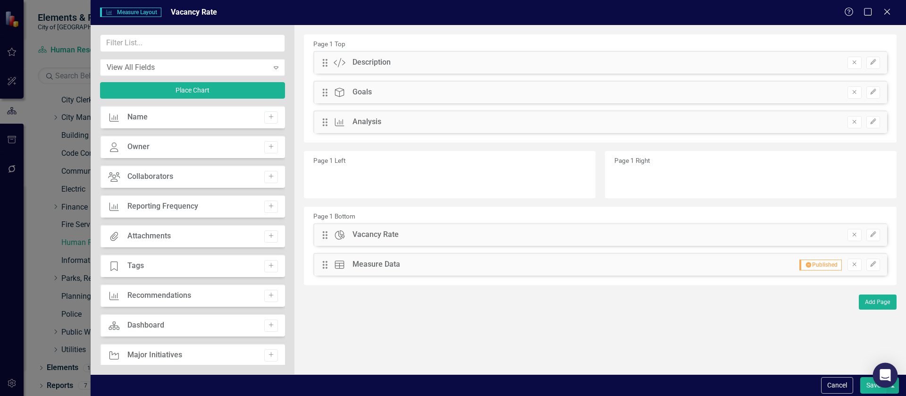
click at [876, 386] on body "Elements & Reports City of Bartow Dashboard Human Resources Search Dropdown Das…" at bounding box center [453, 198] width 906 height 396
click at [867, 389] on button "Save" at bounding box center [873, 385] width 26 height 17
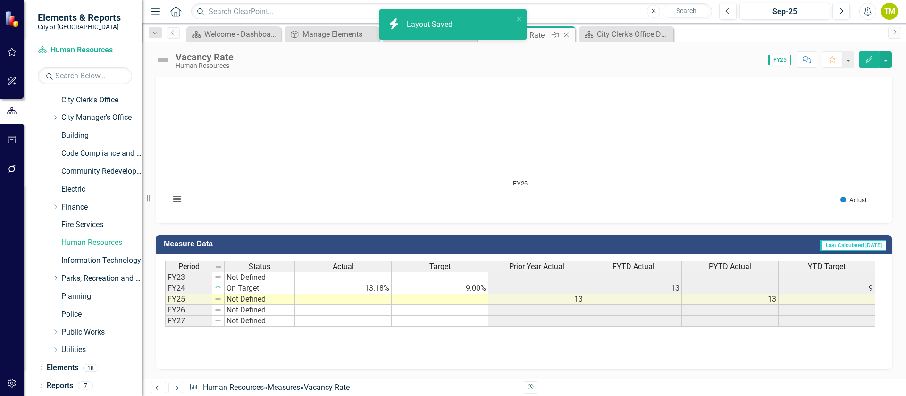
click at [564, 36] on icon "Close" at bounding box center [565, 35] width 9 height 8
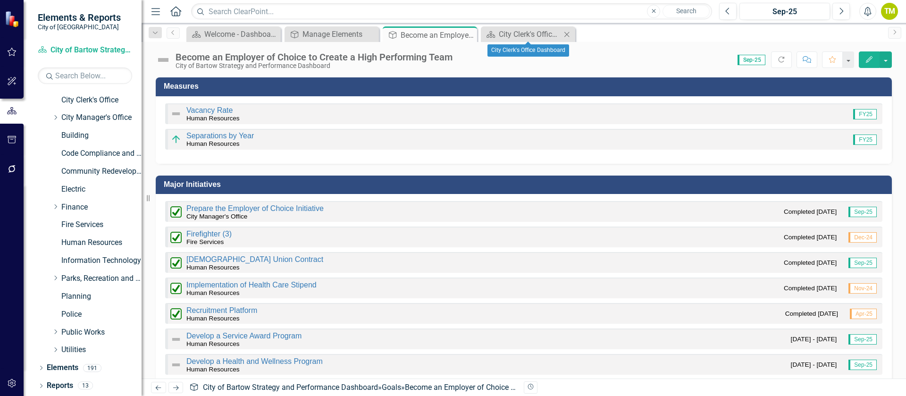
click at [570, 33] on icon "Close" at bounding box center [566, 35] width 9 height 8
click at [226, 134] on link "Separations by Year" at bounding box center [219, 136] width 67 height 8
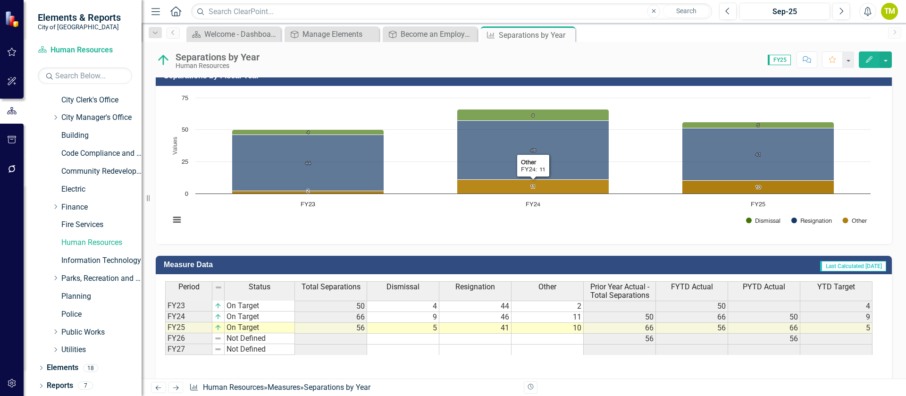
scroll to position [247, 0]
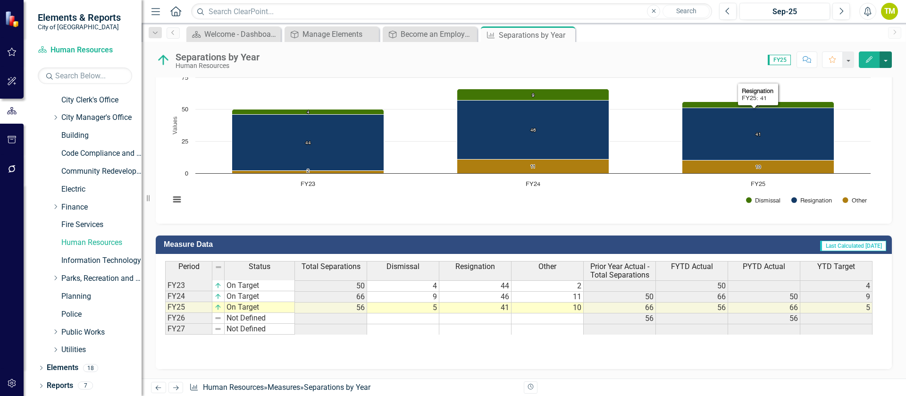
click at [884, 63] on button "button" at bounding box center [886, 59] width 12 height 17
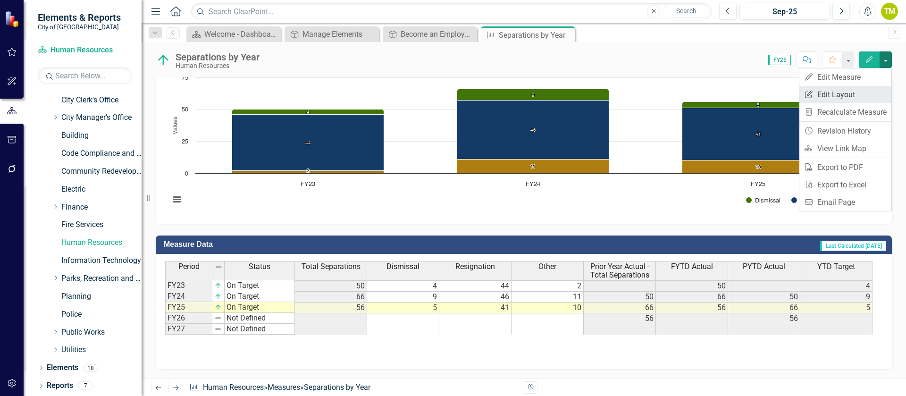
click at [854, 97] on link "Edit Report Edit Layout" at bounding box center [845, 94] width 92 height 17
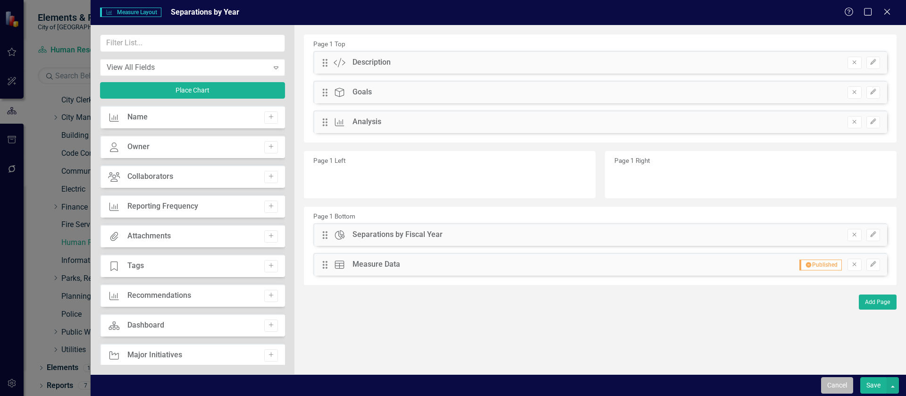
click at [832, 382] on button "Cancel" at bounding box center [837, 385] width 32 height 17
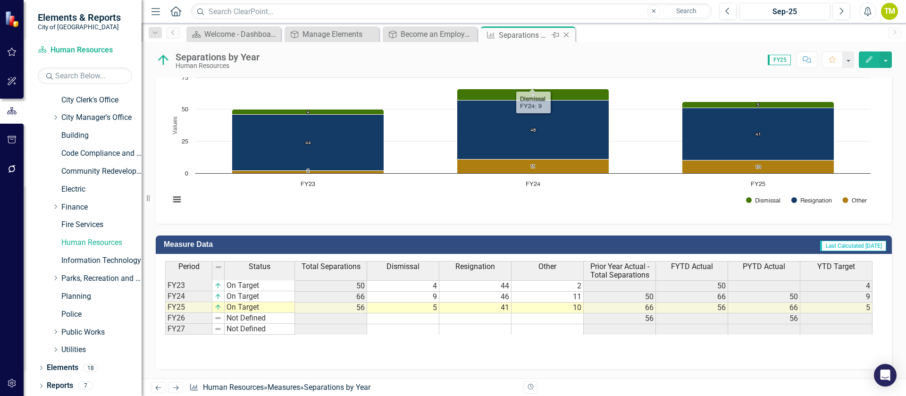
click at [568, 34] on icon "Close" at bounding box center [565, 35] width 9 height 8
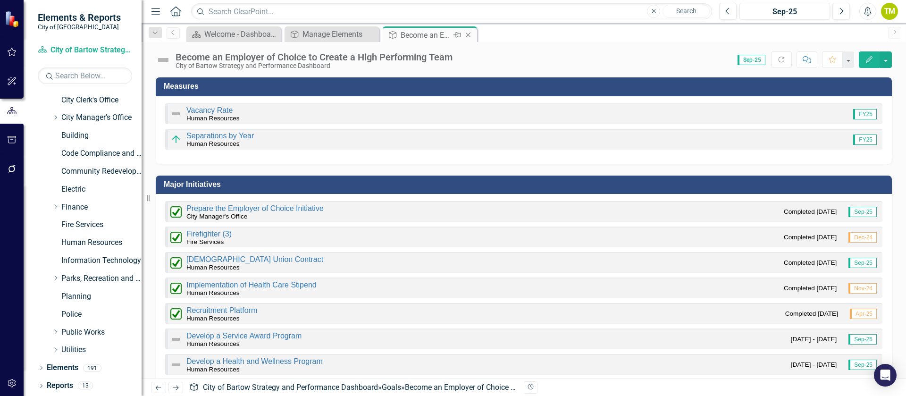
click at [470, 35] on icon "Close" at bounding box center [467, 35] width 9 height 8
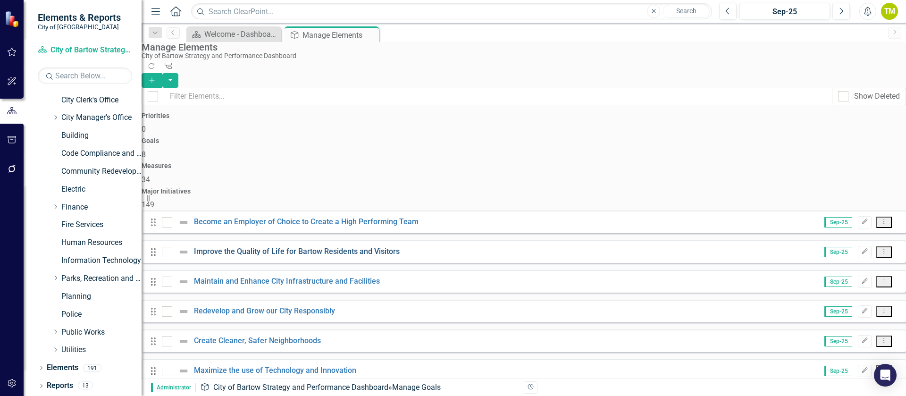
click at [239, 247] on link "Improve the Quality of Life for Bartow Residents and Visitors" at bounding box center [297, 251] width 206 height 9
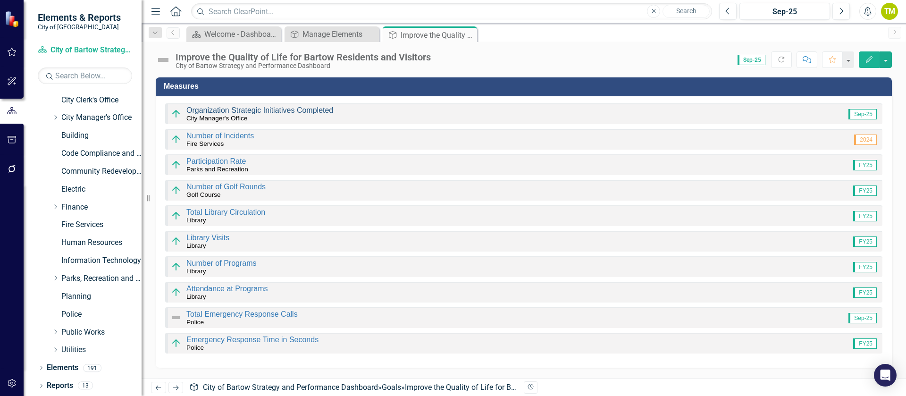
click at [250, 109] on link "Organization Strategic Initiatives Completed" at bounding box center [259, 110] width 147 height 8
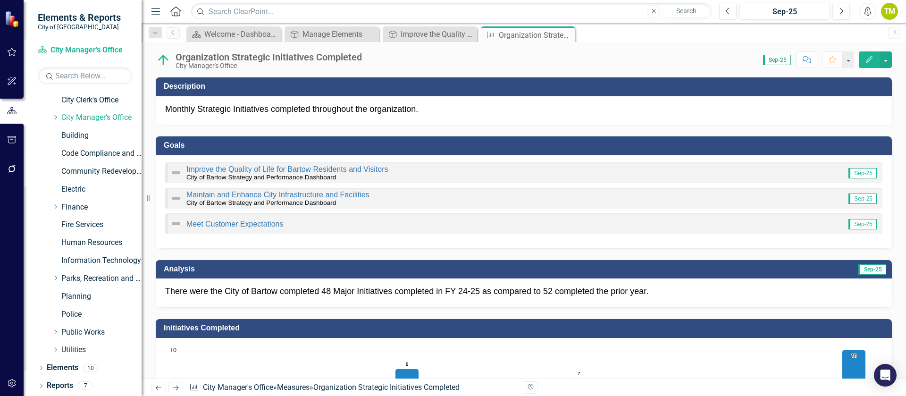
click at [867, 64] on button "Edit" at bounding box center [869, 59] width 21 height 17
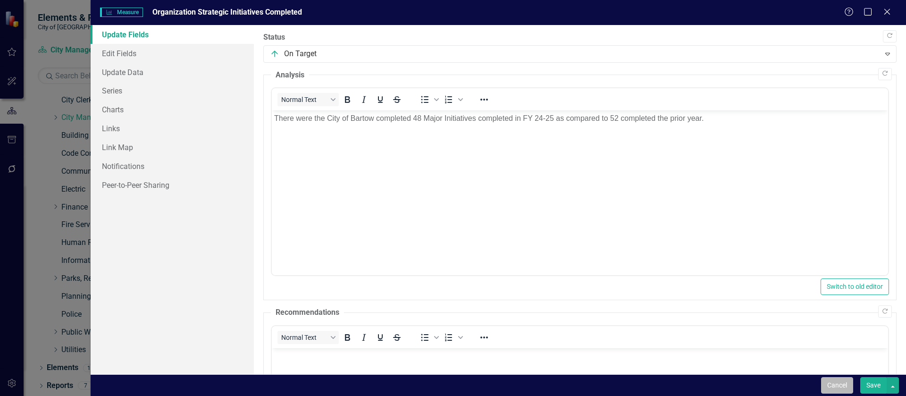
click at [840, 385] on button "Cancel" at bounding box center [837, 385] width 32 height 17
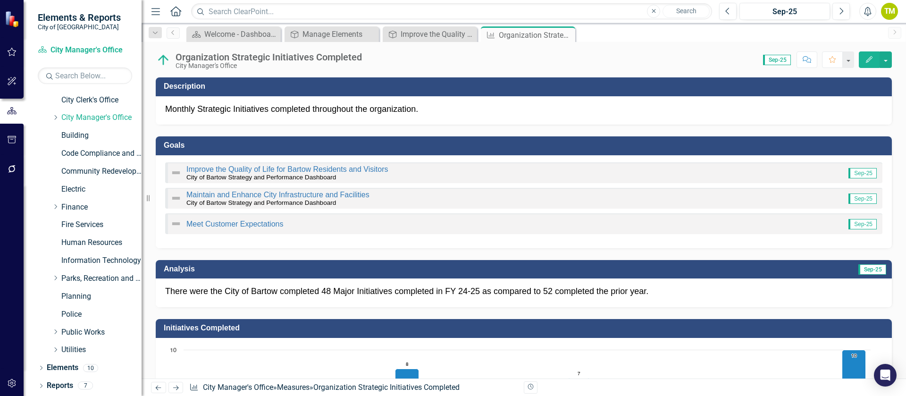
scroll to position [354, 0]
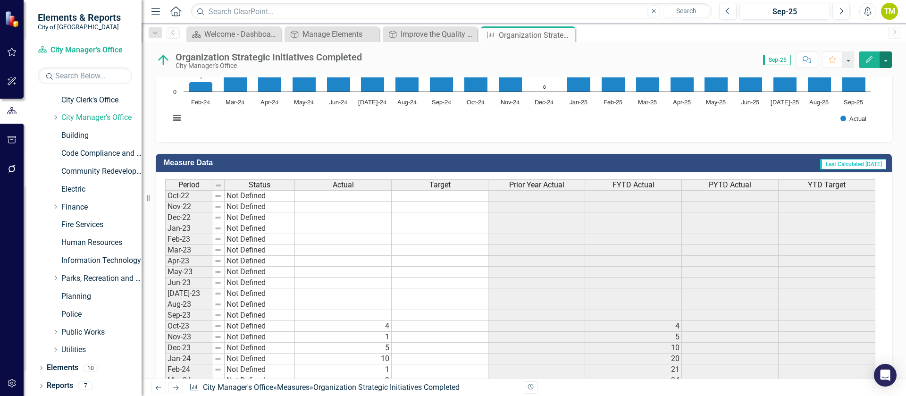
click at [888, 66] on button "button" at bounding box center [886, 59] width 12 height 17
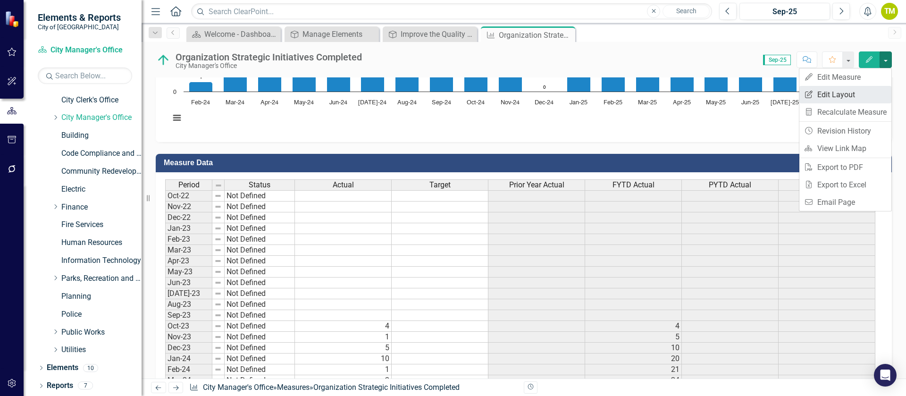
click at [868, 95] on link "Edit Report Edit Layout" at bounding box center [845, 94] width 92 height 17
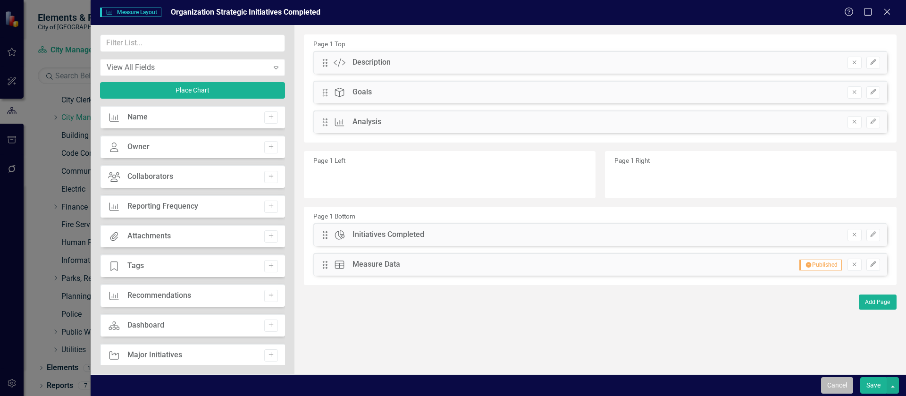
click at [849, 377] on button "Cancel" at bounding box center [837, 385] width 32 height 17
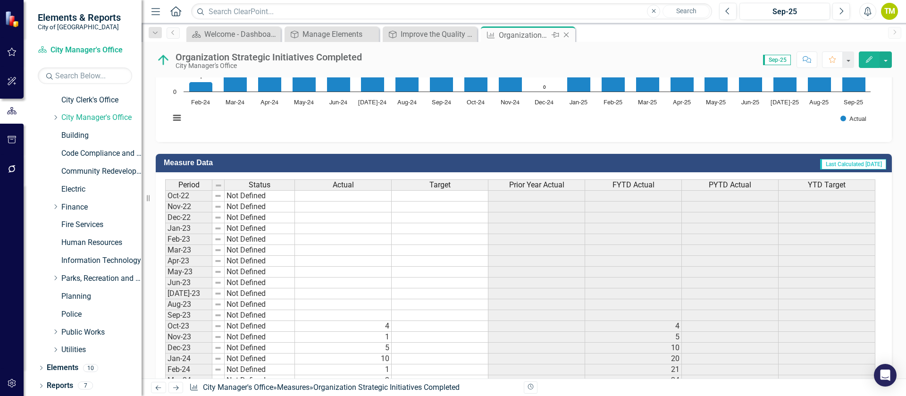
click at [566, 34] on icon "Close" at bounding box center [565, 35] width 9 height 8
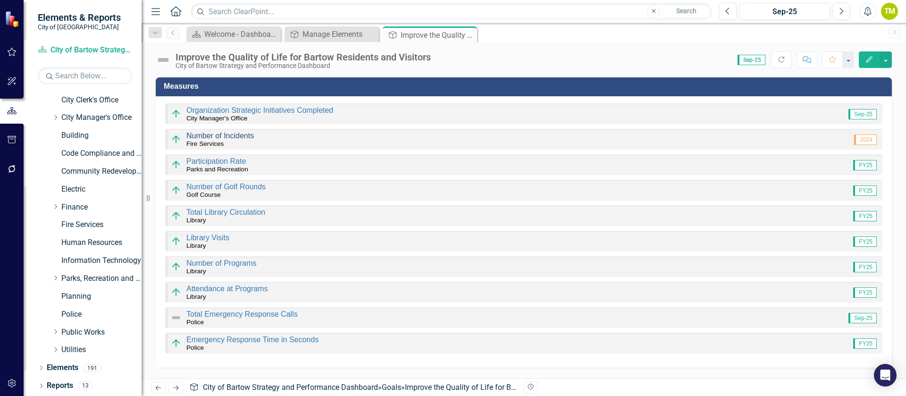
click at [226, 135] on link "Number of Incidents" at bounding box center [219, 136] width 67 height 8
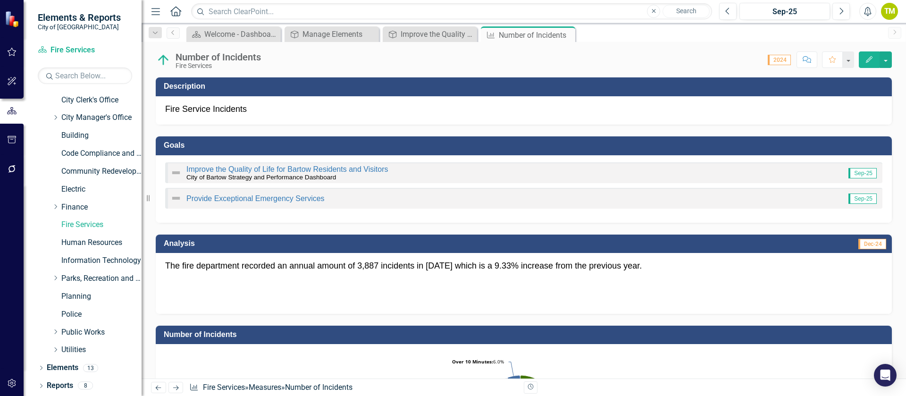
click at [248, 60] on div "Number of Incidents" at bounding box center [218, 57] width 85 height 10
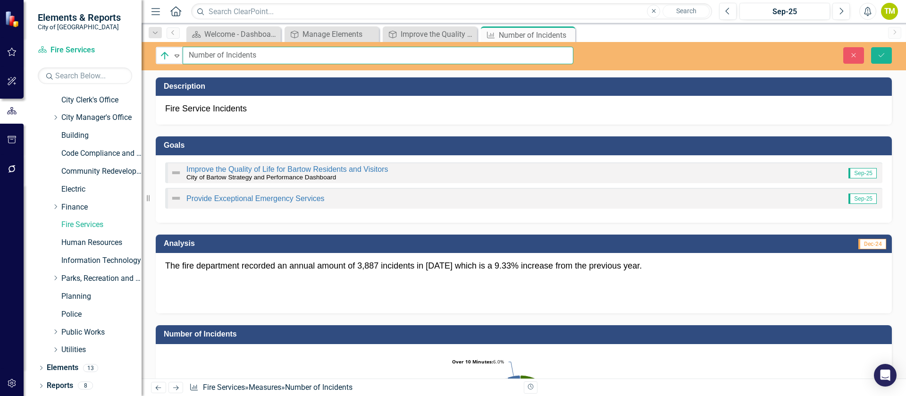
click at [226, 54] on input "Number of Incidents" at bounding box center [378, 55] width 391 height 17
type input "Number of Fire Incidents"
click at [877, 57] on button "Save" at bounding box center [881, 55] width 21 height 17
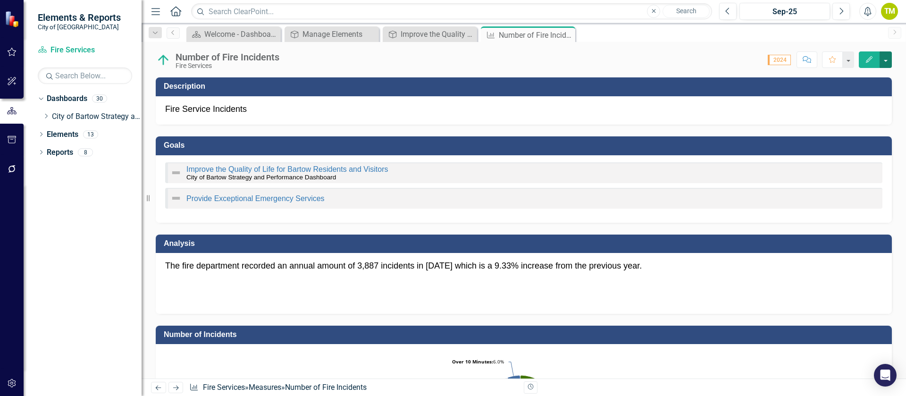
click at [888, 64] on button "button" at bounding box center [886, 59] width 12 height 17
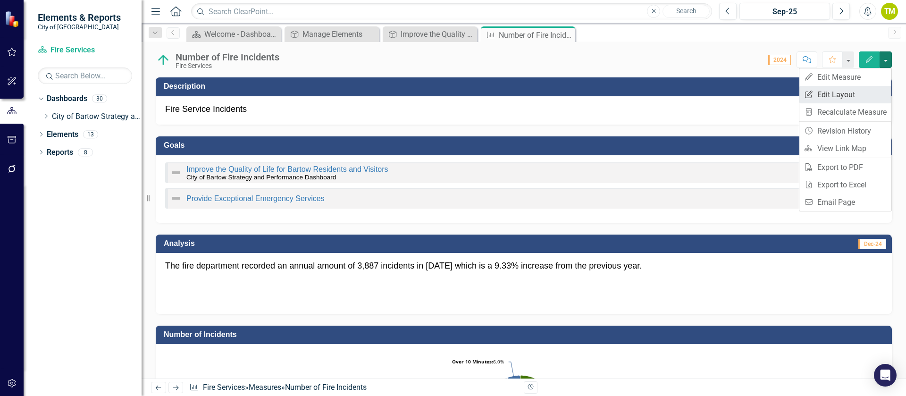
click at [862, 92] on link "Edit Report Edit Layout" at bounding box center [845, 94] width 92 height 17
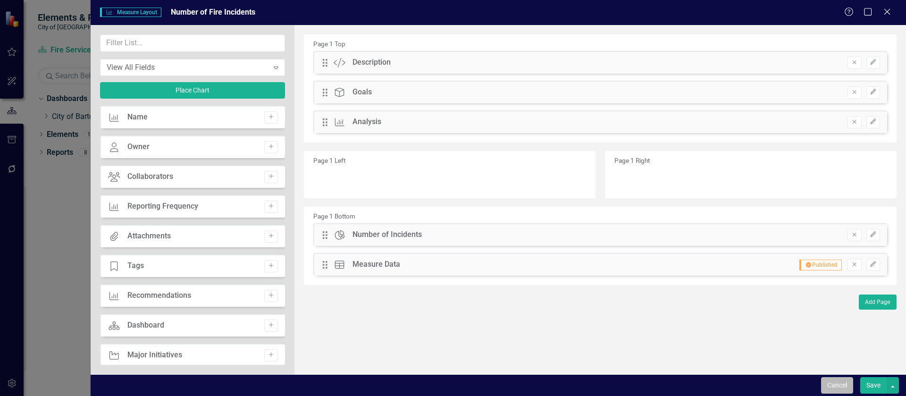
click at [831, 383] on button "Cancel" at bounding box center [837, 385] width 32 height 17
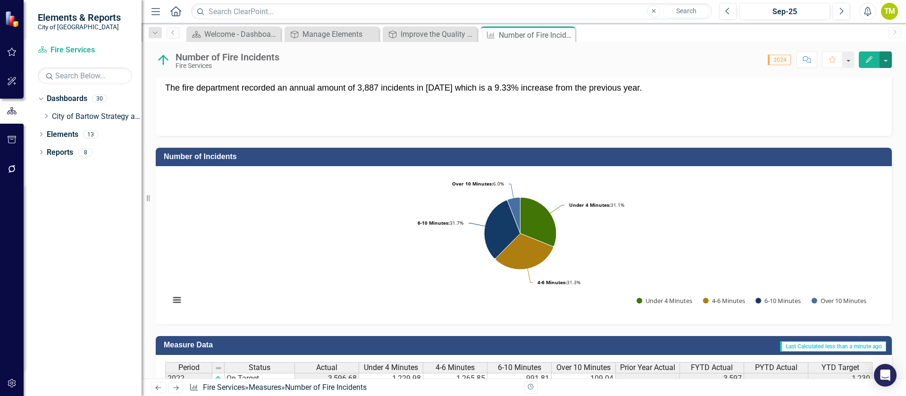
scroll to position [212, 0]
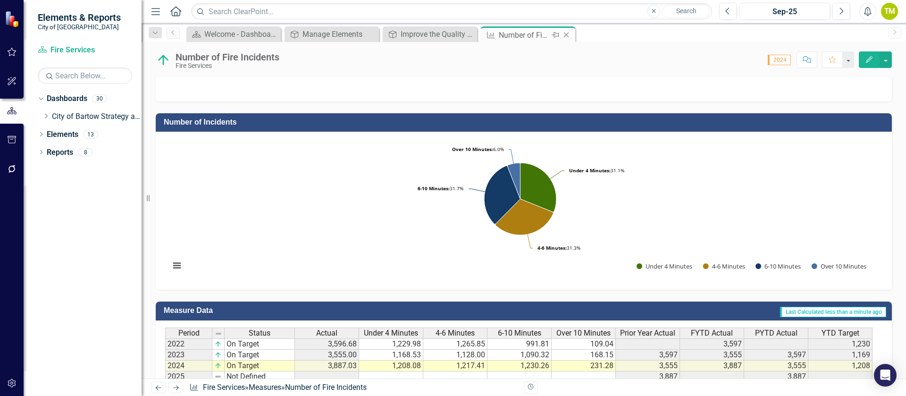
click at [568, 32] on icon "Close" at bounding box center [565, 35] width 9 height 8
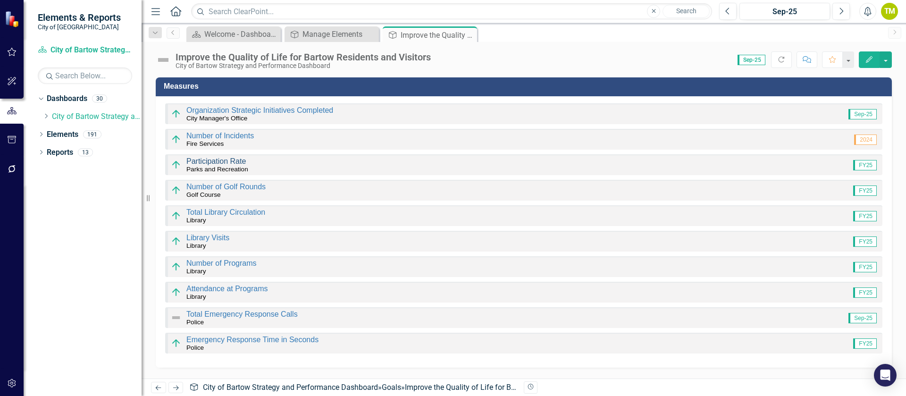
click at [237, 160] on link "Participation Rate" at bounding box center [215, 161] width 59 height 8
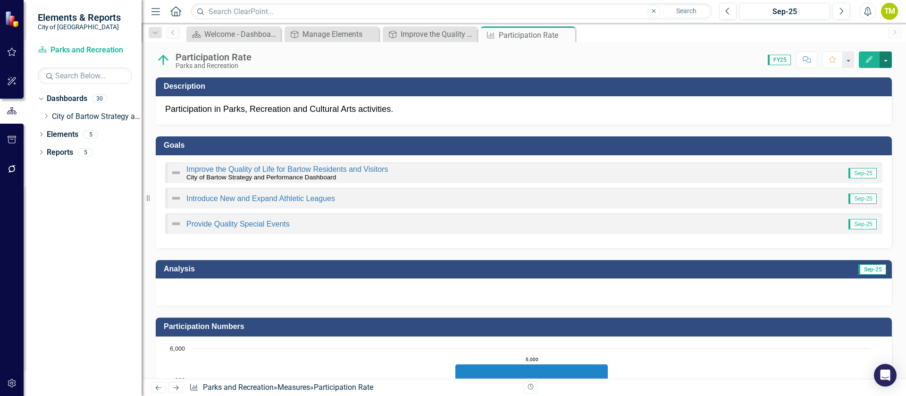
click at [887, 58] on button "button" at bounding box center [886, 59] width 12 height 17
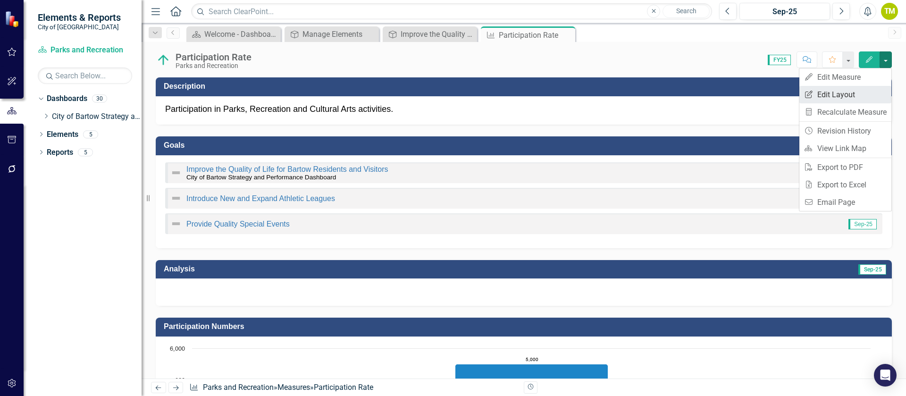
click at [855, 92] on link "Edit Report Edit Layout" at bounding box center [845, 94] width 92 height 17
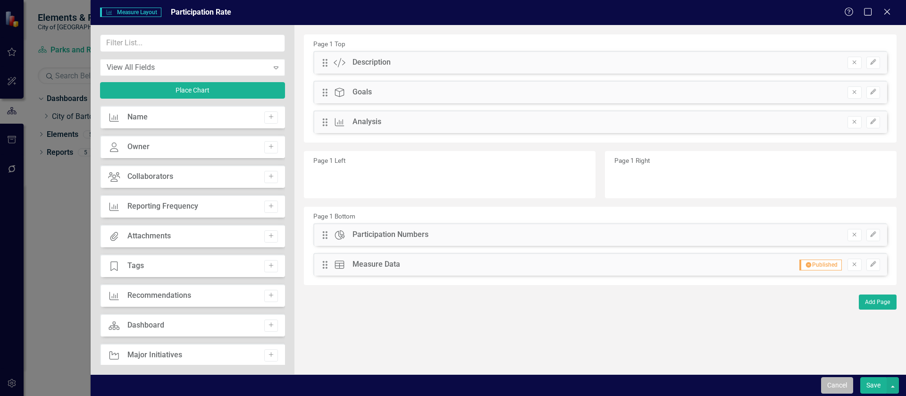
click at [833, 387] on button "Cancel" at bounding box center [837, 385] width 32 height 17
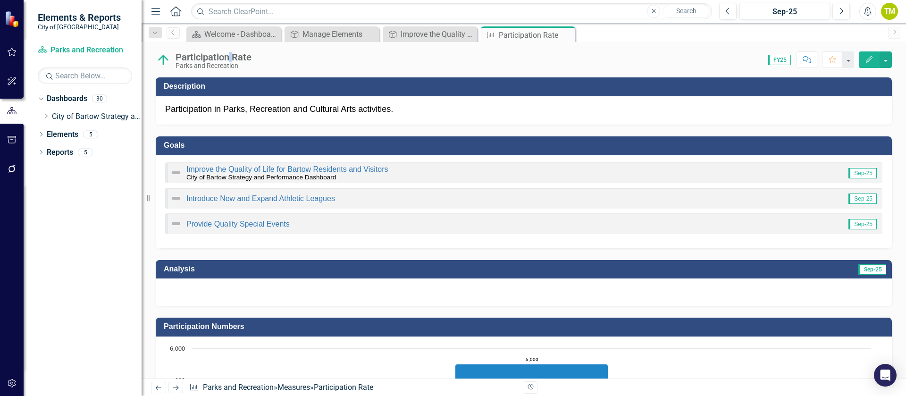
click at [231, 56] on div "Participation Rate" at bounding box center [214, 57] width 76 height 10
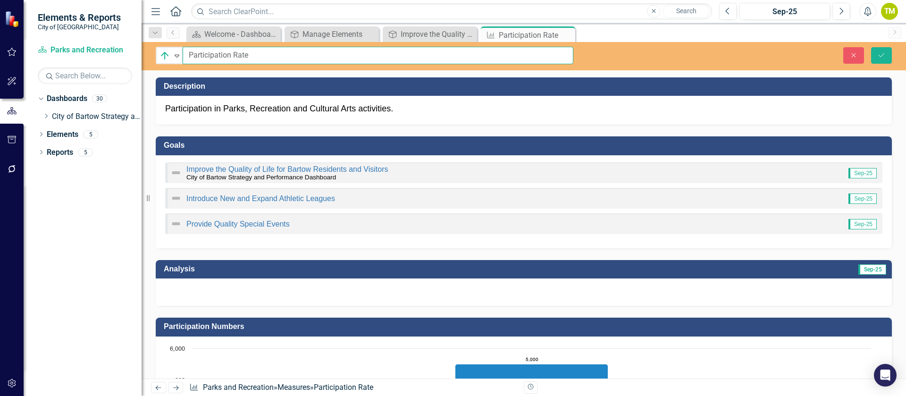
click at [272, 52] on input "Participation Rate" at bounding box center [378, 55] width 391 height 17
type input "Participation Rate in Parks and Recreation Activities"
click at [882, 56] on icon "Save" at bounding box center [881, 55] width 8 height 7
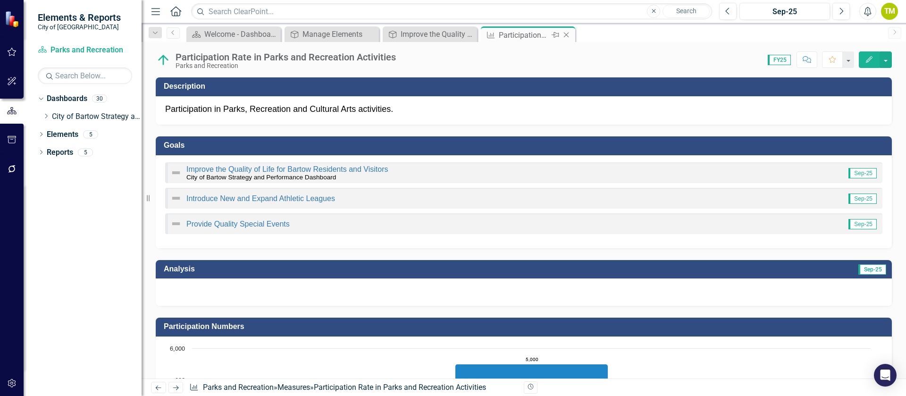
click at [571, 35] on div "Close" at bounding box center [567, 35] width 12 height 12
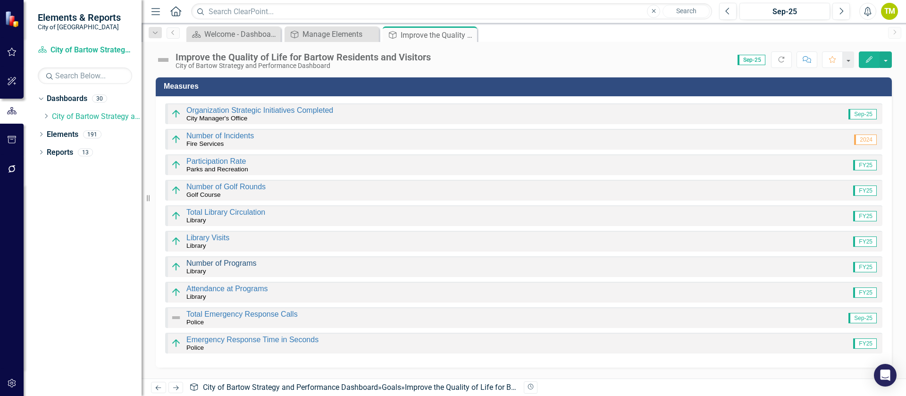
click at [243, 260] on link "Number of Programs" at bounding box center [221, 263] width 70 height 8
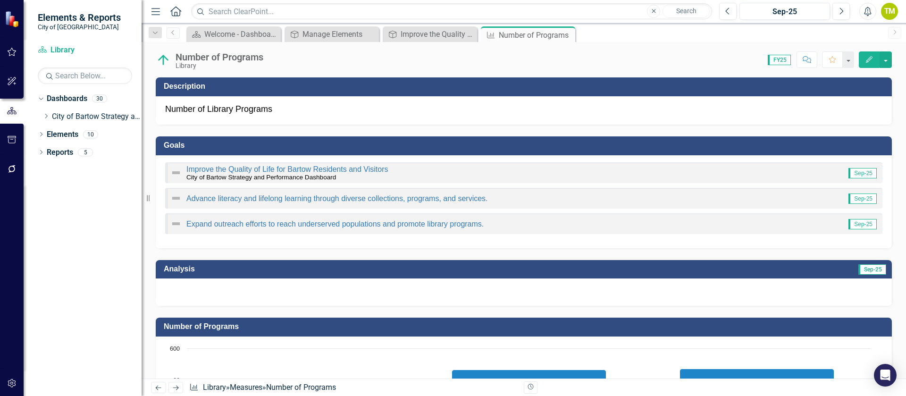
click at [868, 59] on icon "Edit" at bounding box center [869, 59] width 8 height 7
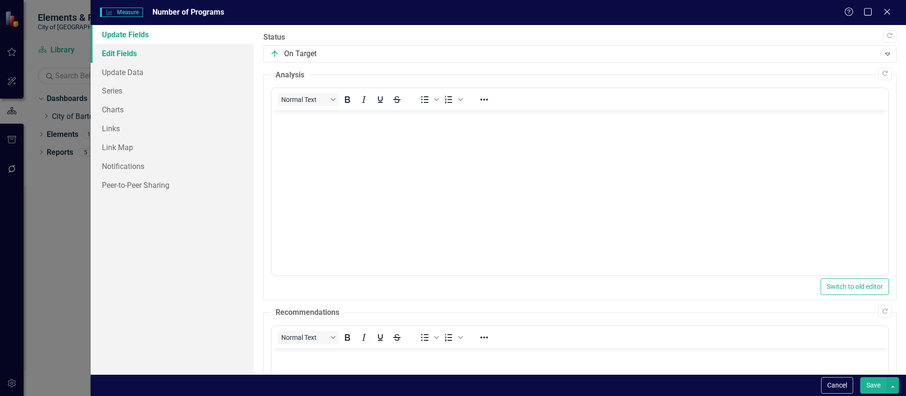
click at [115, 50] on link "Edit Fields" at bounding box center [172, 53] width 163 height 19
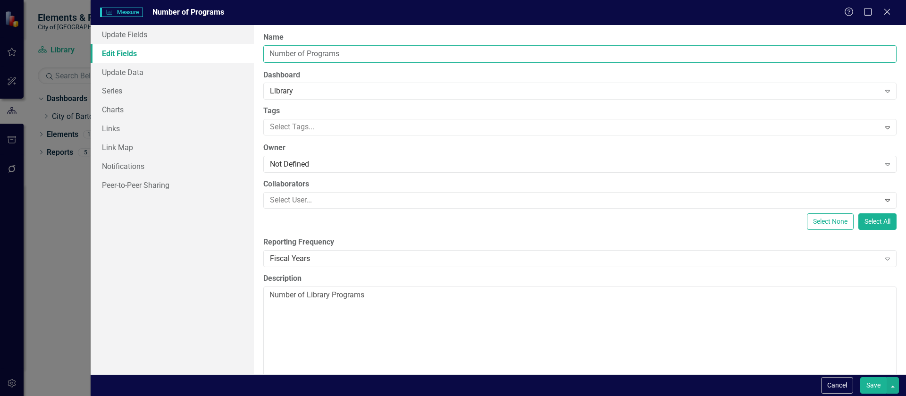
click at [307, 52] on input "Number of Programs" at bounding box center [579, 53] width 633 height 17
type input "Number of Library Programs"
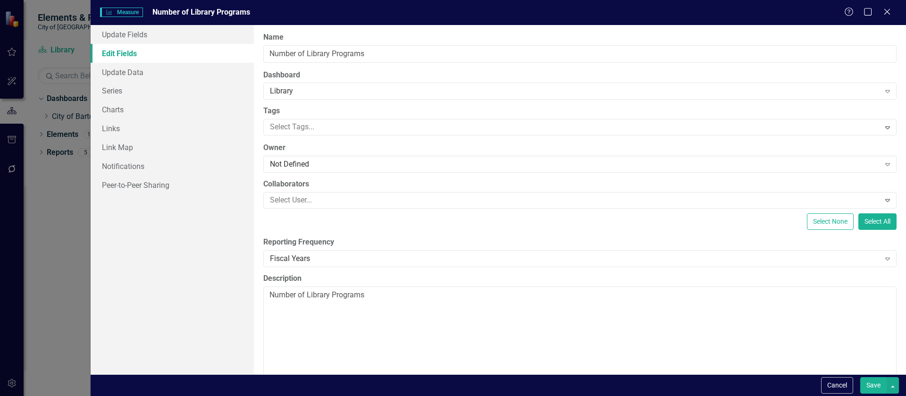
click at [863, 385] on button "Save" at bounding box center [873, 385] width 26 height 17
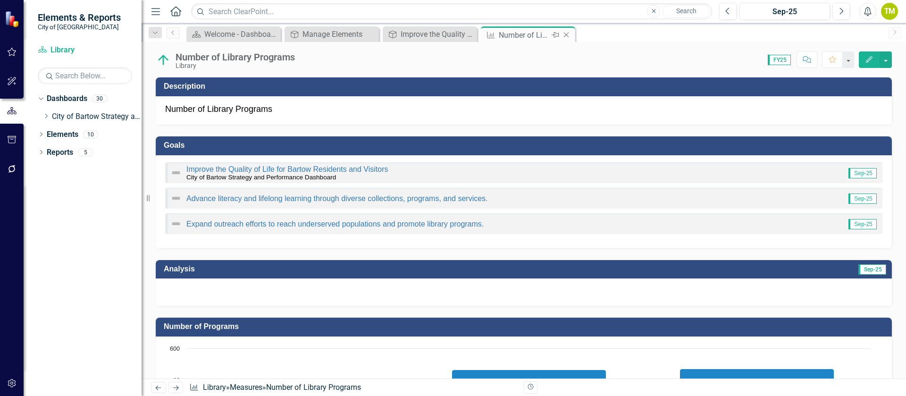
click at [567, 35] on icon "Close" at bounding box center [565, 35] width 9 height 8
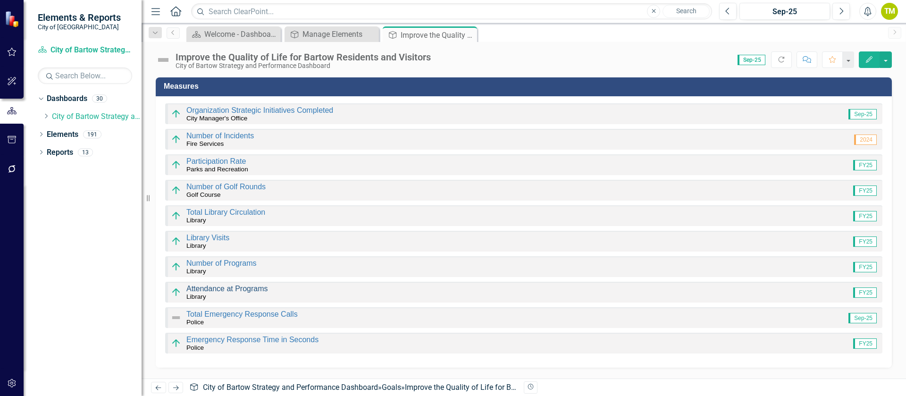
click at [228, 289] on link "Attendance at Programs" at bounding box center [227, 289] width 82 height 8
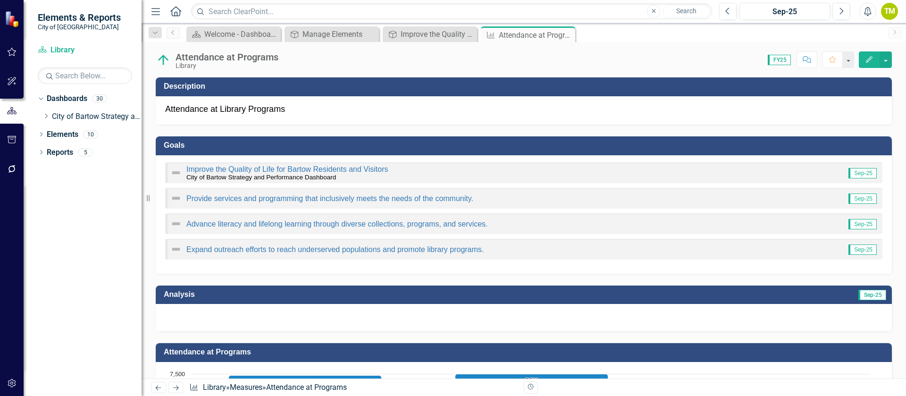
click at [222, 59] on div "Attendance at Programs" at bounding box center [227, 57] width 103 height 10
click at [222, 60] on div "Attendance at Programs" at bounding box center [227, 57] width 103 height 10
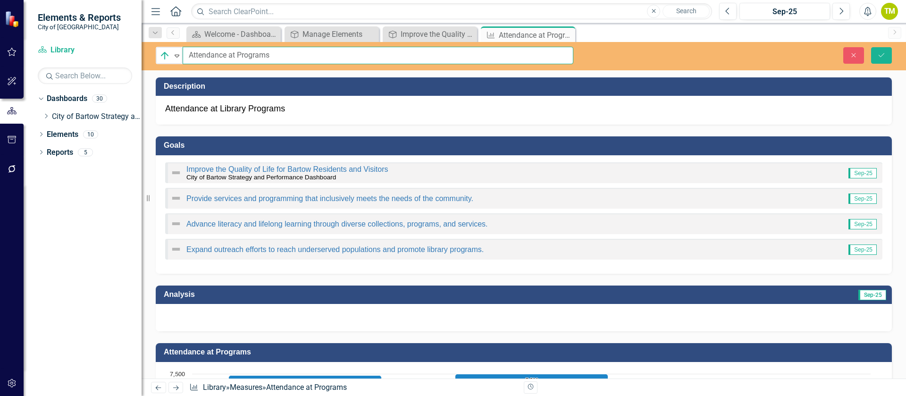
click at [238, 55] on input "Attendance at Programs" at bounding box center [378, 55] width 391 height 17
type input "Attendance at Library Programs"
click at [881, 61] on button "Save" at bounding box center [881, 55] width 21 height 17
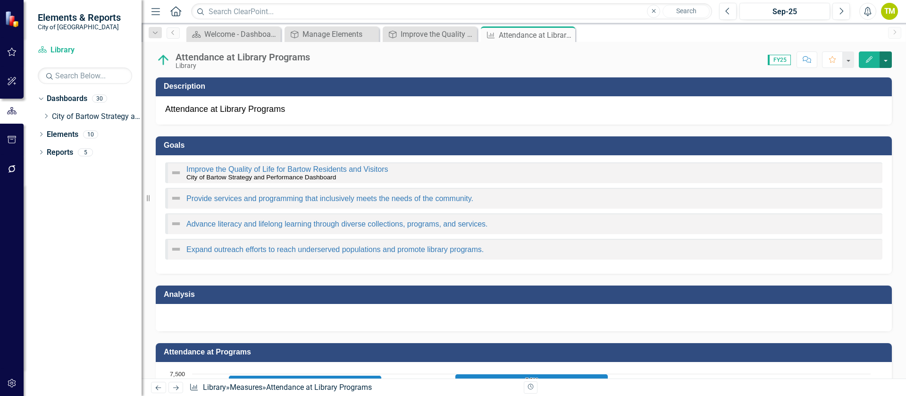
click at [886, 64] on button "button" at bounding box center [886, 59] width 12 height 17
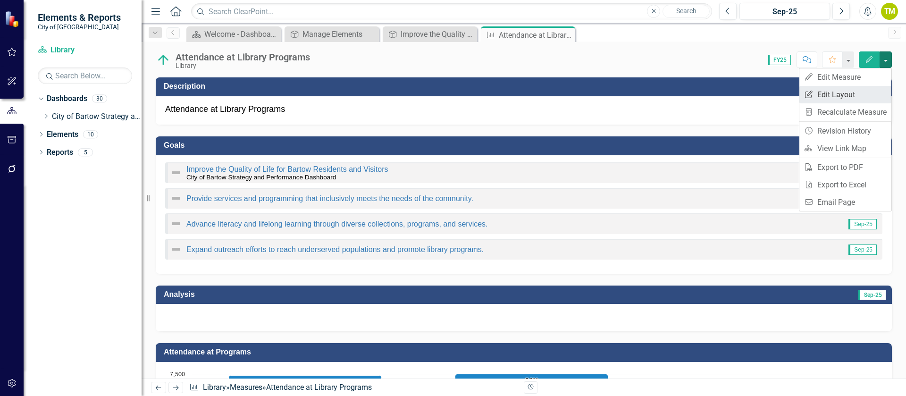
click at [872, 93] on link "Edit Report Edit Layout" at bounding box center [845, 94] width 92 height 17
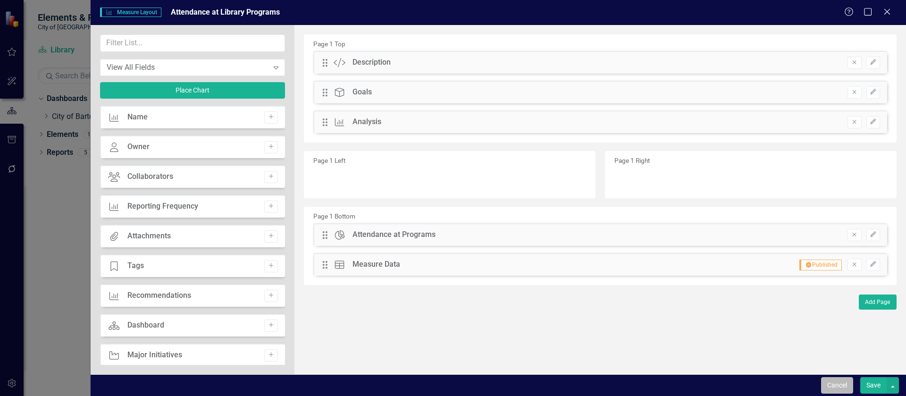
click at [844, 382] on button "Cancel" at bounding box center [837, 385] width 32 height 17
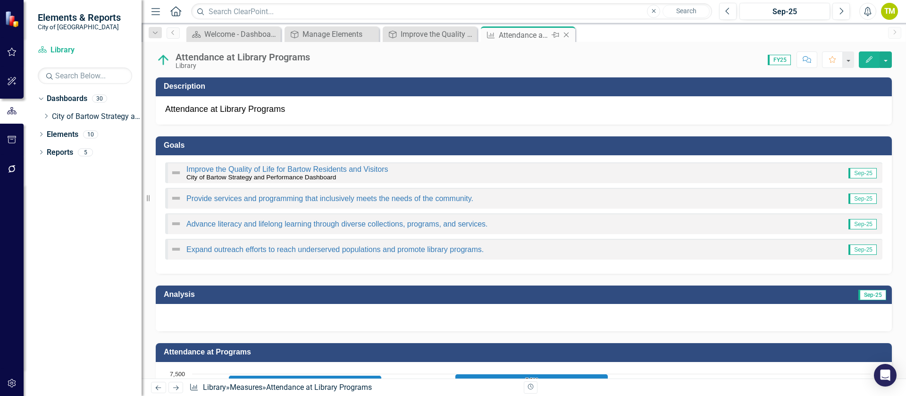
click at [569, 34] on icon "Close" at bounding box center [565, 35] width 9 height 8
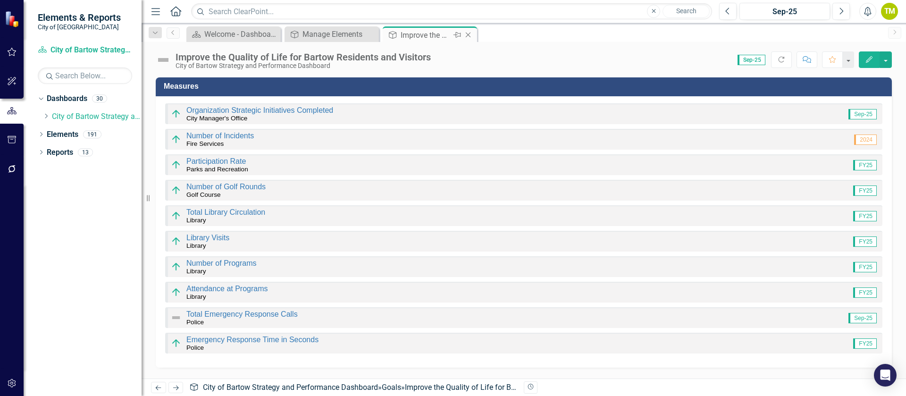
click at [472, 35] on icon "Close" at bounding box center [467, 35] width 9 height 8
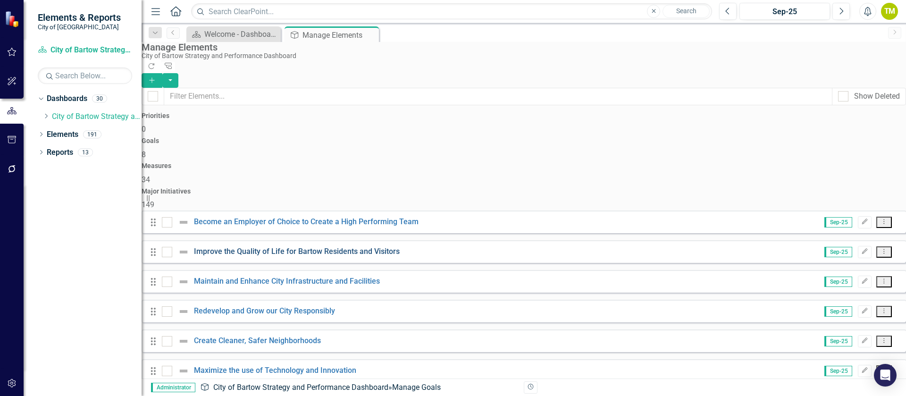
click at [363, 247] on link "Improve the Quality of Life for Bartow Residents and Visitors" at bounding box center [297, 251] width 206 height 9
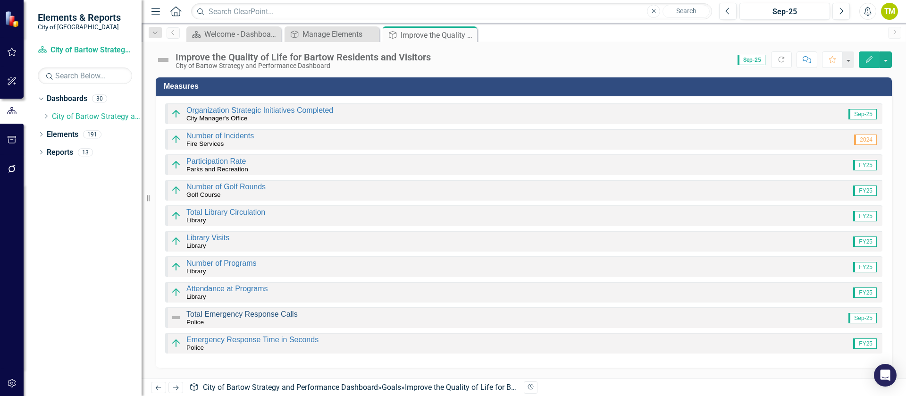
click at [272, 314] on link "Total Emergency Response Calls" at bounding box center [241, 314] width 111 height 8
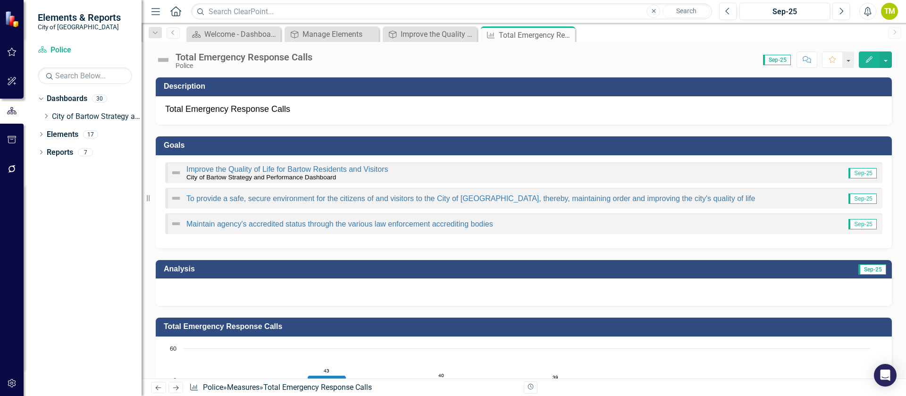
click at [203, 56] on div "Total Emergency Response Calls" at bounding box center [244, 57] width 137 height 10
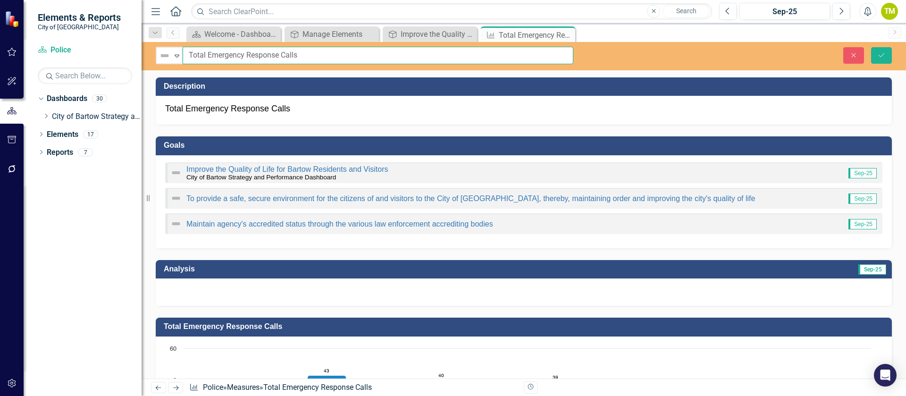
drag, startPoint x: 206, startPoint y: 55, endPoint x: 175, endPoint y: 73, distance: 36.3
click at [206, 55] on input "Total Emergency Response Calls" at bounding box center [378, 55] width 391 height 17
type input "Total [PERSON_NAME] Emergency Response Calls"
click at [882, 54] on icon "Save" at bounding box center [881, 55] width 8 height 7
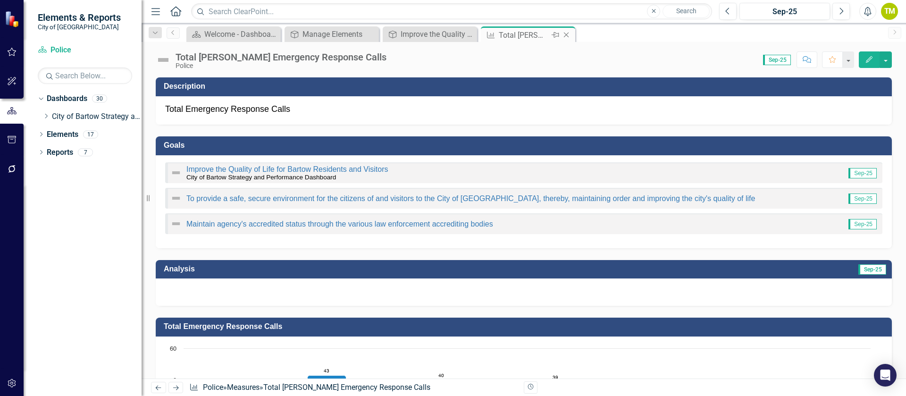
click at [570, 34] on icon "Close" at bounding box center [565, 35] width 9 height 8
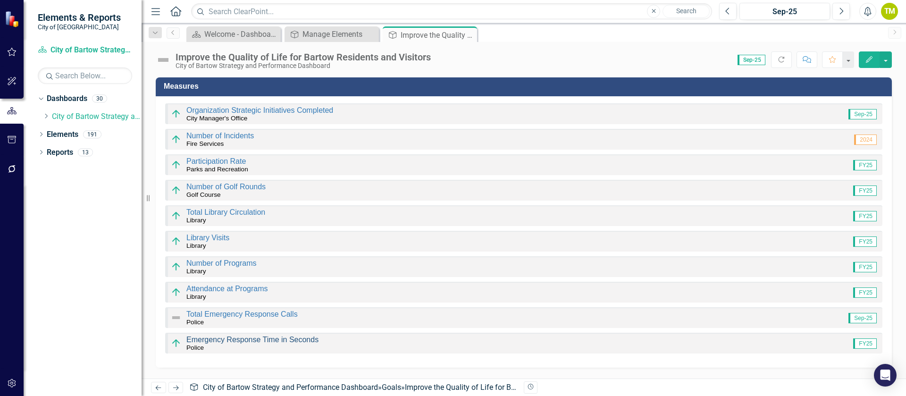
click at [262, 337] on link "Emergency Response Time in Seconds" at bounding box center [252, 339] width 132 height 8
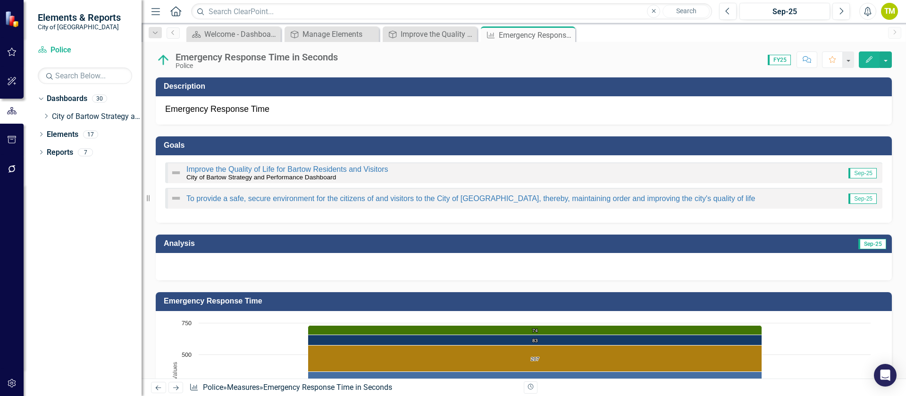
click at [190, 58] on div "Emergency Response Time in Seconds" at bounding box center [257, 57] width 162 height 10
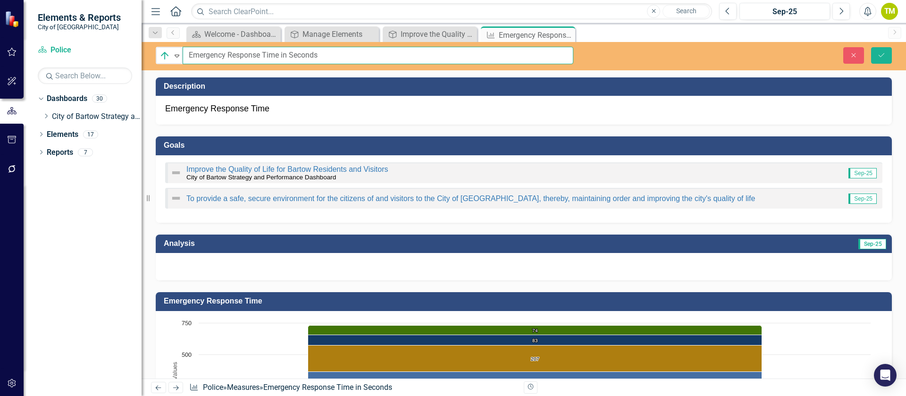
click at [186, 53] on input "Emergency Response Time in Seconds" at bounding box center [378, 55] width 391 height 17
type input "[PERSON_NAME] Emergency Response Time in Seconds"
click at [885, 54] on icon "Save" at bounding box center [881, 55] width 8 height 7
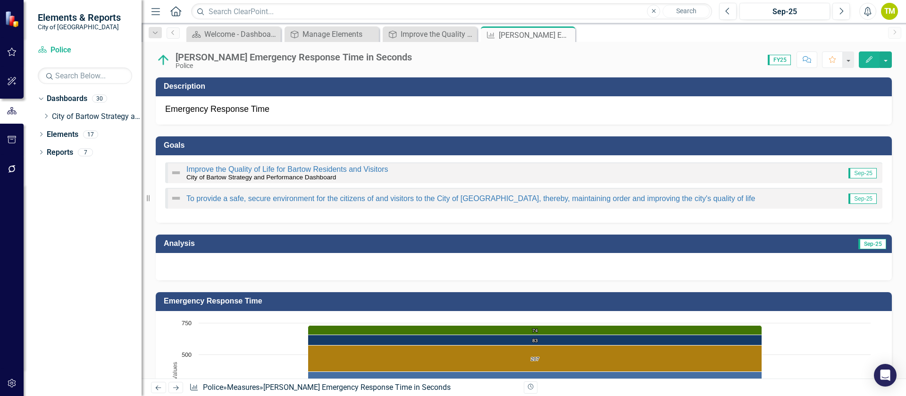
click at [350, 273] on div at bounding box center [524, 266] width 736 height 27
click at [350, 274] on div at bounding box center [524, 266] width 736 height 27
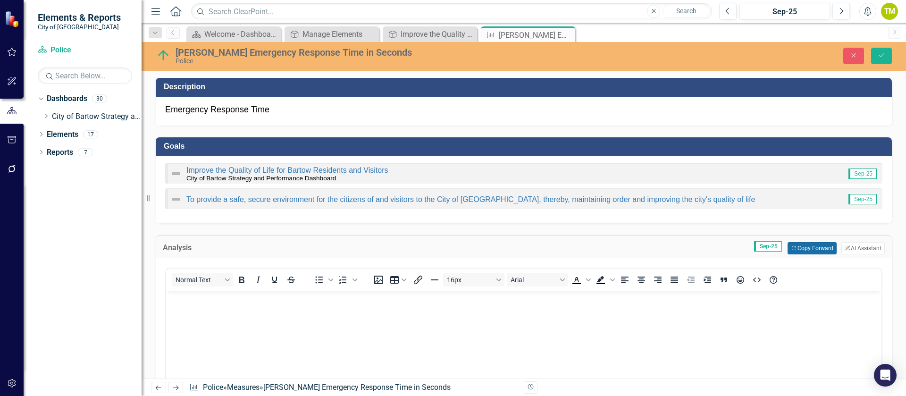
click at [796, 247] on button "Copy Forward Copy Forward" at bounding box center [811, 248] width 49 height 12
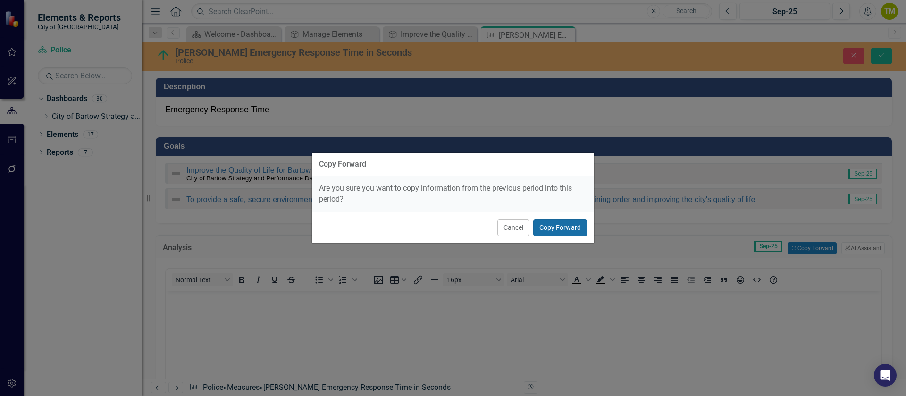
click at [553, 226] on button "Copy Forward" at bounding box center [560, 227] width 54 height 17
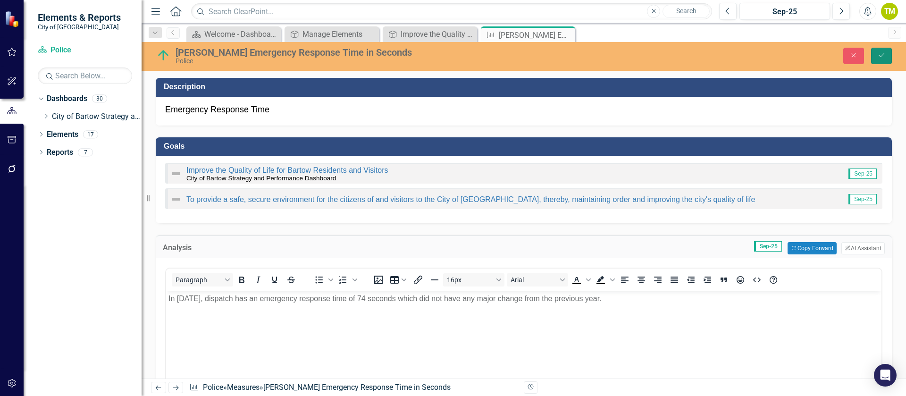
click at [877, 58] on button "Save" at bounding box center [881, 56] width 21 height 17
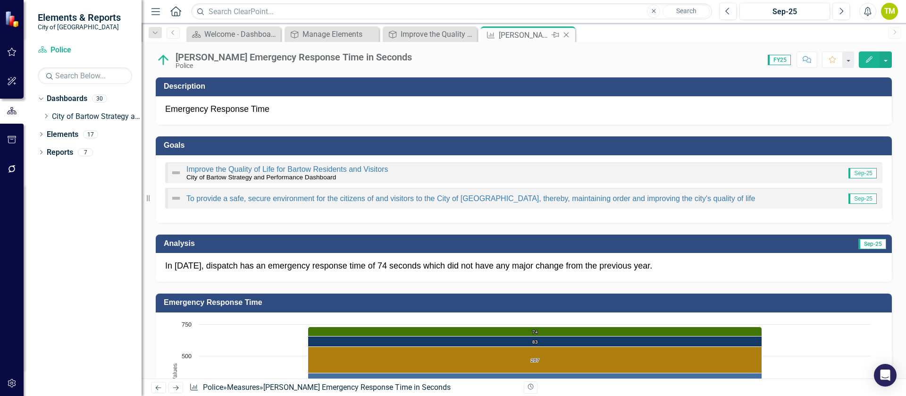
click at [569, 32] on icon "Close" at bounding box center [565, 35] width 9 height 8
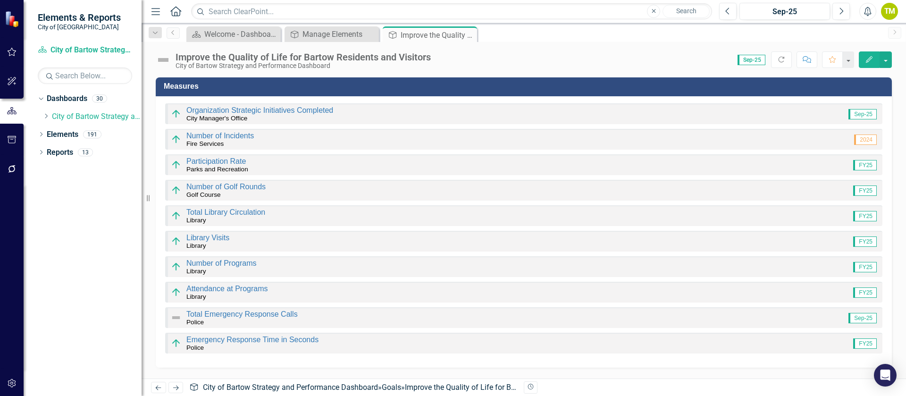
click at [341, 92] on td "Measures" at bounding box center [525, 88] width 723 height 16
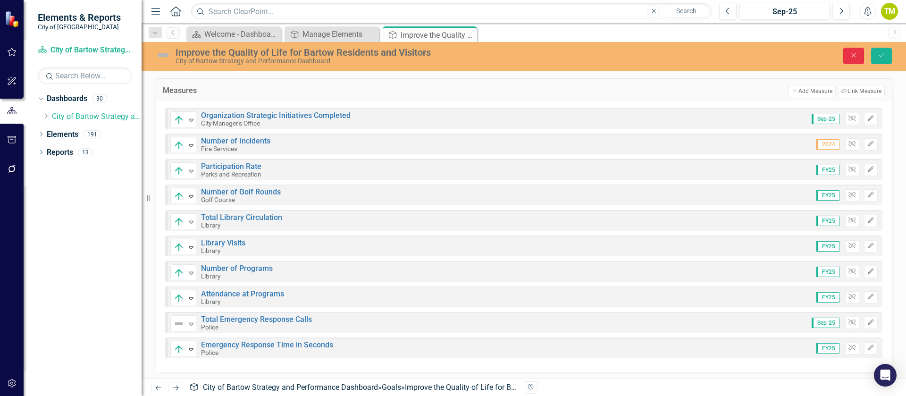
click at [857, 49] on button "Close" at bounding box center [853, 56] width 21 height 17
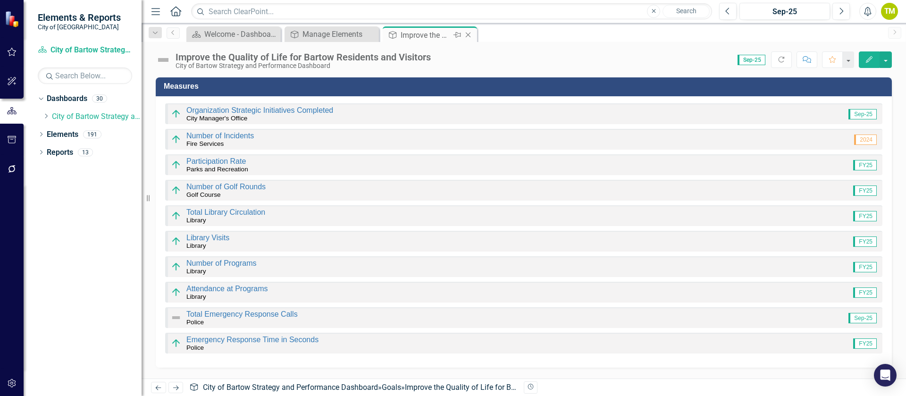
click at [470, 34] on icon "Close" at bounding box center [467, 35] width 9 height 8
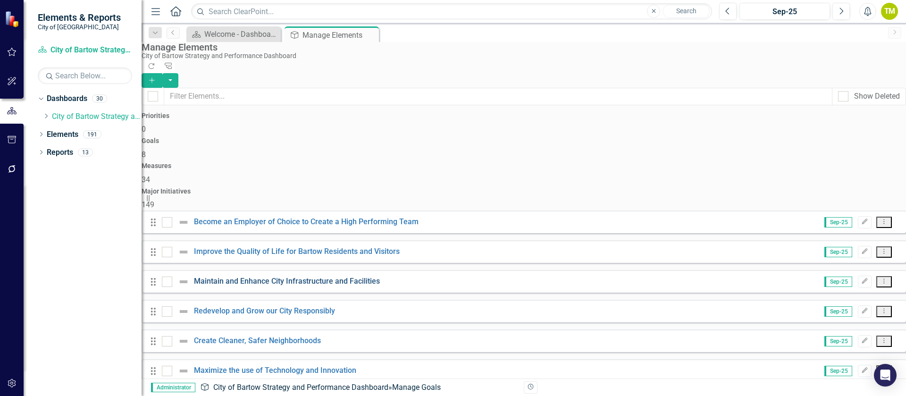
click at [253, 276] on link "Maintain and Enhance City Infrastructure and Facilities" at bounding box center [287, 280] width 186 height 9
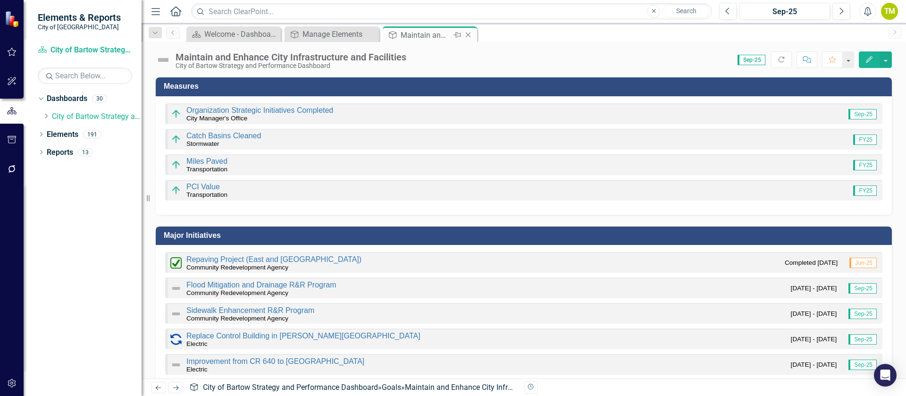
click at [470, 33] on icon "Close" at bounding box center [467, 35] width 9 height 8
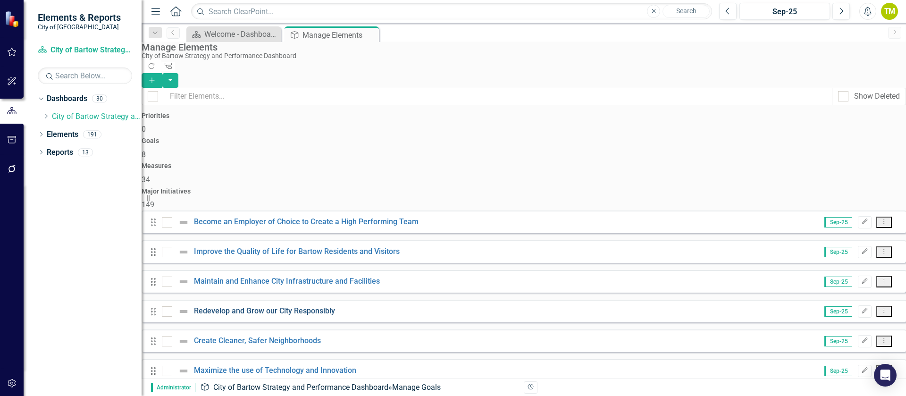
click at [295, 306] on link "Redevelop and Grow our City Responsibly" at bounding box center [264, 310] width 141 height 9
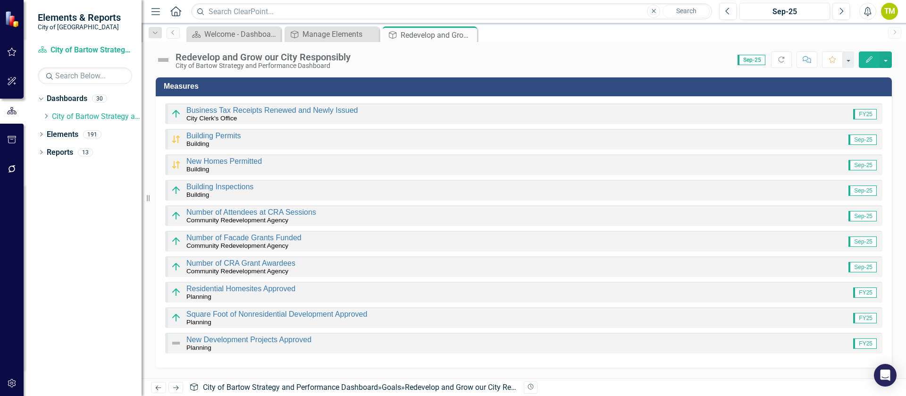
drag, startPoint x: 469, startPoint y: 32, endPoint x: 464, endPoint y: 39, distance: 8.5
click at [0, 0] on icon "Close" at bounding box center [0, 0] width 0 height 0
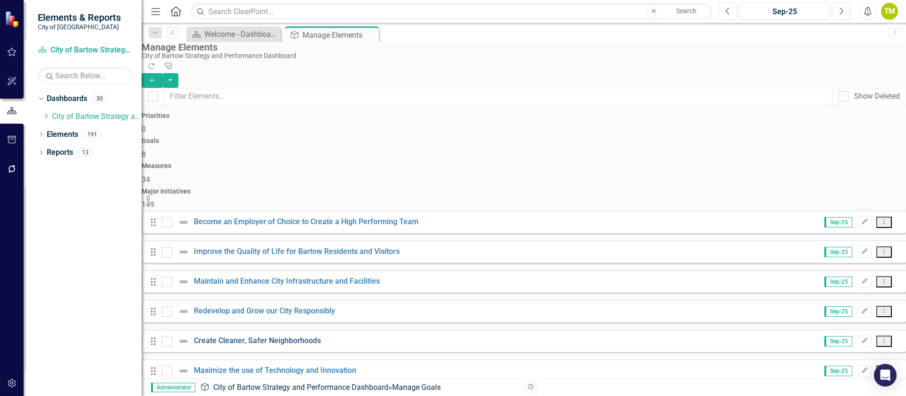
click at [221, 336] on link "Create Cleaner, Safer Neighborhoods" at bounding box center [257, 340] width 127 height 9
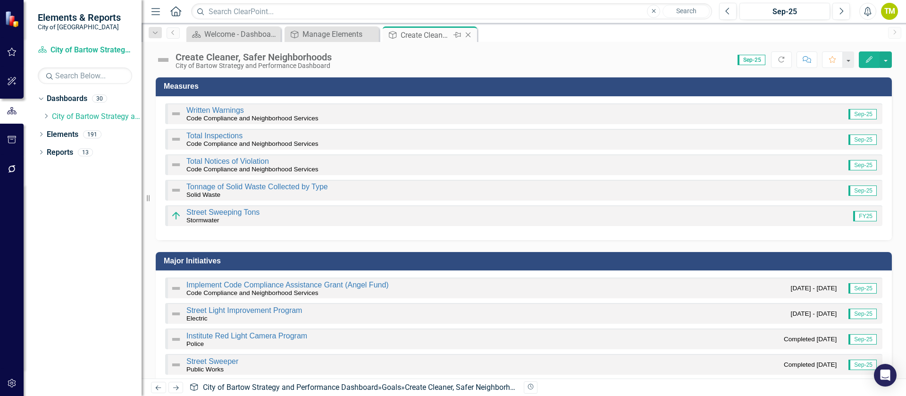
click at [471, 35] on icon "Close" at bounding box center [467, 35] width 9 height 8
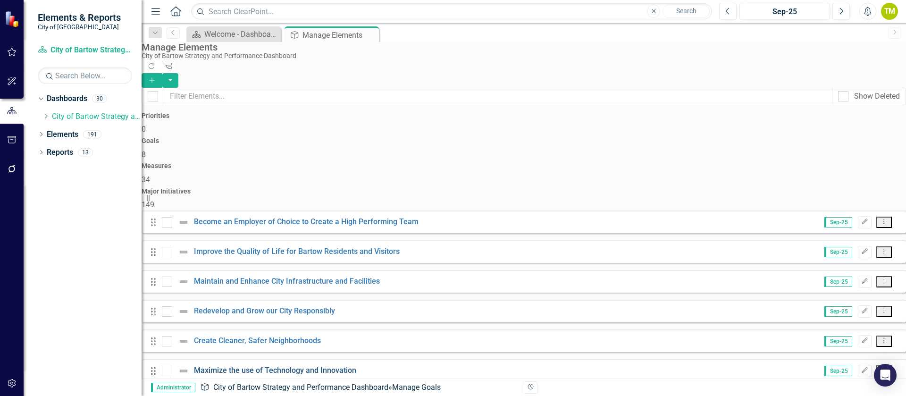
scroll to position [30, 0]
click at [226, 366] on link "Maximize the use of Technology and Innovation" at bounding box center [275, 370] width 162 height 9
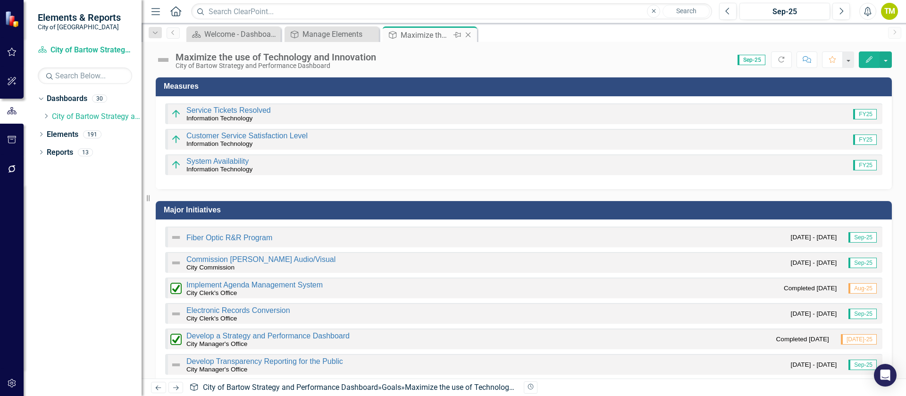
click at [470, 32] on icon "Close" at bounding box center [467, 35] width 9 height 8
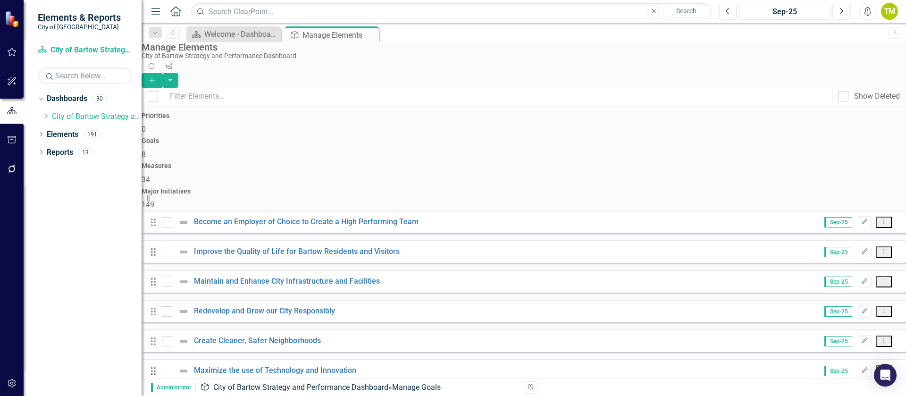
scroll to position [30, 0]
click at [319, 395] on link "[PERSON_NAME] a Customer-Centric Culture that is Adaptive and Collaborative" at bounding box center [327, 399] width 267 height 9
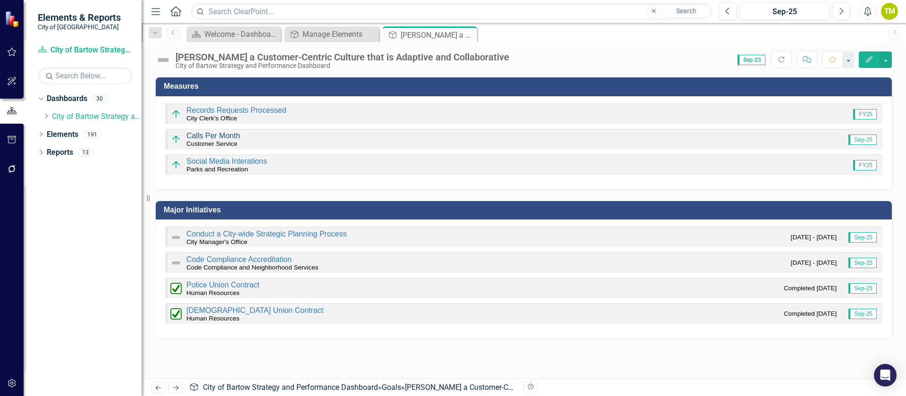
click at [191, 135] on link "Calls Per Month" at bounding box center [213, 136] width 54 height 8
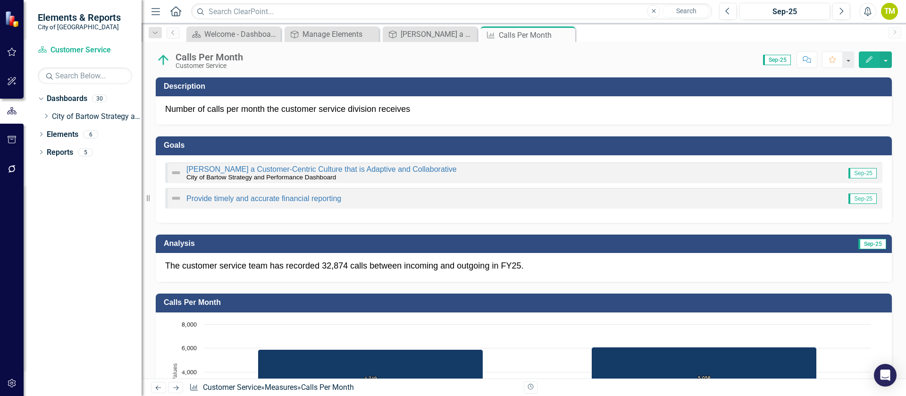
click at [175, 56] on div "Calls Per Month Customer Service" at bounding box center [202, 60] width 92 height 18
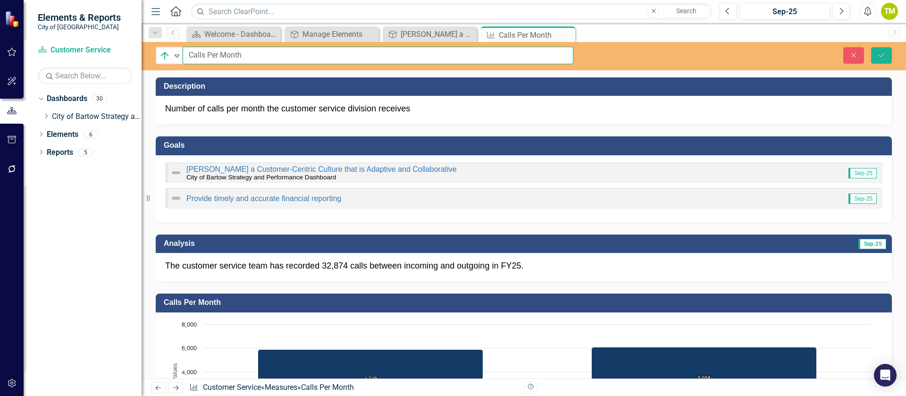
click at [188, 53] on input "Calls Per Month" at bounding box center [378, 55] width 391 height 17
type input "Customer Service Calls Per Month"
click at [882, 53] on icon "Save" at bounding box center [881, 55] width 8 height 7
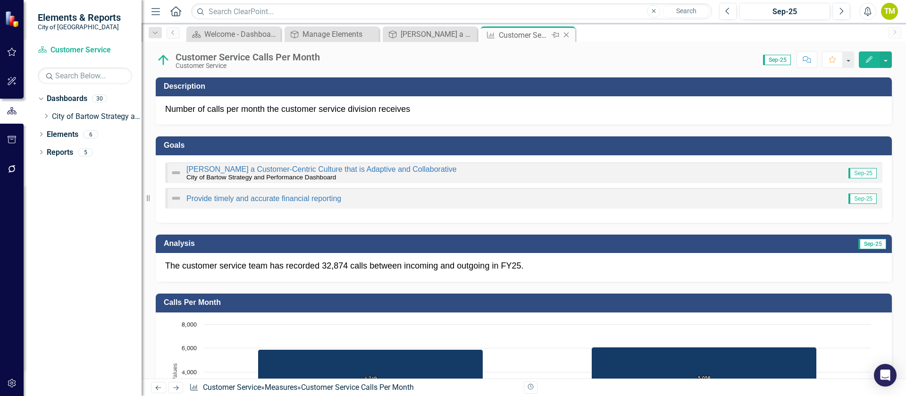
click at [566, 35] on icon at bounding box center [566, 35] width 5 height 5
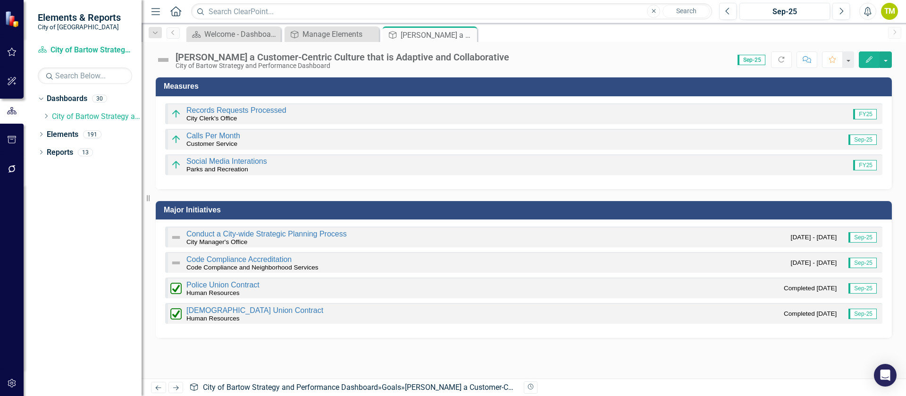
click at [702, 166] on div "Social Media Interations Parks and Recreation FY25" at bounding box center [523, 164] width 717 height 21
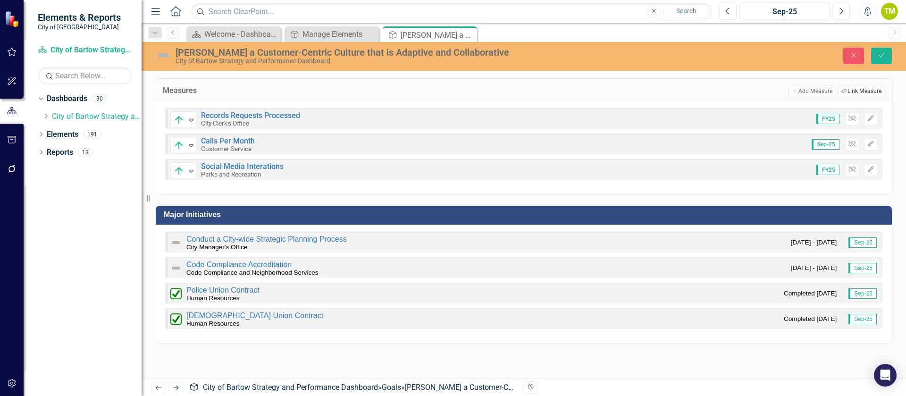
click at [856, 92] on button "Link Tag Link Measure" at bounding box center [861, 91] width 47 height 12
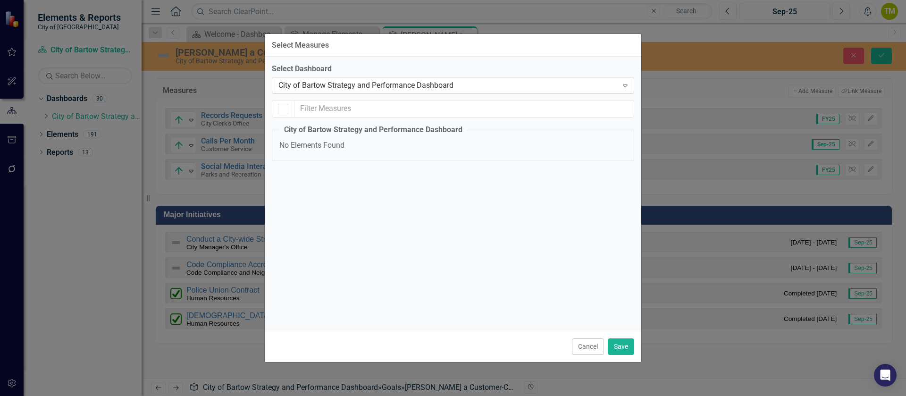
click at [333, 82] on div "City of Bartow Strategy and Performance Dashboard" at bounding box center [447, 85] width 339 height 11
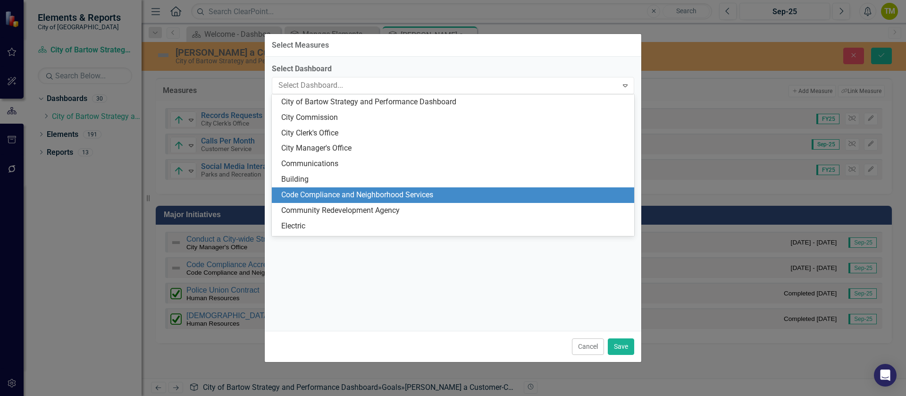
scroll to position [71, 0]
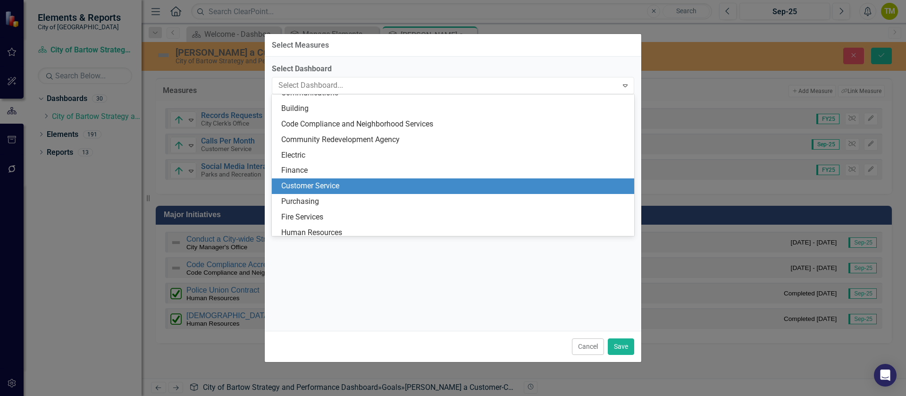
click at [358, 184] on div "Customer Service" at bounding box center [454, 186] width 347 height 11
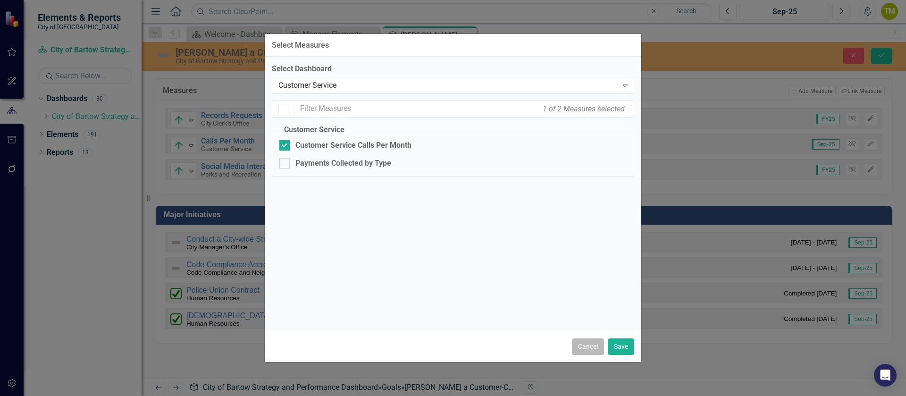
click at [587, 347] on button "Cancel" at bounding box center [588, 346] width 32 height 17
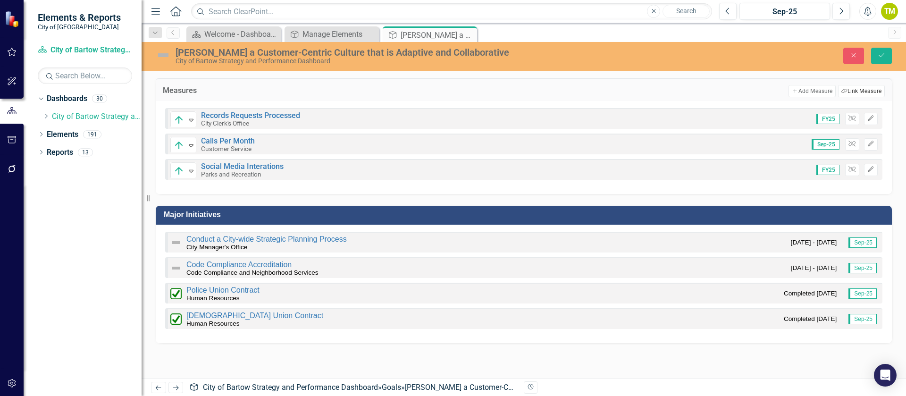
click at [862, 87] on button "Link Tag Link Measure" at bounding box center [861, 91] width 47 height 12
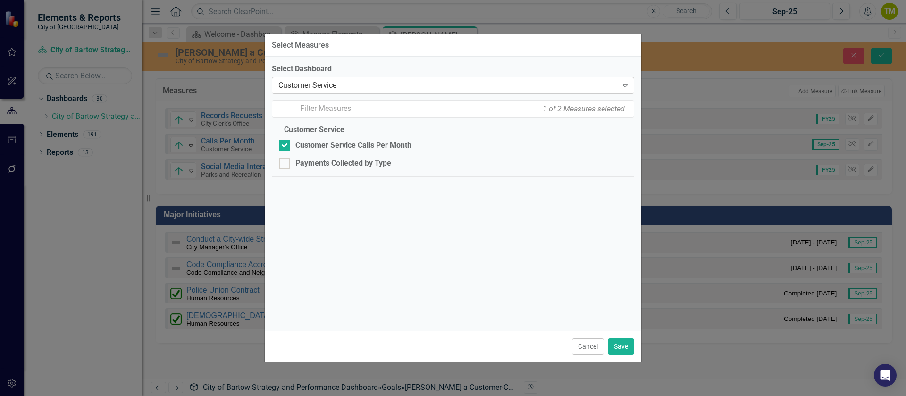
click at [394, 81] on div "Customer Service" at bounding box center [447, 85] width 339 height 11
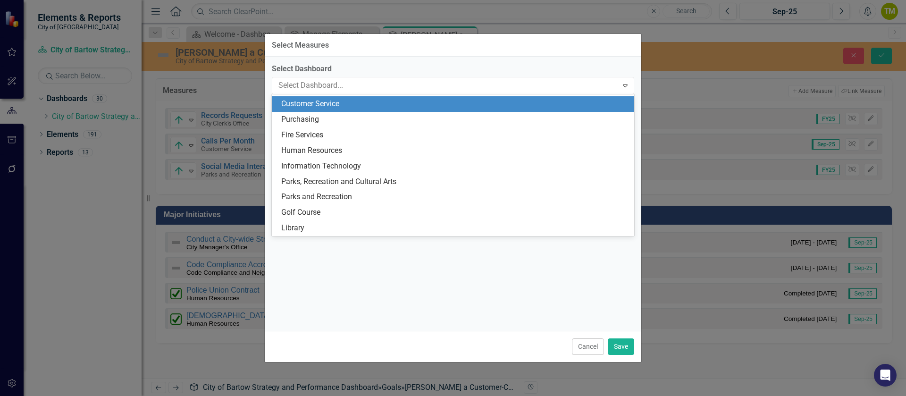
scroll to position [155, 0]
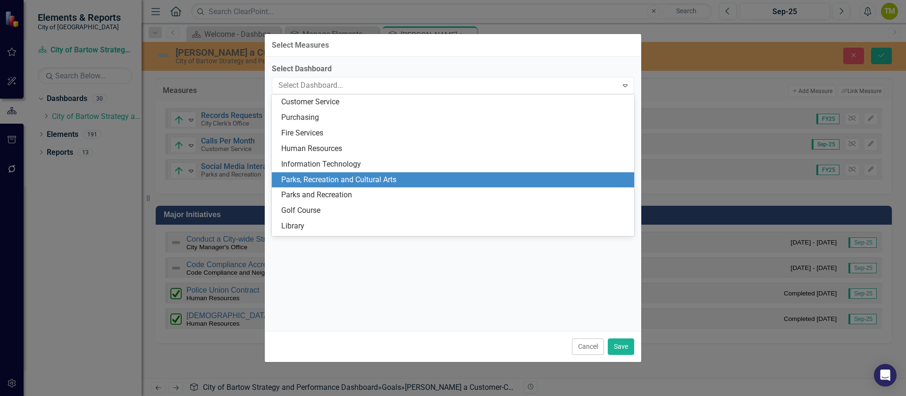
click at [375, 176] on div "Parks, Recreation and Cultural Arts" at bounding box center [454, 180] width 347 height 11
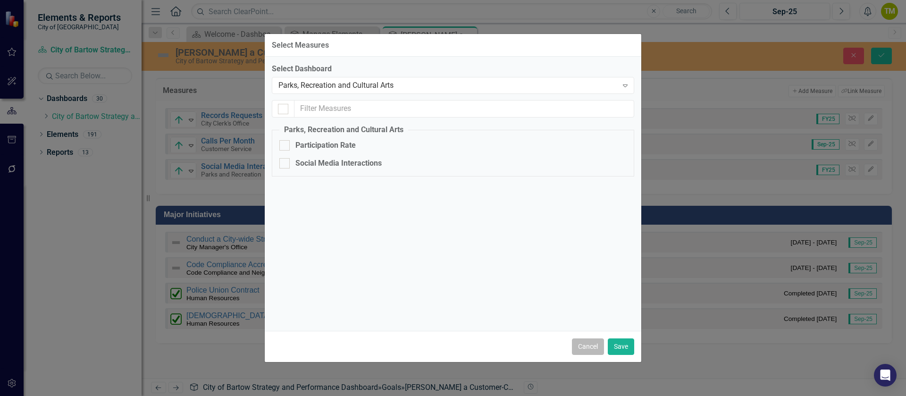
click at [592, 347] on button "Cancel" at bounding box center [588, 346] width 32 height 17
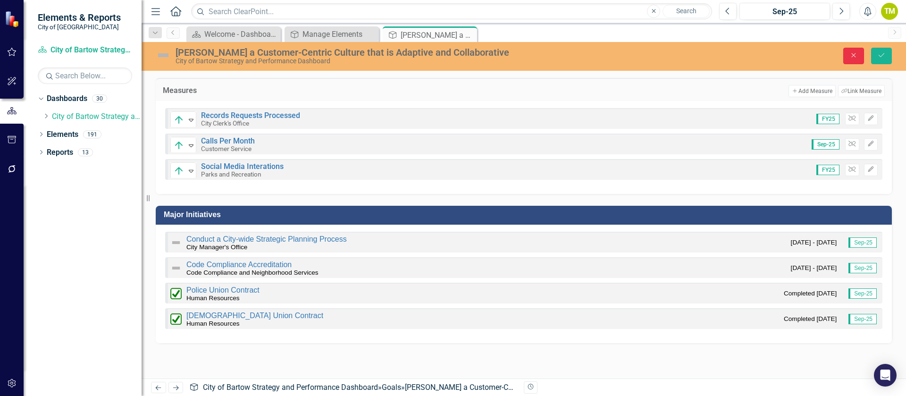
click at [854, 54] on icon "Close" at bounding box center [853, 55] width 8 height 7
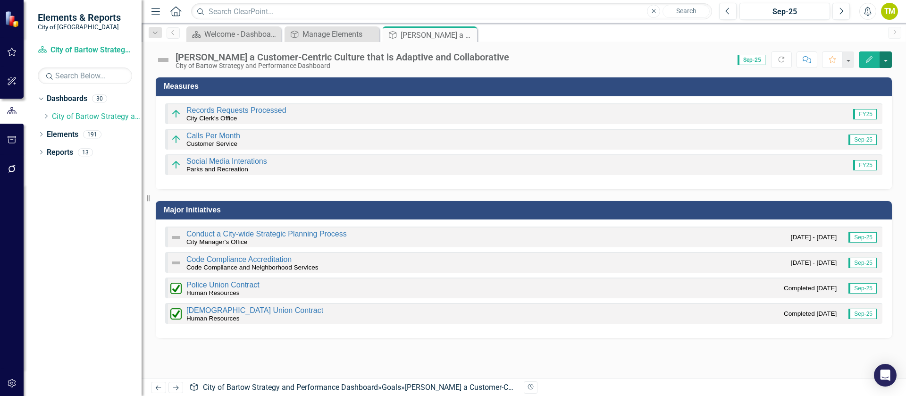
click at [888, 58] on button "button" at bounding box center [886, 59] width 12 height 17
click at [853, 96] on link "Edit Report Edit Layout" at bounding box center [853, 94] width 76 height 17
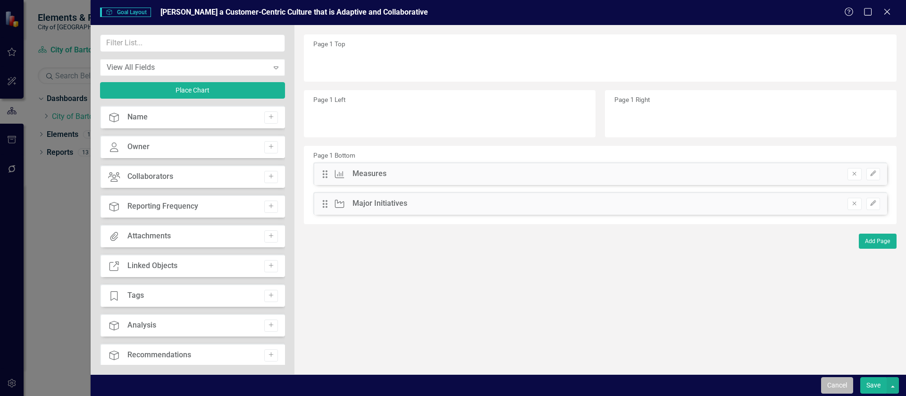
click at [837, 385] on button "Cancel" at bounding box center [837, 385] width 32 height 17
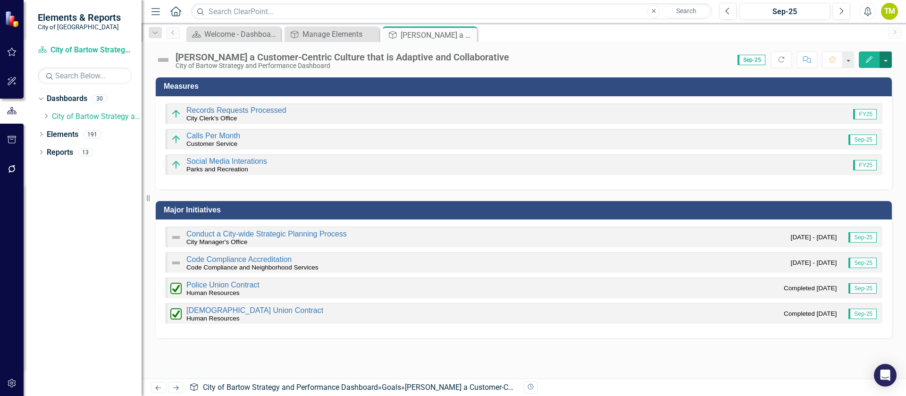
click at [880, 59] on button "button" at bounding box center [886, 59] width 12 height 17
click at [868, 70] on link "Edit Edit Goal" at bounding box center [853, 76] width 76 height 17
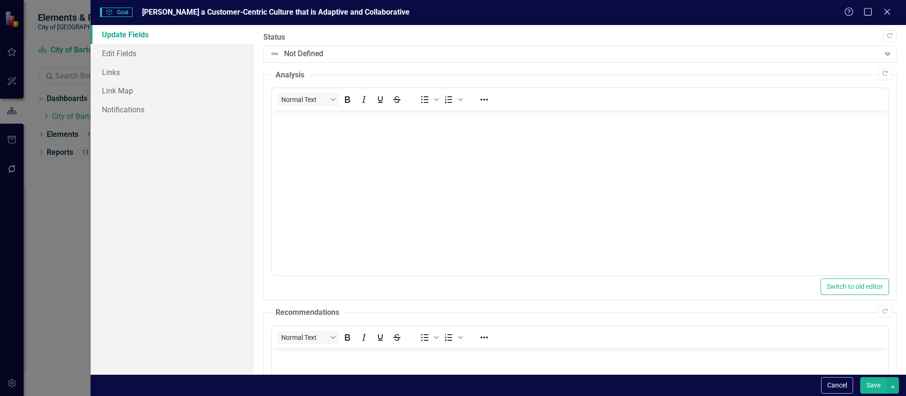
scroll to position [0, 0]
click at [869, 11] on icon "Maximize" at bounding box center [868, 11] width 12 height 9
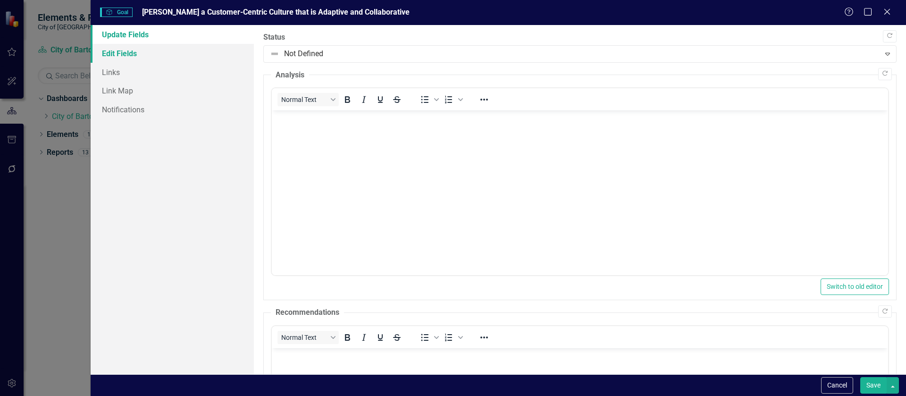
click at [138, 51] on link "Edit Fields" at bounding box center [172, 53] width 163 height 19
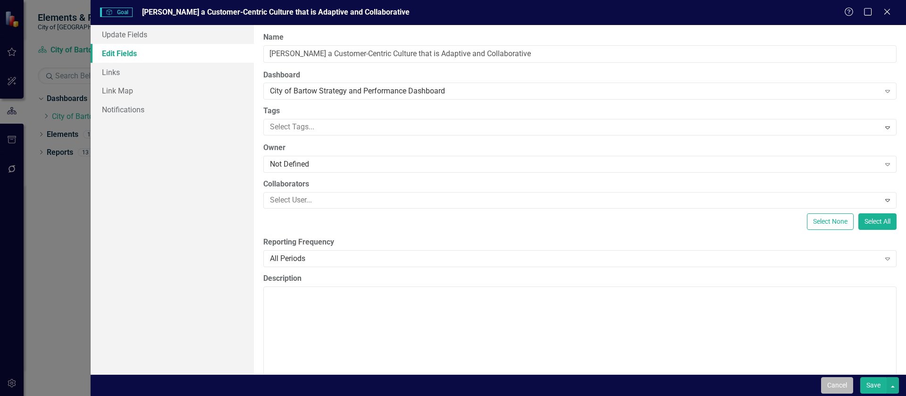
click at [844, 385] on button "Cancel" at bounding box center [837, 385] width 32 height 17
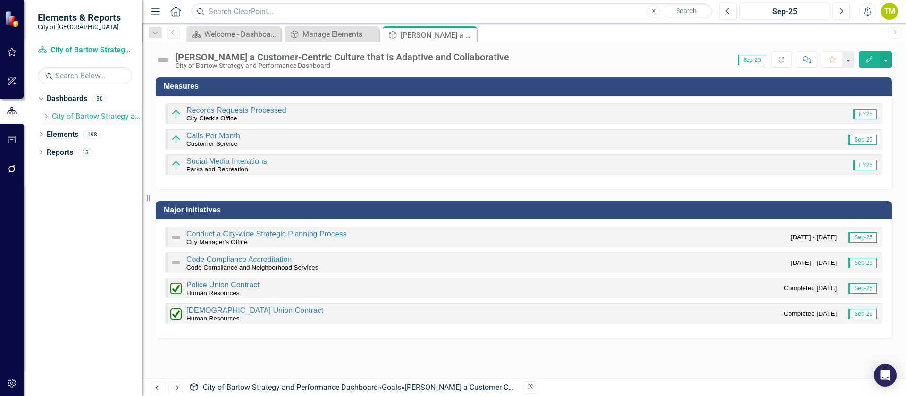
click at [45, 116] on icon "Dropdown" at bounding box center [45, 116] width 7 height 6
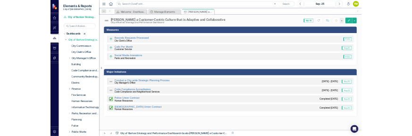
scroll to position [52, 0]
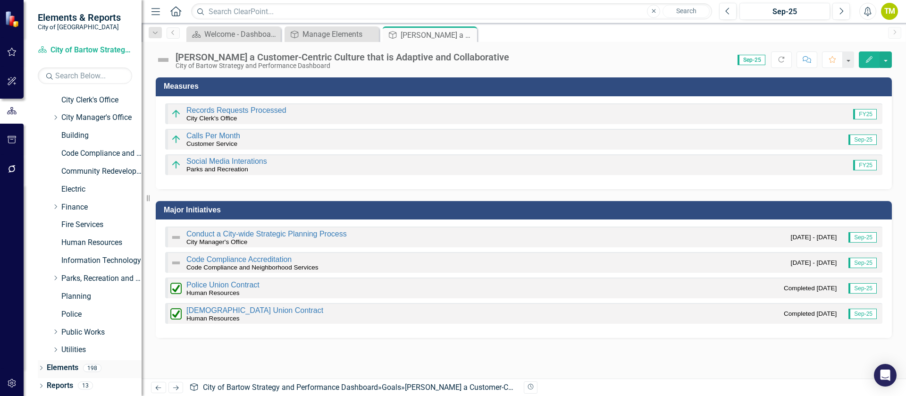
click at [62, 366] on link "Elements" at bounding box center [63, 367] width 32 height 11
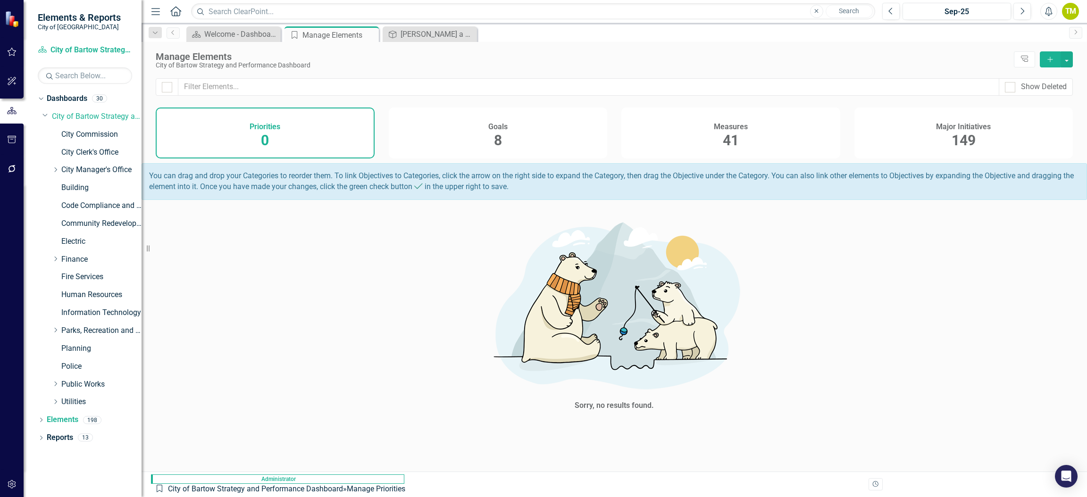
click at [496, 141] on span "8" at bounding box center [498, 140] width 8 height 17
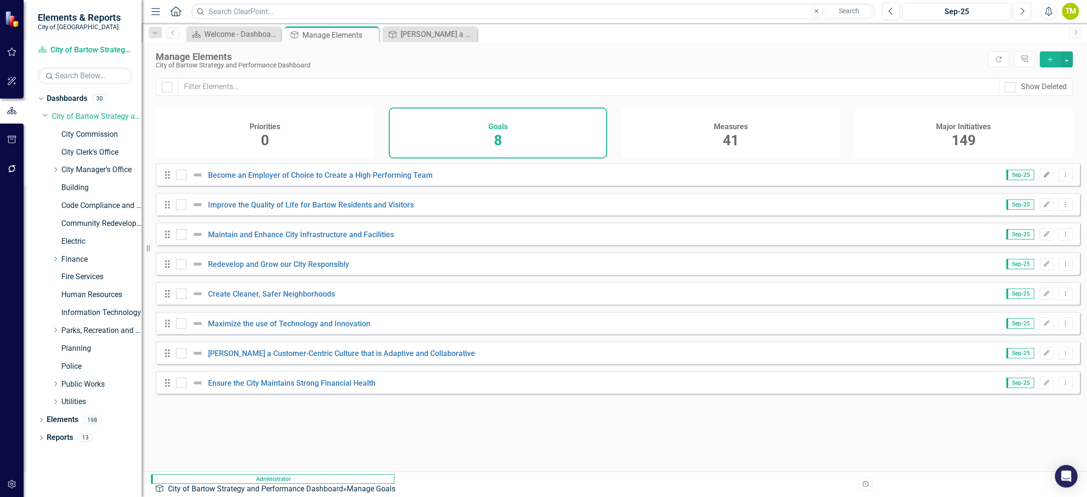
click at [905, 178] on icon "Edit" at bounding box center [1046, 175] width 7 height 6
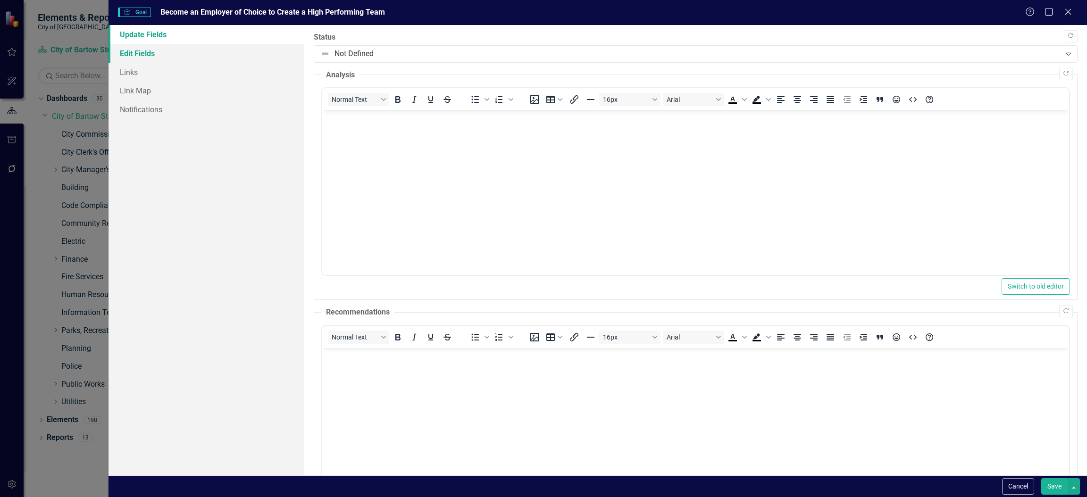
click at [140, 52] on link "Edit Fields" at bounding box center [207, 53] width 196 height 19
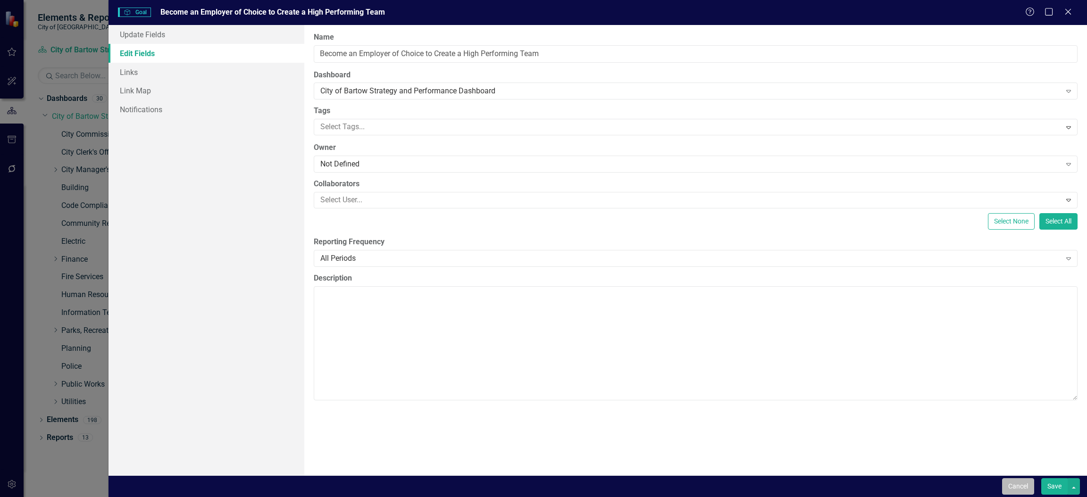
click at [905, 395] on button "Cancel" at bounding box center [1018, 486] width 32 height 17
